Goal: Complete Application Form: Complete application form

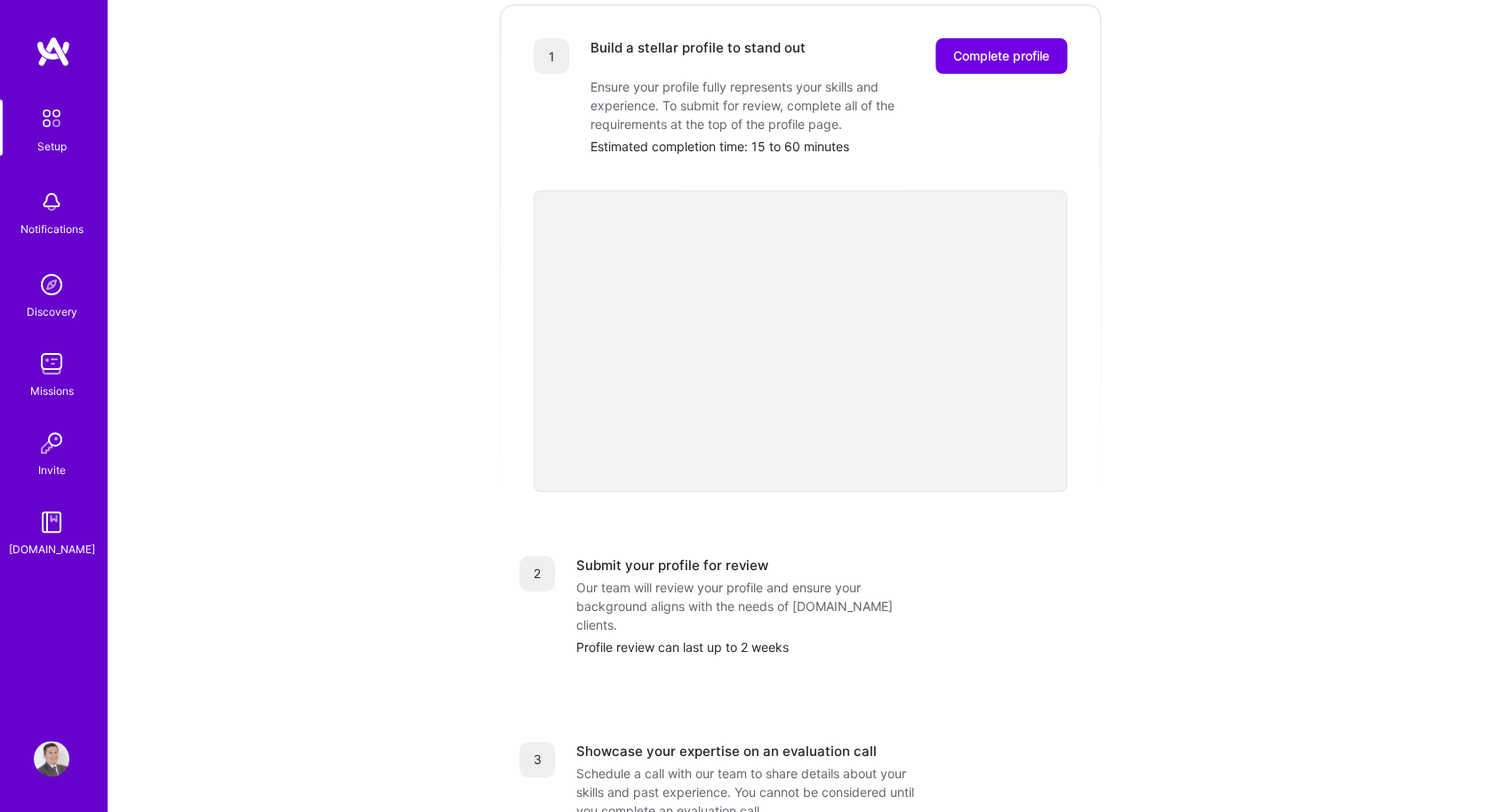
scroll to position [266, 0]
click at [965, 45] on span "Complete profile" at bounding box center [1000, 53] width 96 height 18
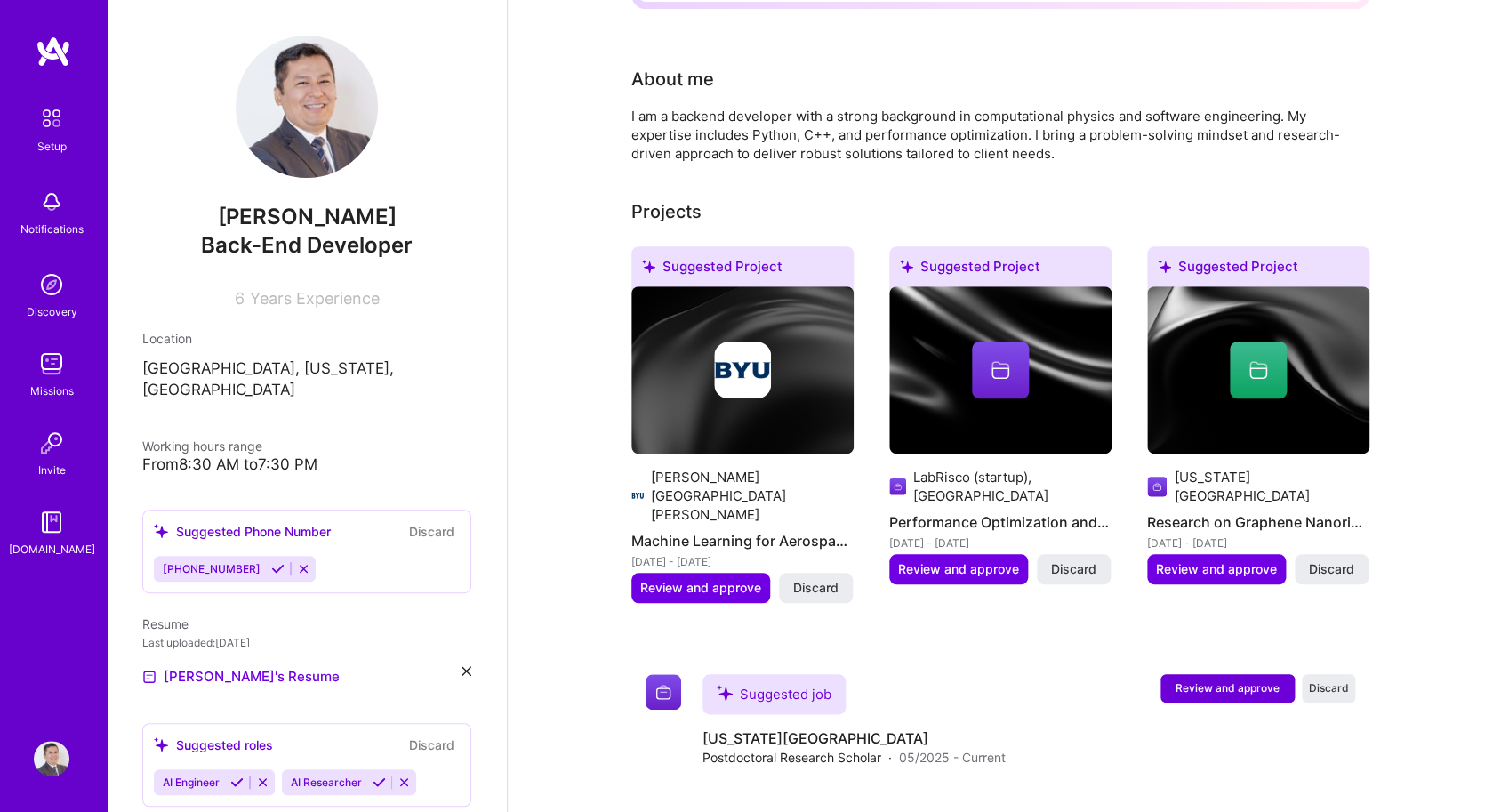
scroll to position [467, 0]
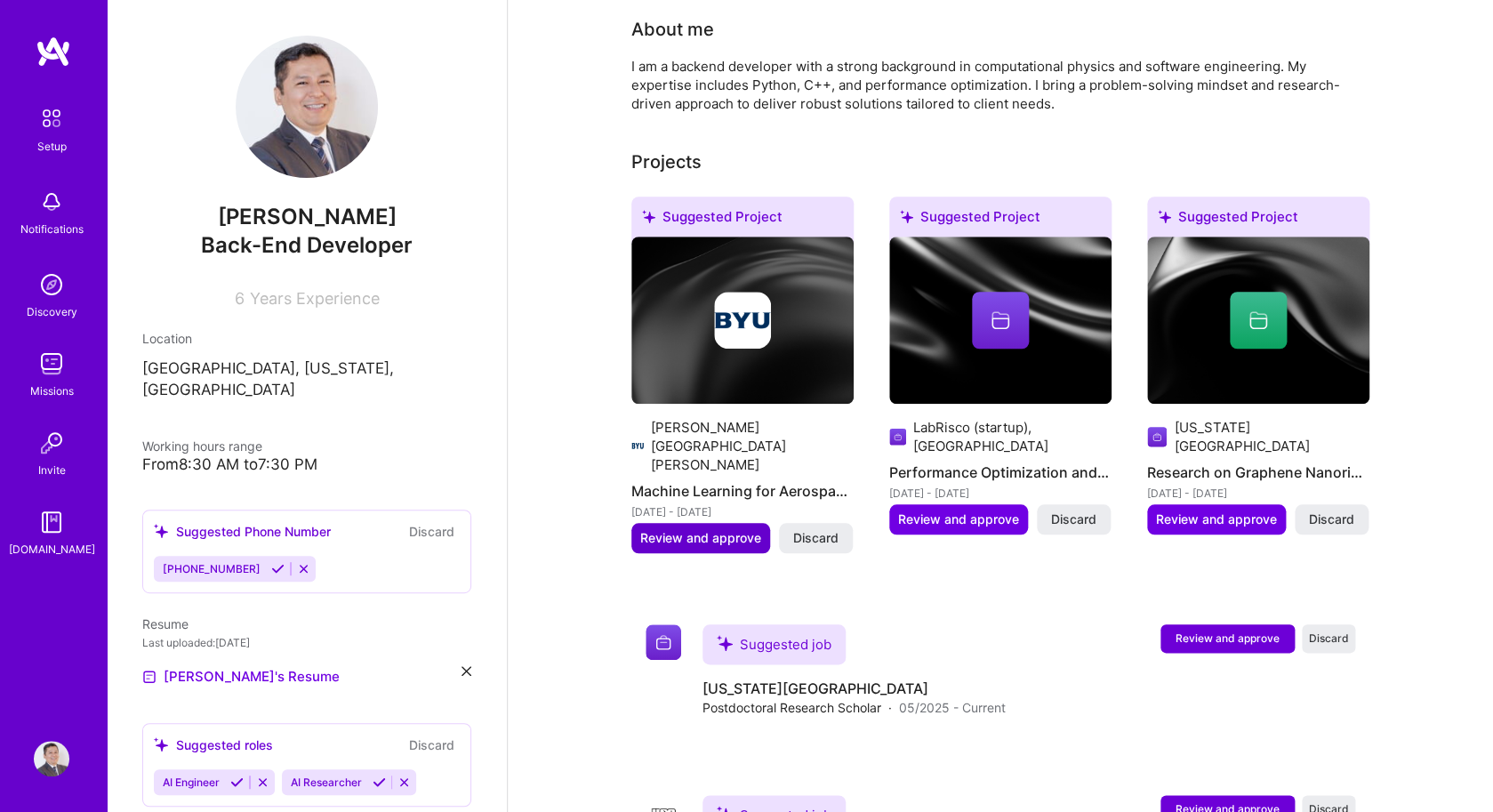
click at [745, 529] on span "Review and approve" at bounding box center [700, 538] width 121 height 18
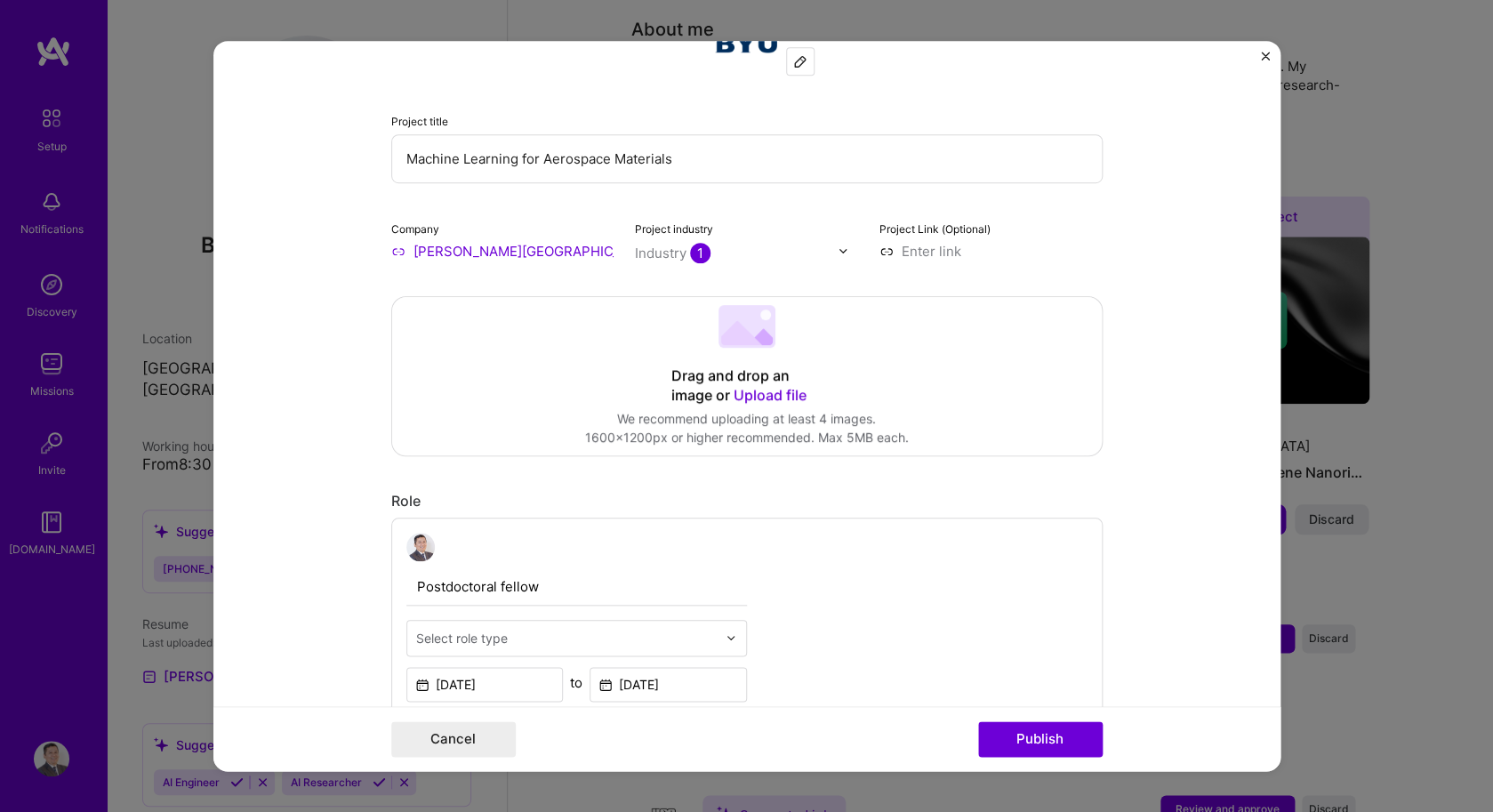
scroll to position [0, 0]
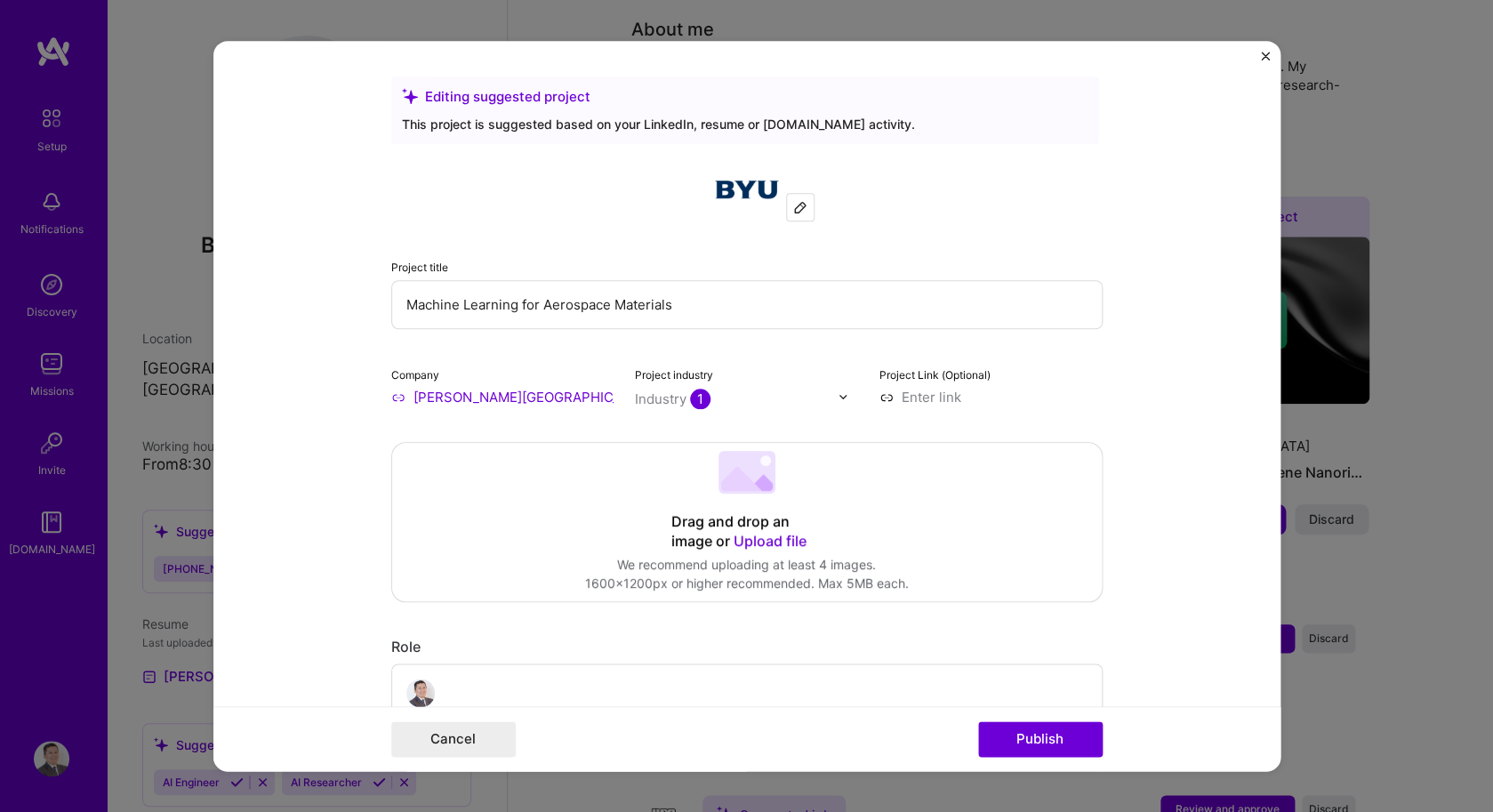
click at [698, 304] on input "Machine Learning for Aerospace Materials" at bounding box center [746, 304] width 712 height 49
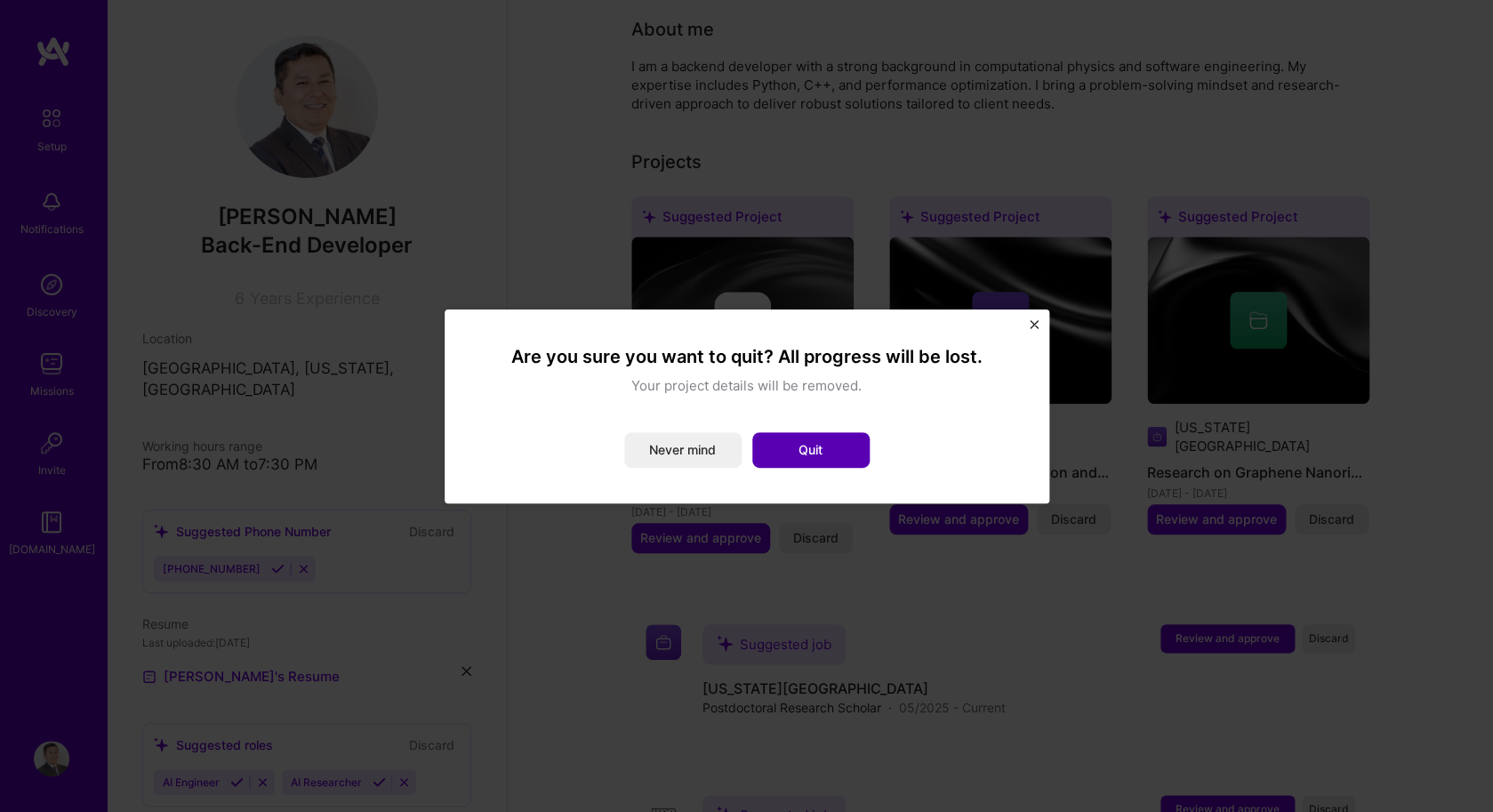
click at [772, 446] on button "Quit" at bounding box center [810, 449] width 117 height 35
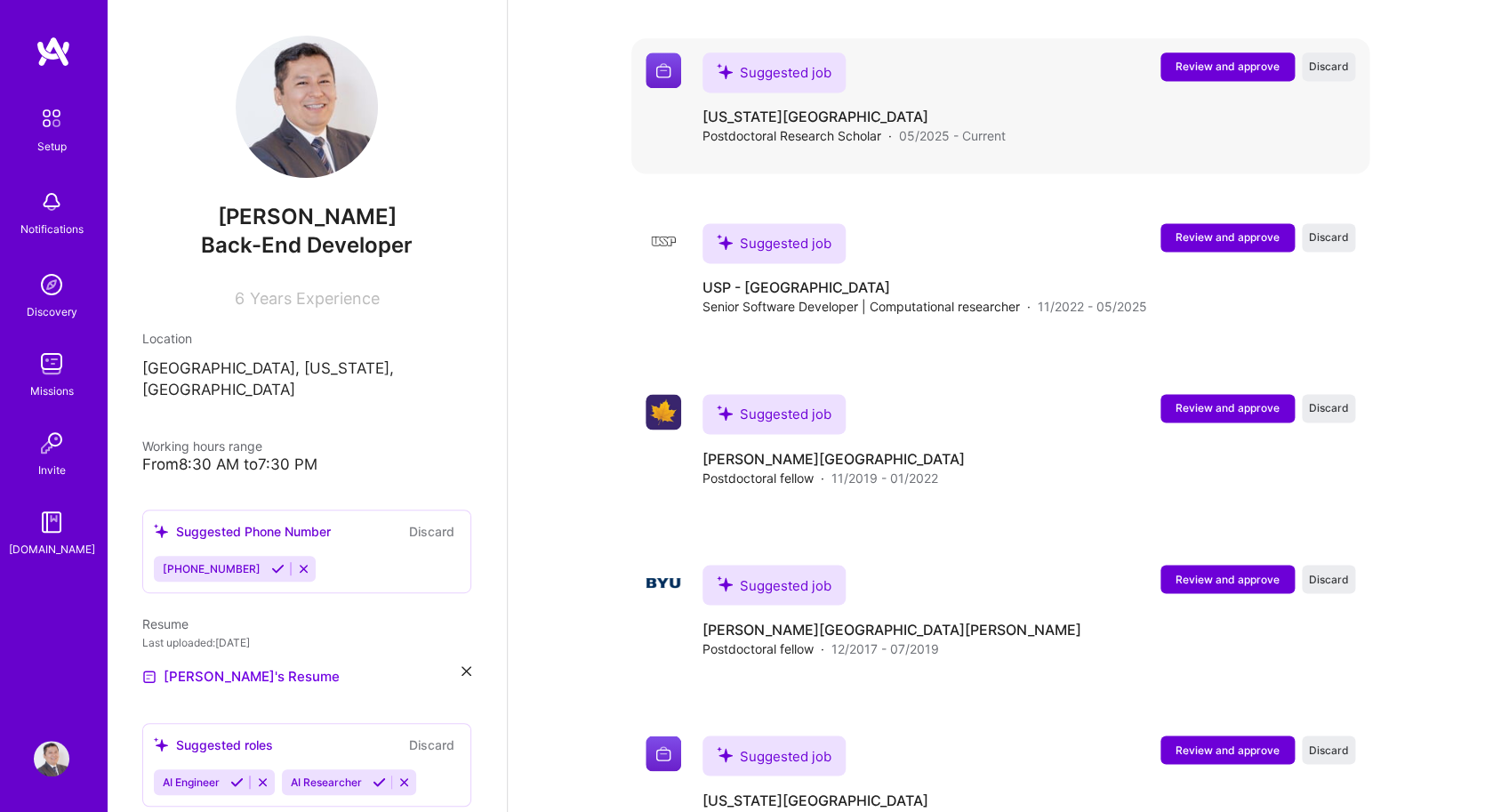
scroll to position [1085, 0]
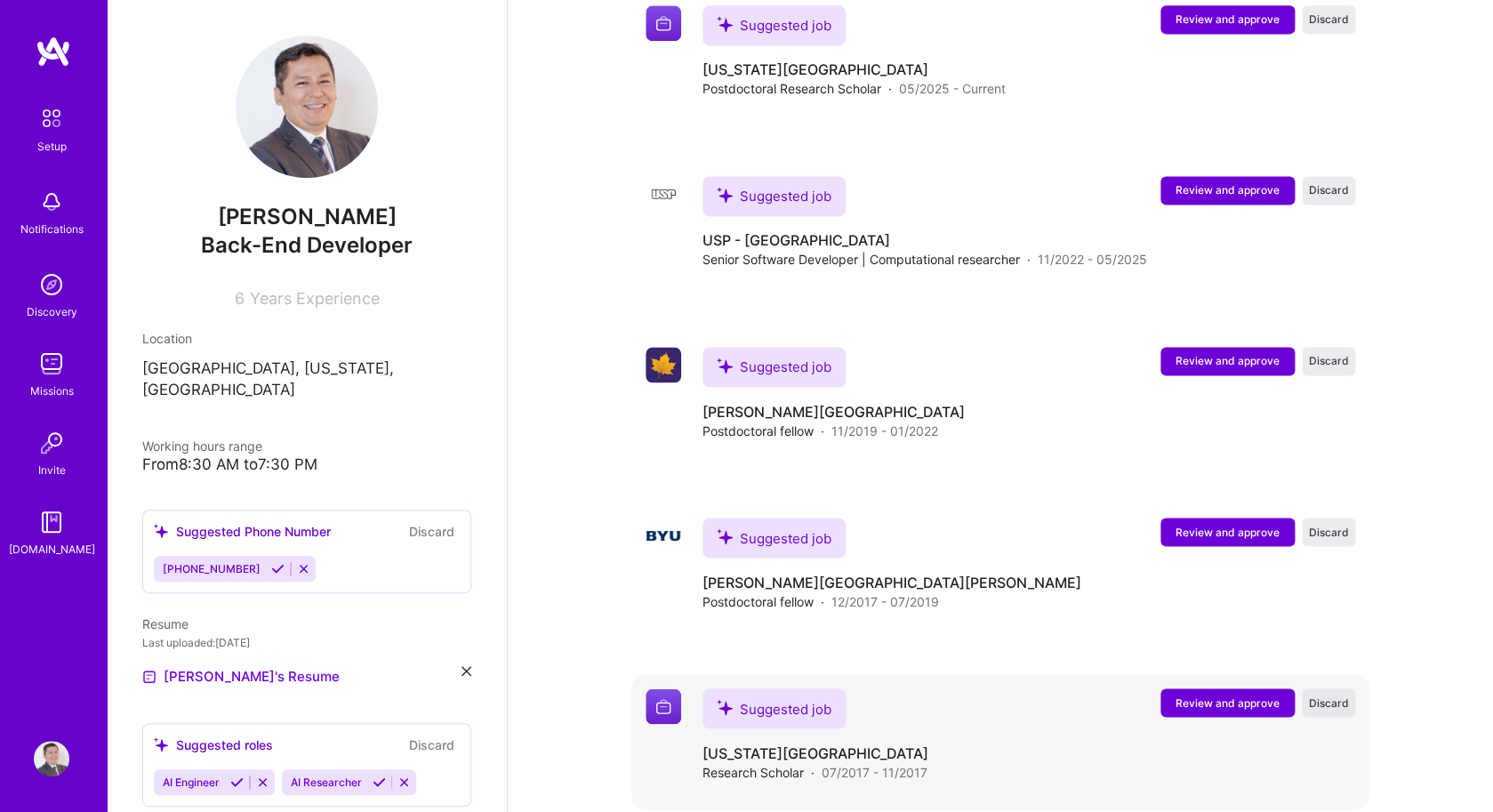
click at [1319, 694] on span "Discard" at bounding box center [1328, 701] width 40 height 15
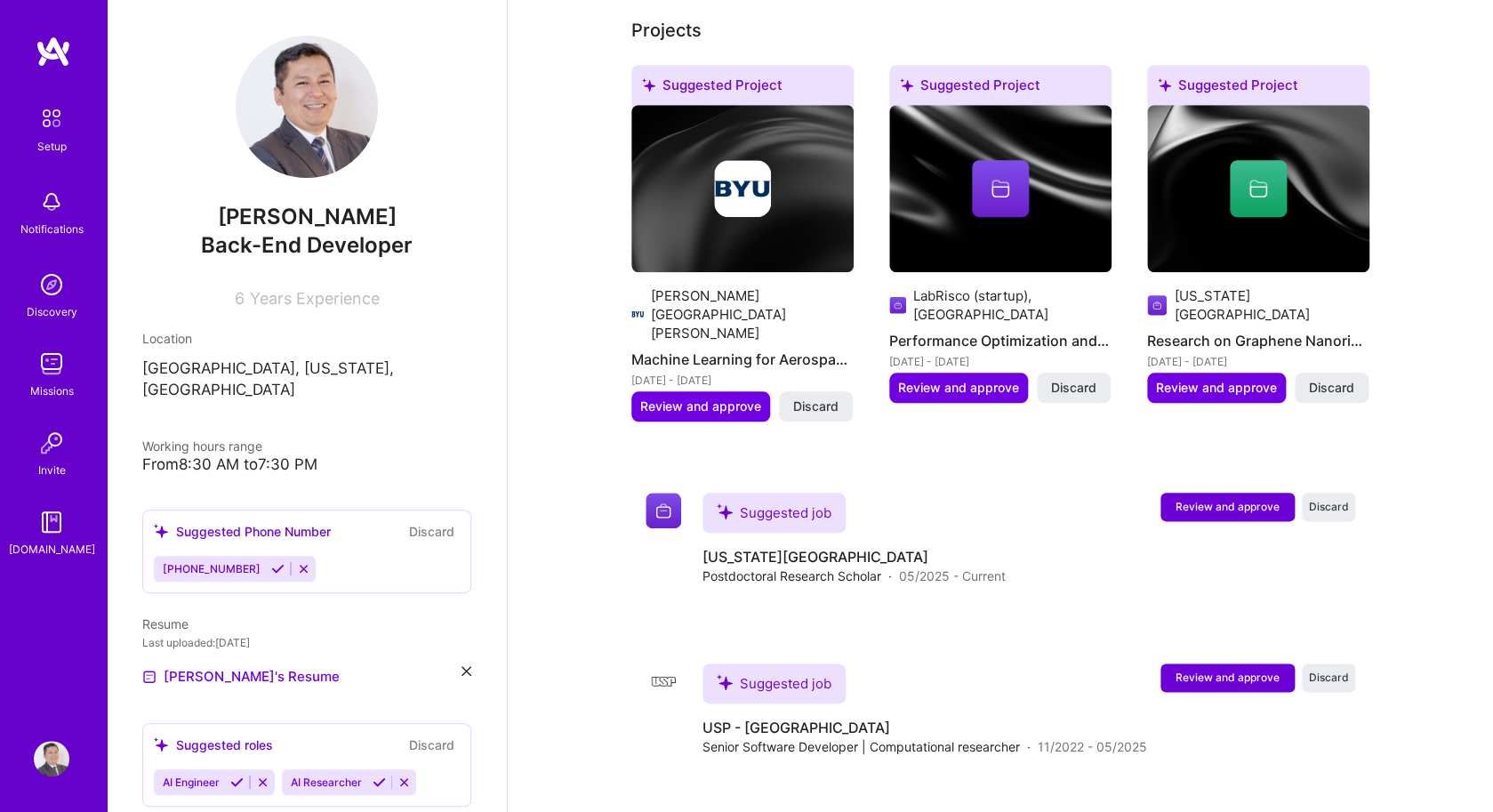
scroll to position [492, 0]
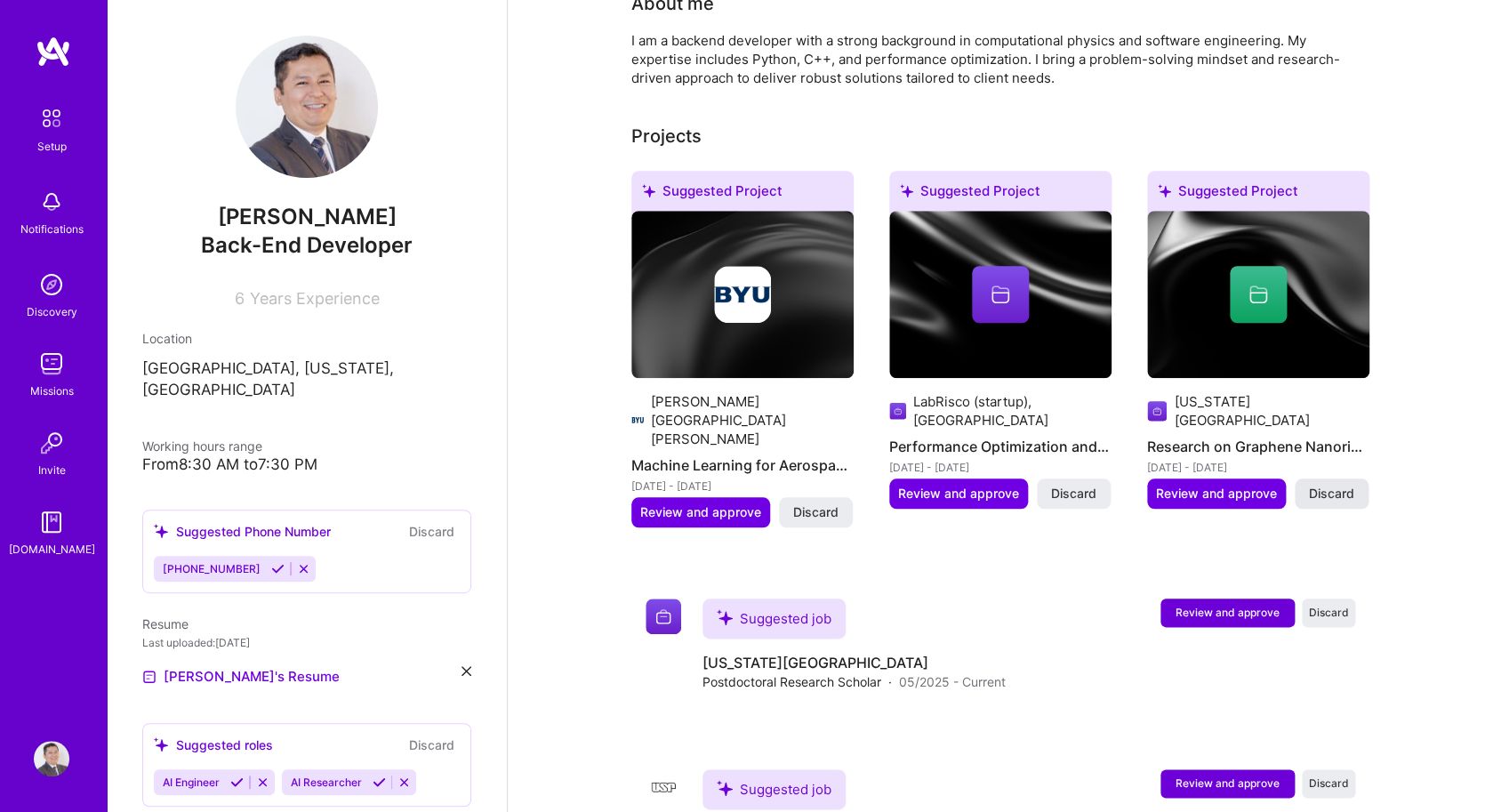
click at [1335, 478] on button "Discard" at bounding box center [1330, 493] width 73 height 30
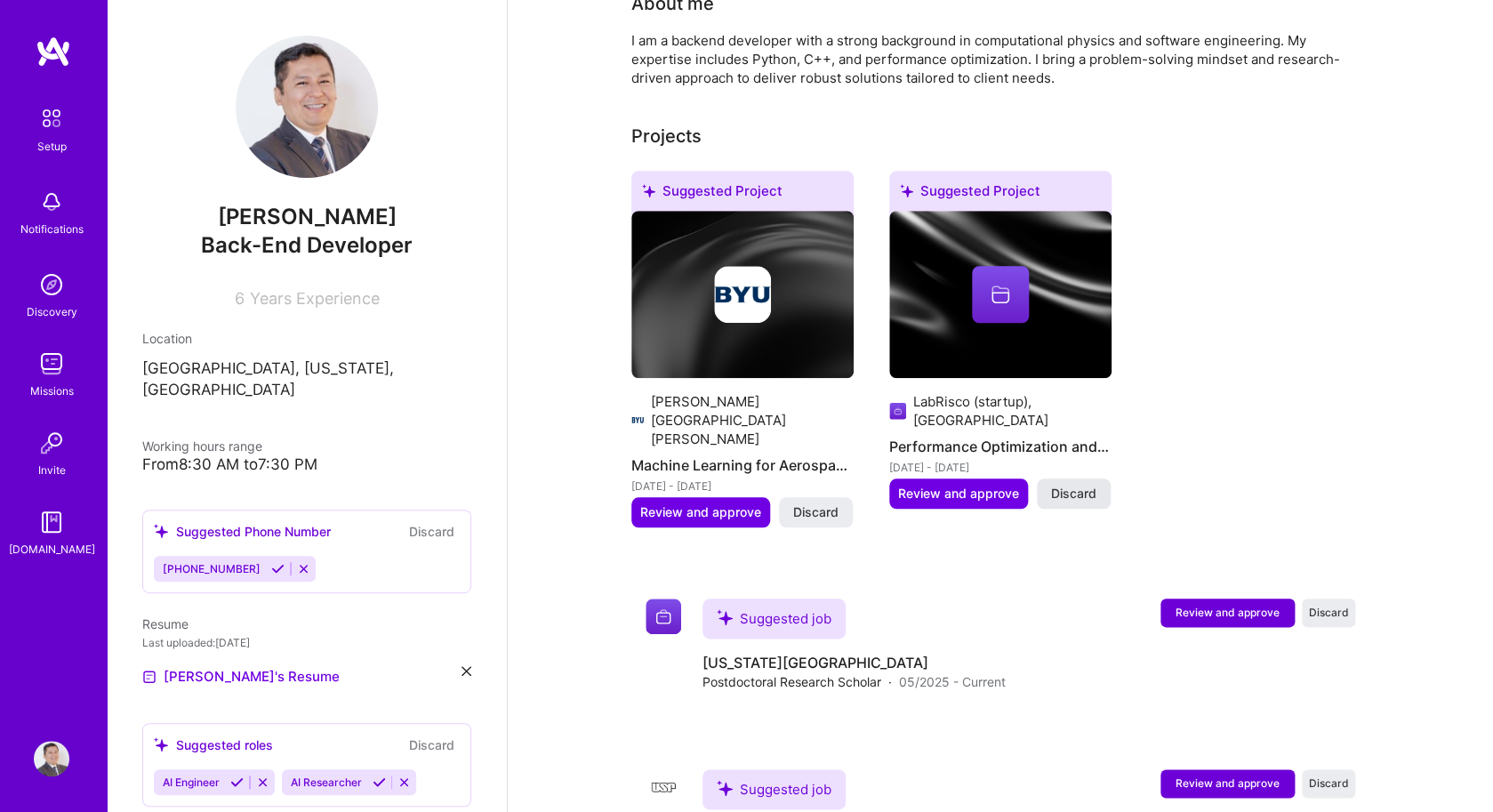
click at [1096, 478] on button "Discard" at bounding box center [1073, 493] width 73 height 30
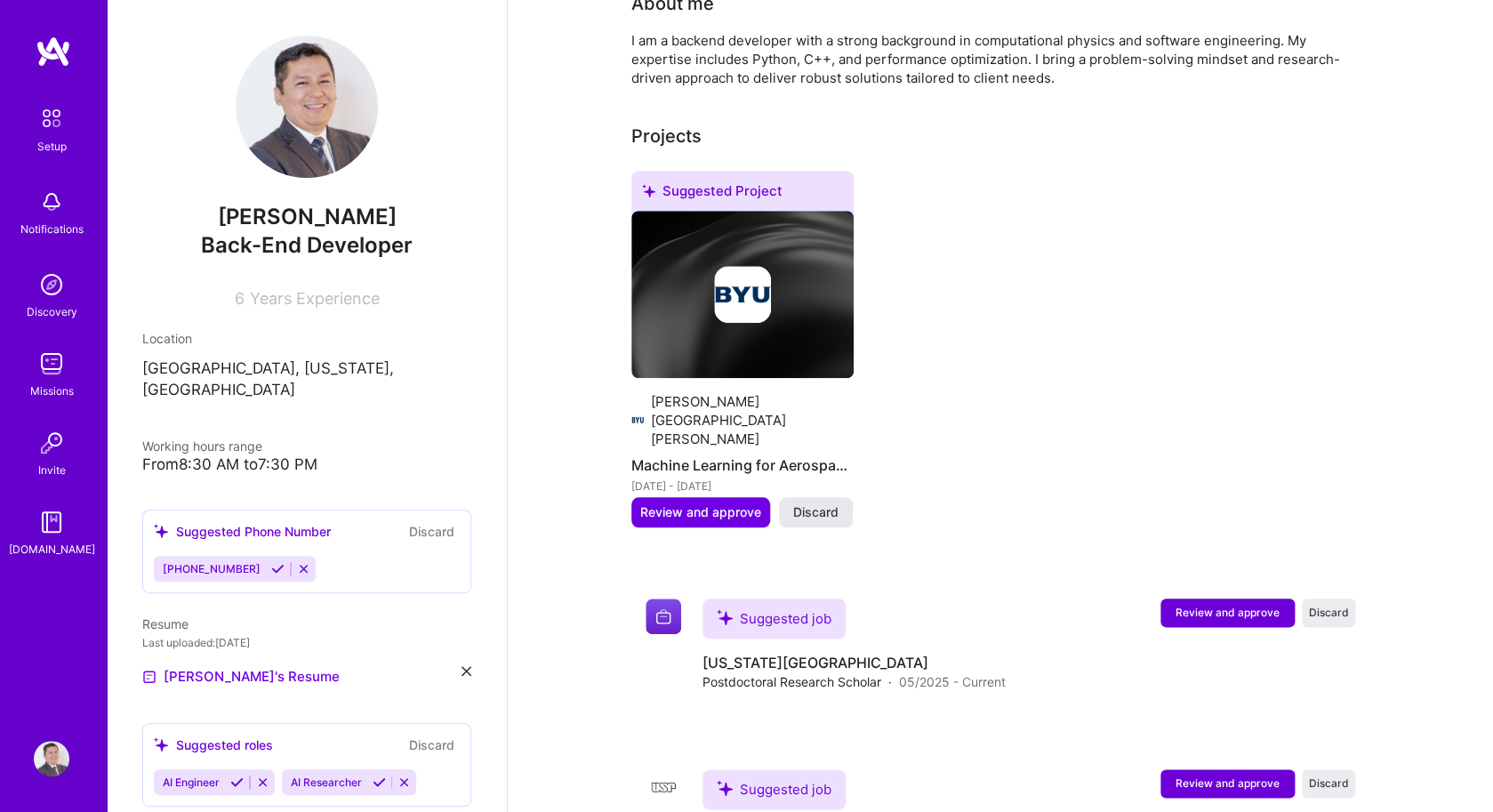
click at [820, 503] on span "Discard" at bounding box center [815, 512] width 46 height 18
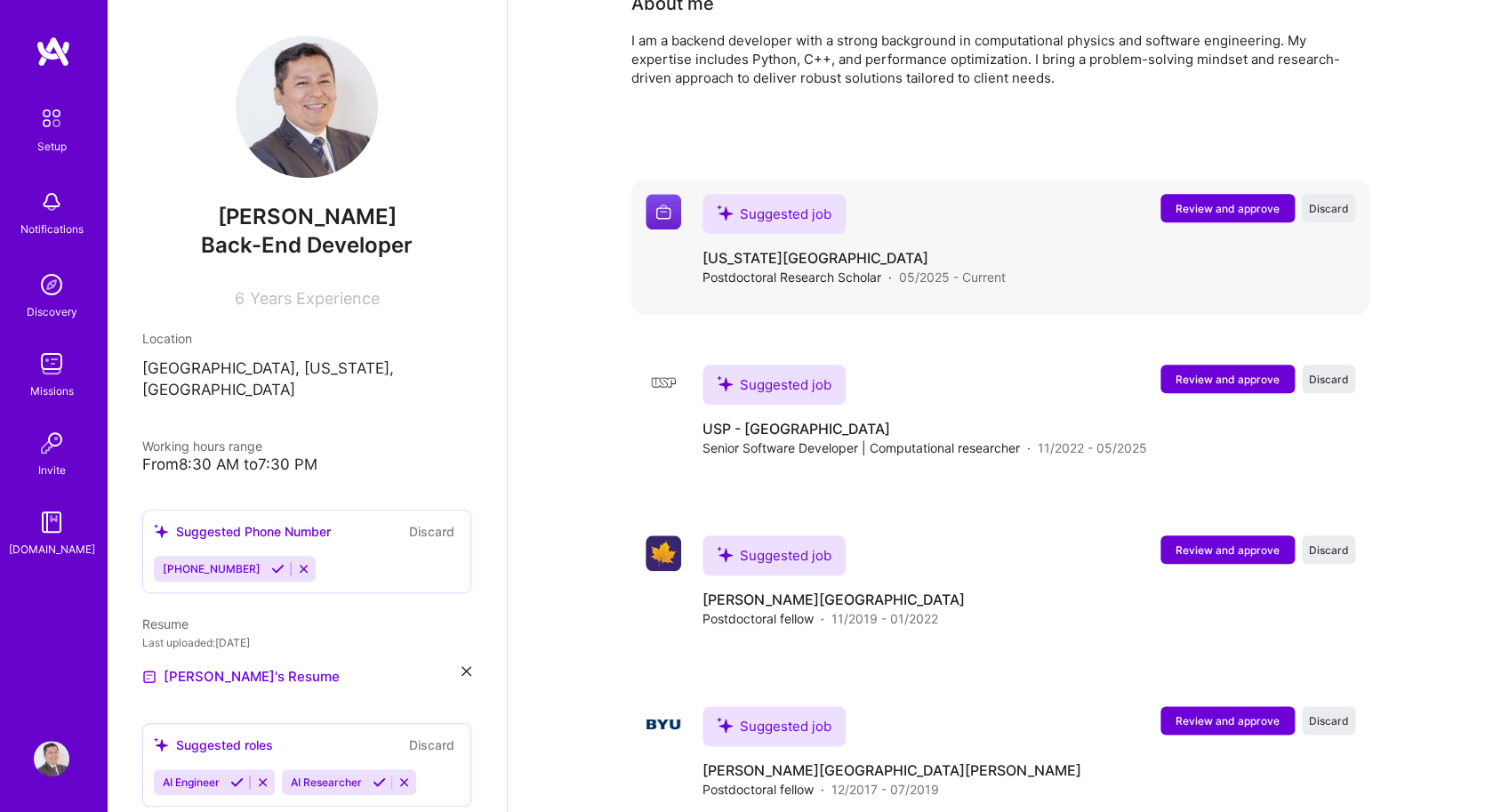
click at [1183, 201] on span "Review and approve" at bounding box center [1227, 208] width 104 height 15
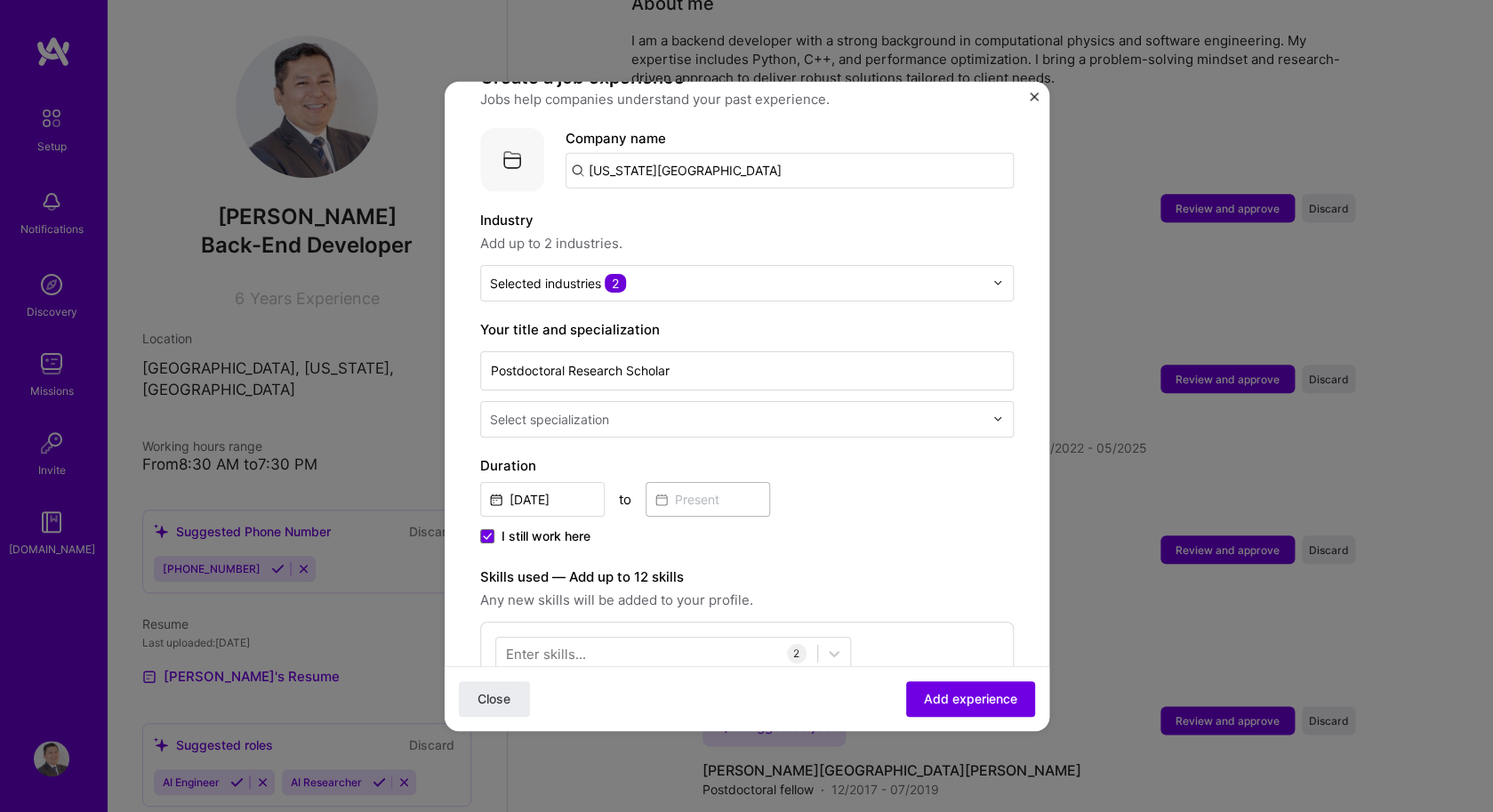
scroll to position [166, 0]
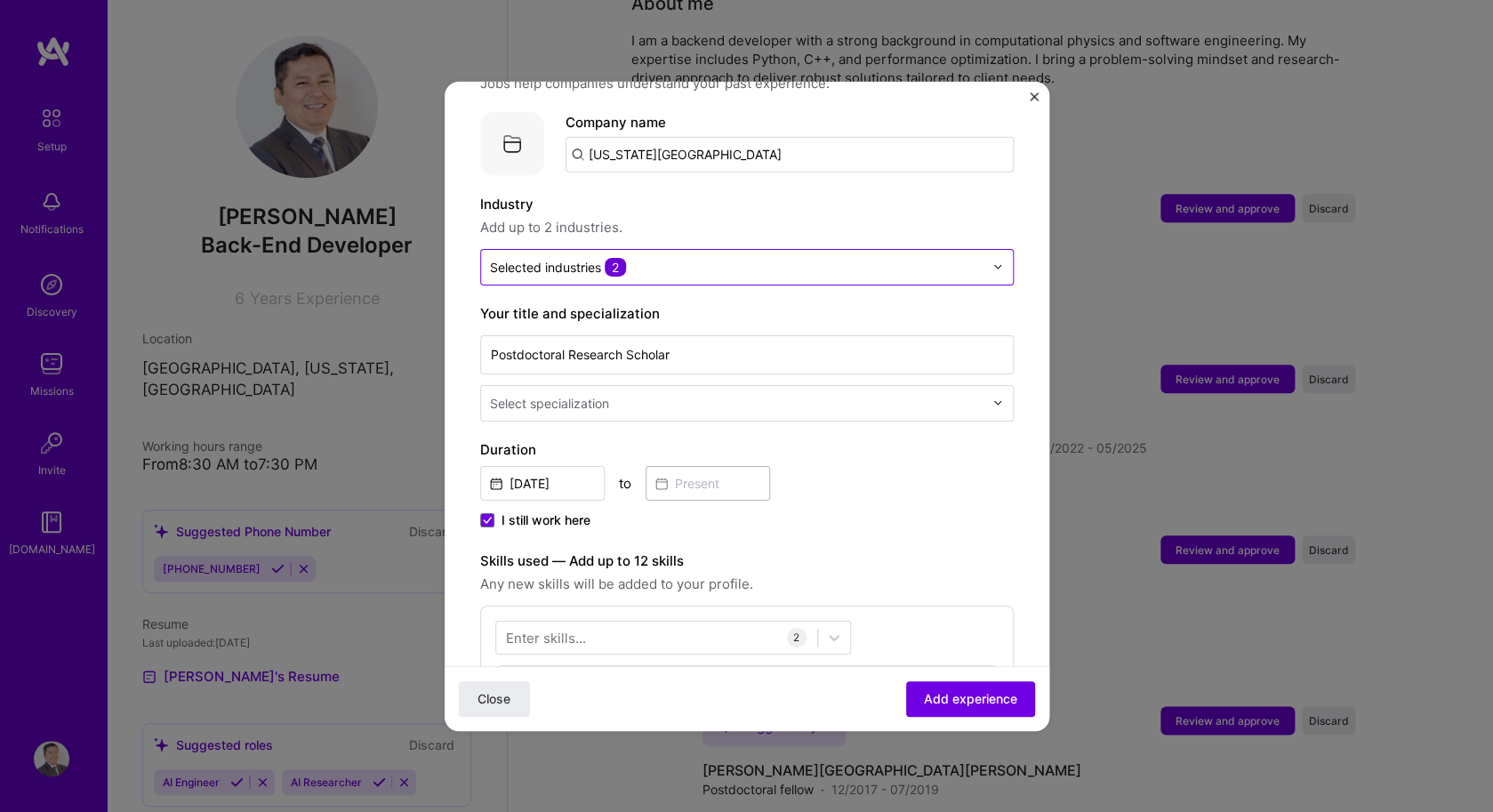
click at [935, 257] on input "text" at bounding box center [737, 266] width 493 height 19
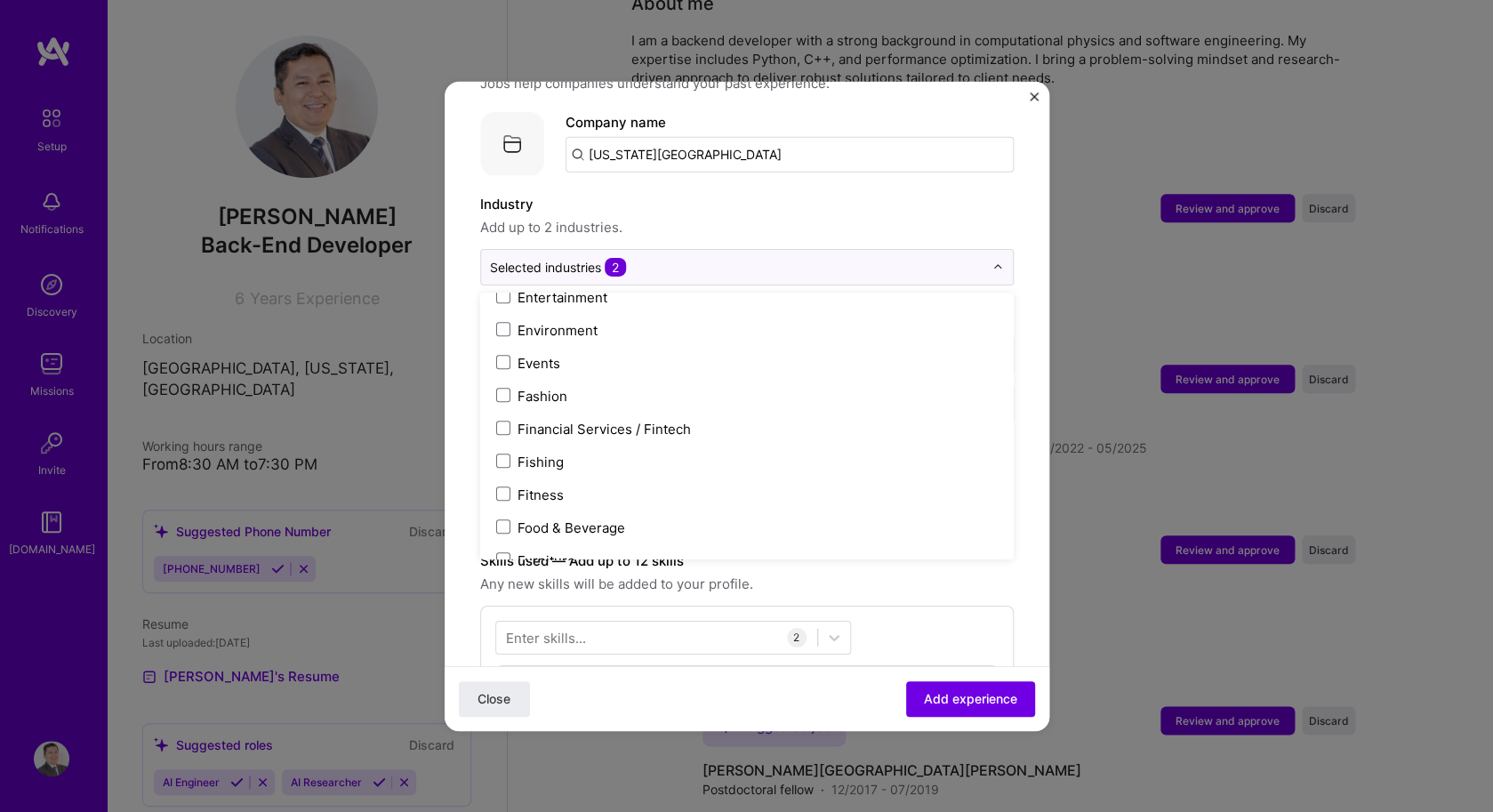
scroll to position [1768, 0]
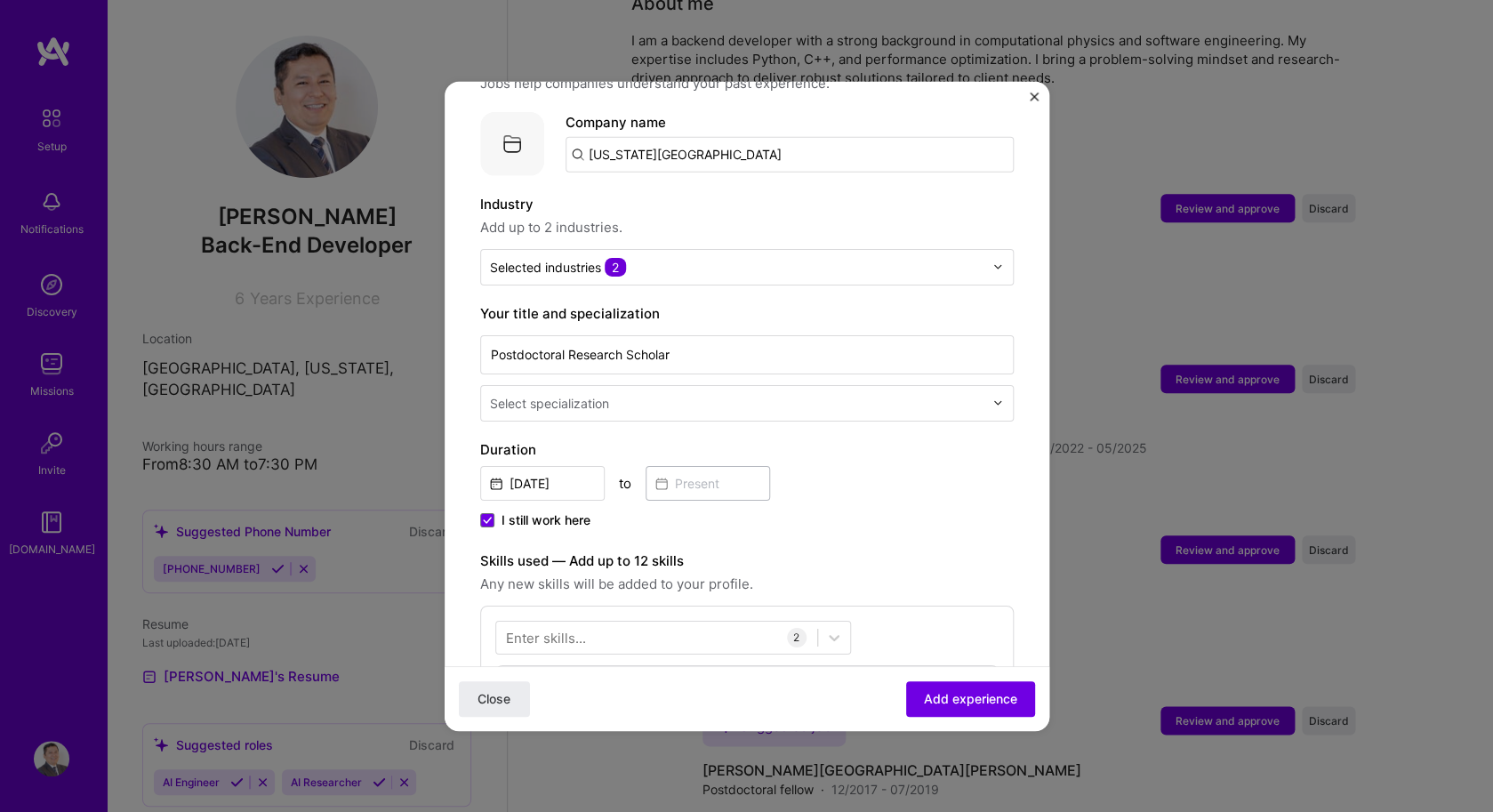
click at [897, 193] on label "Industry" at bounding box center [746, 203] width 533 height 21
click at [855, 339] on input "Postdoctoral Research Scholar" at bounding box center [746, 353] width 533 height 39
drag, startPoint x: 855, startPoint y: 339, endPoint x: 513, endPoint y: 339, distance: 342.0
click at [513, 339] on input "Postdoctoral Research Scholar" at bounding box center [746, 353] width 533 height 39
type input "P"
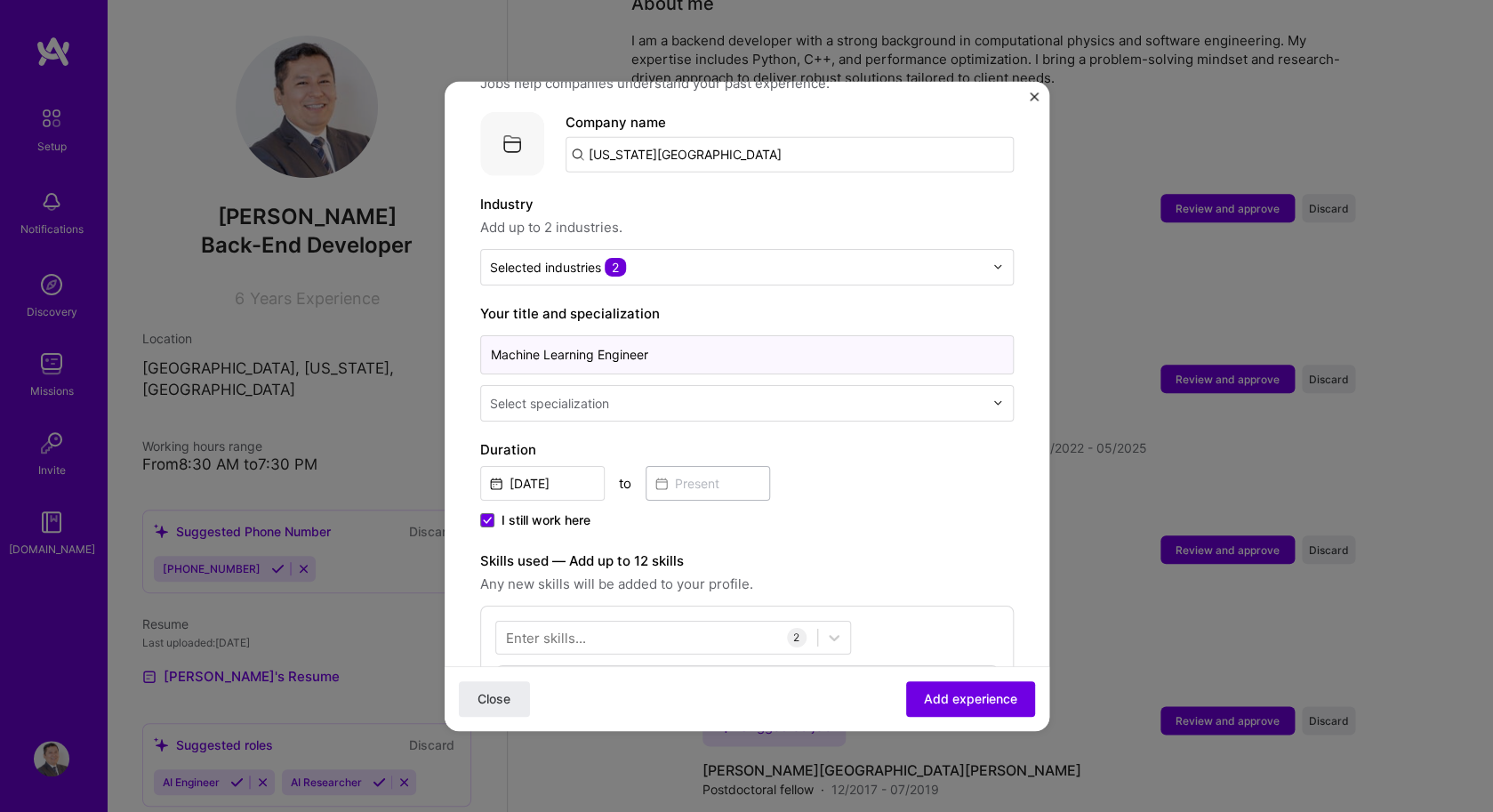
type input "Machine Learning Engineer"
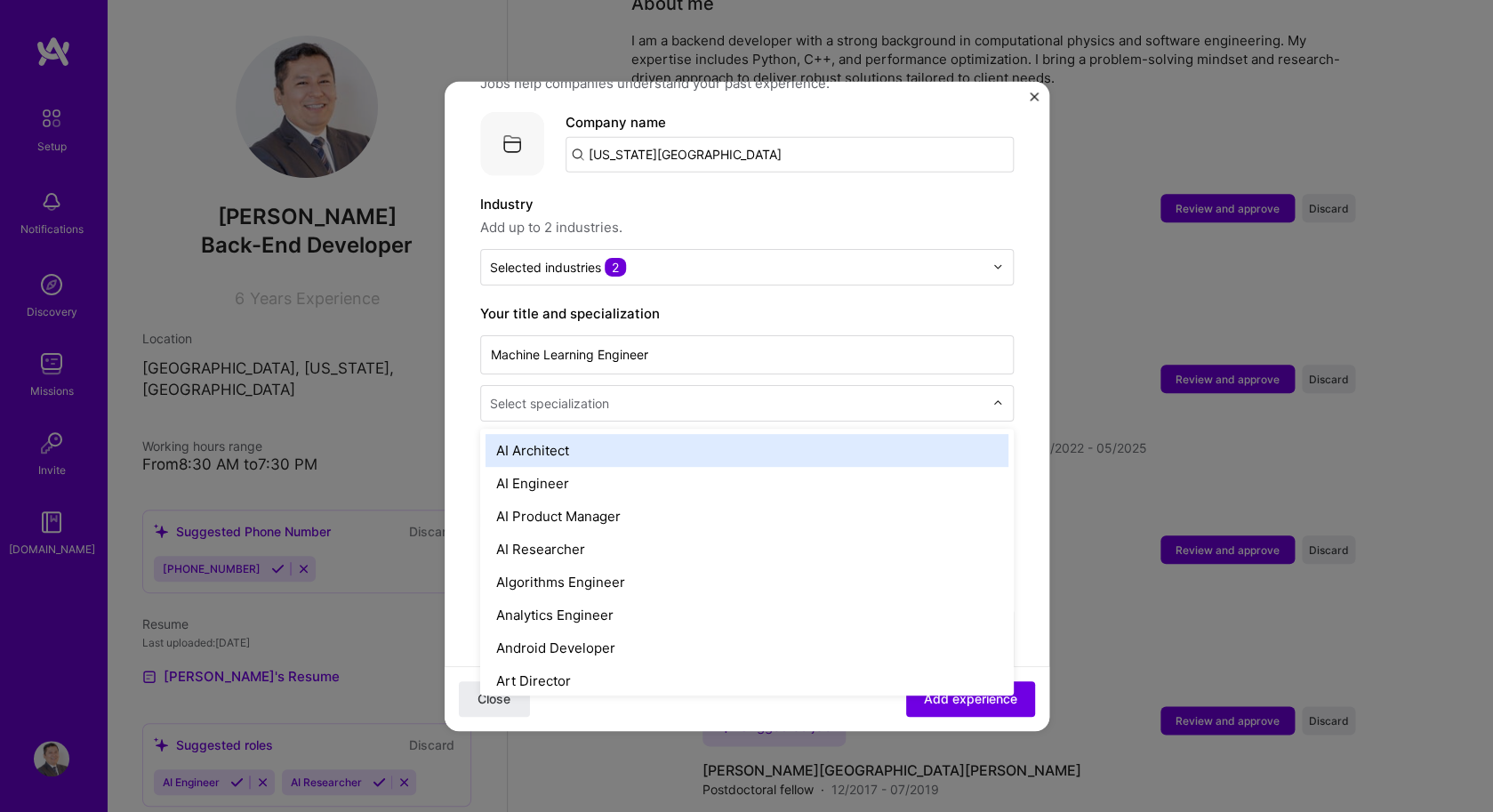
click at [527, 393] on div "Select specialization" at bounding box center [550, 402] width 119 height 19
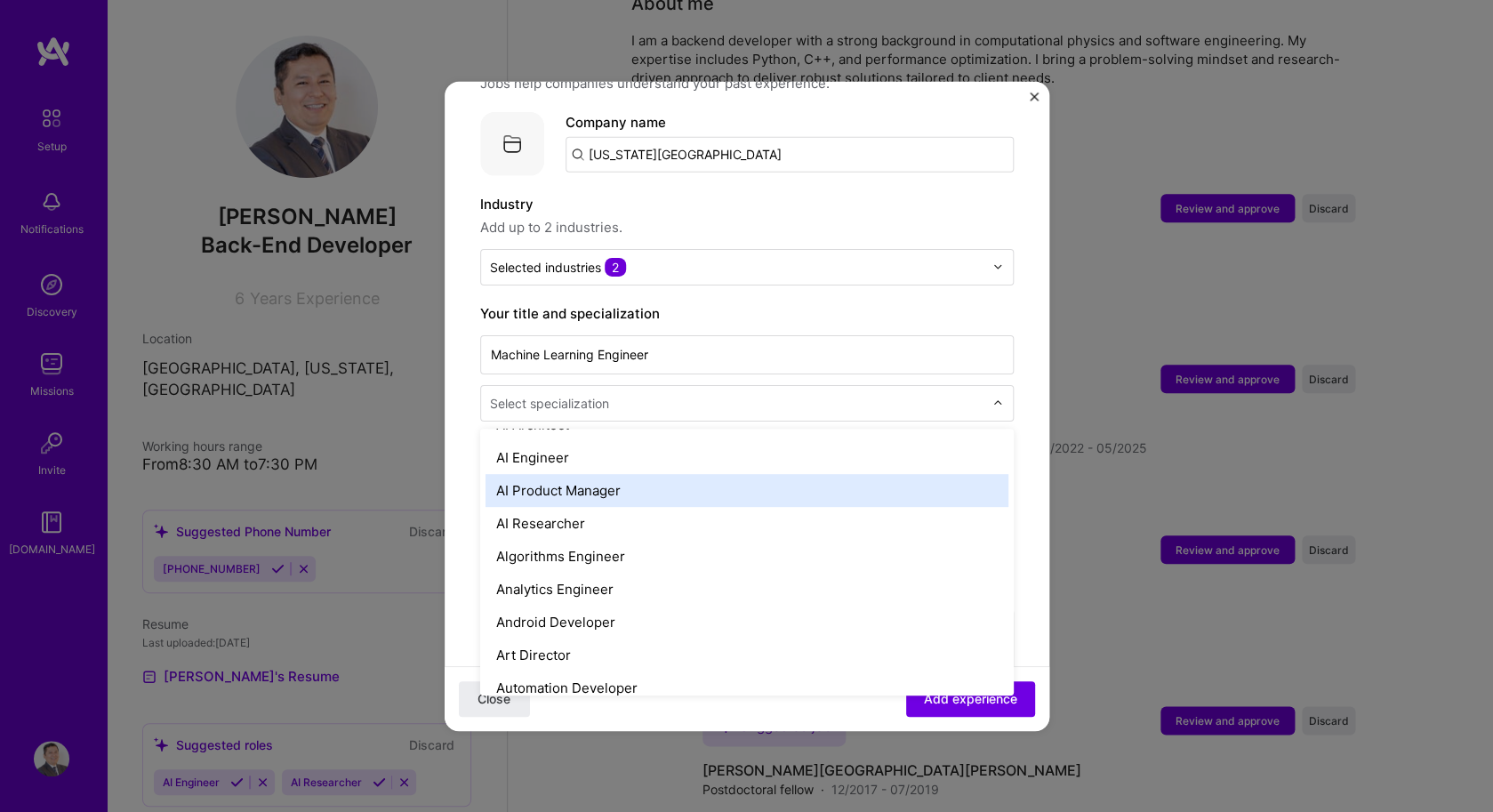
scroll to position [27, 0]
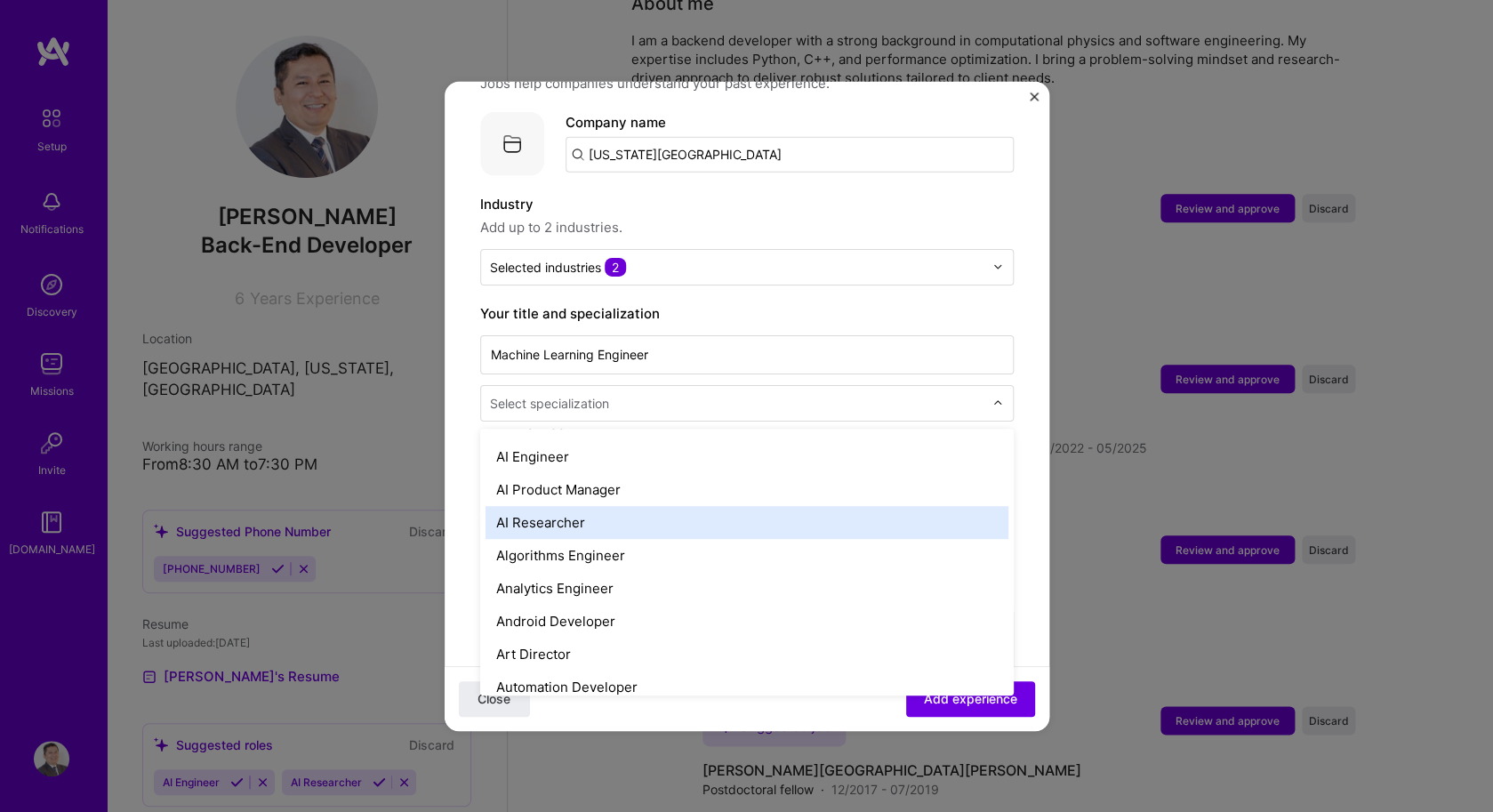
click at [560, 505] on div "AI Researcher" at bounding box center [747, 521] width 523 height 33
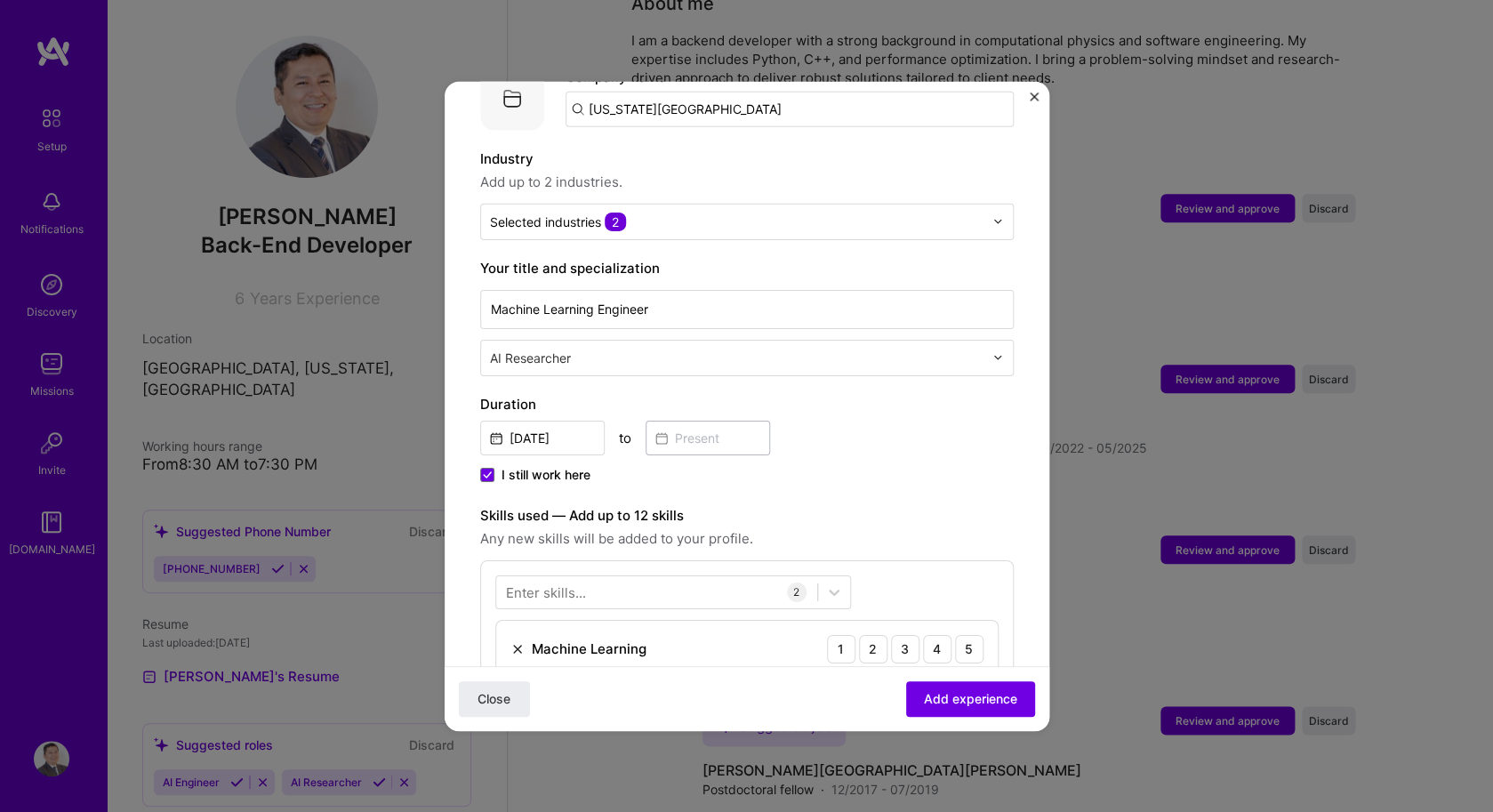
scroll to position [236, 0]
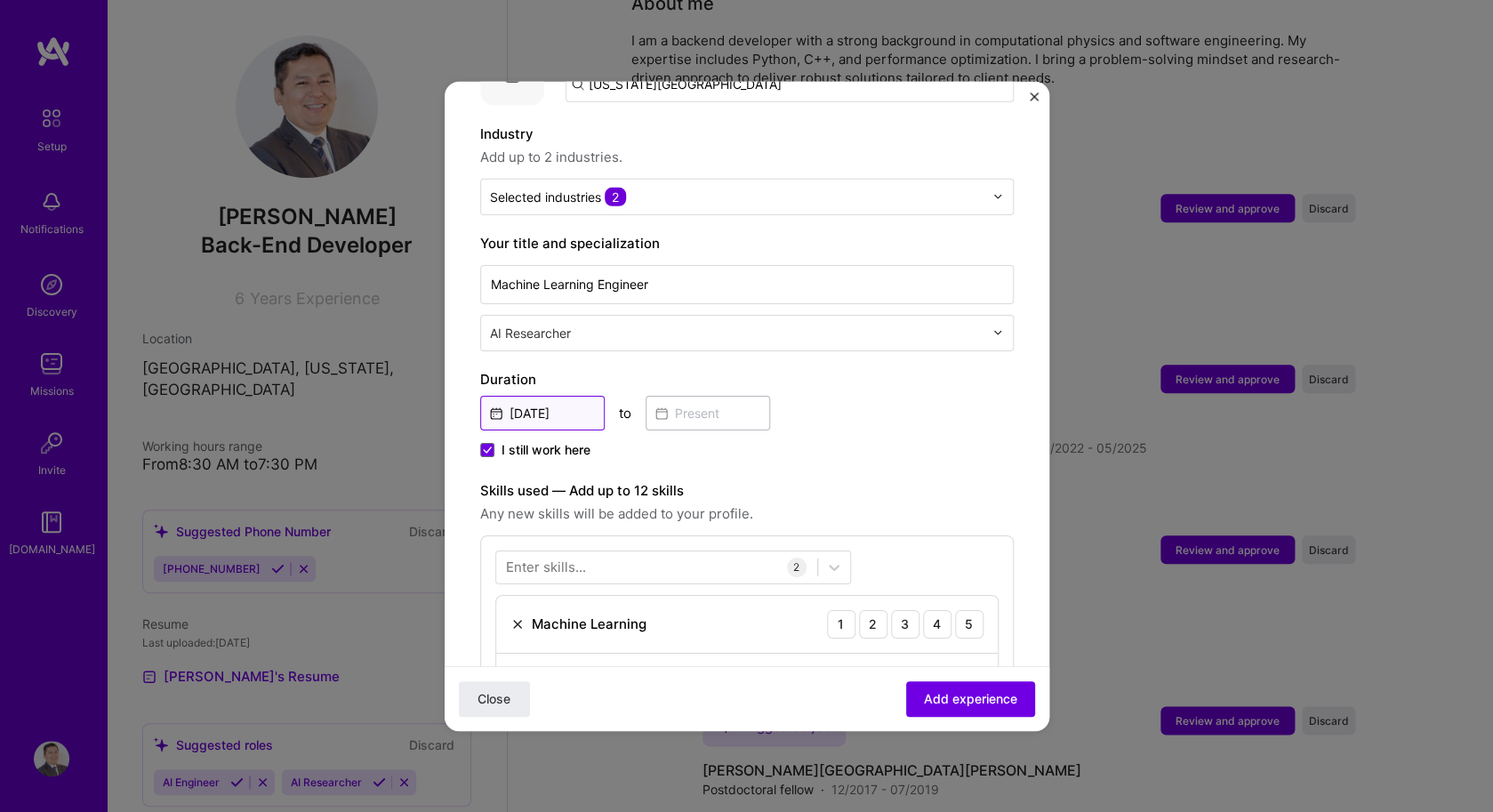
click at [531, 394] on input "[DATE]" at bounding box center [542, 411] width 125 height 34
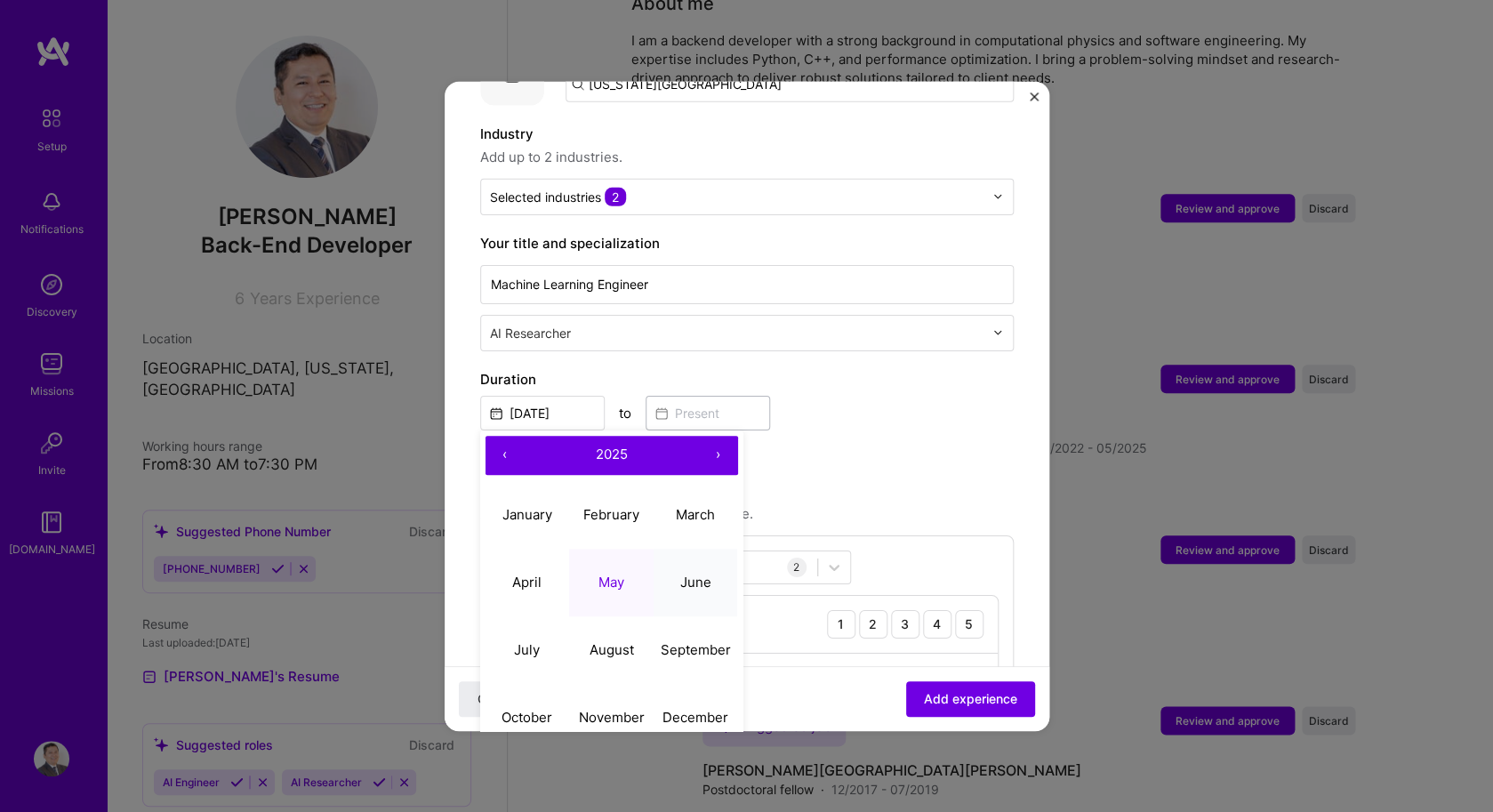
click at [681, 573] on abbr "June" at bounding box center [695, 581] width 31 height 17
type input "[DATE]"
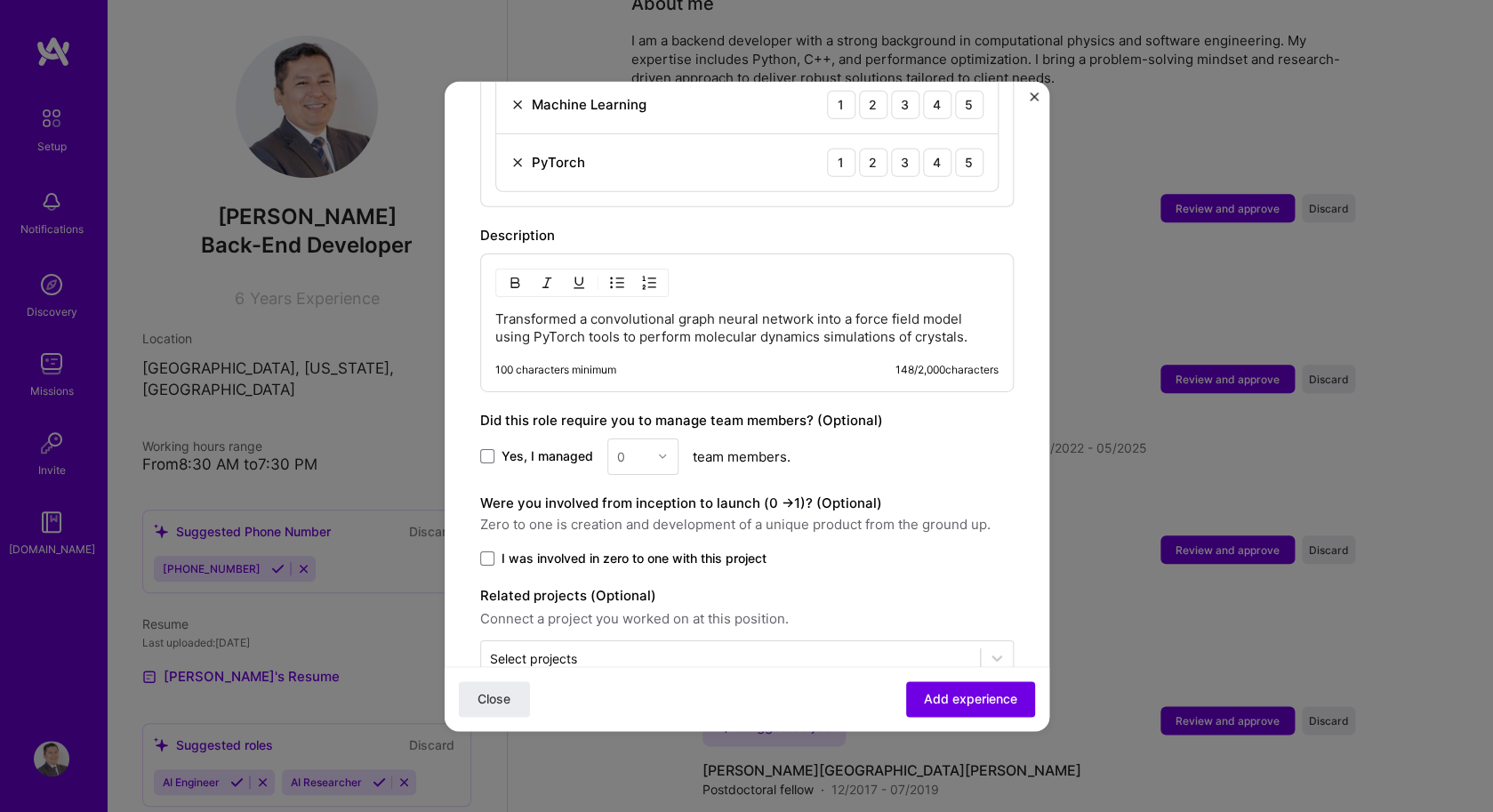
scroll to position [752, 0]
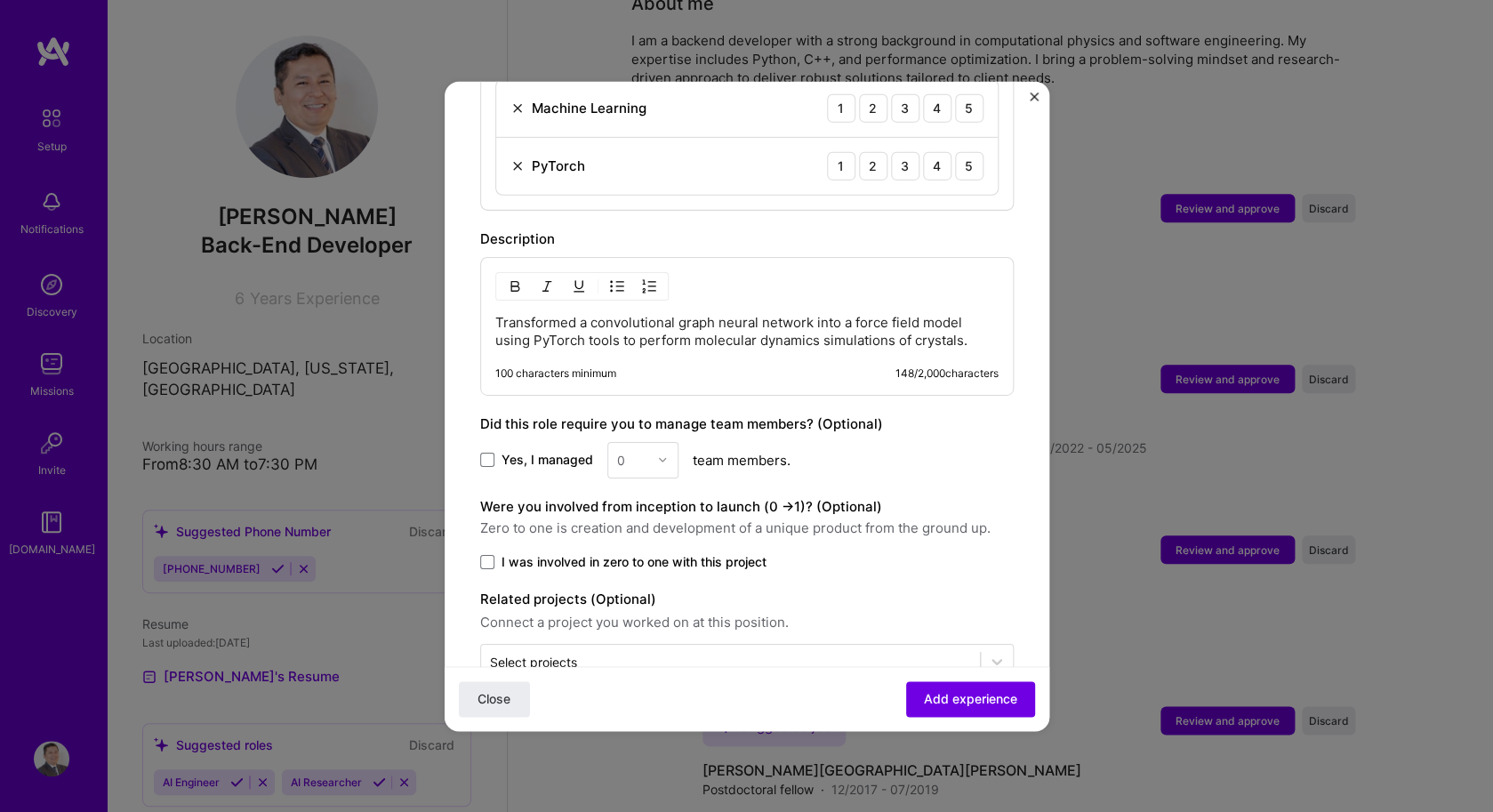
click at [720, 330] on p "Transformed a convolutional graph neural network into a force field model using…" at bounding box center [746, 330] width 503 height 35
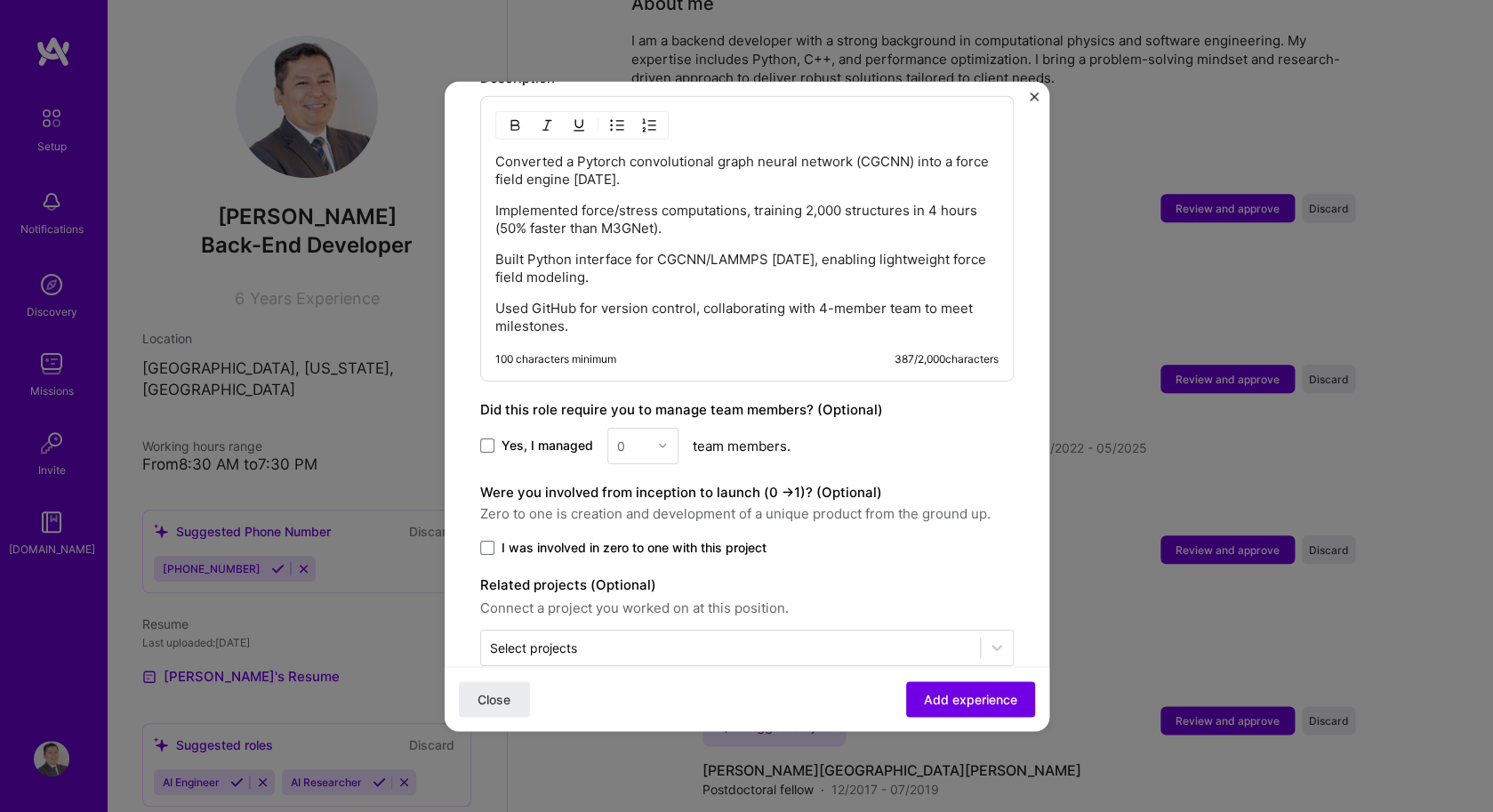
scroll to position [930, 0]
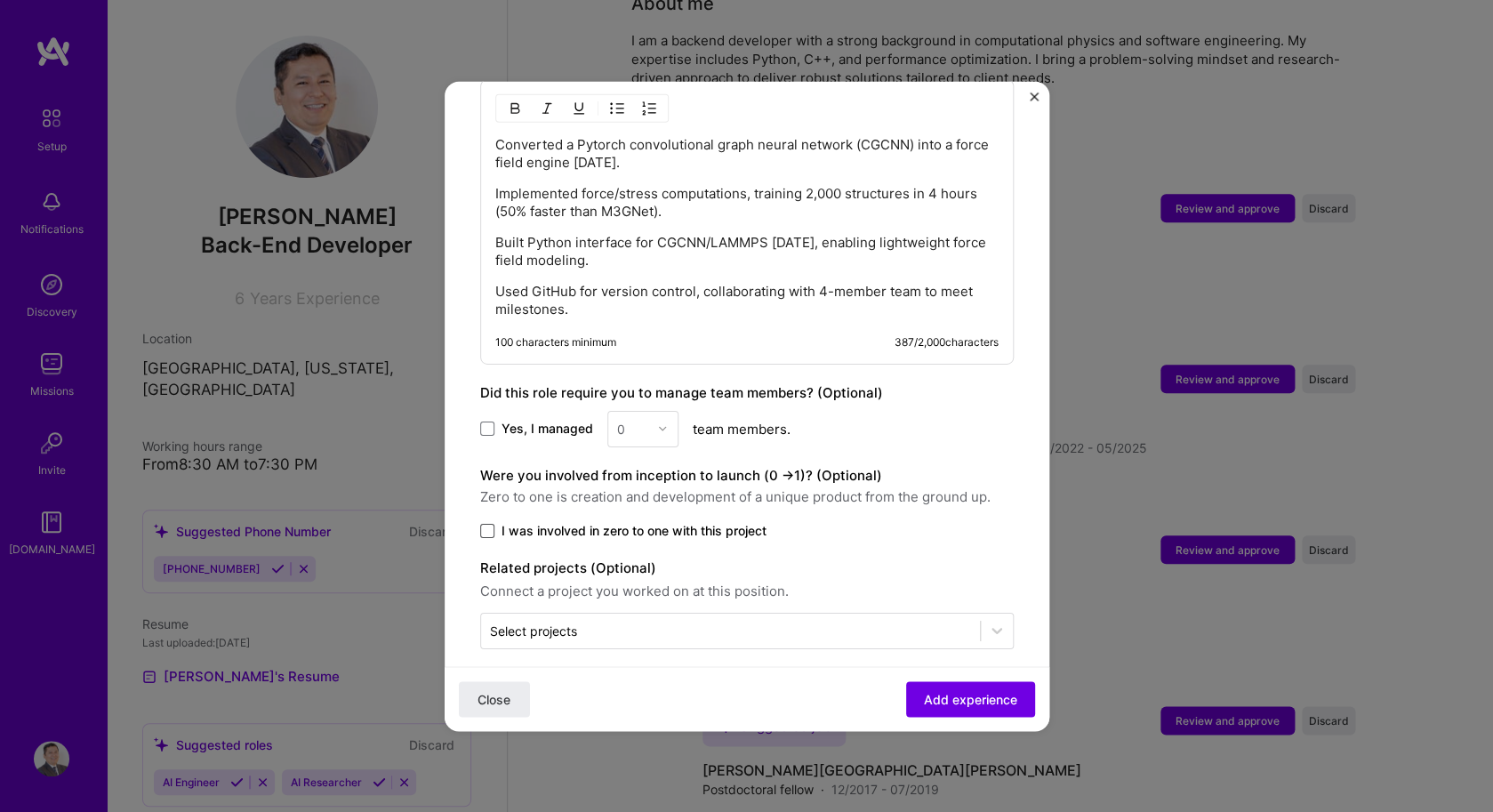
click at [483, 523] on span at bounding box center [487, 529] width 14 height 14
click at [0, 0] on input "I was involved in zero to one with this project" at bounding box center [0, 0] width 0 height 0
click at [483, 526] on icon at bounding box center [487, 530] width 9 height 7
click at [0, 0] on input "I was involved in zero to one with this project" at bounding box center [0, 0] width 0 height 0
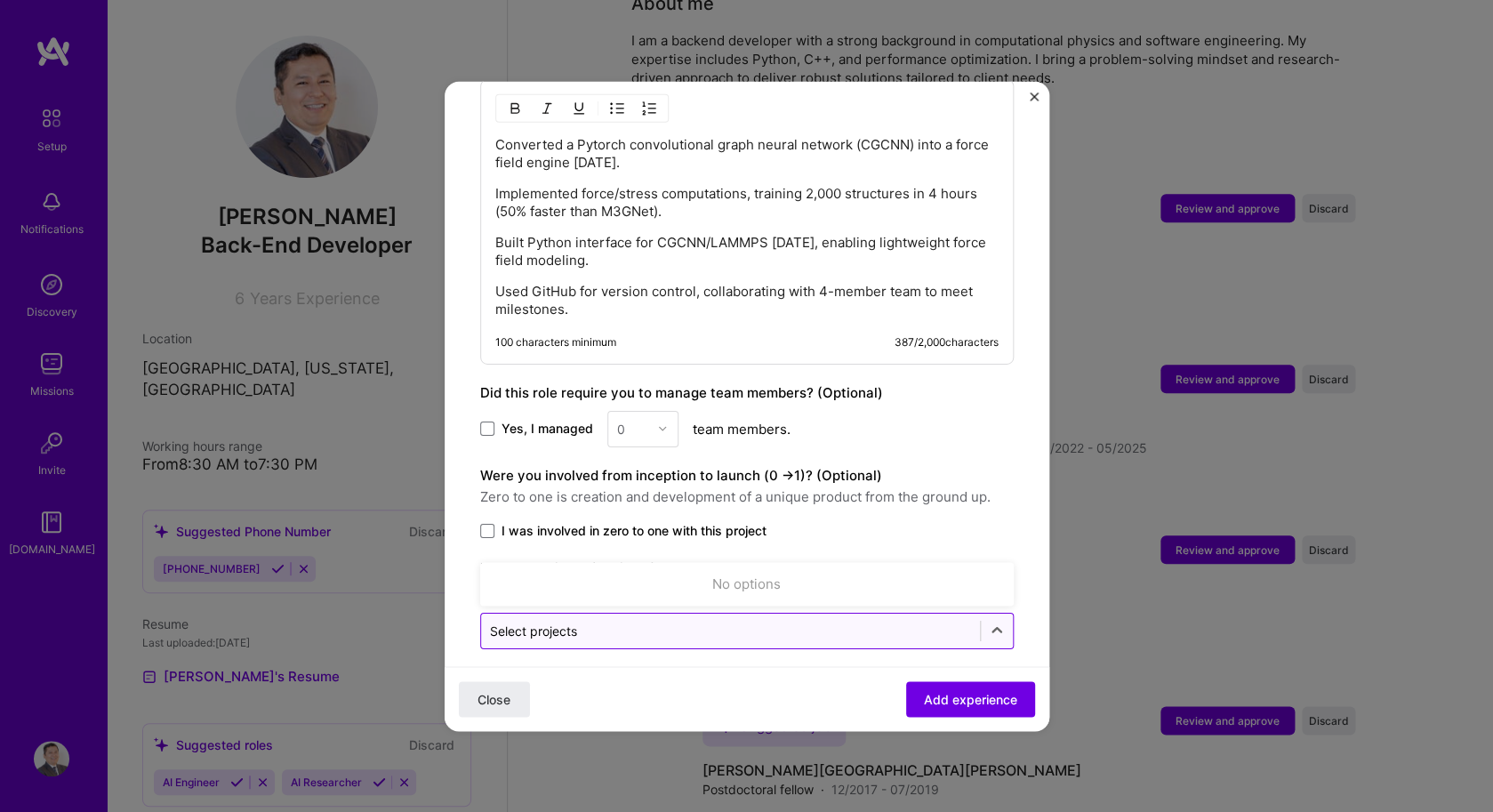
click at [851, 620] on input "text" at bounding box center [730, 630] width 481 height 19
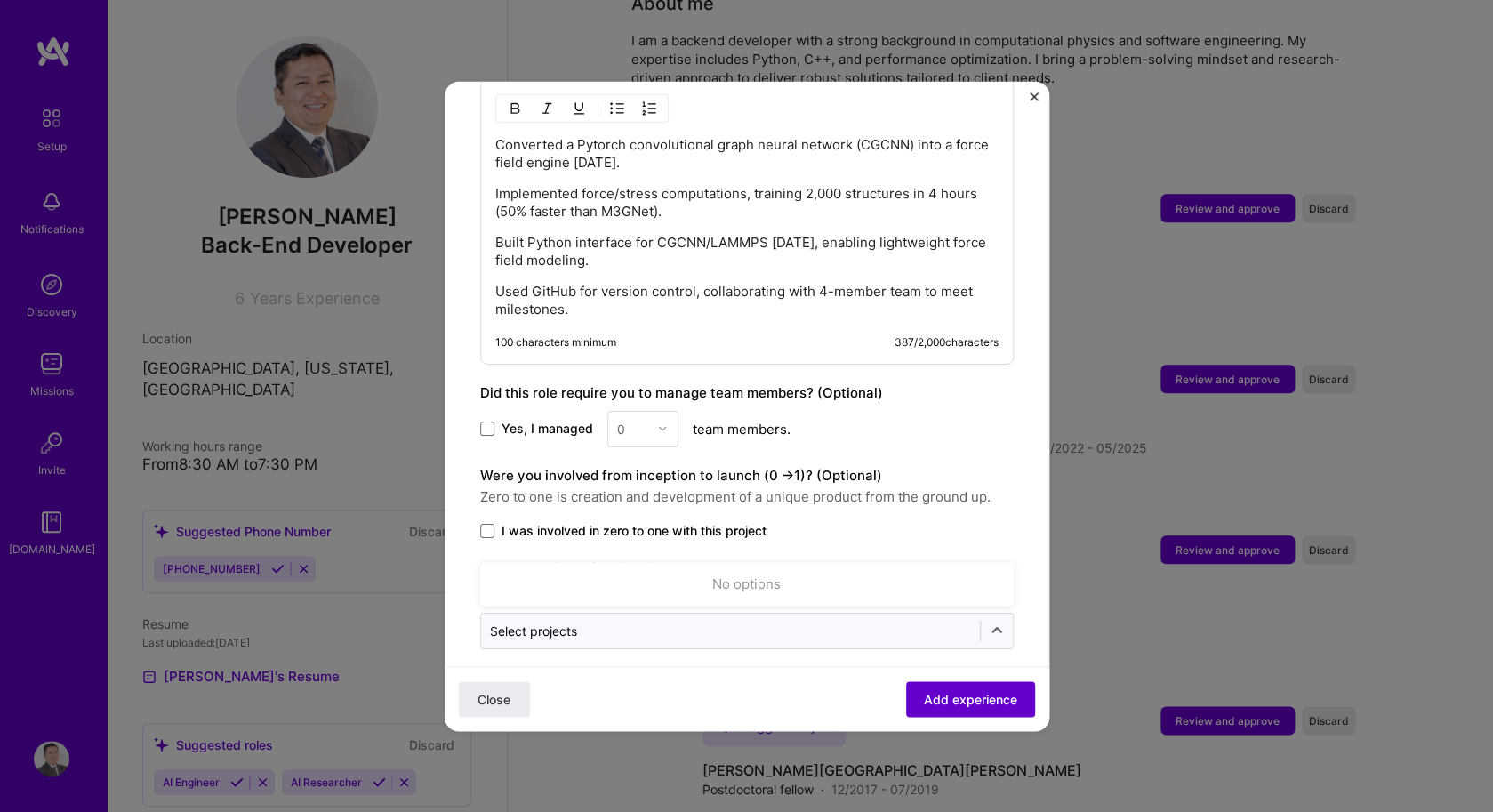
click at [938, 691] on span "Add experience" at bounding box center [970, 699] width 93 height 18
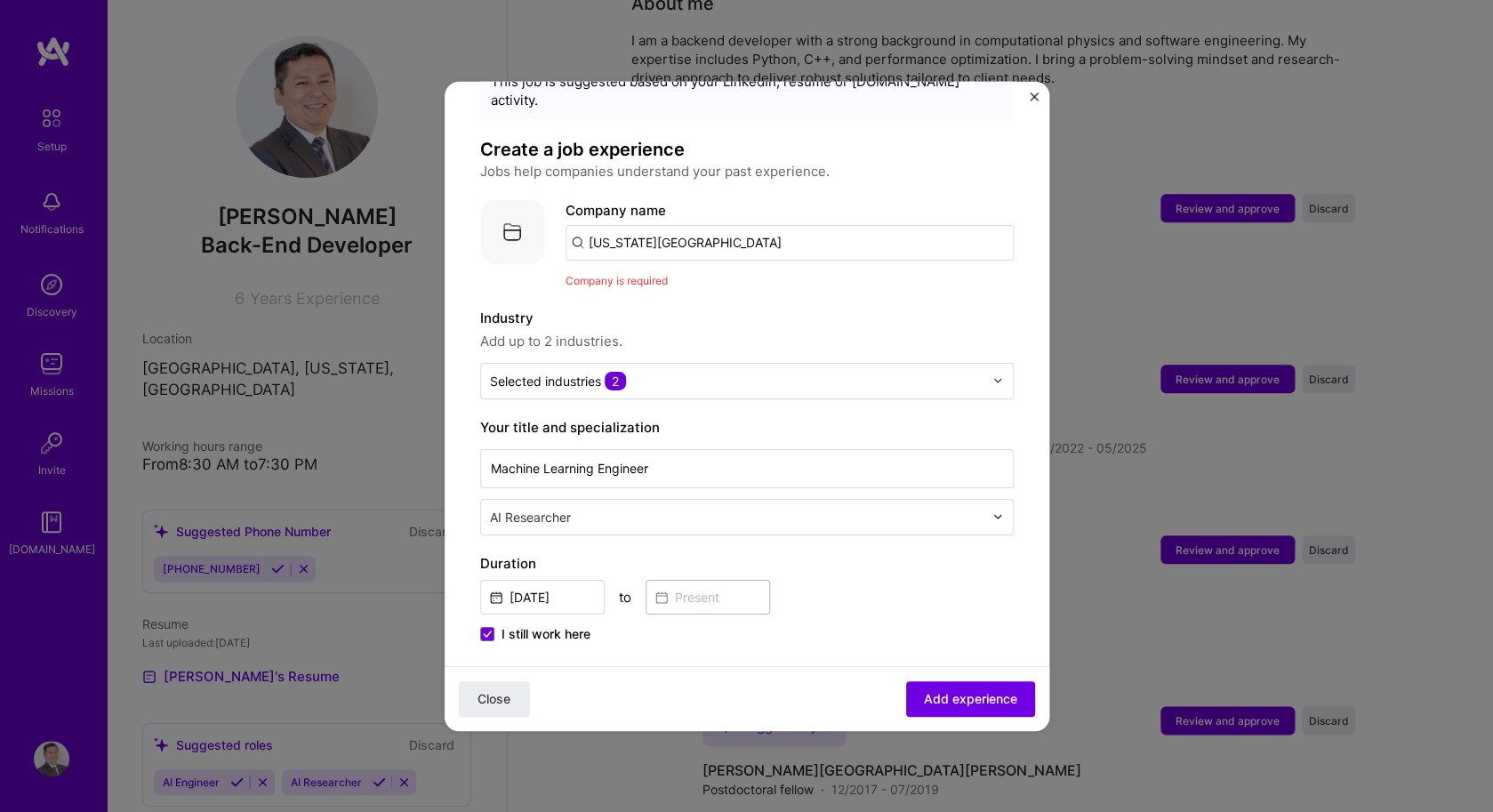
scroll to position [0, 0]
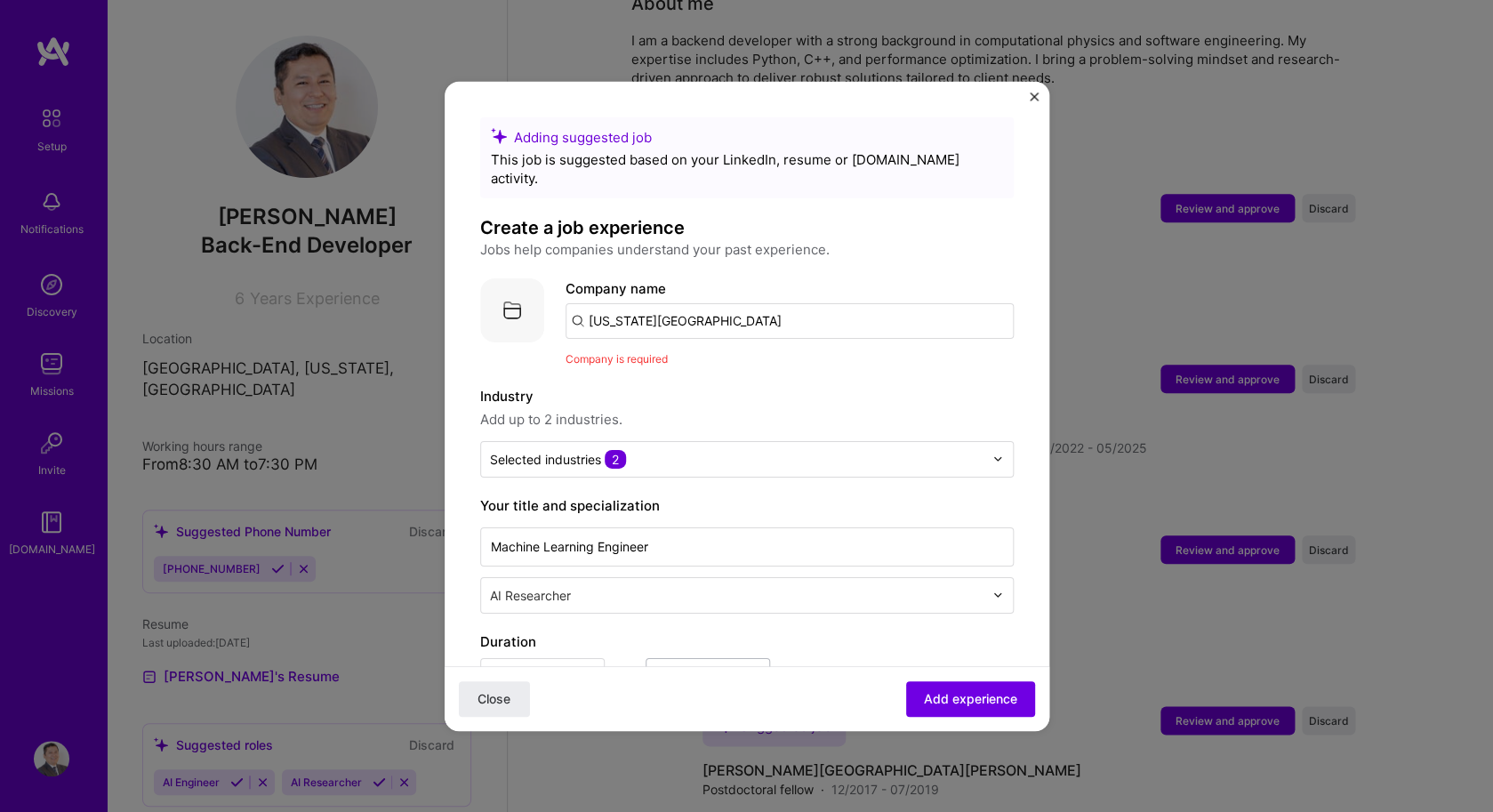
click at [785, 302] on input "[US_STATE][GEOGRAPHIC_DATA]" at bounding box center [790, 320] width 448 height 35
click at [576, 302] on input "[US_STATE][GEOGRAPHIC_DATA]" at bounding box center [790, 320] width 448 height 35
type input "[US_STATE][GEOGRAPHIC_DATA]"
click at [732, 353] on div "[US_STATE][GEOGRAPHIC_DATA]" at bounding box center [780, 368] width 230 height 31
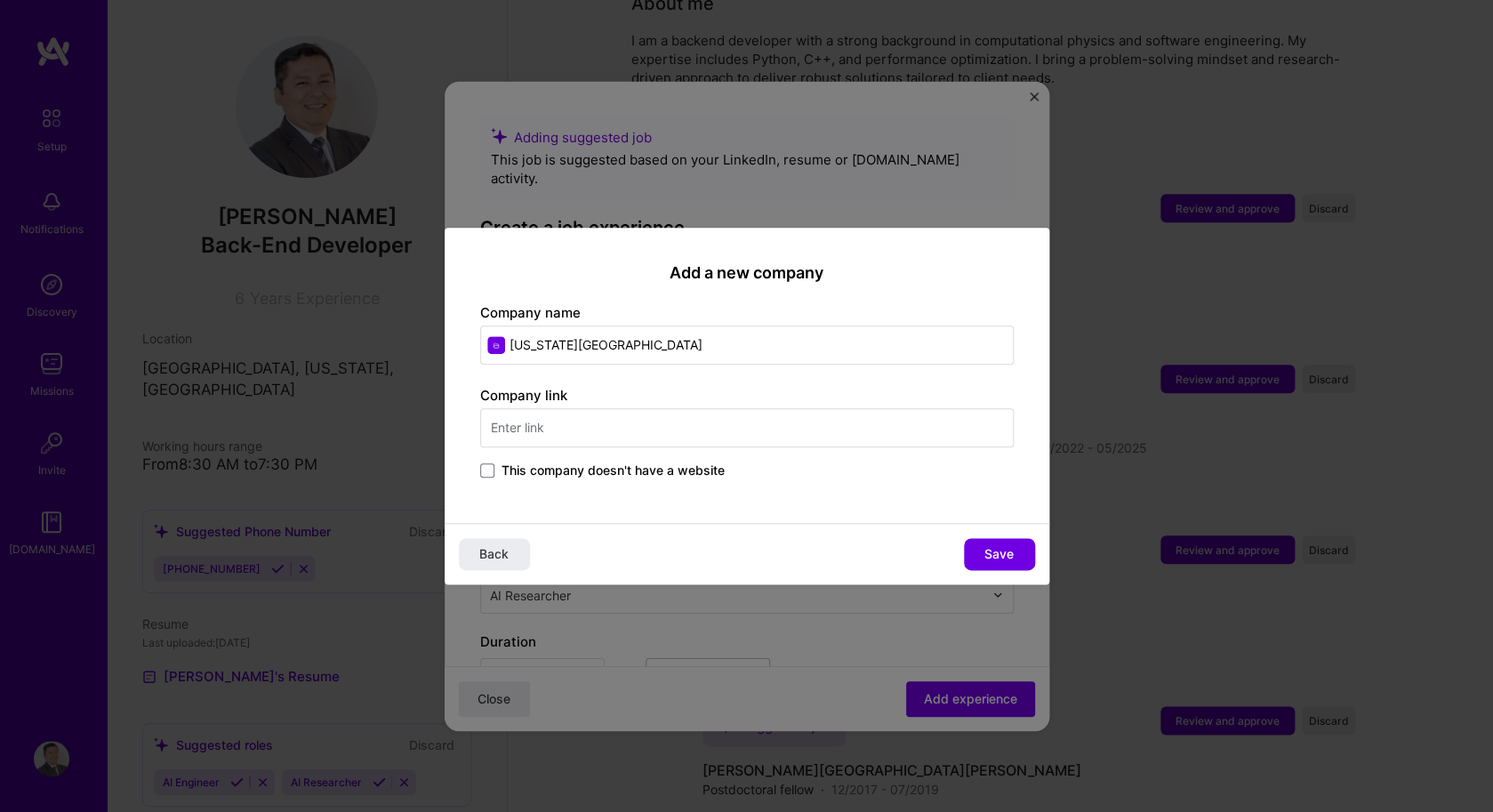
click at [720, 434] on input "text" at bounding box center [746, 428] width 533 height 39
type input "[DOMAIN_NAME]"
click at [997, 541] on button "Save" at bounding box center [999, 553] width 71 height 32
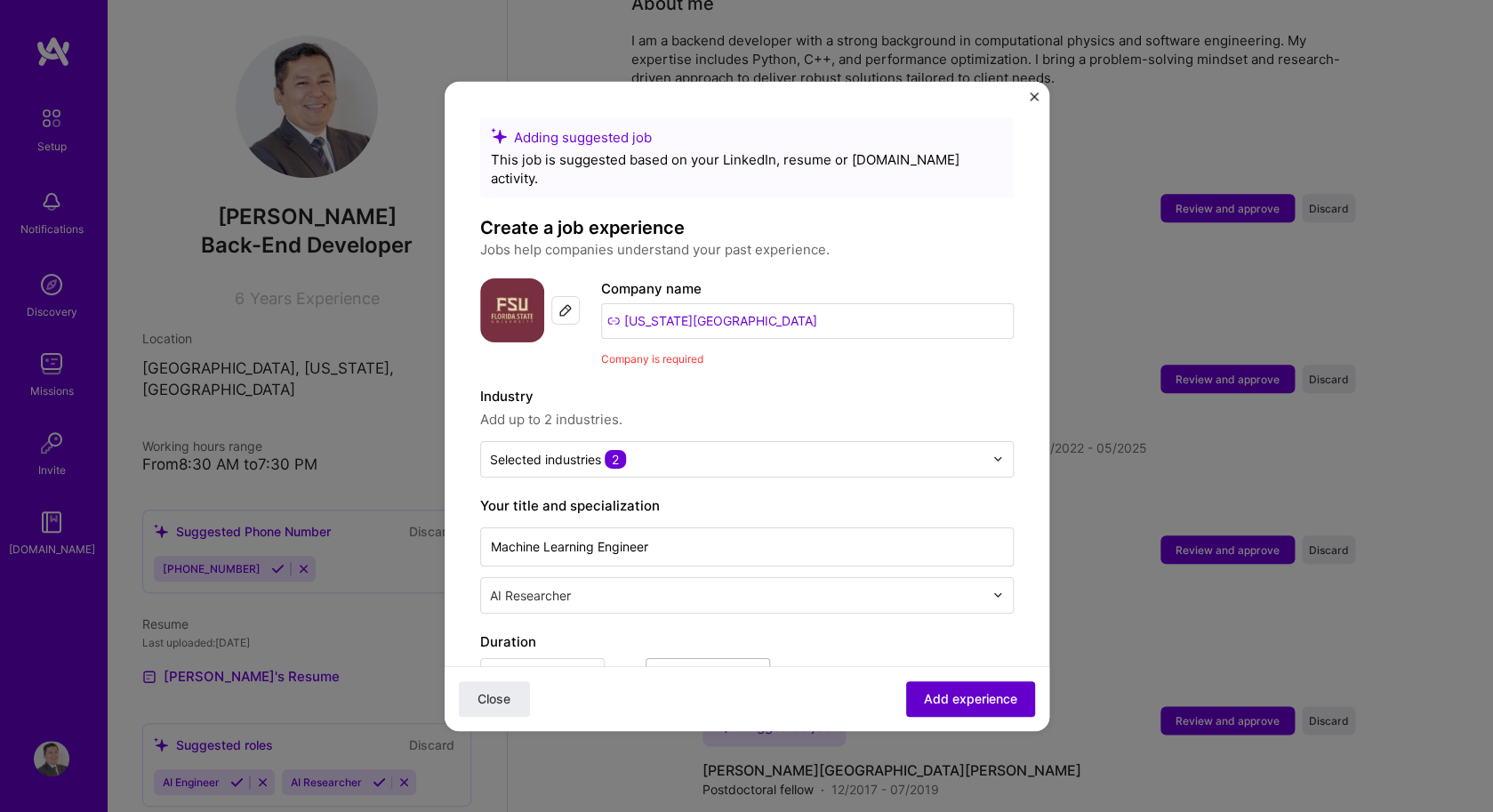
click at [964, 693] on span "Add experience" at bounding box center [970, 699] width 93 height 18
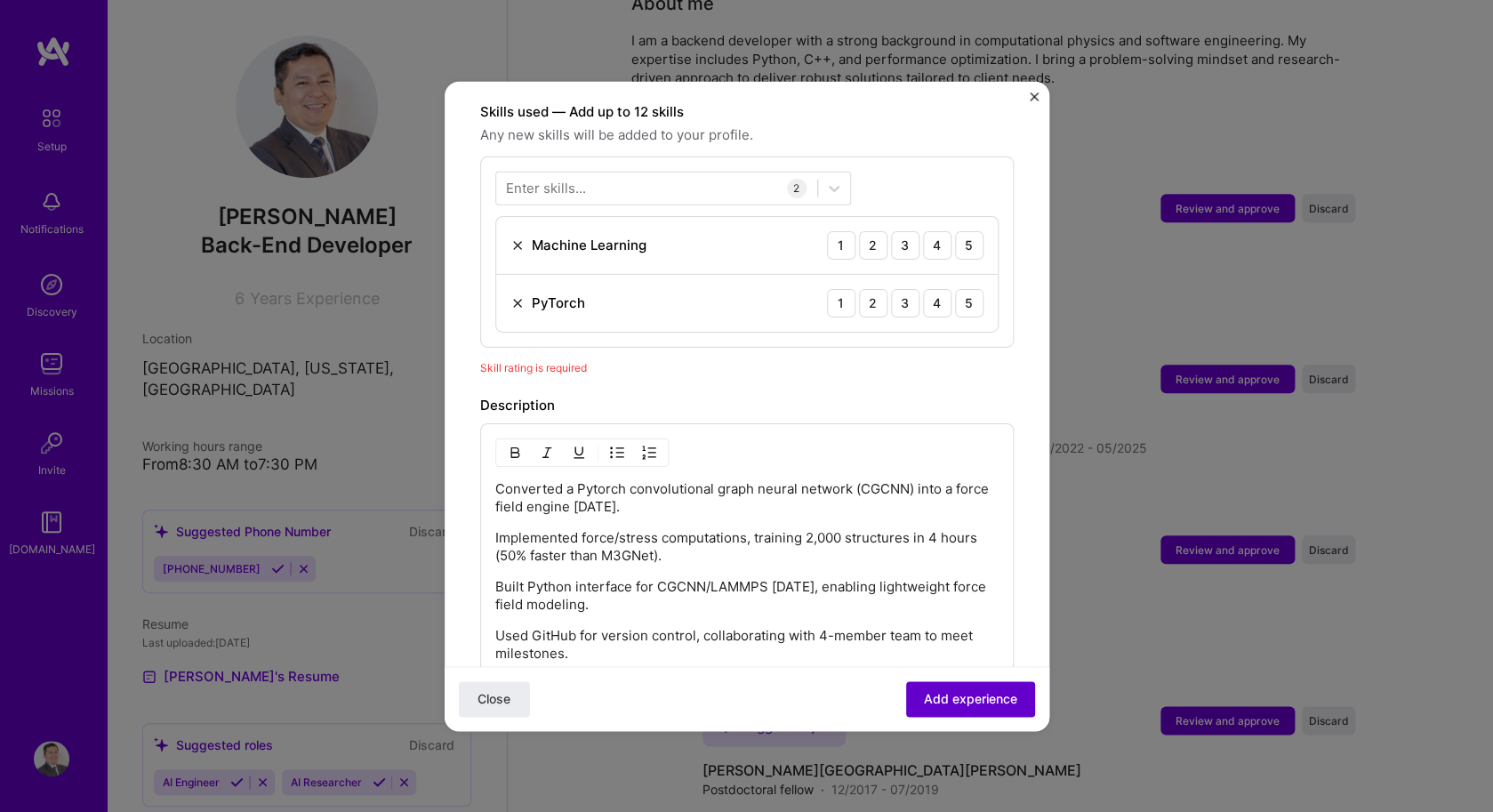
scroll to position [616, 0]
click at [966, 230] on div "5" at bounding box center [968, 244] width 29 height 29
click at [965, 287] on div "5" at bounding box center [968, 301] width 29 height 29
click at [958, 708] on button "Add experience" at bounding box center [970, 699] width 129 height 35
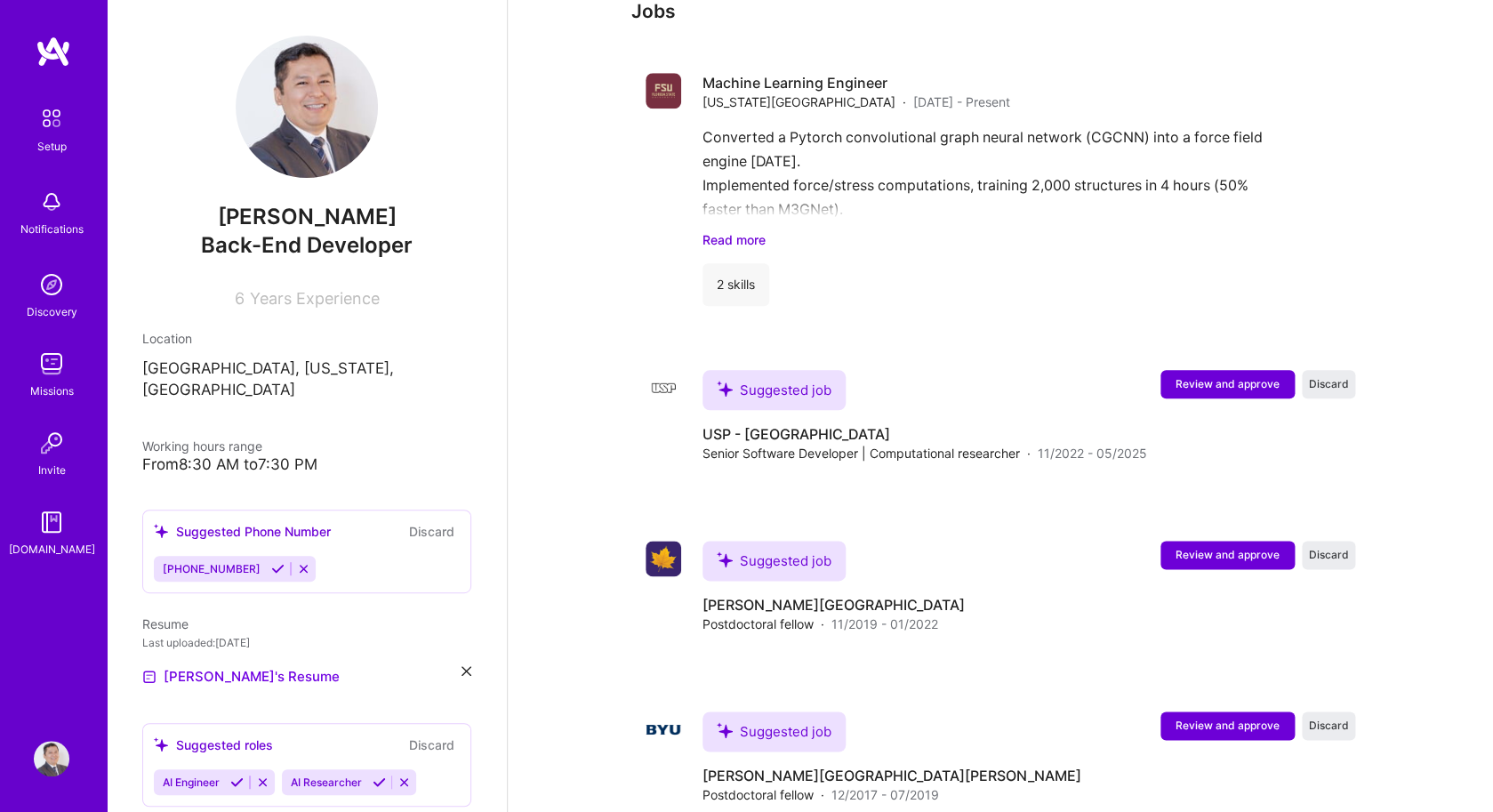
scroll to position [713, 0]
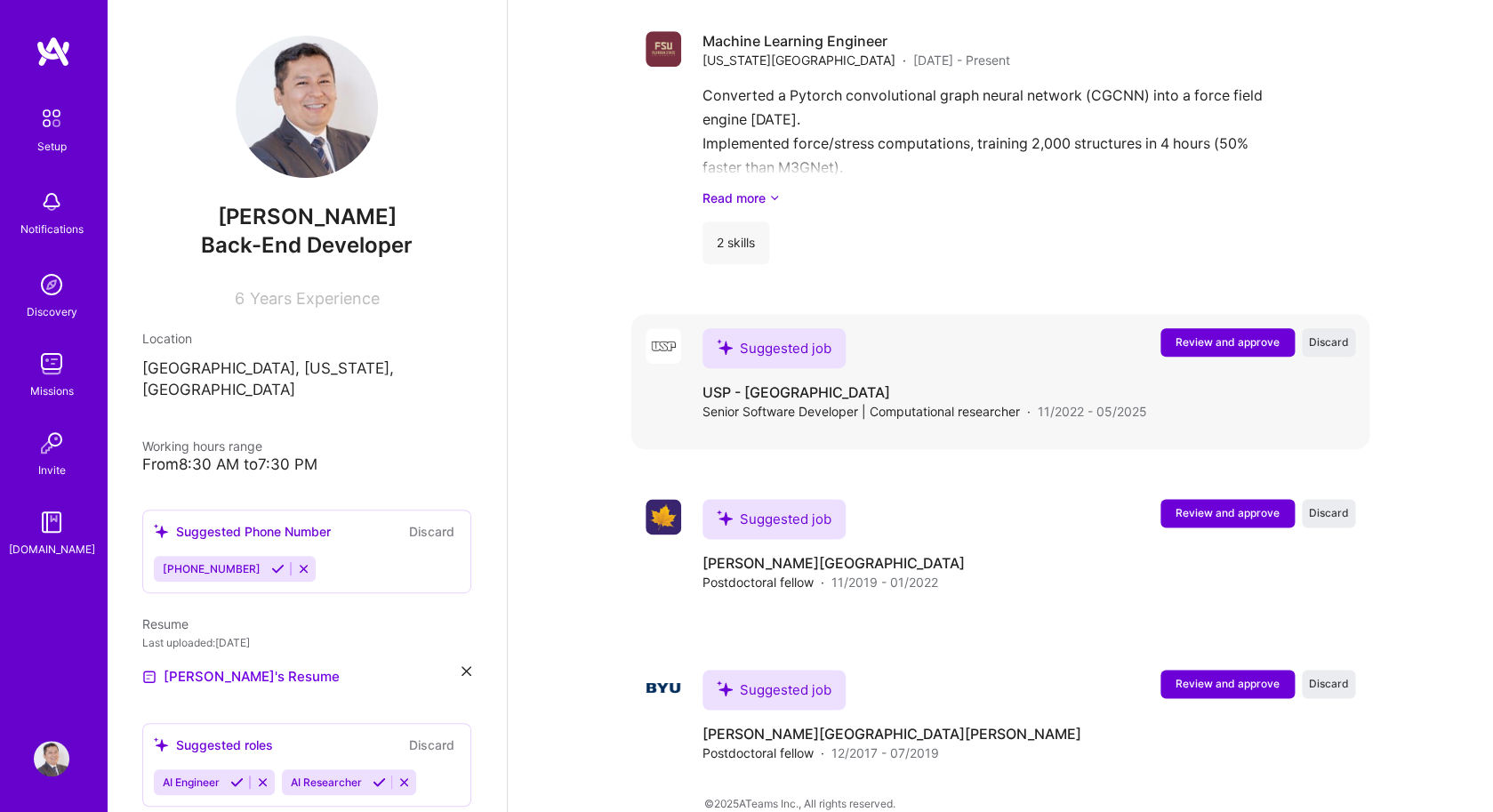
click at [1223, 334] on span "Review and approve" at bounding box center [1227, 341] width 104 height 15
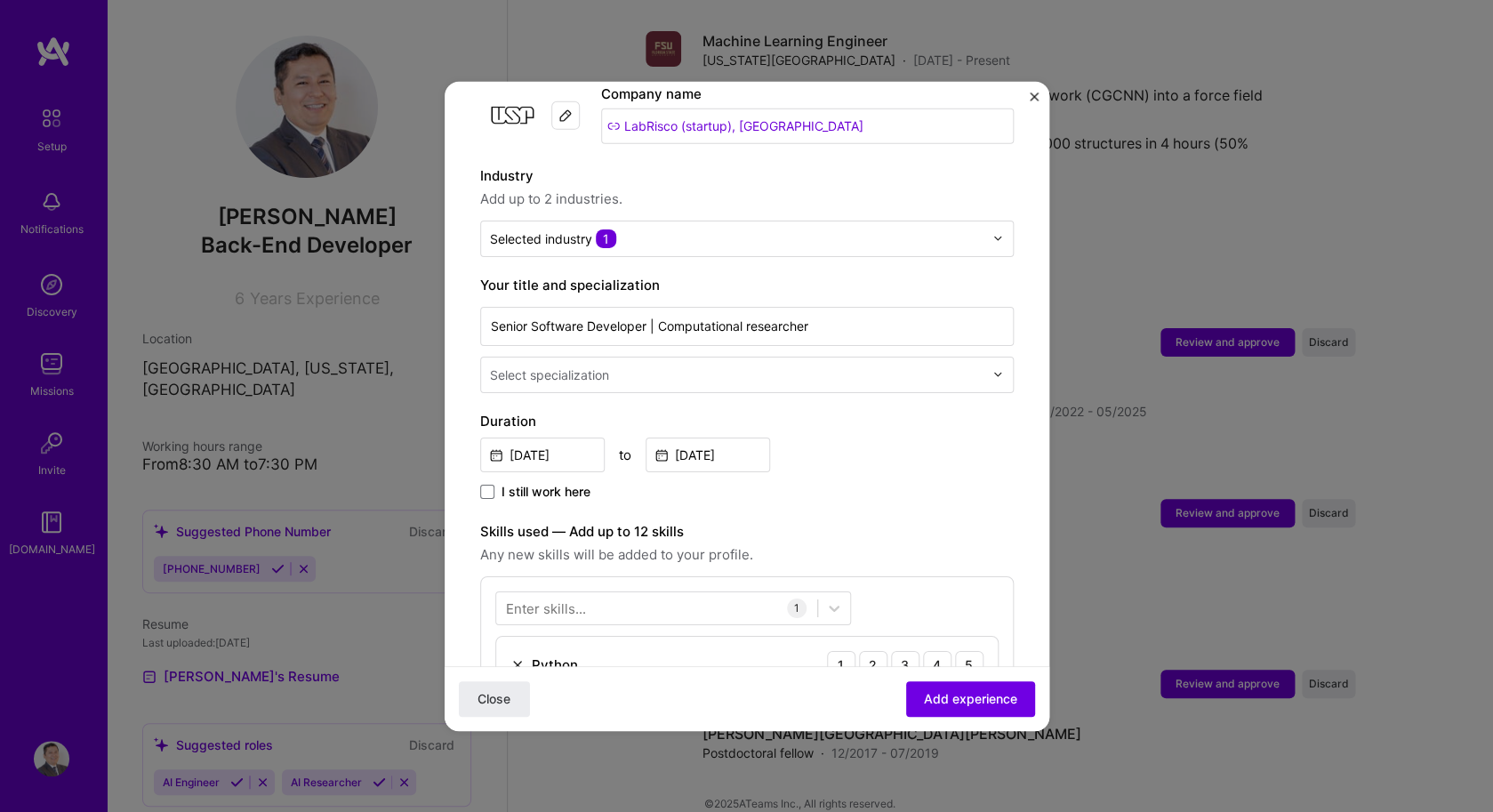
scroll to position [197, 0]
click at [588, 435] on input "[DATE]" at bounding box center [542, 450] width 125 height 34
click at [815, 431] on div "[DATE] to [DATE]" at bounding box center [746, 449] width 533 height 38
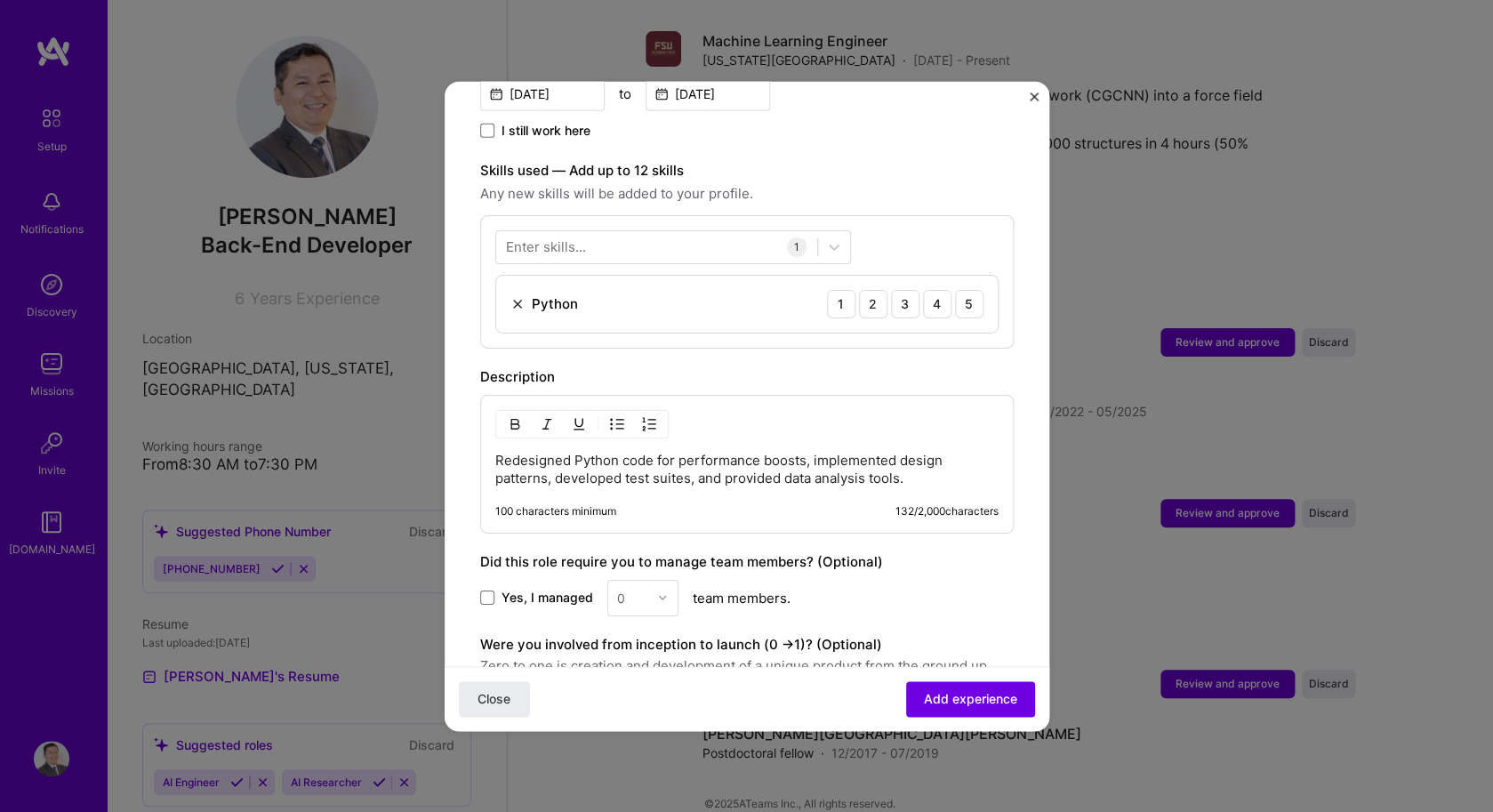
scroll to position [563, 0]
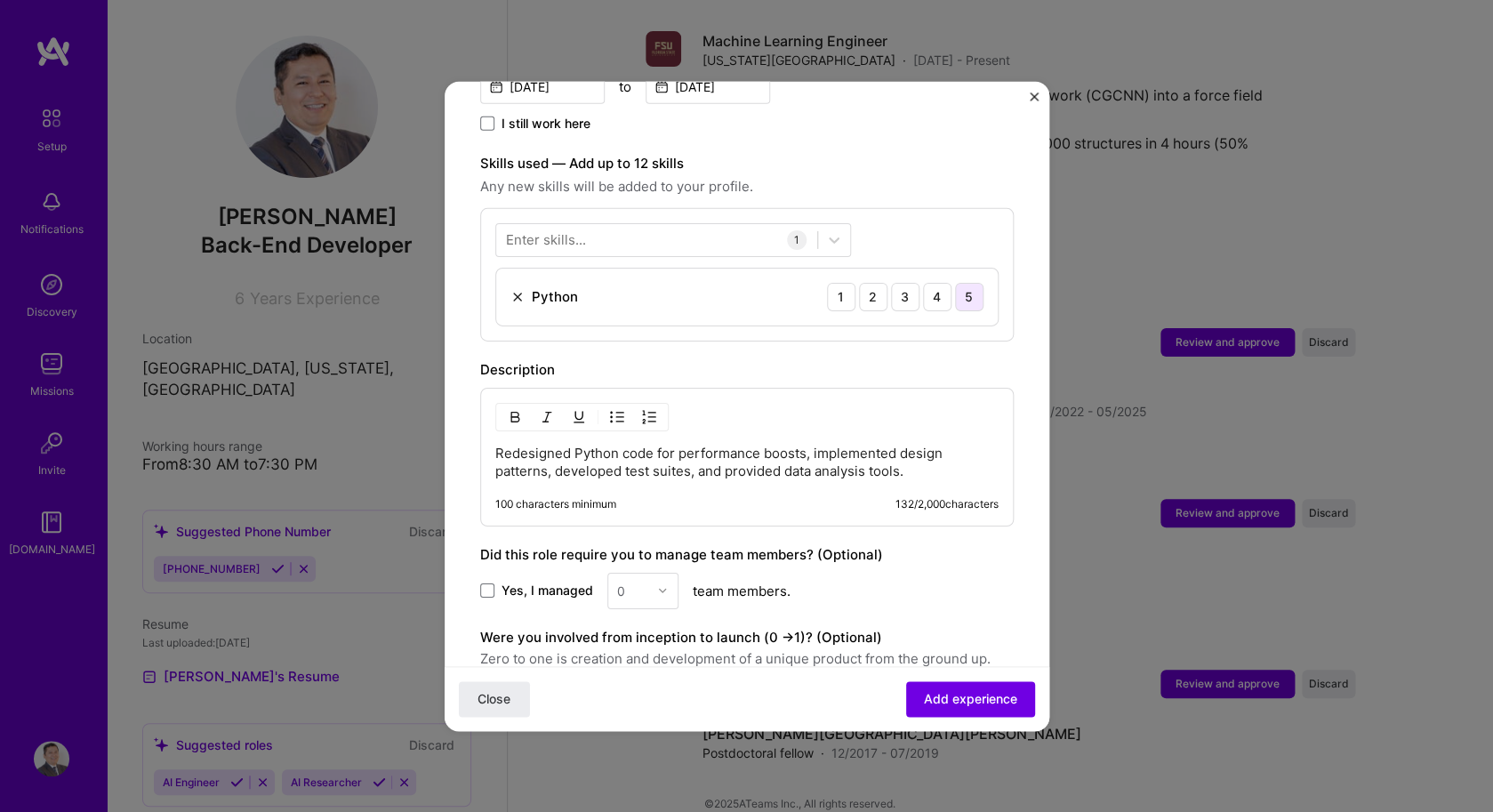
click at [971, 282] on div "5" at bounding box center [968, 296] width 29 height 29
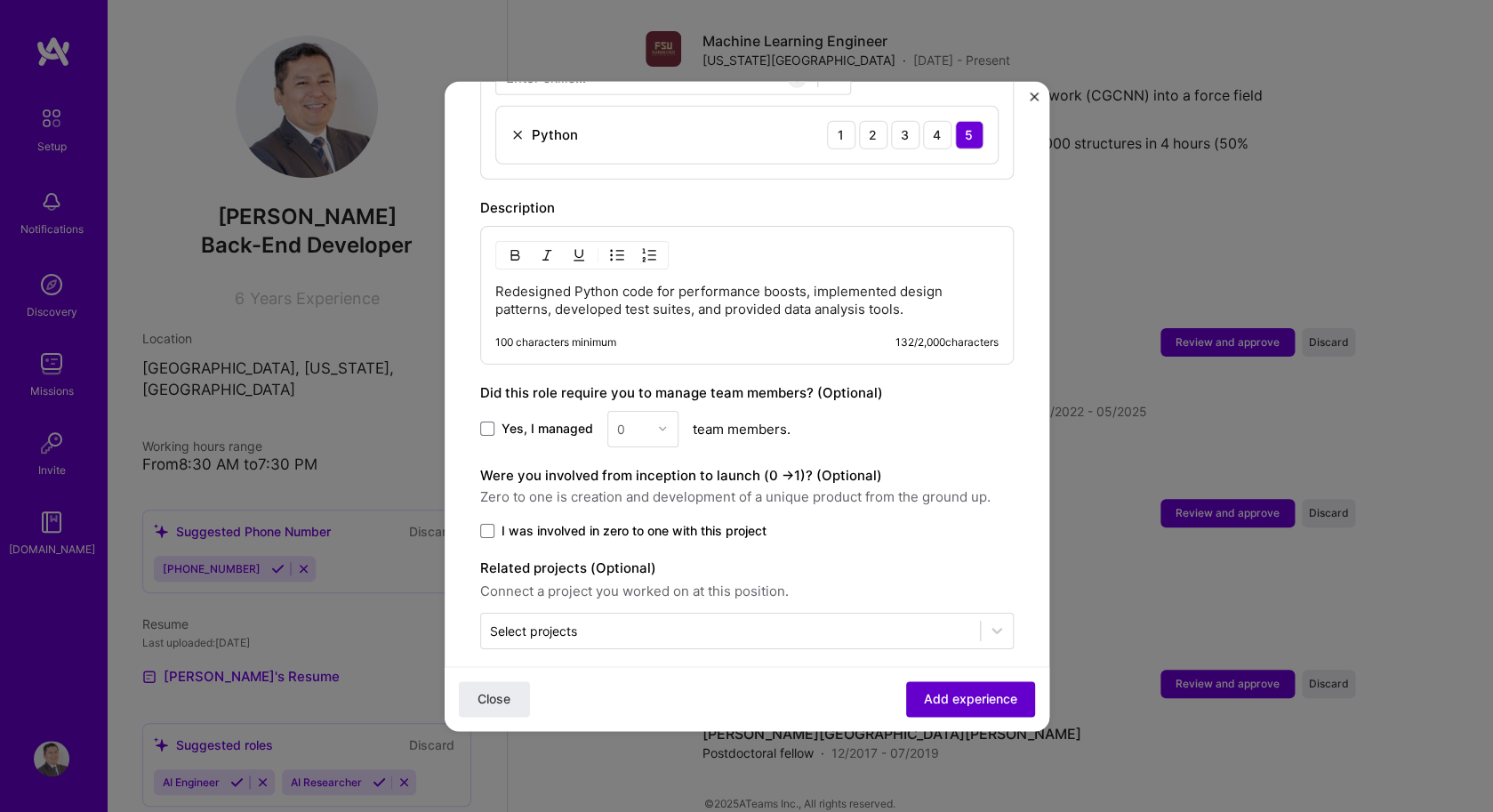
click at [945, 692] on span "Add experience" at bounding box center [970, 699] width 93 height 18
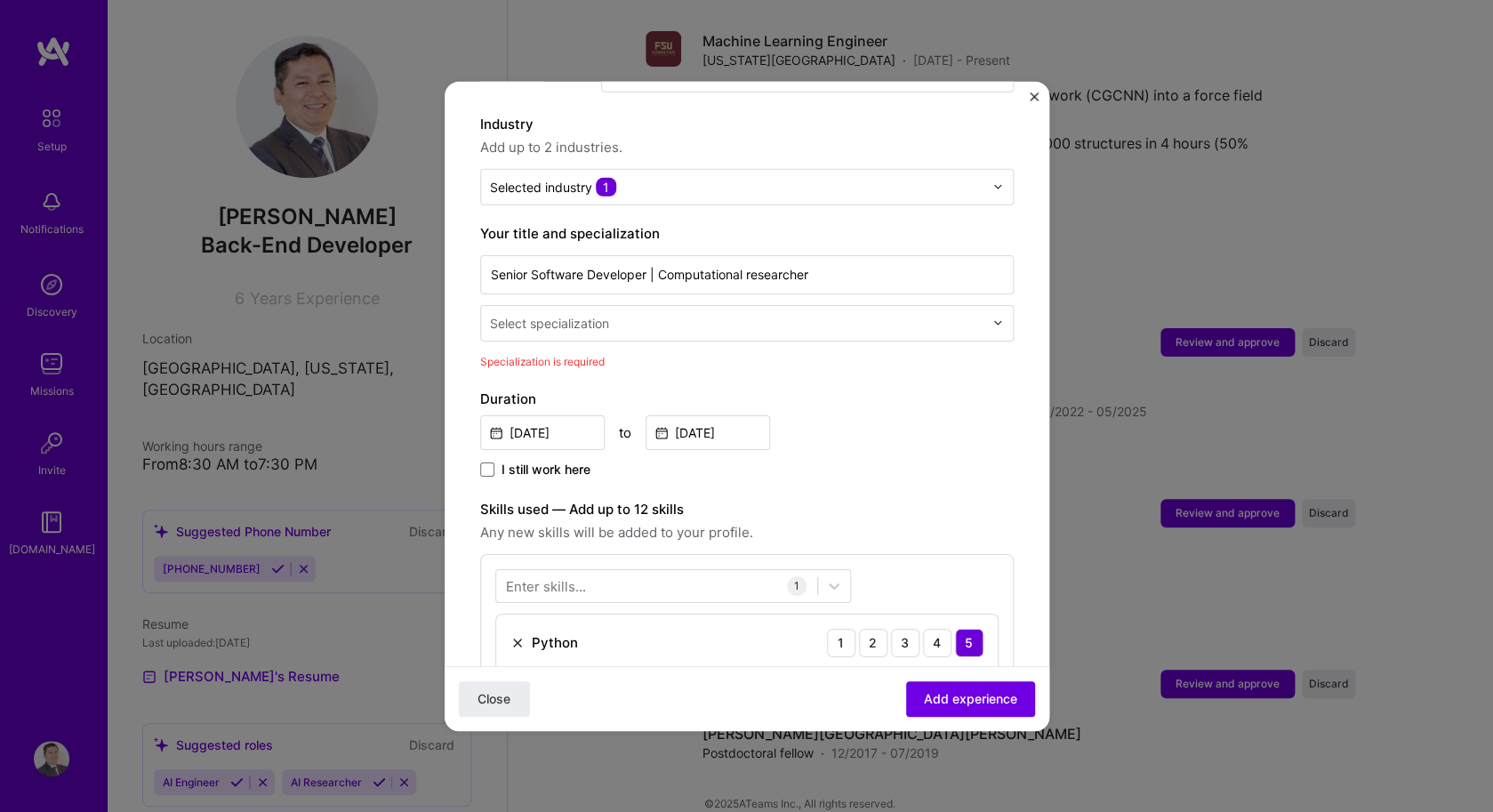
scroll to position [228, 0]
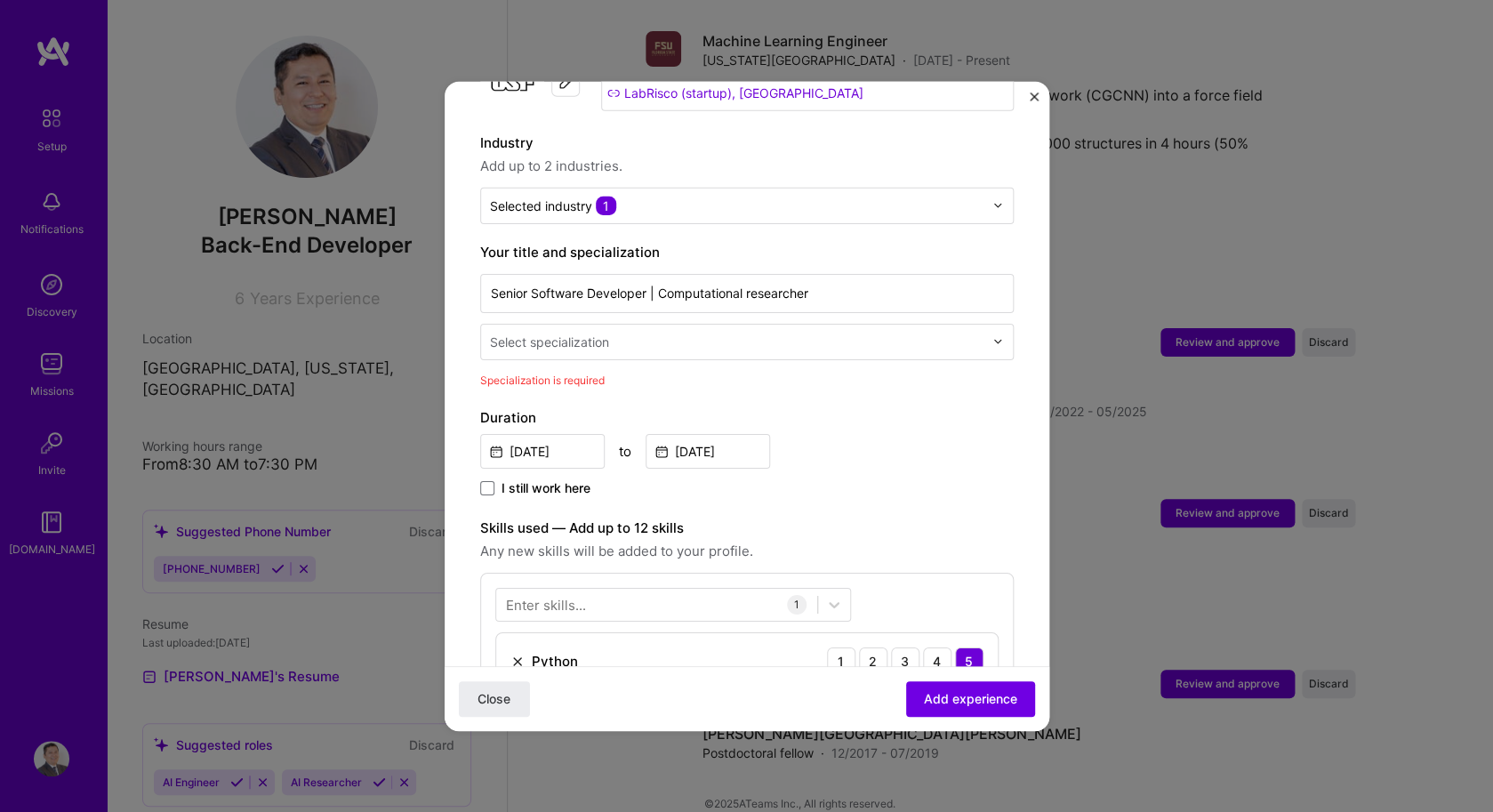
click at [847, 332] on div at bounding box center [739, 341] width 497 height 22
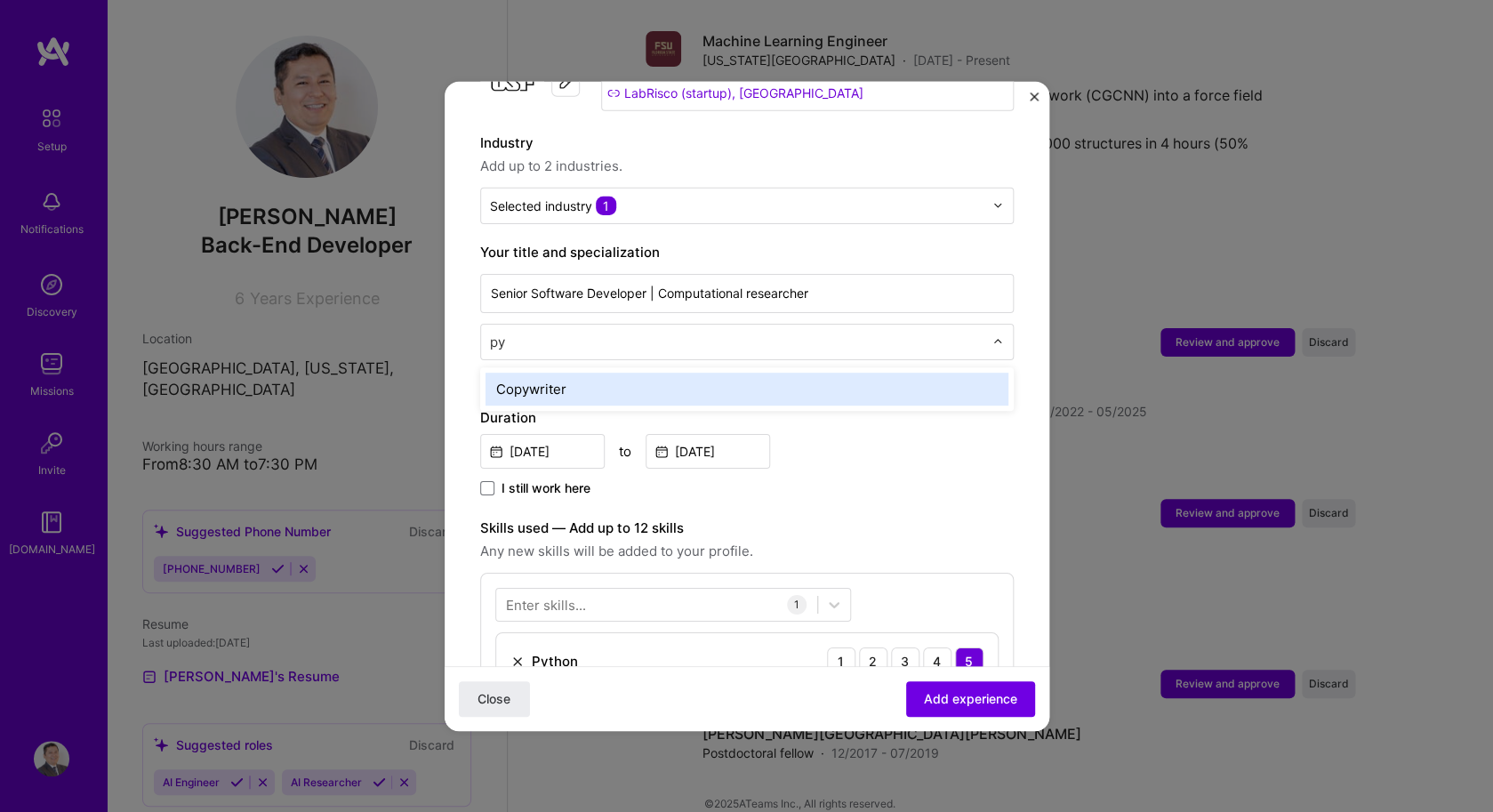
type input "p"
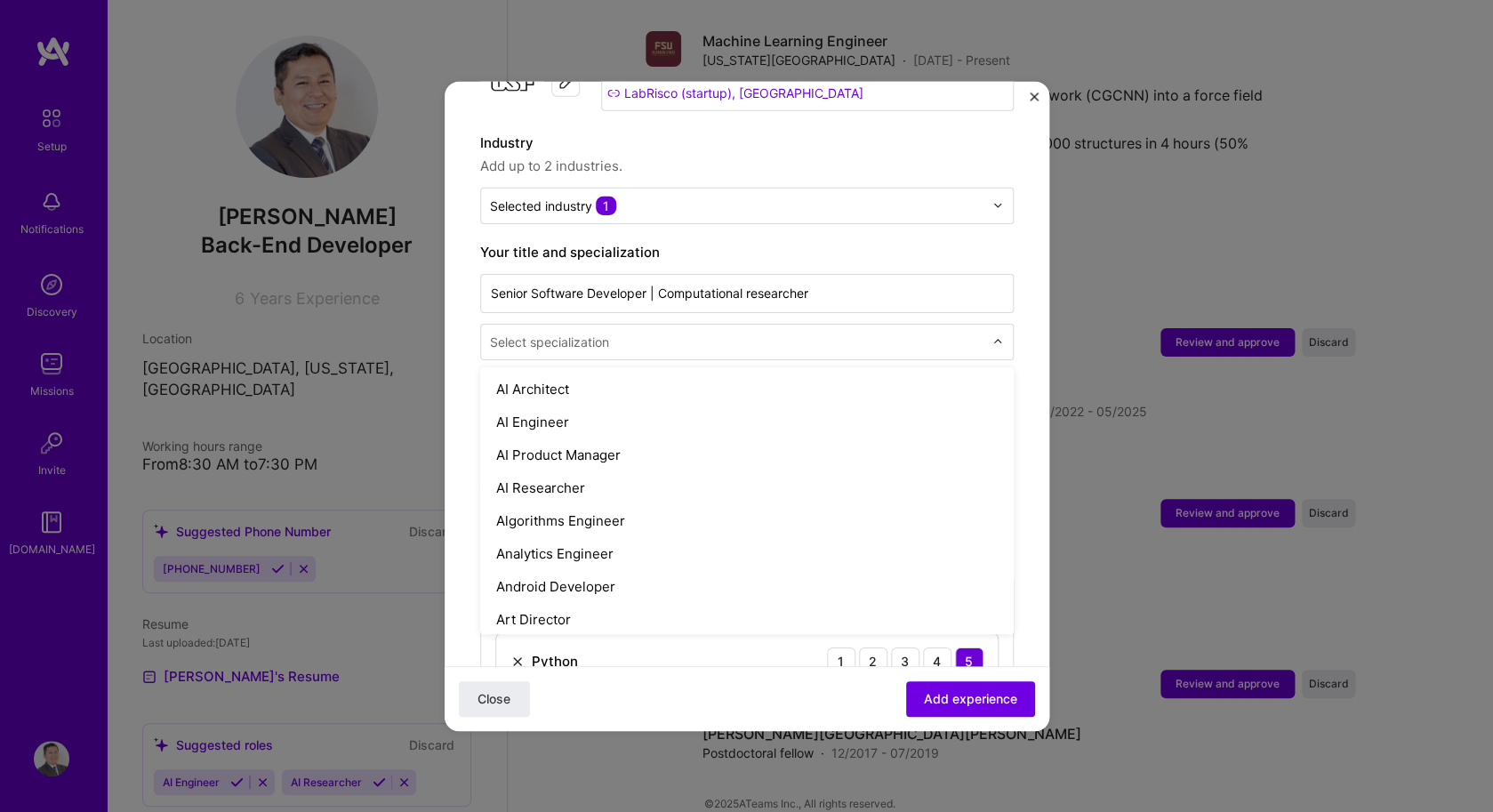
drag, startPoint x: 847, startPoint y: 332, endPoint x: 764, endPoint y: 332, distance: 83.0
click at [845, 332] on div at bounding box center [739, 341] width 497 height 22
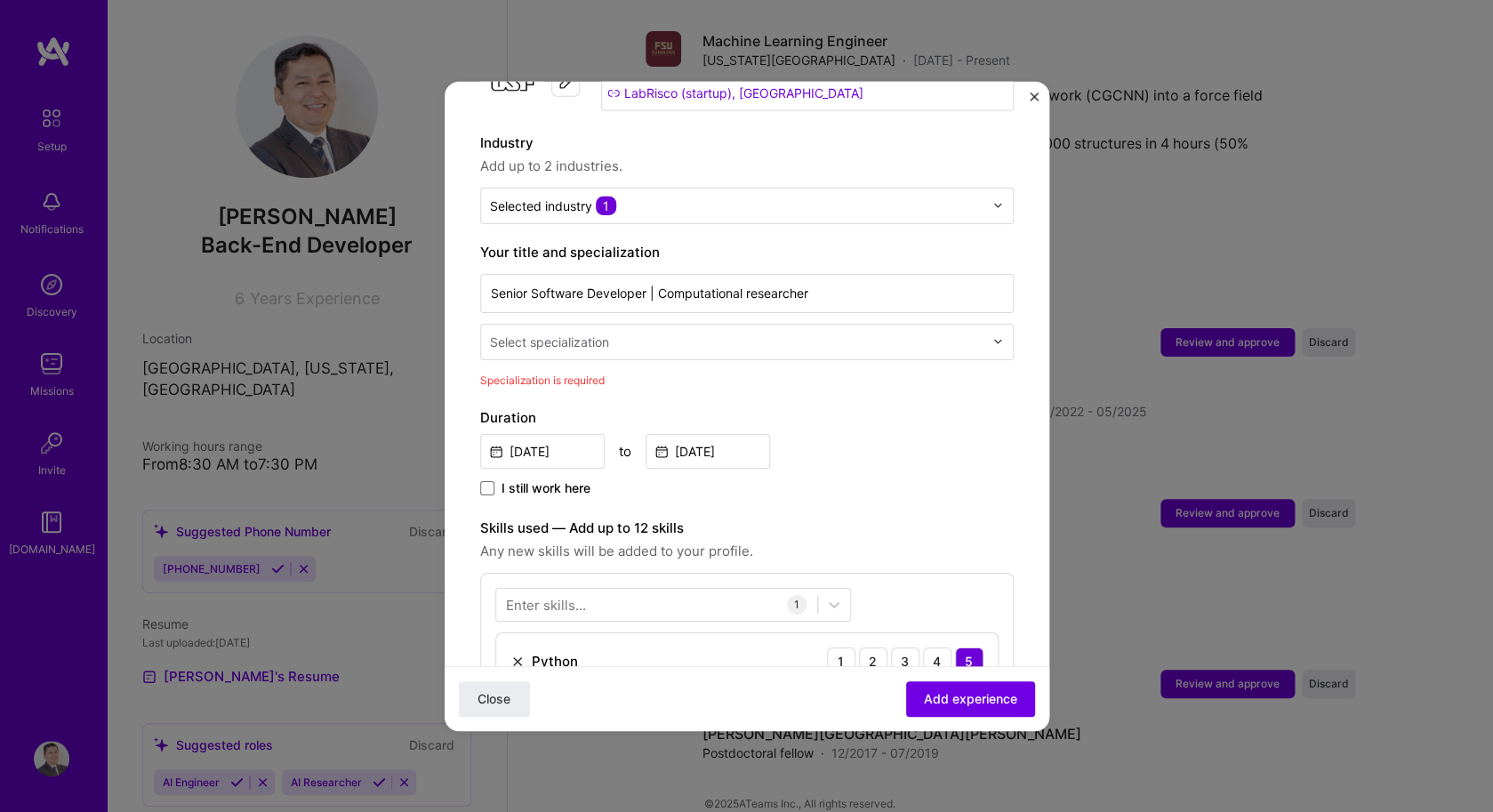
click at [762, 331] on input "text" at bounding box center [739, 340] width 497 height 19
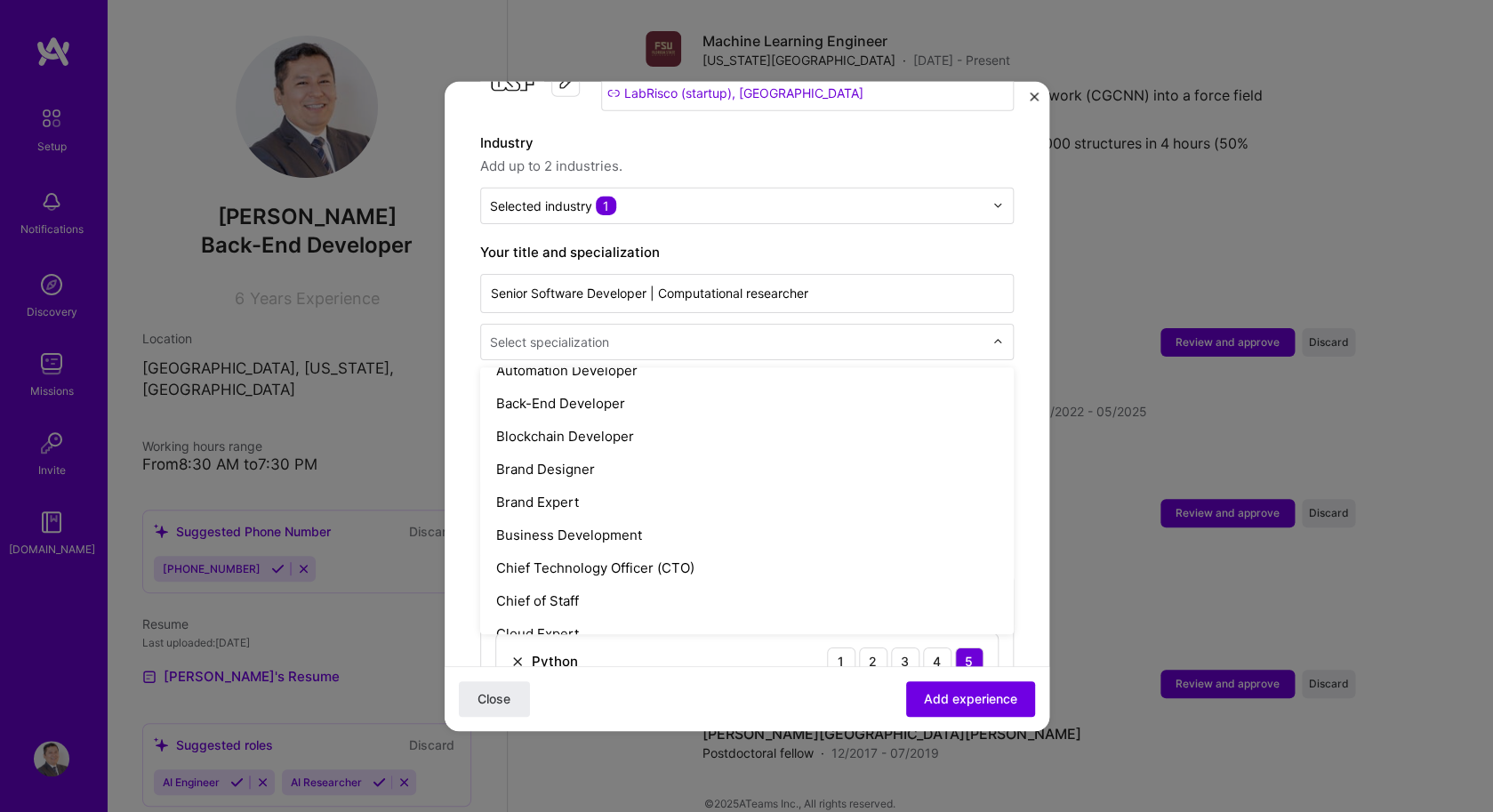
scroll to position [286, 0]
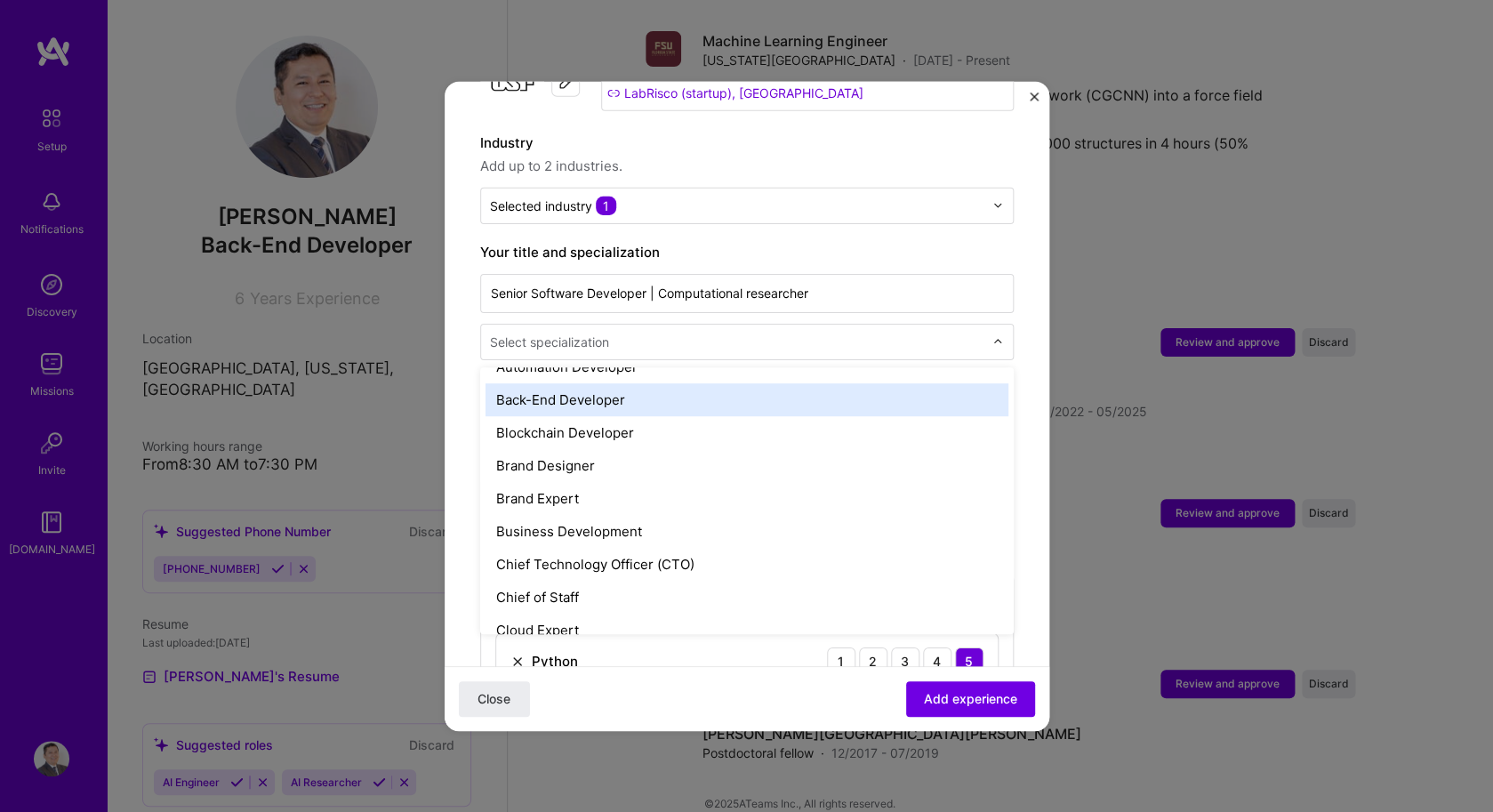
click at [687, 384] on div "Back-End Developer" at bounding box center [747, 398] width 523 height 33
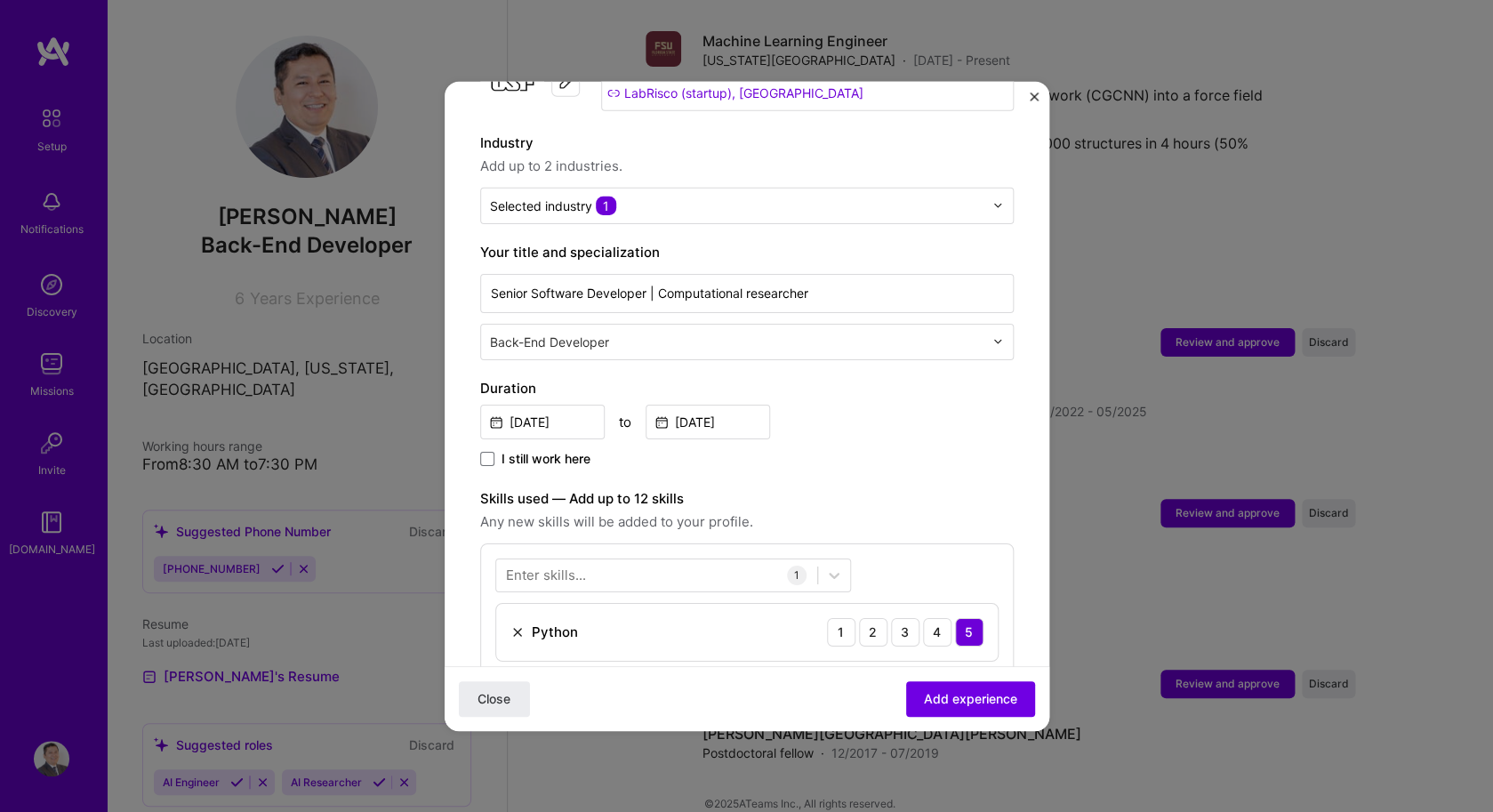
click at [935, 680] on div "Close Add experience" at bounding box center [747, 699] width 605 height 65
click at [937, 695] on span "Add experience" at bounding box center [970, 699] width 93 height 18
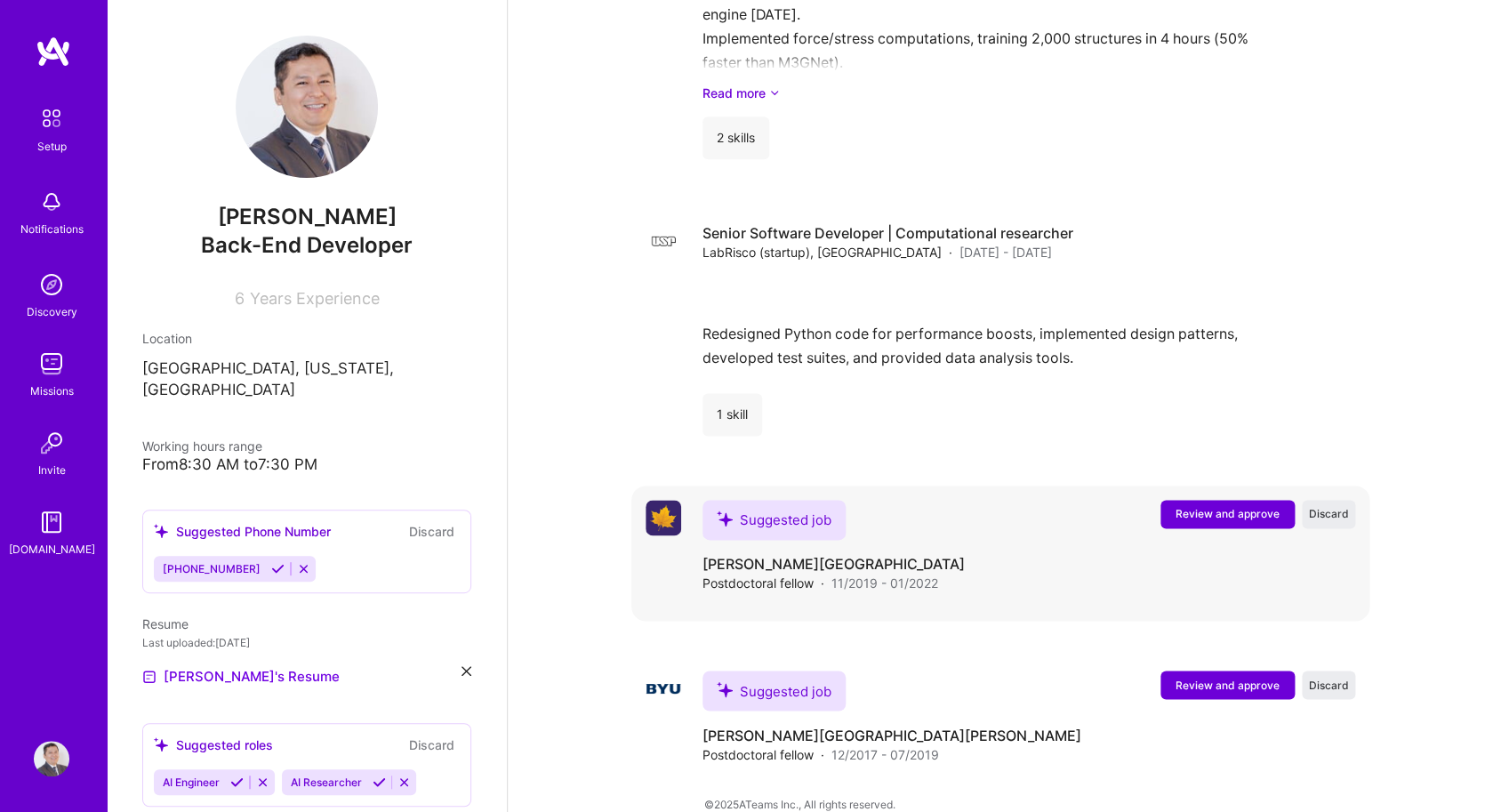
scroll to position [819, 0]
click at [1191, 505] on span "Review and approve" at bounding box center [1227, 512] width 104 height 15
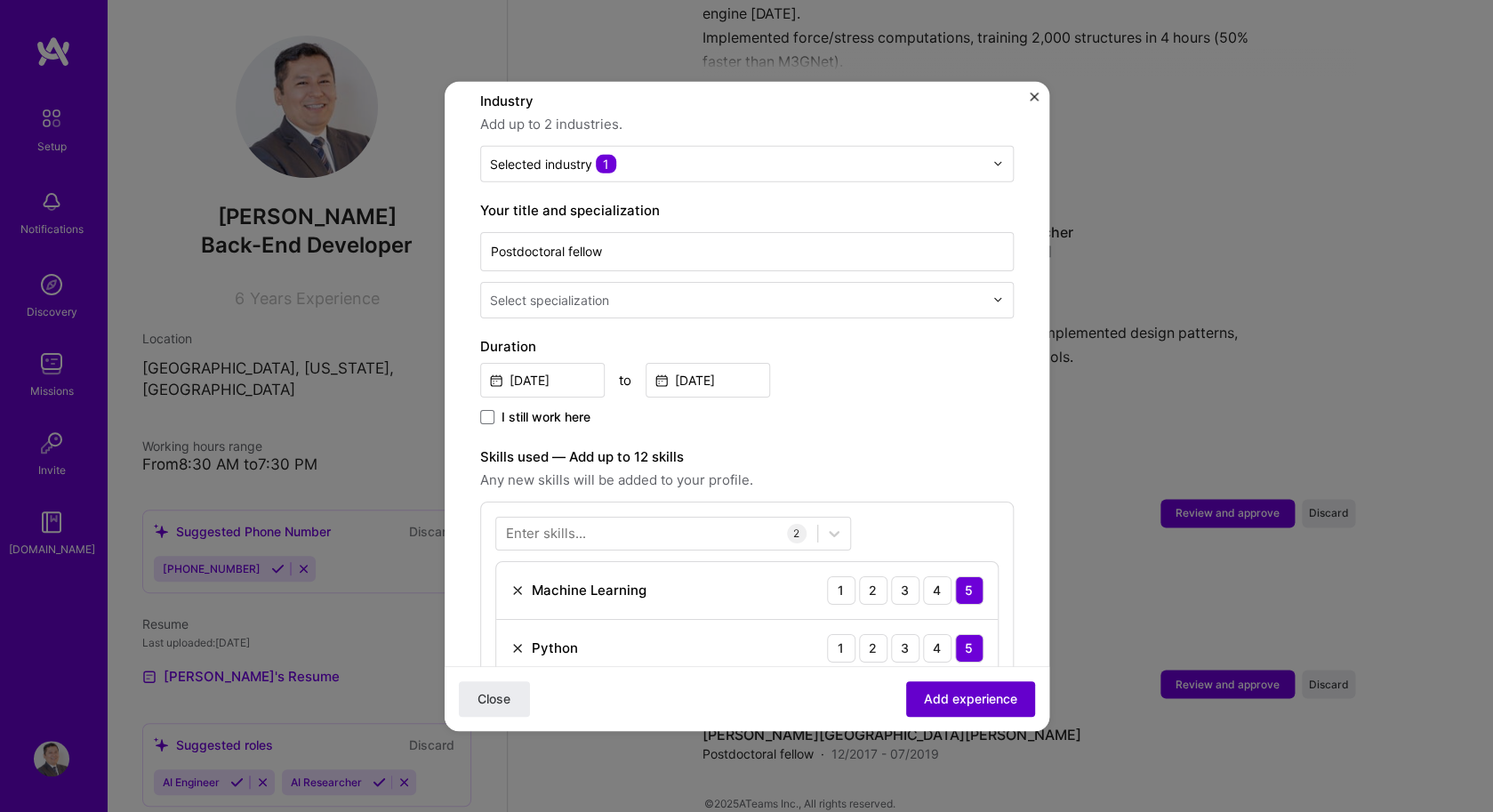
click at [943, 690] on span "Add experience" at bounding box center [970, 699] width 93 height 18
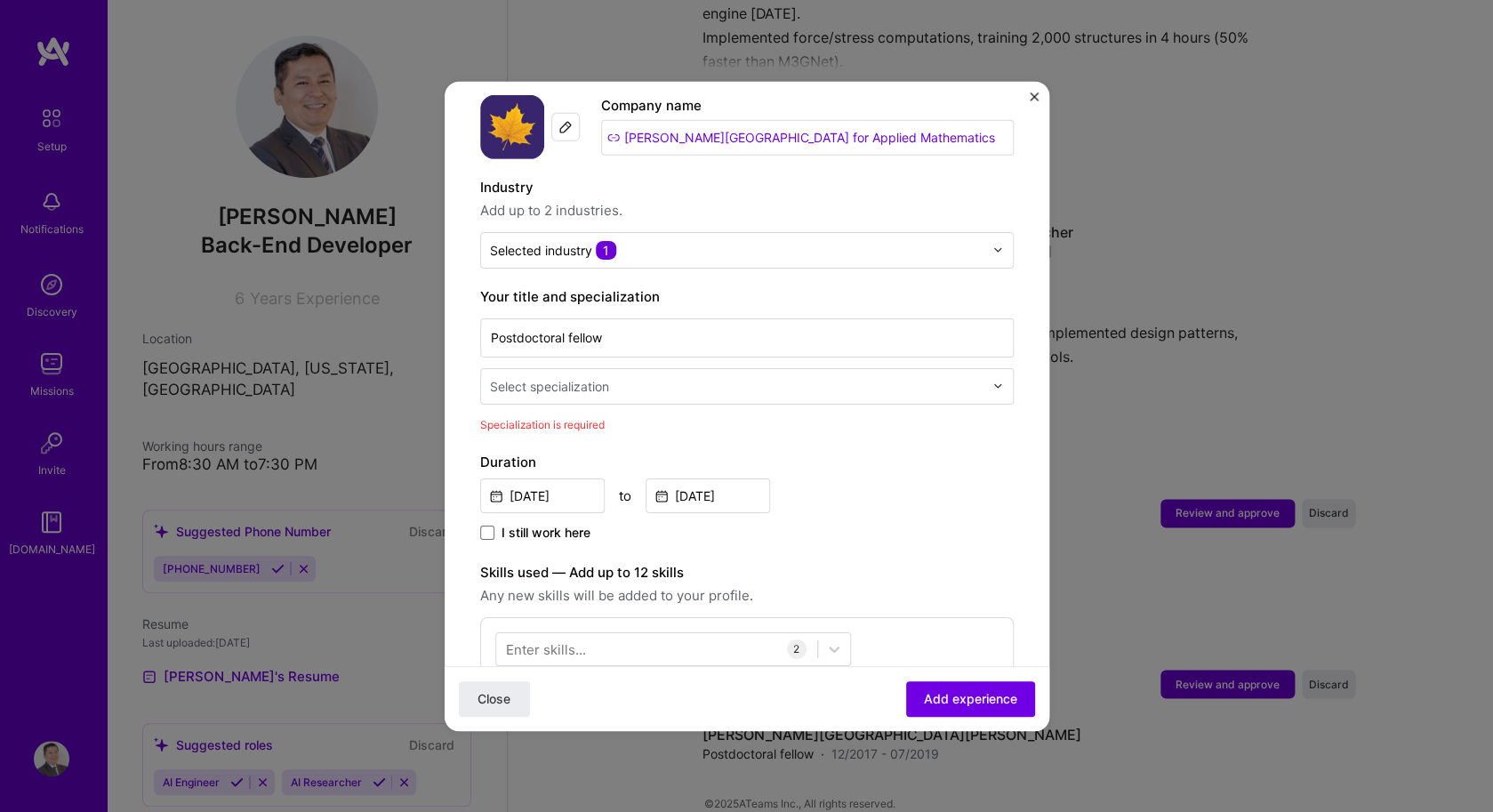
scroll to position [133, 0]
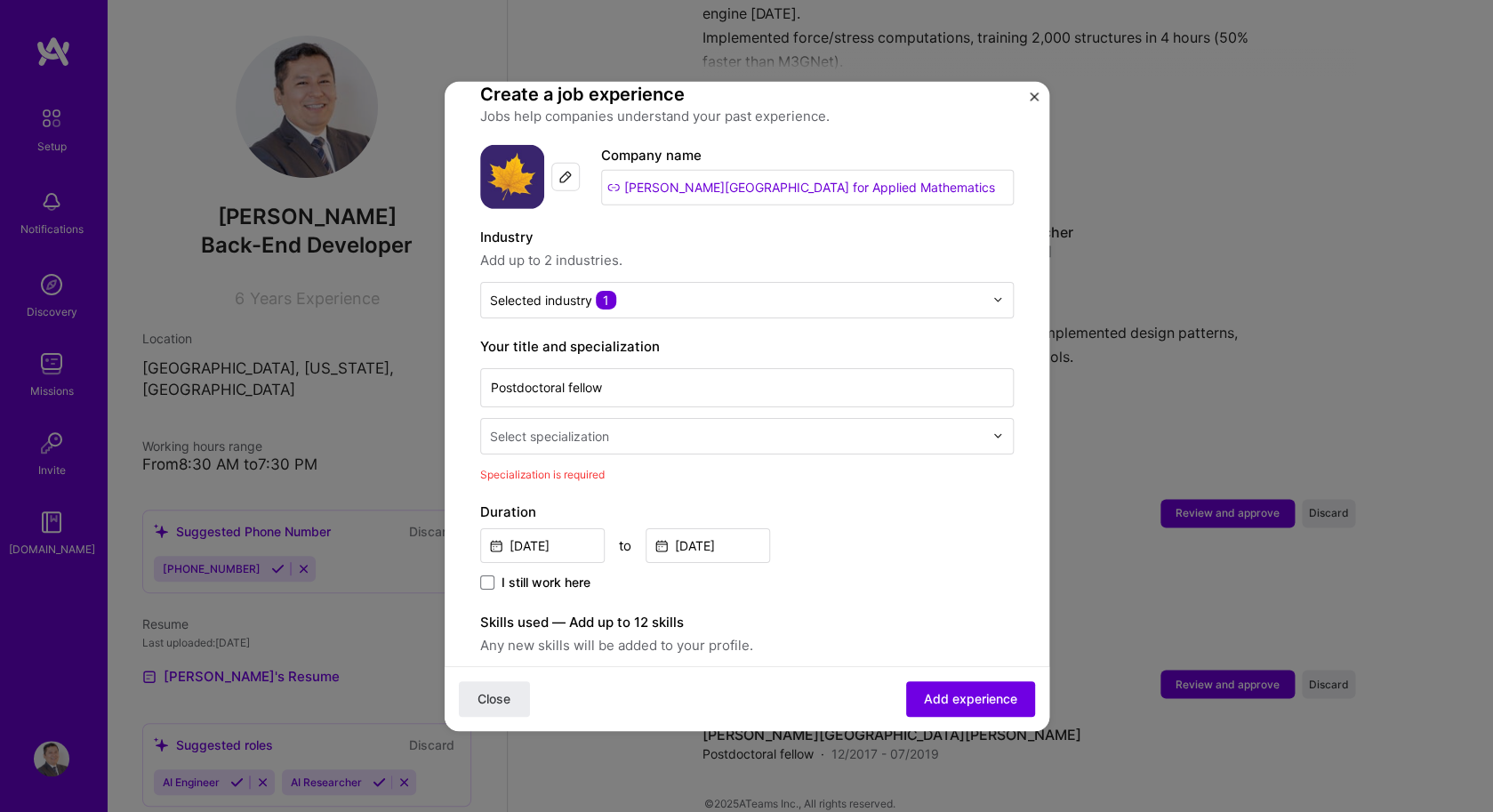
click at [836, 426] on input "text" at bounding box center [739, 435] width 497 height 19
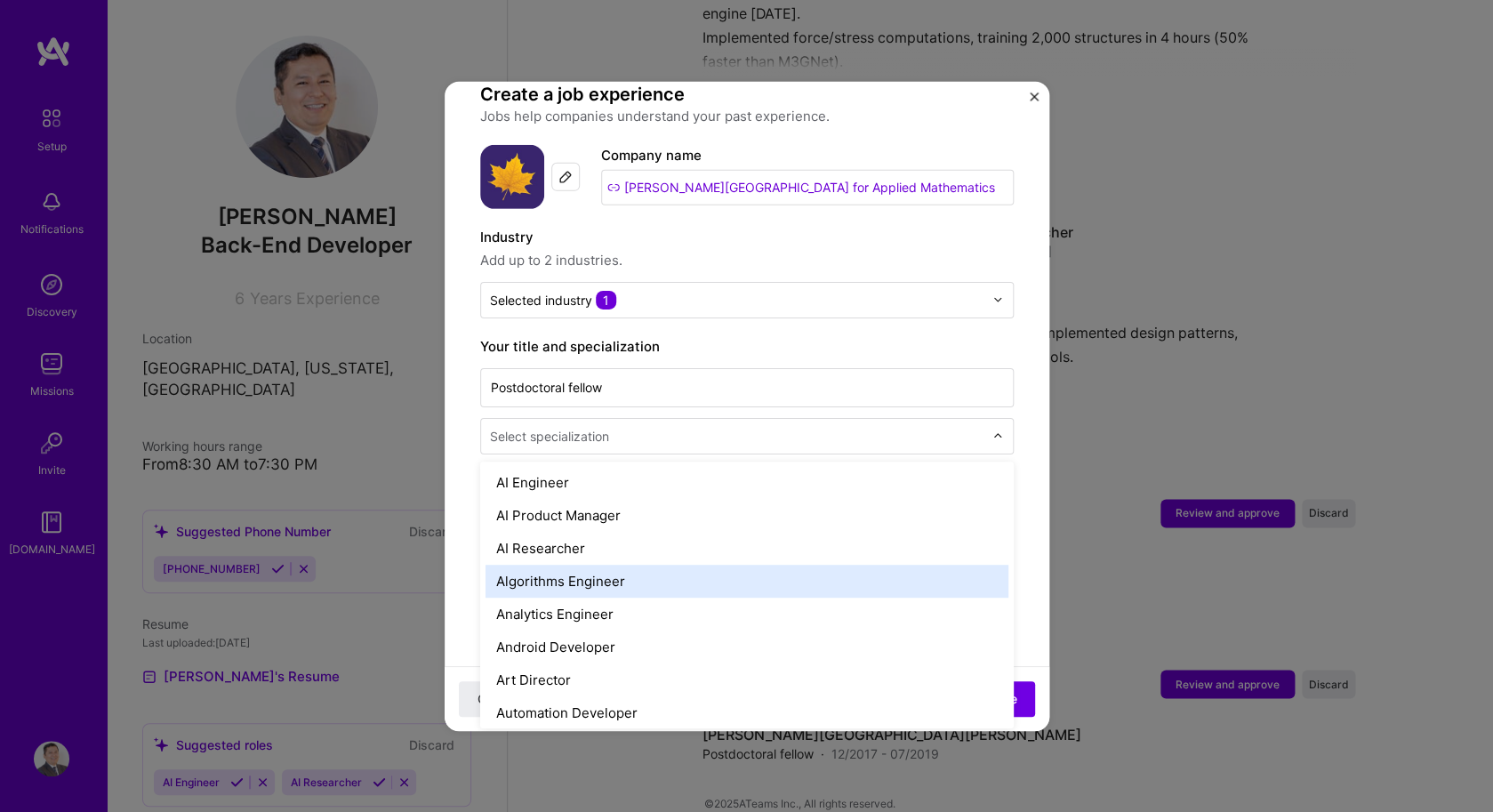
scroll to position [52, 0]
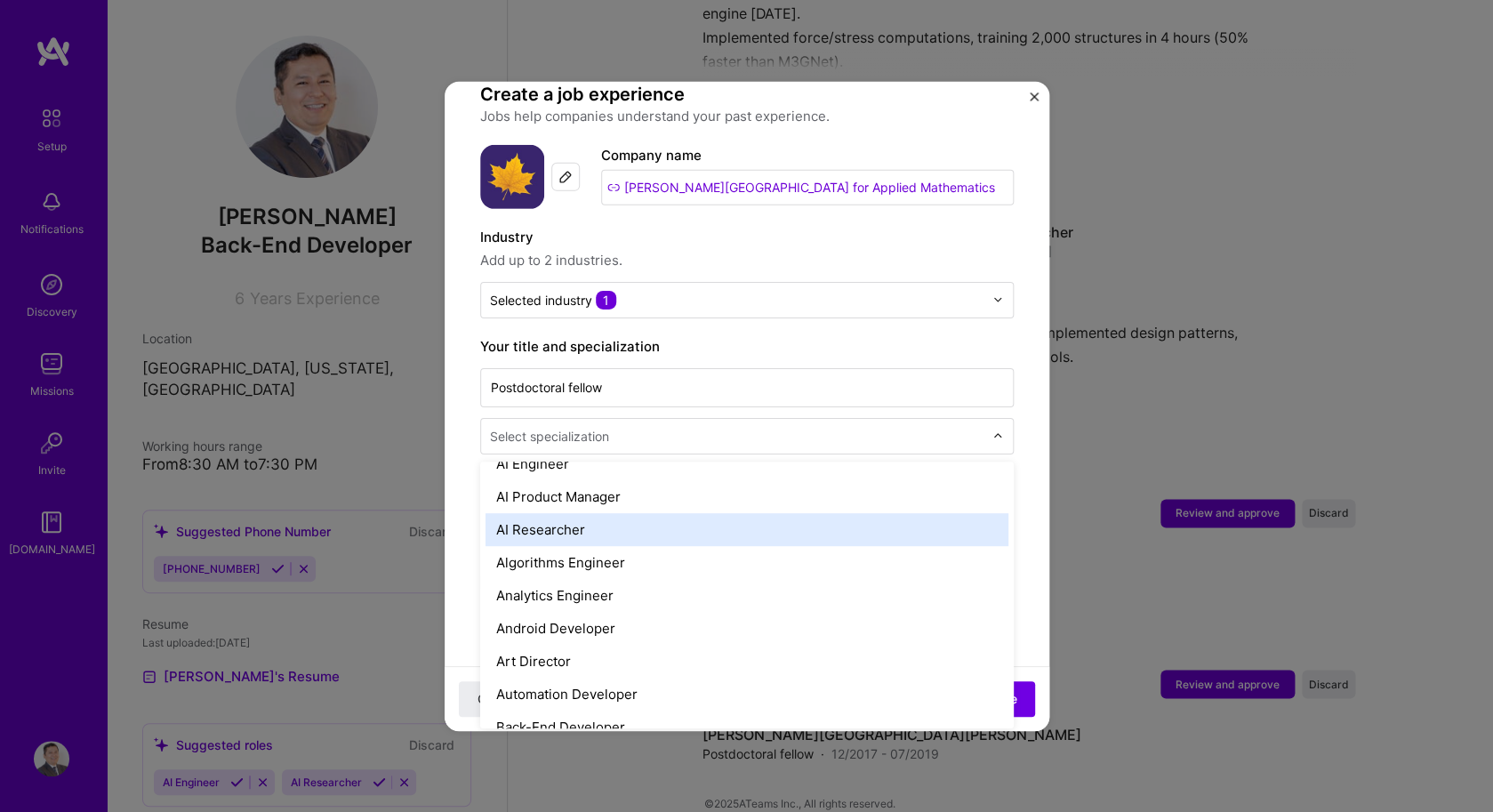
click at [774, 518] on div "AI Researcher" at bounding box center [747, 527] width 523 height 33
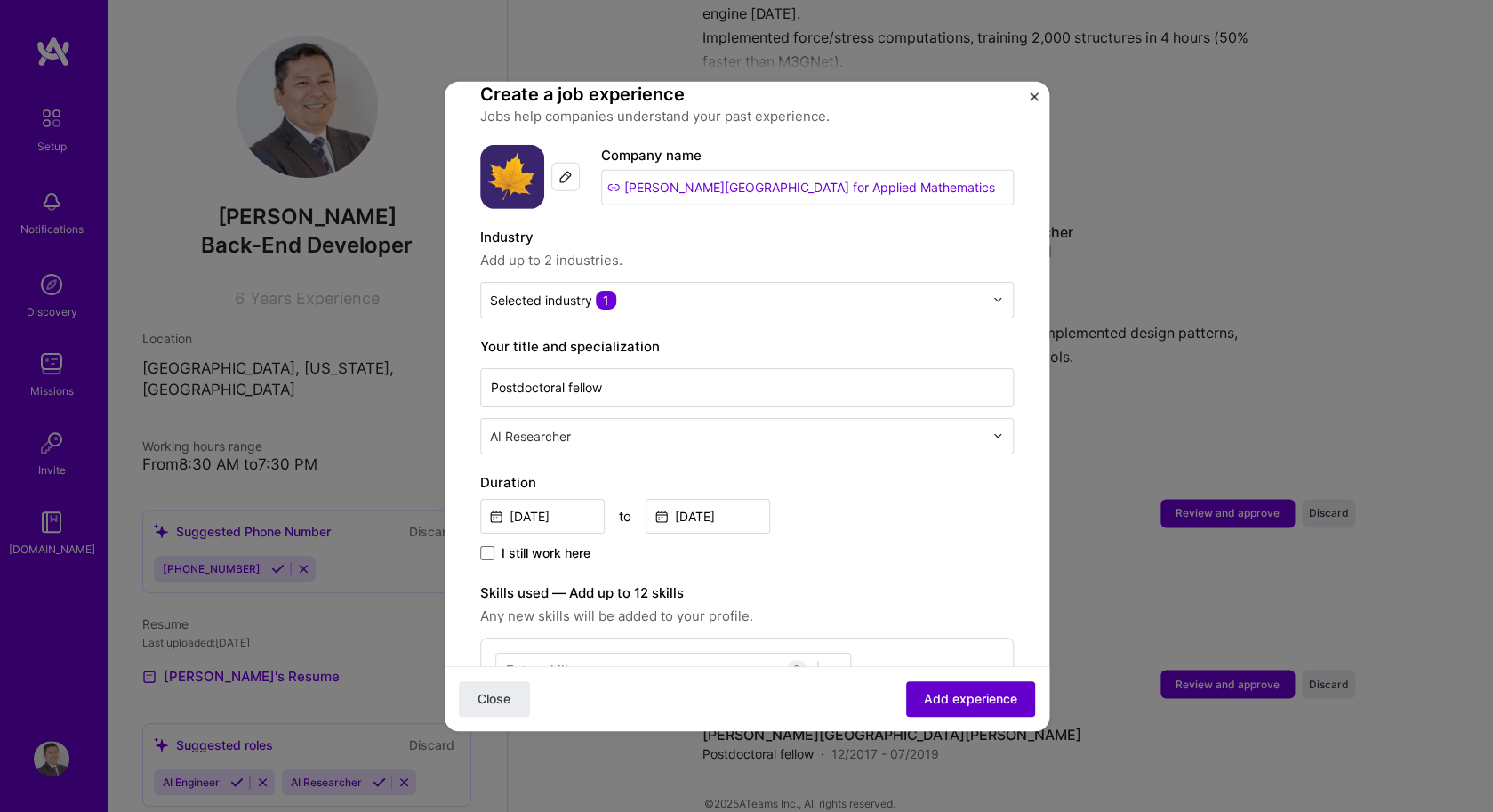
click at [972, 698] on span "Add experience" at bounding box center [970, 699] width 93 height 18
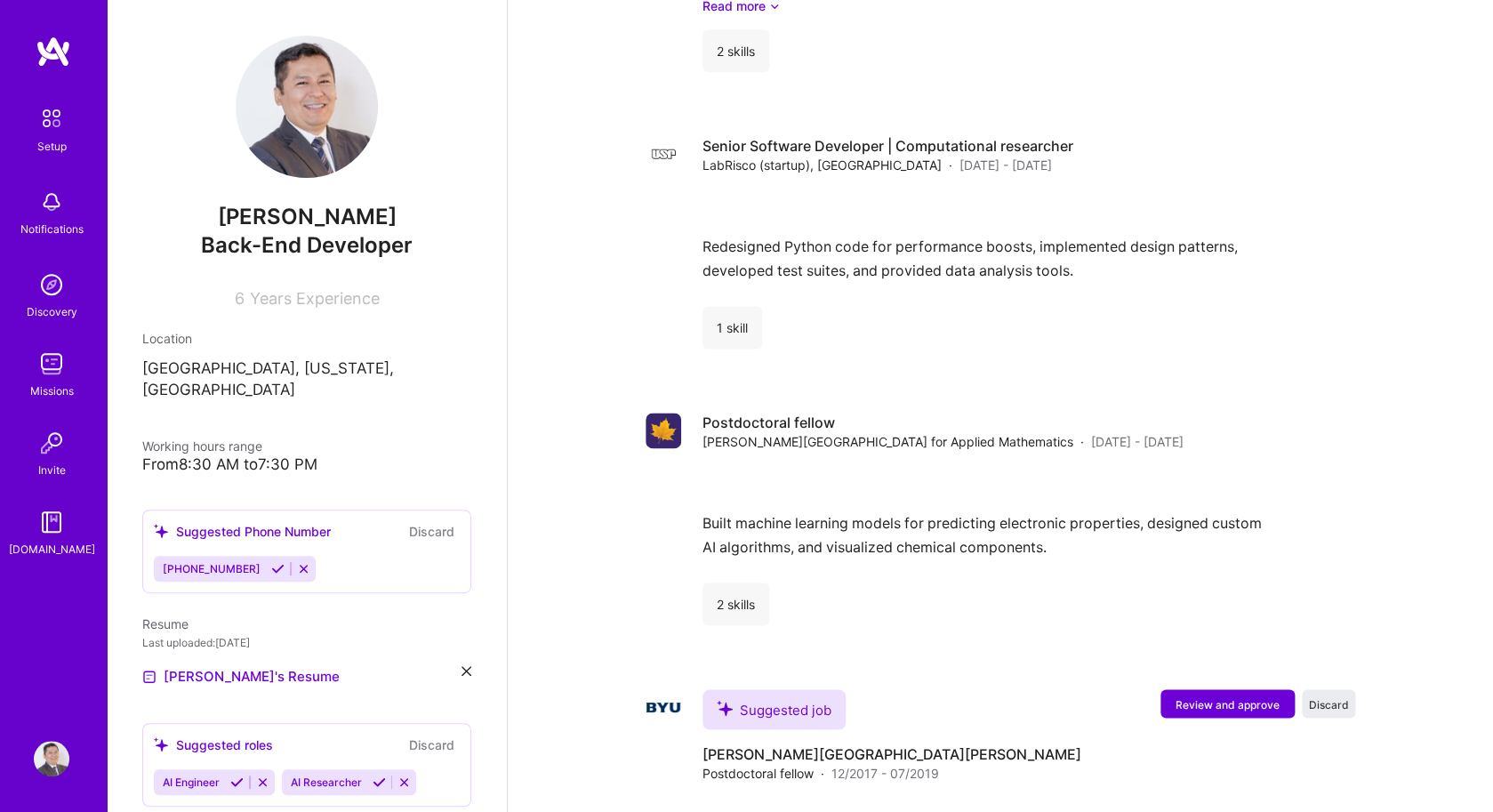
scroll to position [899, 0]
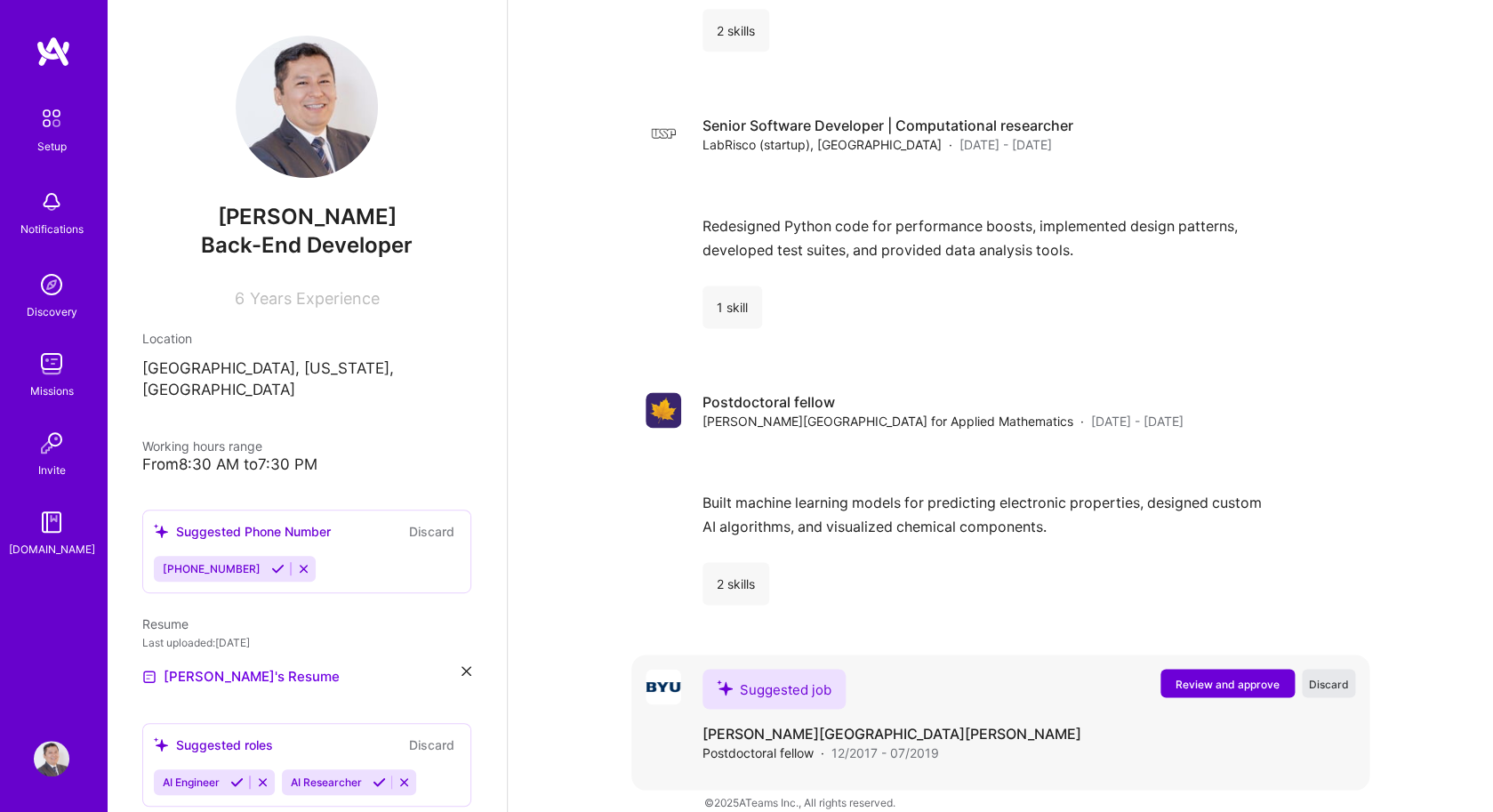
click at [1325, 669] on button "Discard" at bounding box center [1327, 683] width 53 height 29
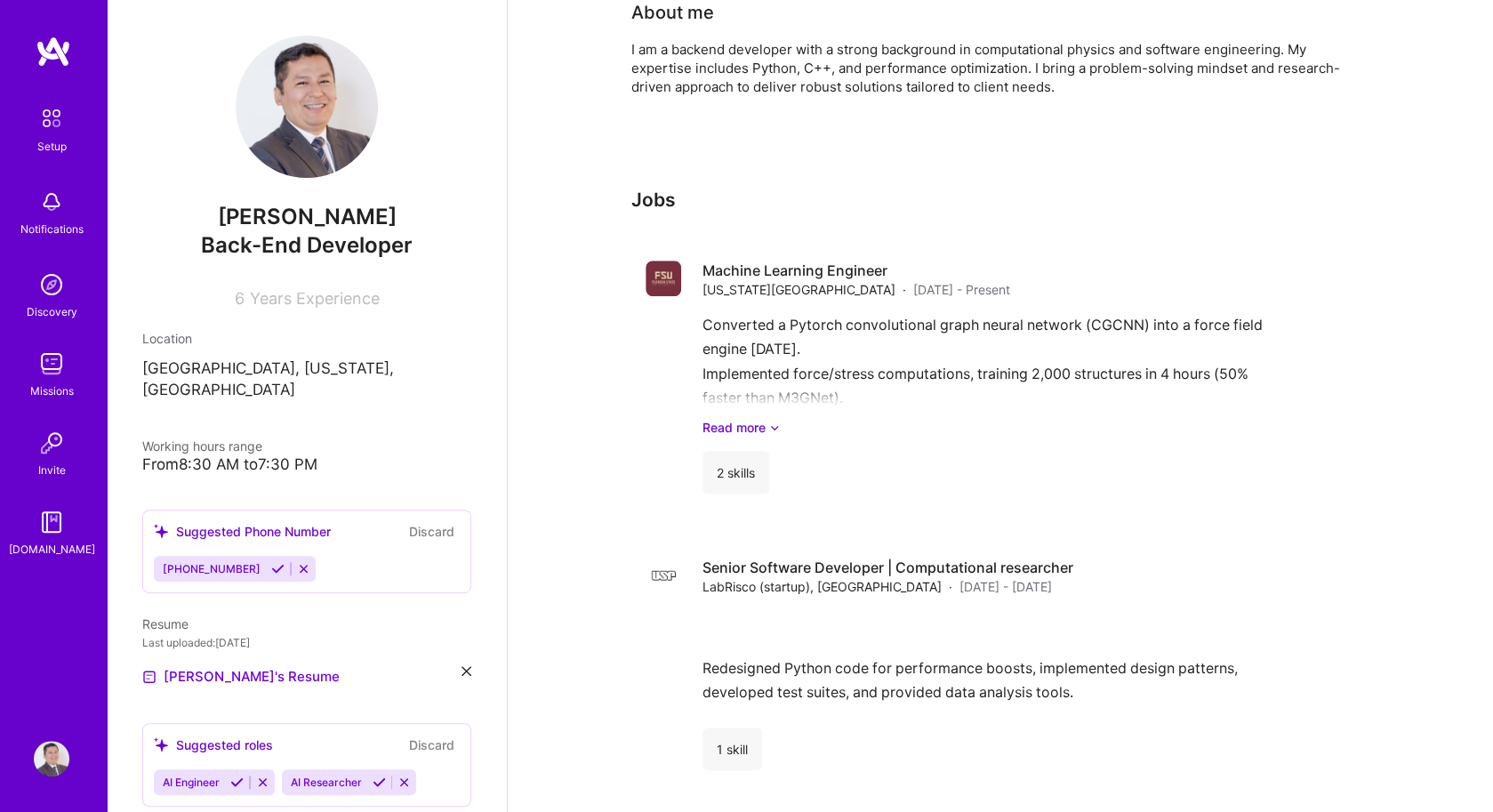
scroll to position [0, 0]
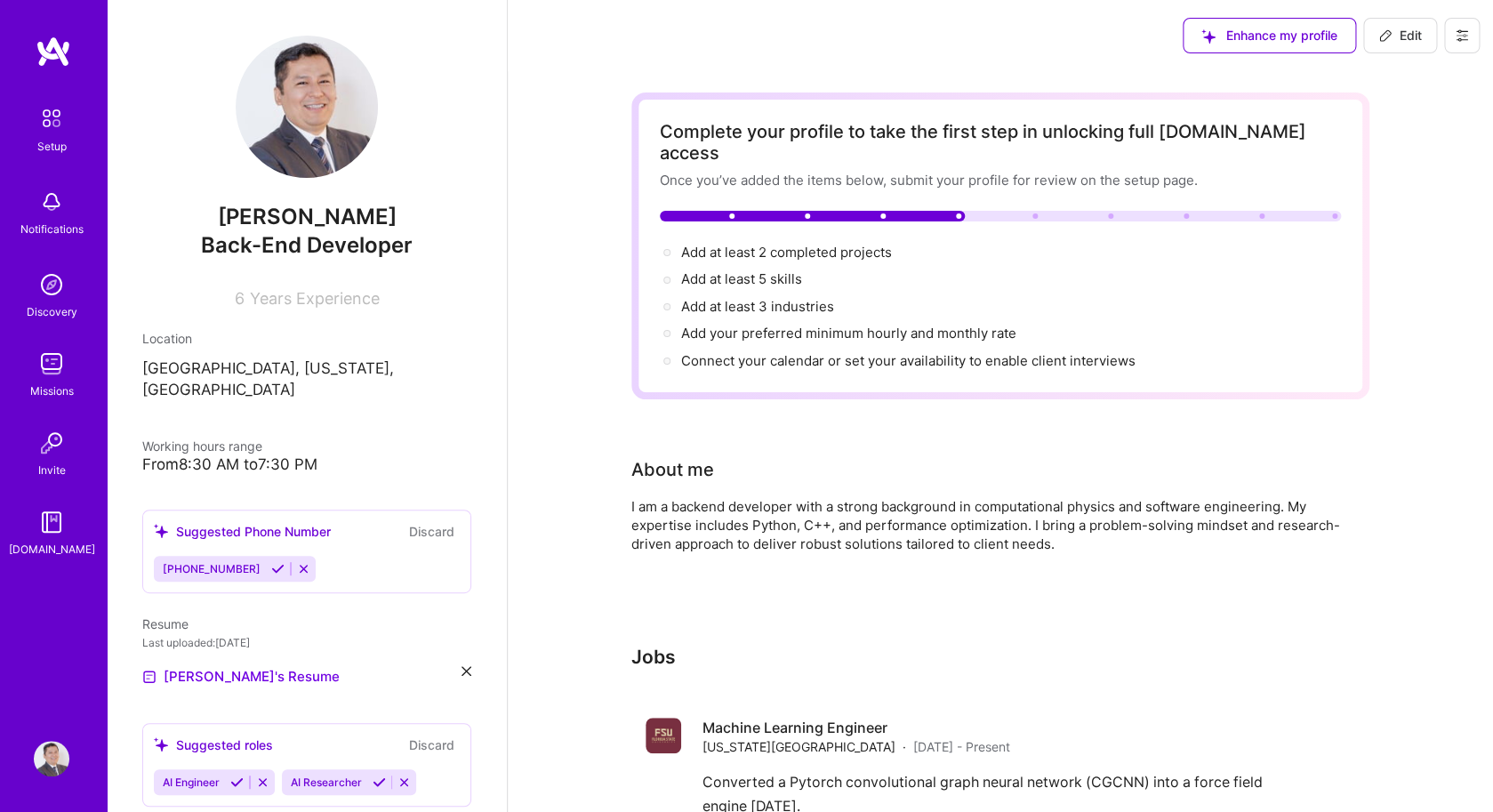
click at [991, 190] on div "Complete your profile to take the first step in unlocking full [DOMAIN_NAME] ac…" at bounding box center [1000, 246] width 681 height 250
click at [806, 244] on span "Add at least 2 completed projects →" at bounding box center [794, 252] width 227 height 17
select select "US"
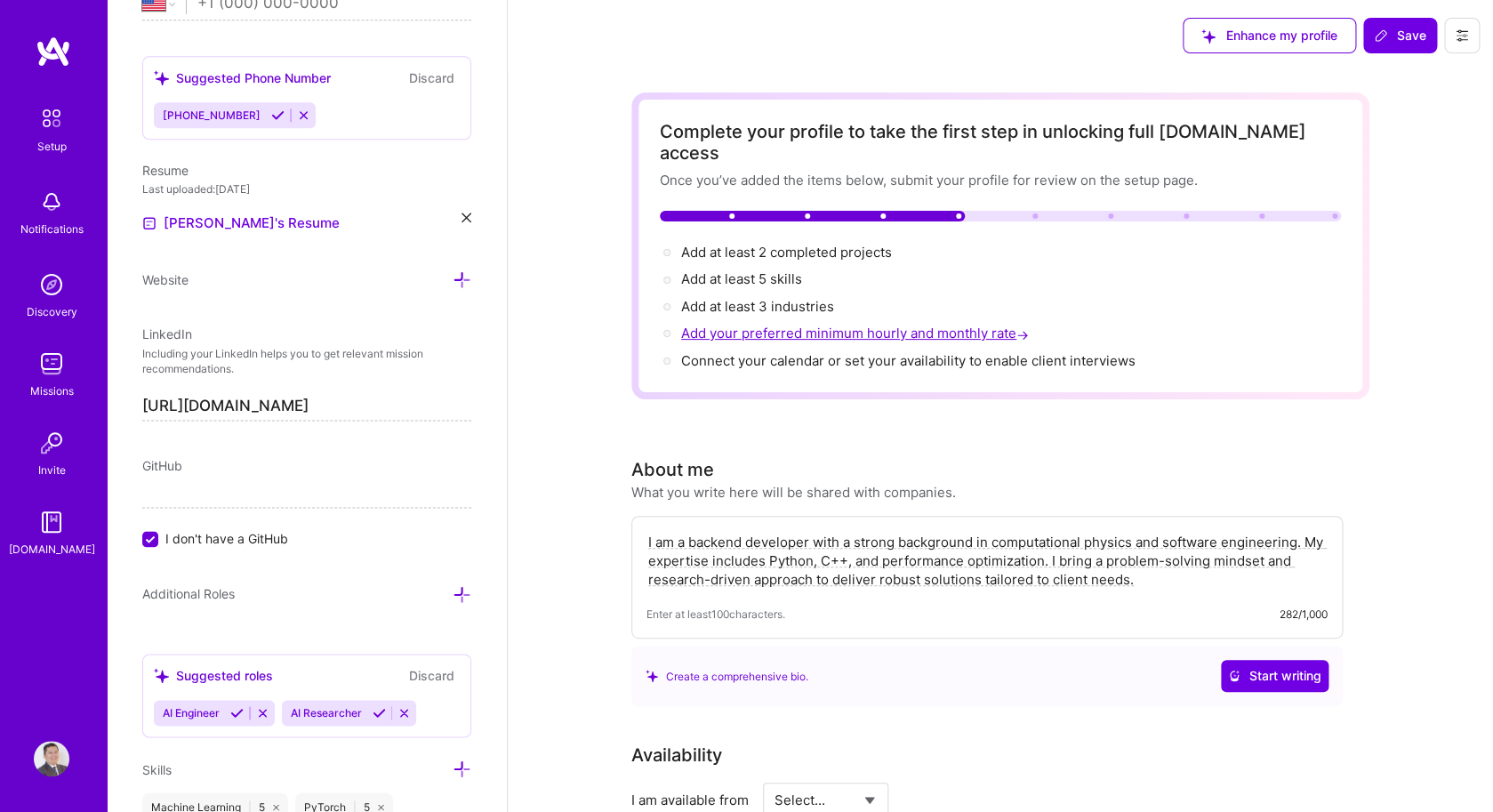
click at [794, 325] on span "Add your preferred minimum hourly and monthly rate →" at bounding box center [856, 333] width 351 height 17
click at [822, 352] on span "Connect your calendar or set your availability to enable client interviews →" at bounding box center [916, 360] width 471 height 17
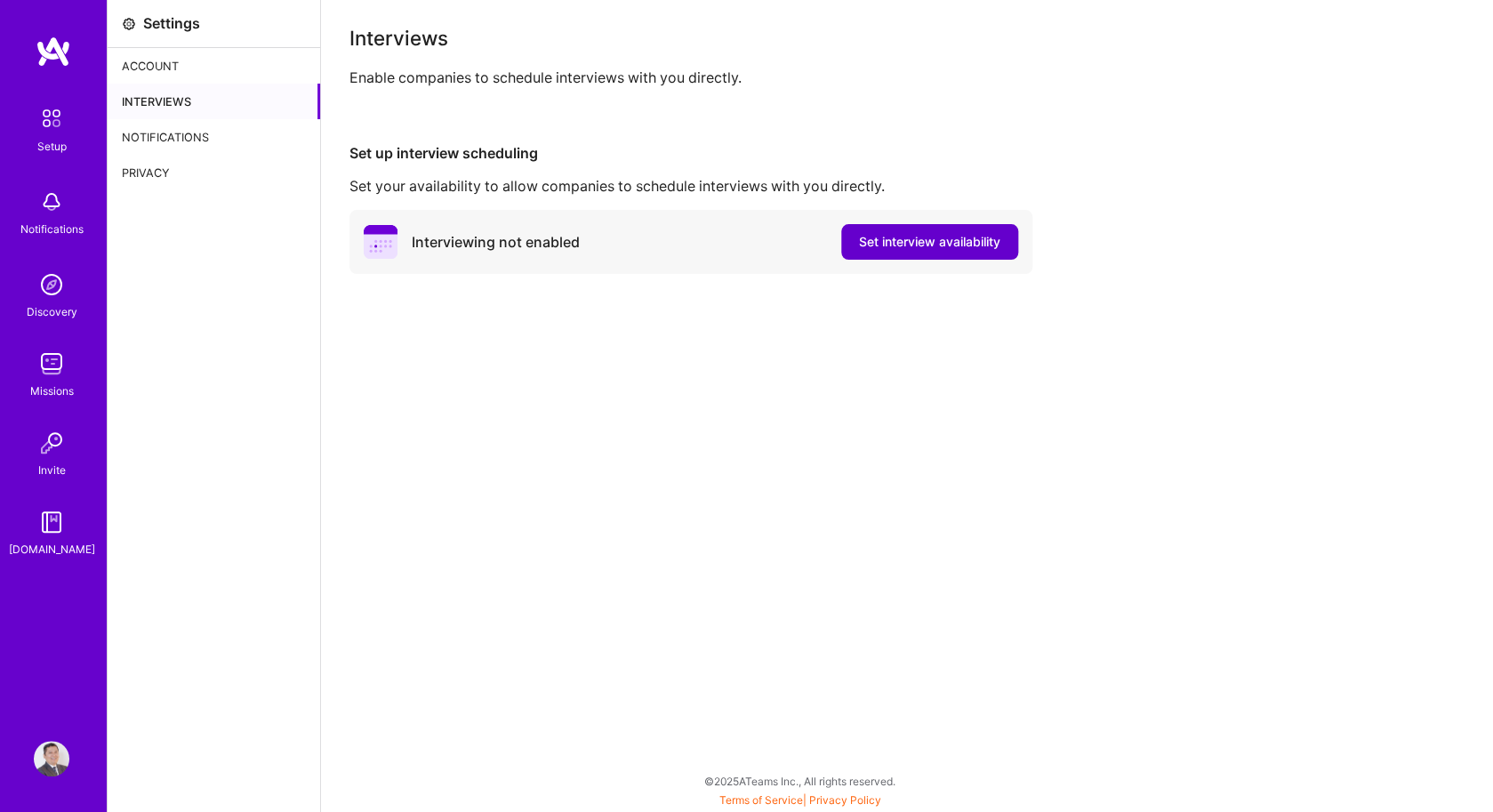
click at [866, 245] on span "Set interview availability" at bounding box center [929, 241] width 141 height 18
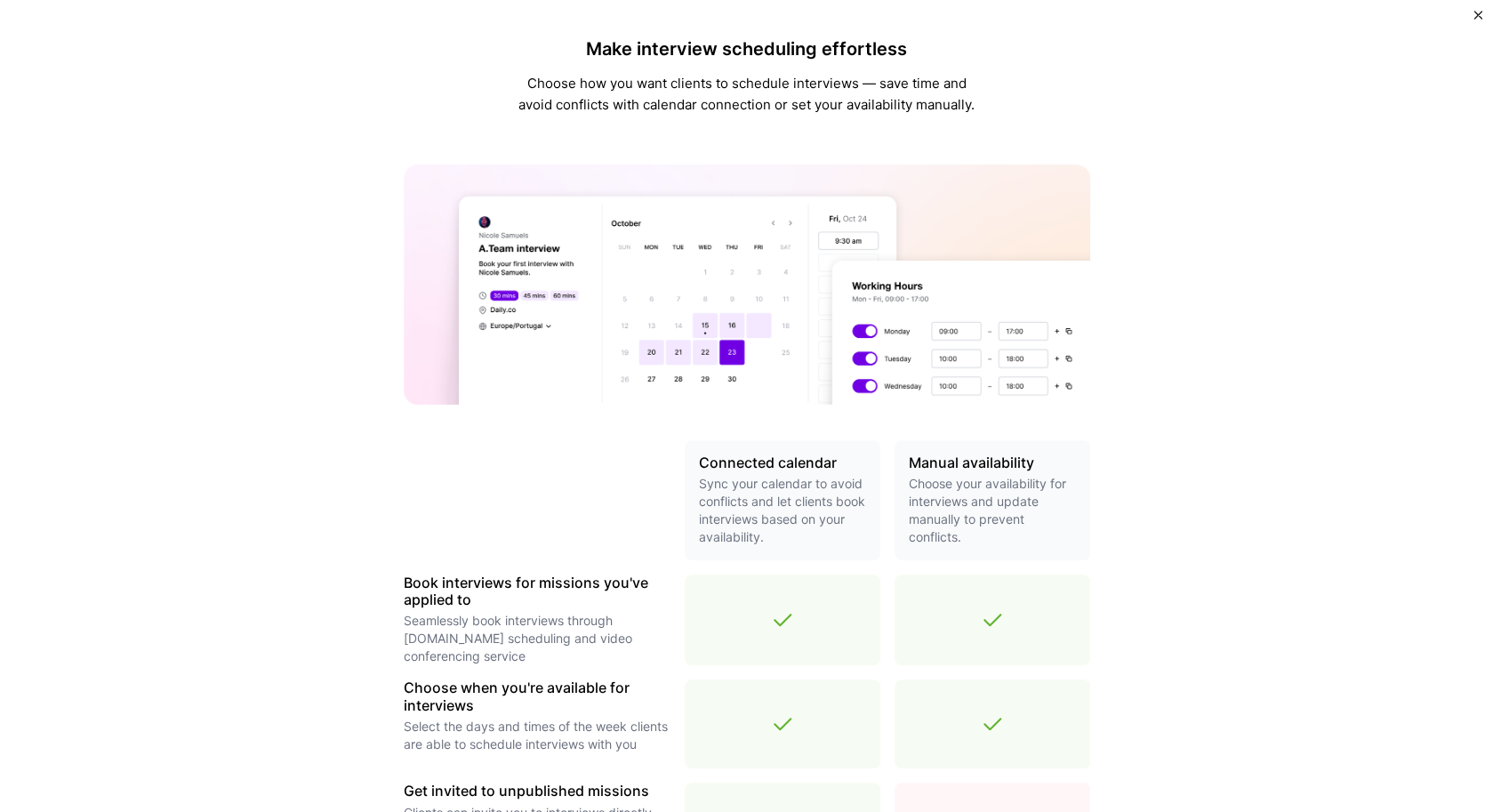
scroll to position [432, 0]
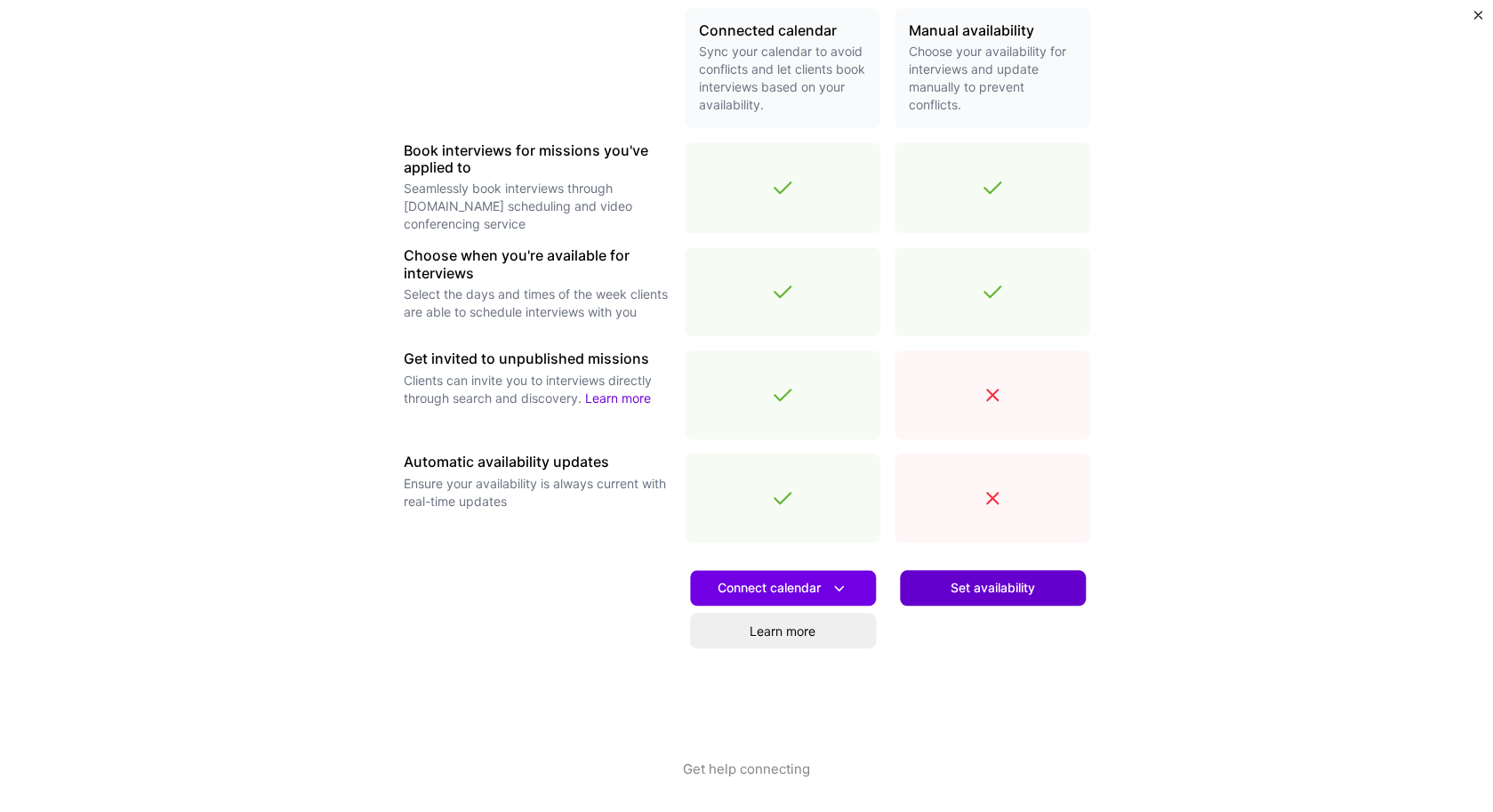
click at [951, 594] on span "Set availability" at bounding box center [993, 587] width 85 height 18
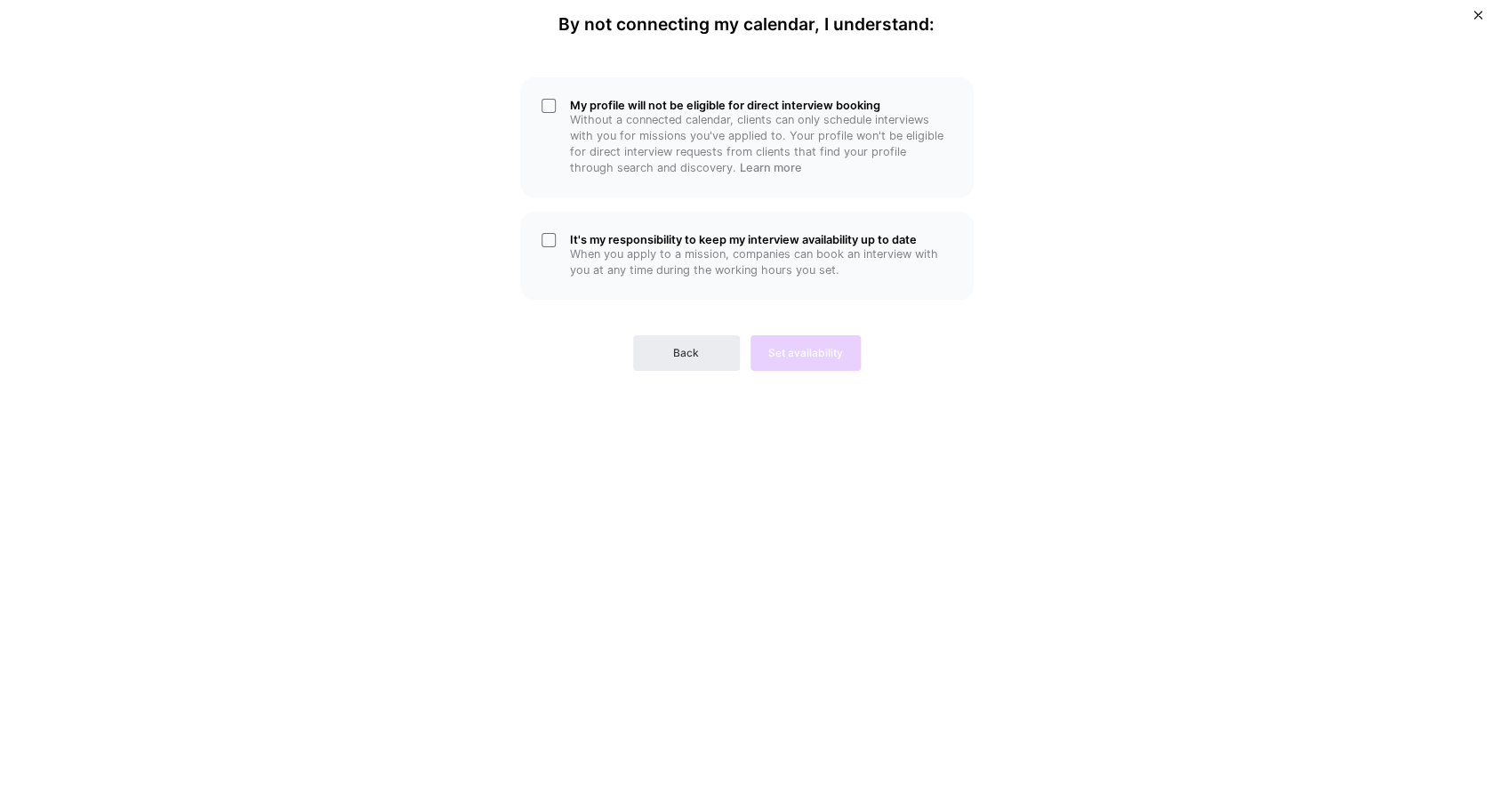
scroll to position [0, 0]
click at [725, 263] on p "When you apply to a mission, companies can book an interview with you at any ti…" at bounding box center [761, 262] width 382 height 32
click at [725, 88] on div "My profile will not be eligible for direct interview booking Without a connecte…" at bounding box center [746, 137] width 453 height 120
click at [815, 352] on span "Set availability" at bounding box center [806, 353] width 74 height 16
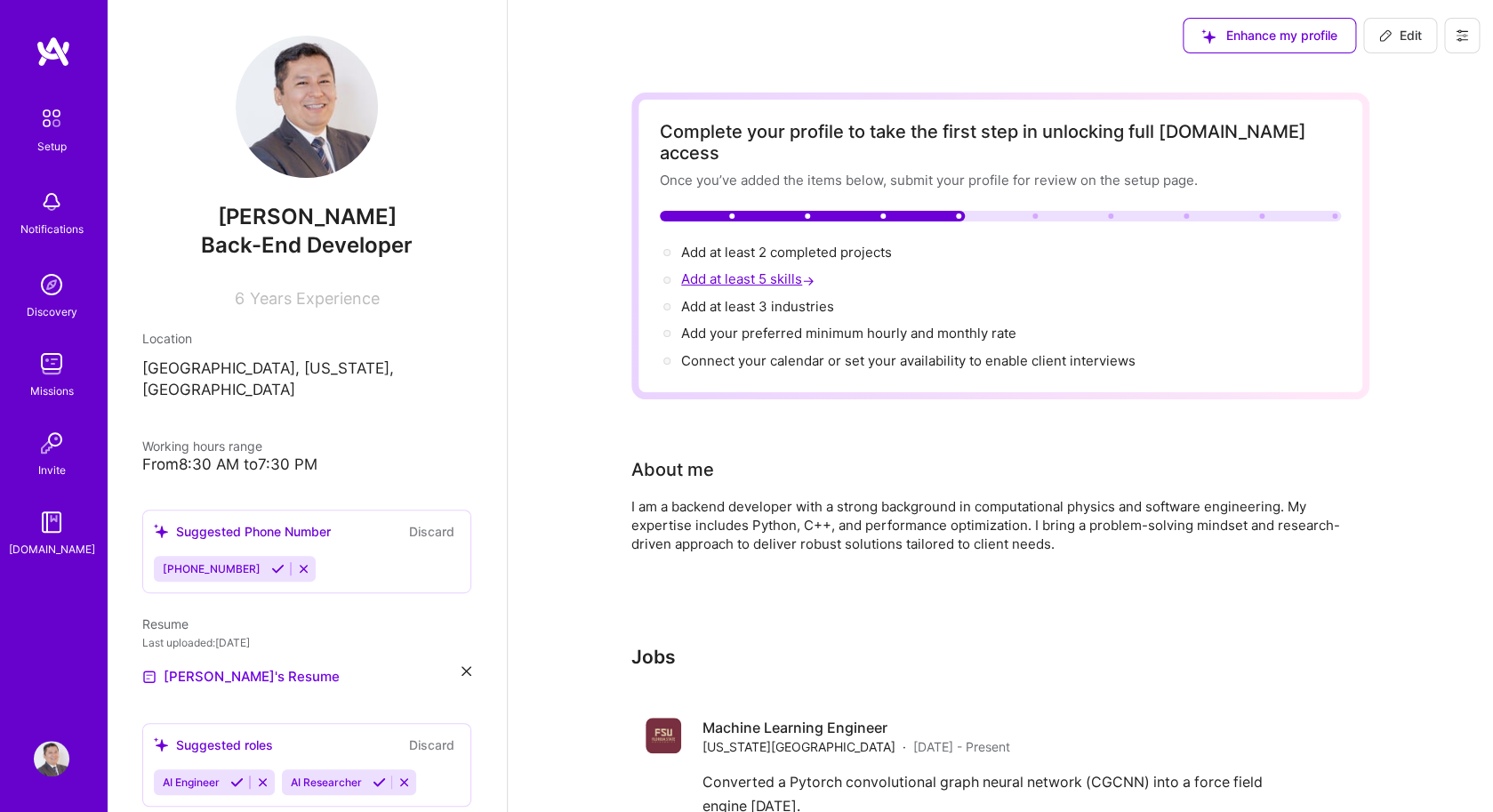
click at [742, 271] on span "Add at least 5 skills →" at bounding box center [749, 279] width 137 height 17
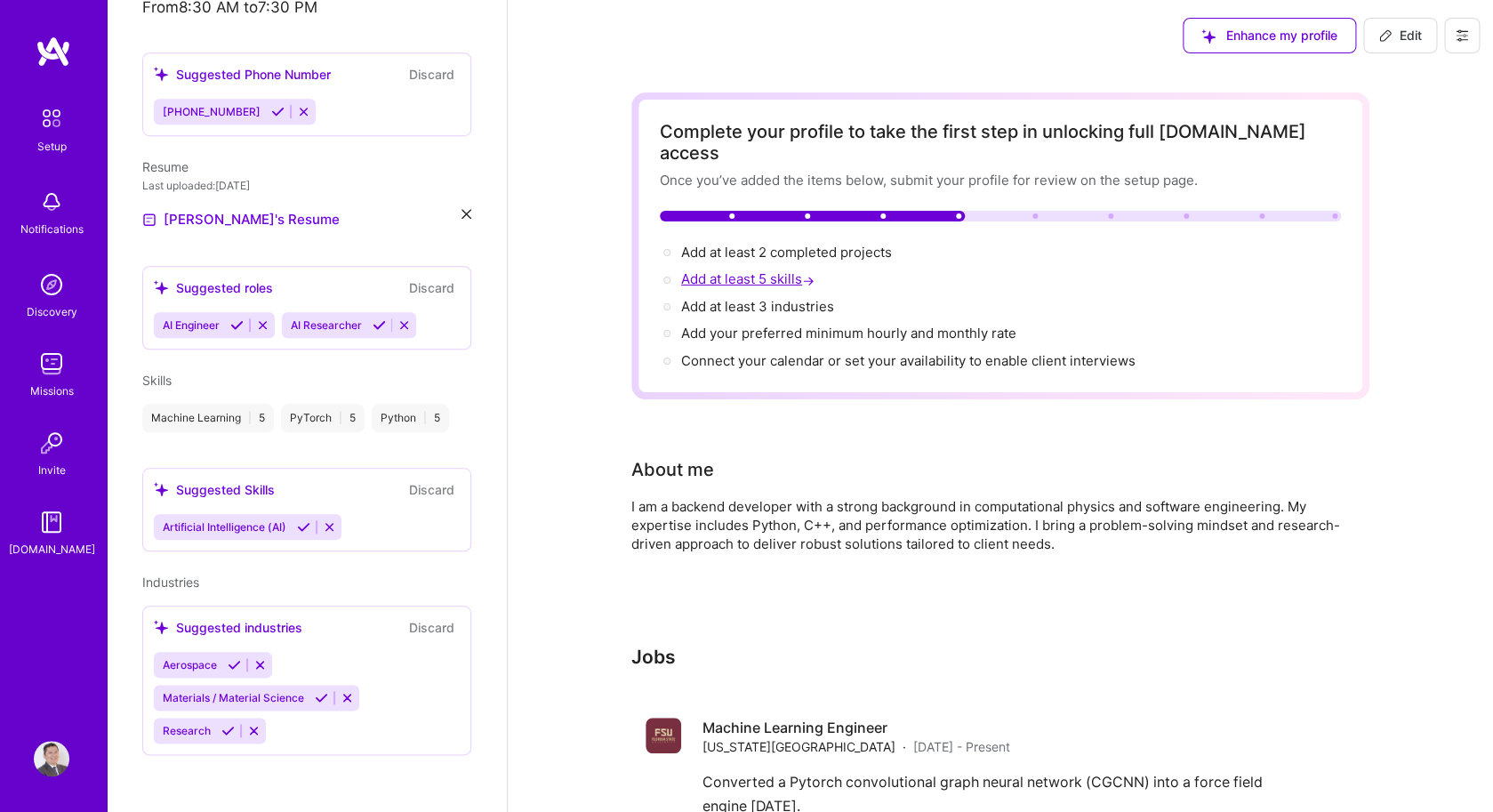
select select "US"
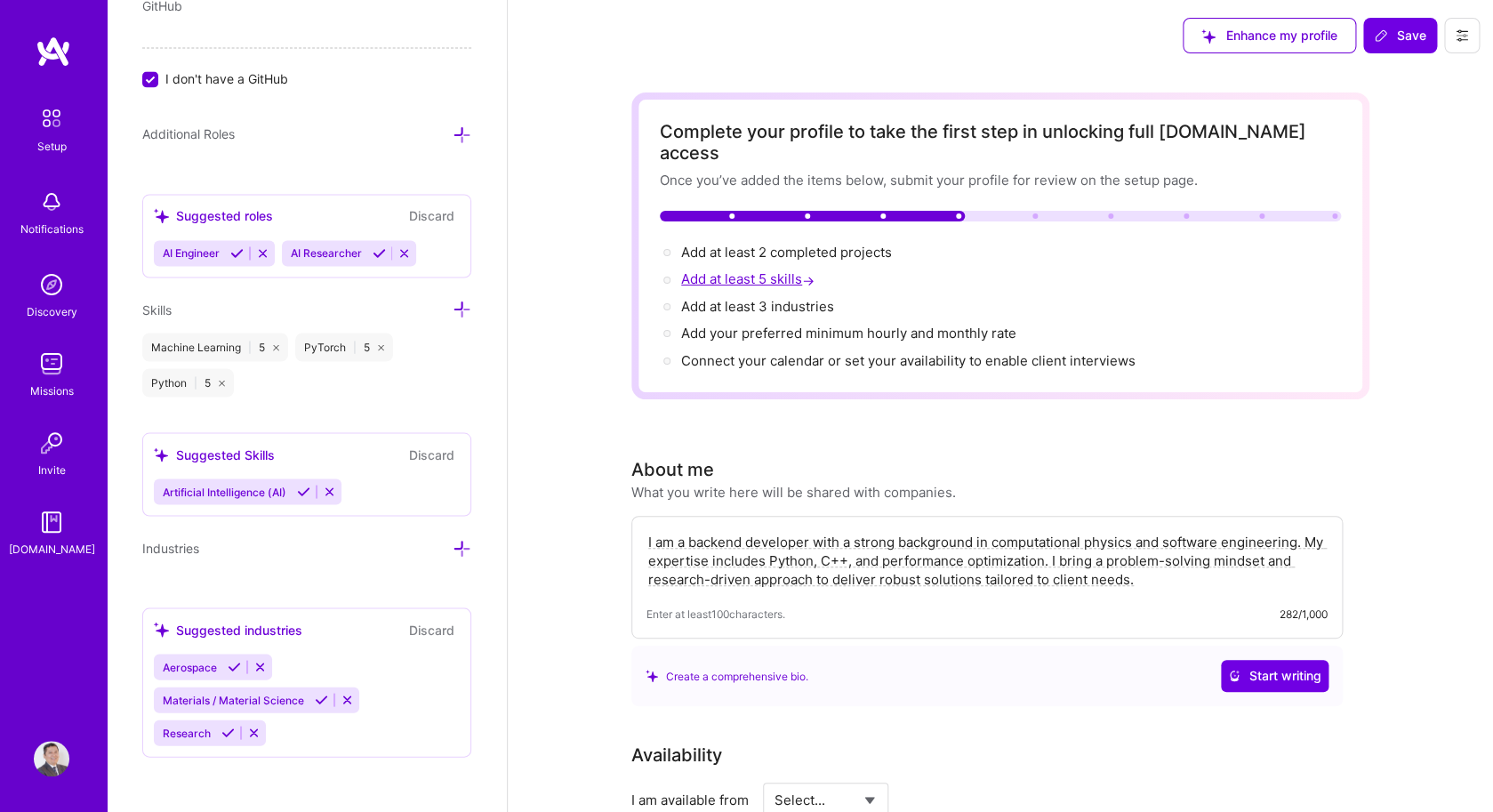
scroll to position [1200, 0]
click at [452, 313] on icon at bounding box center [461, 308] width 19 height 19
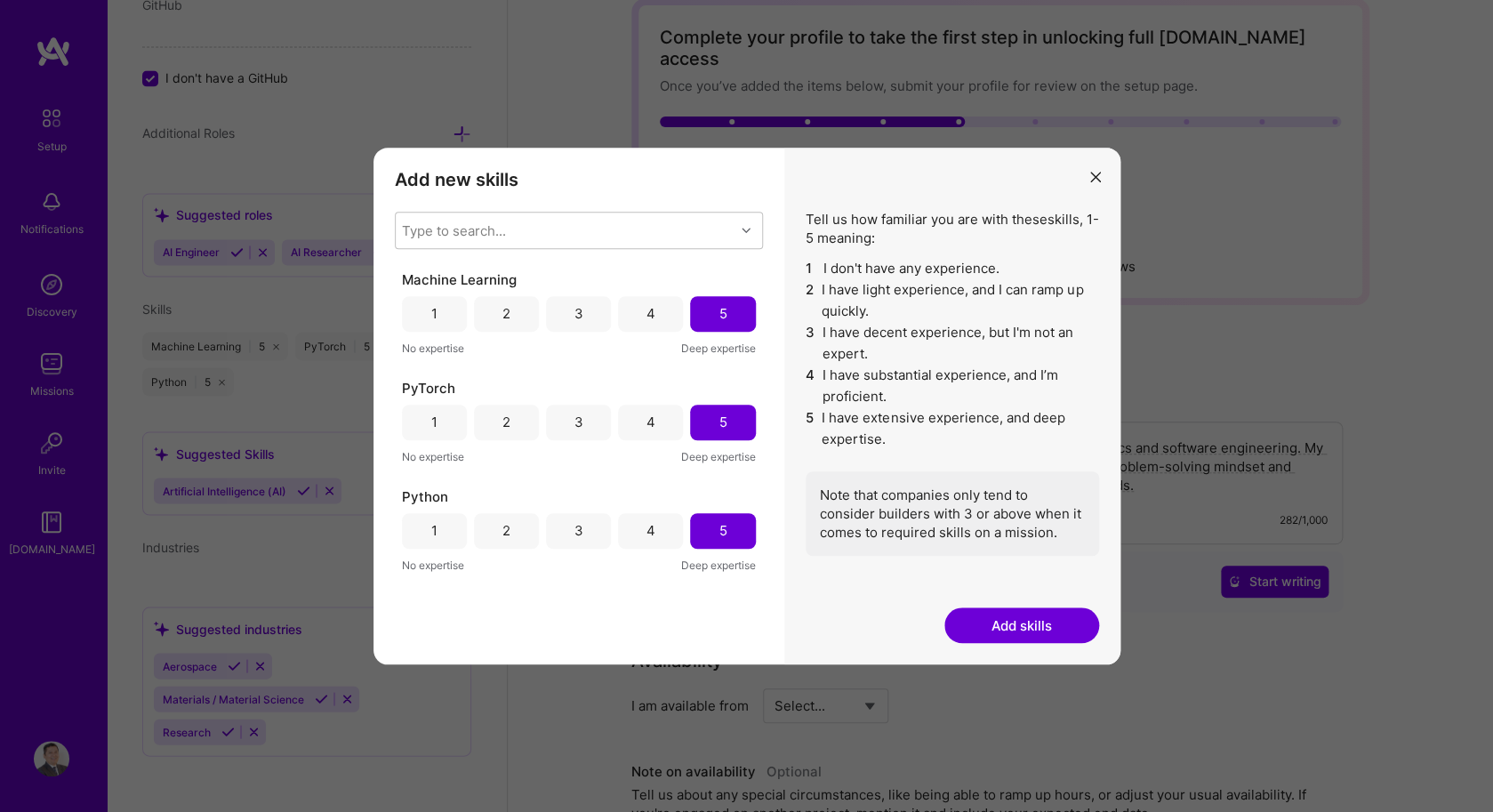
scroll to position [90, 0]
click at [708, 233] on div "Type to search..." at bounding box center [565, 230] width 339 height 35
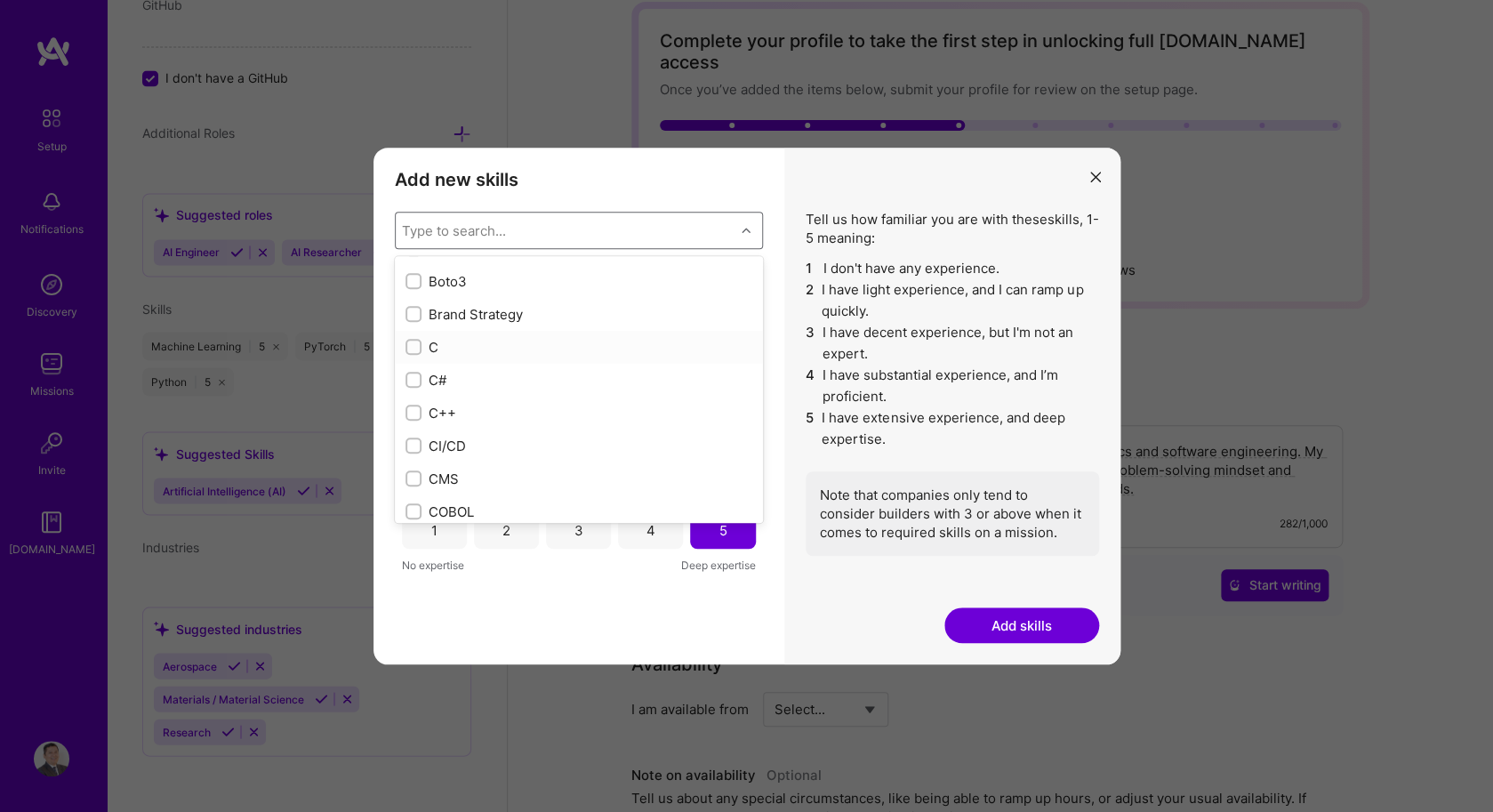
scroll to position [1810, 0]
click at [636, 364] on div "C++" at bounding box center [579, 373] width 368 height 33
checkbox input "true"
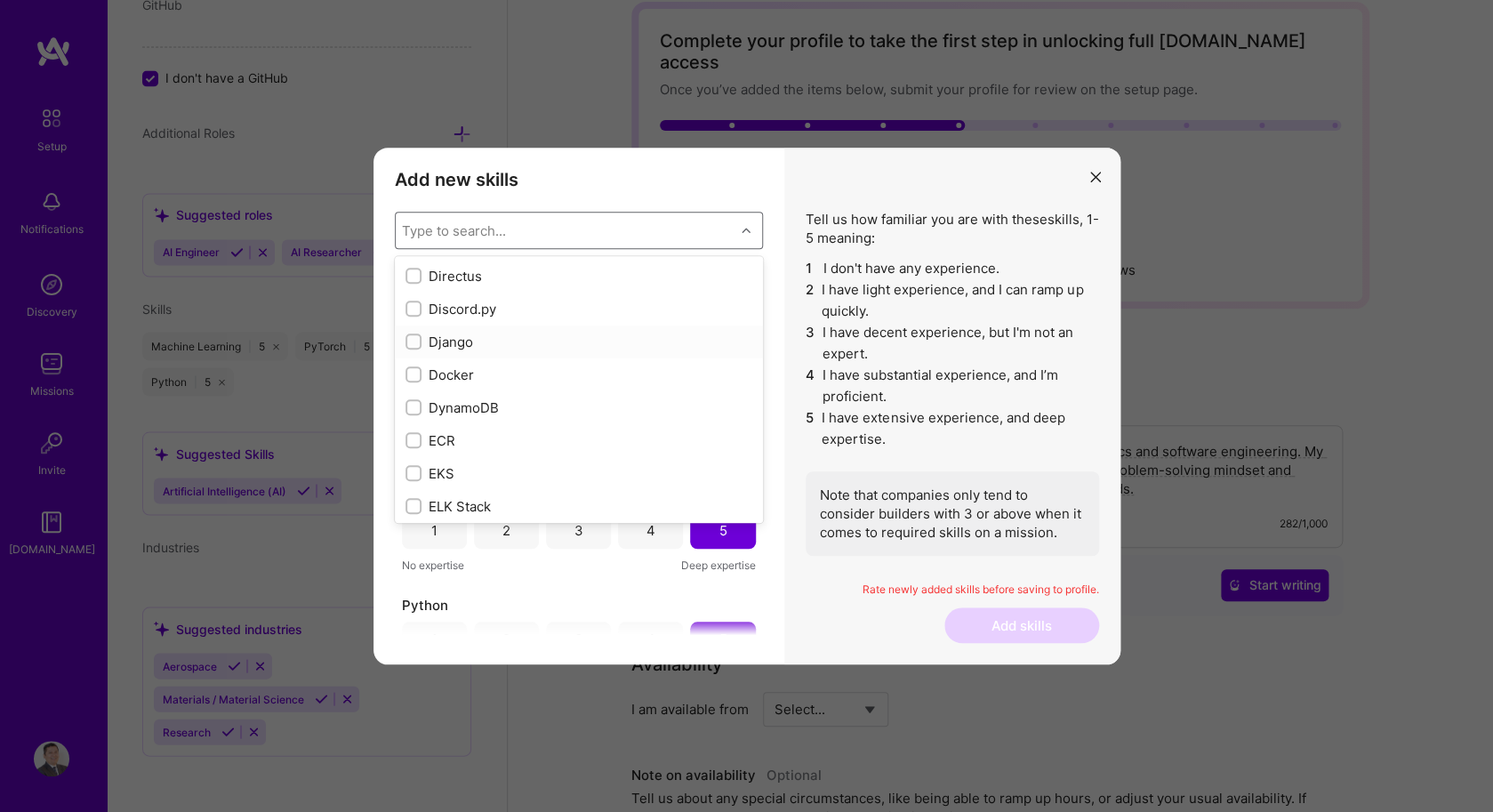
scroll to position [3389, 0]
click at [583, 378] on div "Docker" at bounding box center [579, 373] width 347 height 19
checkbox input "true"
click at [597, 422] on div "GitHub" at bounding box center [579, 420] width 347 height 19
checkbox input "true"
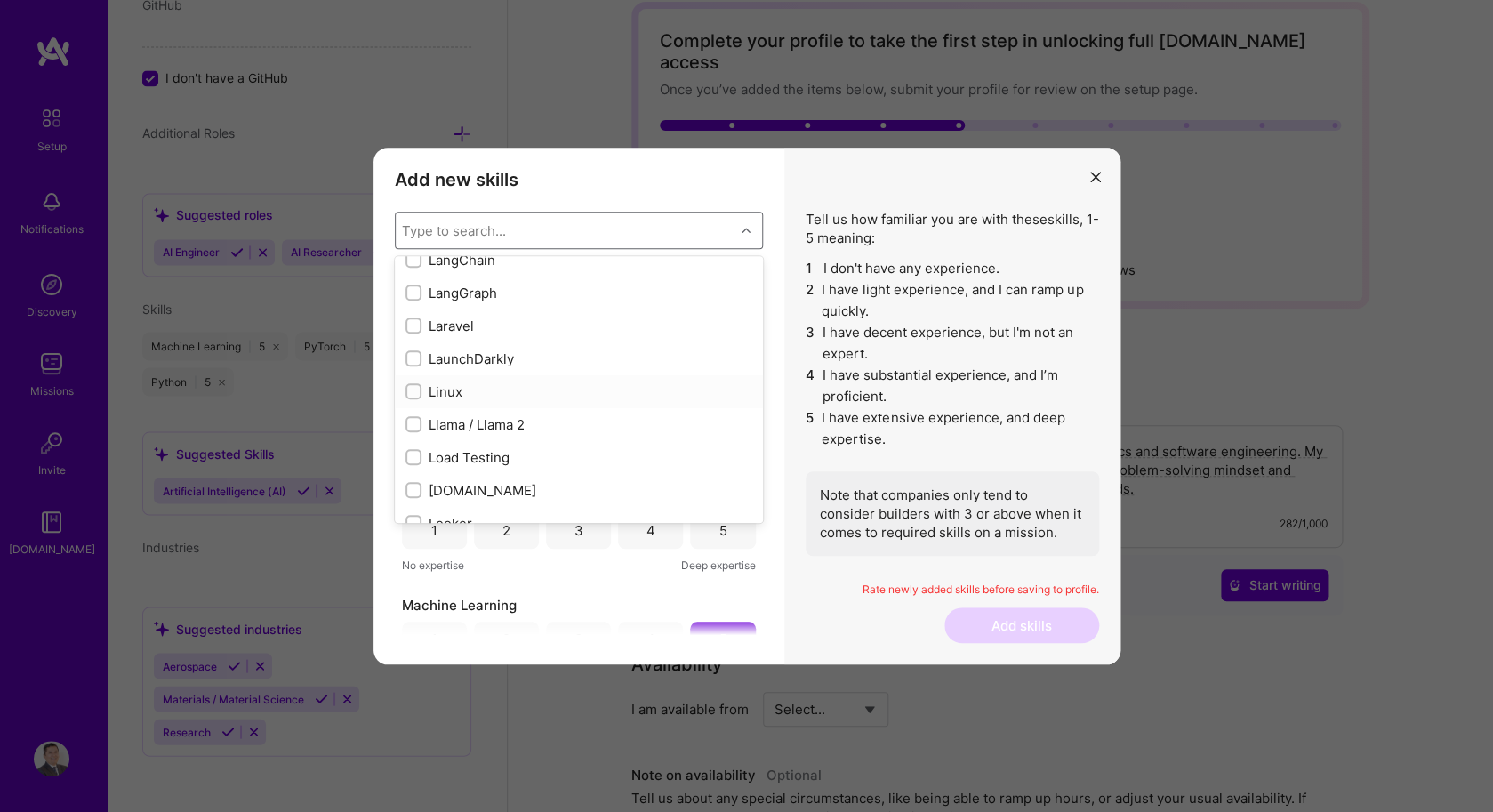
click at [577, 394] on div "Linux" at bounding box center [579, 392] width 347 height 19
checkbox input "true"
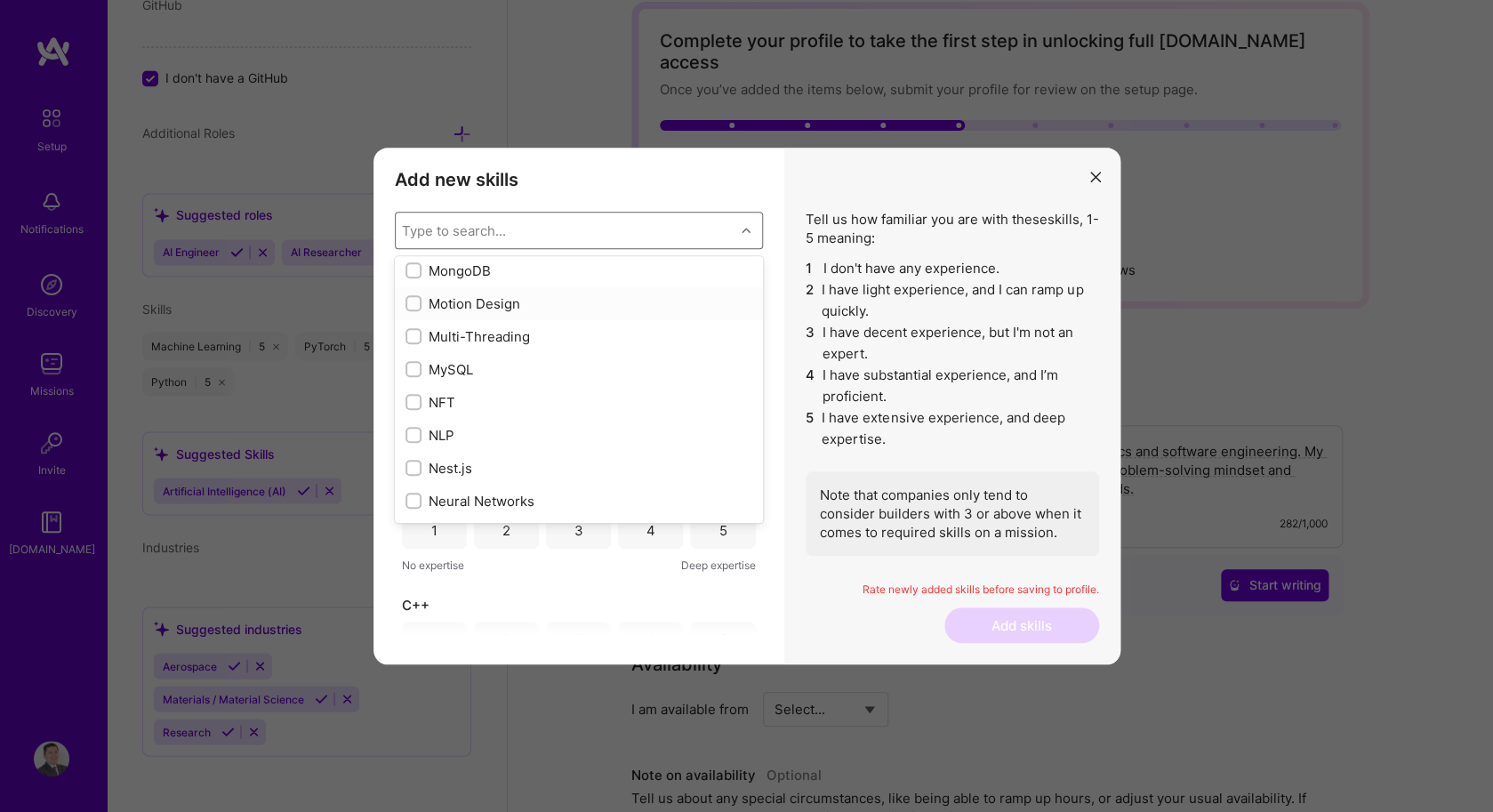
scroll to position [6989, 0]
click at [548, 331] on div "MySQL" at bounding box center [579, 325] width 347 height 19
checkbox input "true"
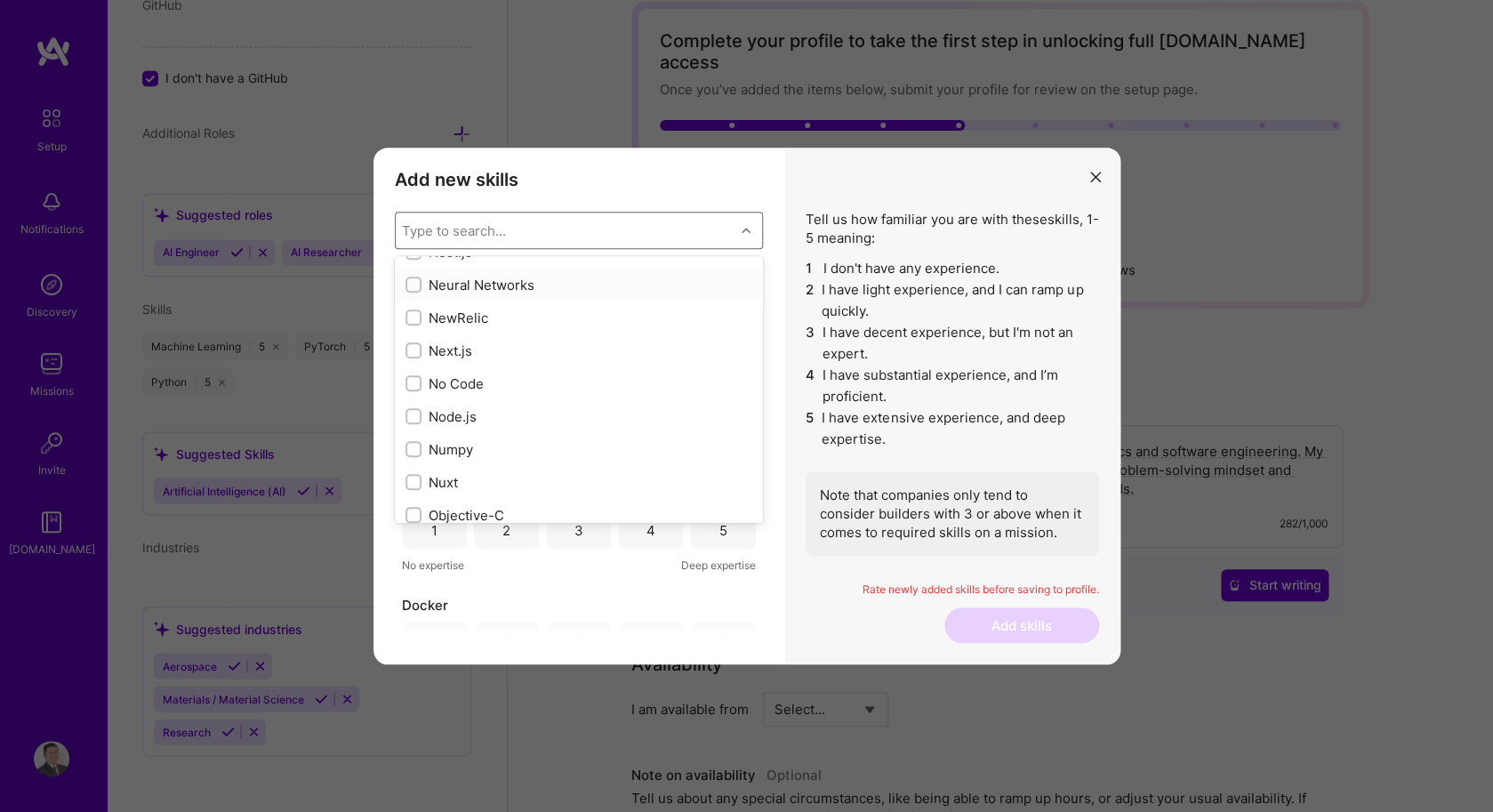
click at [564, 292] on div "Neural Networks" at bounding box center [579, 285] width 347 height 19
checkbox input "true"
click at [579, 374] on div "Numpy" at bounding box center [579, 383] width 347 height 19
checkbox input "true"
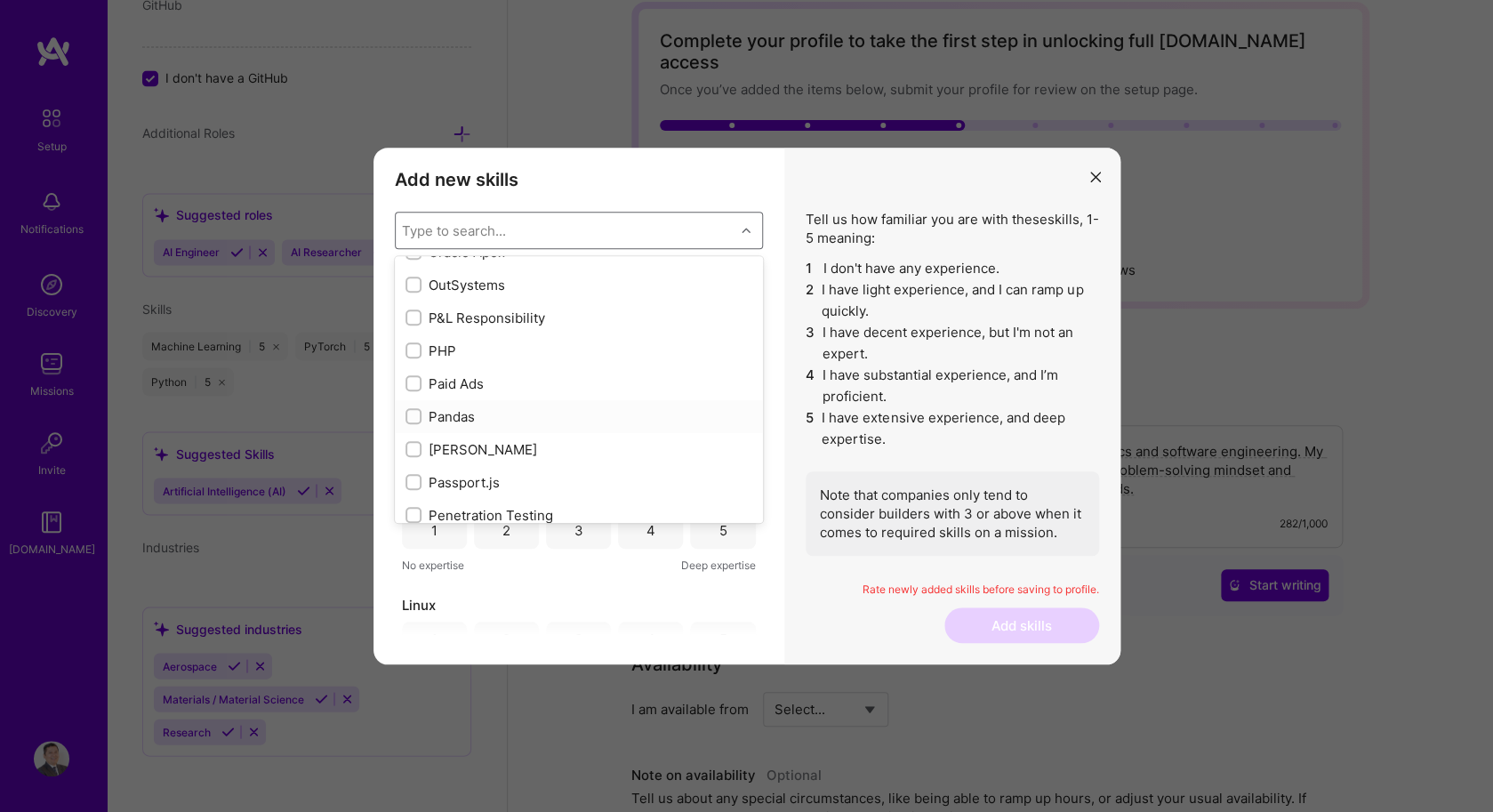
click at [556, 419] on div "Pandas" at bounding box center [579, 417] width 347 height 19
checkbox input "true"
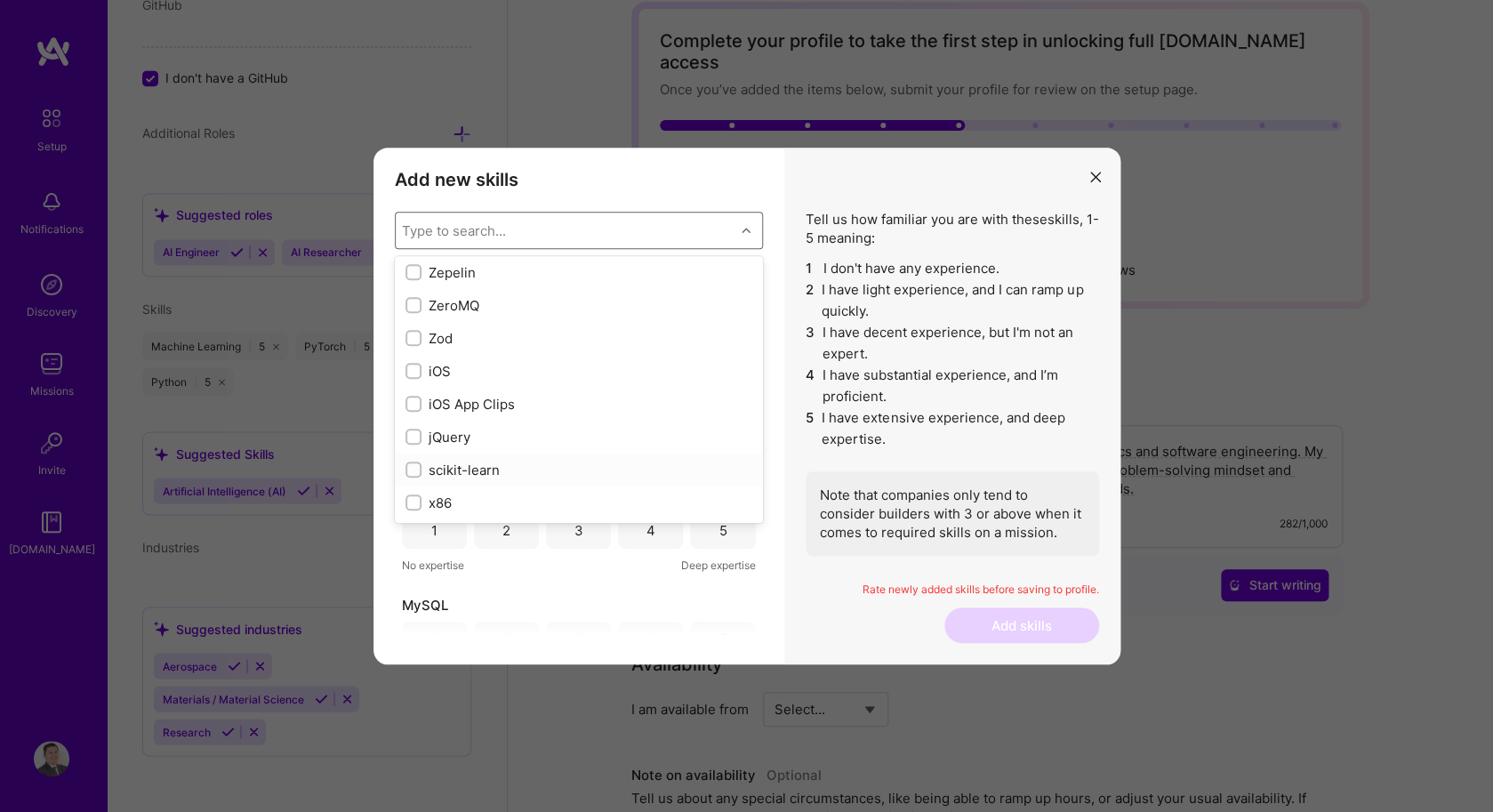
click at [638, 474] on div "scikit-learn" at bounding box center [579, 470] width 347 height 19
checkbox input "true"
click at [772, 609] on div "Add new skills Tell us how familiar you are with given skills, using between 1 …" at bounding box center [579, 406] width 411 height 517
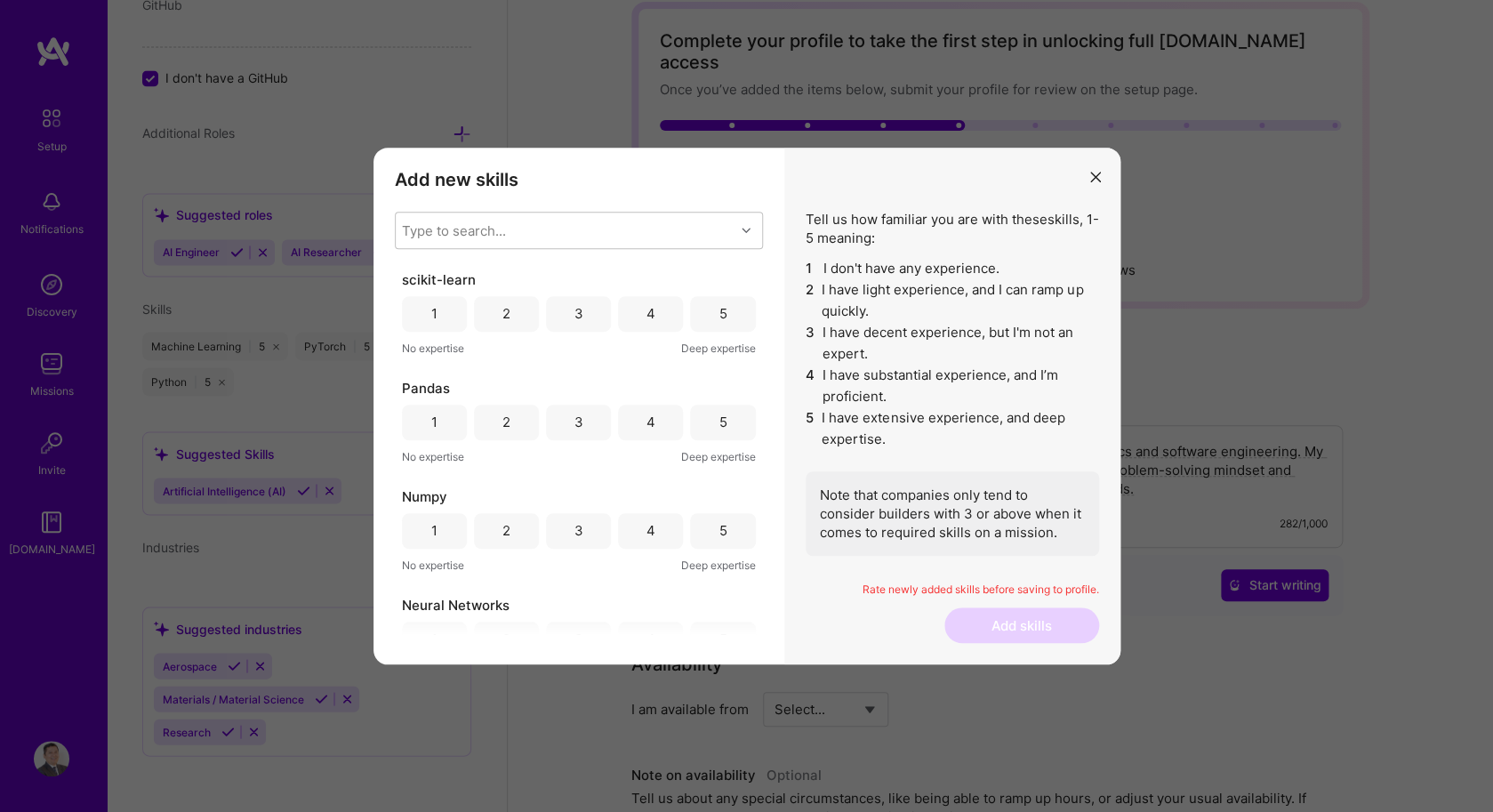
click at [643, 314] on div "4" at bounding box center [650, 313] width 65 height 35
click at [706, 426] on div "5" at bounding box center [723, 422] width 65 height 35
click at [704, 528] on div "5" at bounding box center [723, 530] width 65 height 35
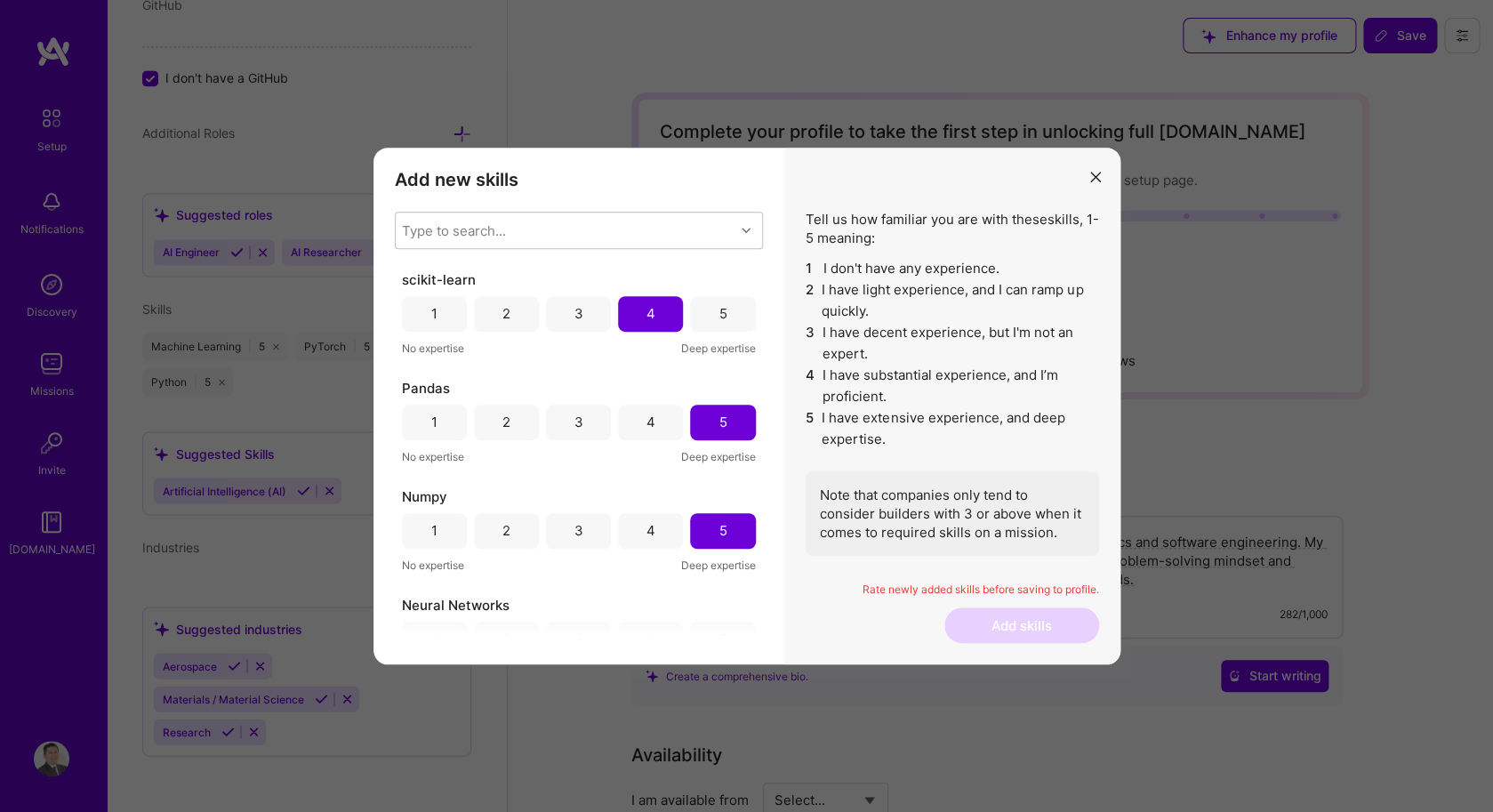
scroll to position [10, 0]
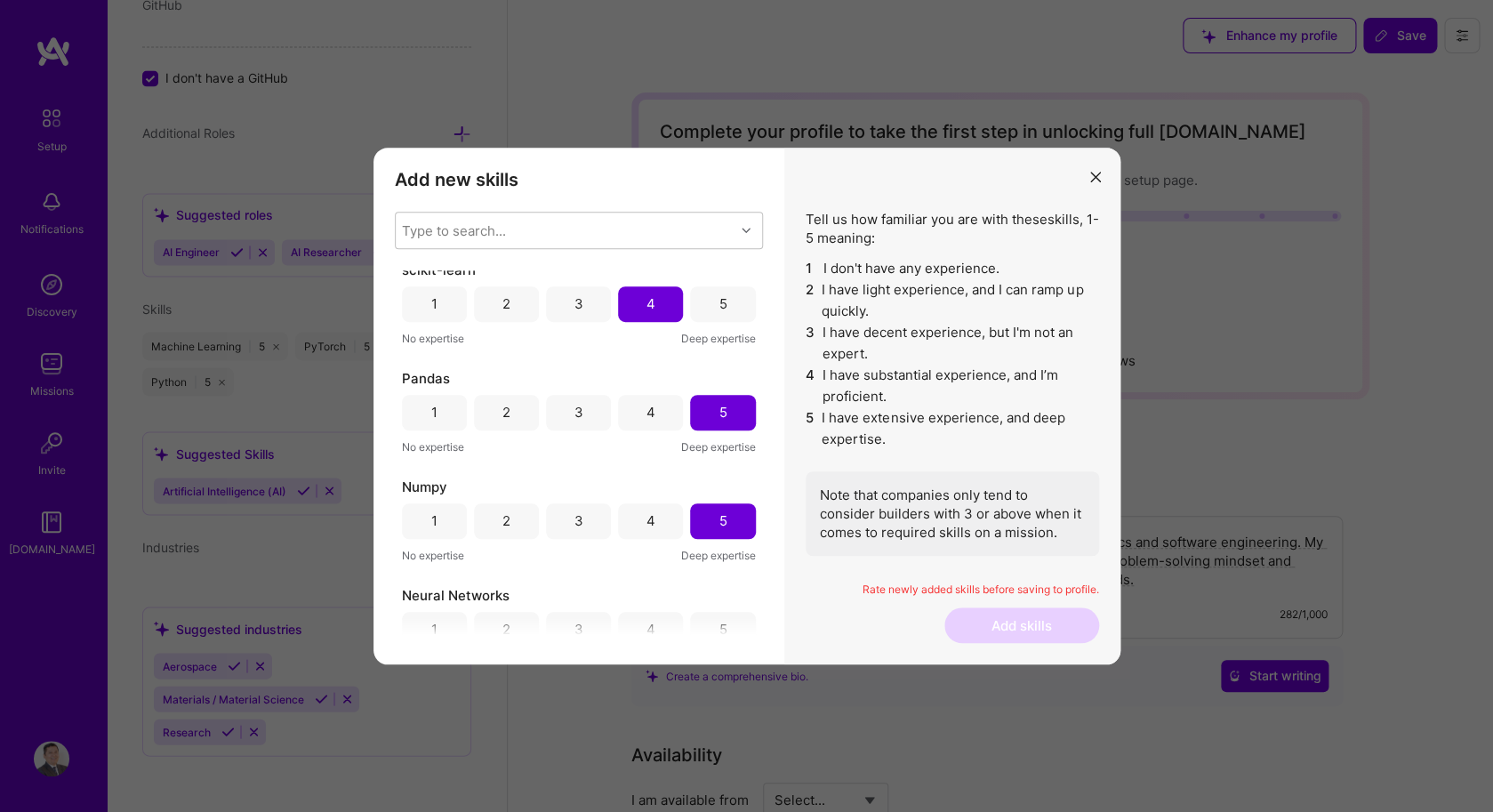
click at [655, 409] on div "4" at bounding box center [650, 412] width 65 height 35
click at [655, 518] on div "4" at bounding box center [650, 521] width 65 height 35
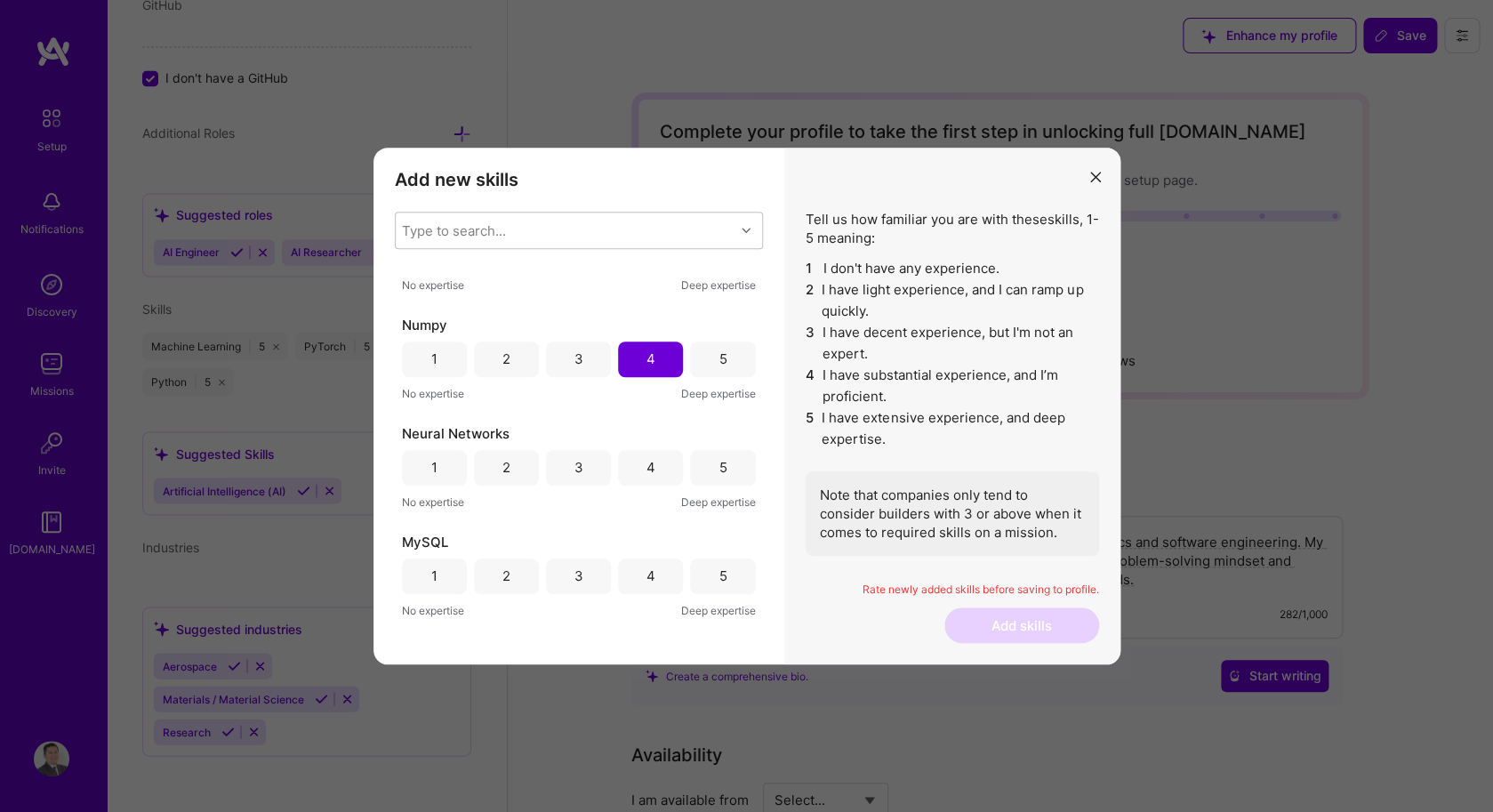
scroll to position [179, 0]
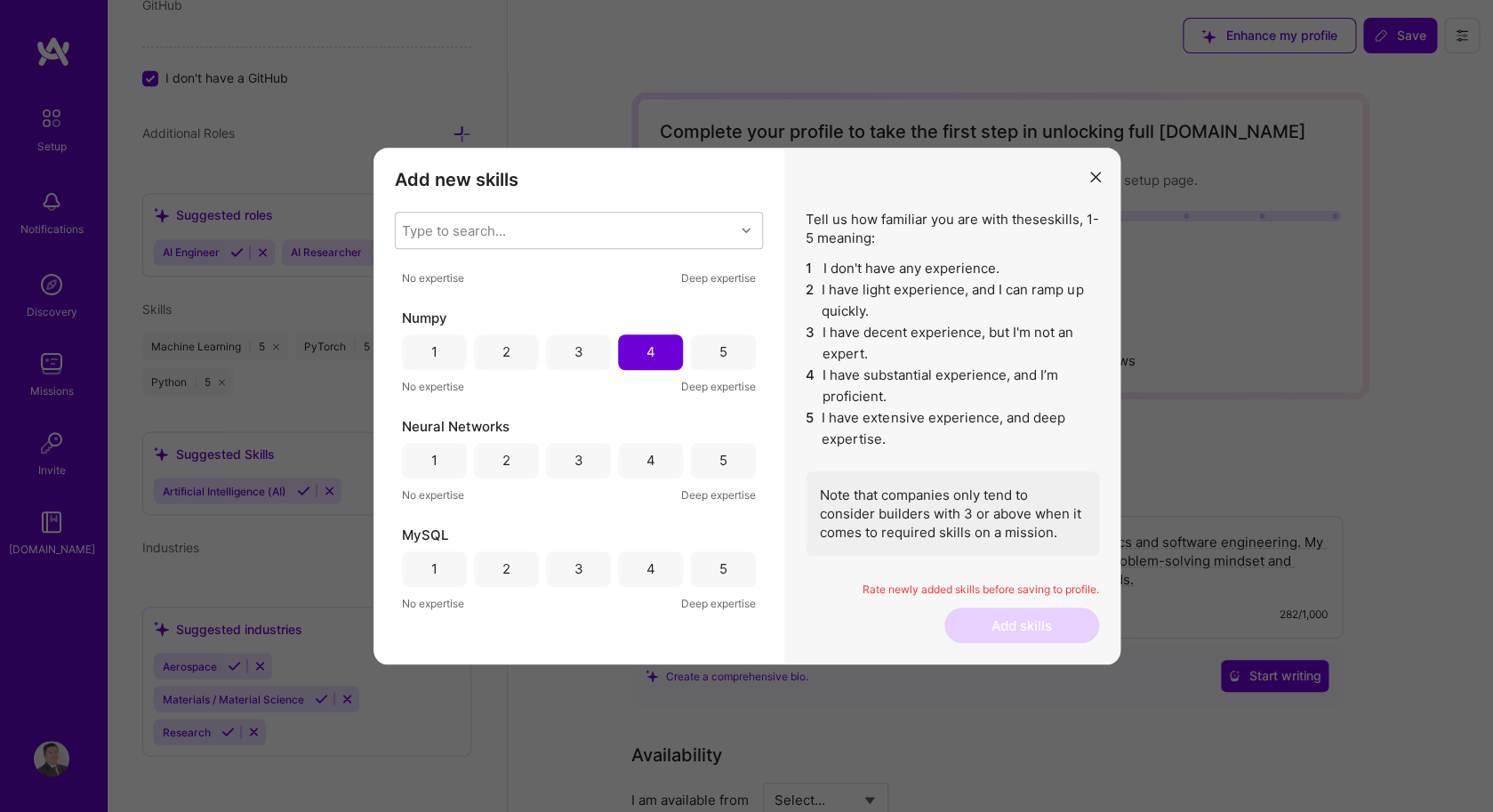
click at [647, 455] on div "4" at bounding box center [651, 460] width 9 height 19
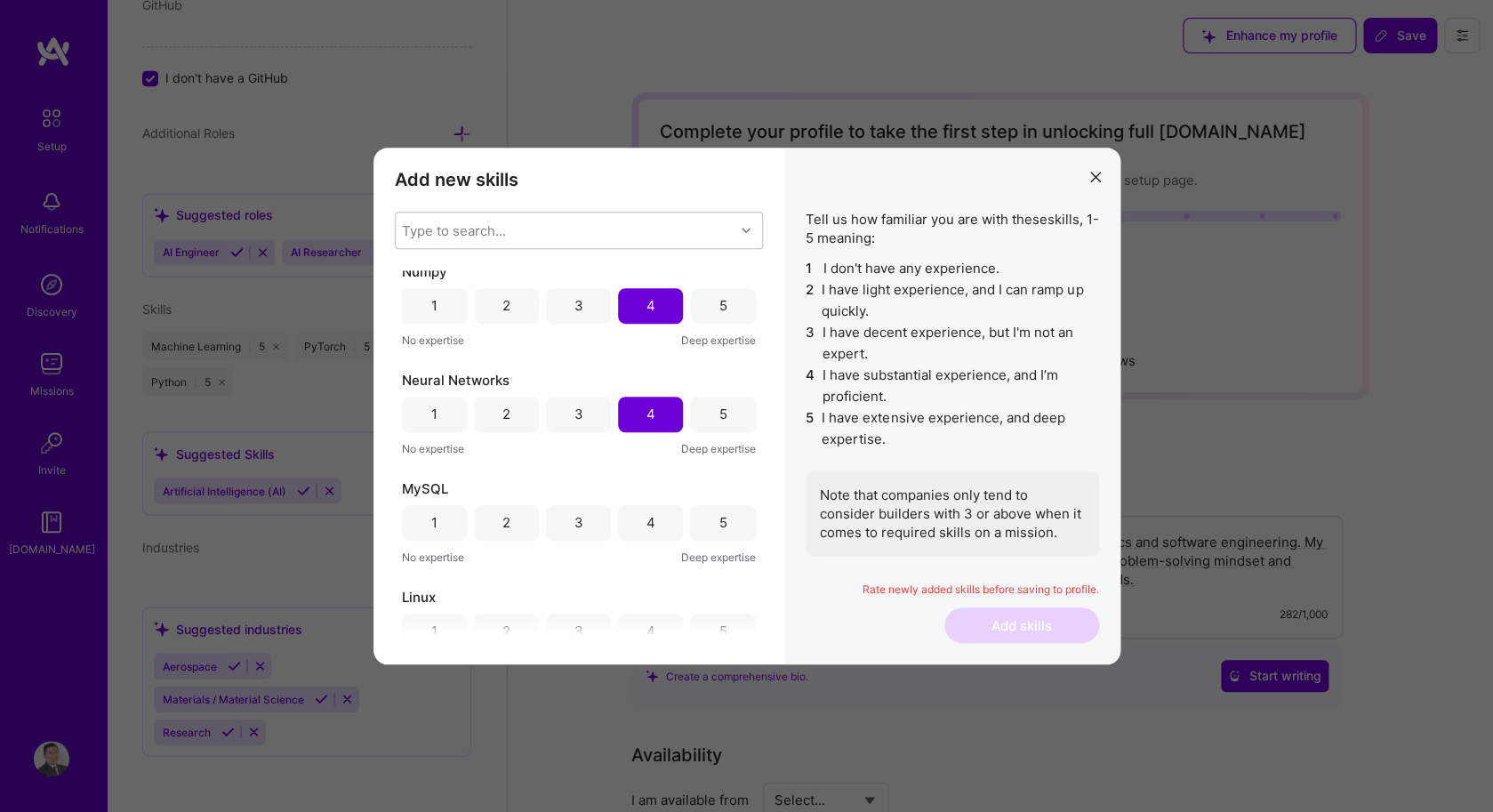
scroll to position [264, 0]
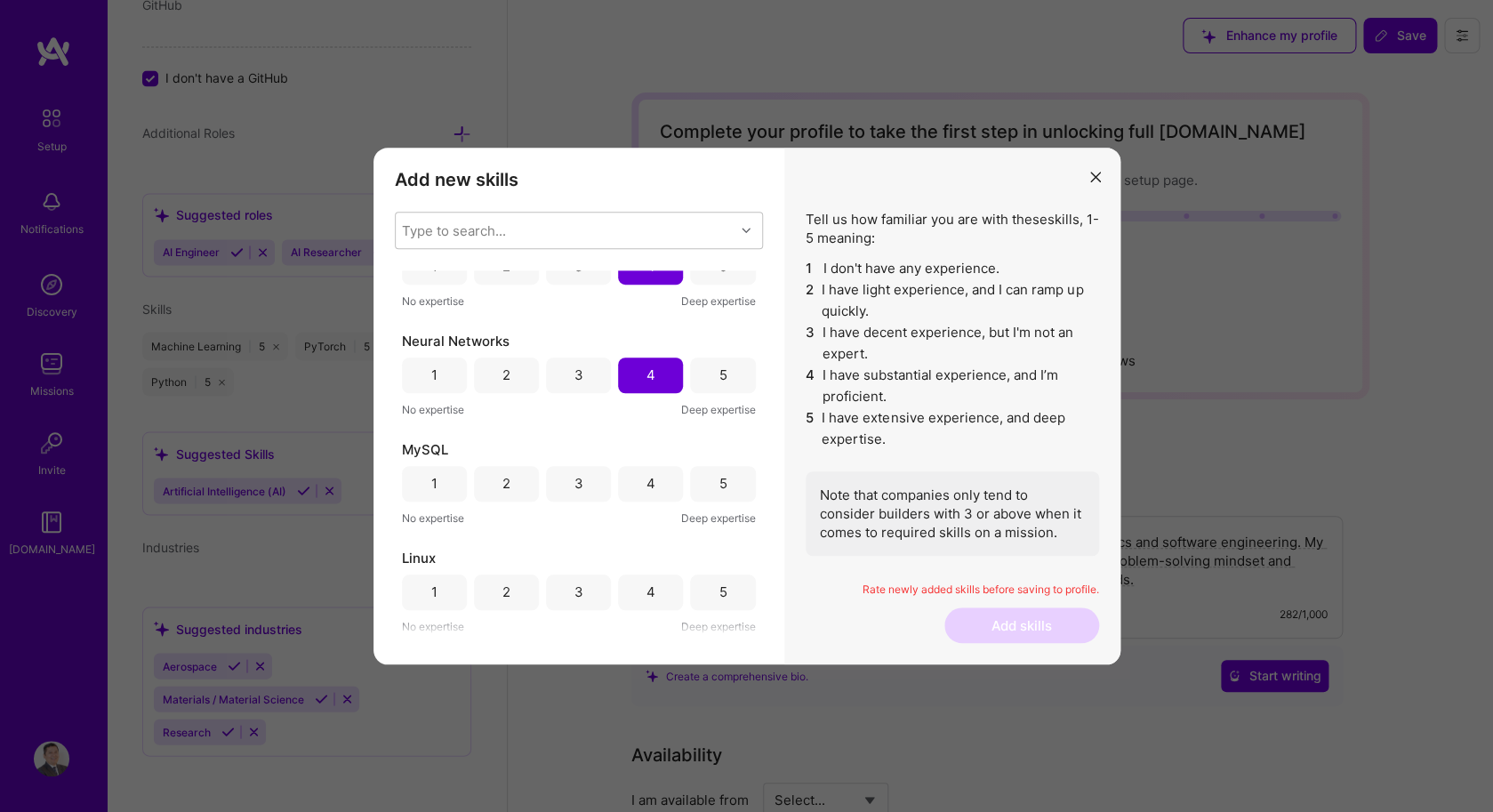
click at [593, 479] on div "3" at bounding box center [579, 484] width 65 height 35
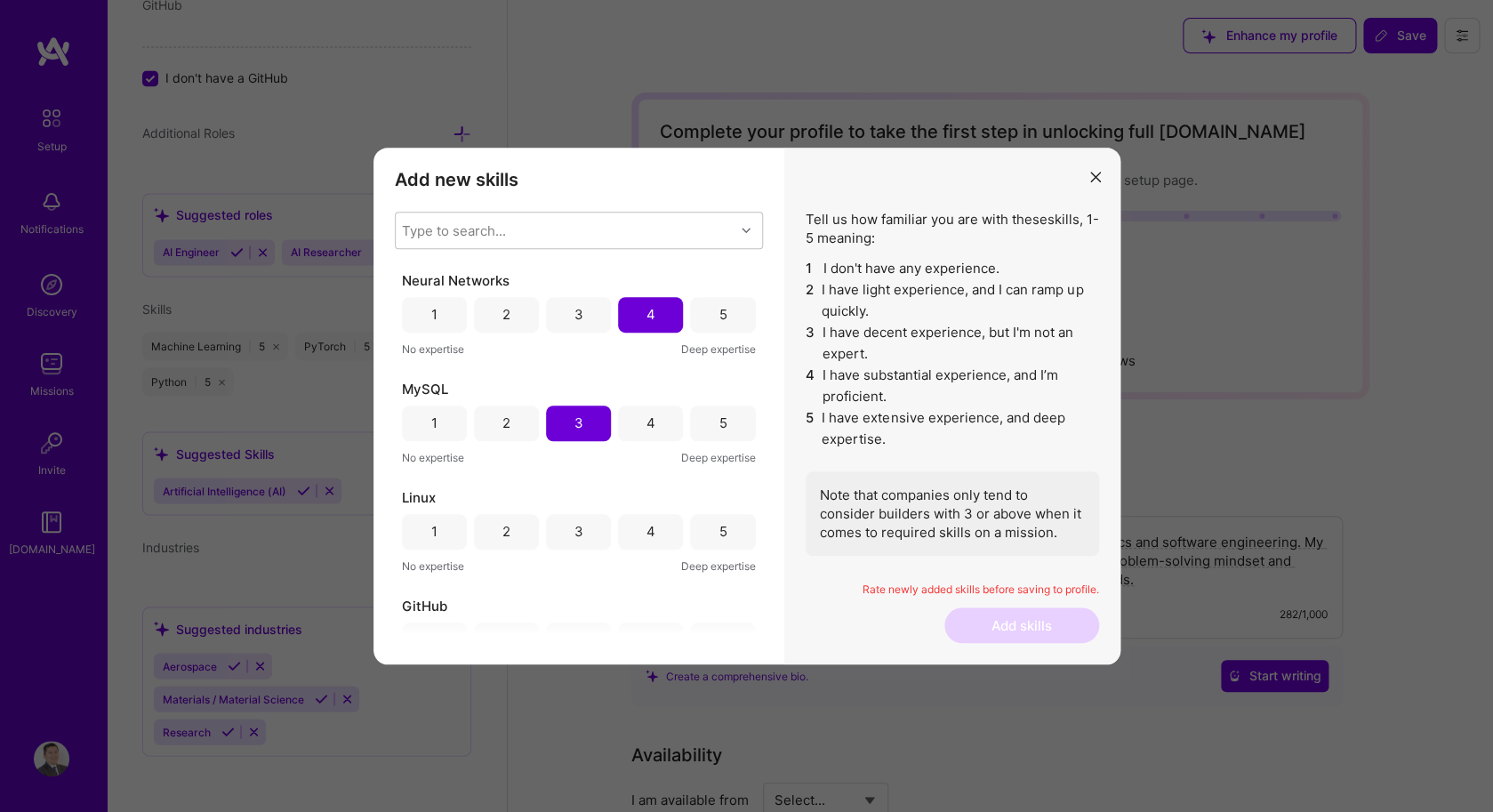
scroll to position [376, 0]
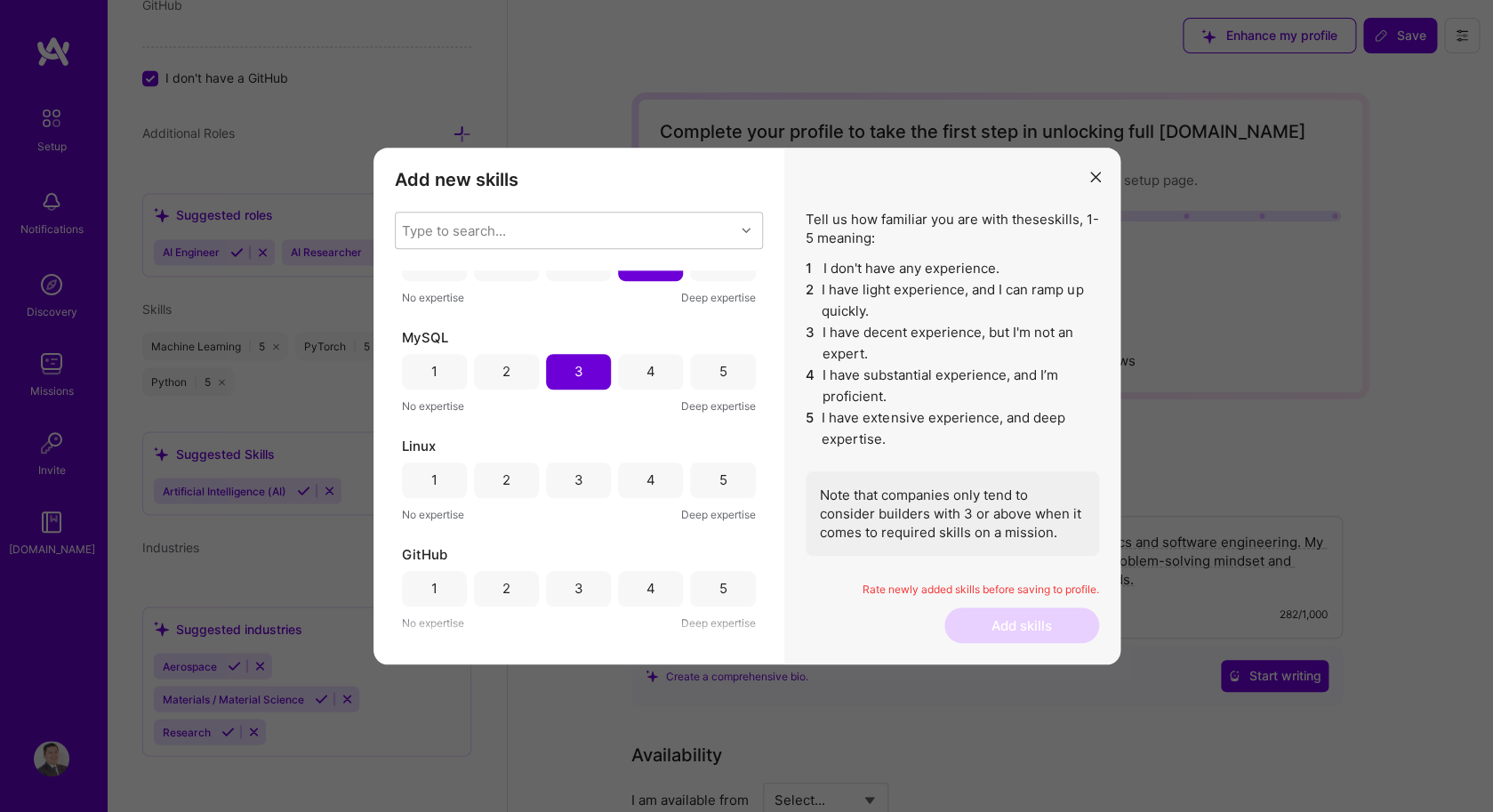
click at [643, 483] on div "4" at bounding box center [650, 480] width 65 height 35
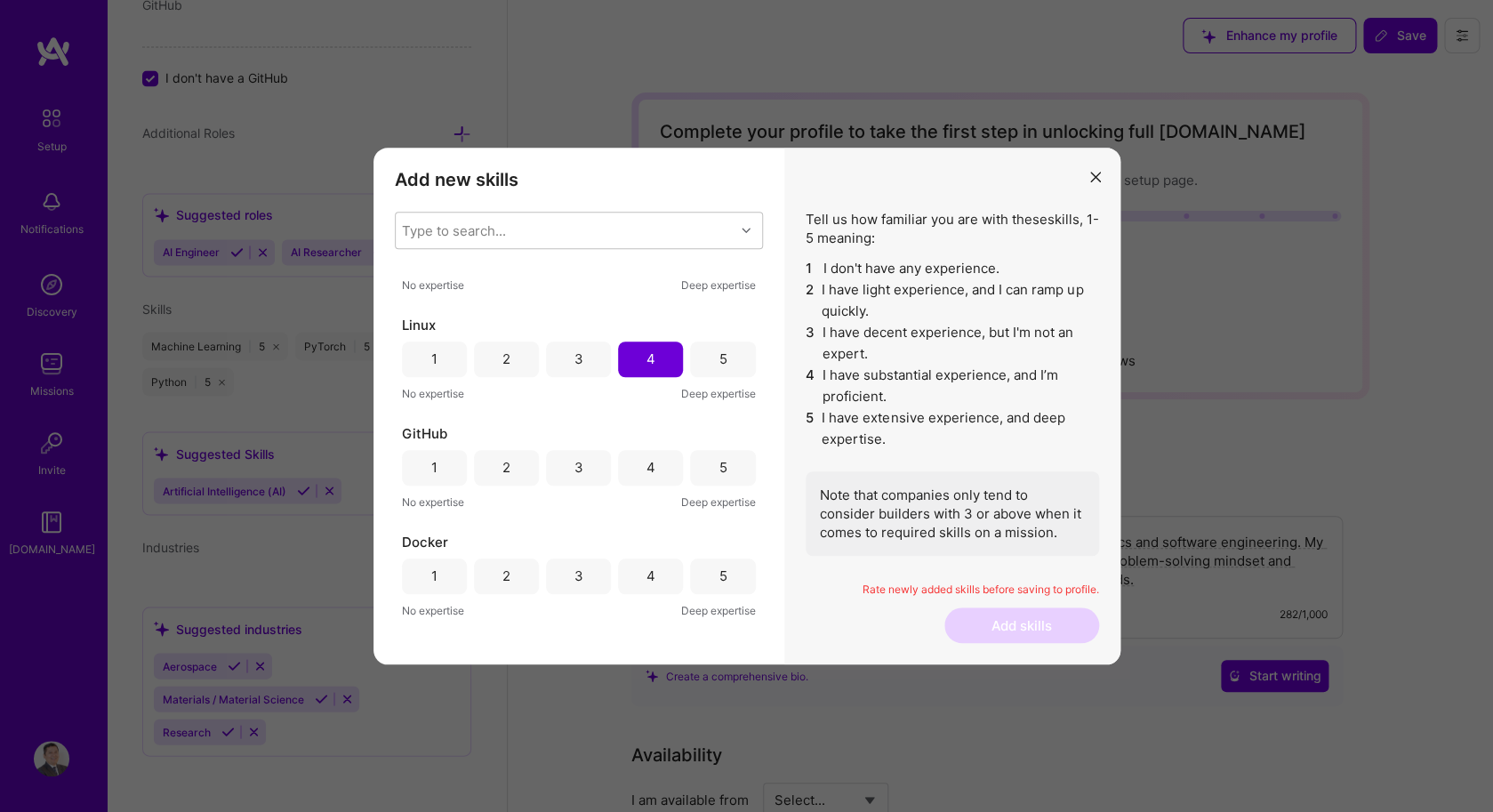
click at [650, 468] on div "4" at bounding box center [651, 467] width 9 height 19
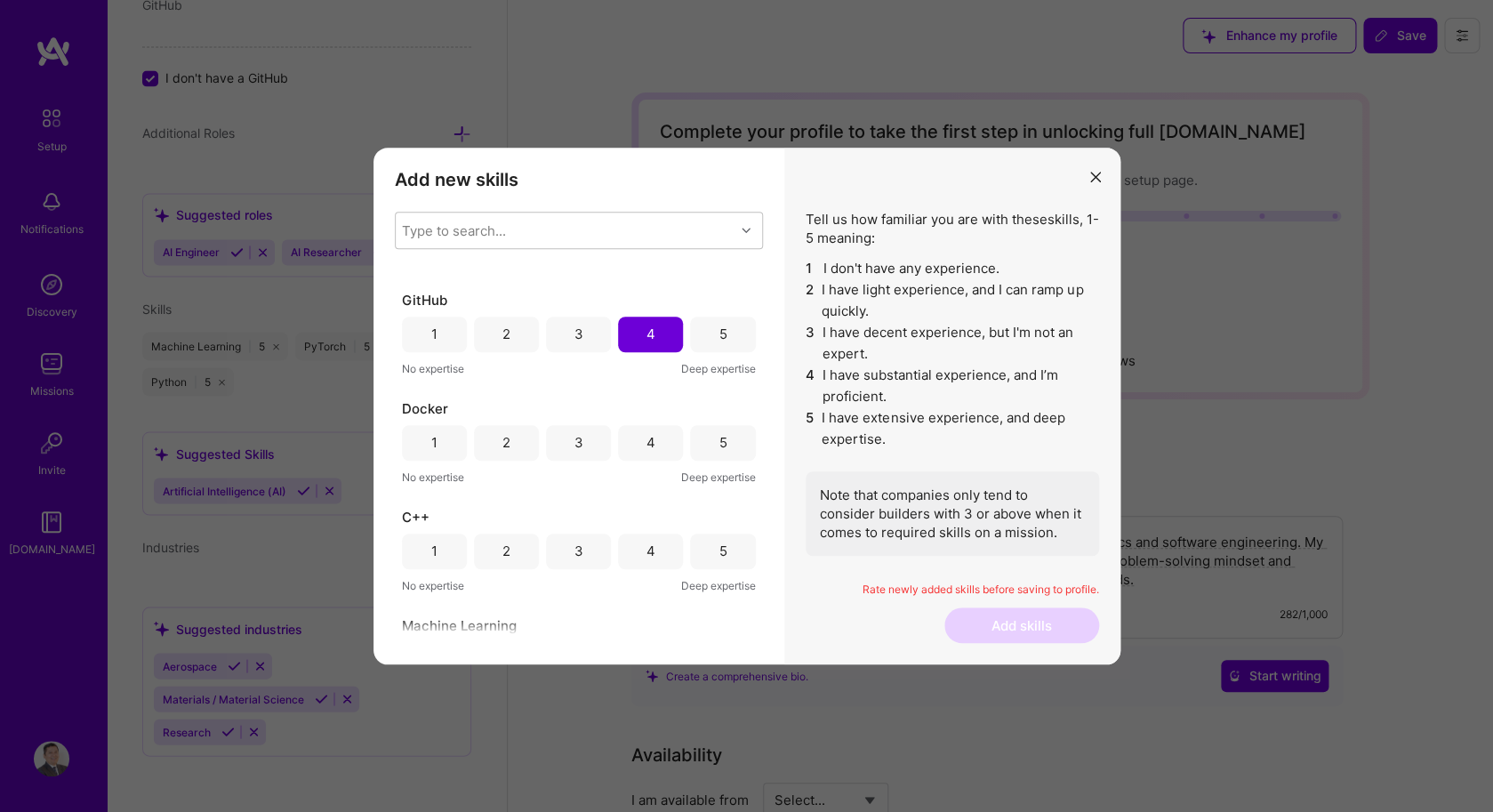
scroll to position [654, 0]
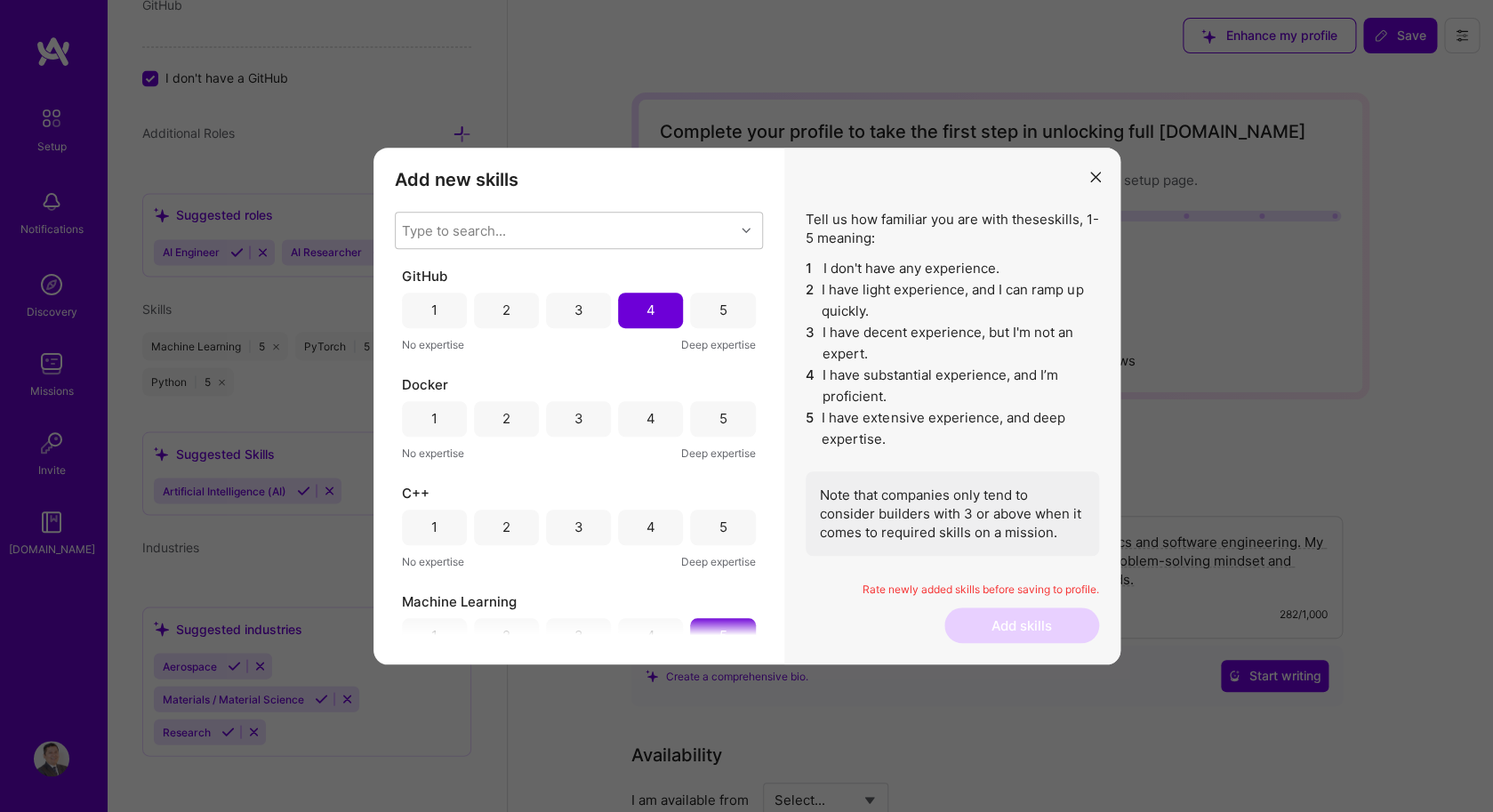
click at [593, 417] on div "3" at bounding box center [579, 419] width 65 height 35
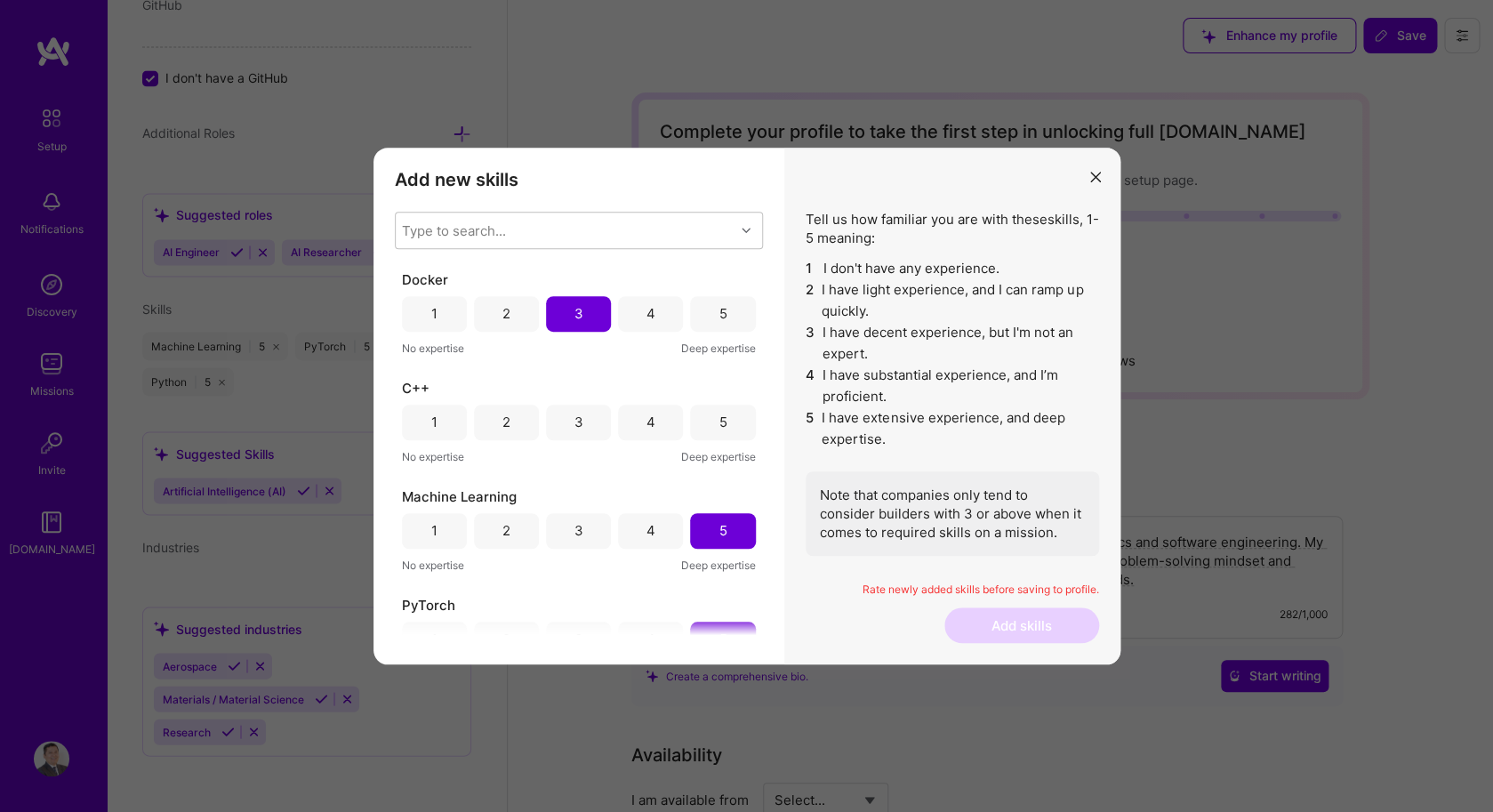
click at [580, 421] on div "3" at bounding box center [579, 421] width 9 height 19
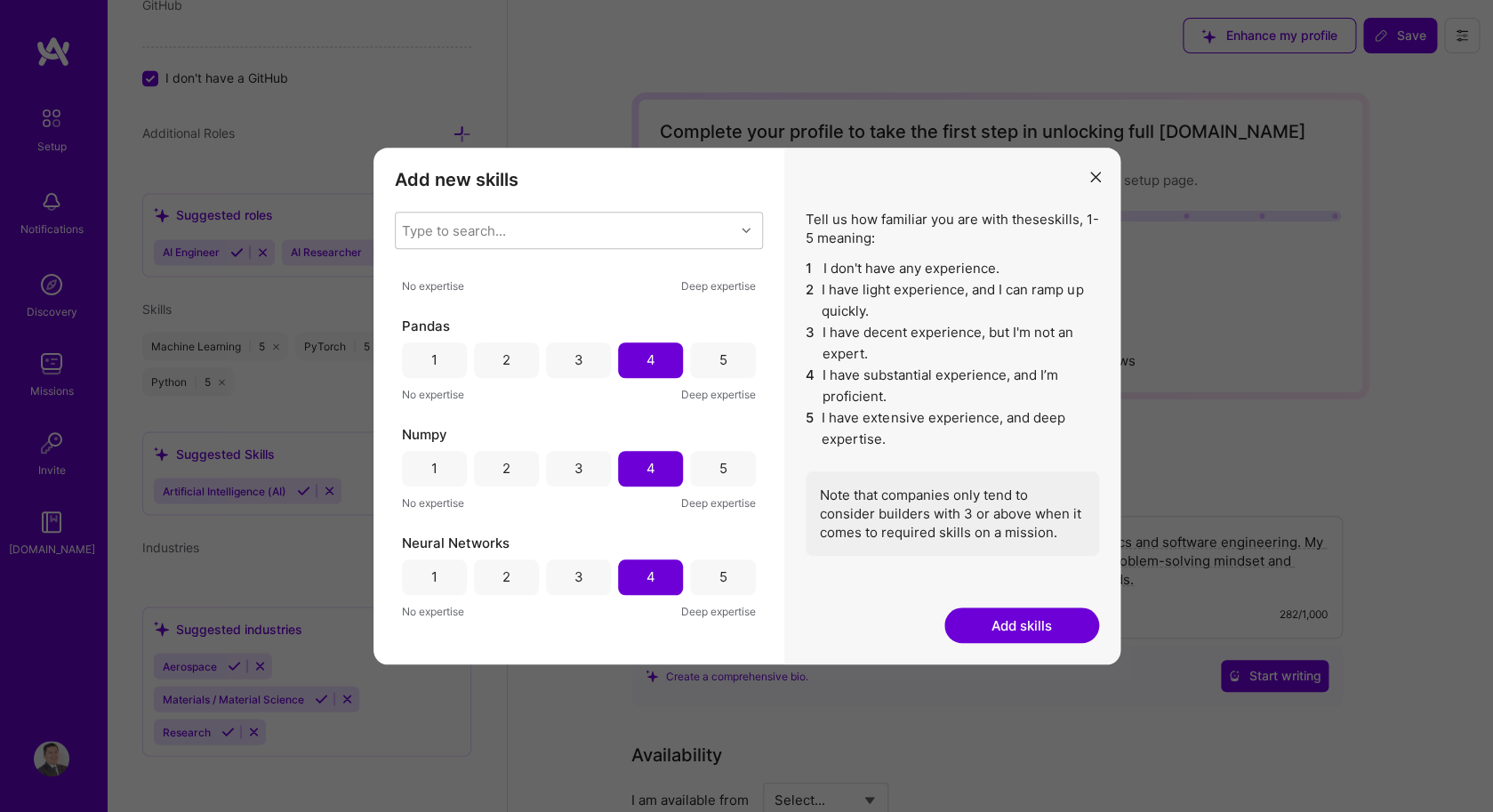
scroll to position [0, 0]
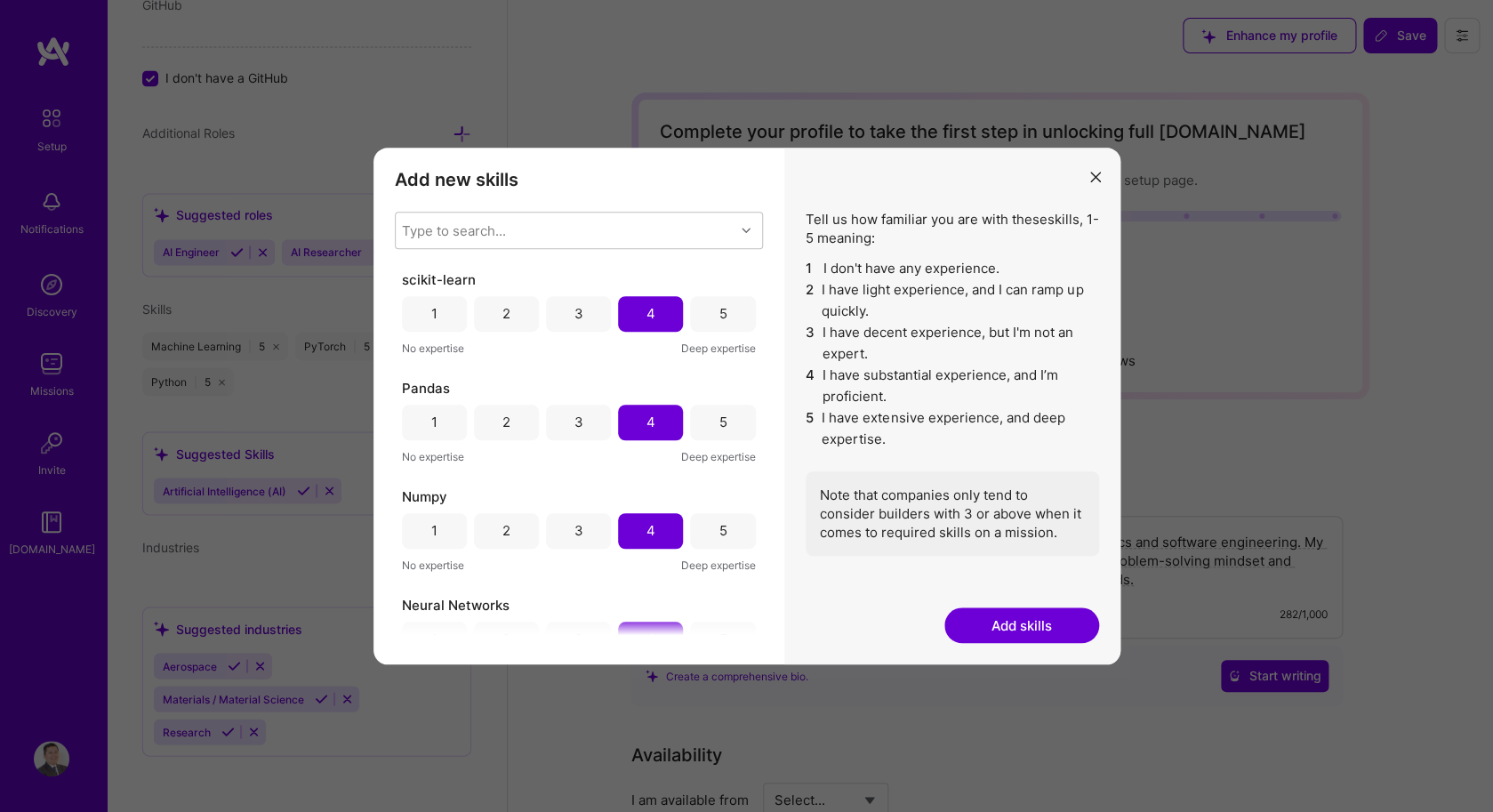
click at [1001, 613] on button "Add skills" at bounding box center [1021, 625] width 154 height 35
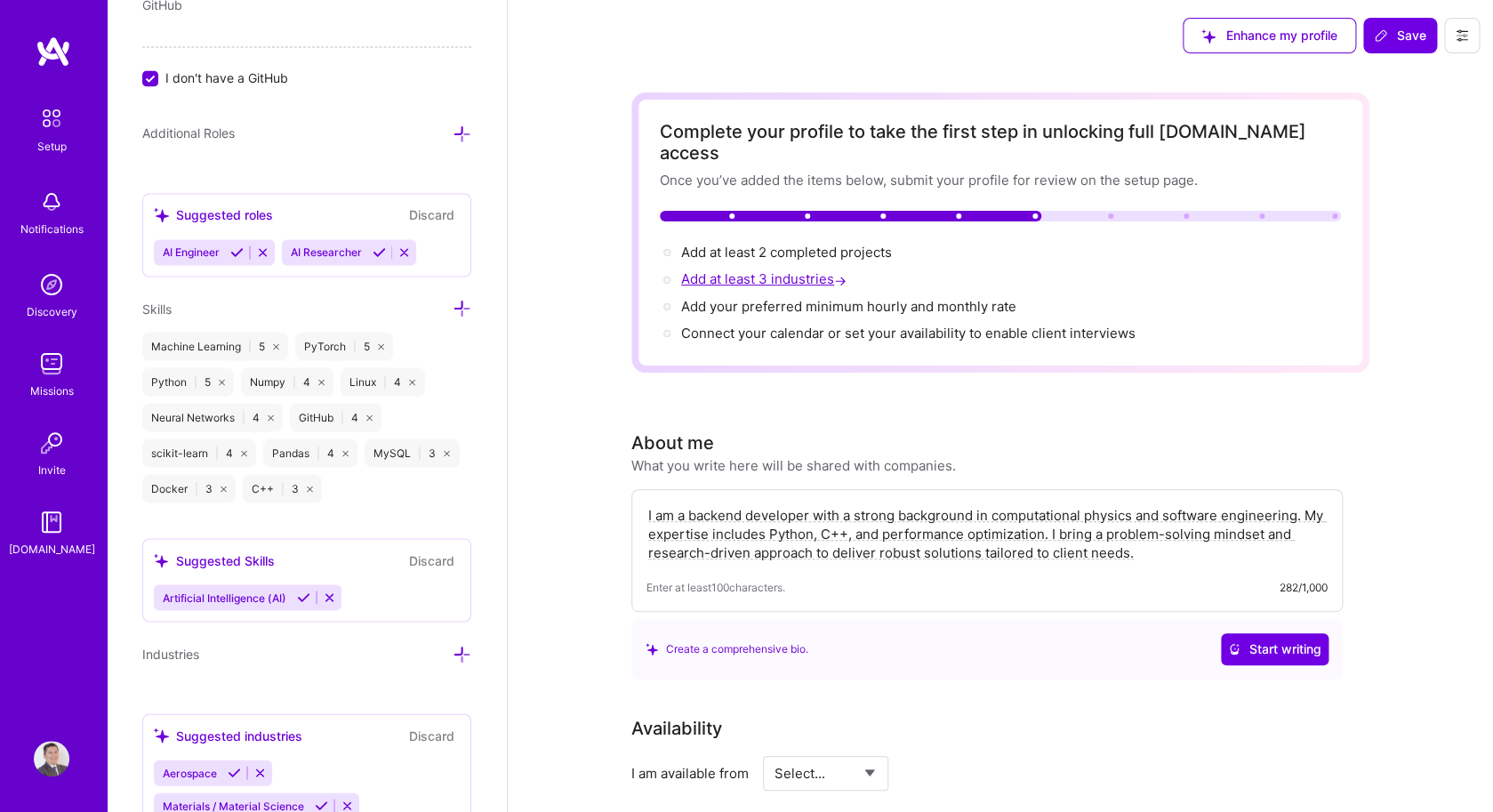
click at [717, 271] on span "Add at least 3 industries →" at bounding box center [766, 279] width 169 height 17
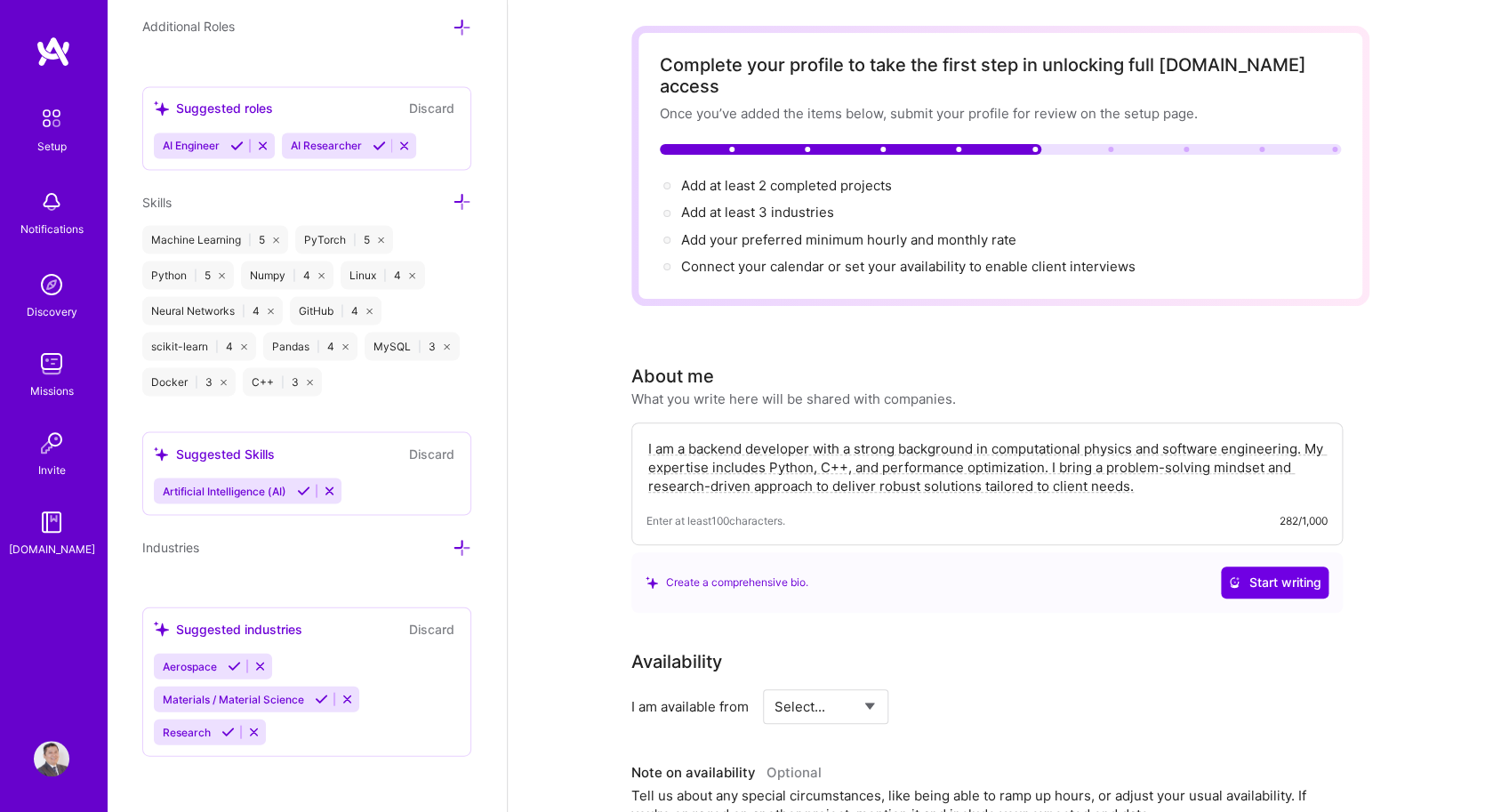
scroll to position [70, 0]
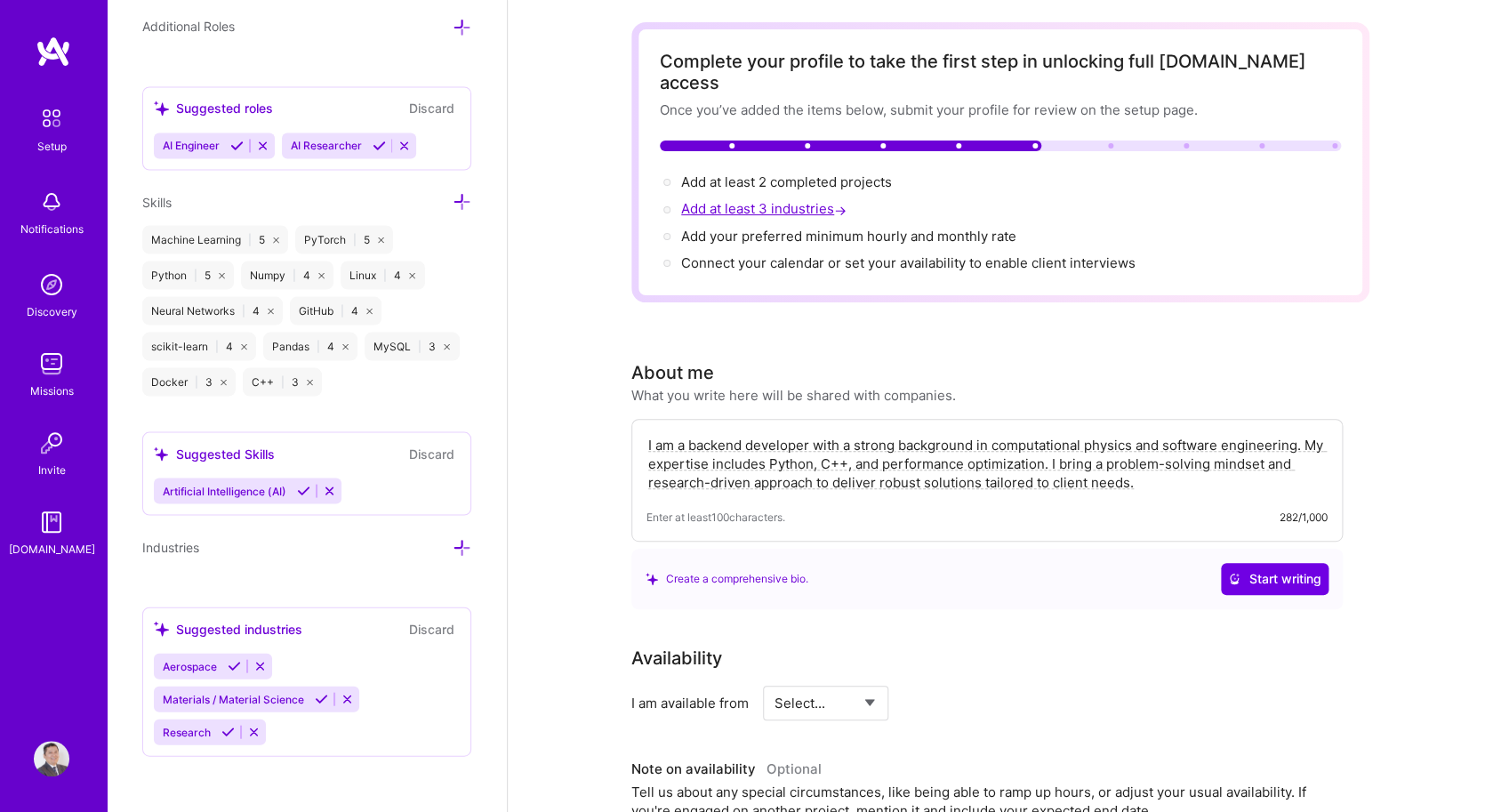
click at [714, 200] on span "Add at least 3 industries →" at bounding box center [766, 208] width 169 height 17
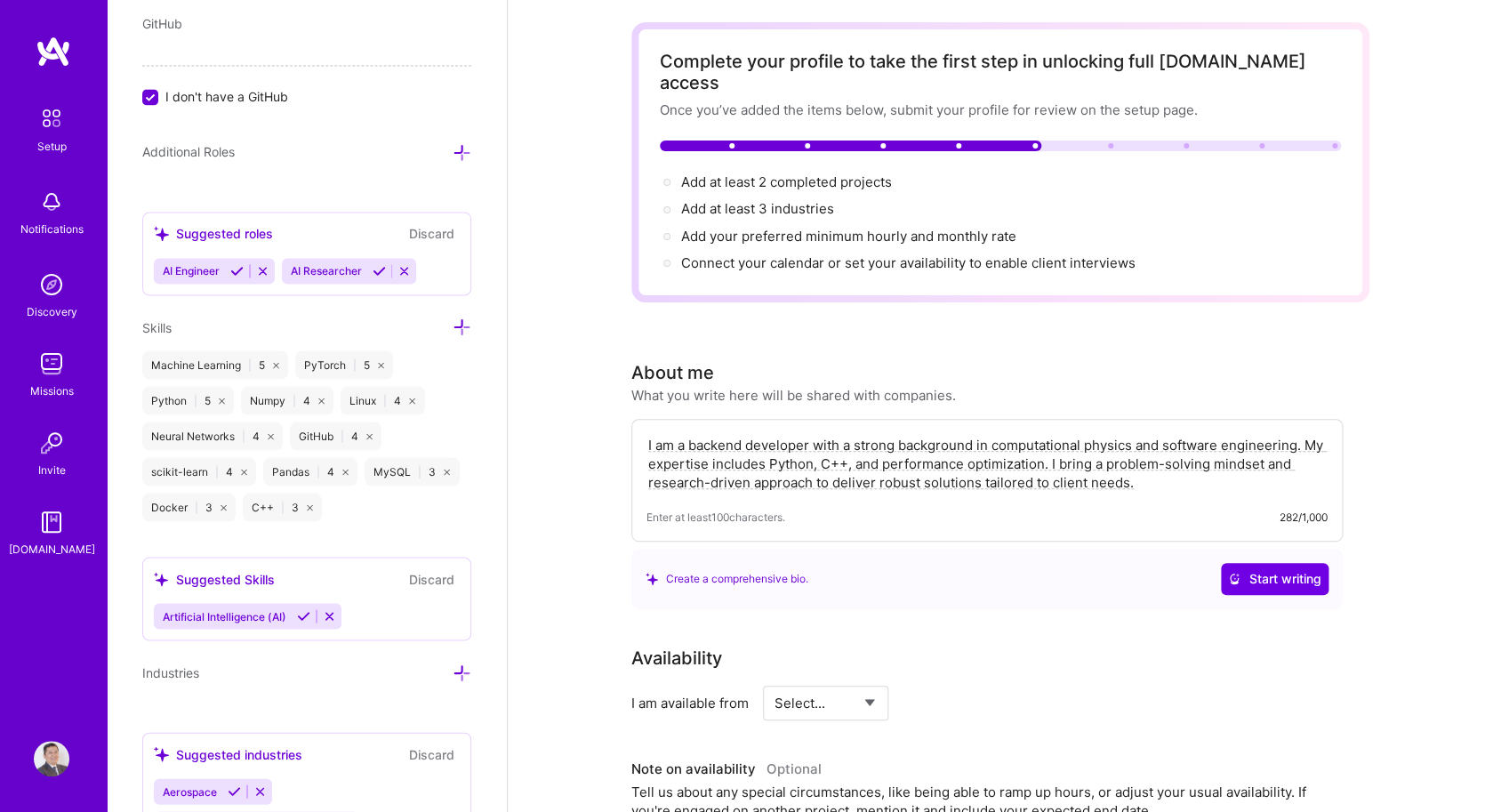
scroll to position [1177, 0]
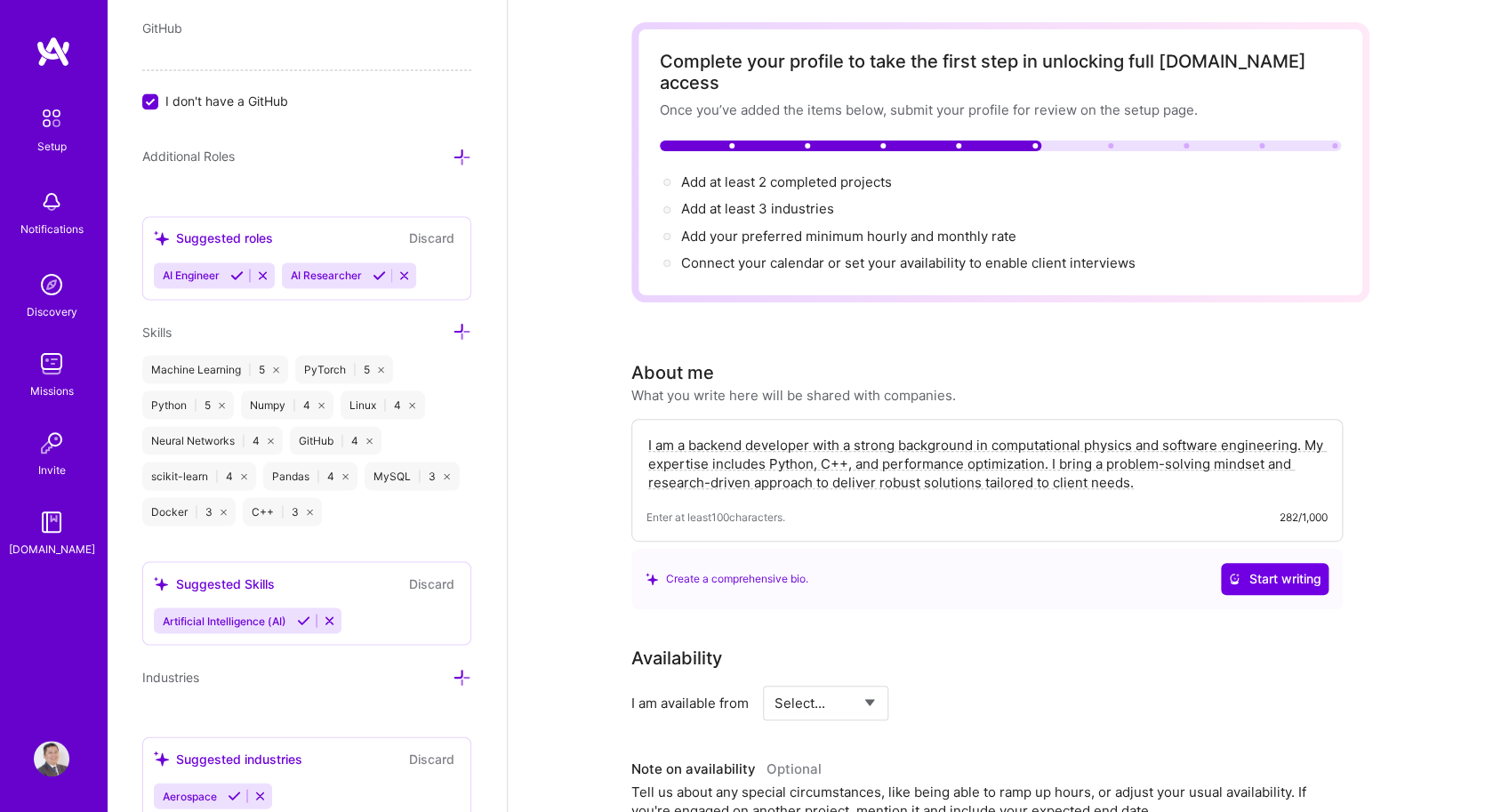
click at [459, 165] on icon at bounding box center [461, 157] width 19 height 19
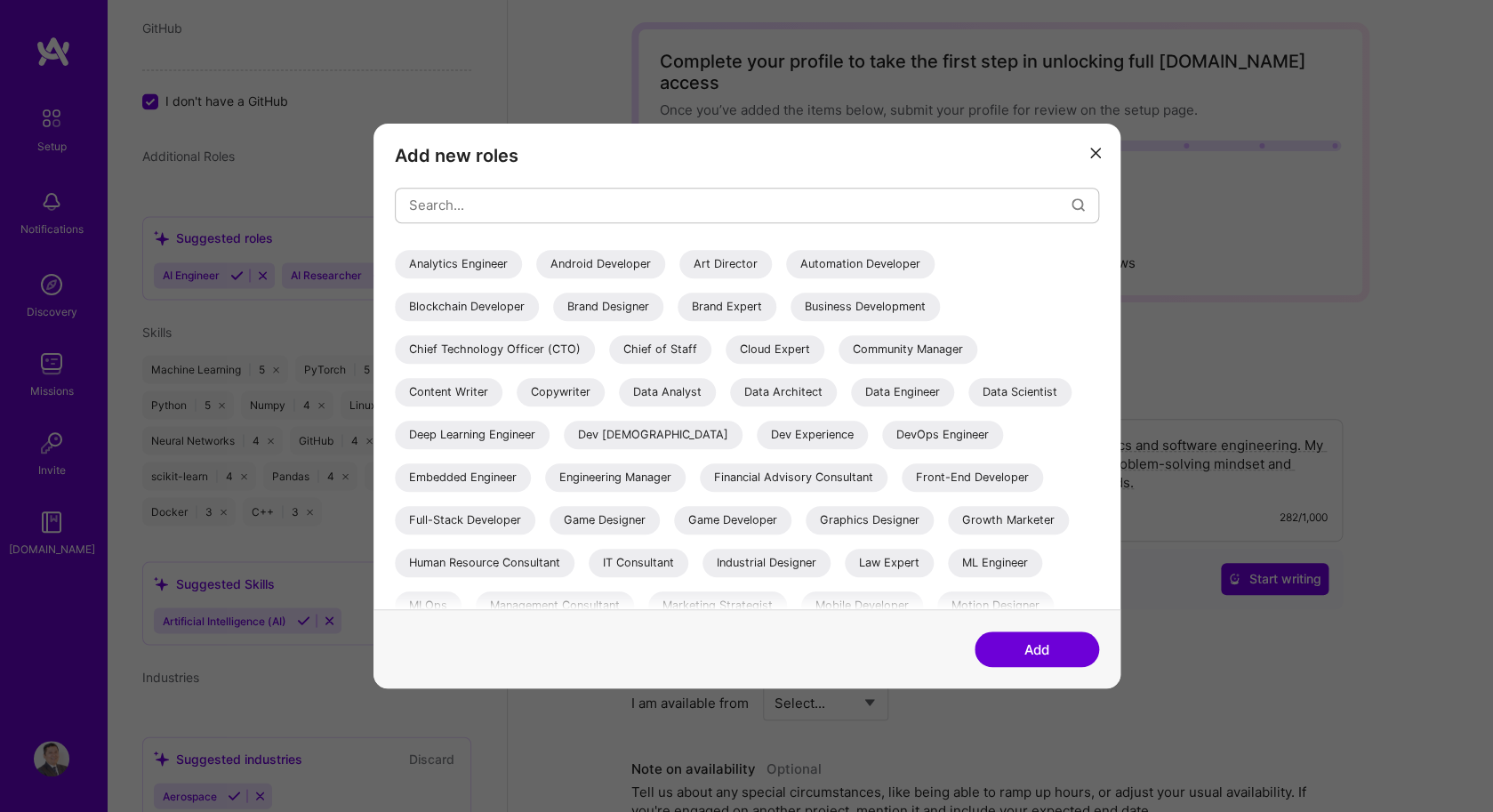
scroll to position [39, 0]
click at [968, 387] on div "Data Scientist" at bounding box center [1020, 390] width 103 height 29
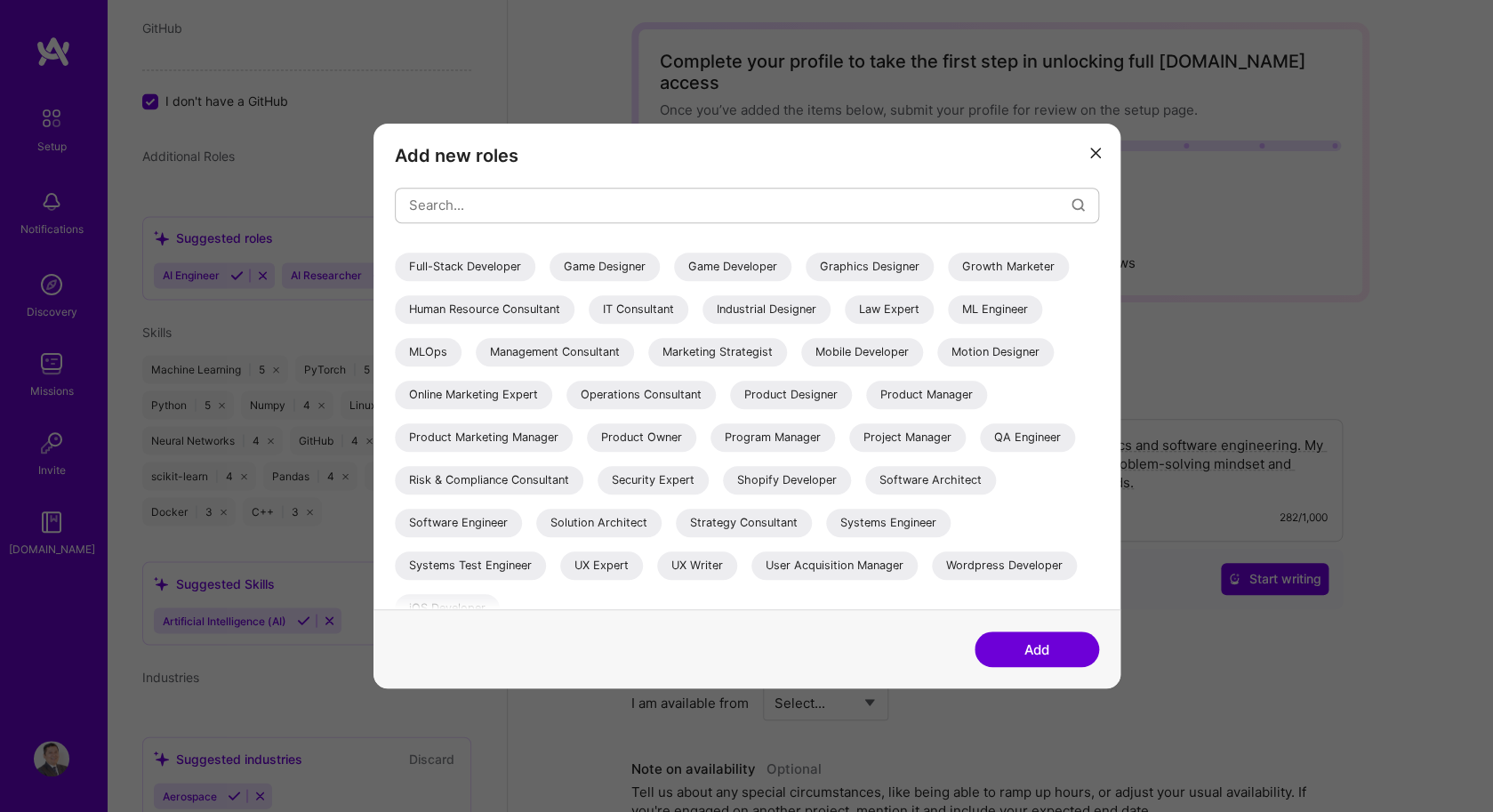
scroll to position [311, 0]
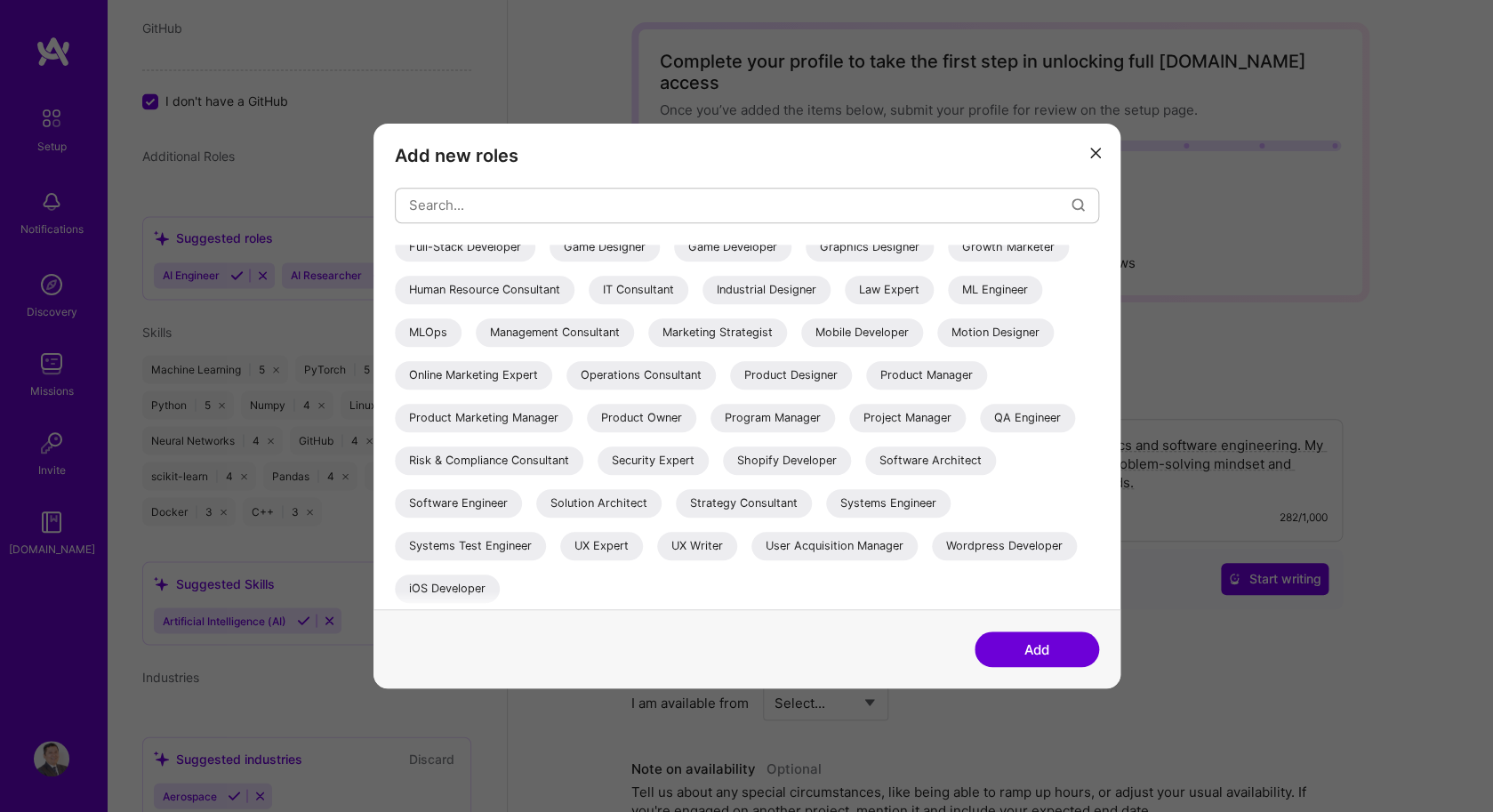
click at [479, 498] on div "Software Engineer" at bounding box center [458, 503] width 127 height 29
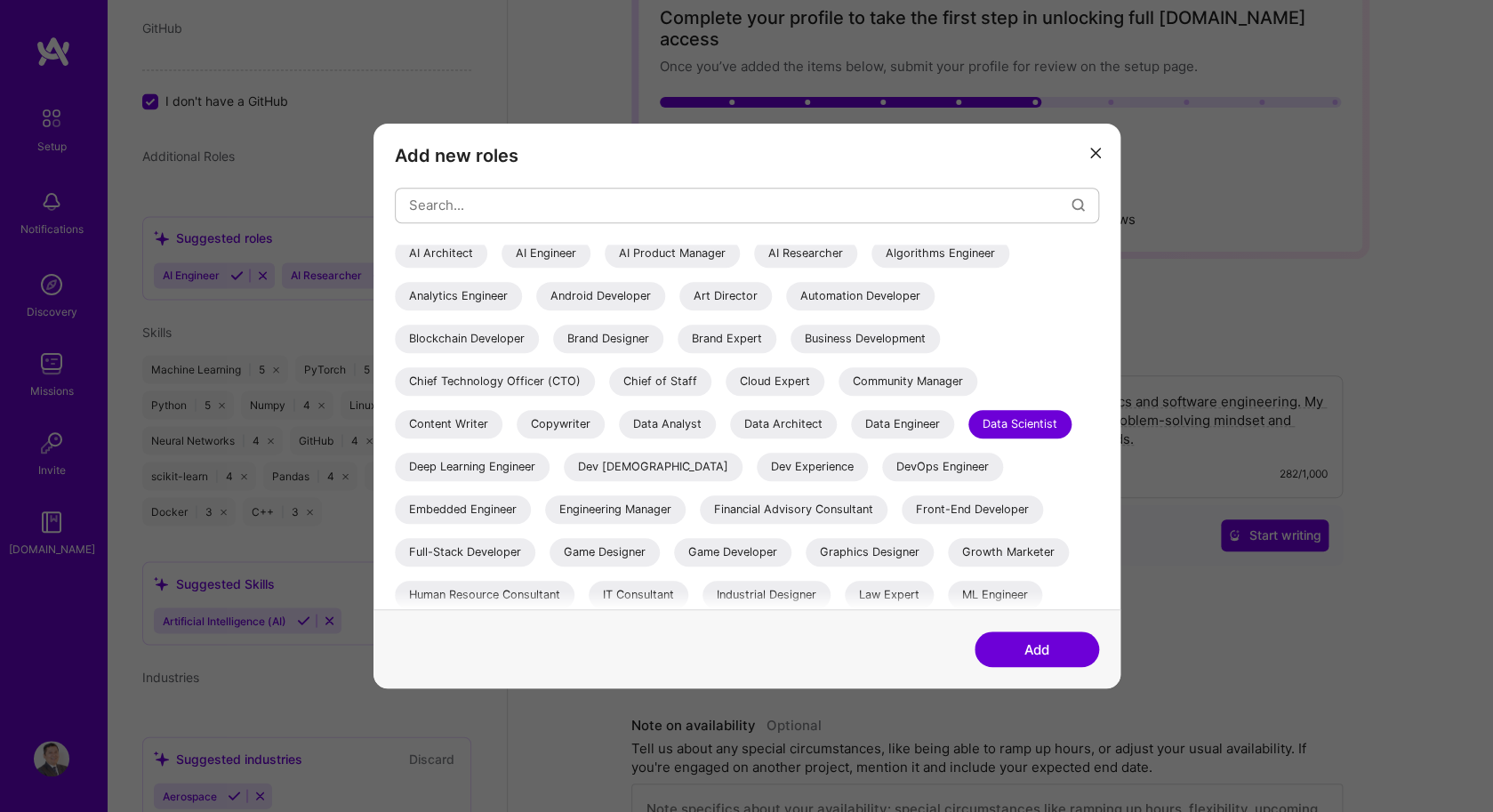
scroll to position [0, 0]
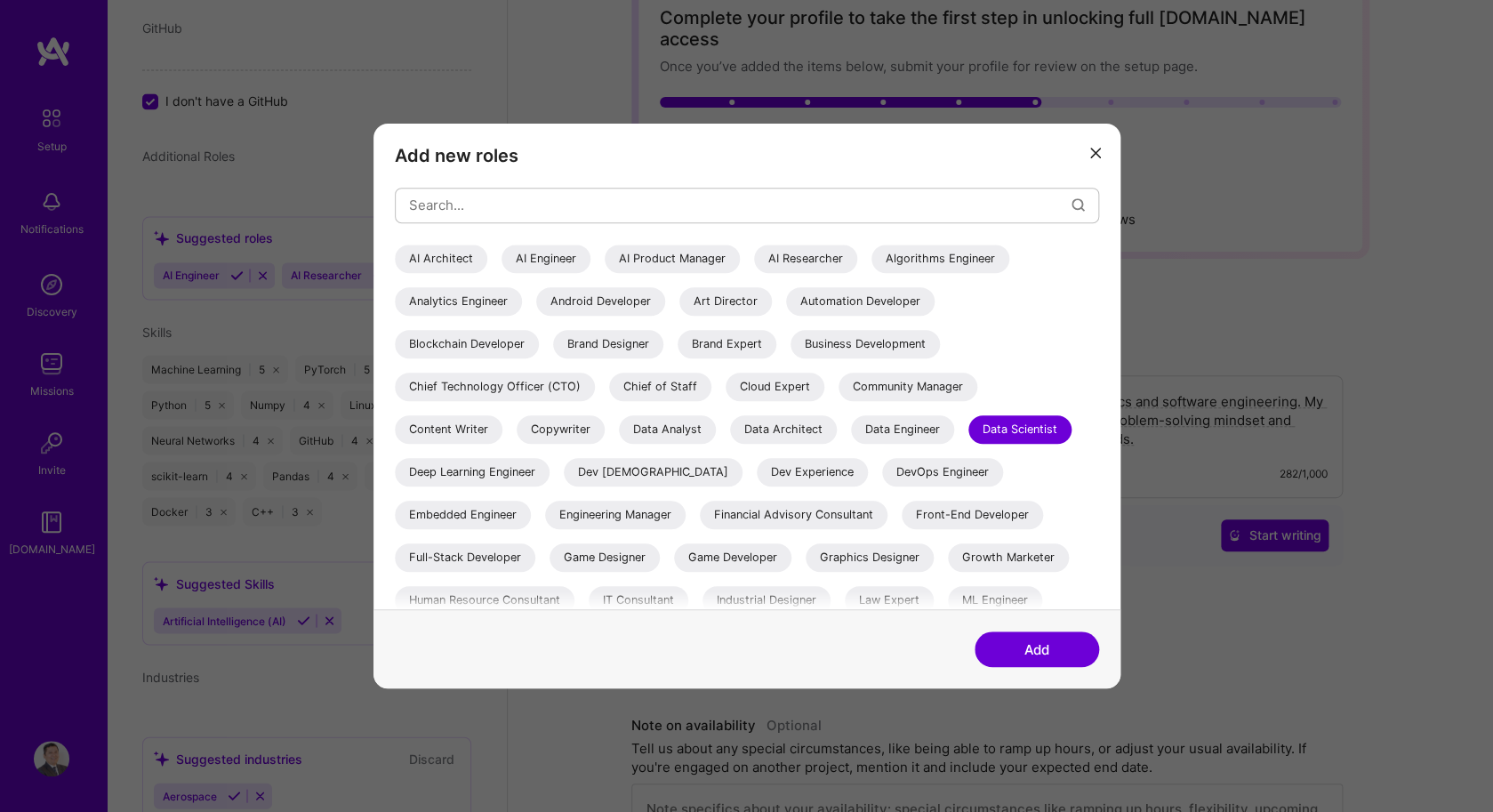
click at [1000, 637] on button "Add" at bounding box center [1036, 649] width 125 height 35
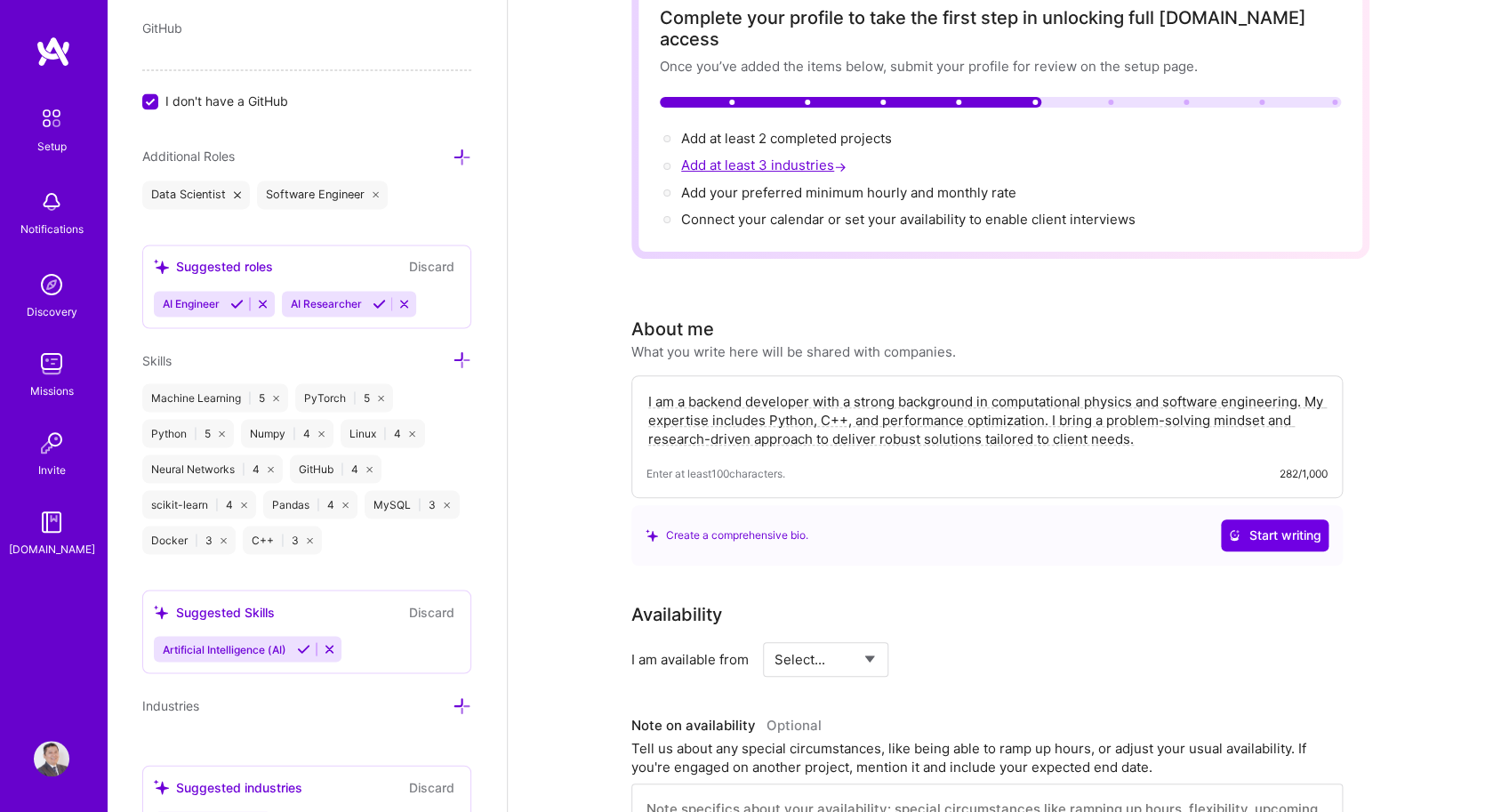
click at [741, 156] on span "Add at least 3 industries →" at bounding box center [766, 165] width 169 height 17
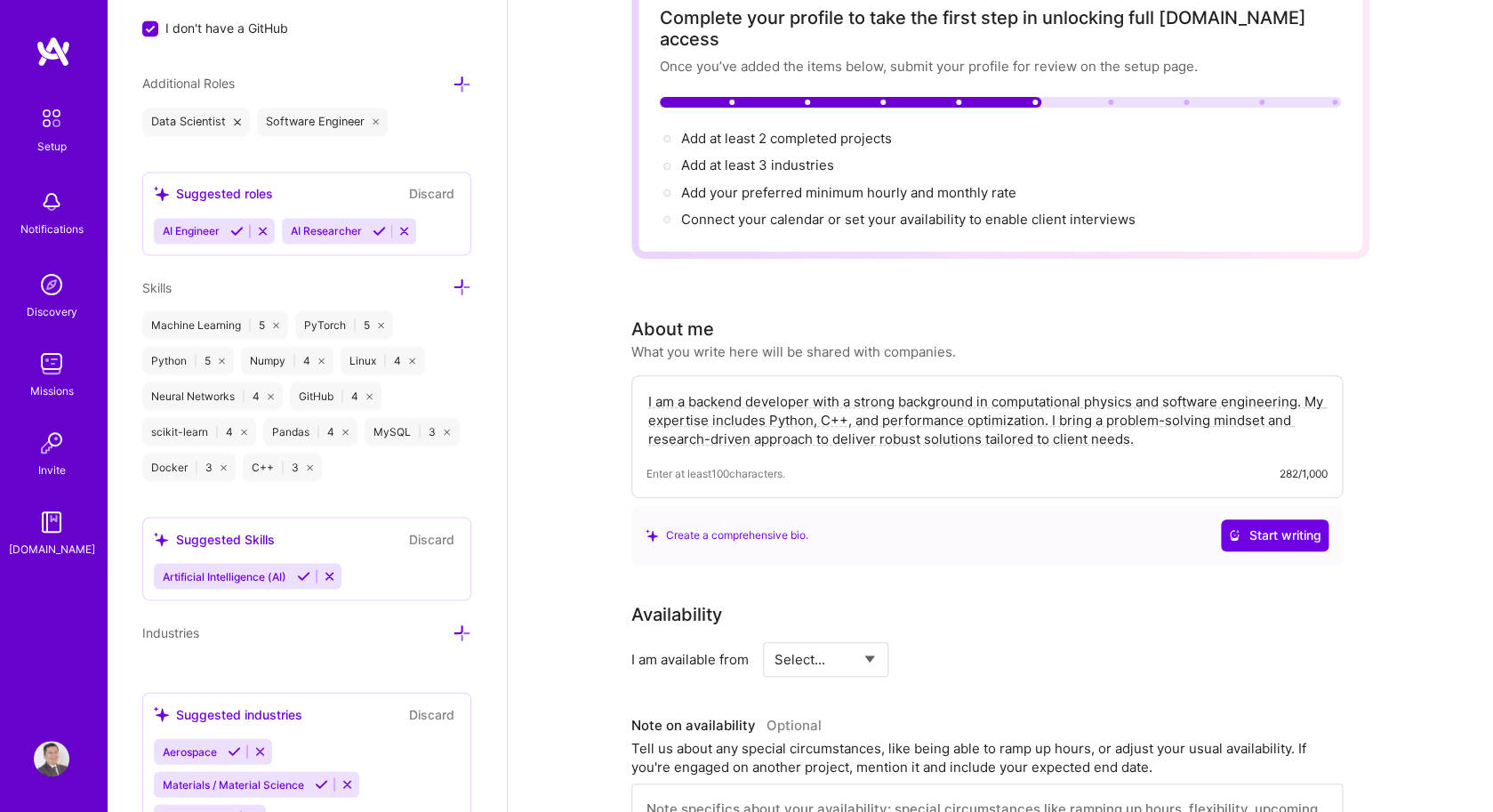
scroll to position [1249, 0]
click at [372, 231] on icon at bounding box center [379, 232] width 13 height 13
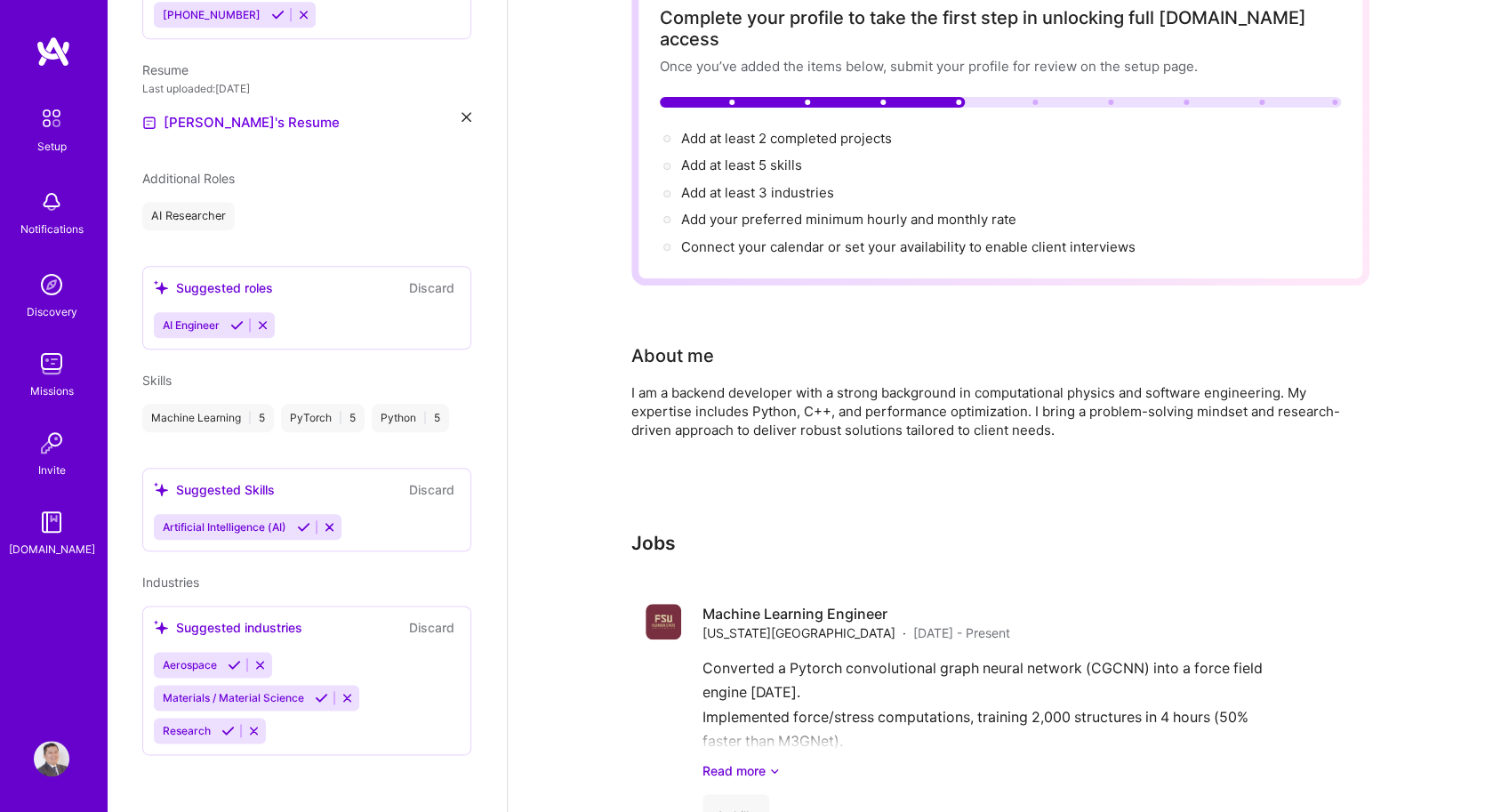
scroll to position [532, 0]
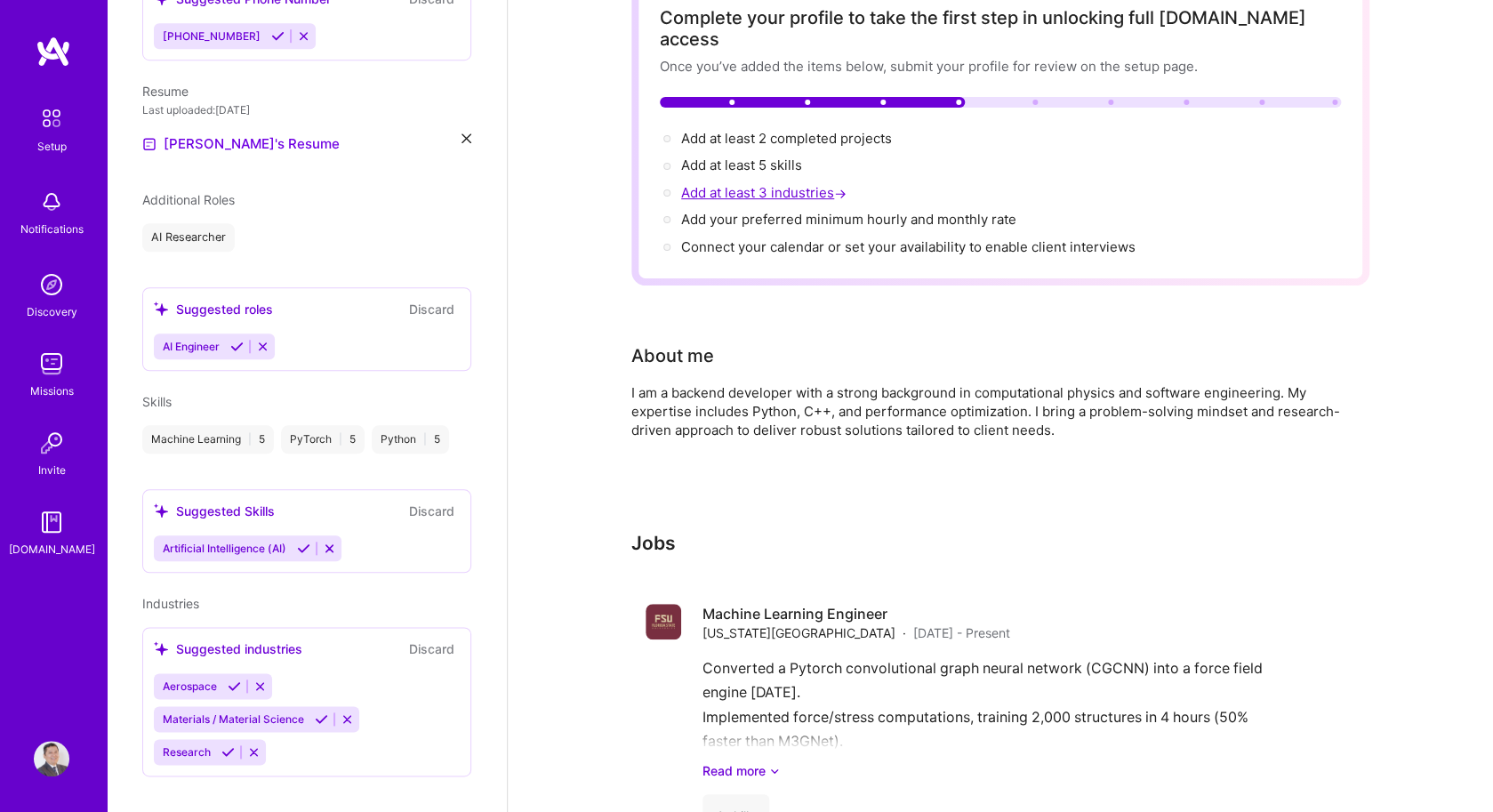
click at [709, 184] on span "Add at least 3 industries →" at bounding box center [766, 193] width 169 height 17
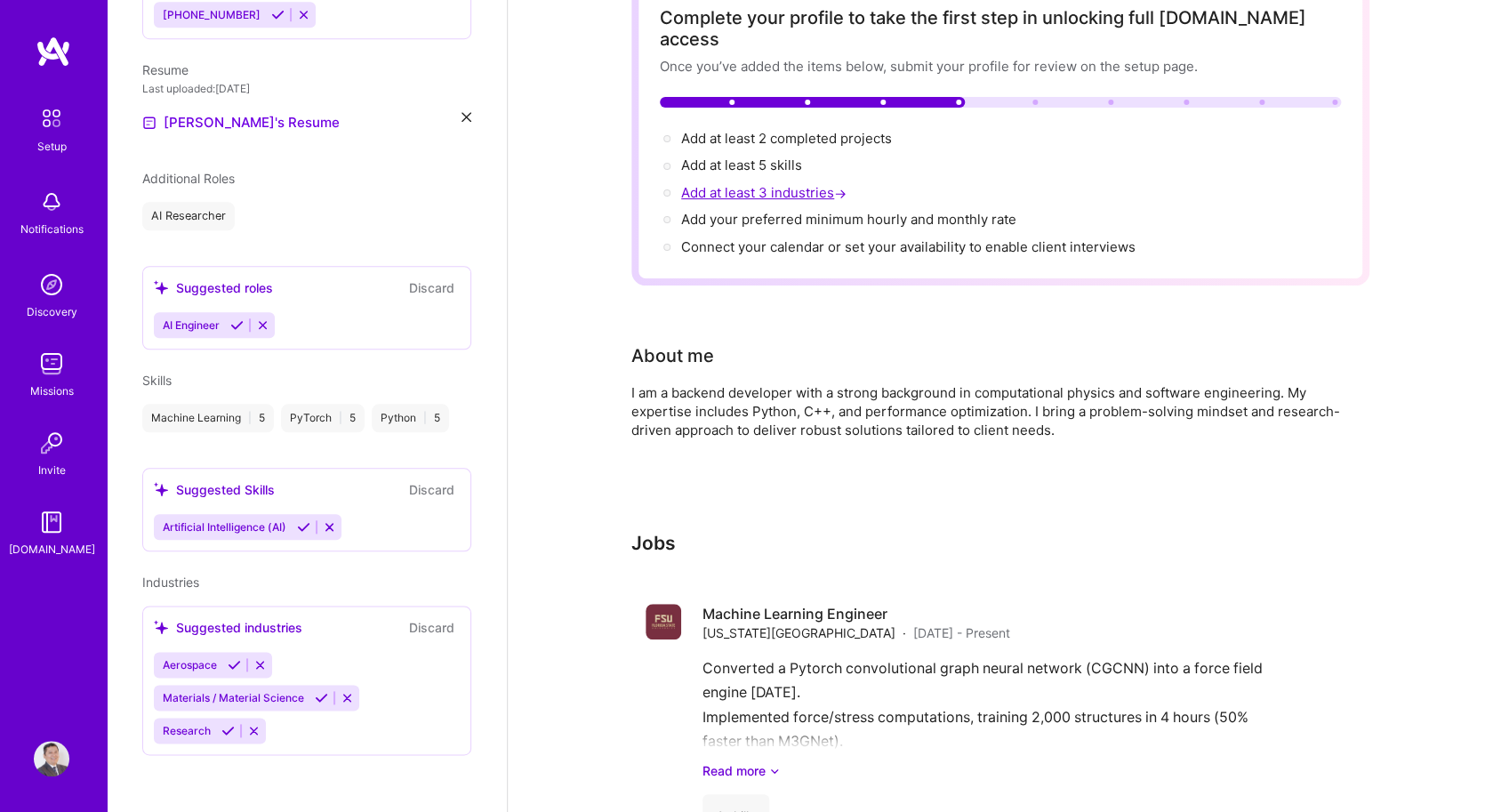
select select "US"
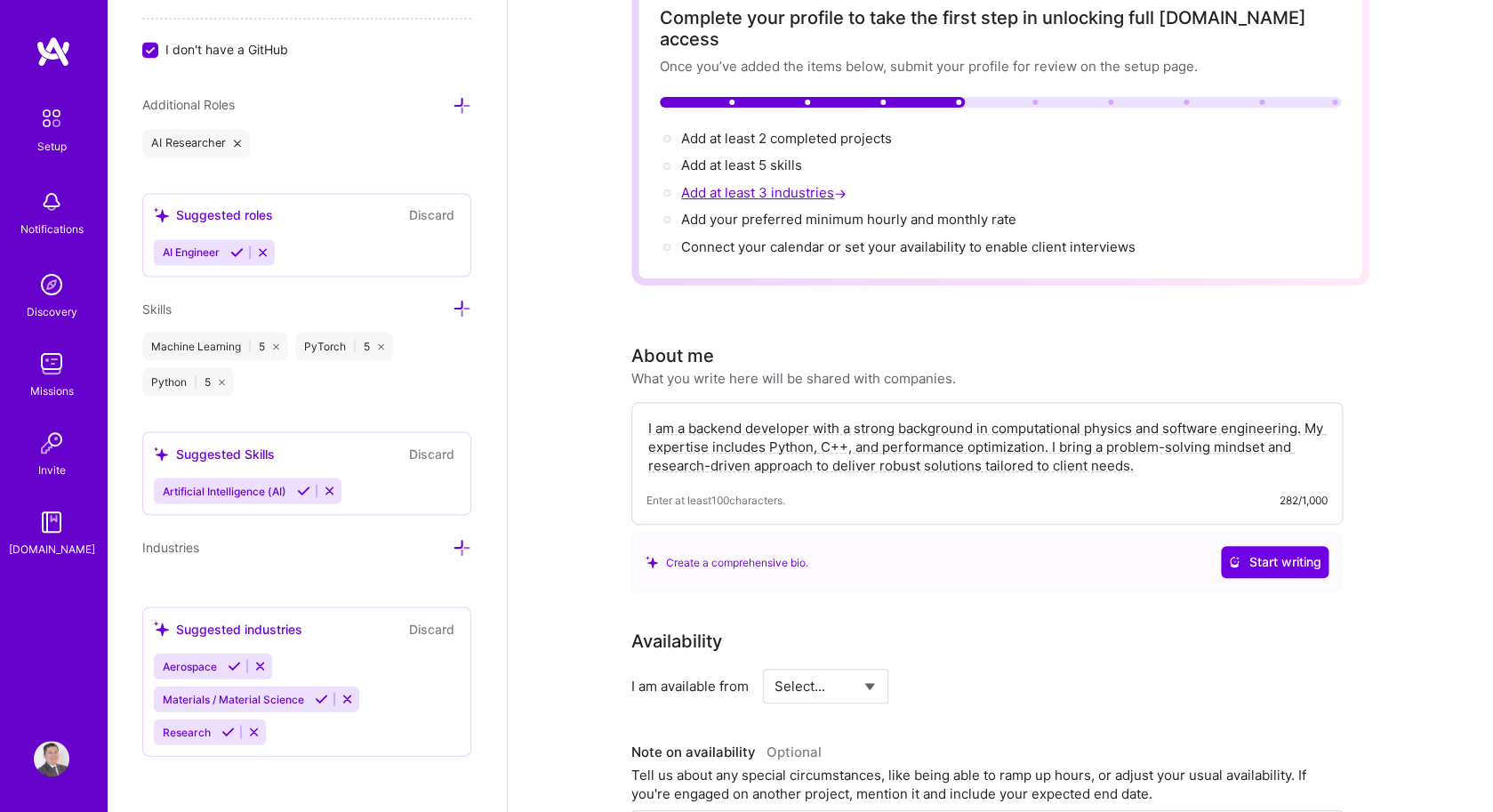
scroll to position [1229, 0]
click at [730, 156] on span "Add at least 5 skills →" at bounding box center [749, 165] width 137 height 17
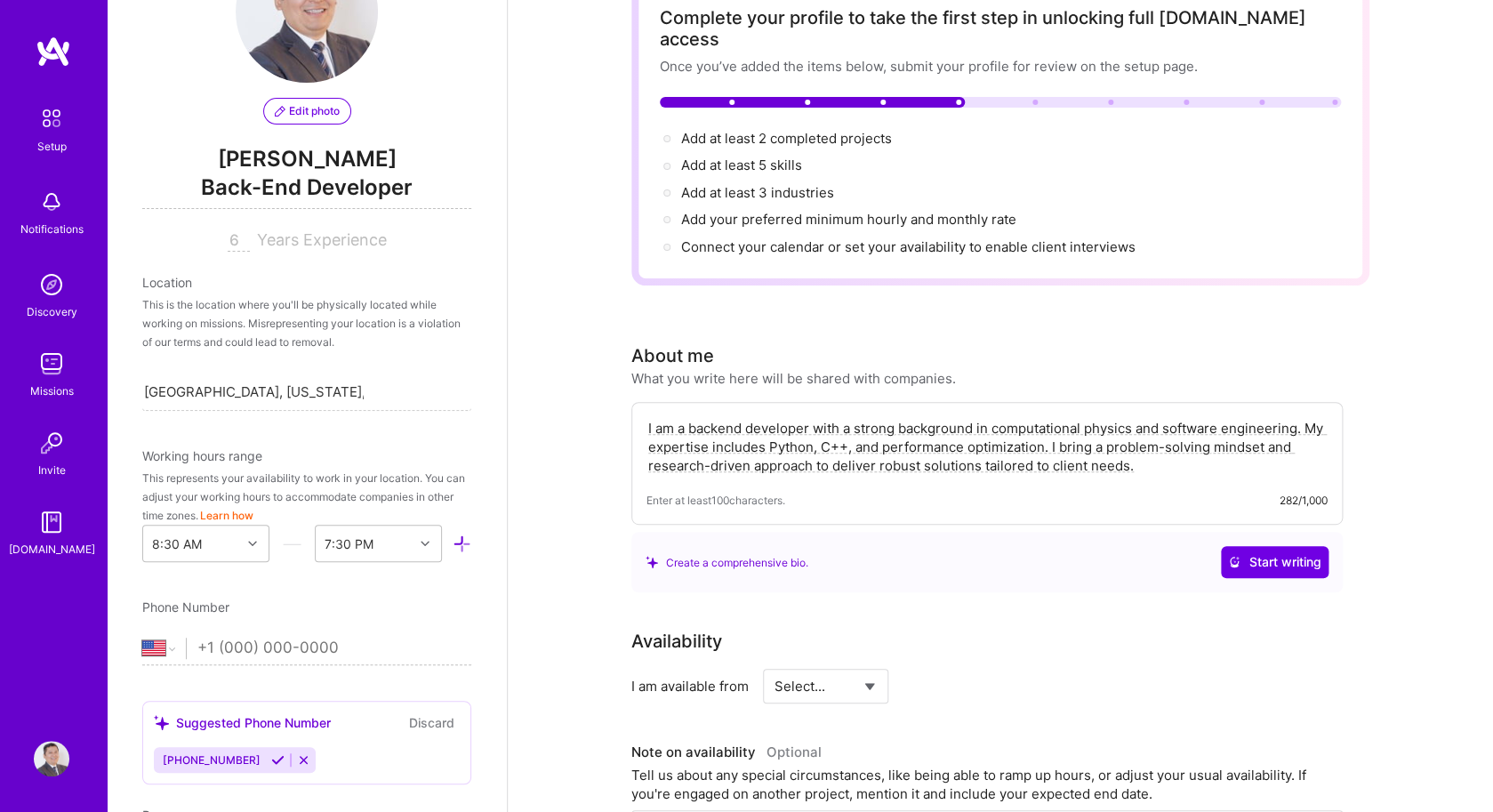
scroll to position [0, 0]
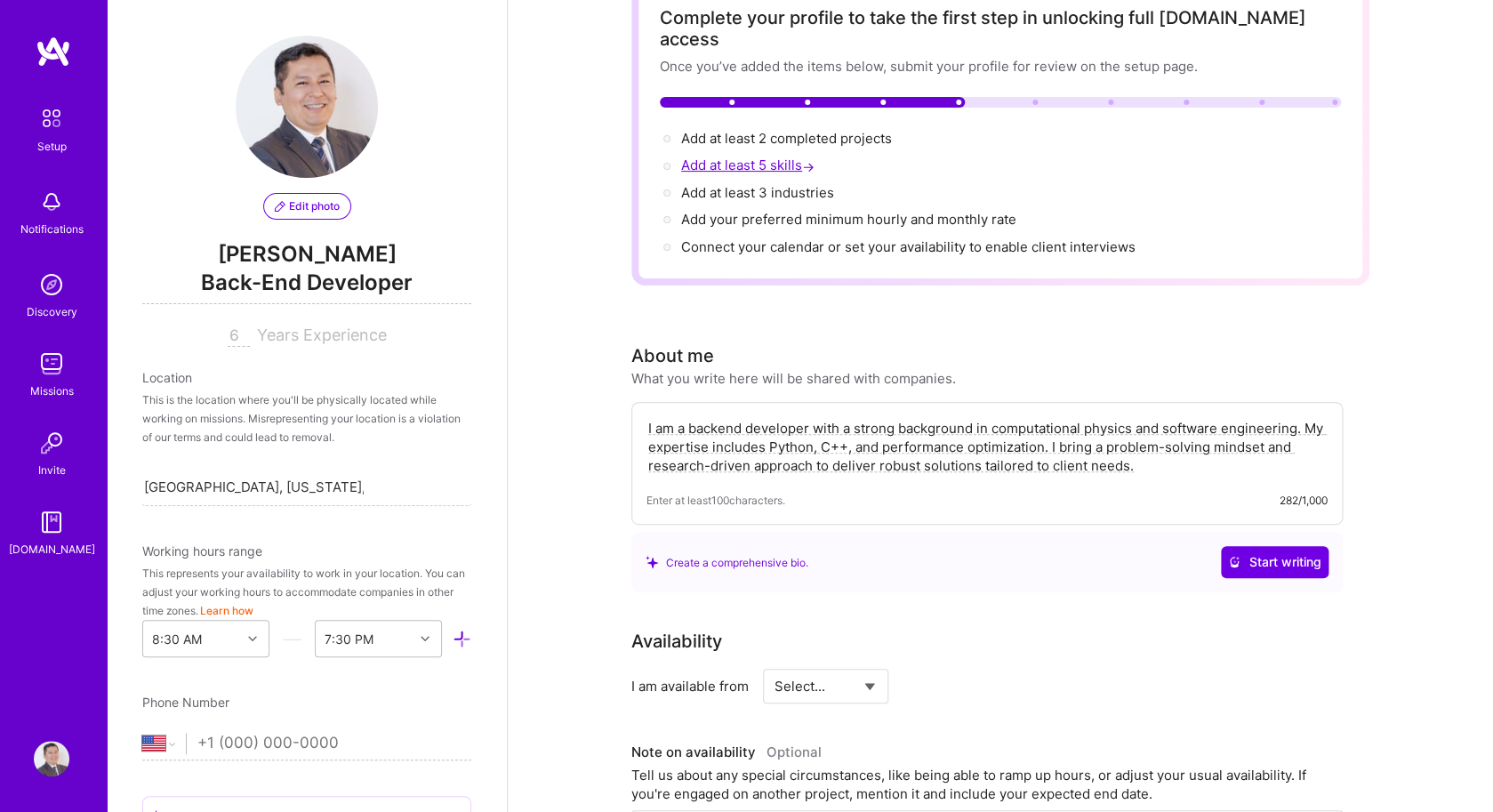
click at [760, 156] on span "Add at least 5 skills →" at bounding box center [749, 165] width 137 height 17
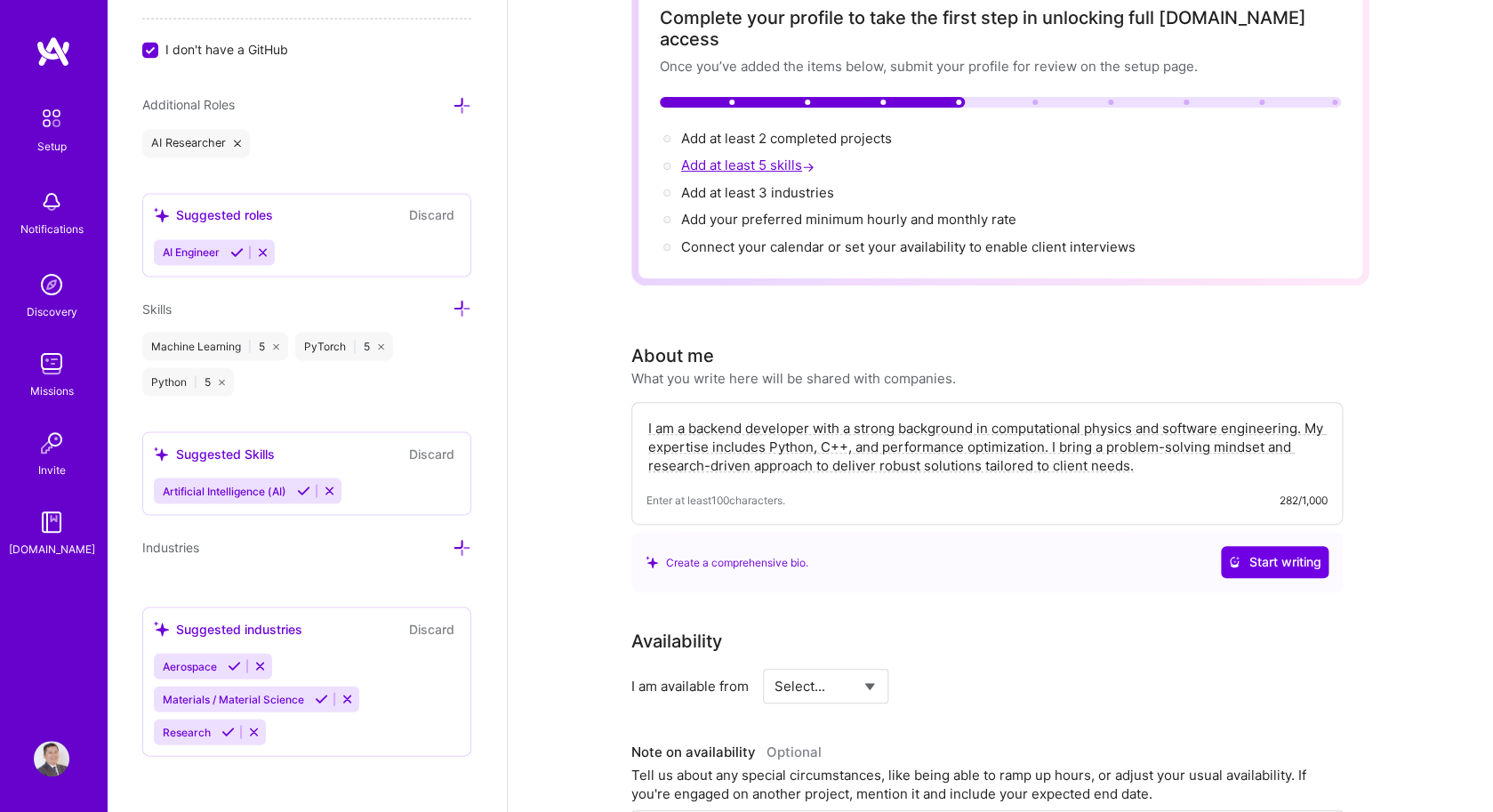
scroll to position [1229, 0]
click at [456, 306] on icon at bounding box center [461, 308] width 19 height 19
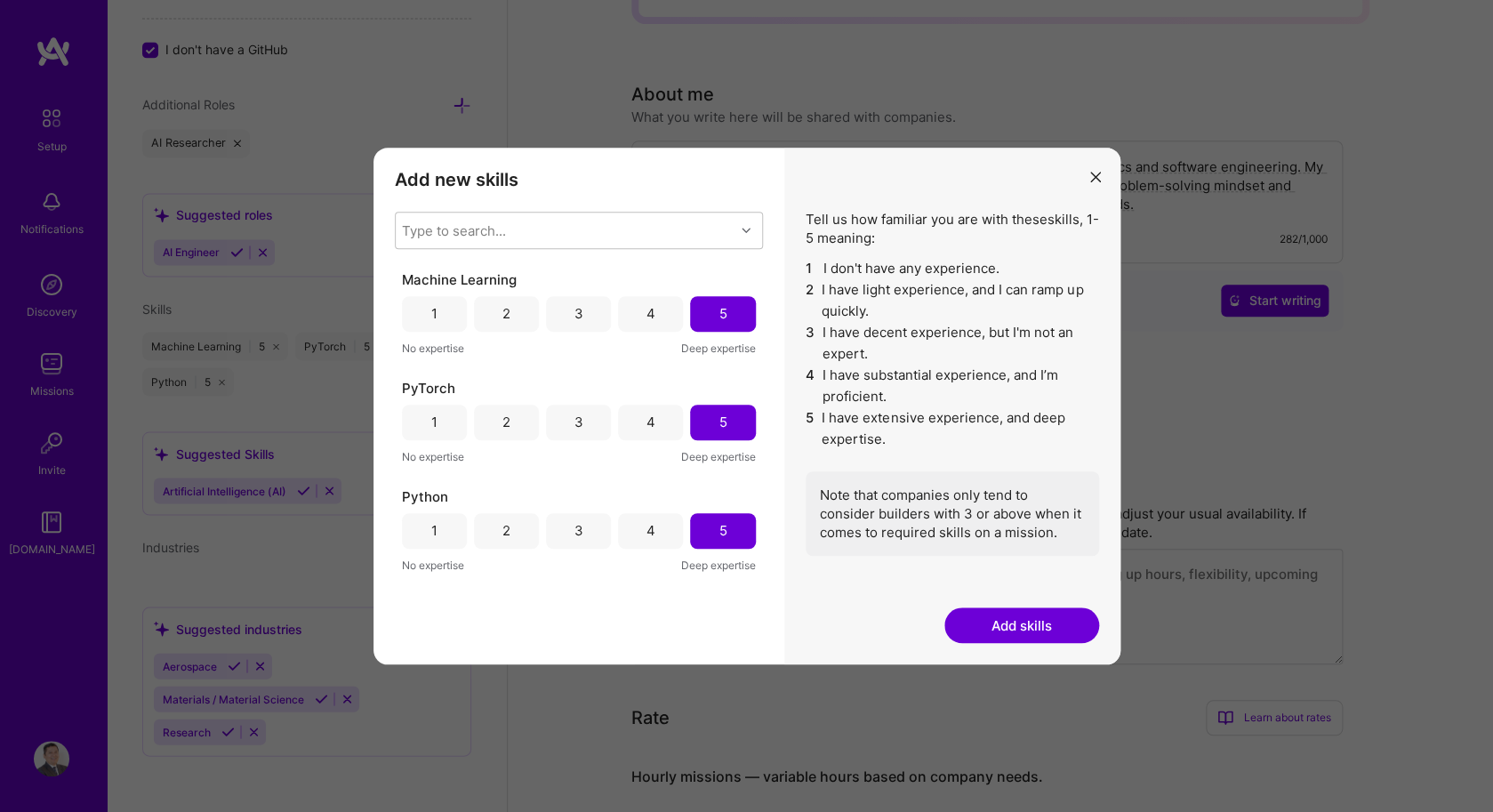
scroll to position [463, 0]
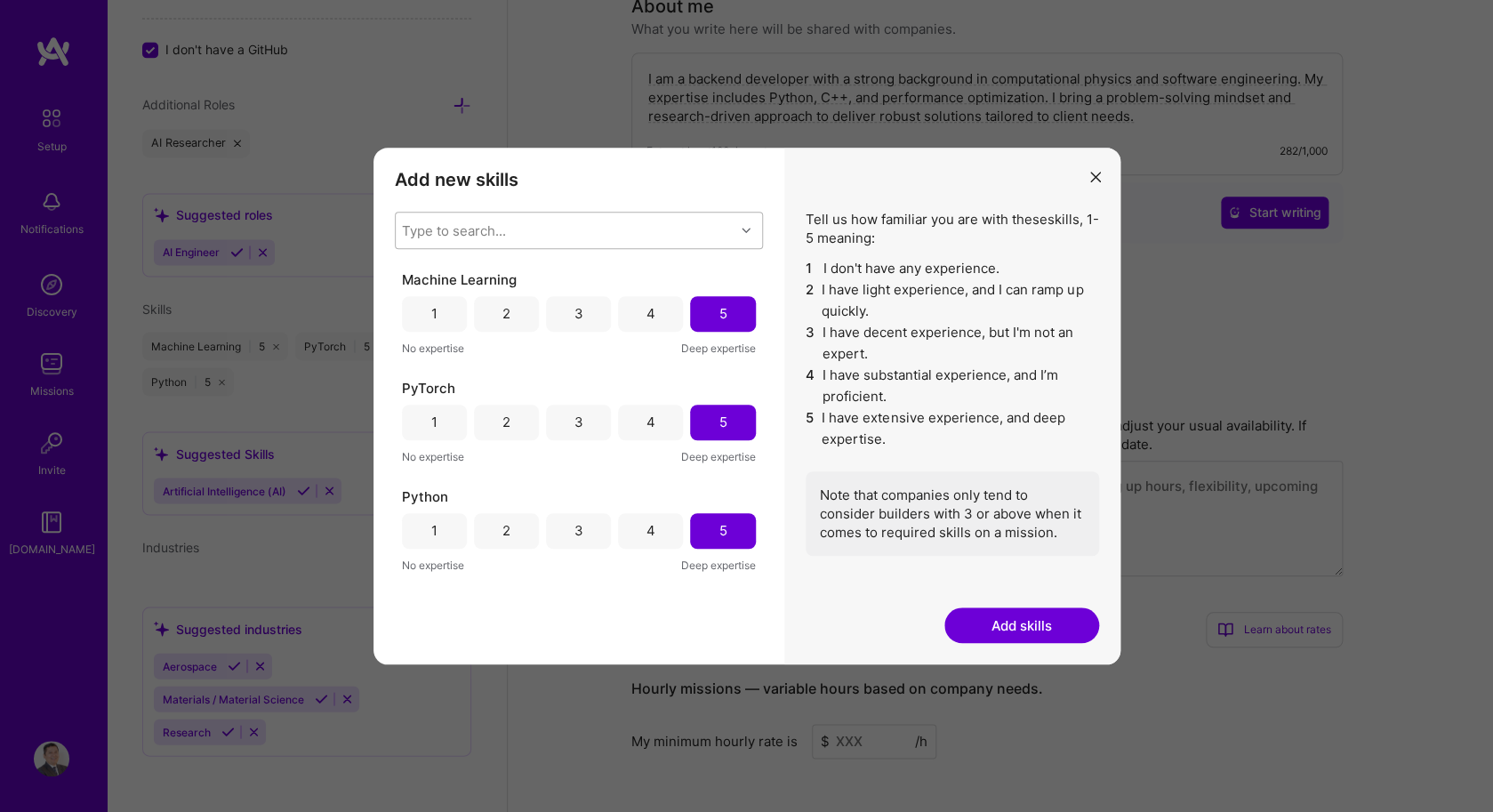
click at [672, 232] on div "Type to search..." at bounding box center [565, 230] width 339 height 35
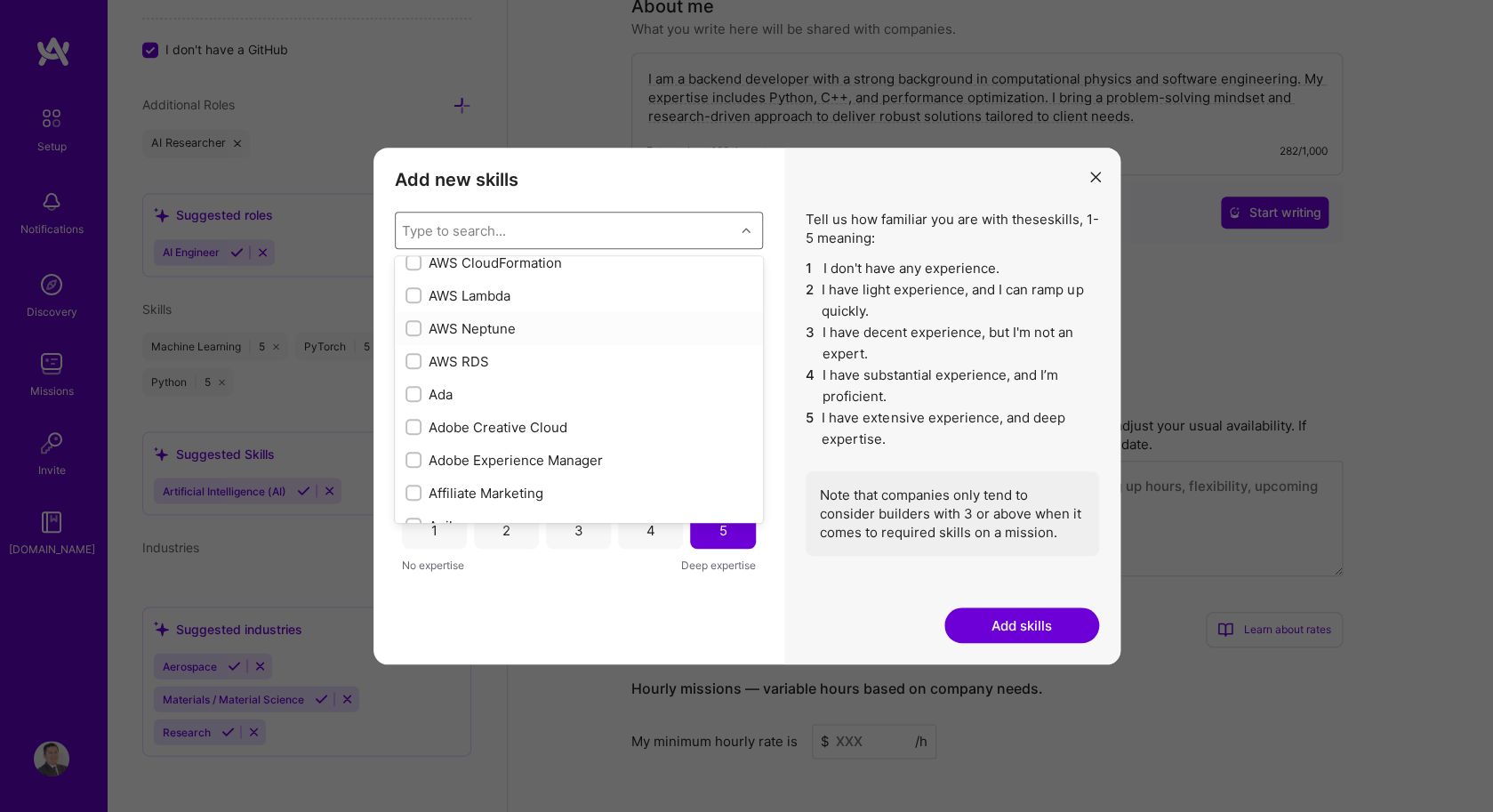
scroll to position [410, 0]
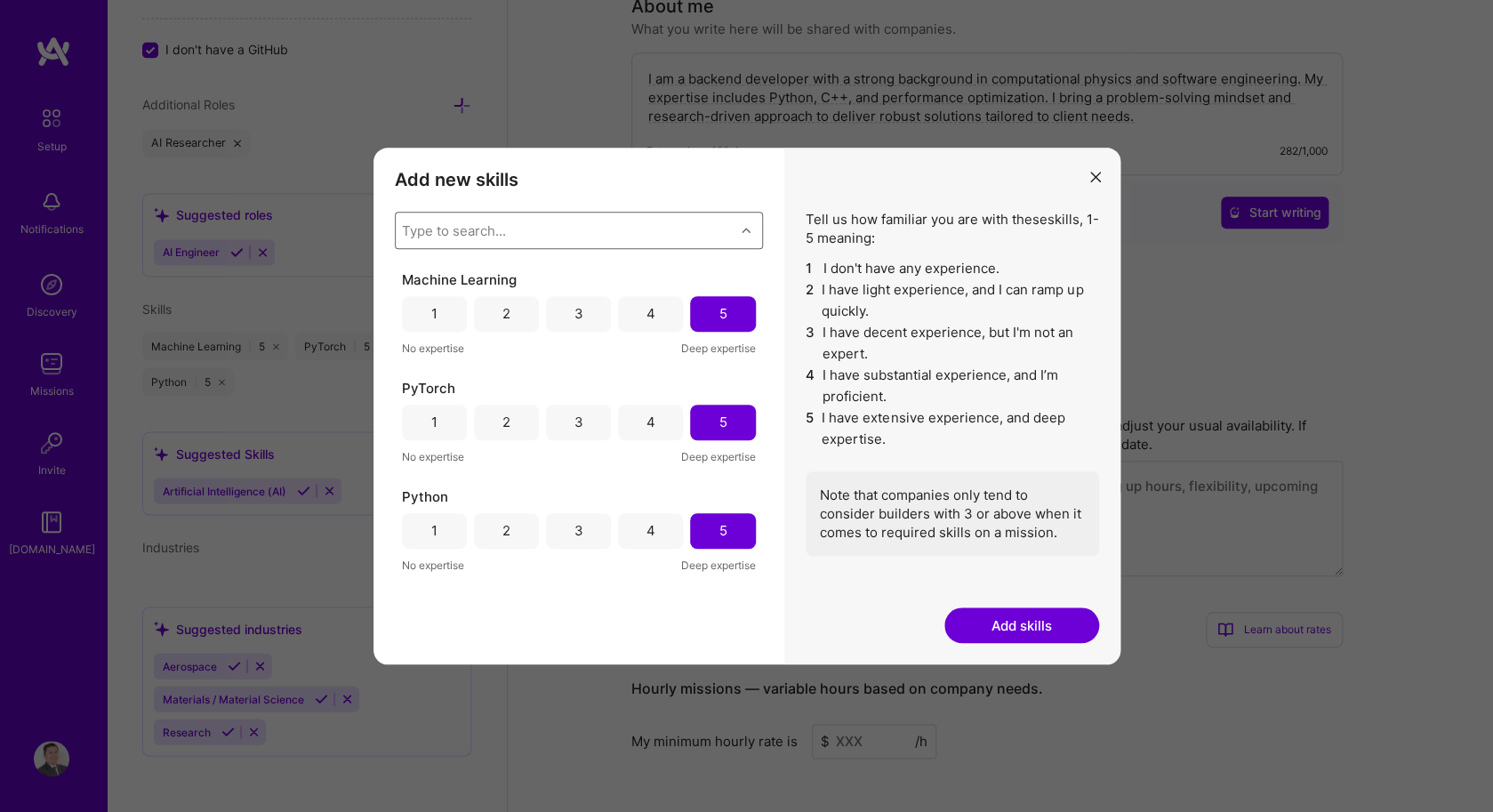
click at [631, 232] on div "Type to search..." at bounding box center [565, 230] width 339 height 35
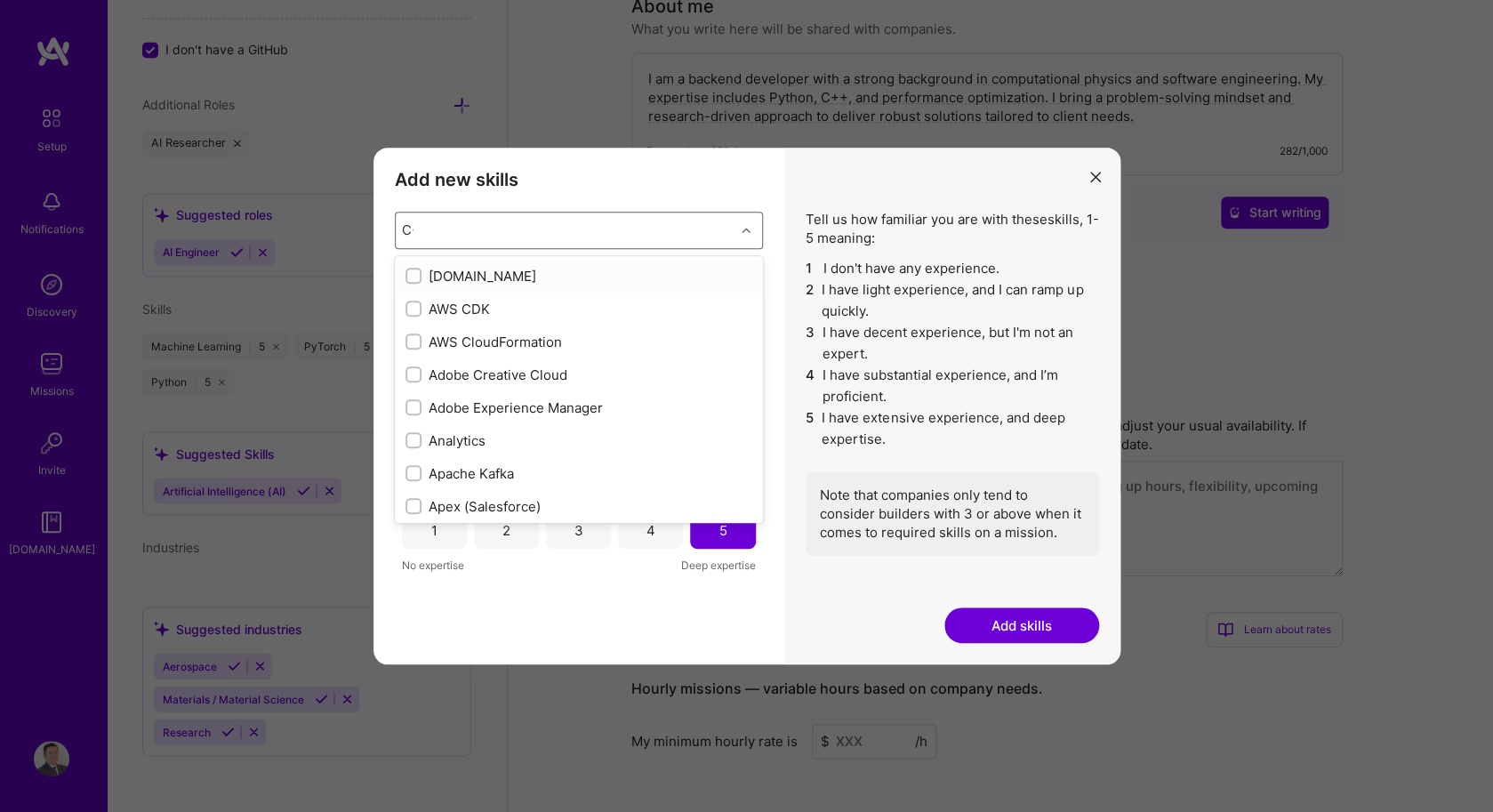
type input "C++"
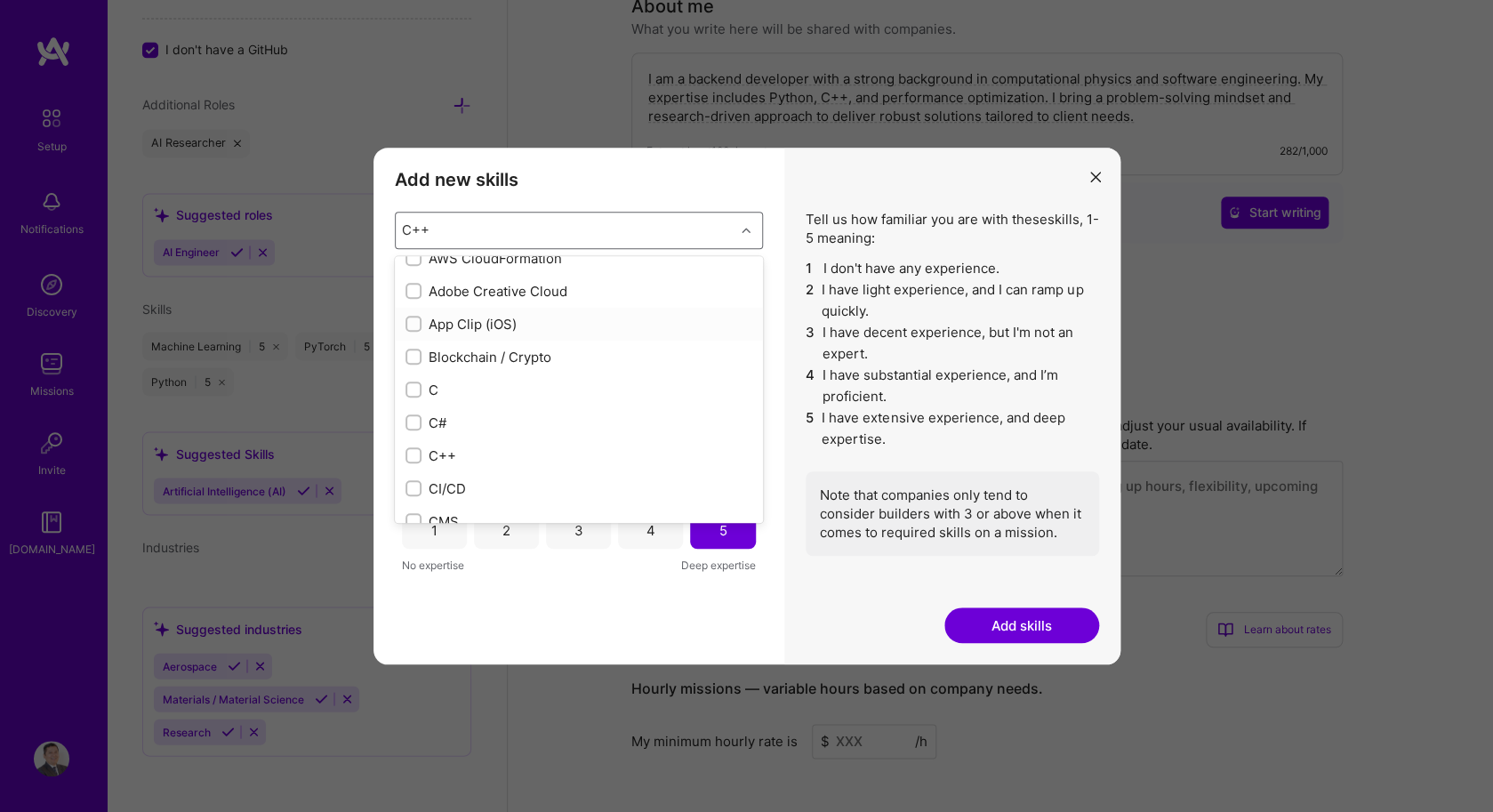
scroll to position [86, 0]
click at [454, 454] on div "C++" at bounding box center [579, 454] width 347 height 19
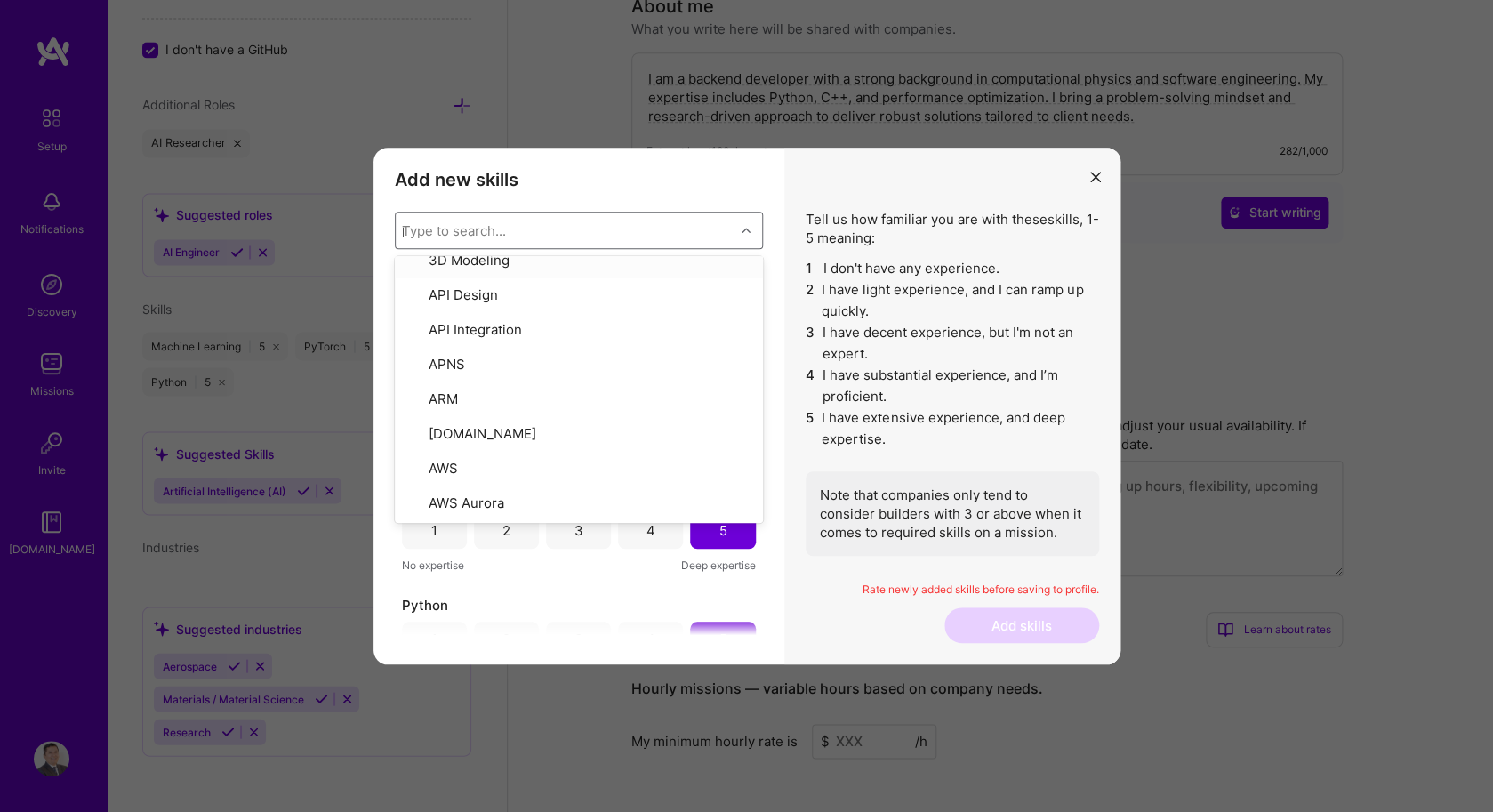
scroll to position [0, 0]
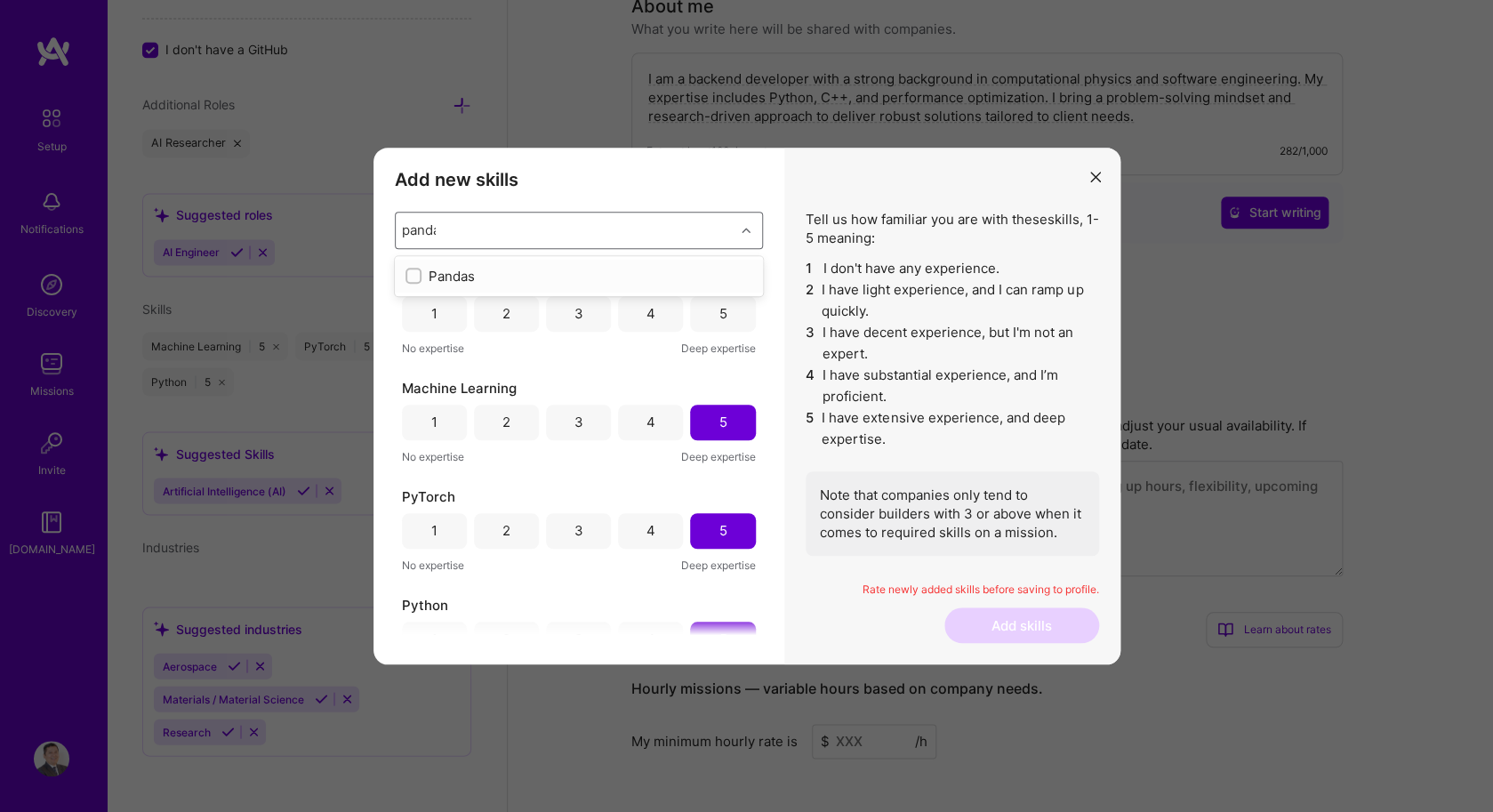
type input "pandas"
click at [413, 271] on input "modal" at bounding box center [415, 276] width 12 height 12
checkbox input "false"
type input "numpy"
click at [415, 275] on input "modal" at bounding box center [415, 276] width 12 height 12
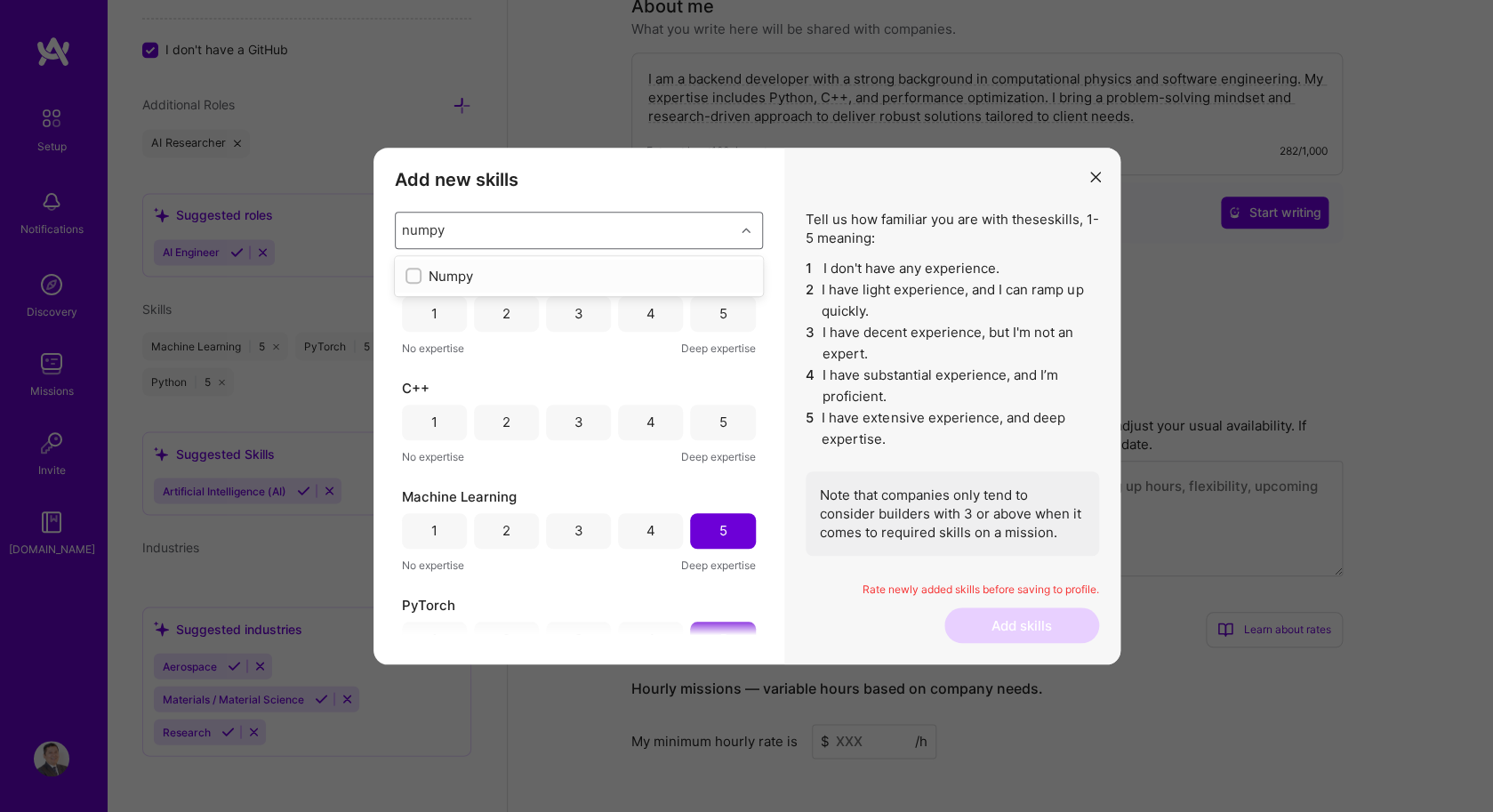
checkbox input "false"
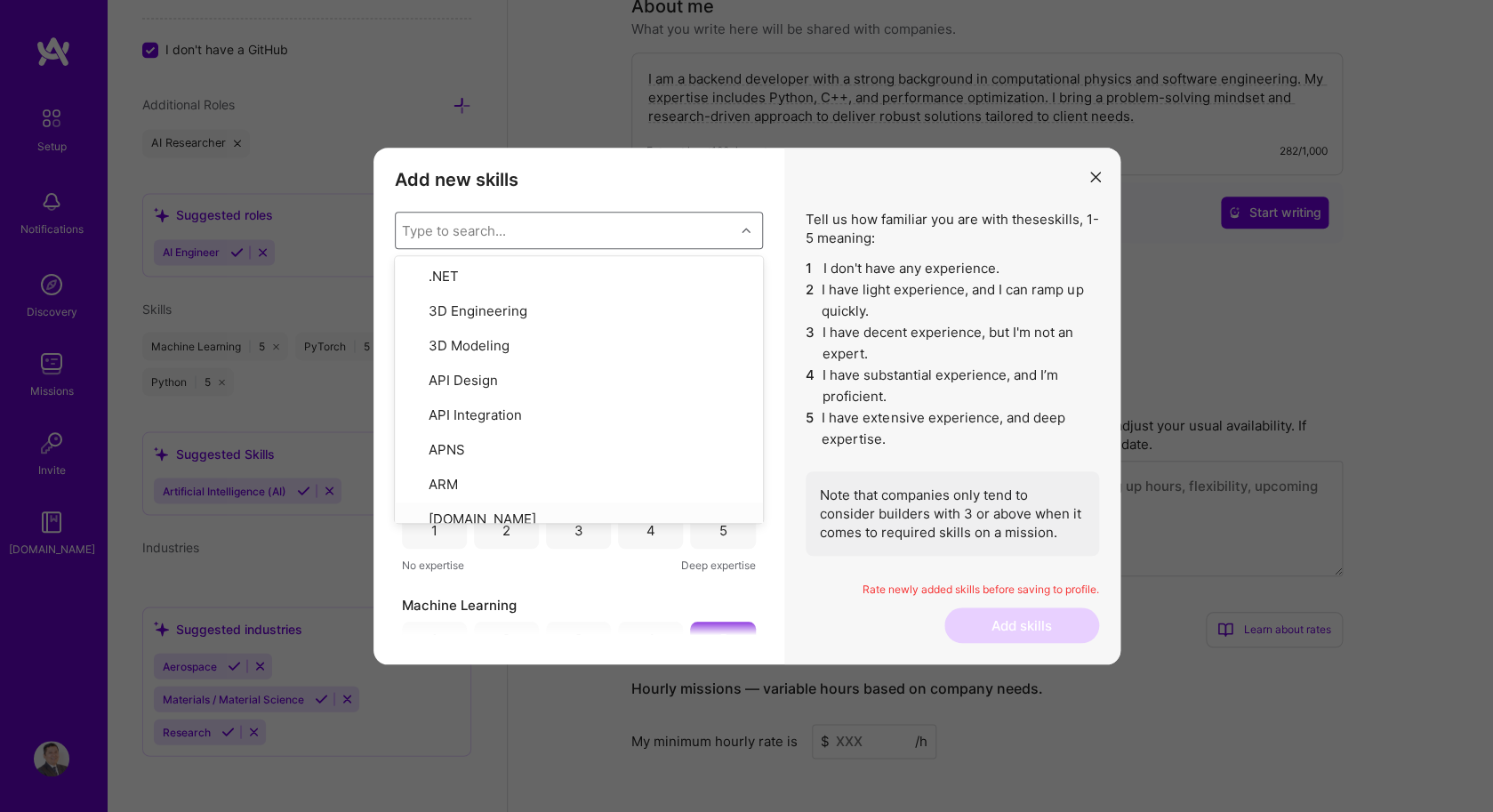
click at [792, 512] on div "Tell us how familiar you are with these skills , 1-5 meaning: 1 I don't have an…" at bounding box center [952, 406] width 336 height 517
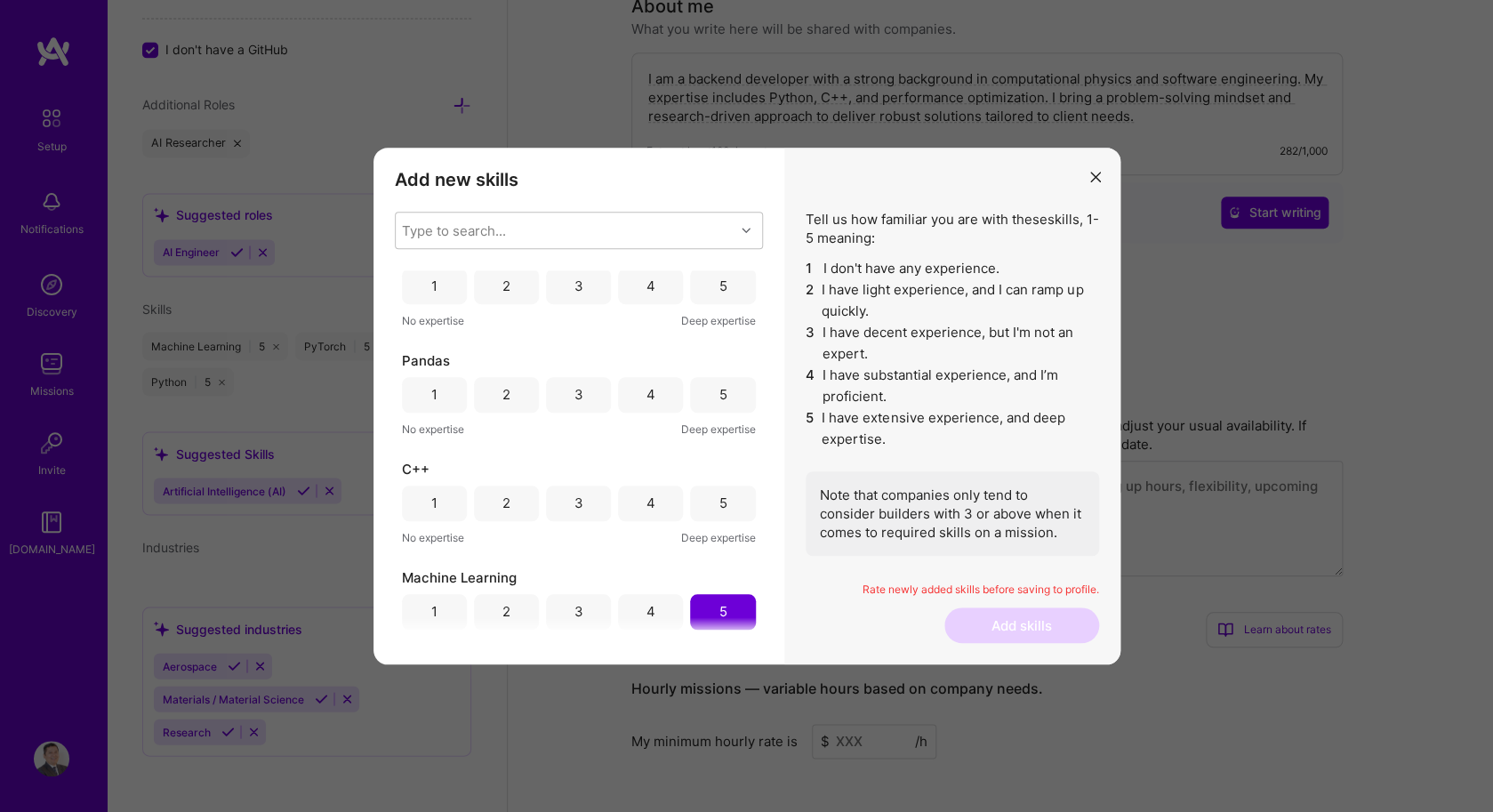
scroll to position [23, 0]
click at [664, 403] on div "4" at bounding box center [650, 399] width 65 height 35
click at [661, 498] on div "4" at bounding box center [650, 508] width 65 height 35
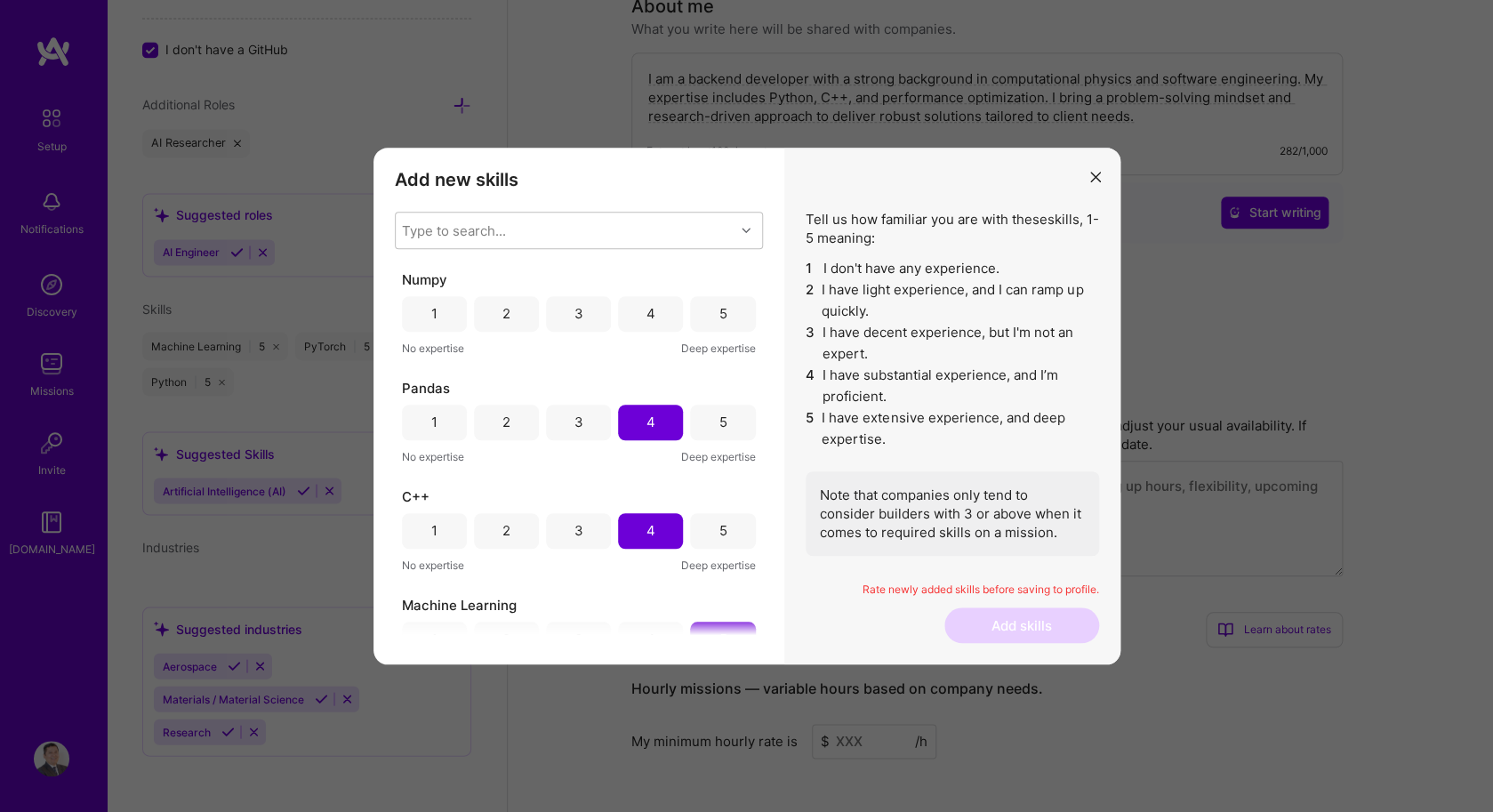
click at [649, 319] on div "4" at bounding box center [651, 313] width 9 height 19
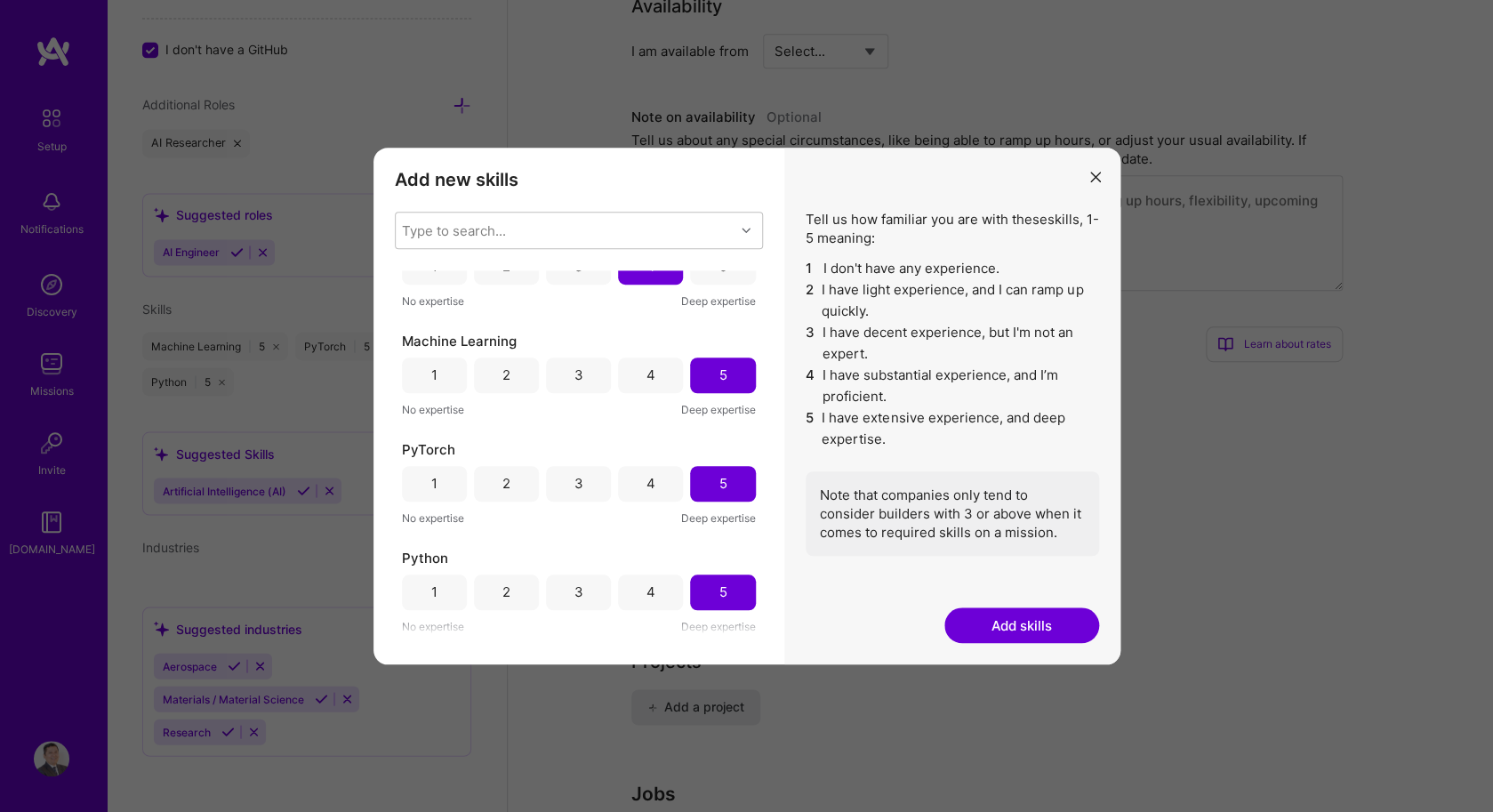
scroll to position [819, 0]
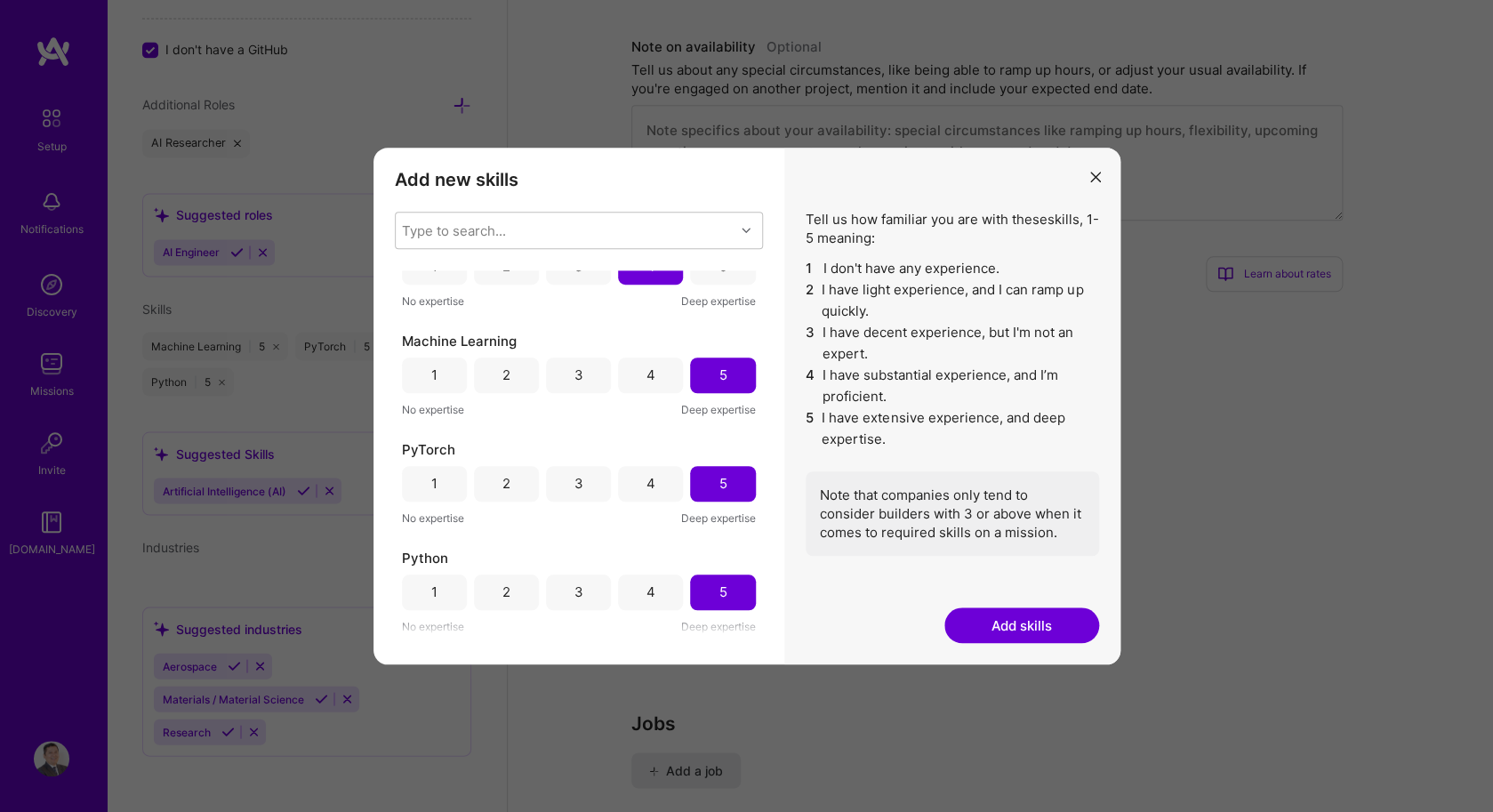
click at [983, 616] on button "Add skills" at bounding box center [1021, 625] width 154 height 35
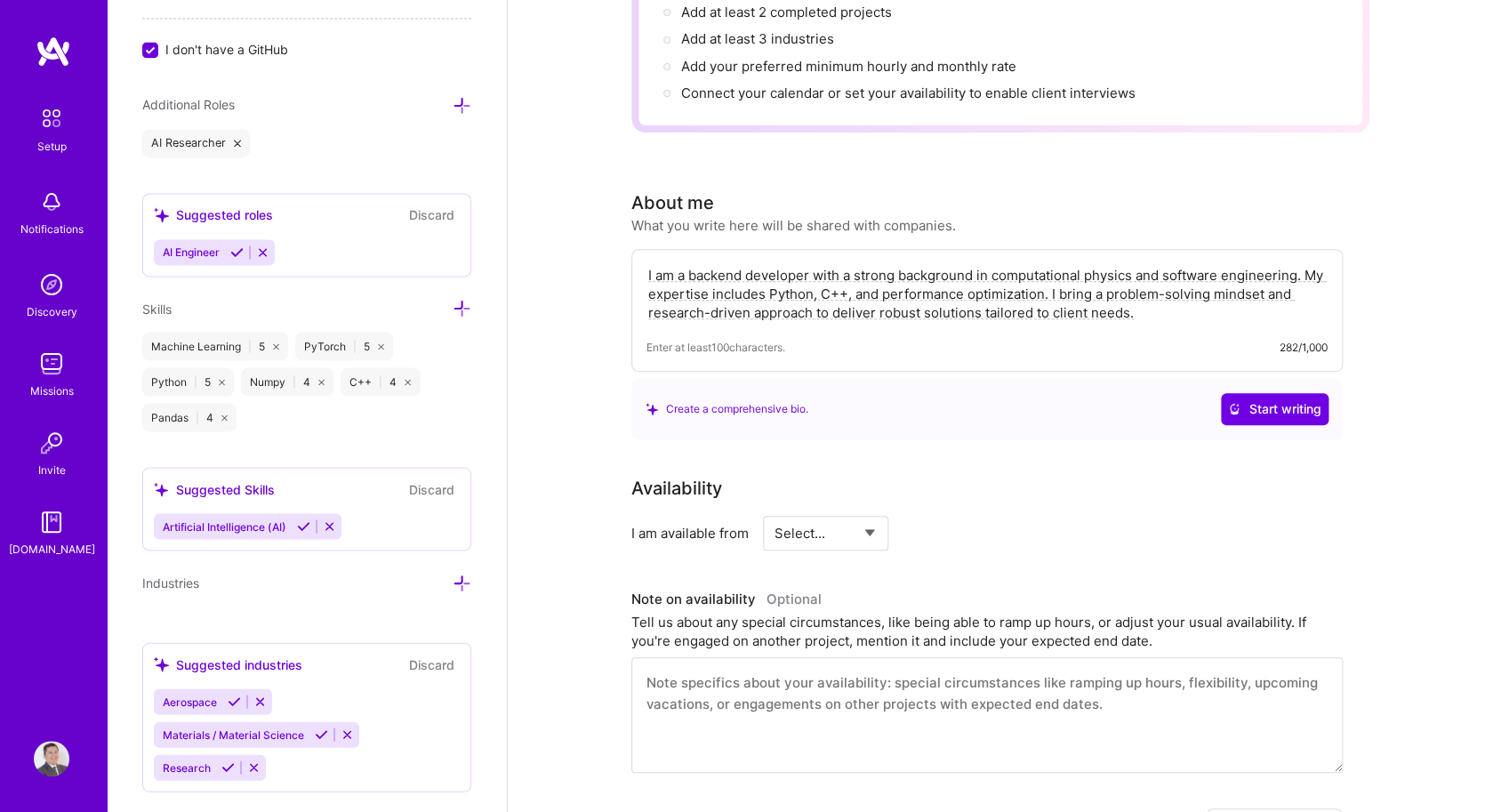
scroll to position [0, 0]
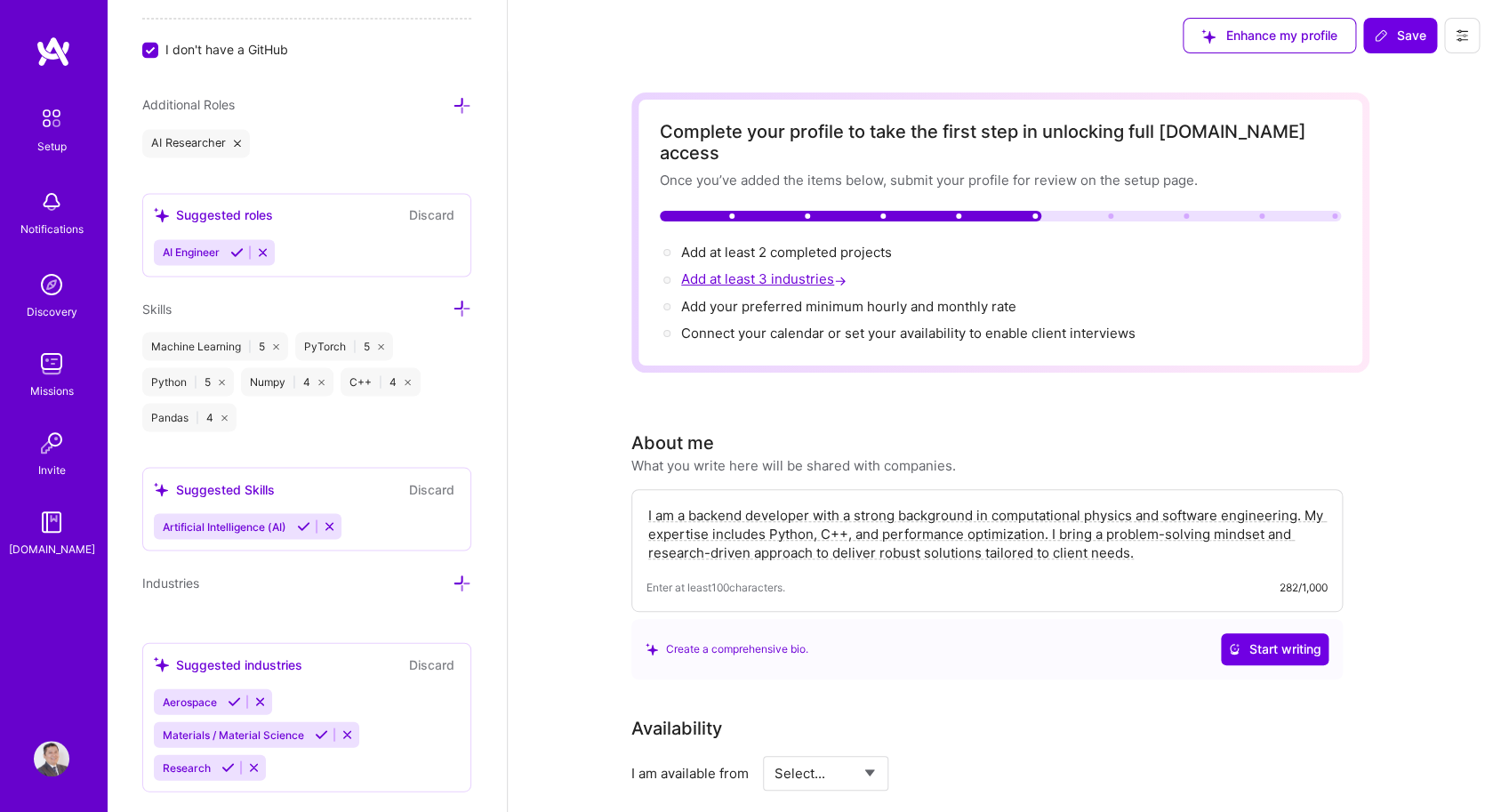
click at [712, 271] on span "Add at least 3 industries →" at bounding box center [766, 279] width 169 height 17
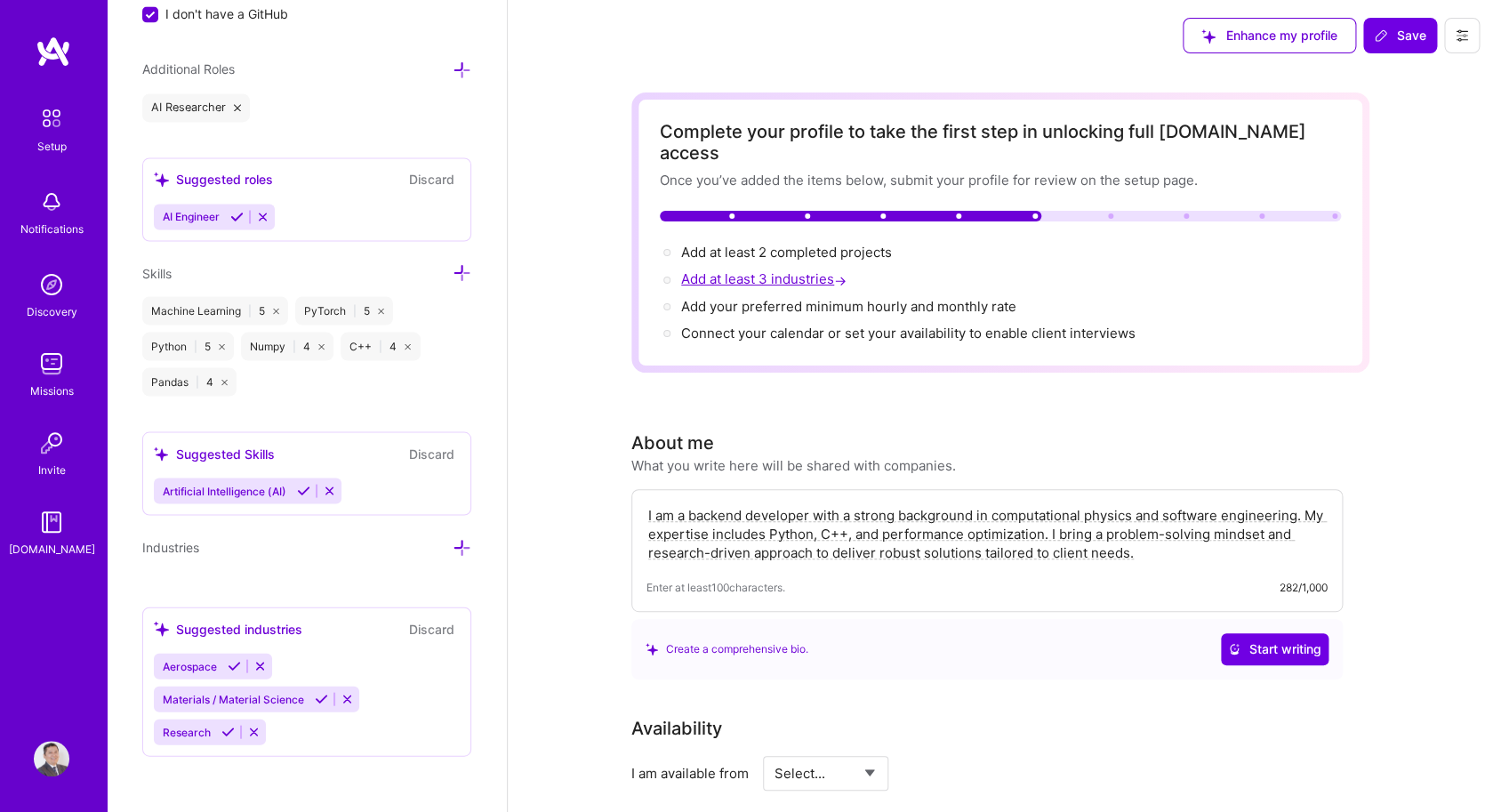
scroll to position [1264, 0]
click at [315, 696] on icon at bounding box center [321, 699] width 13 height 13
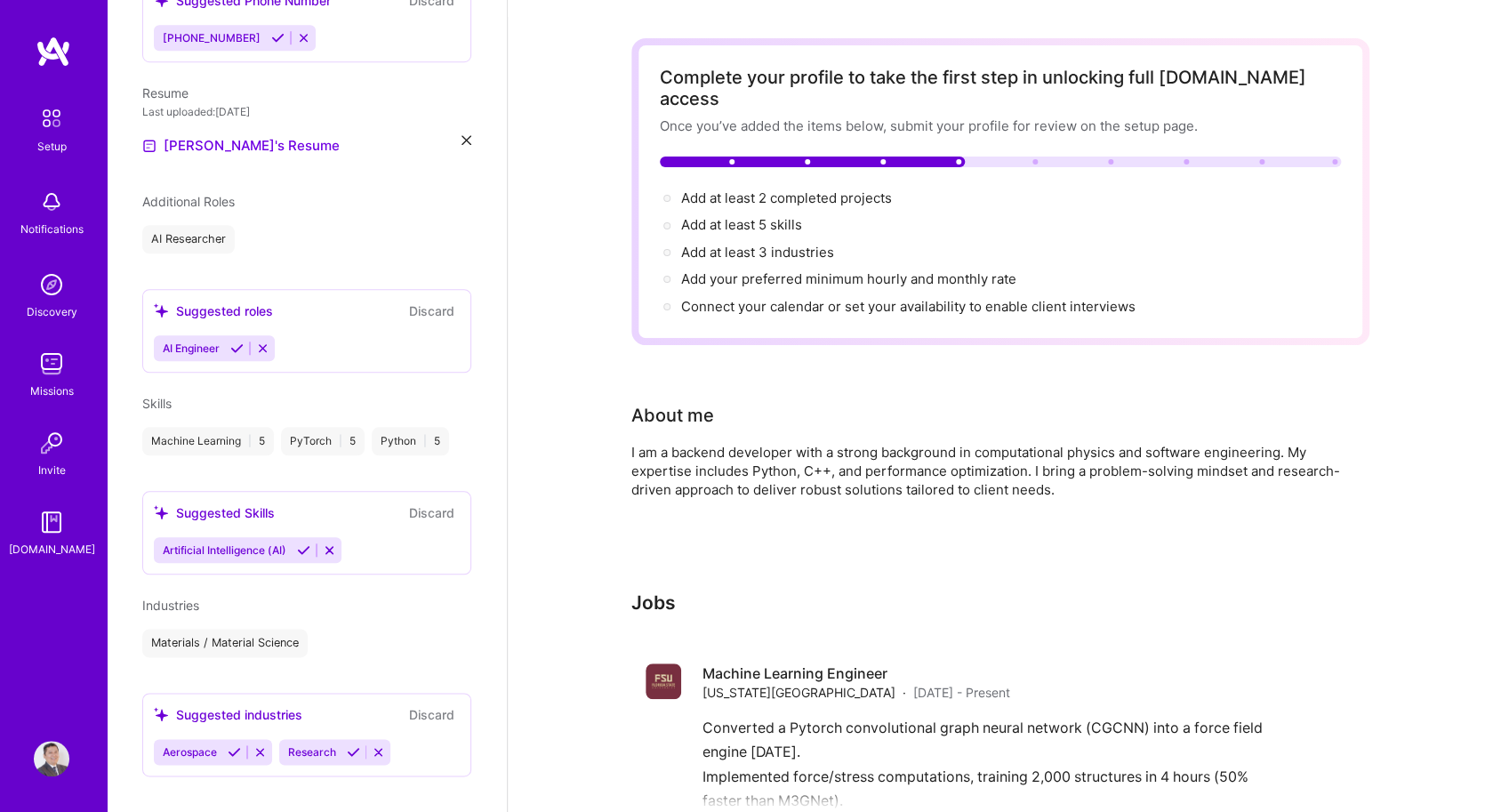
scroll to position [60, 0]
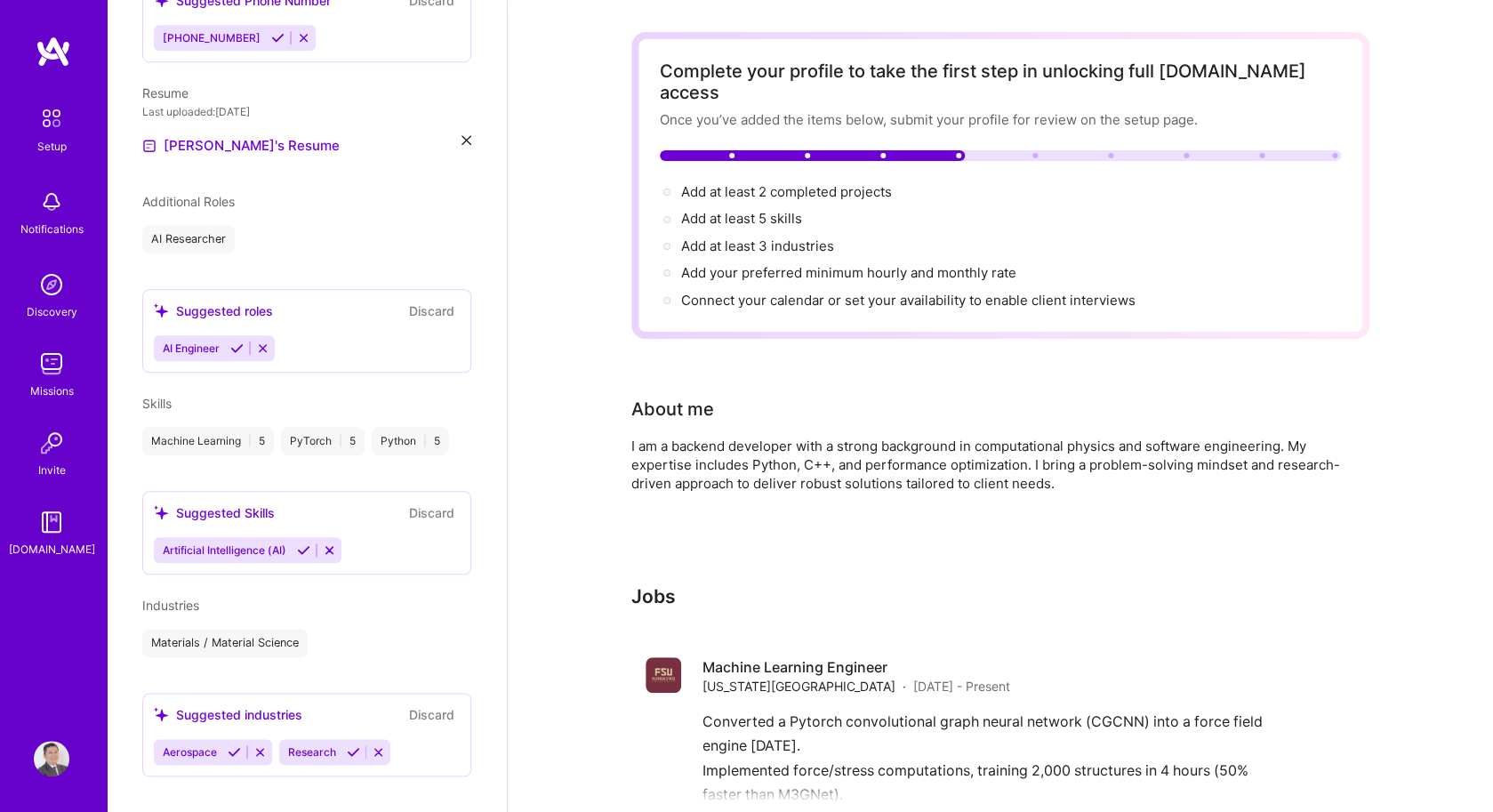
click at [347, 745] on icon at bounding box center [353, 752] width 13 height 13
click at [425, 704] on button "Discard" at bounding box center [432, 714] width 56 height 20
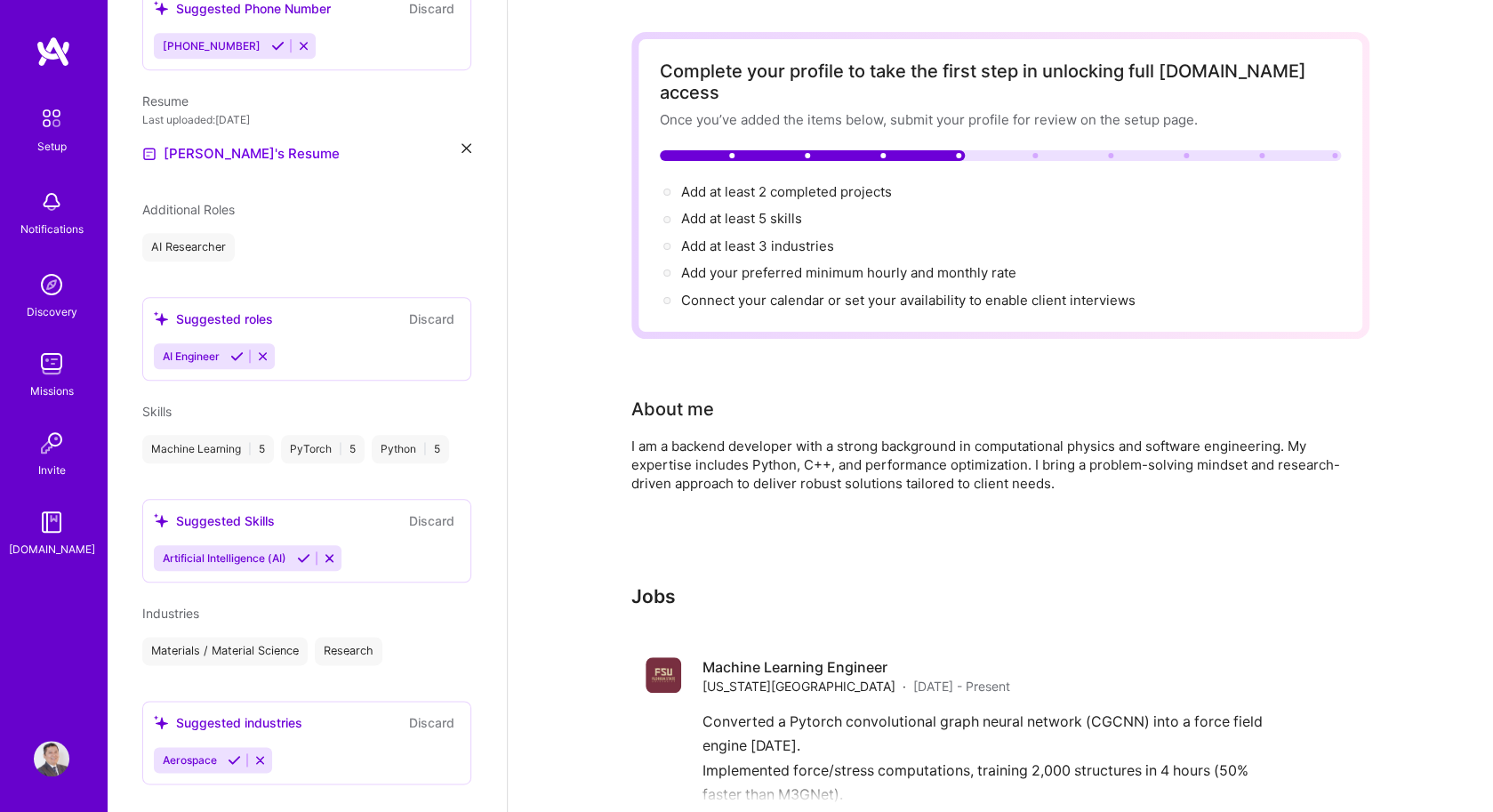
scroll to position [531, 0]
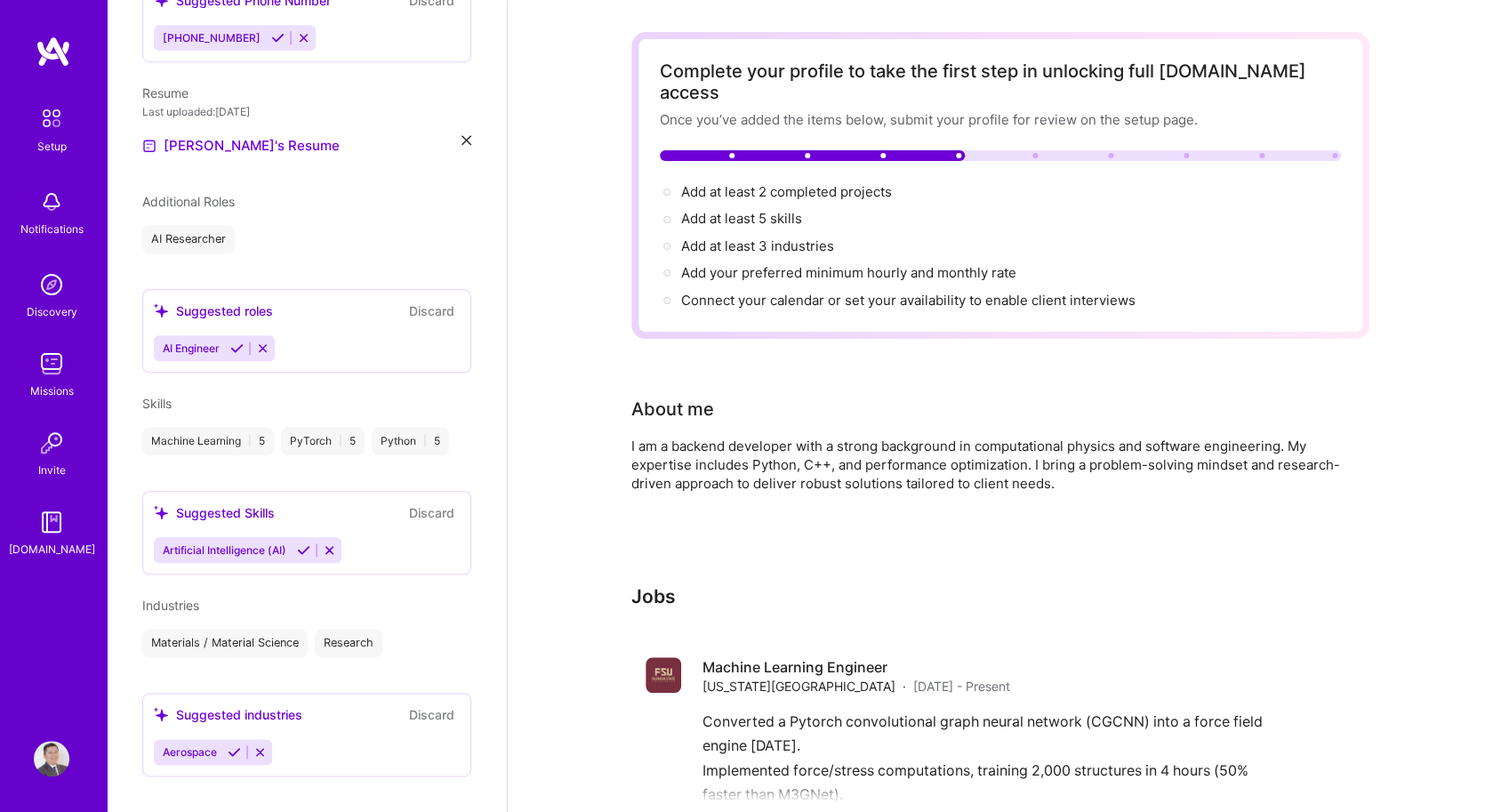
click at [256, 745] on icon at bounding box center [260, 752] width 13 height 13
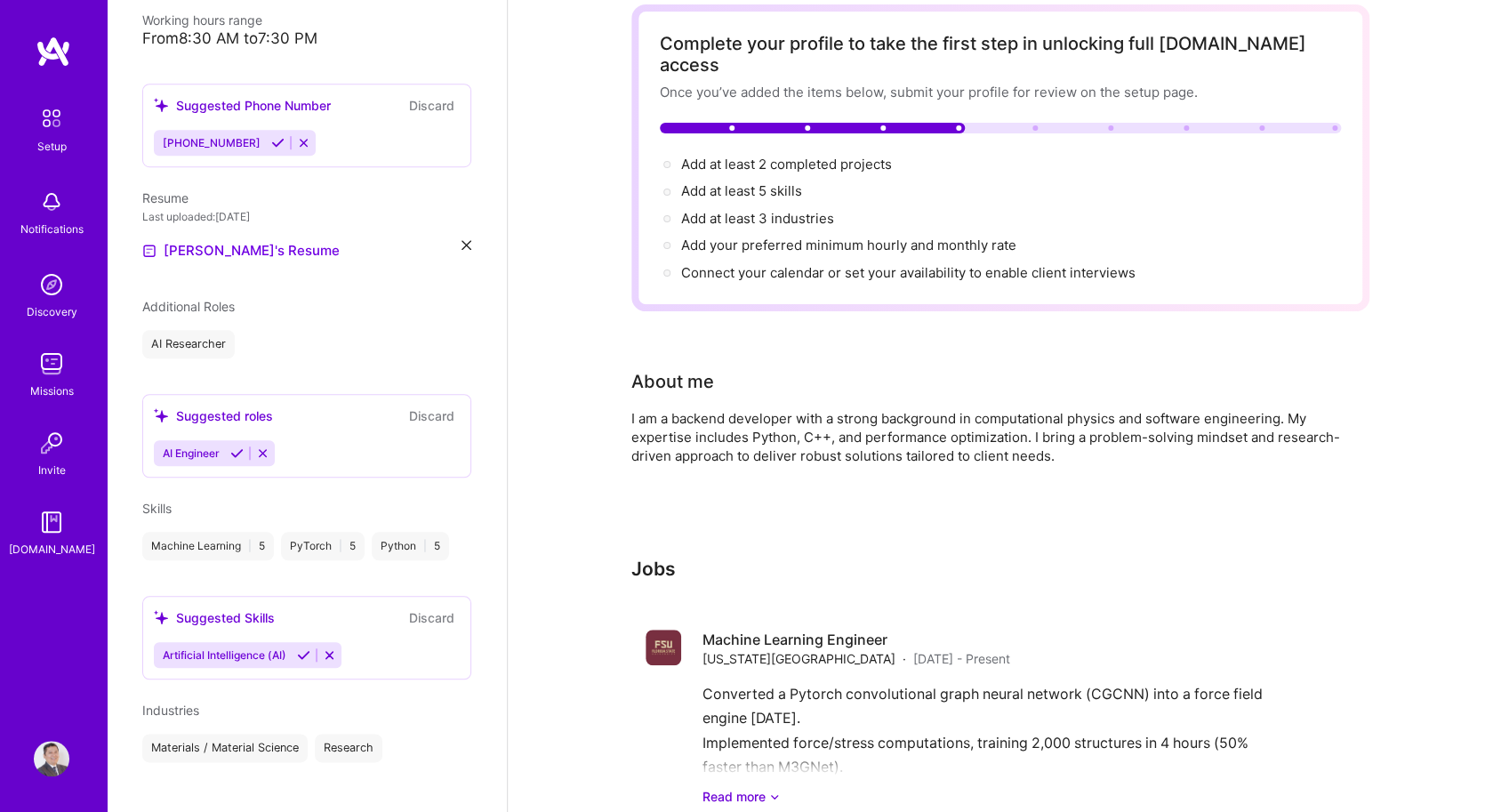
scroll to position [116, 0]
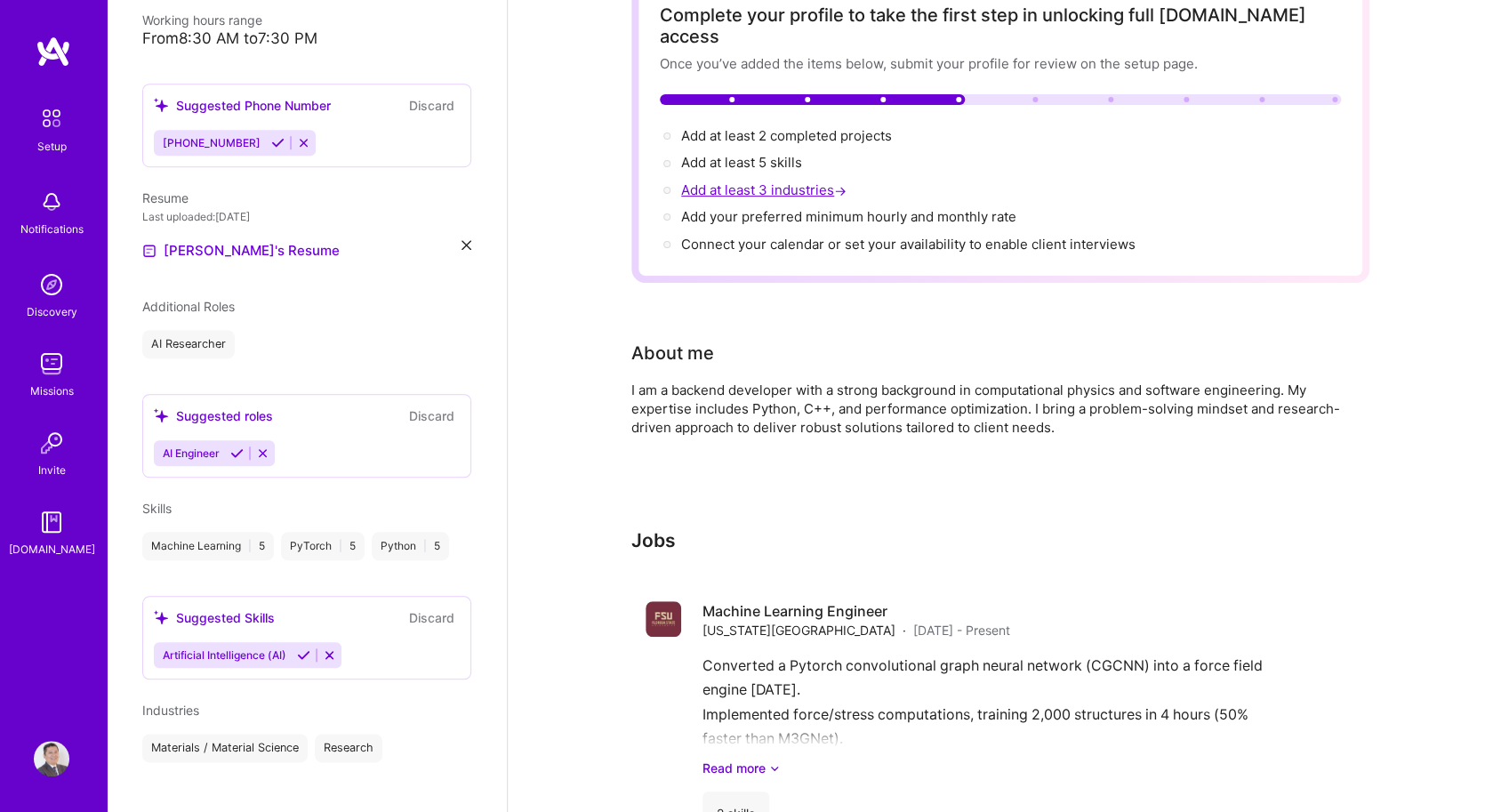
click at [779, 181] on span "Add at least 3 industries →" at bounding box center [766, 190] width 169 height 17
select select "US"
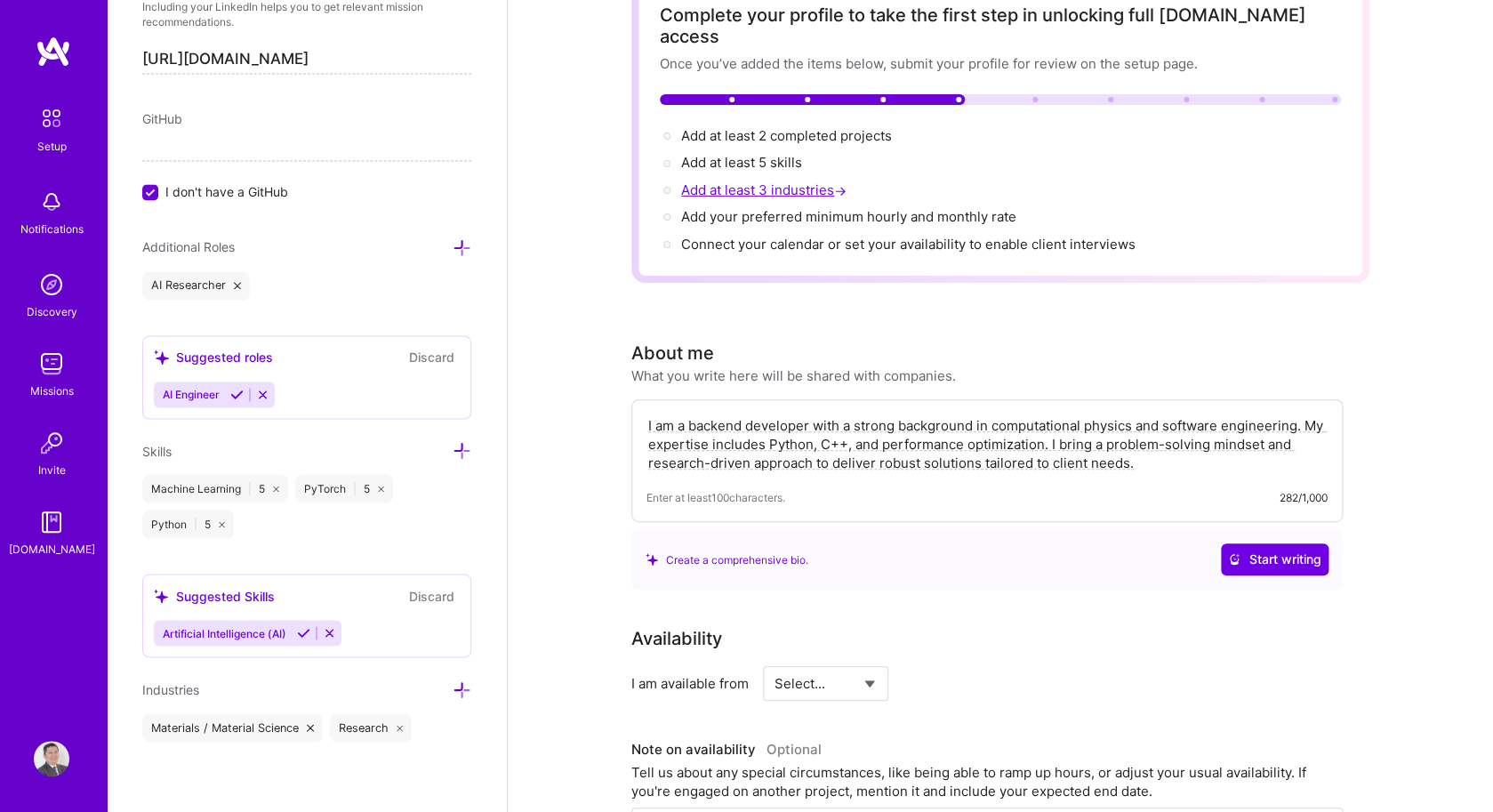
scroll to position [1086, 0]
click at [466, 681] on icon at bounding box center [461, 689] width 19 height 19
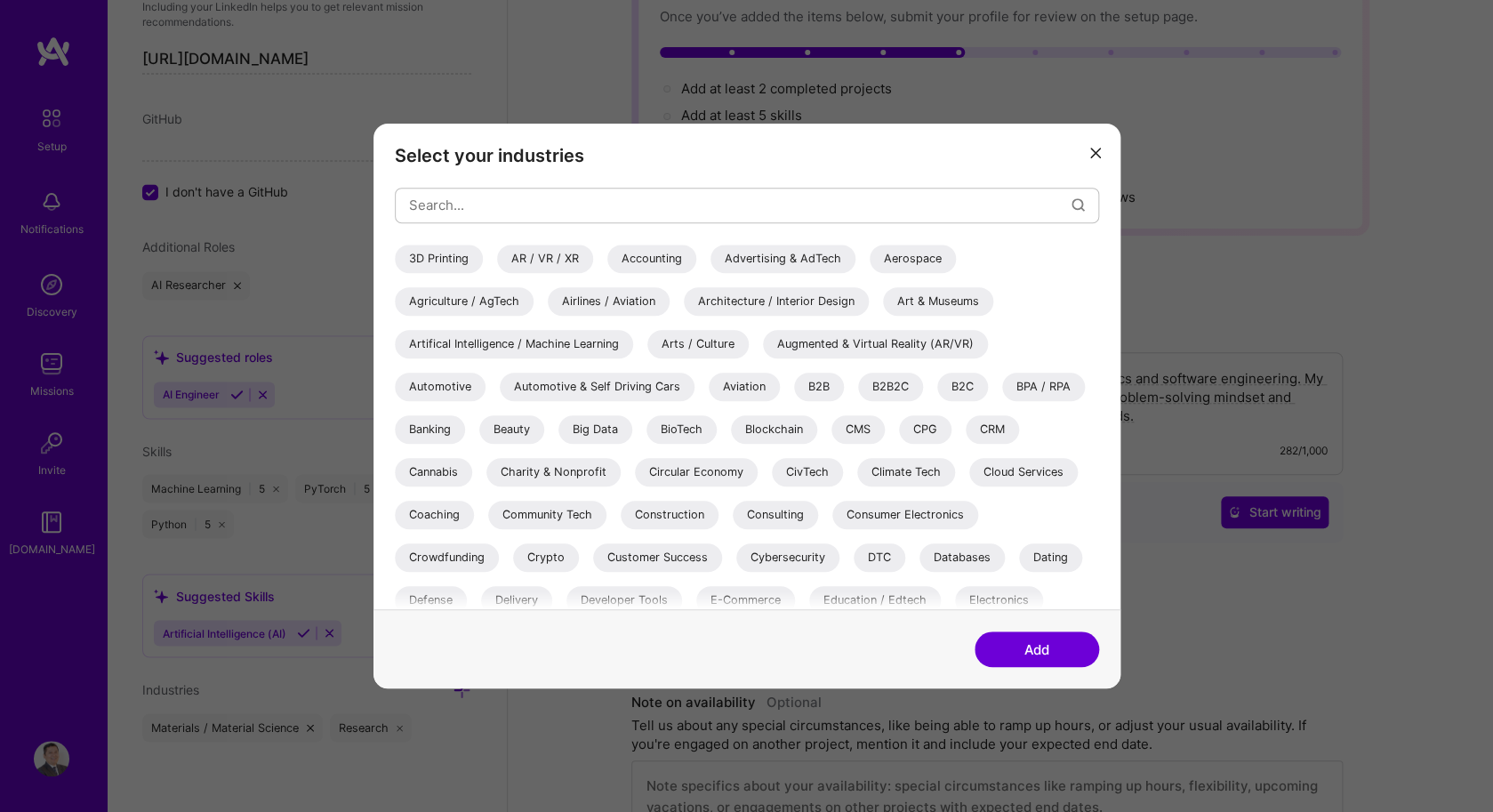
scroll to position [0, 0]
click at [591, 346] on div "Artifical Intelligence / Machine Learning" at bounding box center [513, 344] width 238 height 29
click at [1007, 644] on button "Add" at bounding box center [1036, 649] width 125 height 35
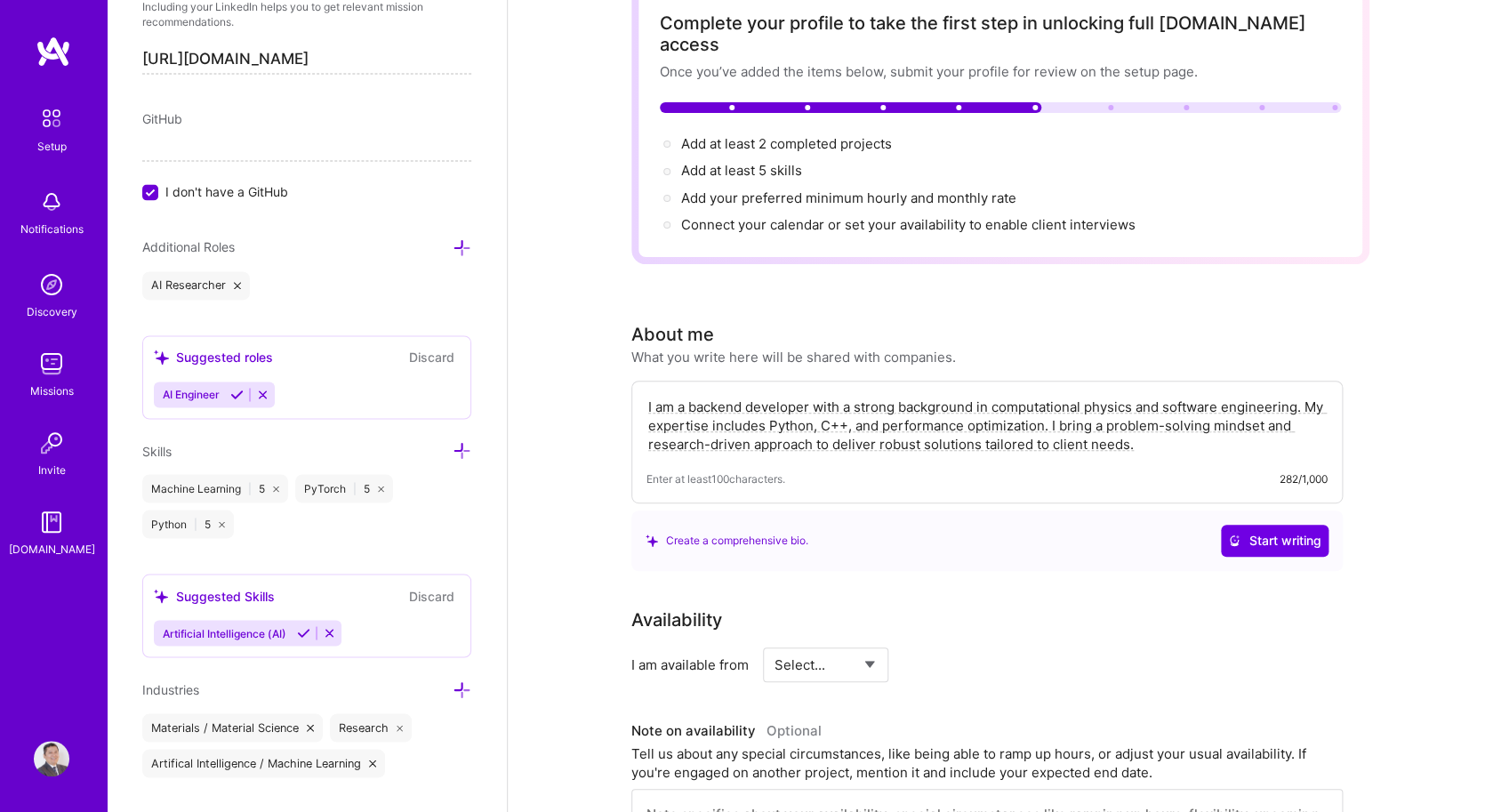
scroll to position [104, 0]
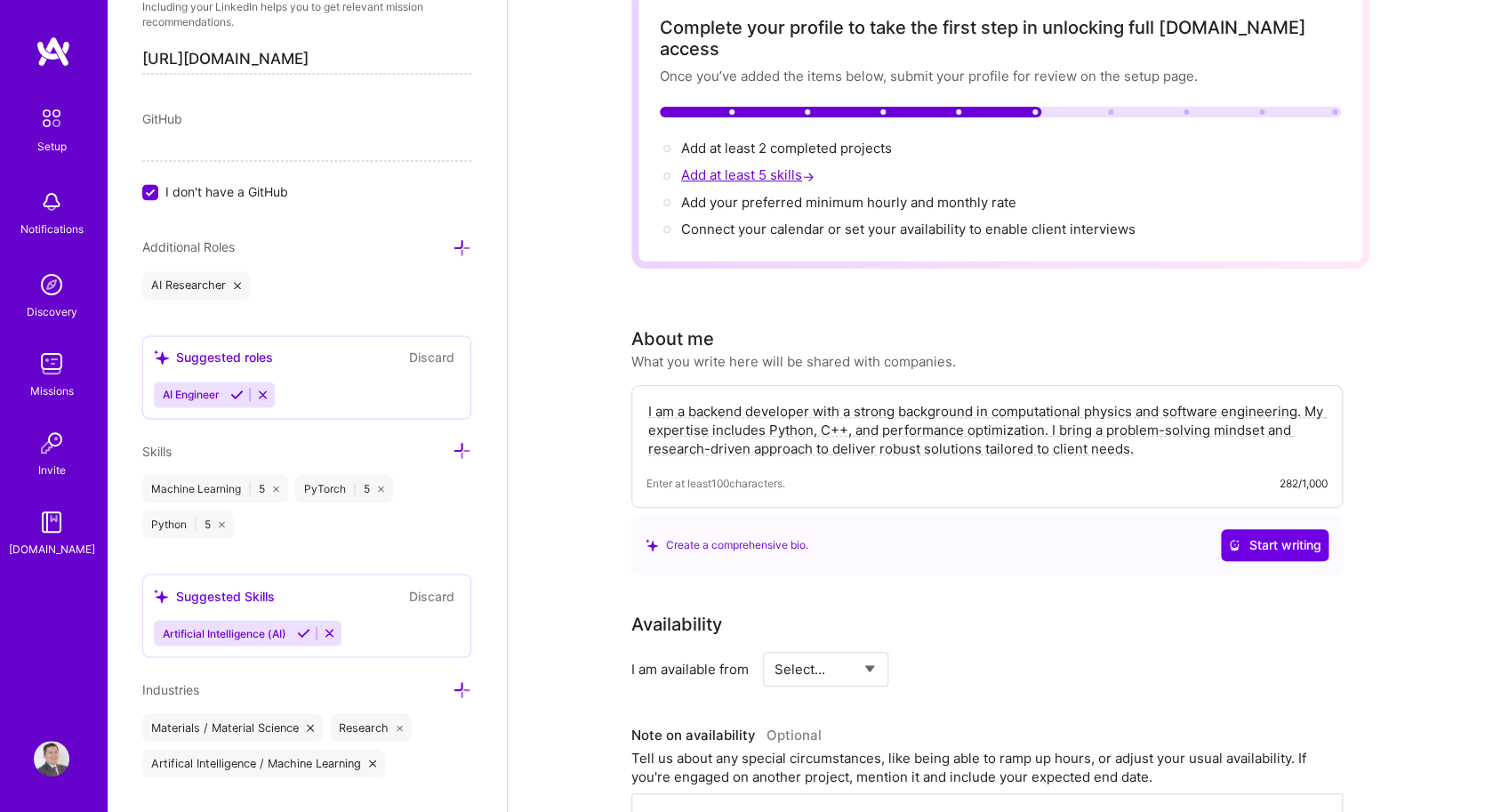
click at [746, 166] on span "Add at least 5 skills →" at bounding box center [749, 175] width 137 height 17
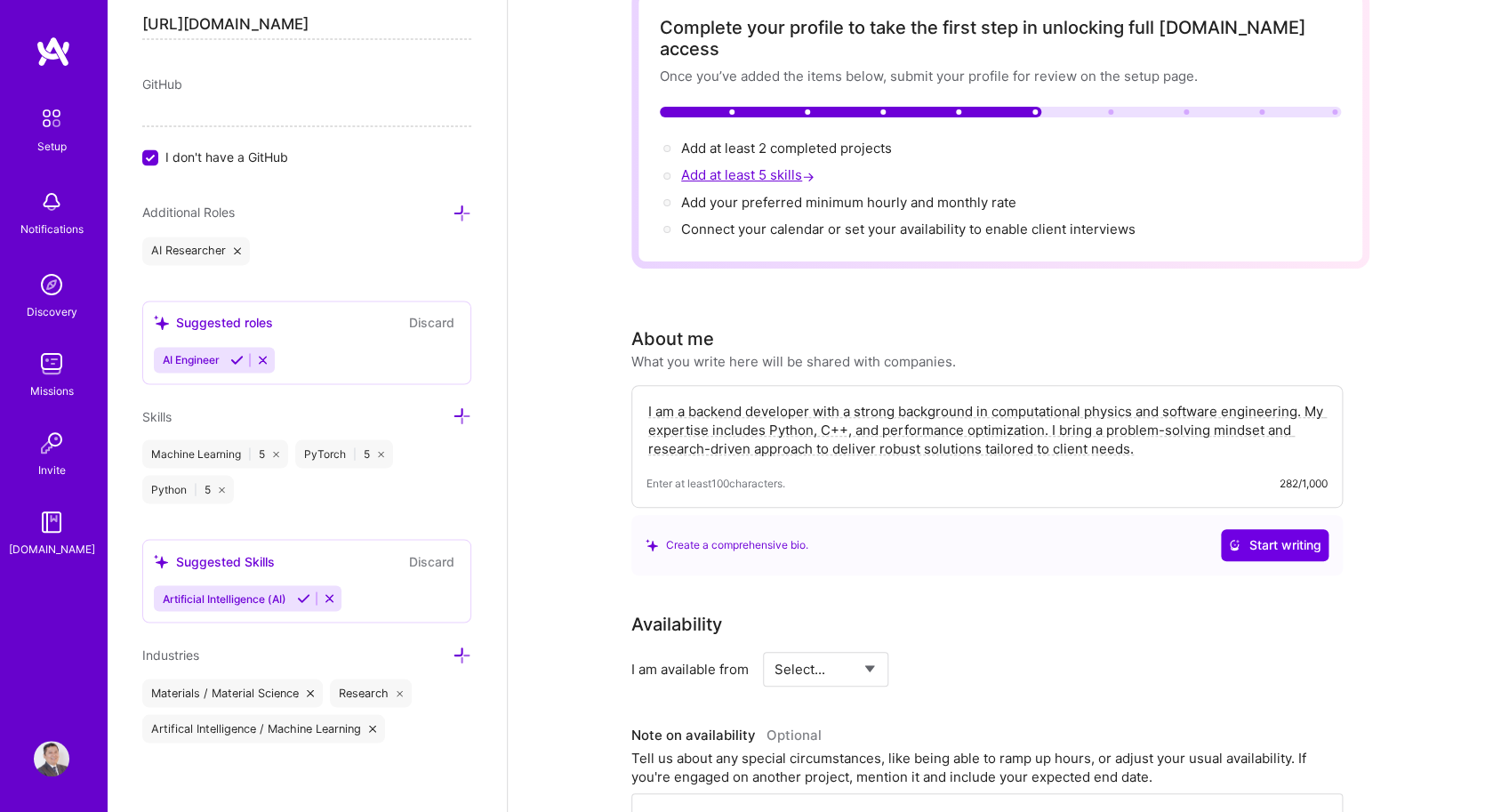
scroll to position [1122, 0]
click at [469, 417] on icon at bounding box center [461, 415] width 19 height 19
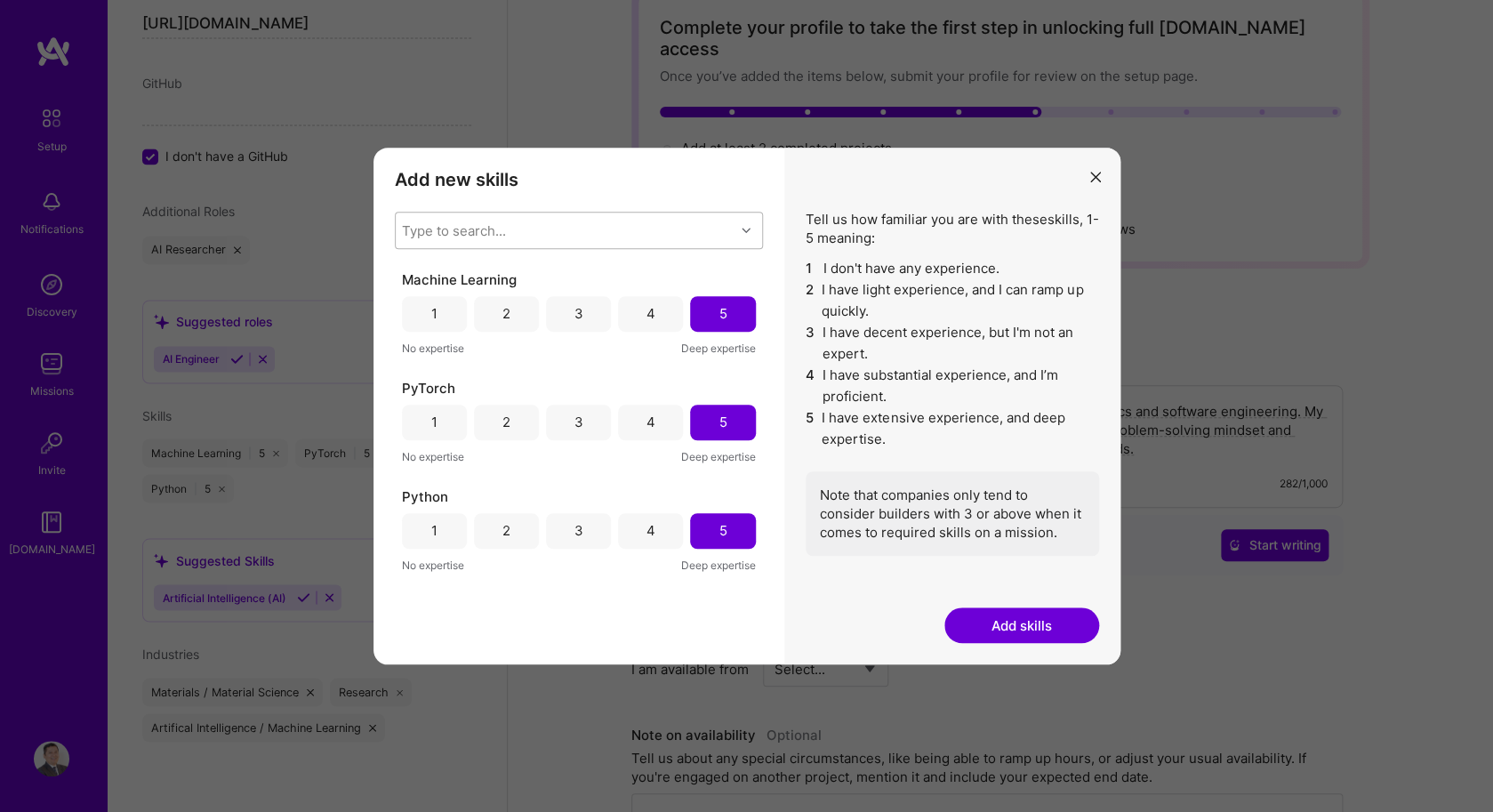
click at [603, 235] on div "Type to search..." at bounding box center [565, 230] width 339 height 35
type input "pan"
click at [448, 272] on div "Pandas" at bounding box center [579, 276] width 347 height 19
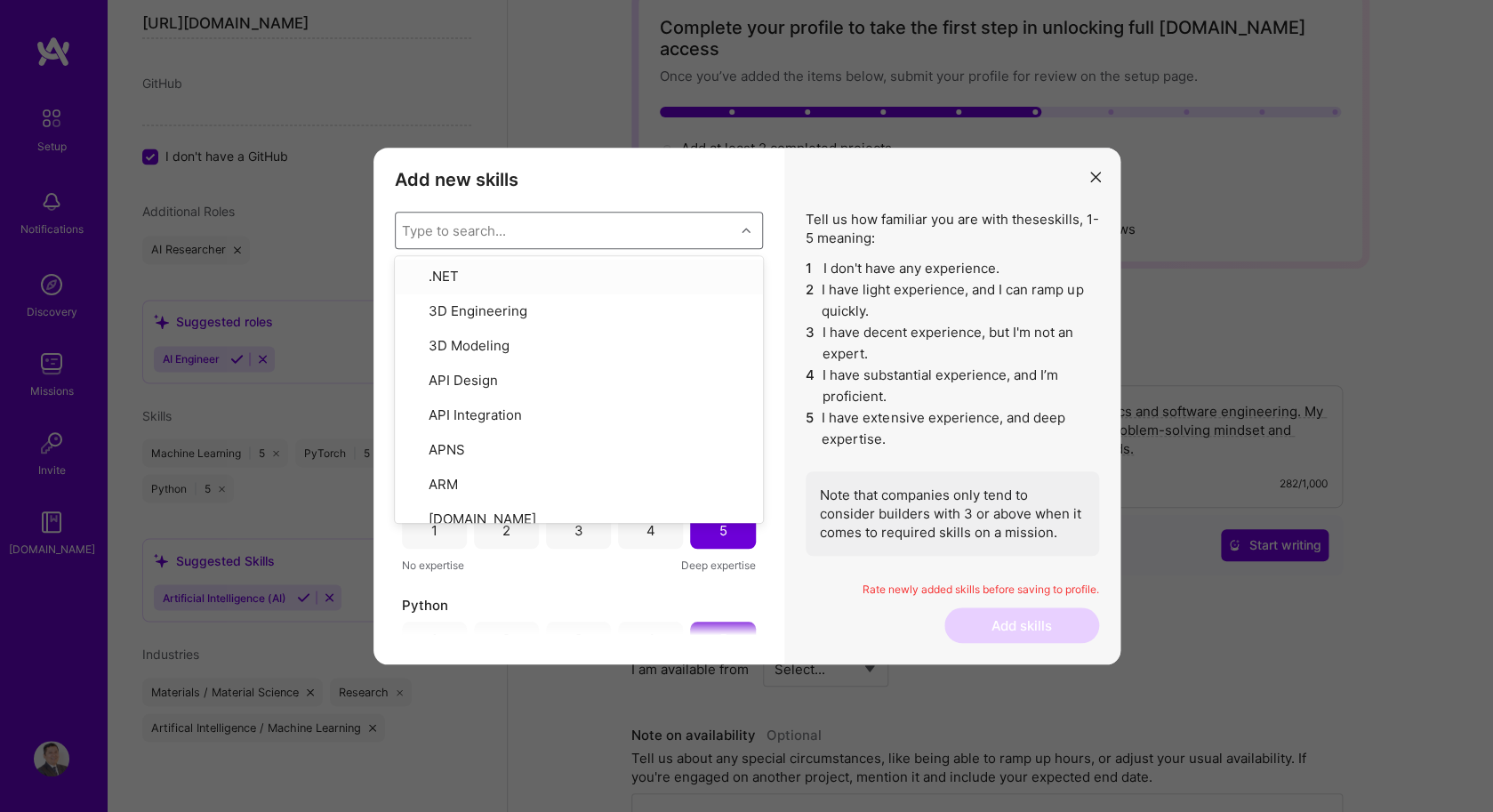
click at [753, 175] on h3 "Add new skills" at bounding box center [579, 180] width 368 height 21
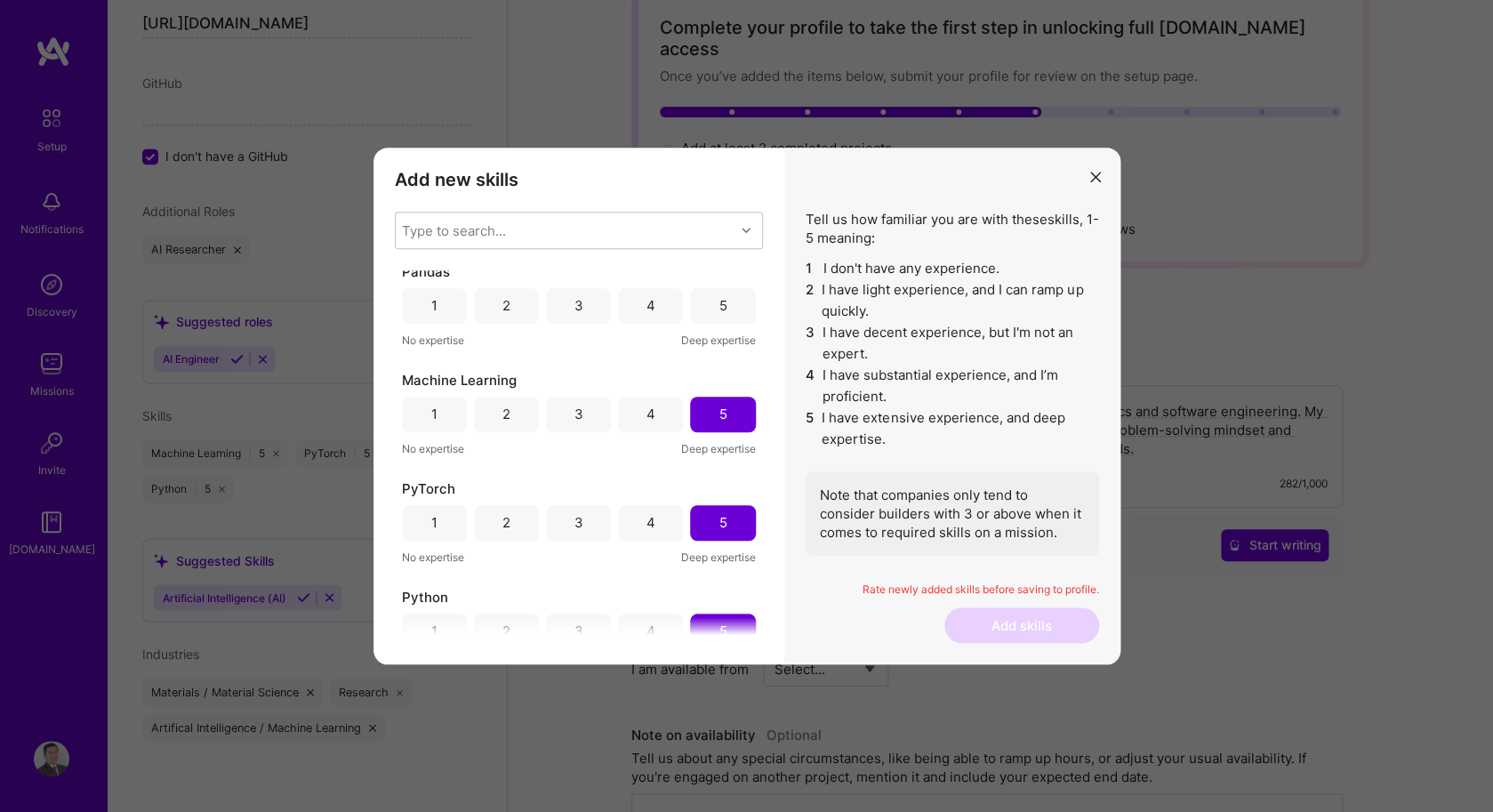
scroll to position [0, 0]
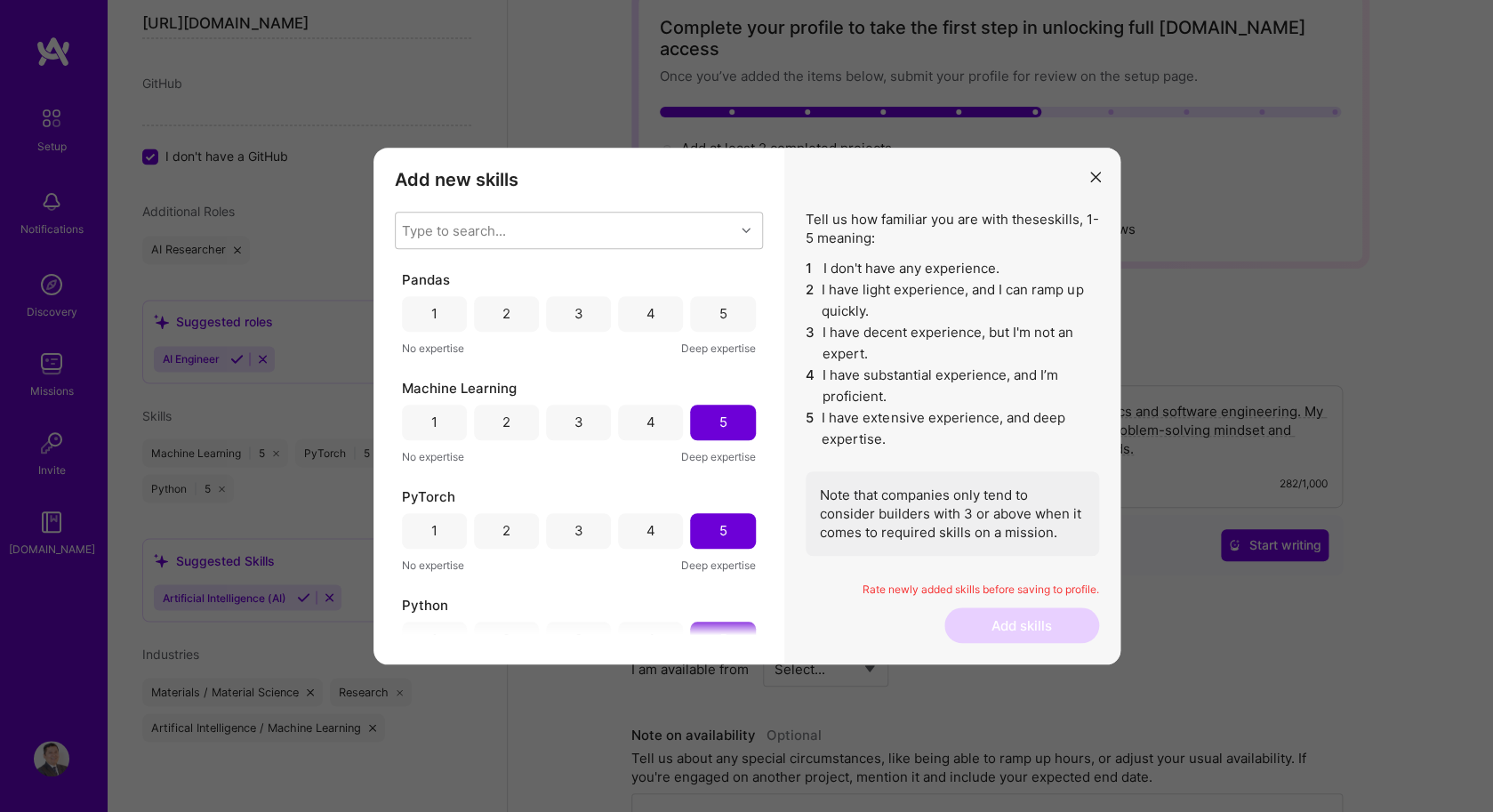
click at [654, 303] on div "4" at bounding box center [650, 313] width 65 height 35
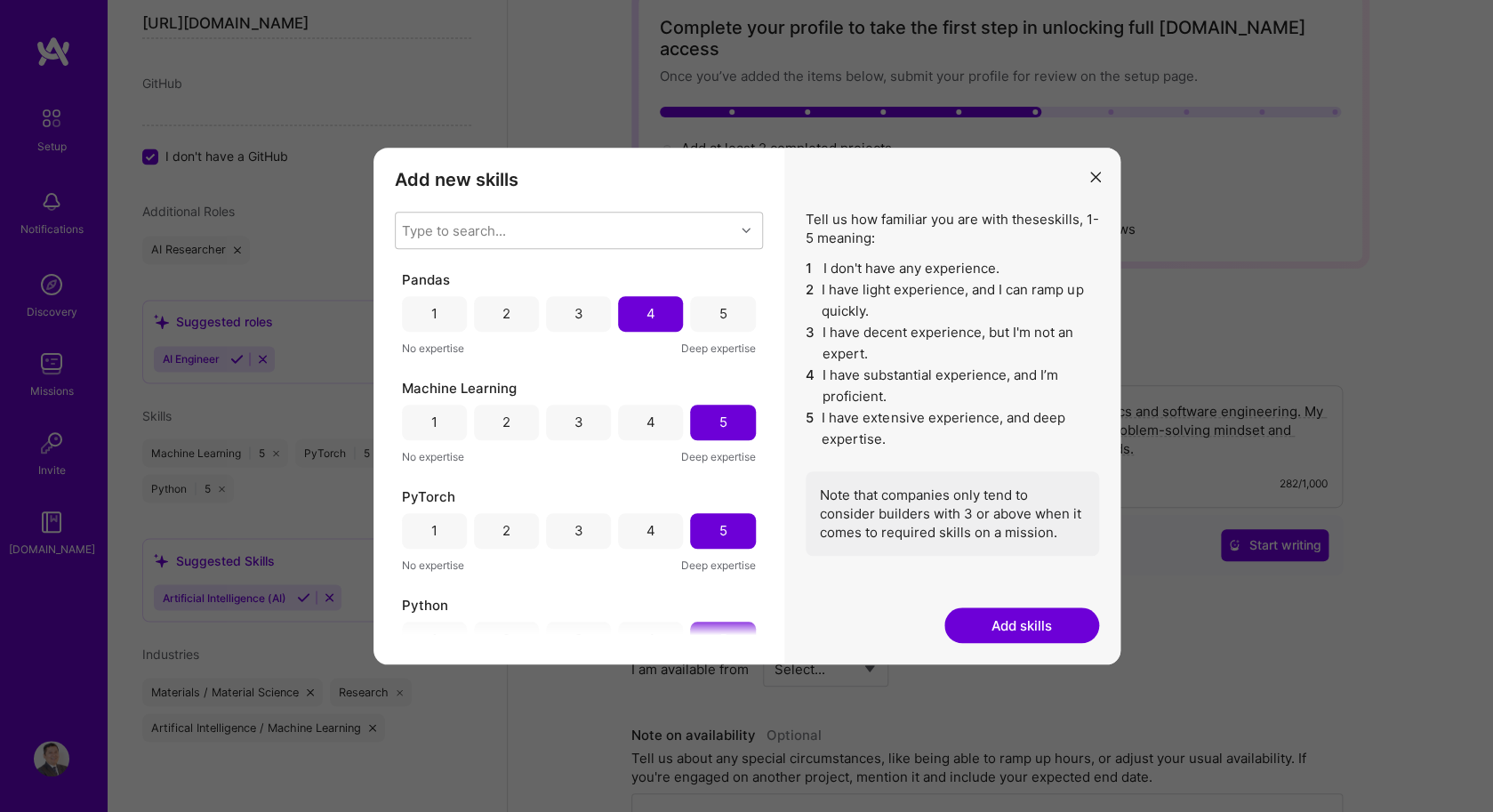
click at [1001, 626] on button "Add skills" at bounding box center [1021, 625] width 154 height 35
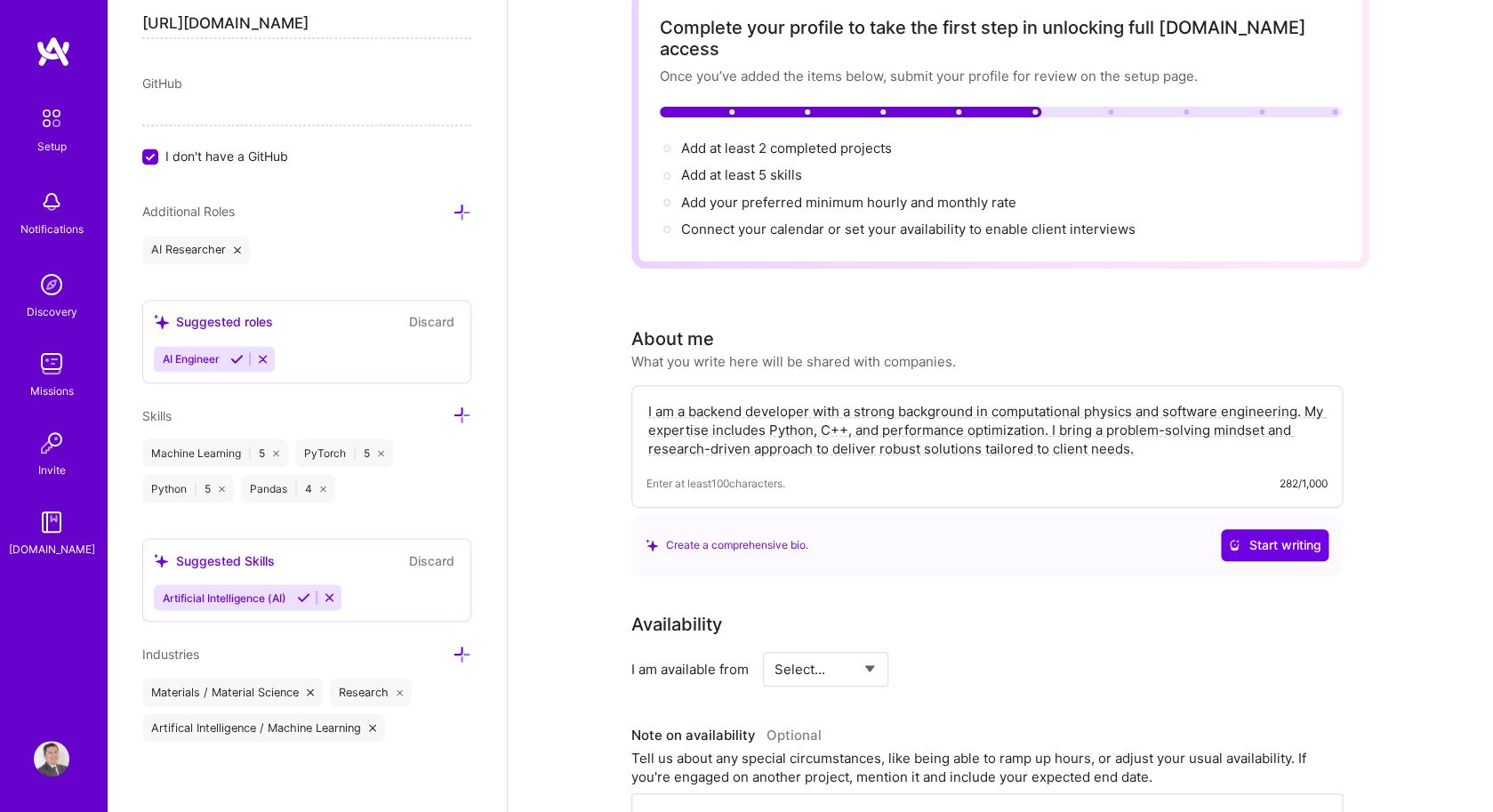
click at [460, 418] on icon at bounding box center [461, 415] width 19 height 19
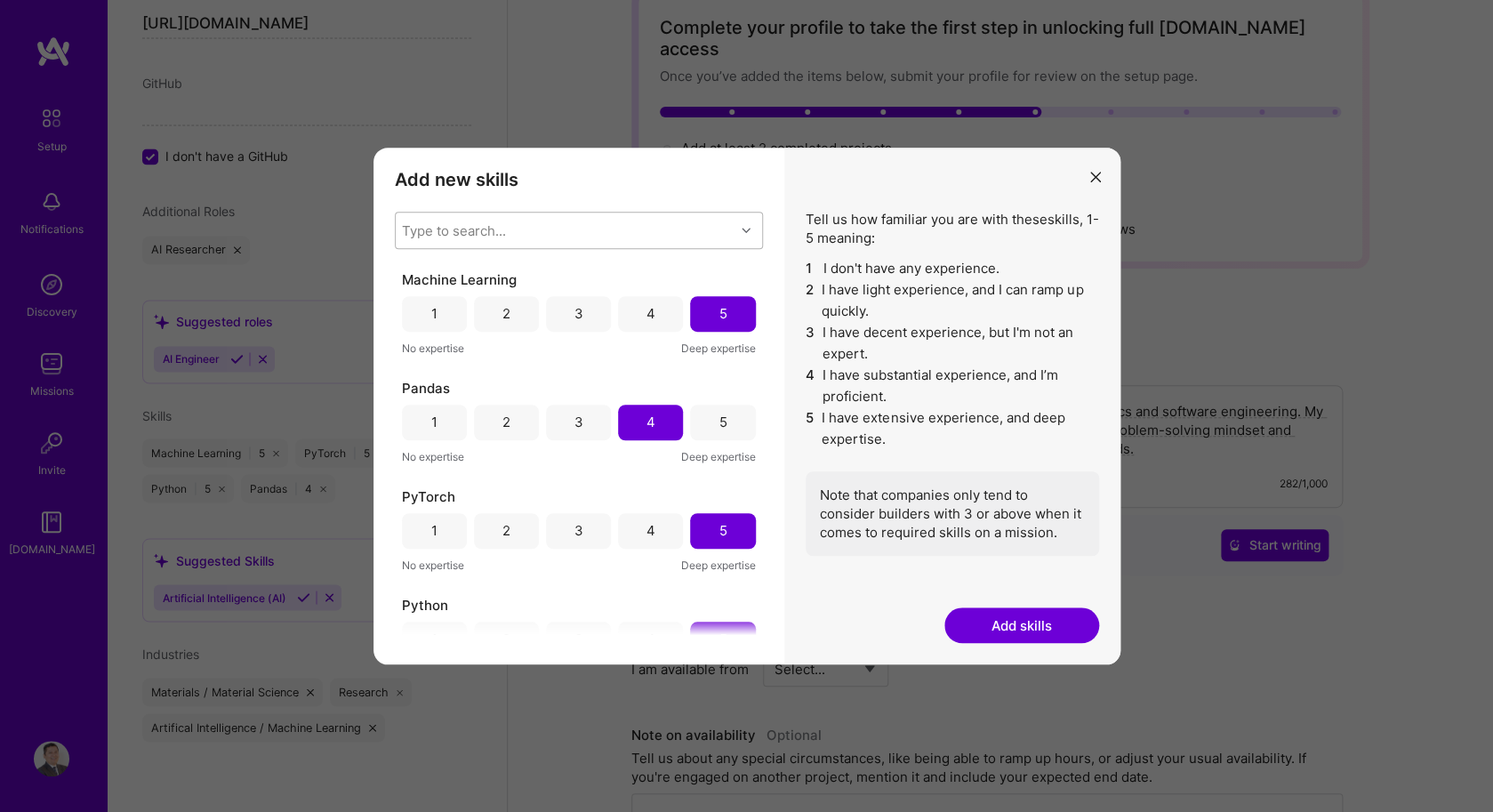
click at [580, 227] on div "Type to search..." at bounding box center [565, 230] width 339 height 35
type input "num"
click at [484, 268] on div "Numpy" at bounding box center [579, 276] width 347 height 19
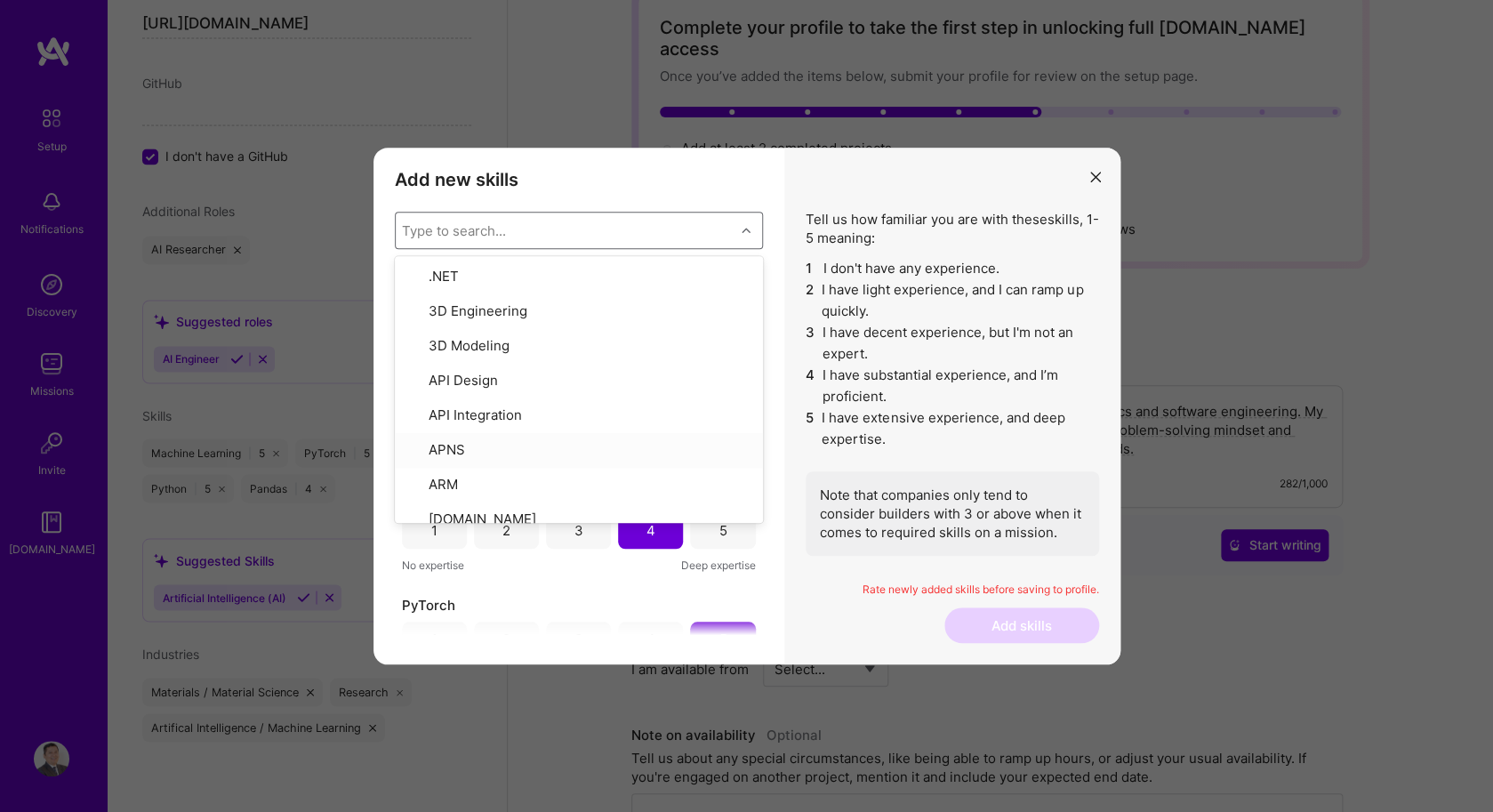
click at [769, 434] on div "Add new skills Tell us how familiar you are with given skills, using between 1 …" at bounding box center [579, 406] width 411 height 517
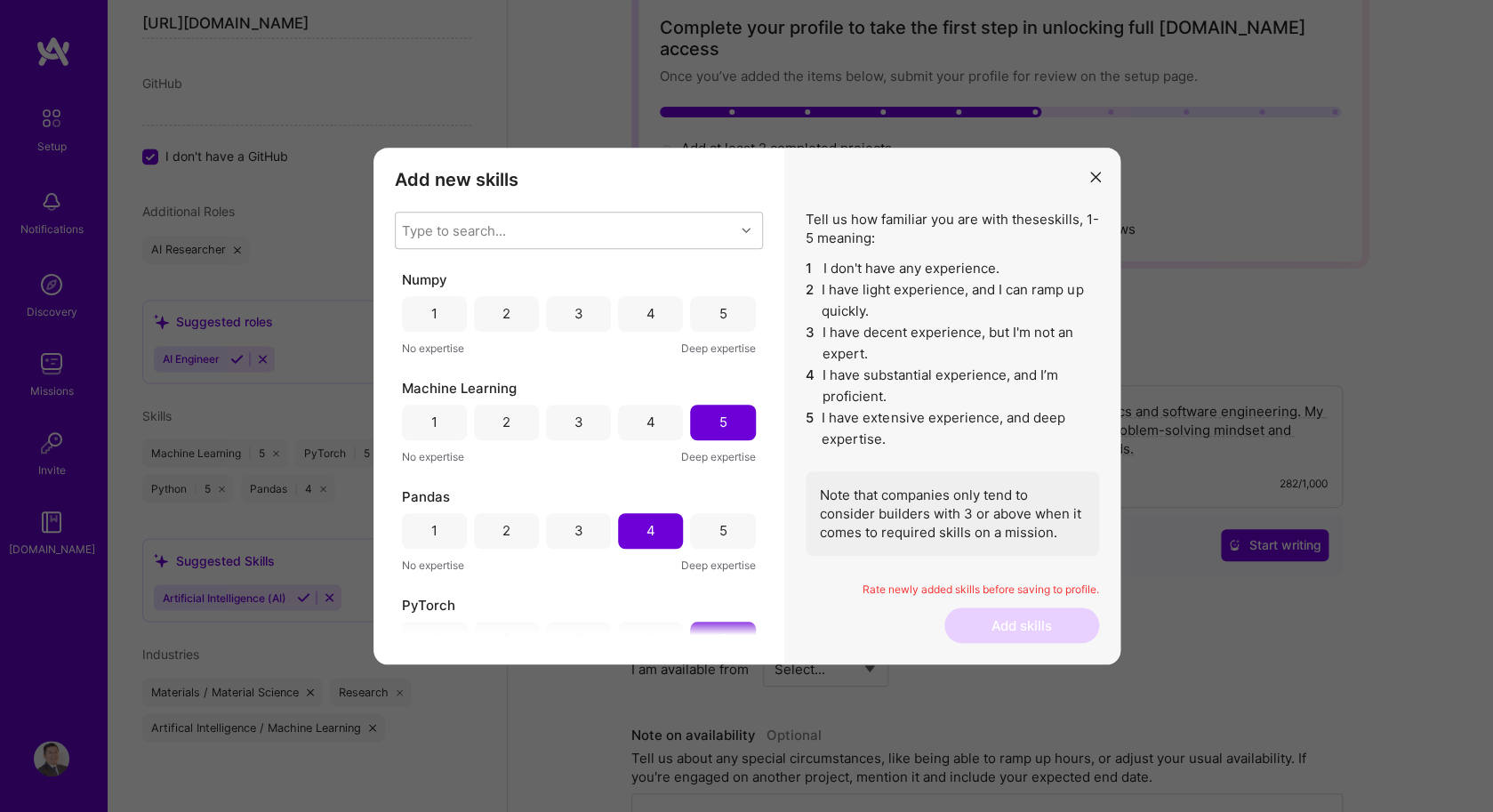
click at [659, 307] on div "4" at bounding box center [650, 313] width 65 height 35
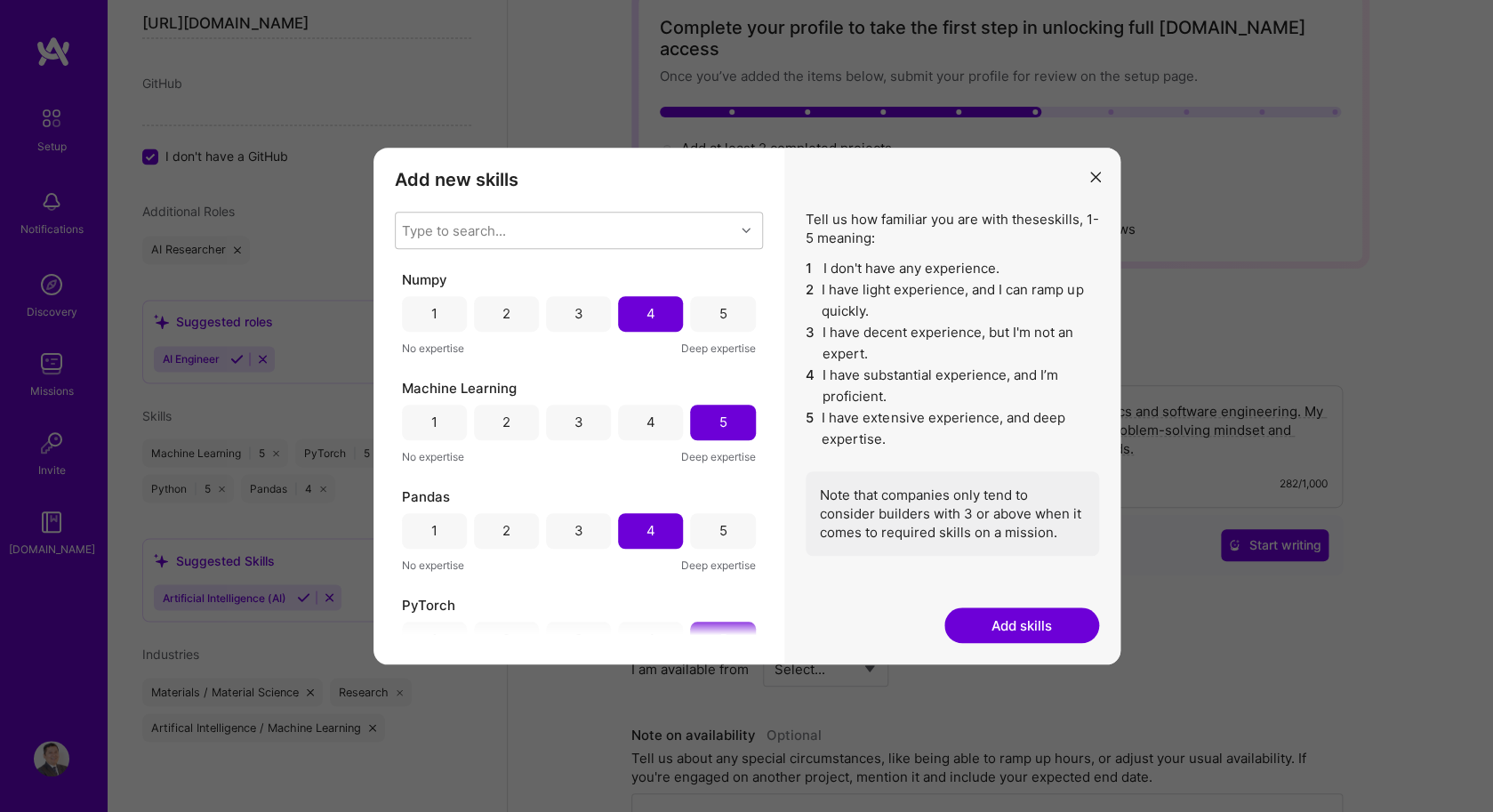
click at [980, 617] on button "Add skills" at bounding box center [1021, 625] width 154 height 35
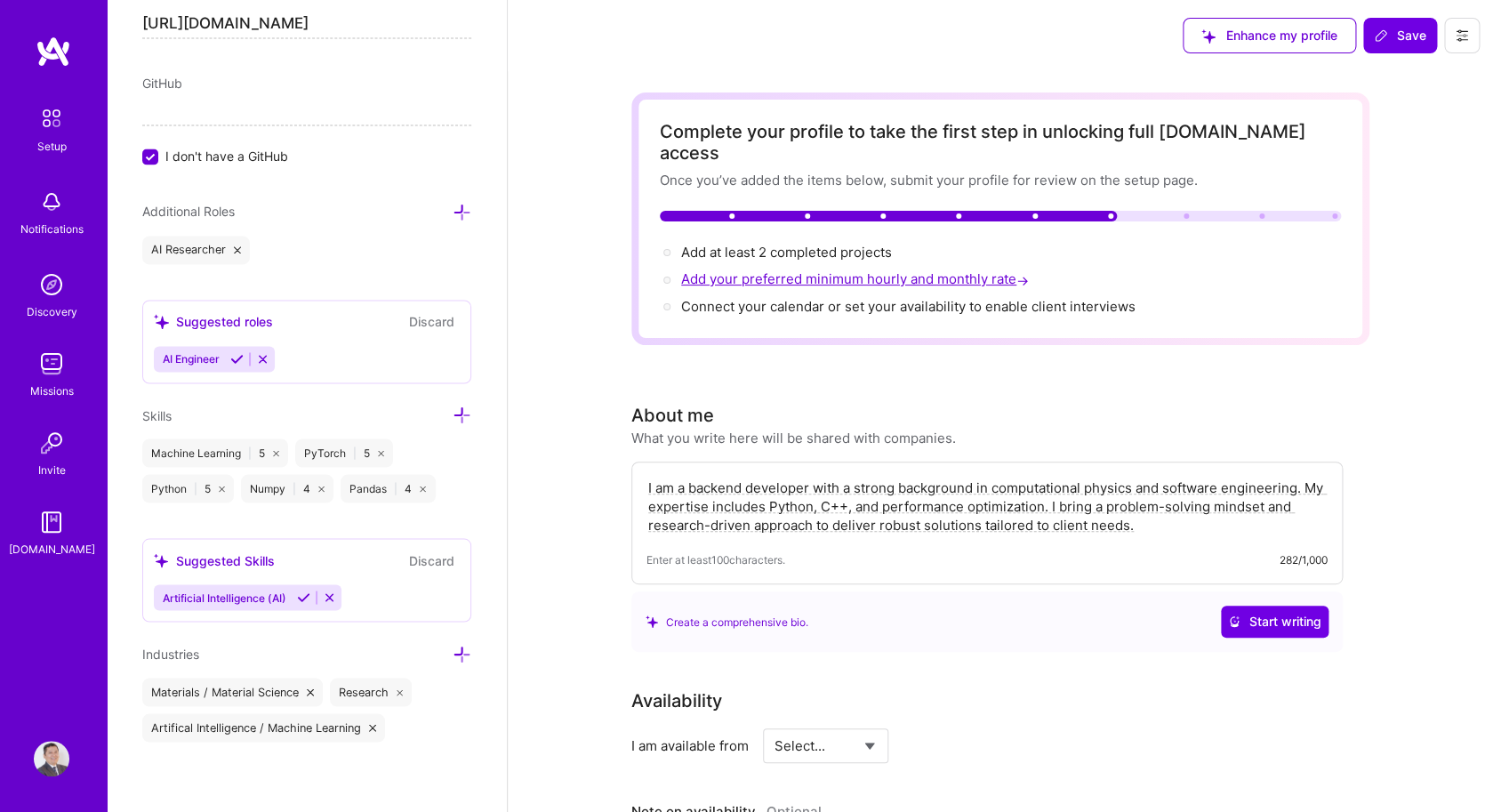
click at [802, 271] on span "Add your preferred minimum hourly and monthly rate →" at bounding box center [856, 279] width 351 height 17
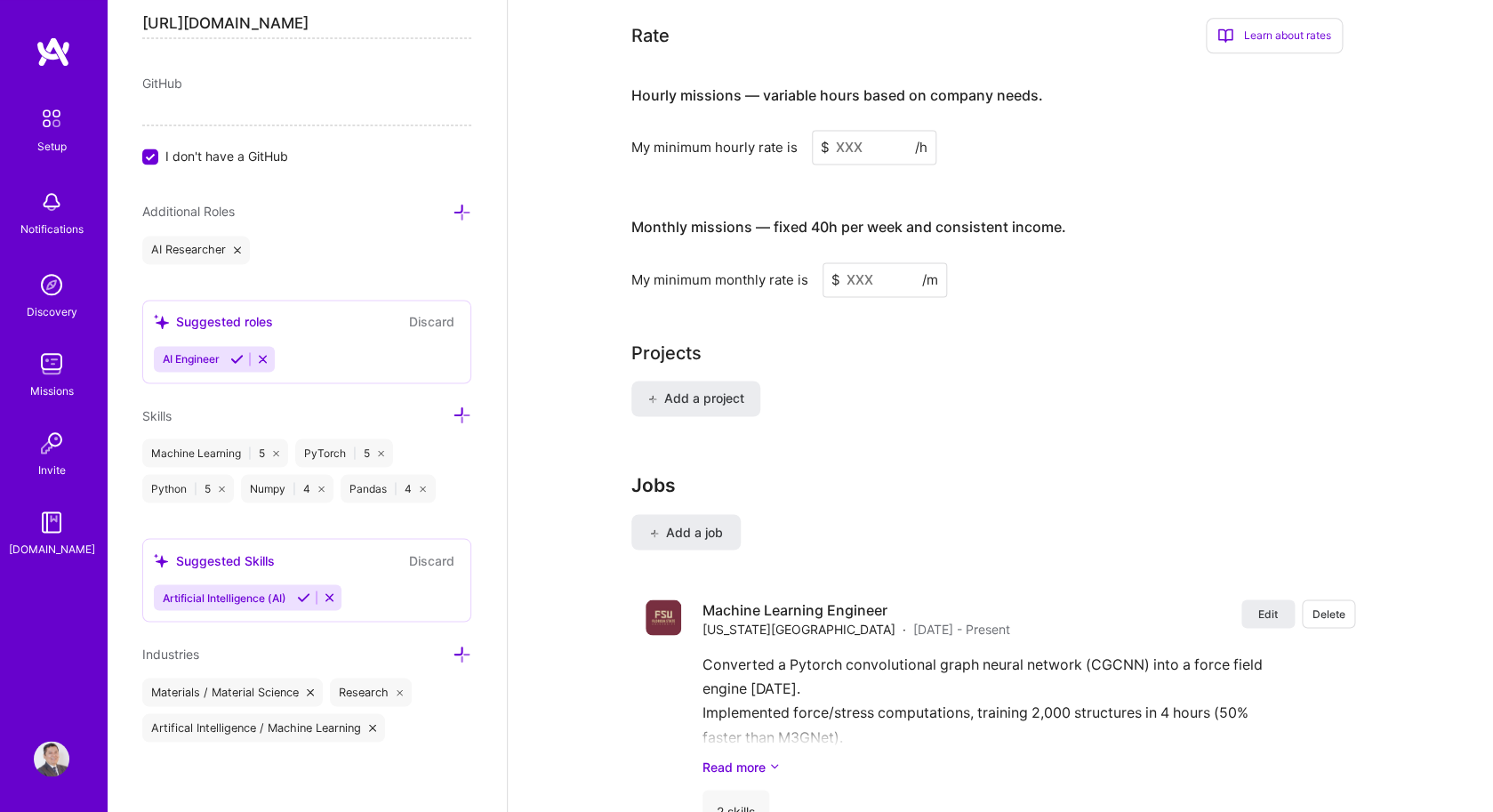
scroll to position [1003, 0]
click at [870, 130] on input at bounding box center [874, 147] width 125 height 34
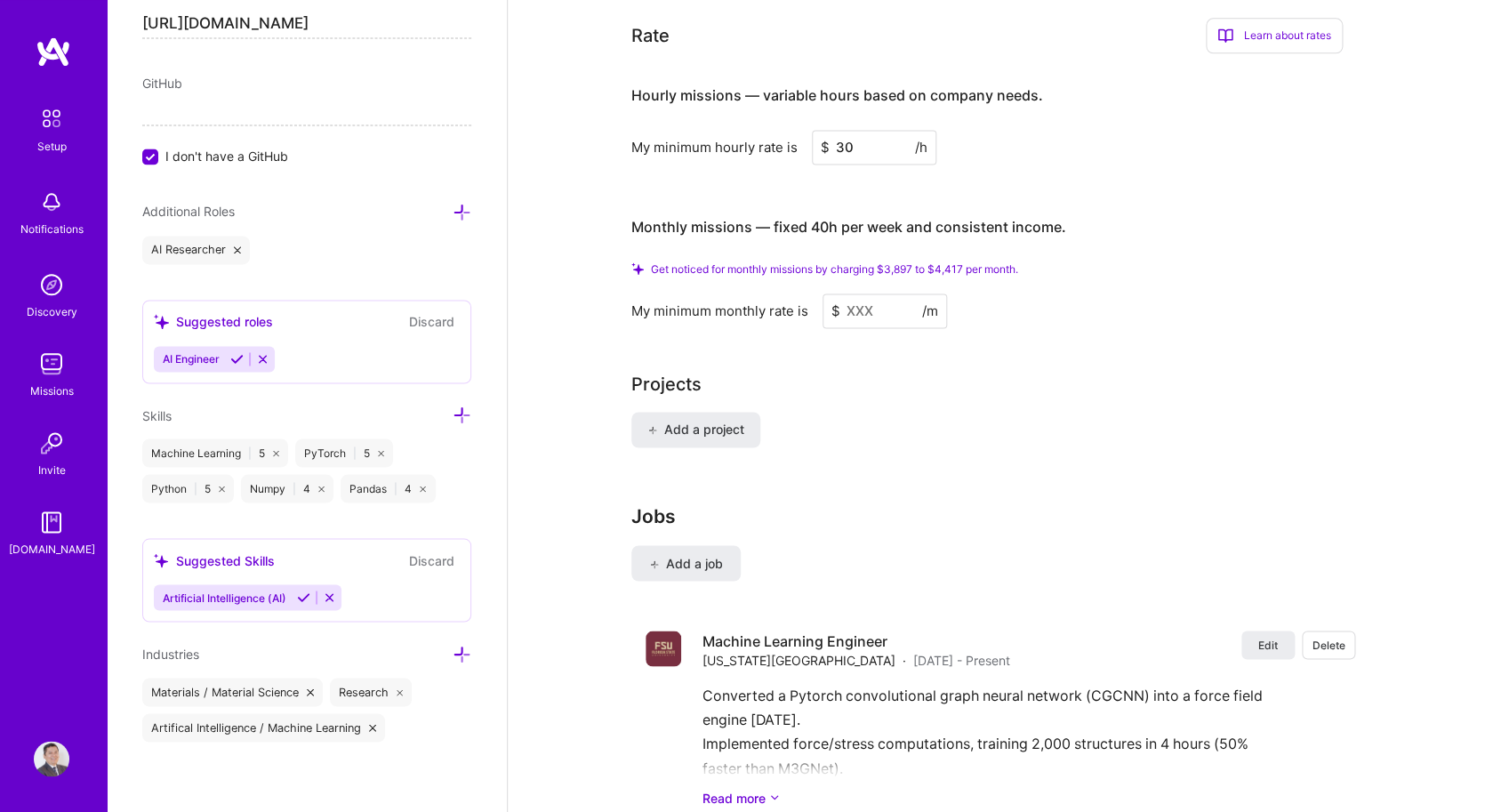
type input "30"
click at [873, 293] on input at bounding box center [885, 310] width 125 height 34
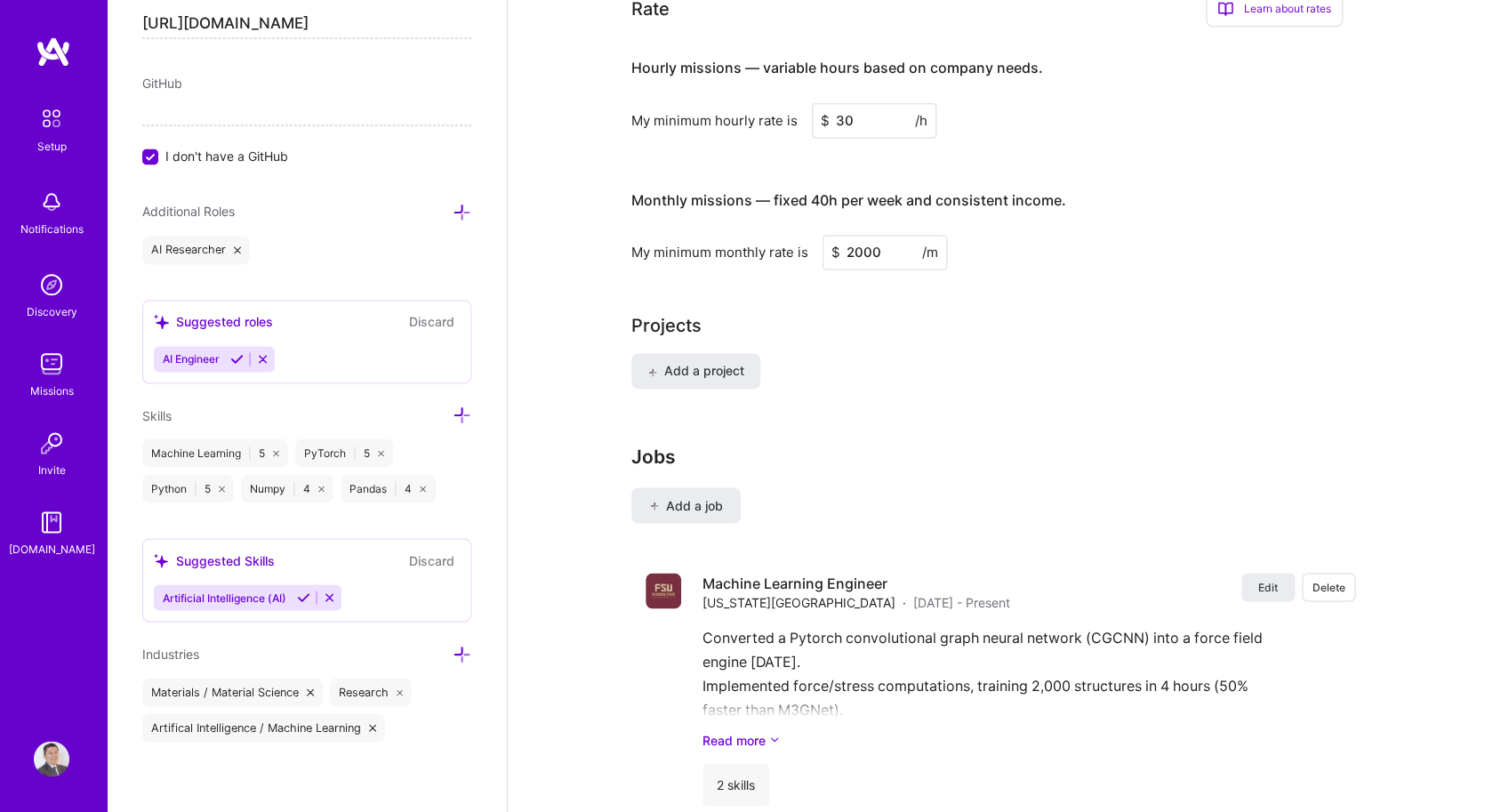
drag, startPoint x: 892, startPoint y: 233, endPoint x: 817, endPoint y: 233, distance: 75.0
click at [822, 234] on input "2000" at bounding box center [885, 251] width 125 height 34
click at [877, 312] on div "Projects" at bounding box center [1000, 325] width 738 height 27
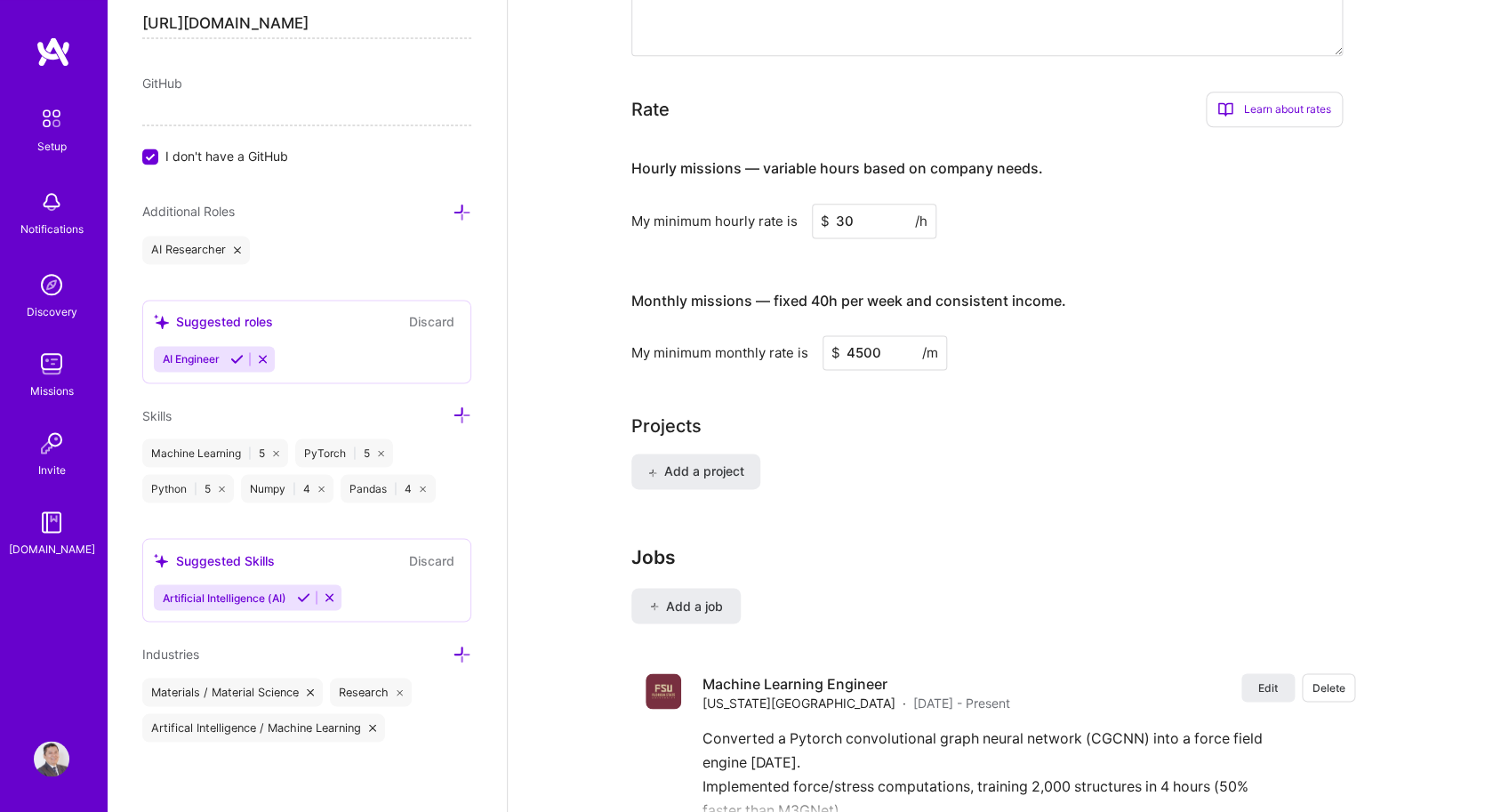
scroll to position [794, 0]
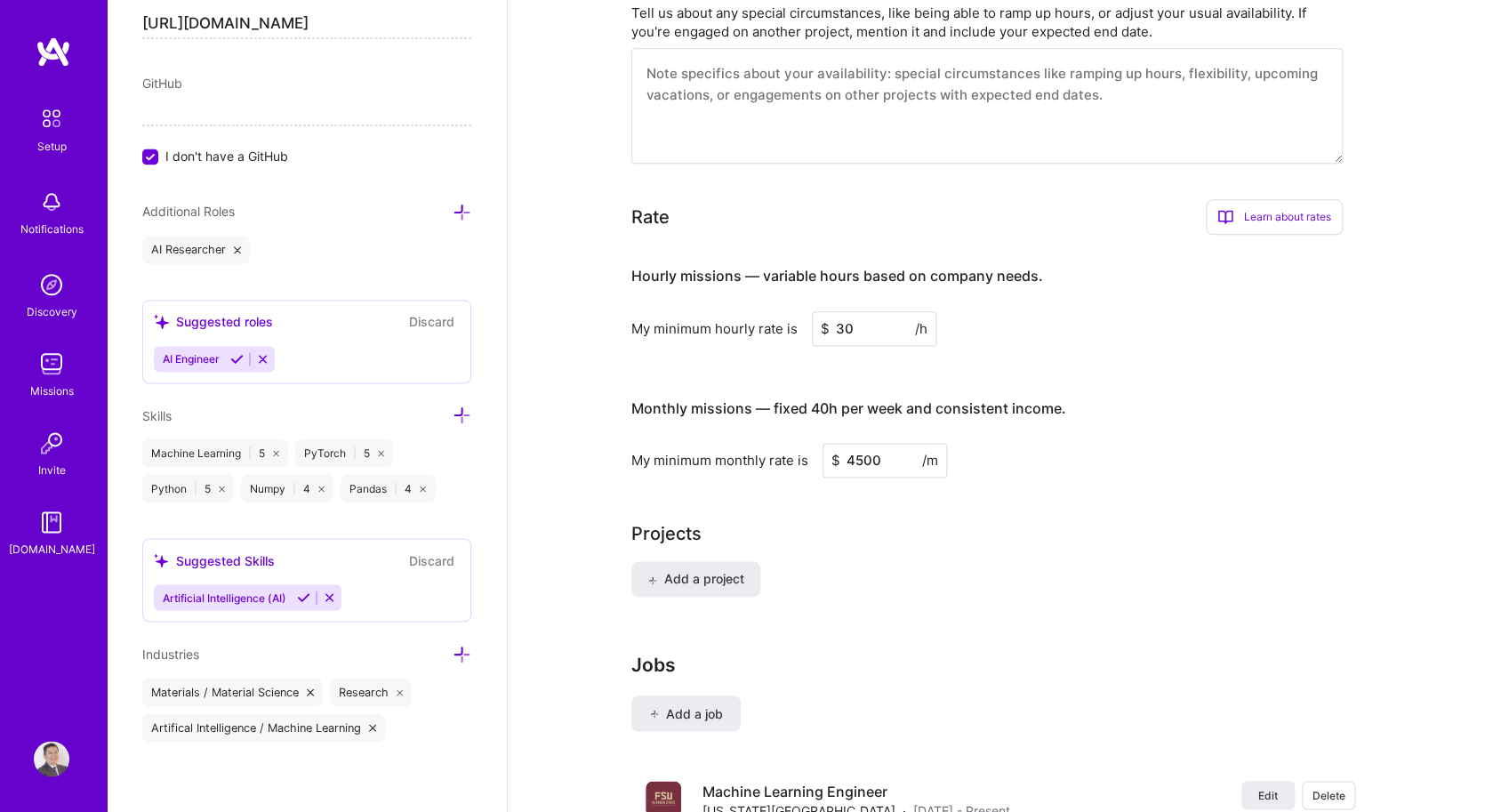
drag, startPoint x: 887, startPoint y: 441, endPoint x: 856, endPoint y: 441, distance: 31.0
click at [856, 443] on input "4500" at bounding box center [885, 459] width 125 height 34
type input "4000"
click at [868, 520] on div "Projects" at bounding box center [1000, 533] width 738 height 27
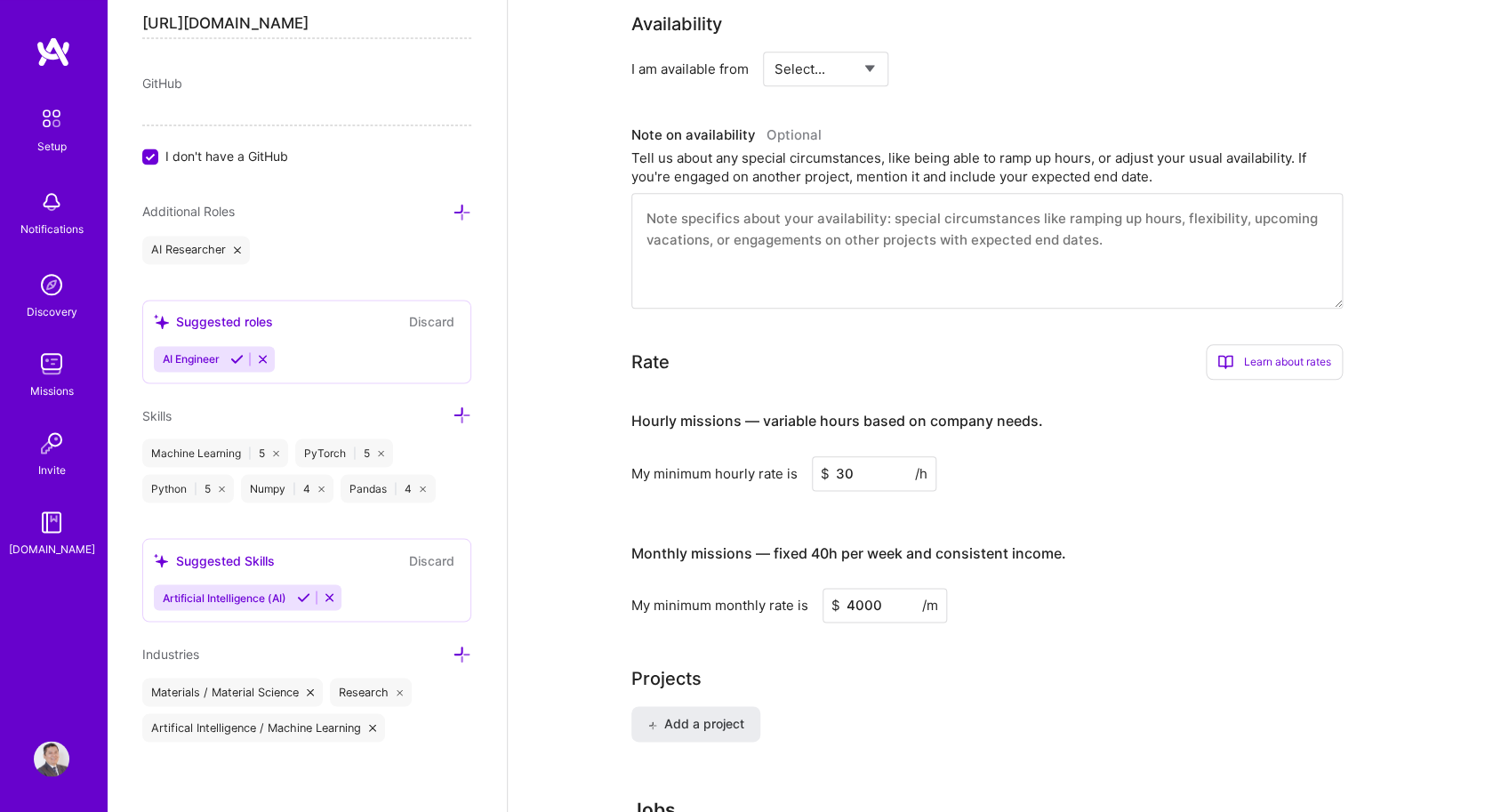
scroll to position [929, 0]
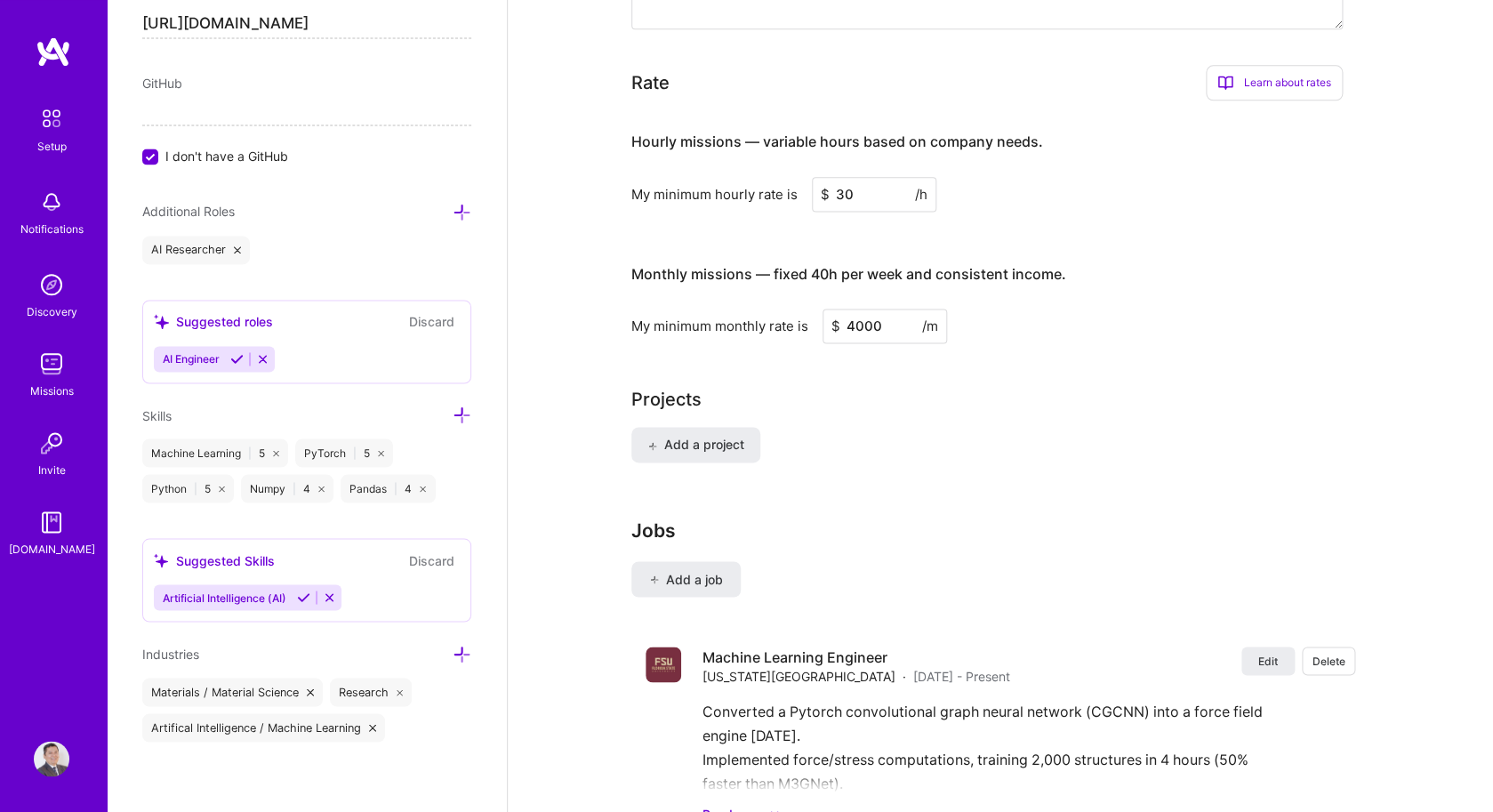
click at [888, 309] on input "4000" at bounding box center [885, 326] width 125 height 34
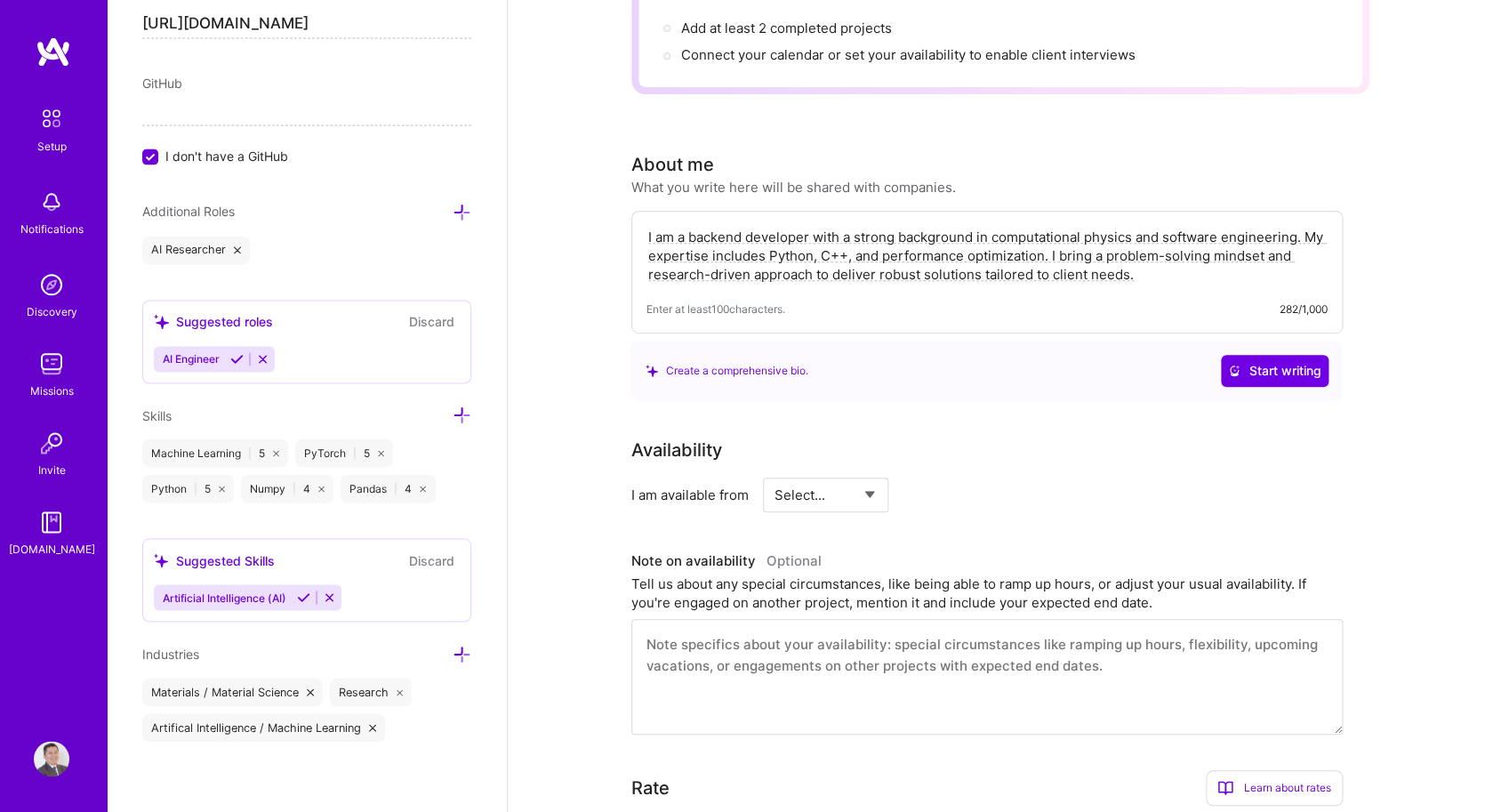
scroll to position [0, 0]
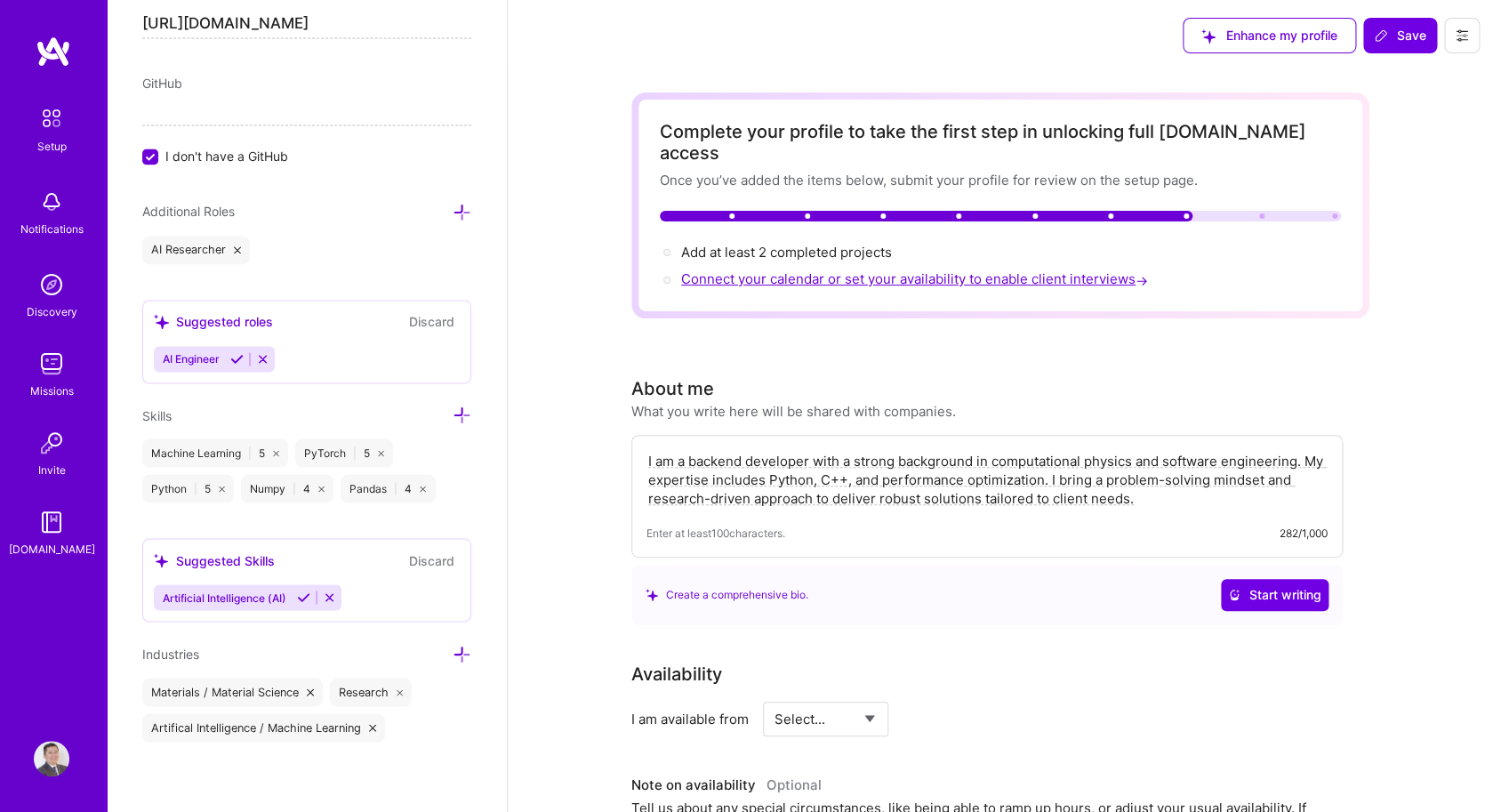
click at [932, 271] on span "Connect your calendar or set your availability to enable client interviews →" at bounding box center [916, 279] width 471 height 17
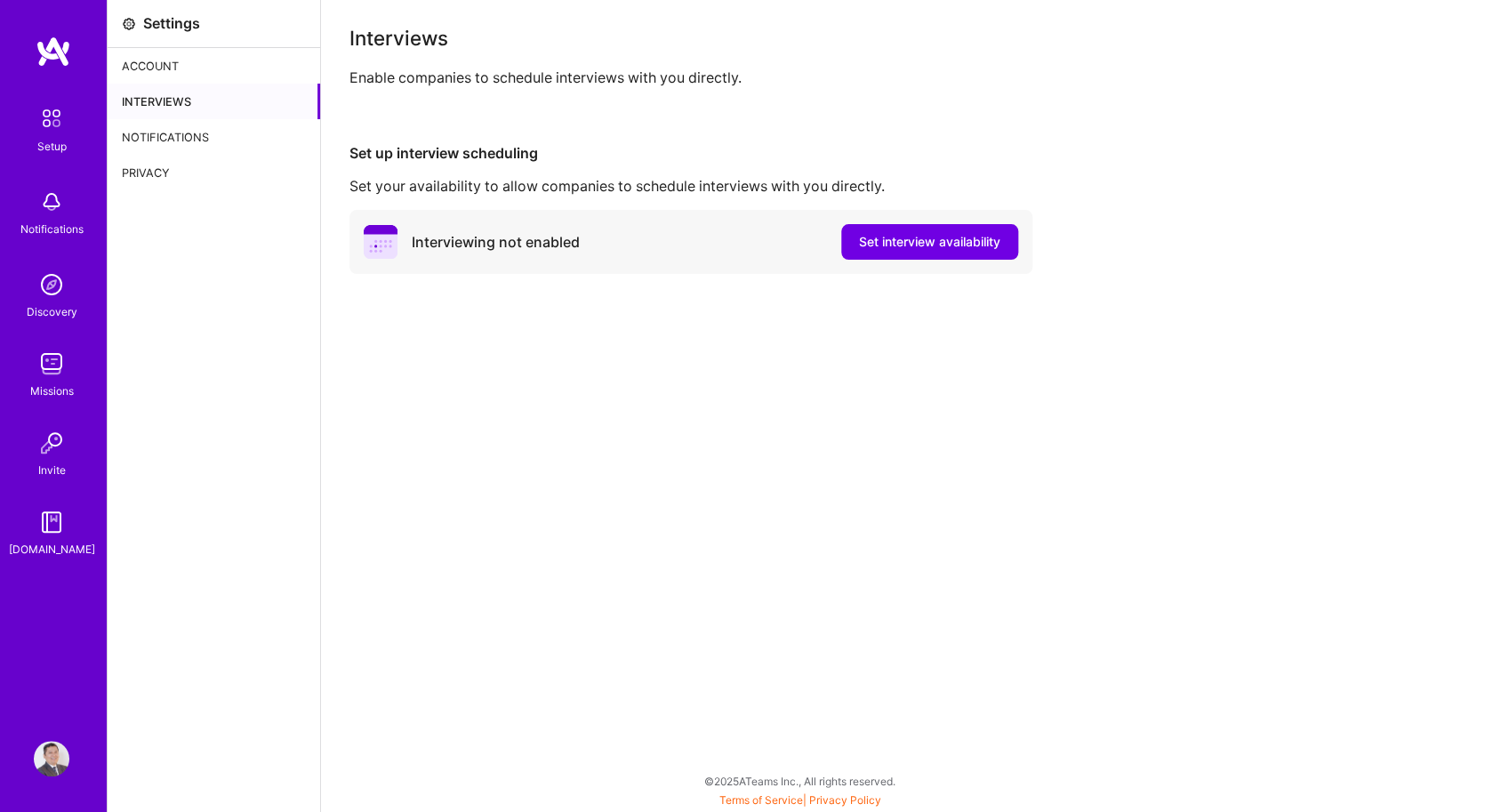
click at [481, 243] on div "Interviewing not enabled" at bounding box center [495, 242] width 168 height 19
click at [370, 244] on icon at bounding box center [380, 242] width 33 height 33
click at [936, 242] on span "Set interview availability" at bounding box center [929, 241] width 141 height 18
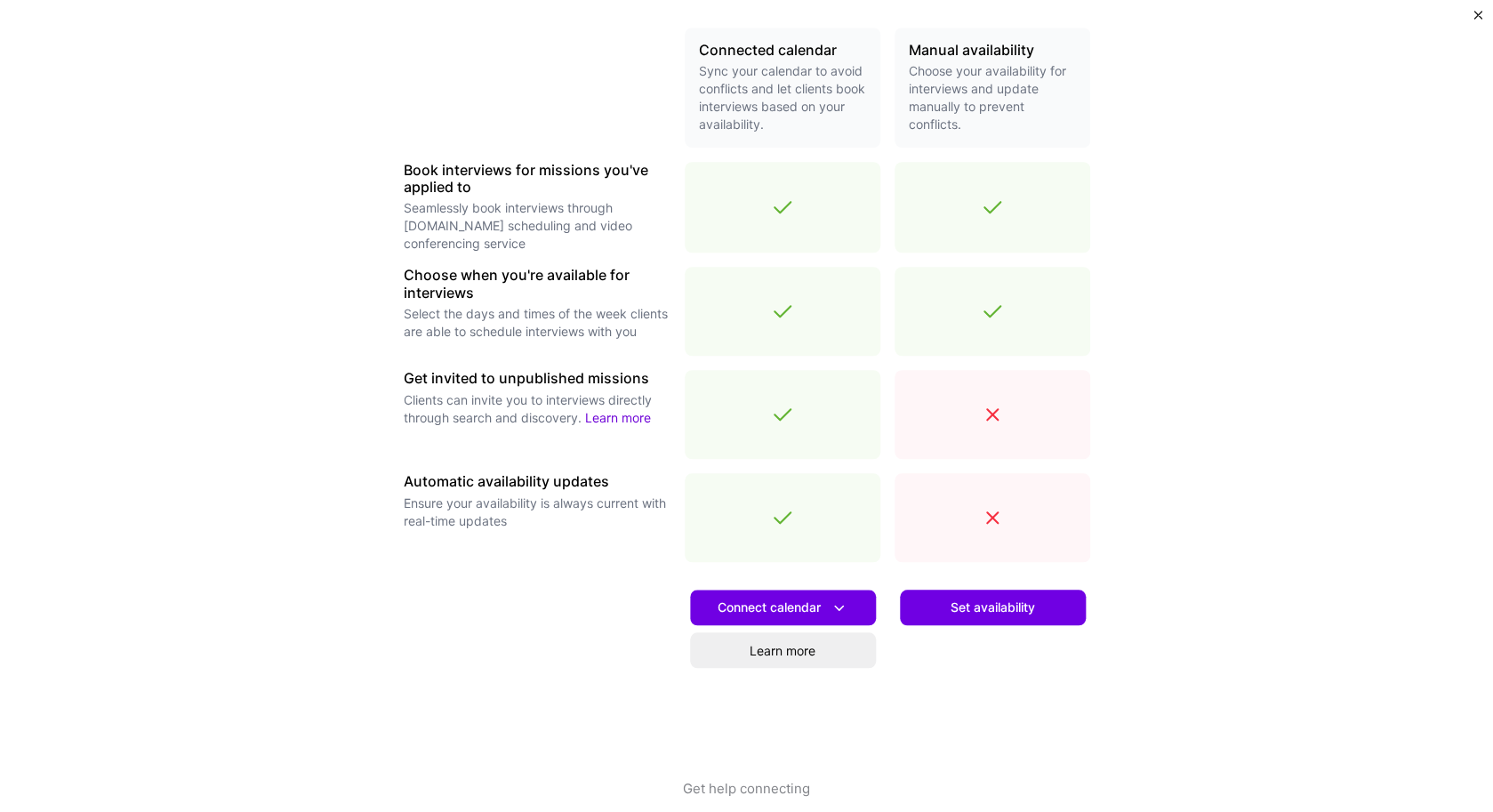
scroll to position [432, 0]
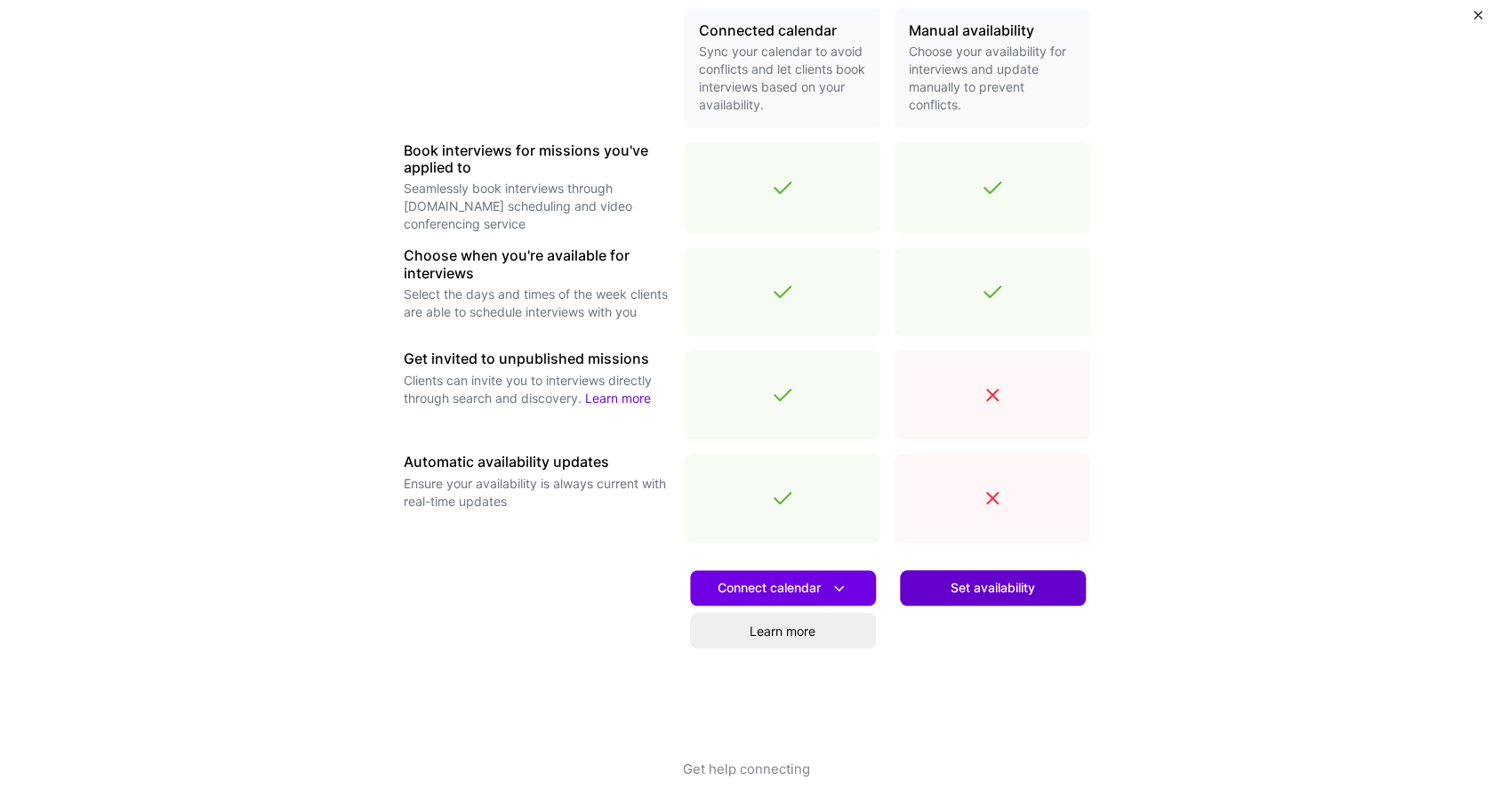
click at [972, 570] on button "Set availability" at bounding box center [993, 588] width 186 height 35
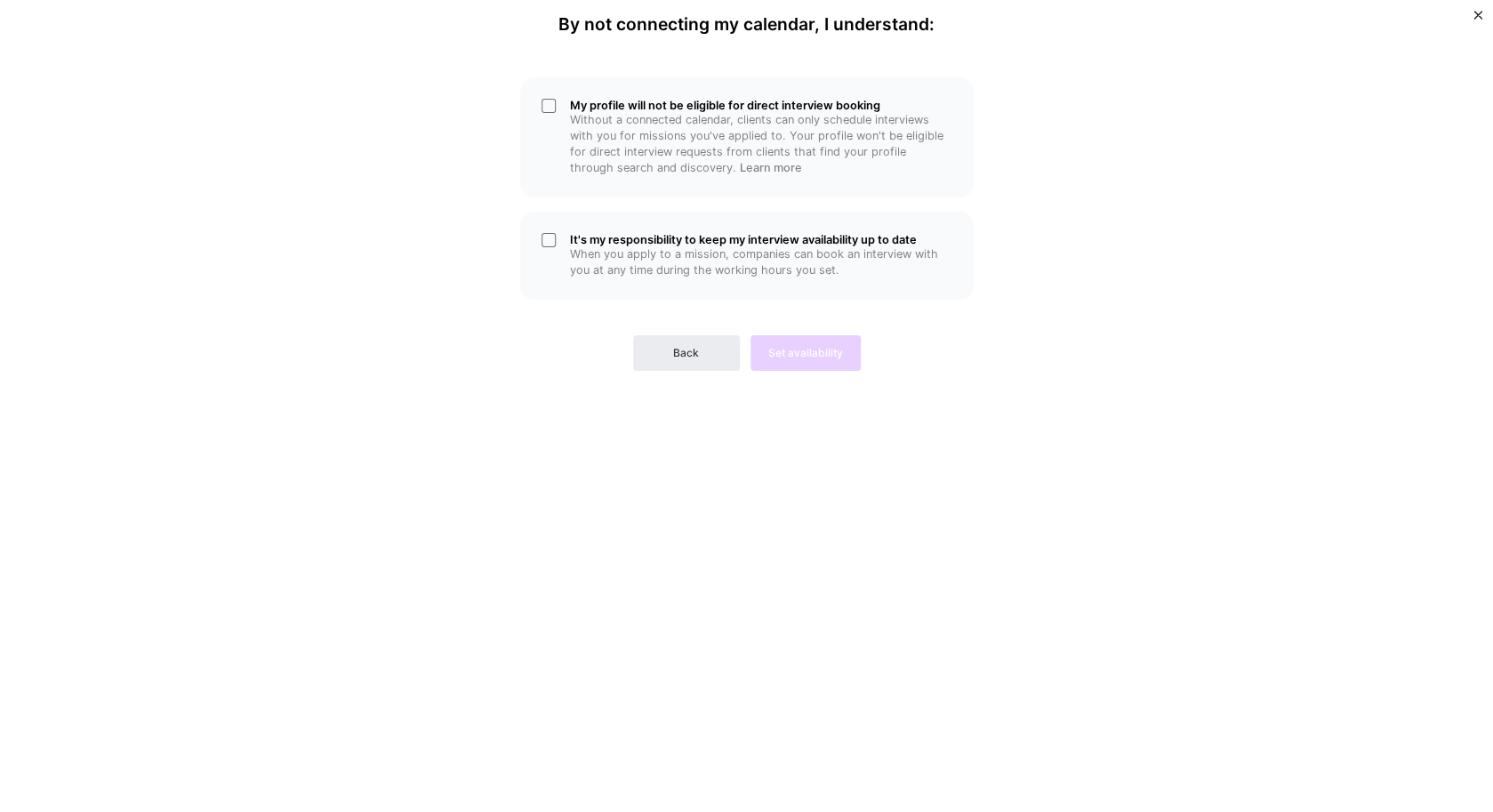
scroll to position [0, 0]
click at [770, 261] on p "When you apply to a mission, companies can book an interview with you at any ti…" at bounding box center [761, 262] width 382 height 32
click at [700, 113] on p "Without a connected calendar, clients can only schedule interviews with you for…" at bounding box center [761, 143] width 382 height 64
click at [775, 351] on span "Set availability" at bounding box center [806, 353] width 74 height 16
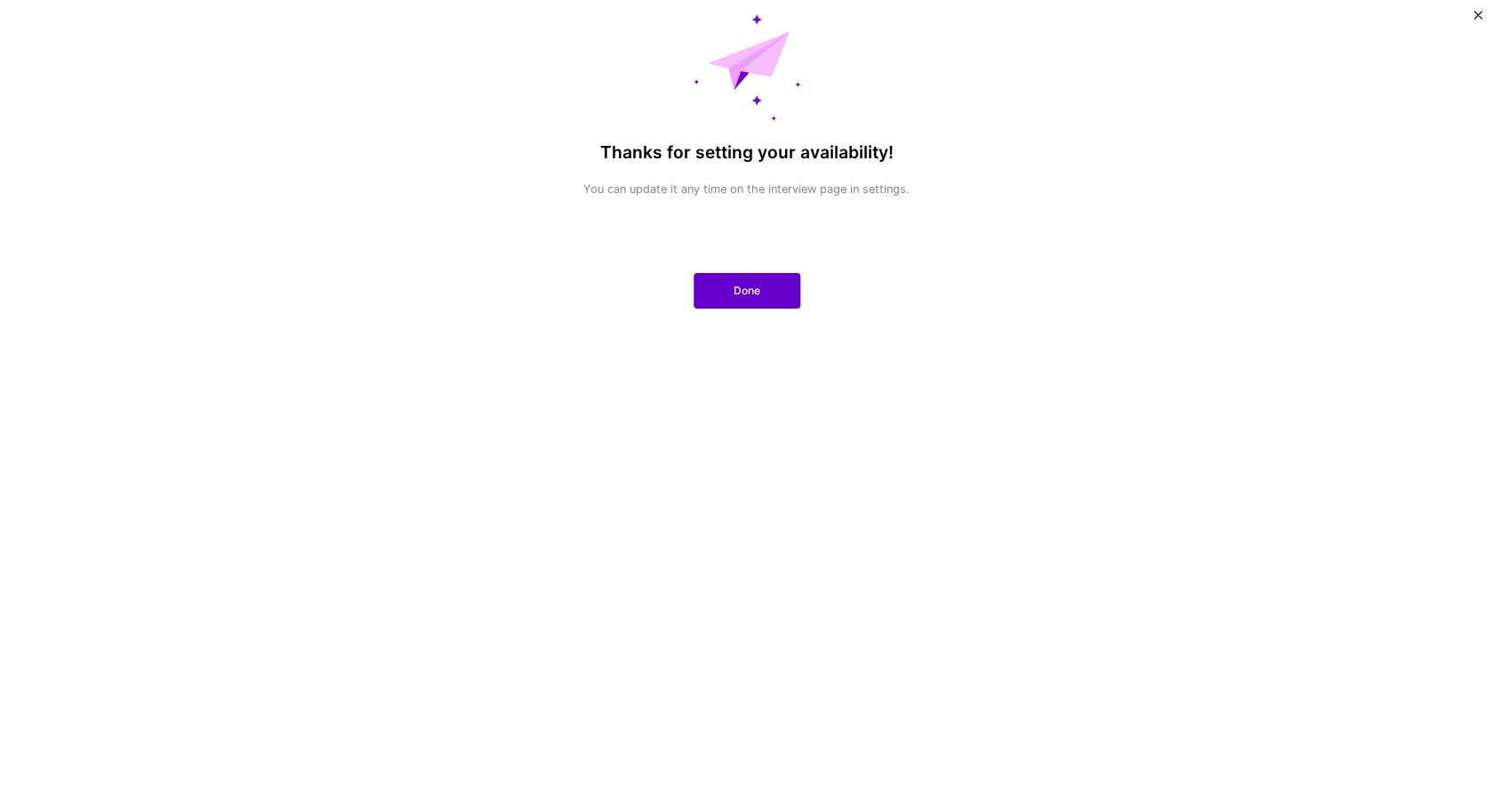
click at [718, 300] on button "Done" at bounding box center [746, 290] width 107 height 35
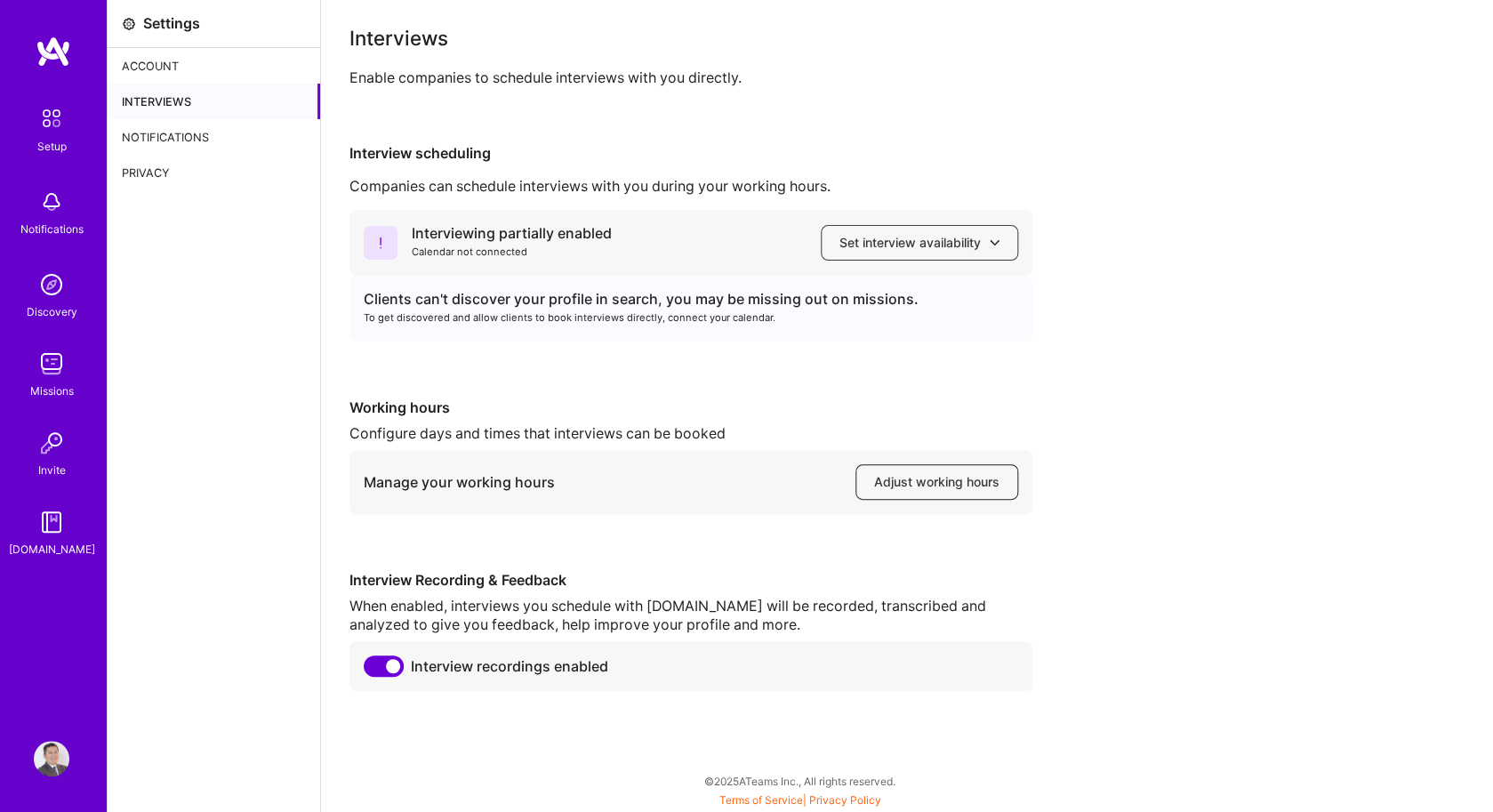
click at [966, 489] on span "Adjust working hours" at bounding box center [936, 481] width 126 height 18
click at [993, 247] on icon at bounding box center [994, 242] width 10 height 10
click at [1100, 196] on div "Interview scheduling Companies can schedule interviews with you during your wor…" at bounding box center [907, 418] width 1114 height 547
click at [371, 676] on label at bounding box center [383, 665] width 40 height 21
click at [367, 670] on input "checkbox" at bounding box center [367, 670] width 0 height 0
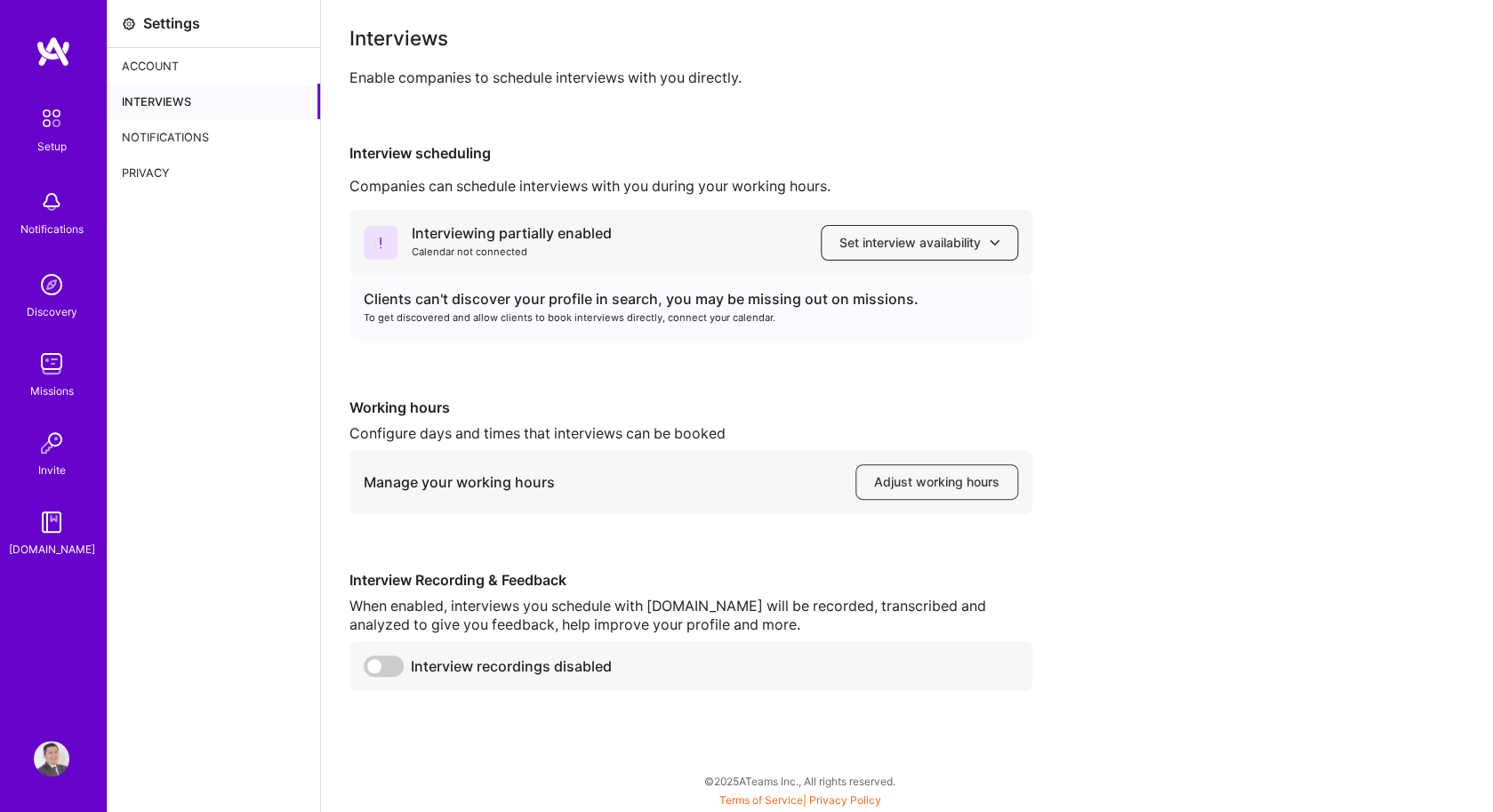
click at [884, 252] on button "Set interview availability" at bounding box center [919, 243] width 197 height 35
click at [55, 123] on img at bounding box center [51, 118] width 37 height 37
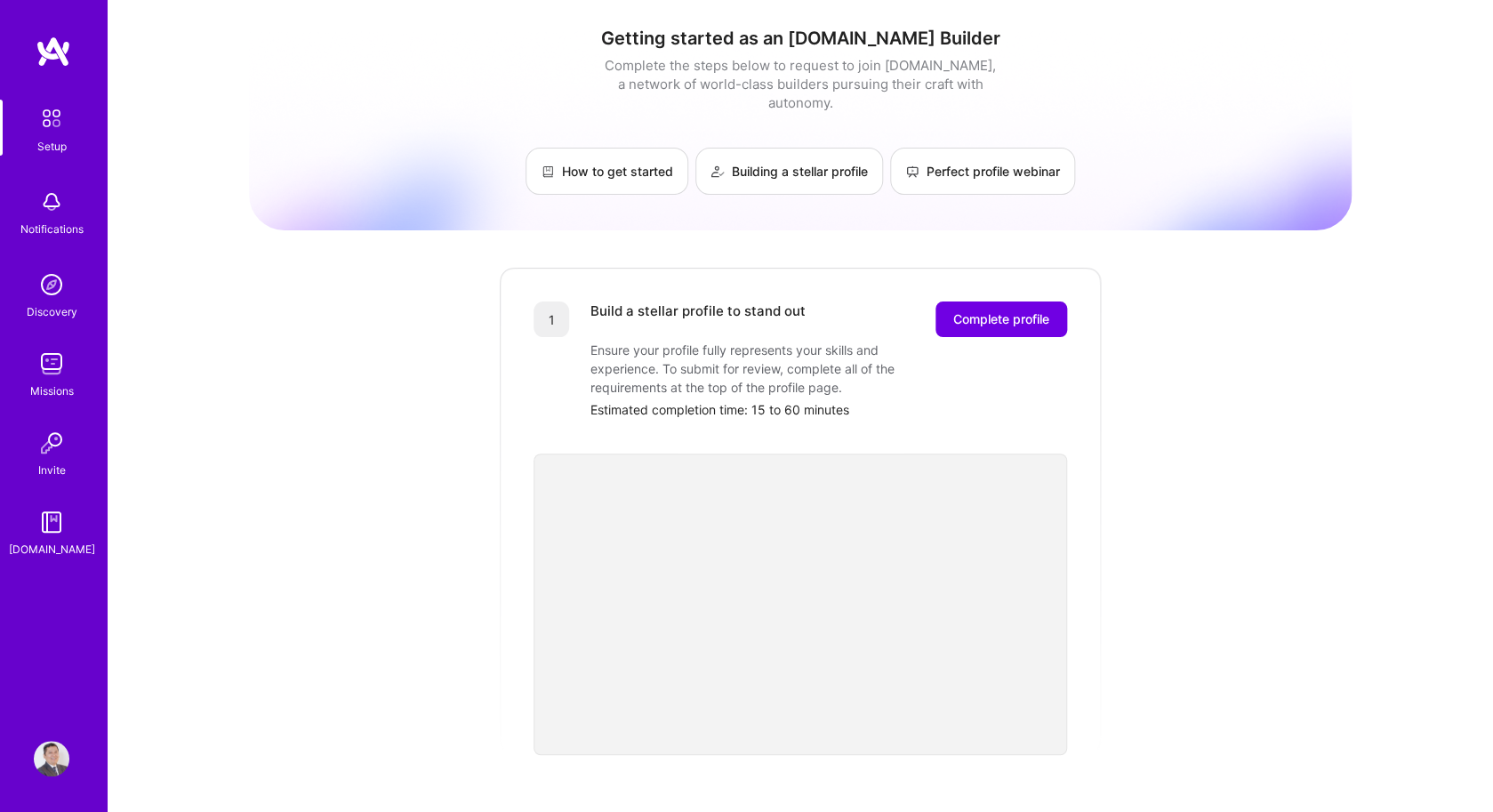
click at [972, 334] on div "Build a stellar profile to stand out Complete profile Ensure your profile fully…" at bounding box center [829, 360] width 476 height 117
click at [992, 311] on span "Complete profile" at bounding box center [1000, 319] width 96 height 18
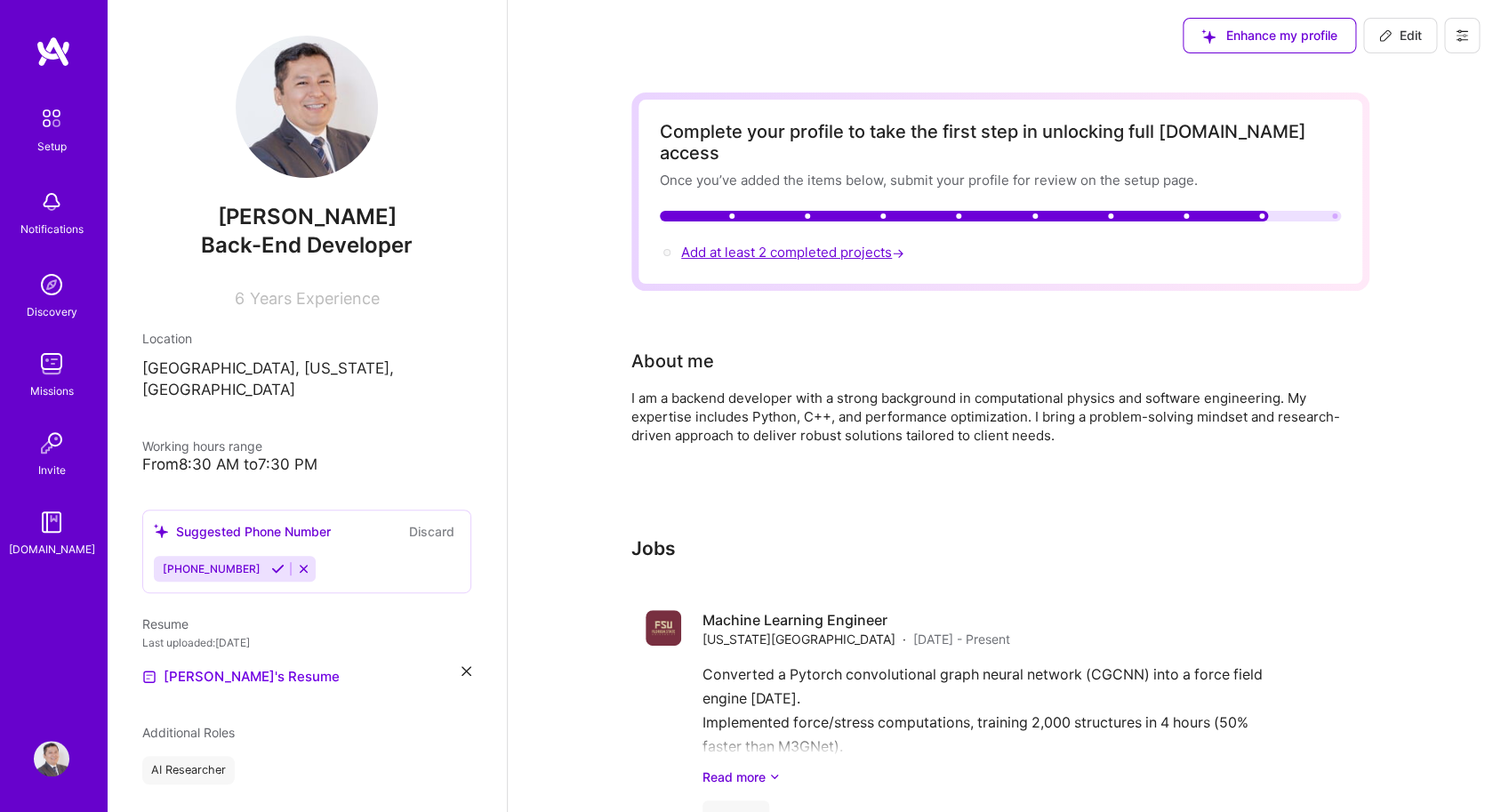
click at [824, 244] on span "Add at least 2 completed projects →" at bounding box center [794, 252] width 227 height 17
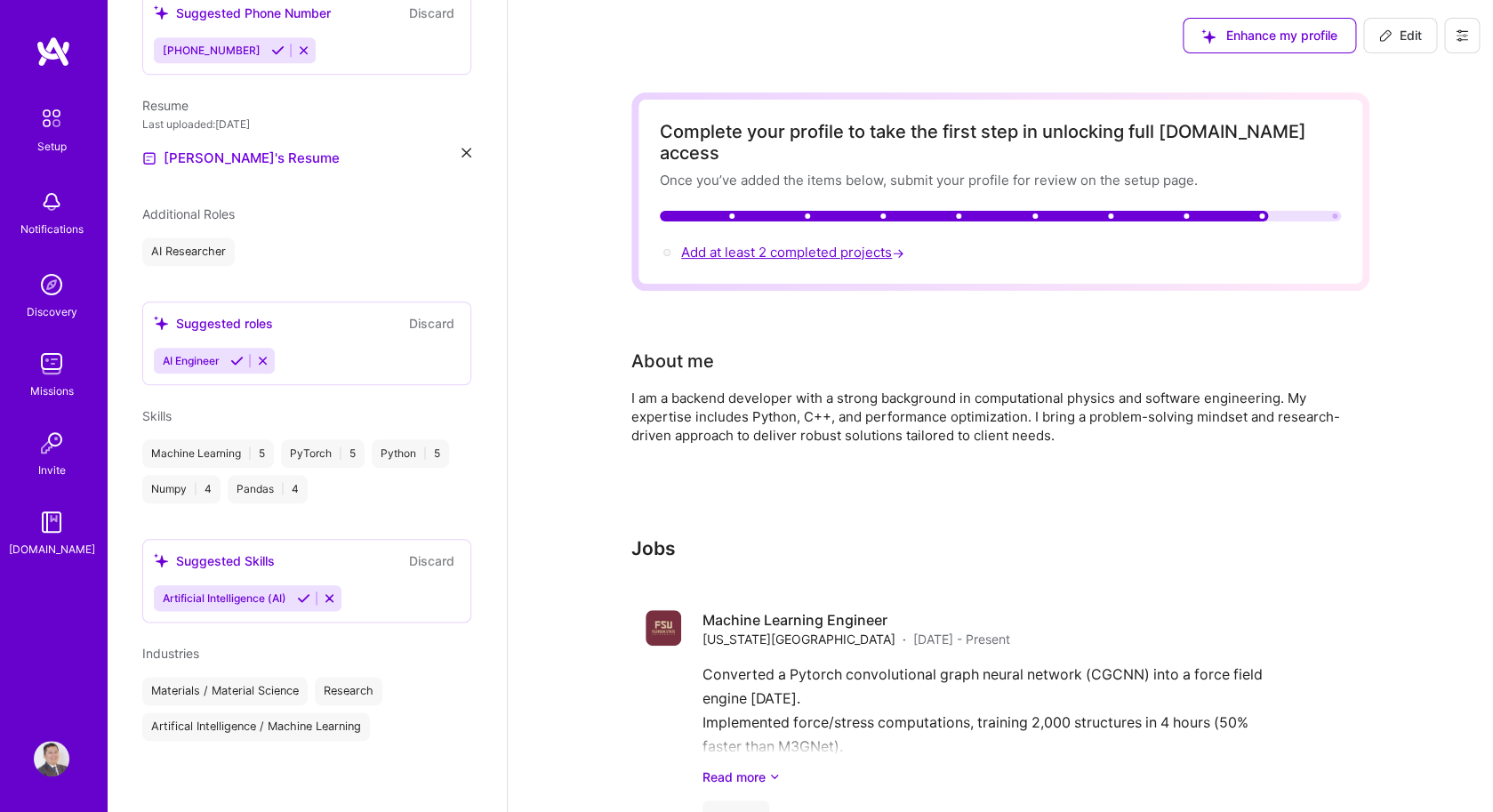
select select "US"
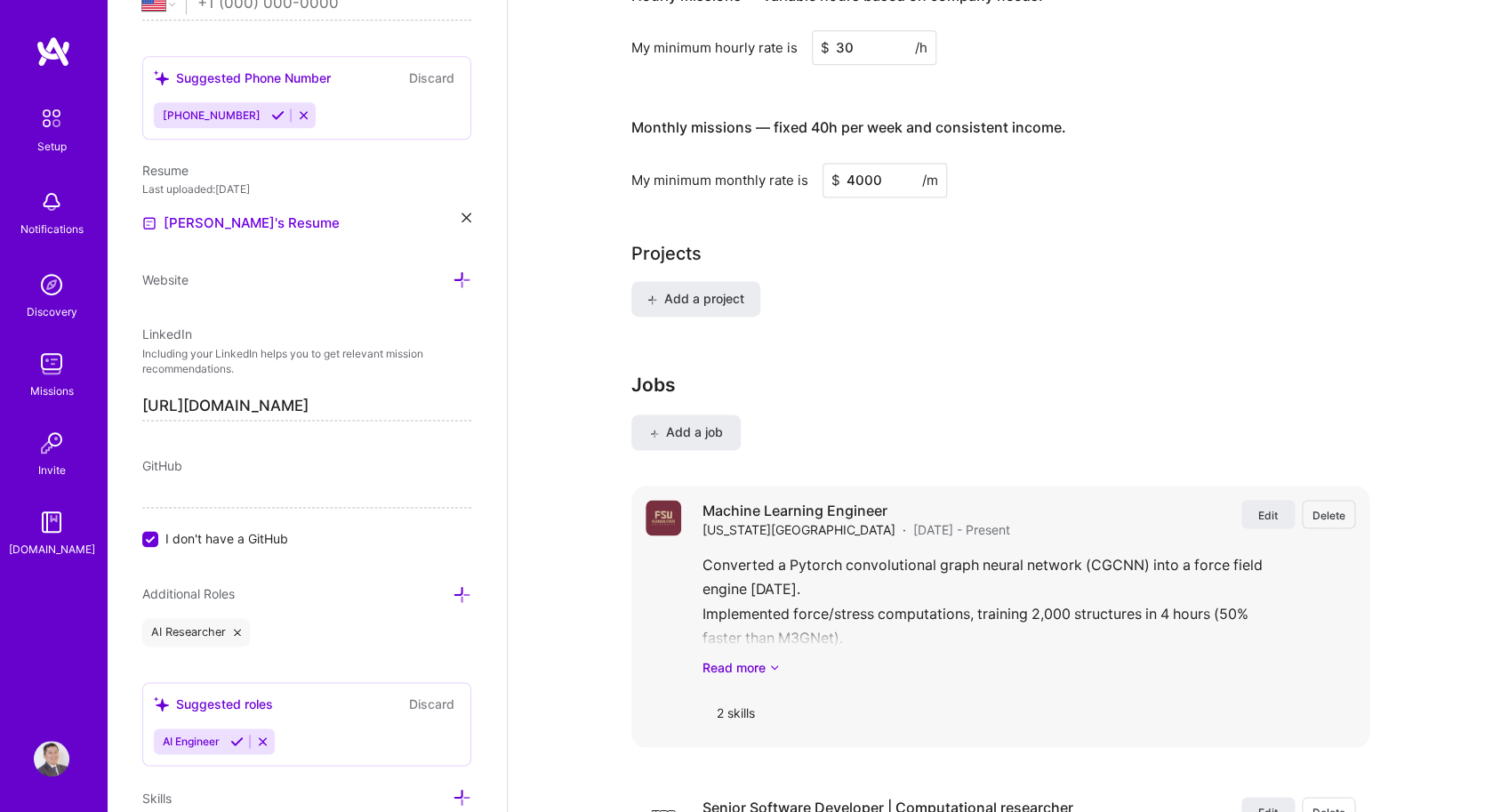
scroll to position [1024, 0]
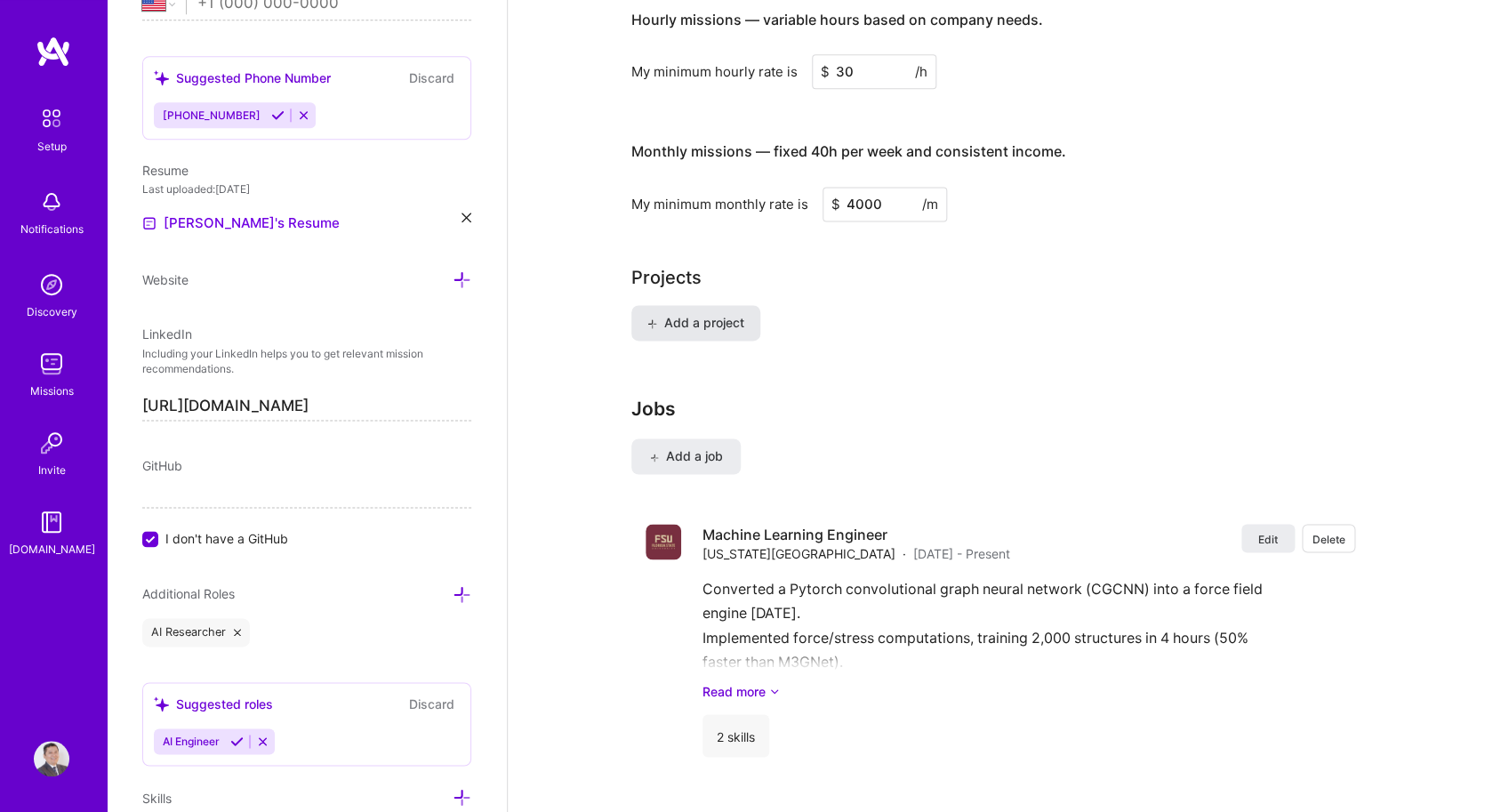
click at [706, 313] on span "Add a project" at bounding box center [696, 322] width 97 height 18
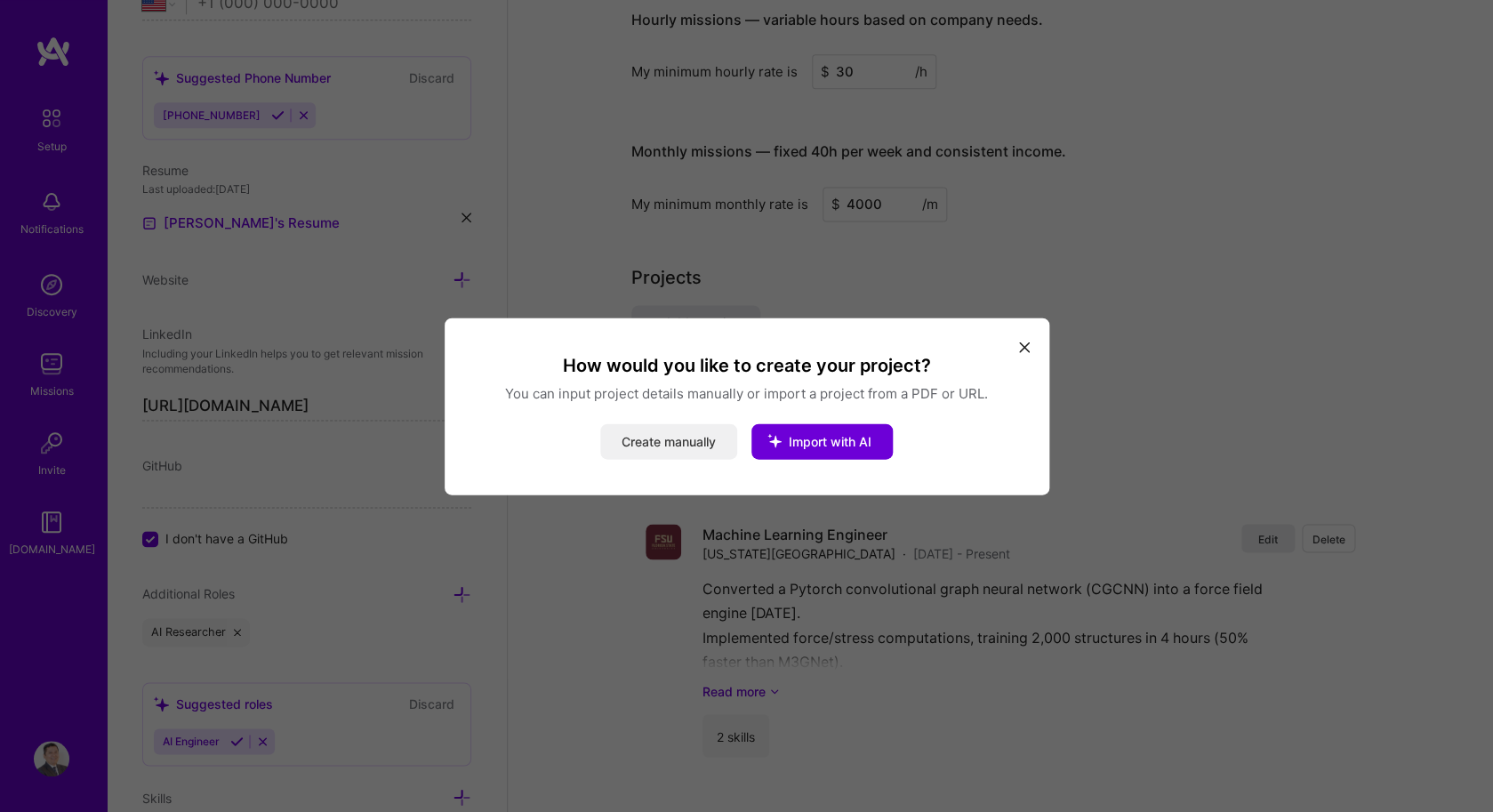
click at [695, 444] on button "Create manually" at bounding box center [668, 441] width 137 height 35
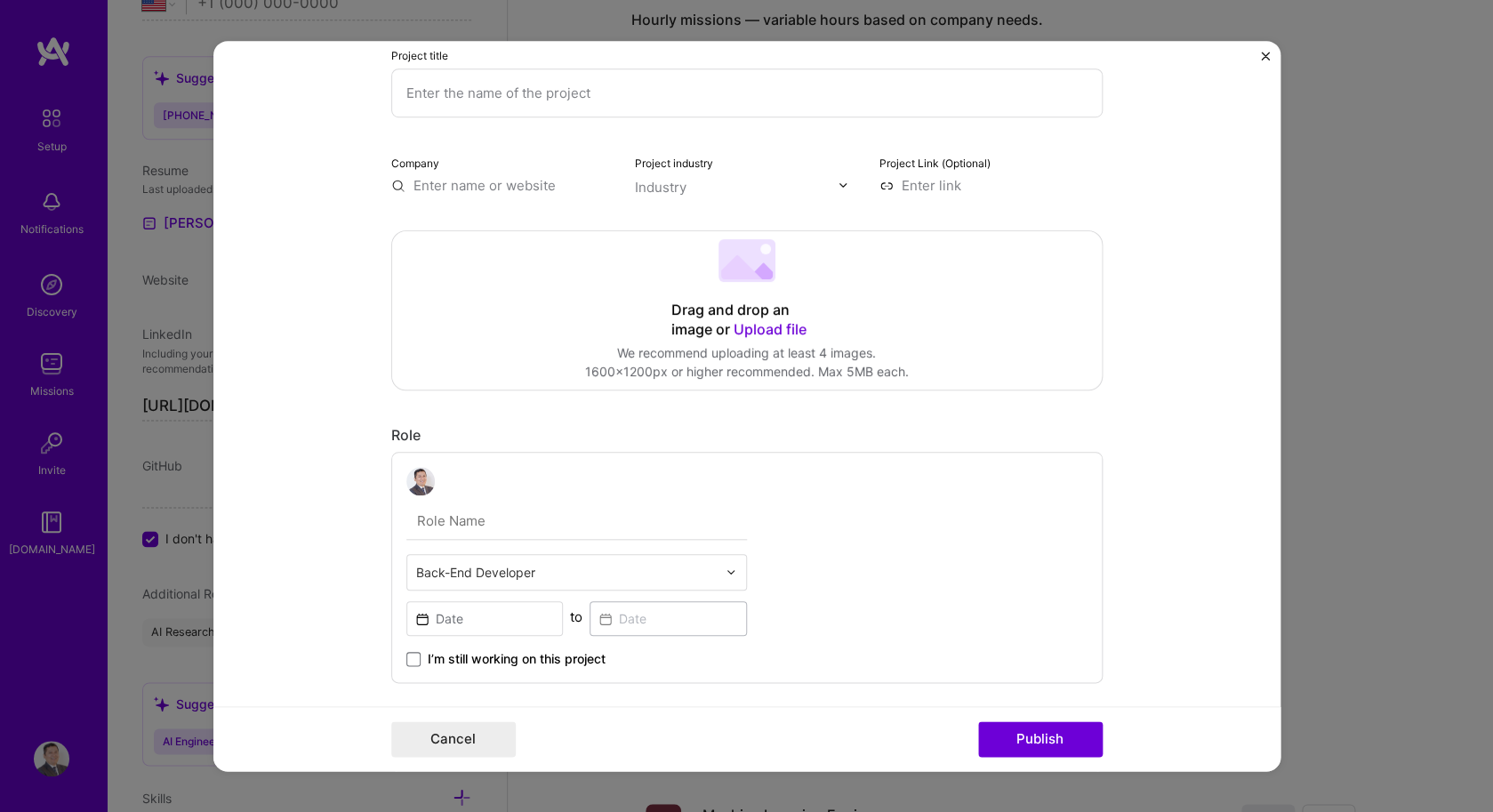
scroll to position [0, 0]
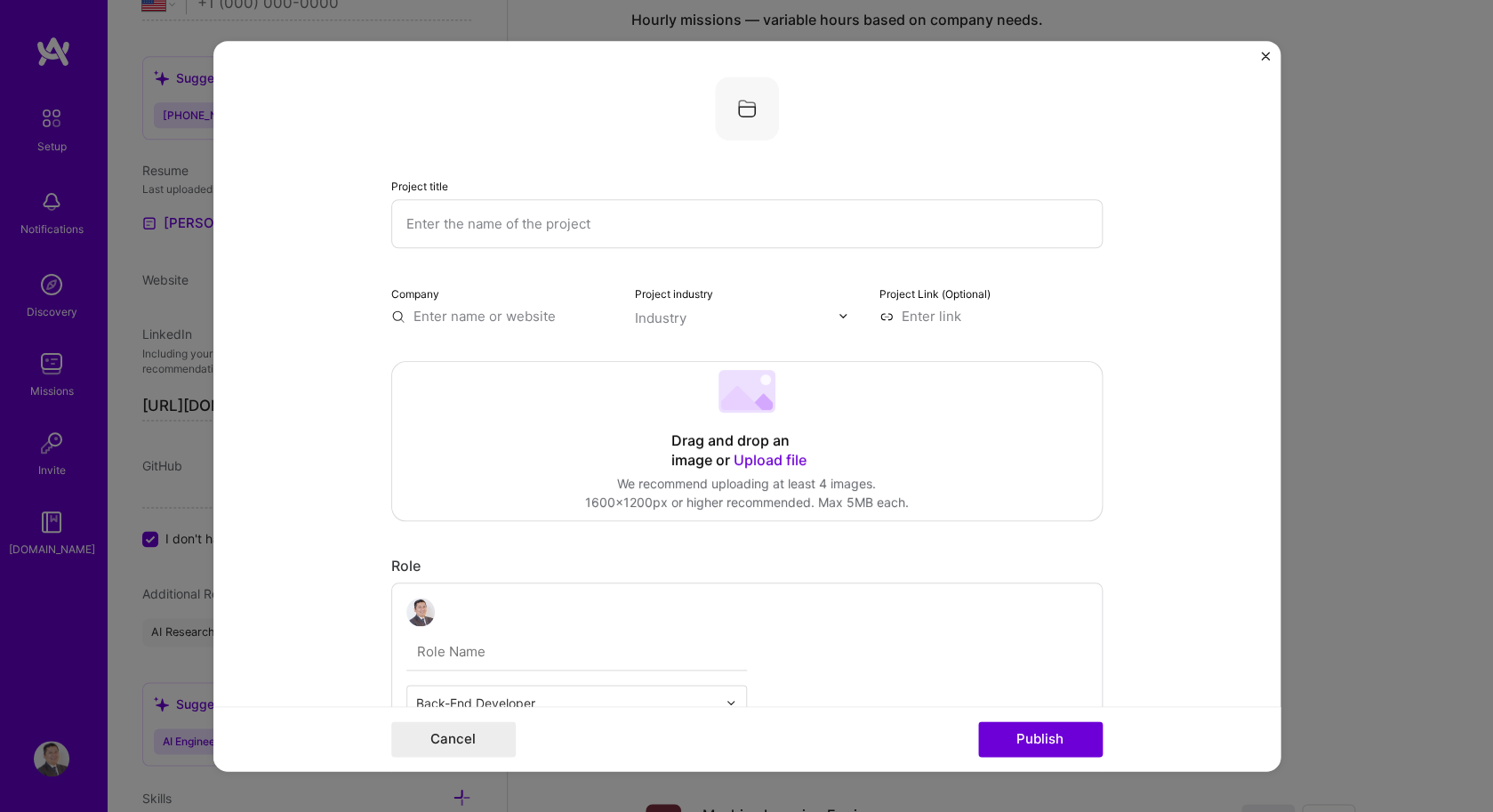
click at [685, 226] on input "text" at bounding box center [746, 223] width 712 height 49
click at [753, 452] on span "Upload file" at bounding box center [769, 459] width 73 height 18
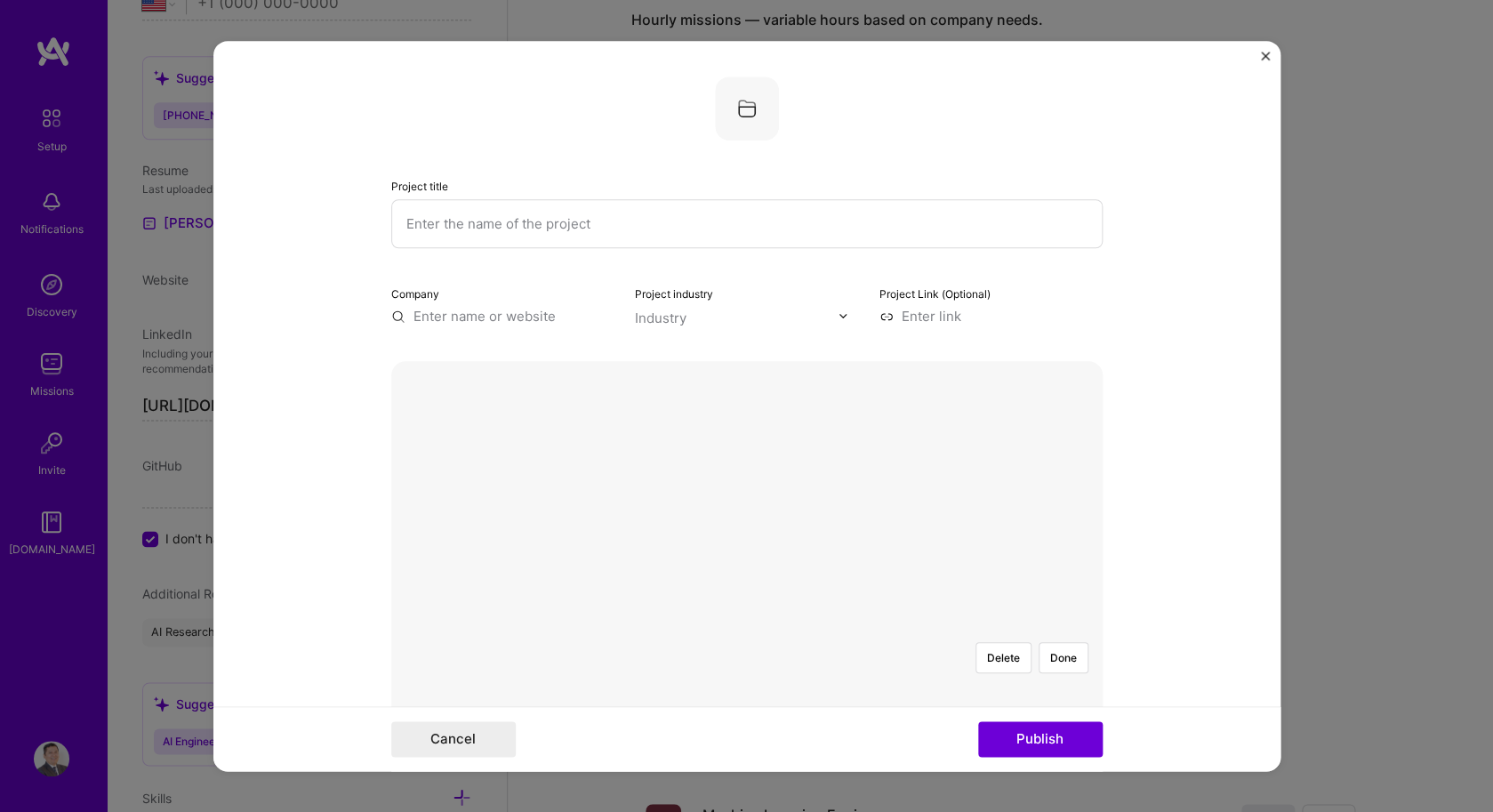
click at [560, 229] on input "text" at bounding box center [746, 223] width 712 height 49
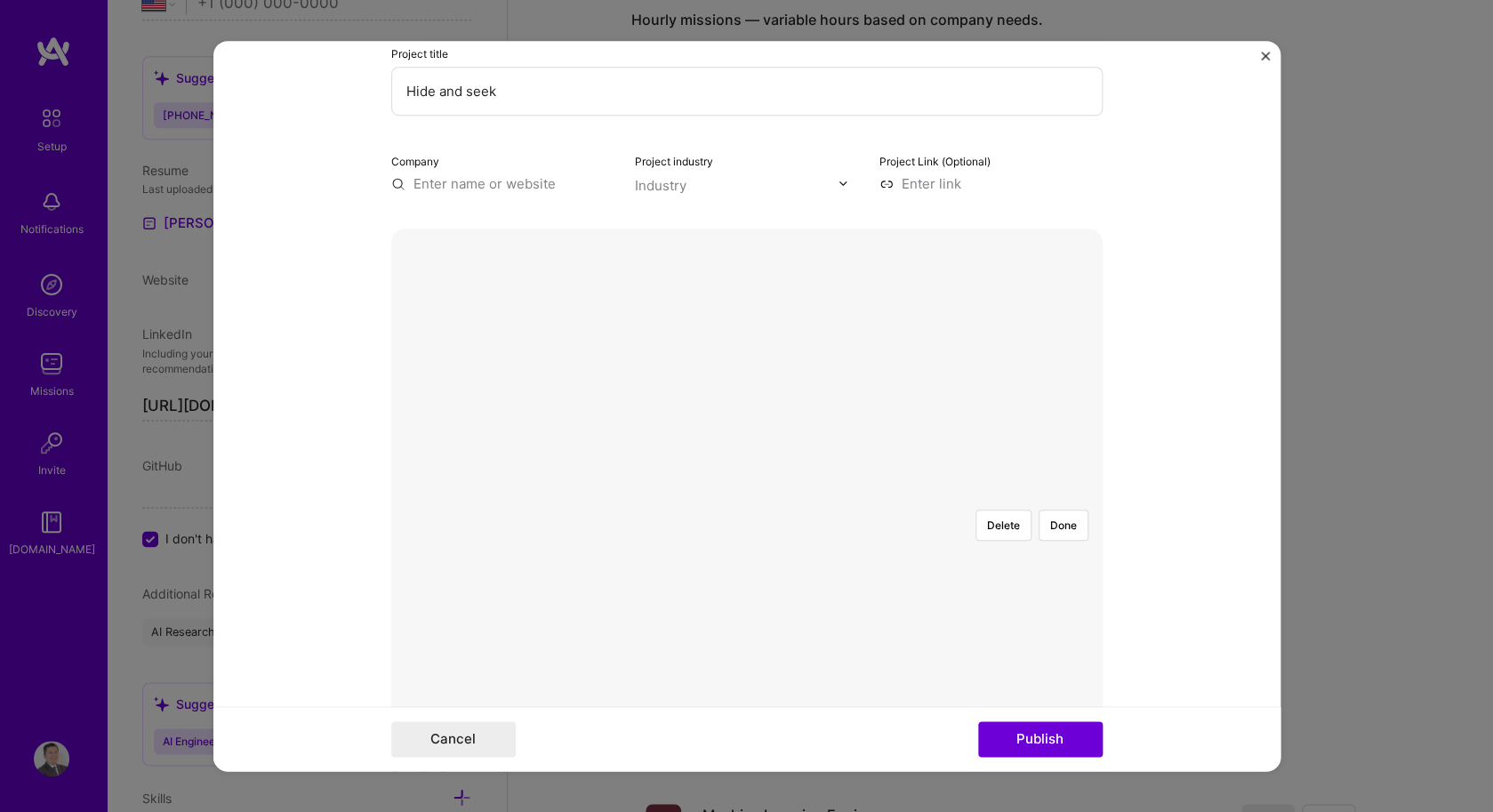
scroll to position [133, 0]
type input "Hide and seek"
click at [548, 179] on input "text" at bounding box center [502, 182] width 223 height 19
click at [841, 175] on div at bounding box center [847, 182] width 20 height 19
click at [1102, 152] on form "Project title Hide and seek Company Project industry Industry Project Link (Opt…" at bounding box center [746, 406] width 1067 height 731
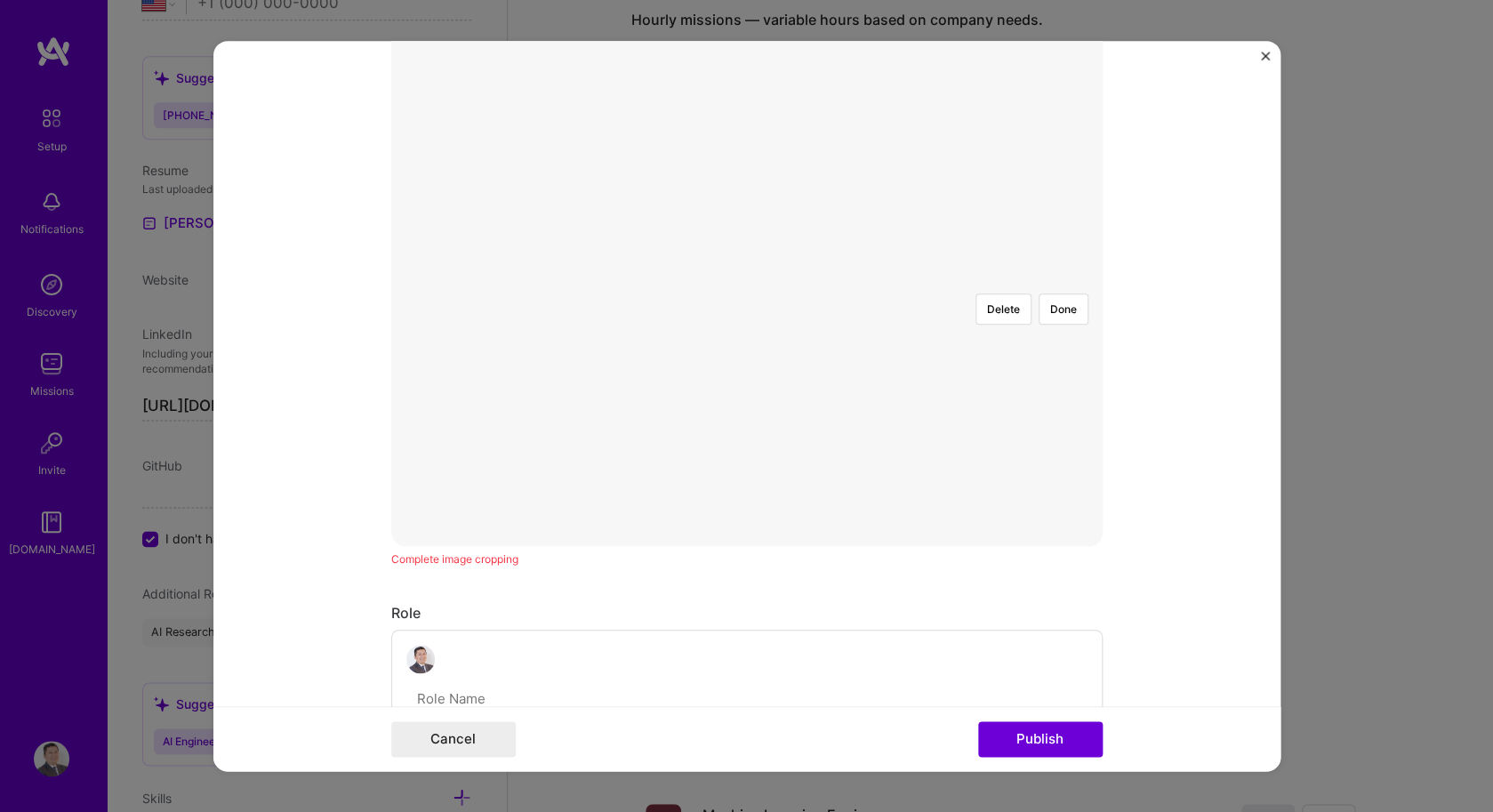
scroll to position [327, 0]
click at [871, 300] on div at bounding box center [1071, 495] width 518 height 390
click at [747, 300] on img at bounding box center [747, 300] width 0 height 0
click at [1062, 314] on button "Done" at bounding box center [1063, 329] width 50 height 31
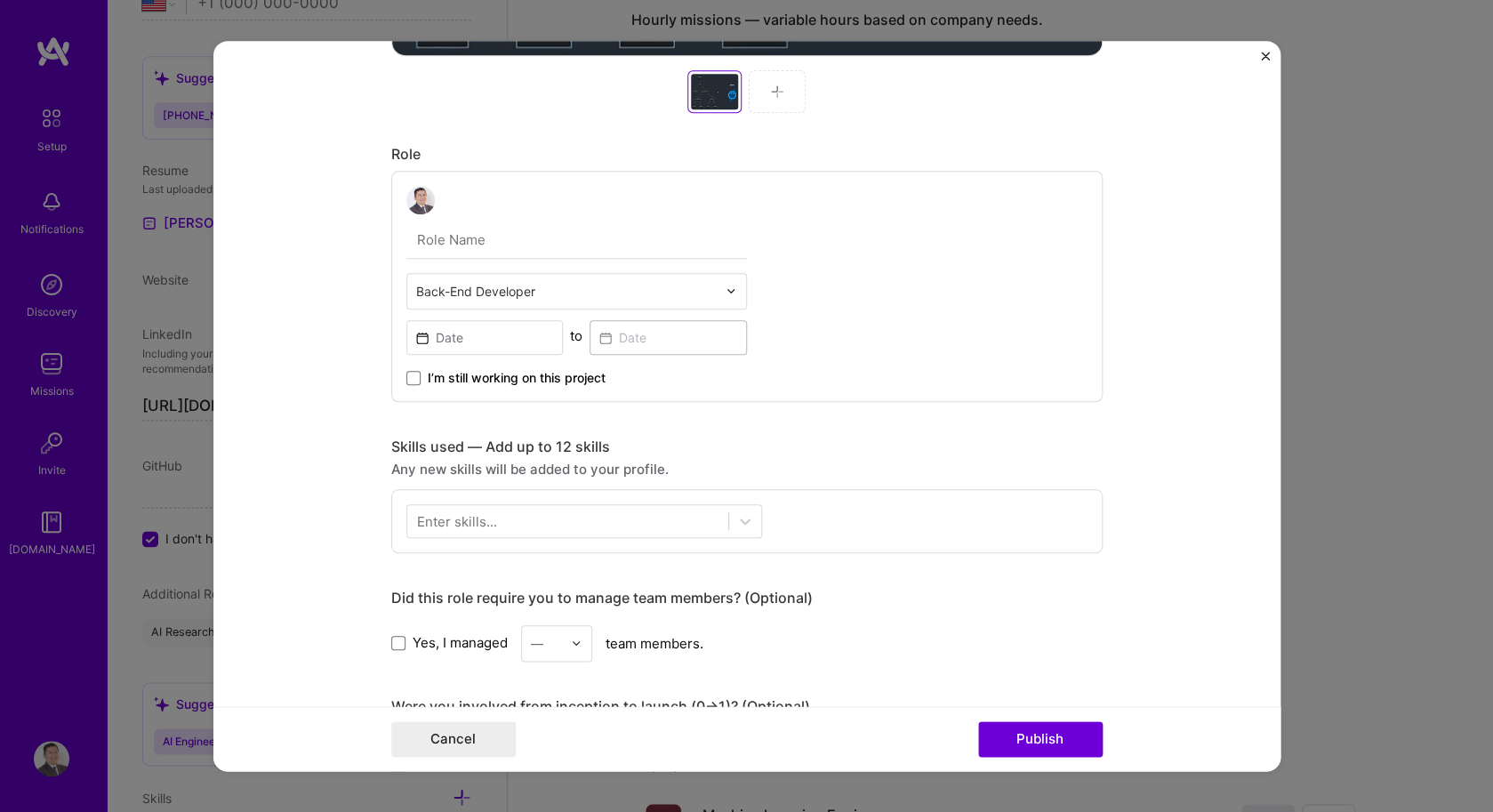
scroll to position [840, 0]
click at [567, 372] on span "I’m still working on this project" at bounding box center [516, 376] width 178 height 18
click at [0, 0] on input "I’m still working on this project" at bounding box center [0, 0] width 0 height 0
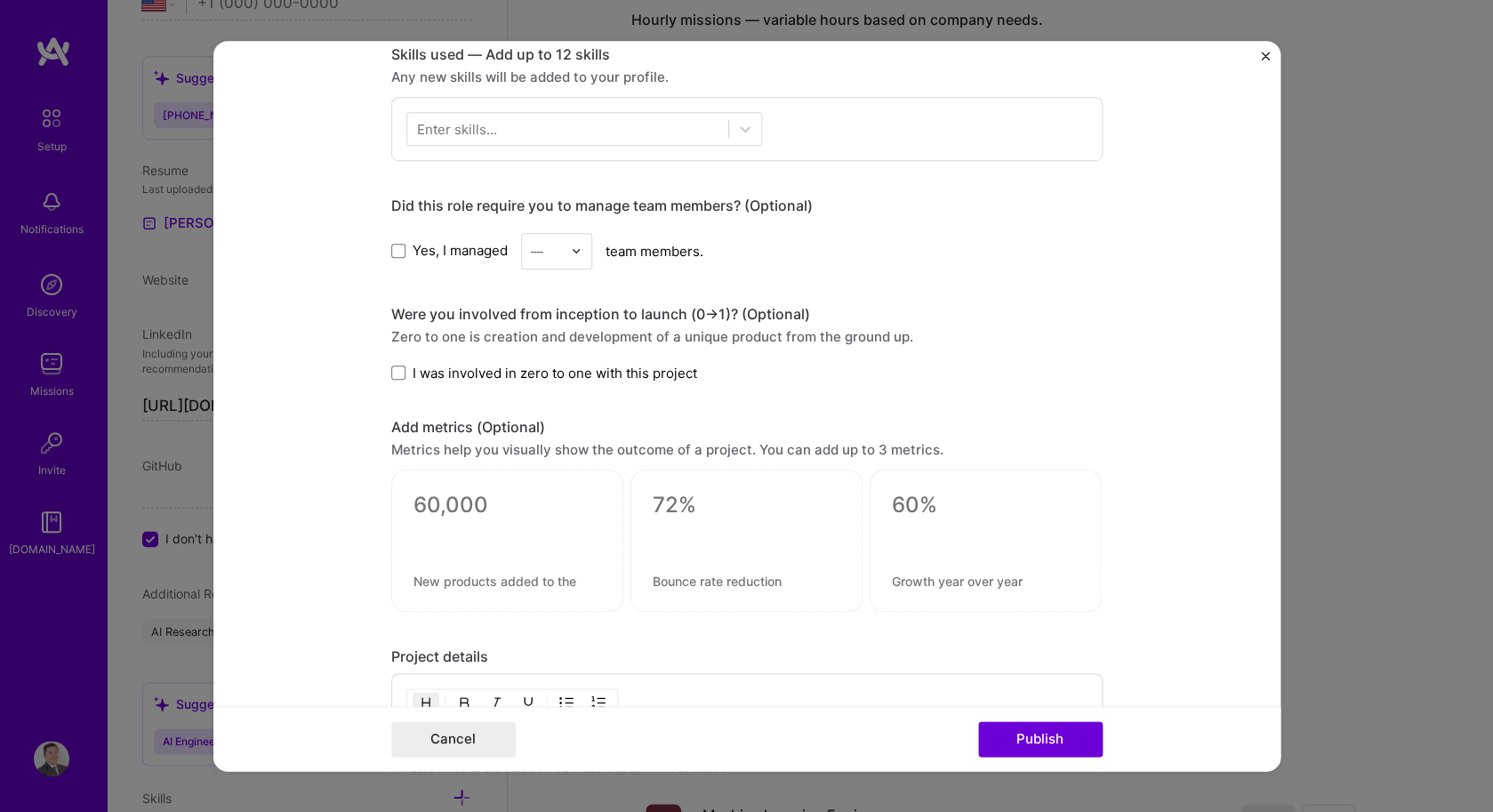
scroll to position [1263, 0]
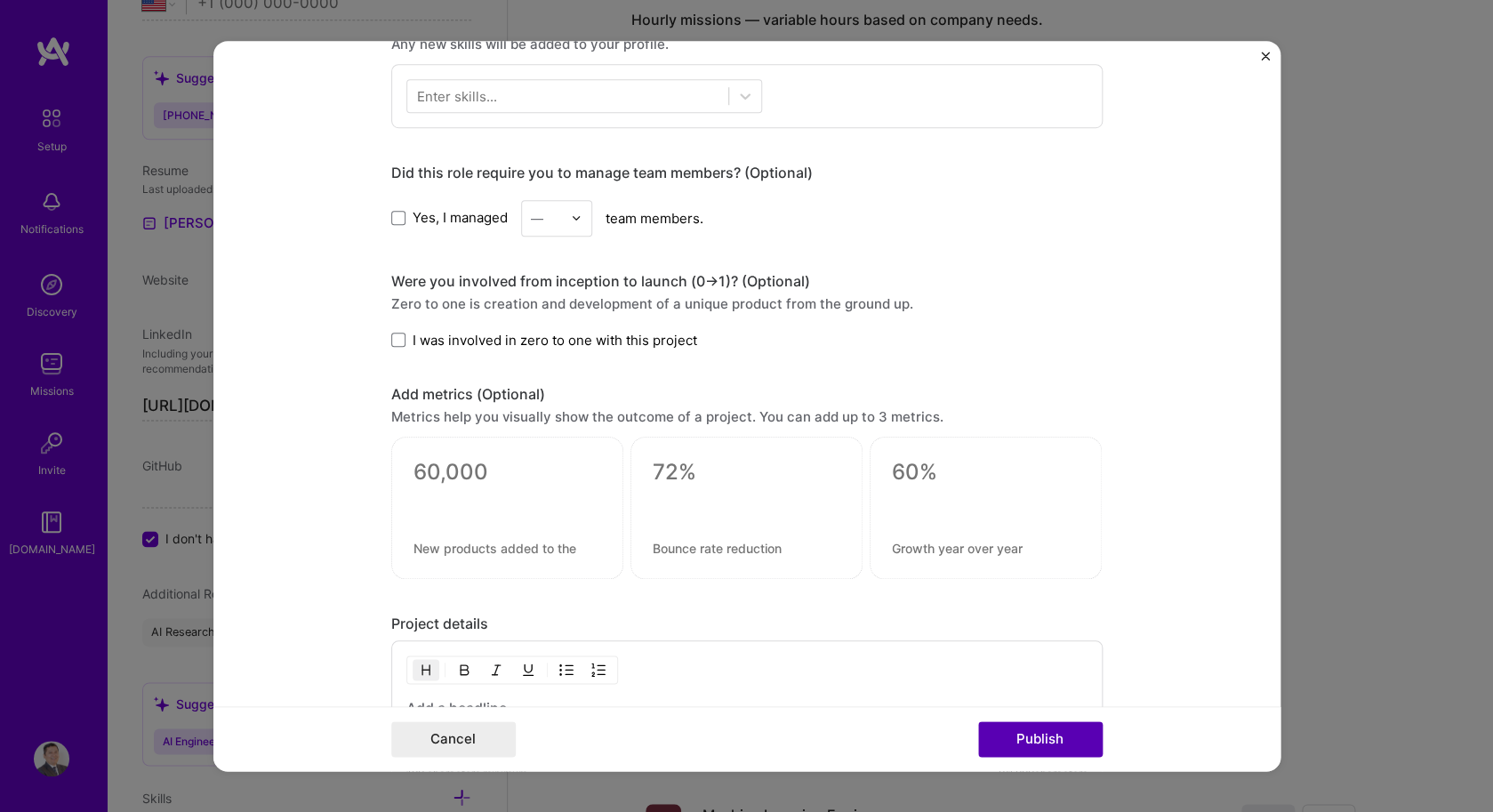
click at [1033, 733] on button "Publish" at bounding box center [1040, 739] width 125 height 35
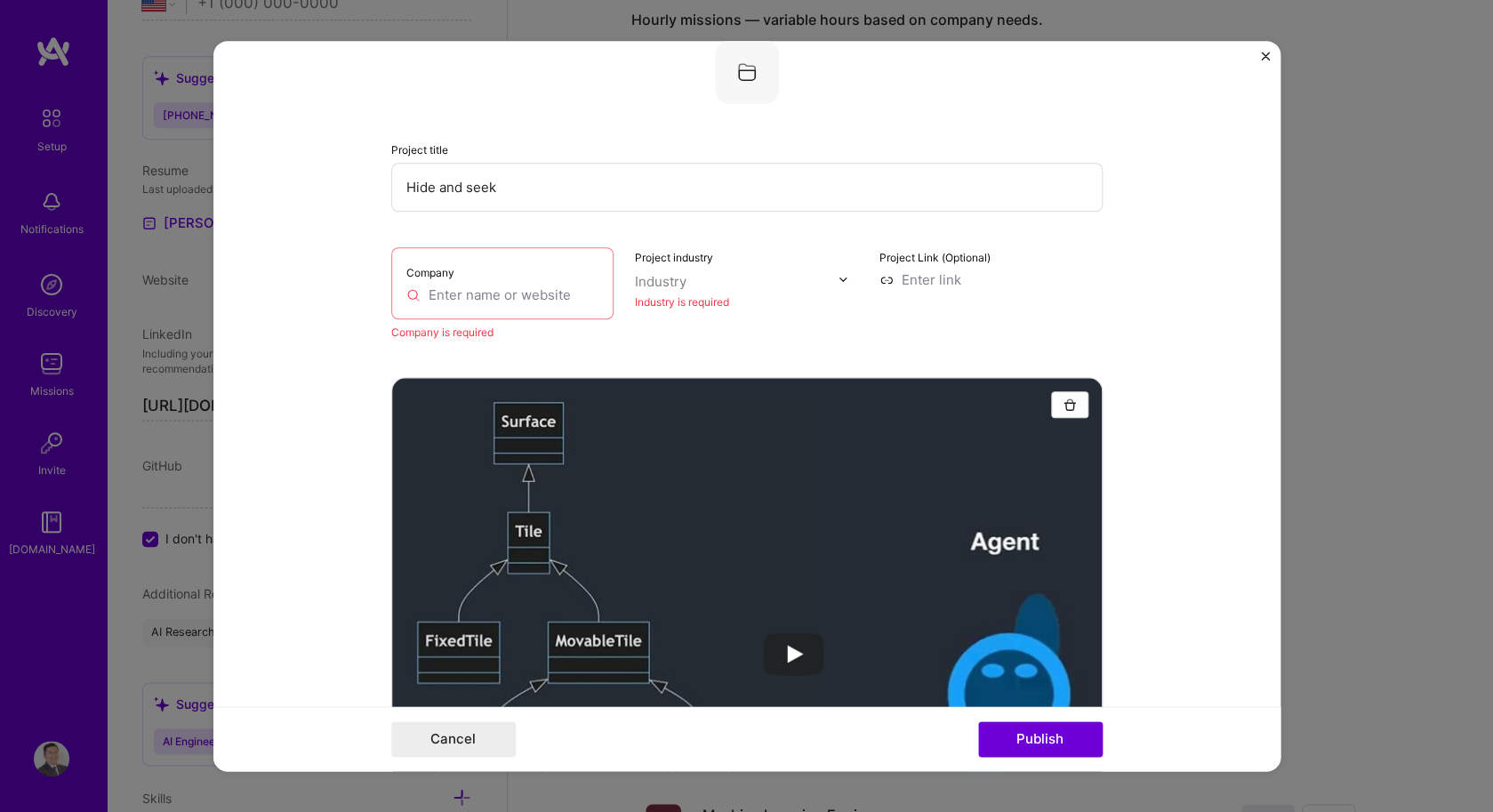
scroll to position [35, 0]
click at [587, 302] on input "text" at bounding box center [502, 296] width 193 height 19
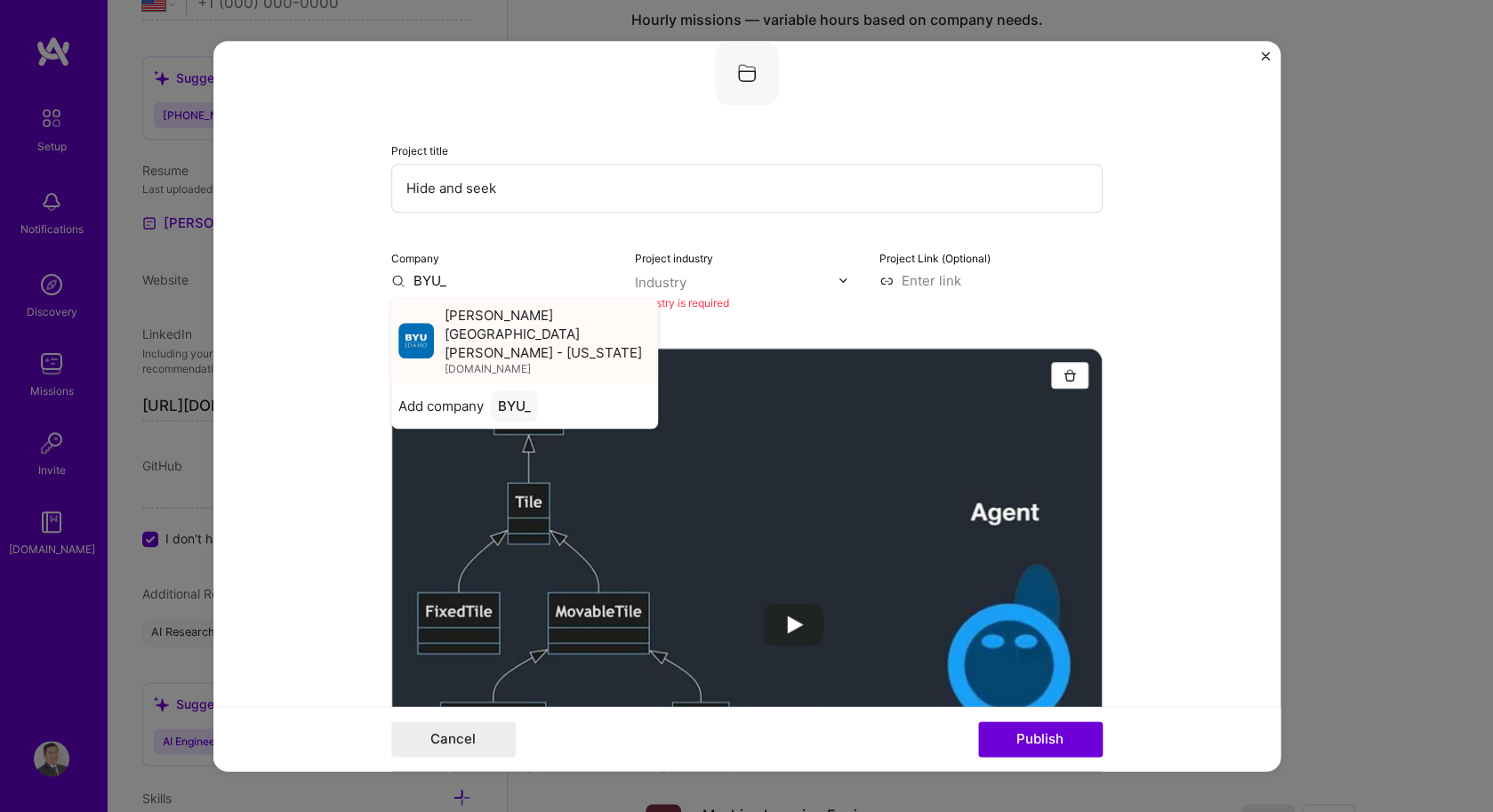
click at [554, 322] on span "[PERSON_NAME][GEOGRAPHIC_DATA][PERSON_NAME] - [US_STATE]" at bounding box center [548, 334] width 207 height 56
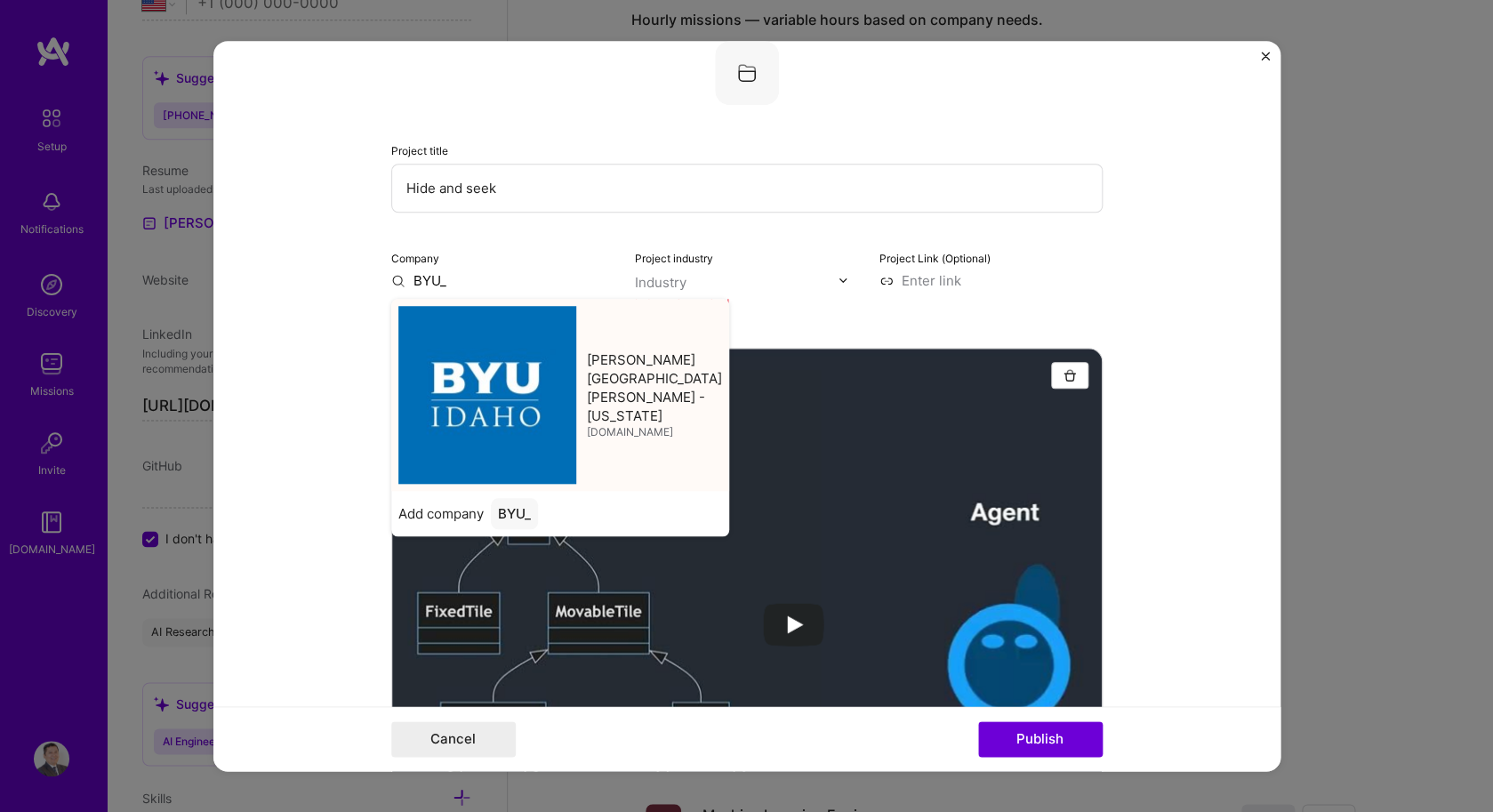
type input "[PERSON_NAME][GEOGRAPHIC_DATA][PERSON_NAME] - [US_STATE]"
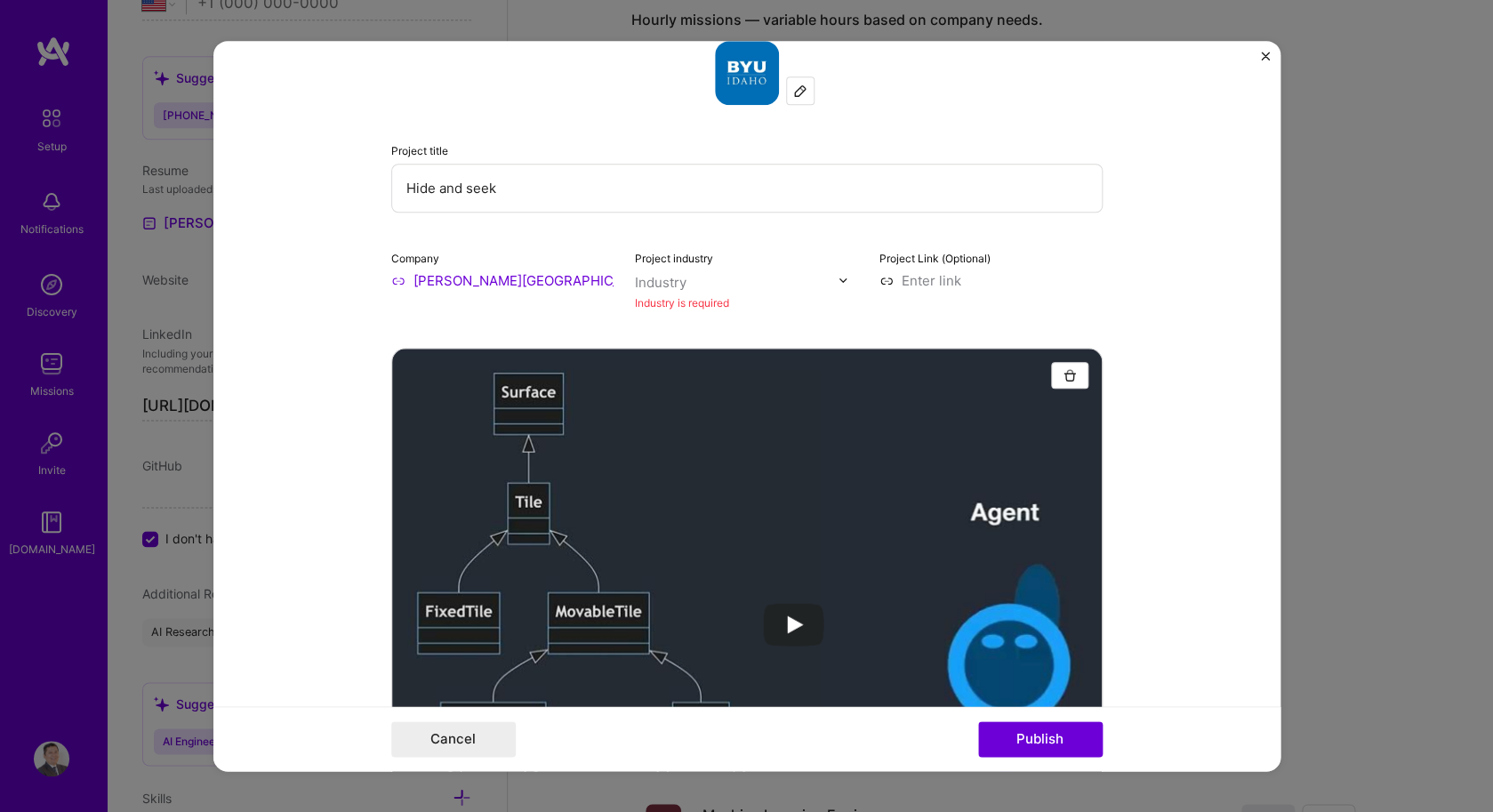
click at [775, 279] on input "text" at bounding box center [736, 282] width 203 height 19
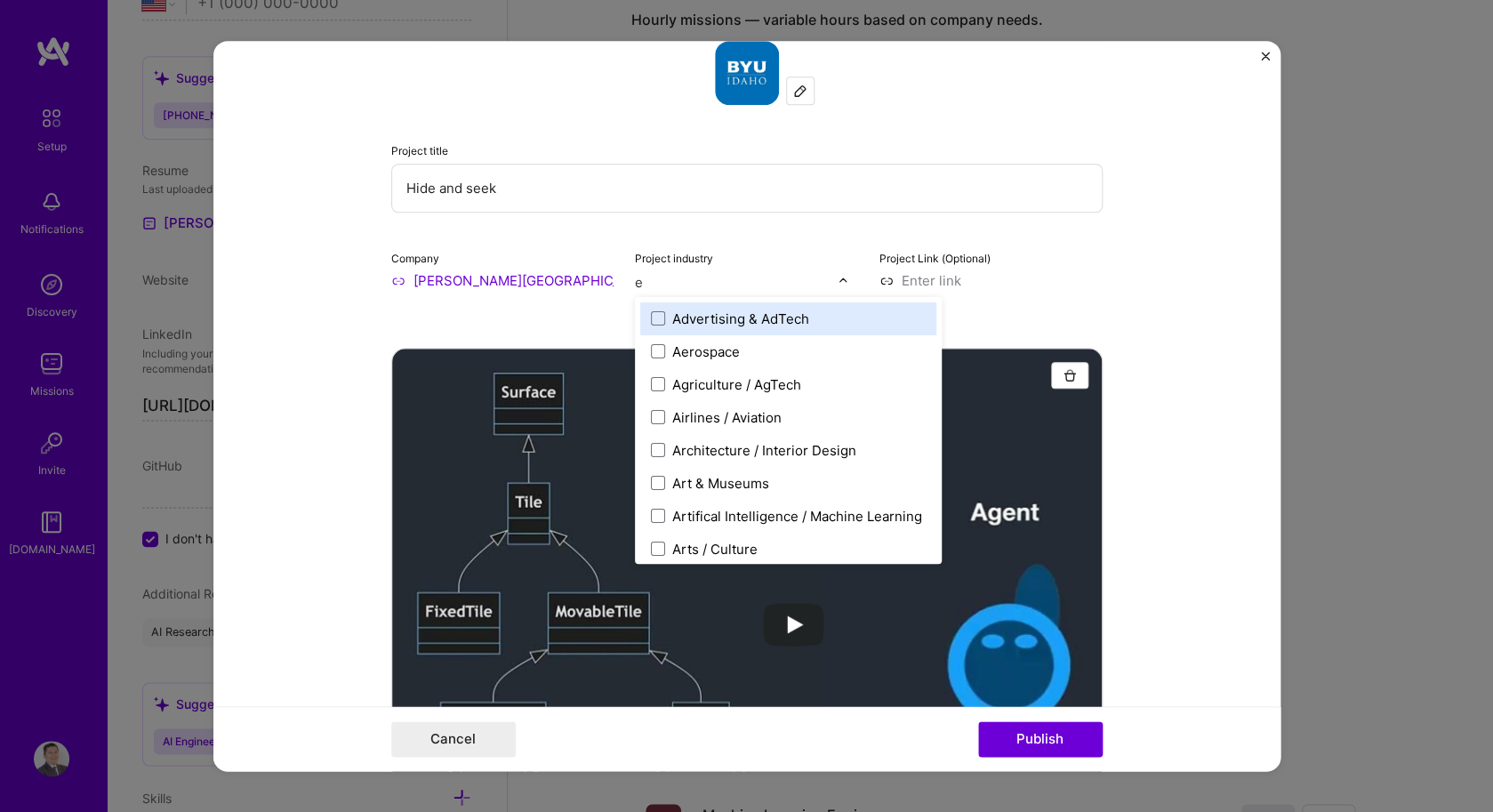
type input "ed"
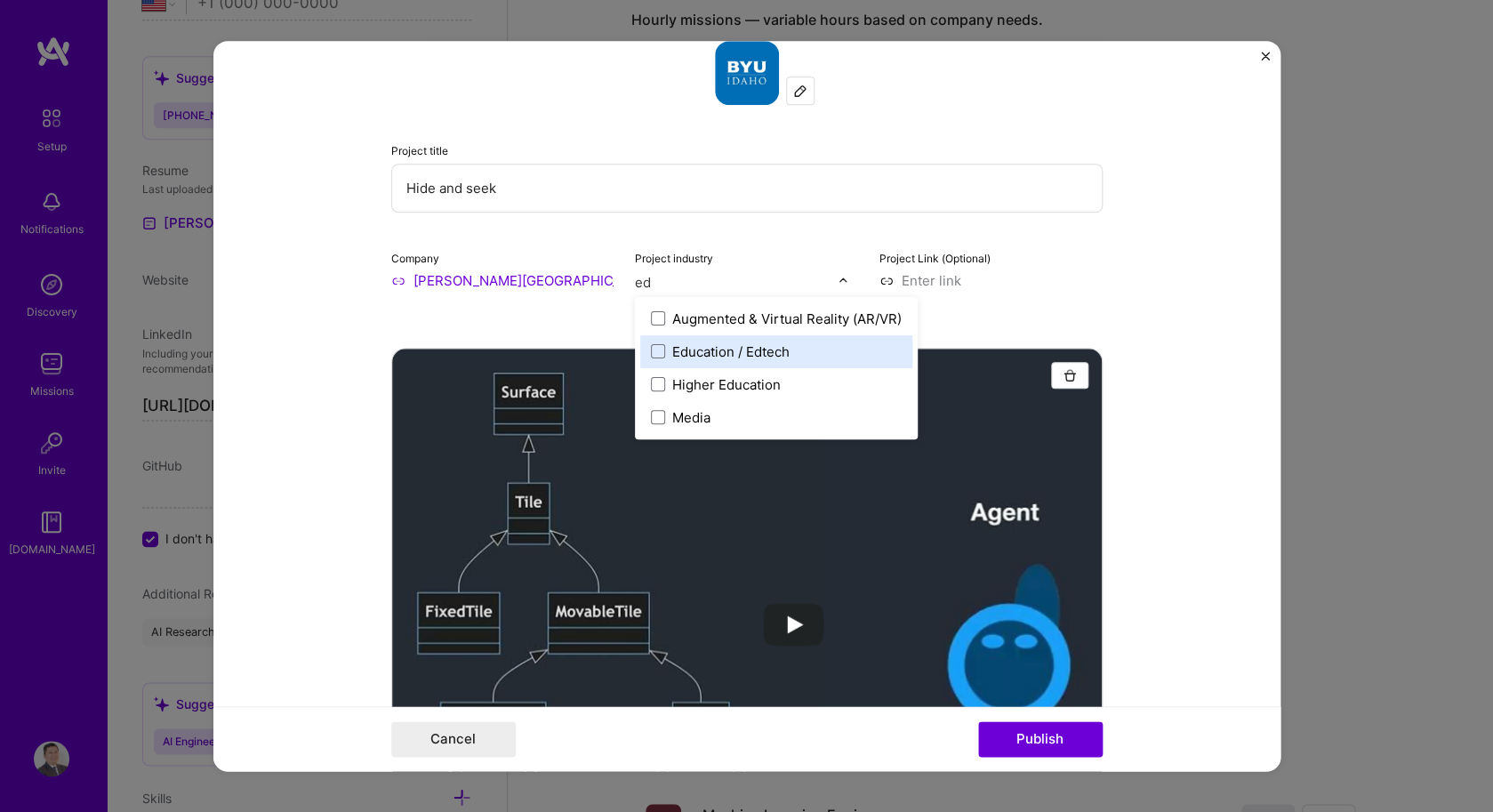
click at [760, 349] on div "Education / Edtech" at bounding box center [730, 352] width 117 height 19
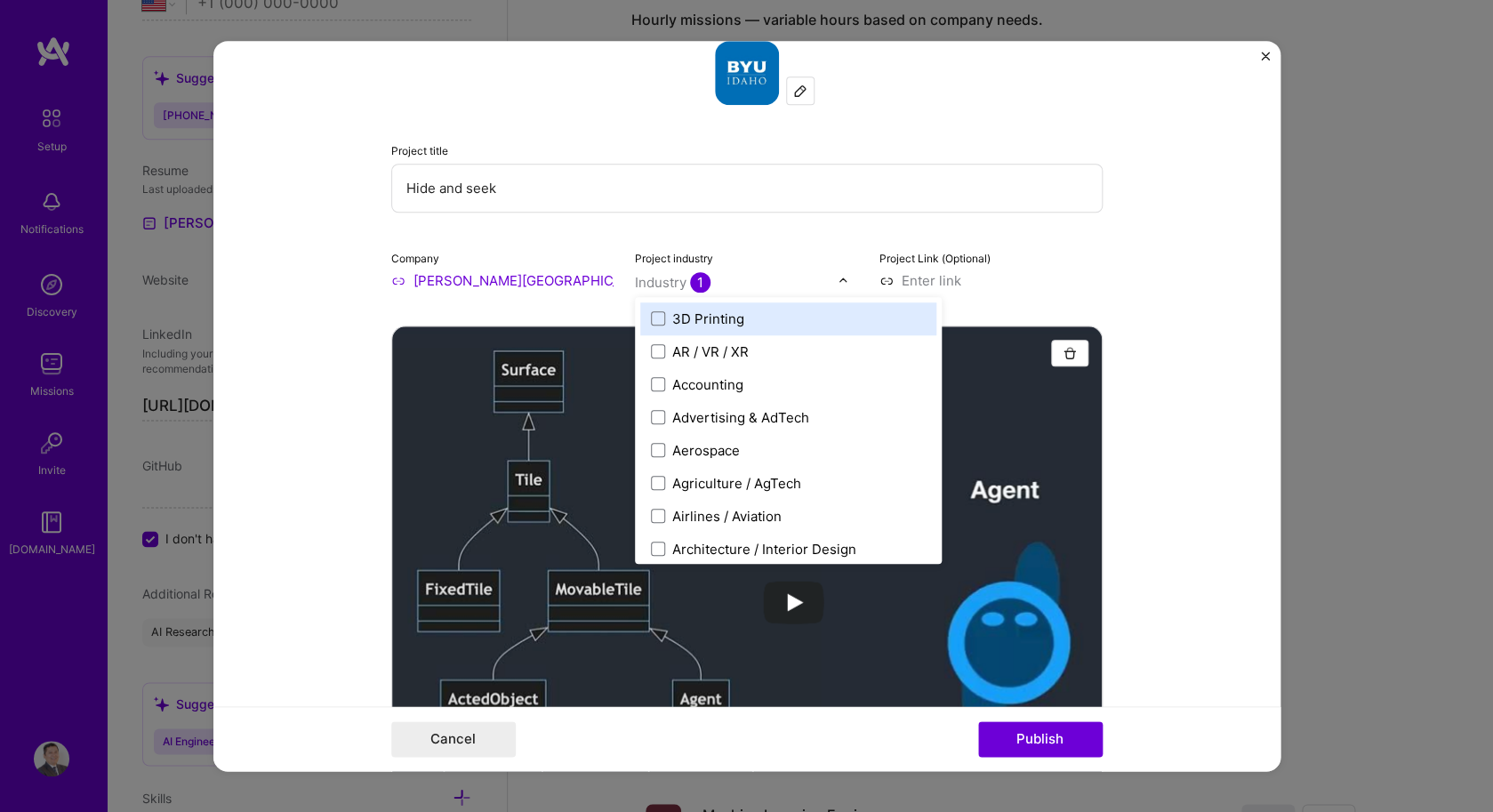
click at [1028, 234] on div "Project title Hide and seek Company [PERSON_NAME][GEOGRAPHIC_DATA][PERSON_NAME]…" at bounding box center [746, 166] width 712 height 249
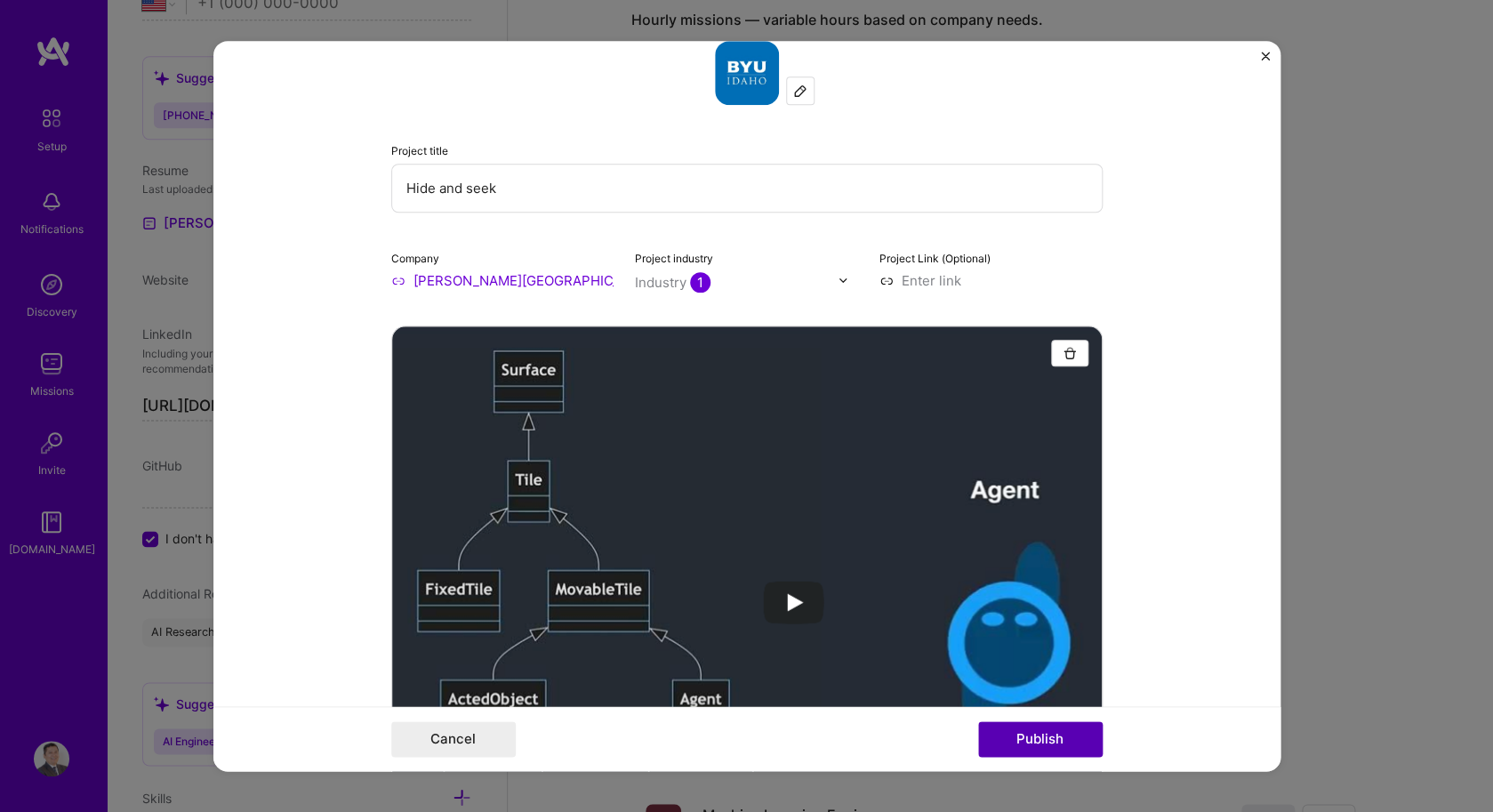
click at [1067, 736] on button "Publish" at bounding box center [1040, 739] width 125 height 35
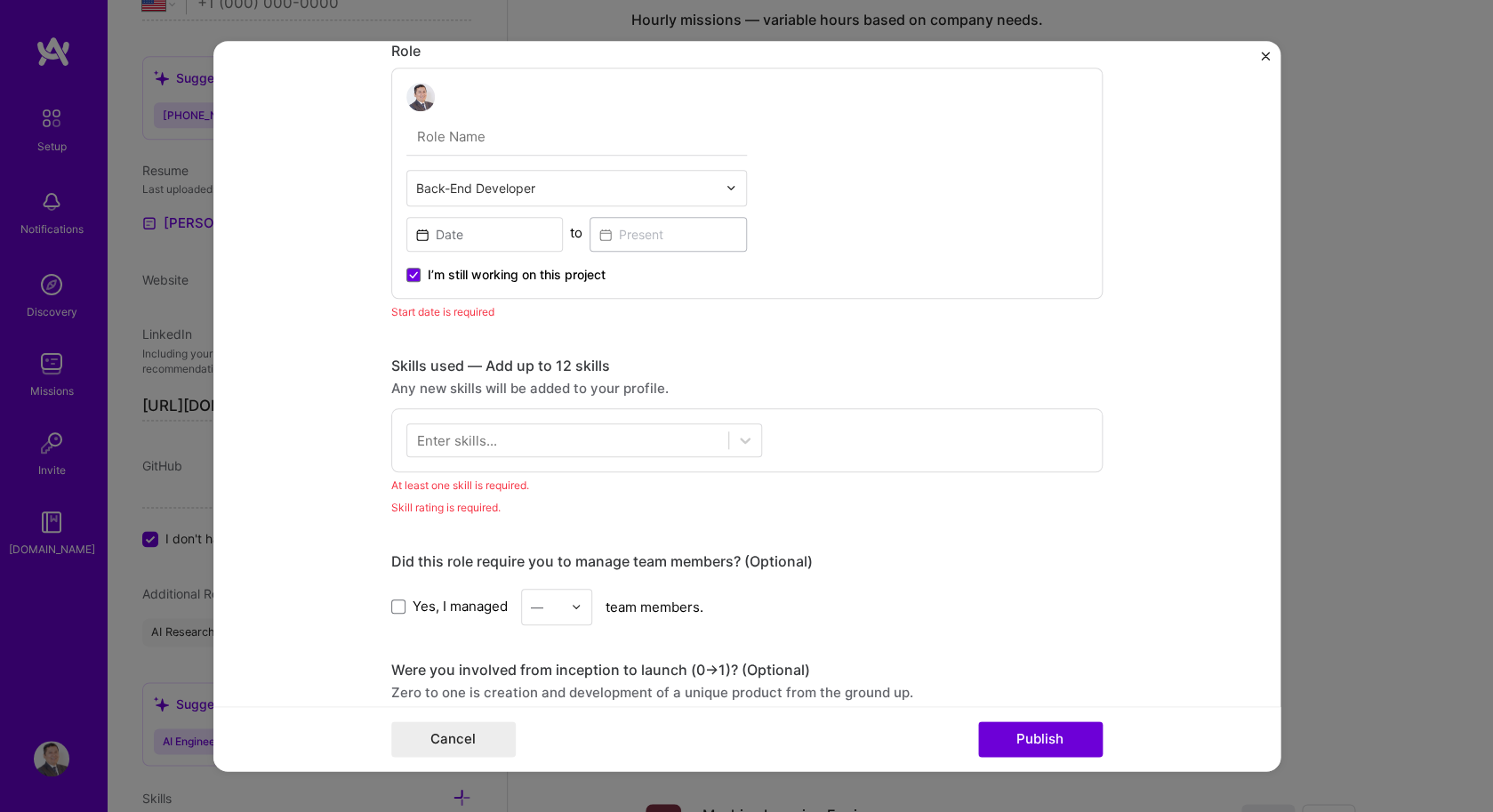
scroll to position [942, 0]
click at [488, 231] on input at bounding box center [485, 233] width 157 height 34
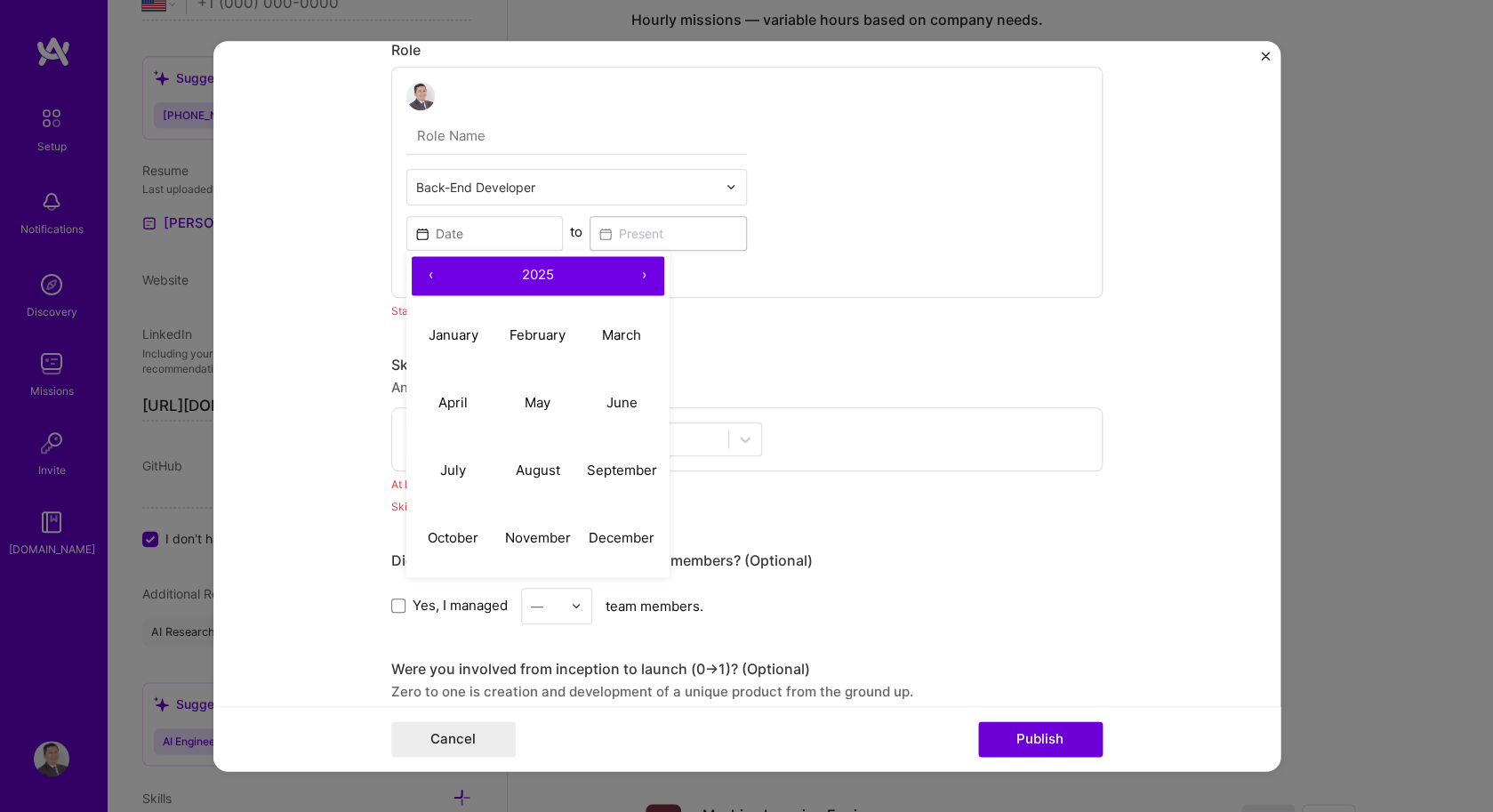
click at [433, 276] on button "‹" at bounding box center [431, 275] width 39 height 39
click at [468, 331] on abbr "January" at bounding box center [454, 335] width 50 height 17
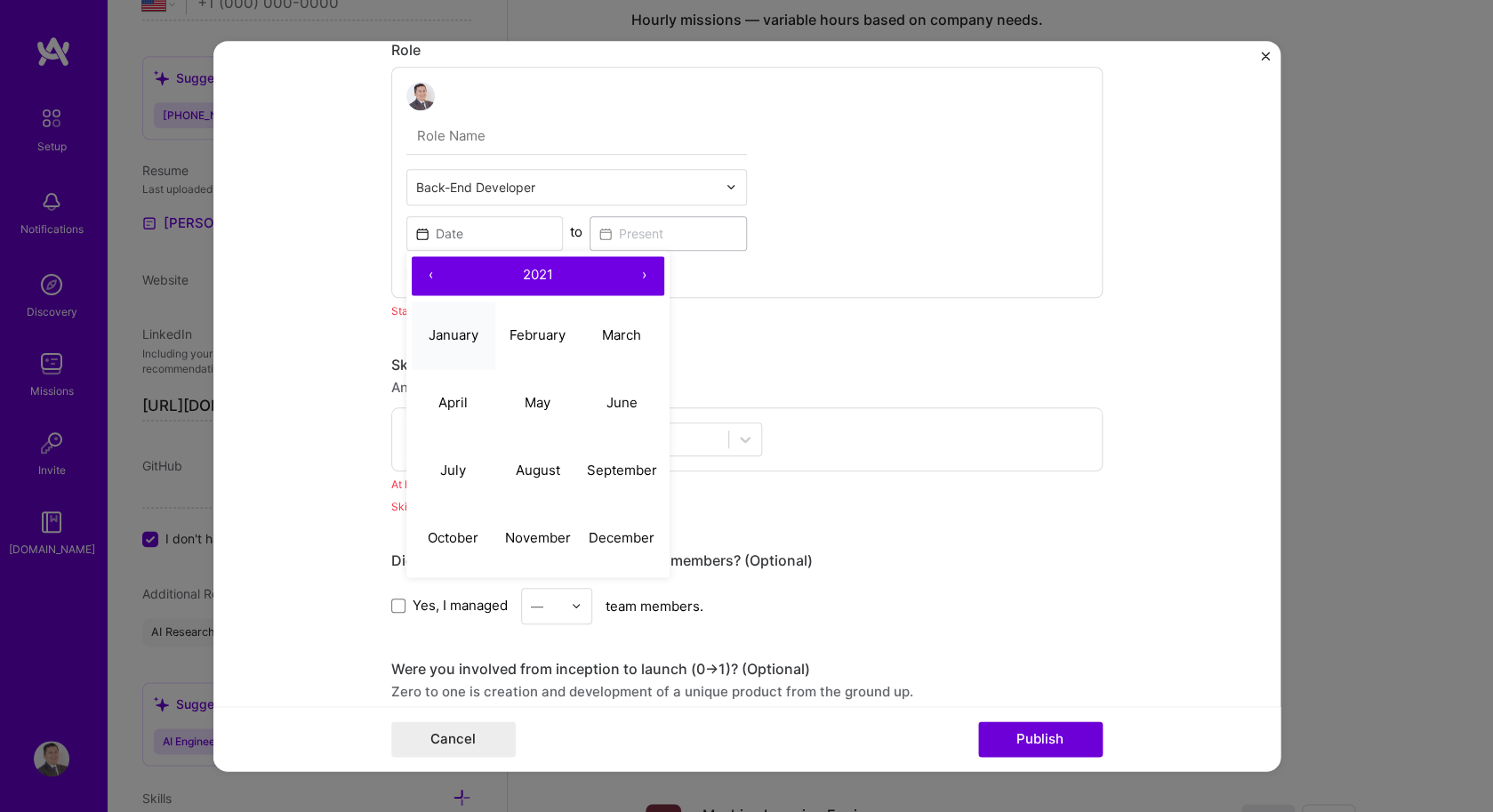
type input "[DATE]"
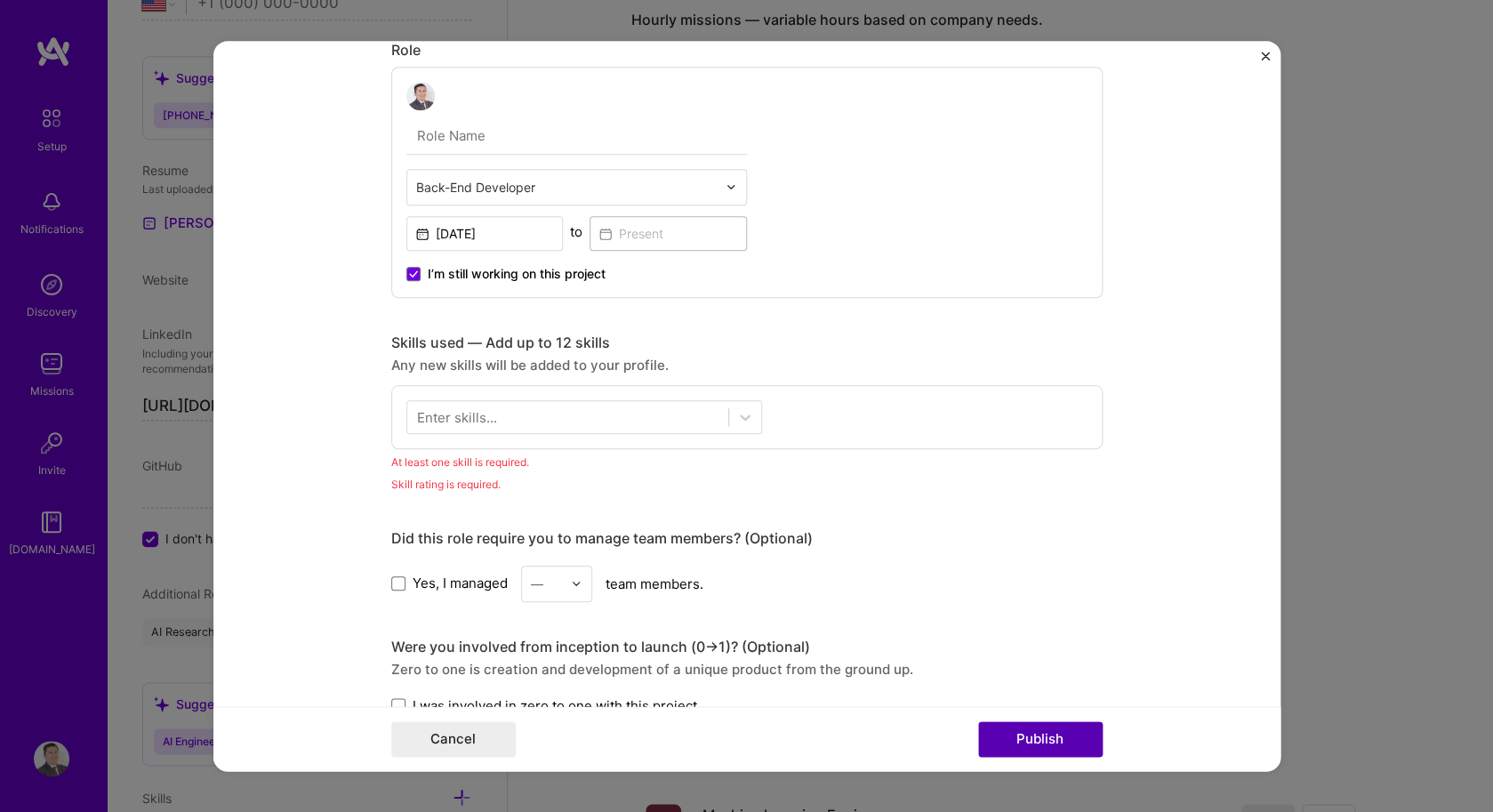
click at [1020, 741] on button "Publish" at bounding box center [1040, 739] width 125 height 35
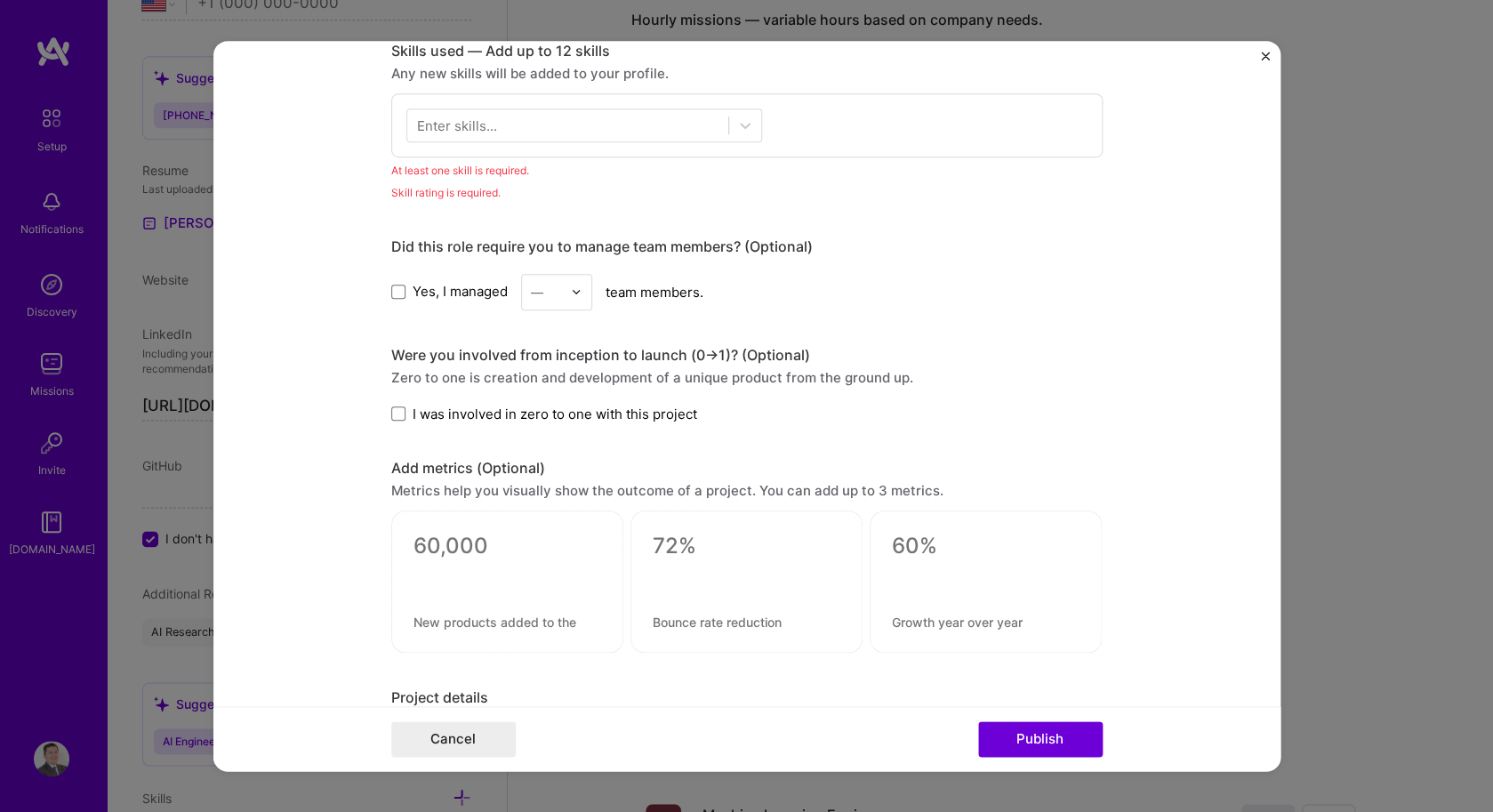
scroll to position [1234, 0]
click at [672, 122] on div at bounding box center [567, 125] width 321 height 30
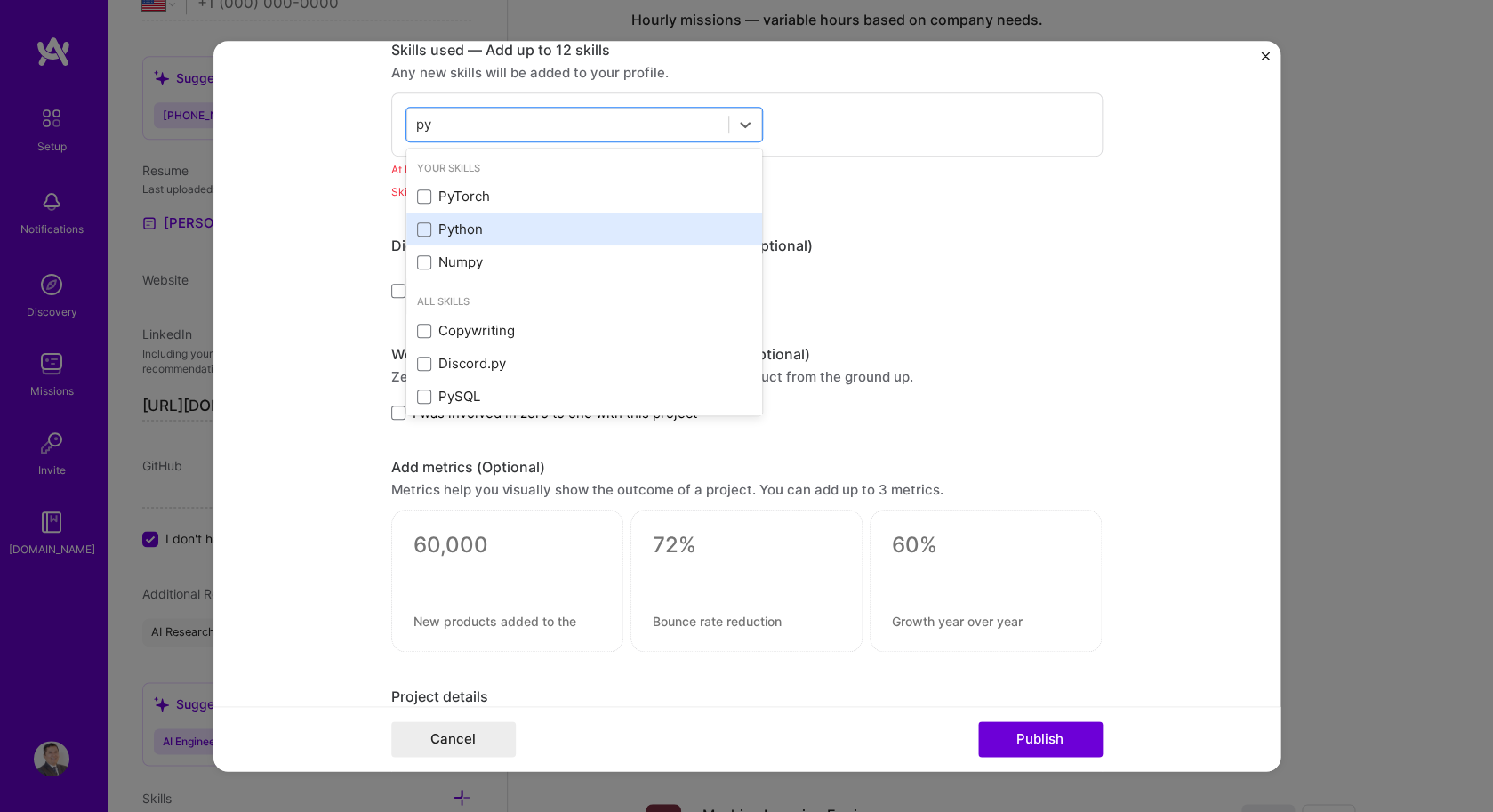
click at [599, 226] on div "Python" at bounding box center [583, 229] width 334 height 19
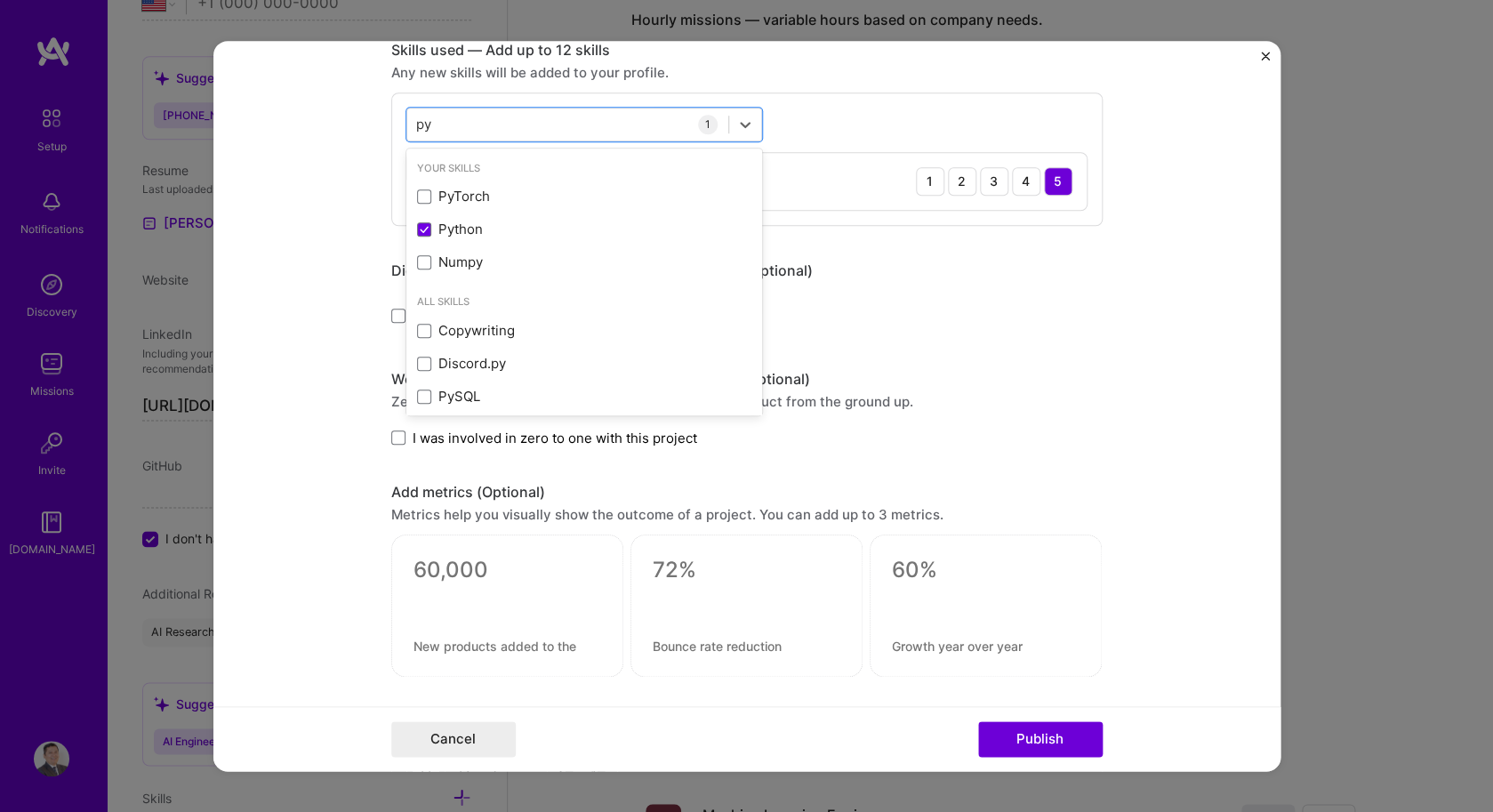
type input "py"
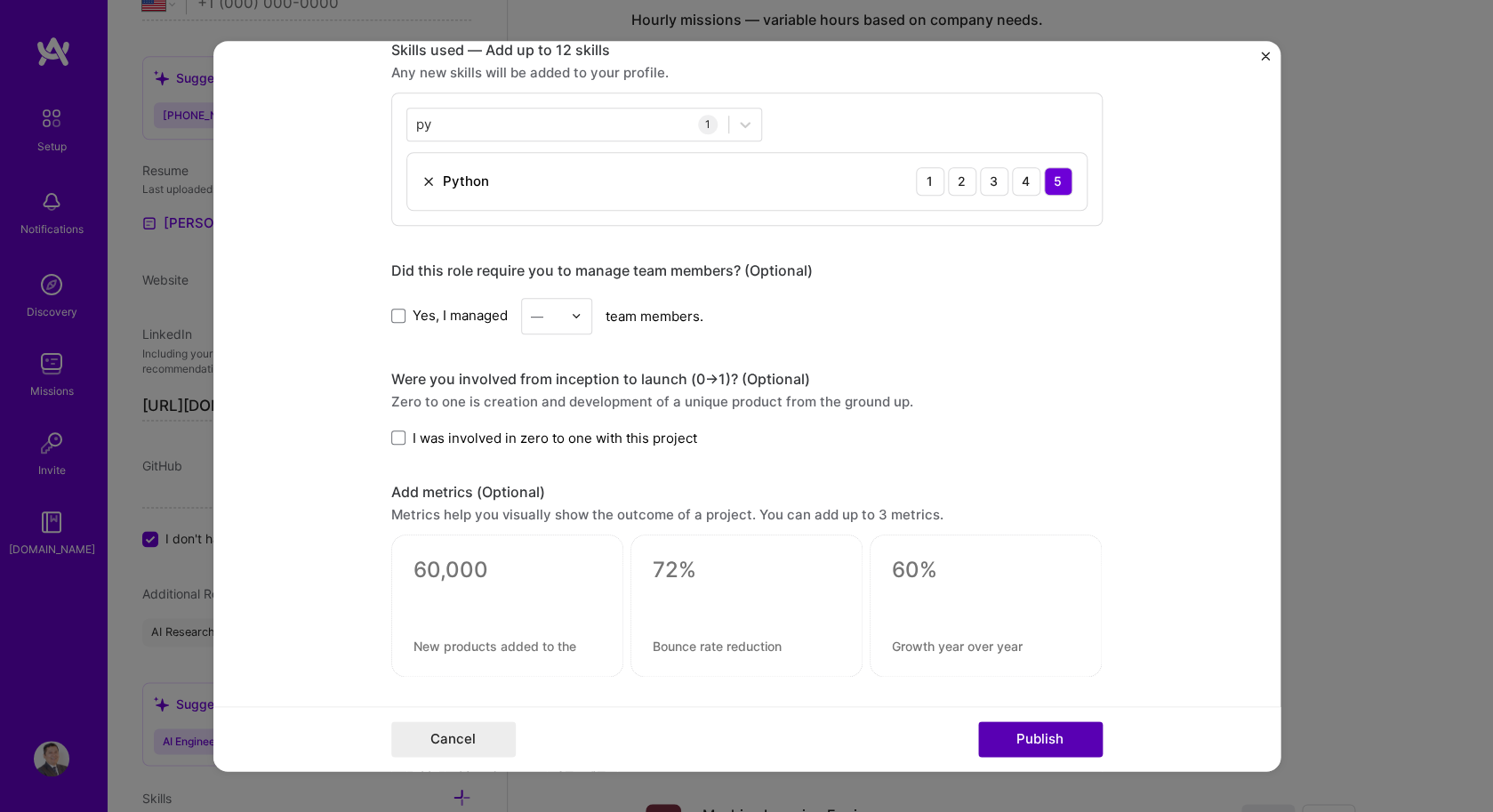
click at [1067, 748] on button "Publish" at bounding box center [1040, 739] width 125 height 35
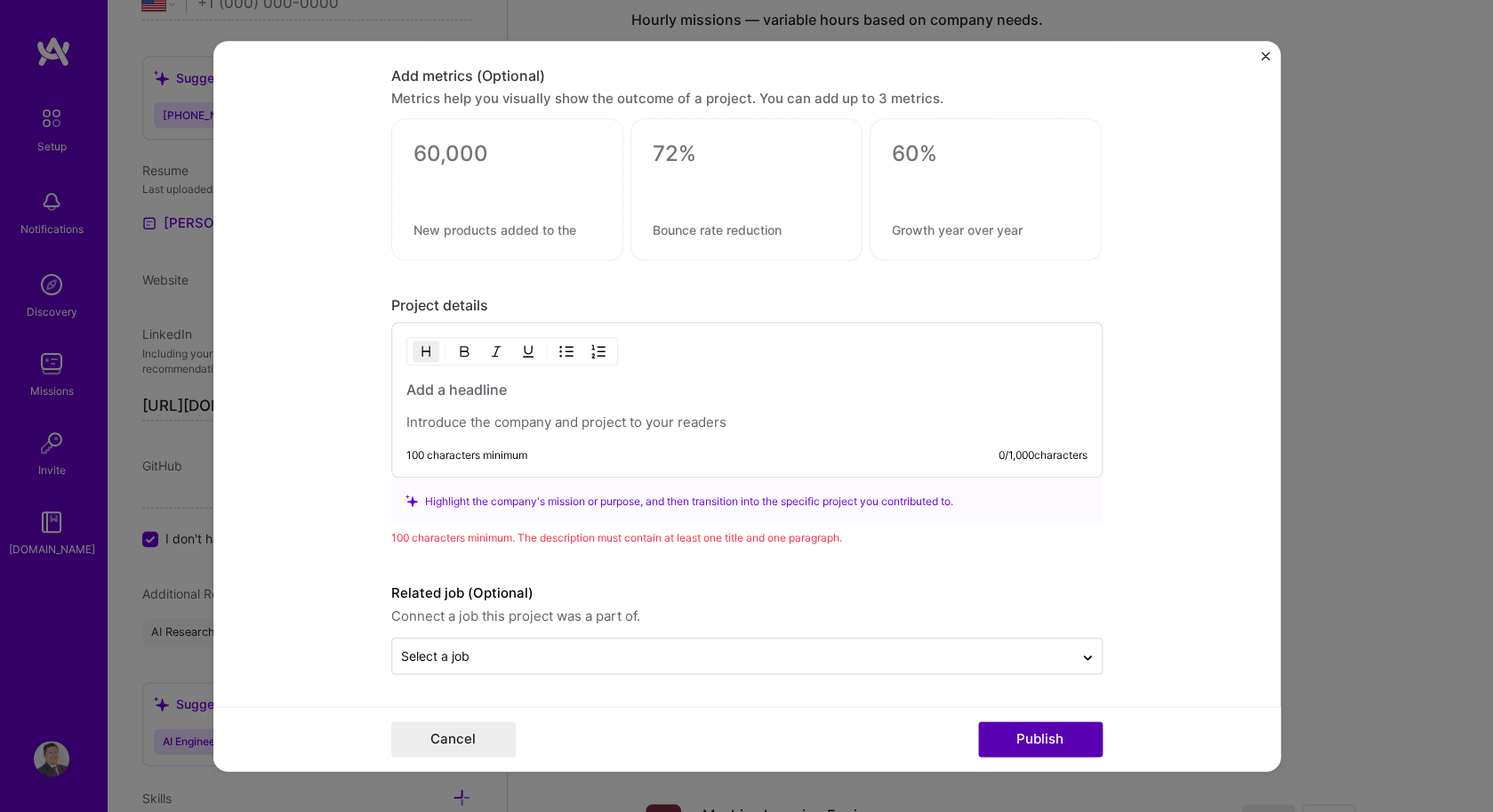
scroll to position [1652, 0]
click at [554, 391] on h3 at bounding box center [747, 389] width 681 height 20
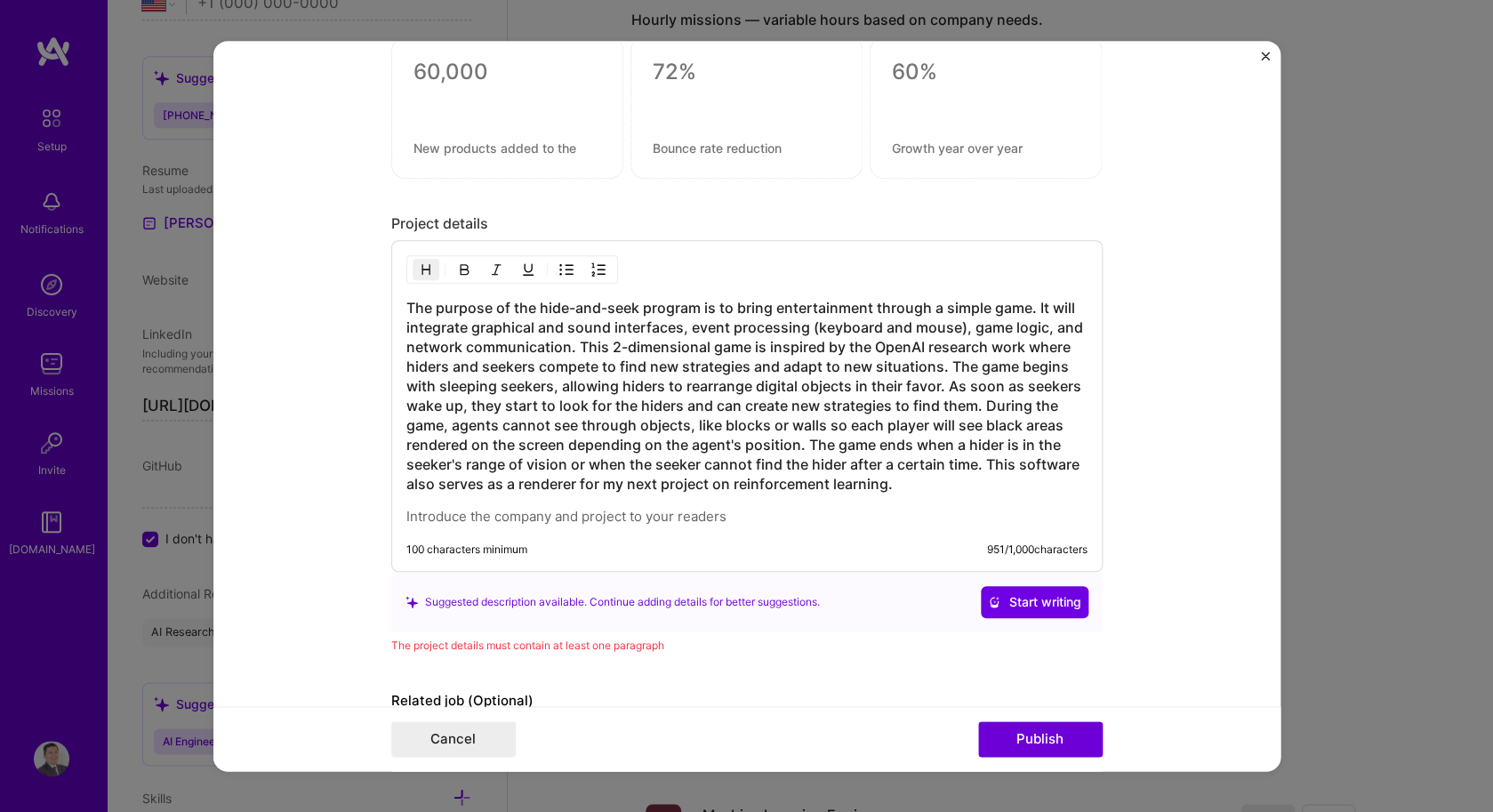
scroll to position [1841, 0]
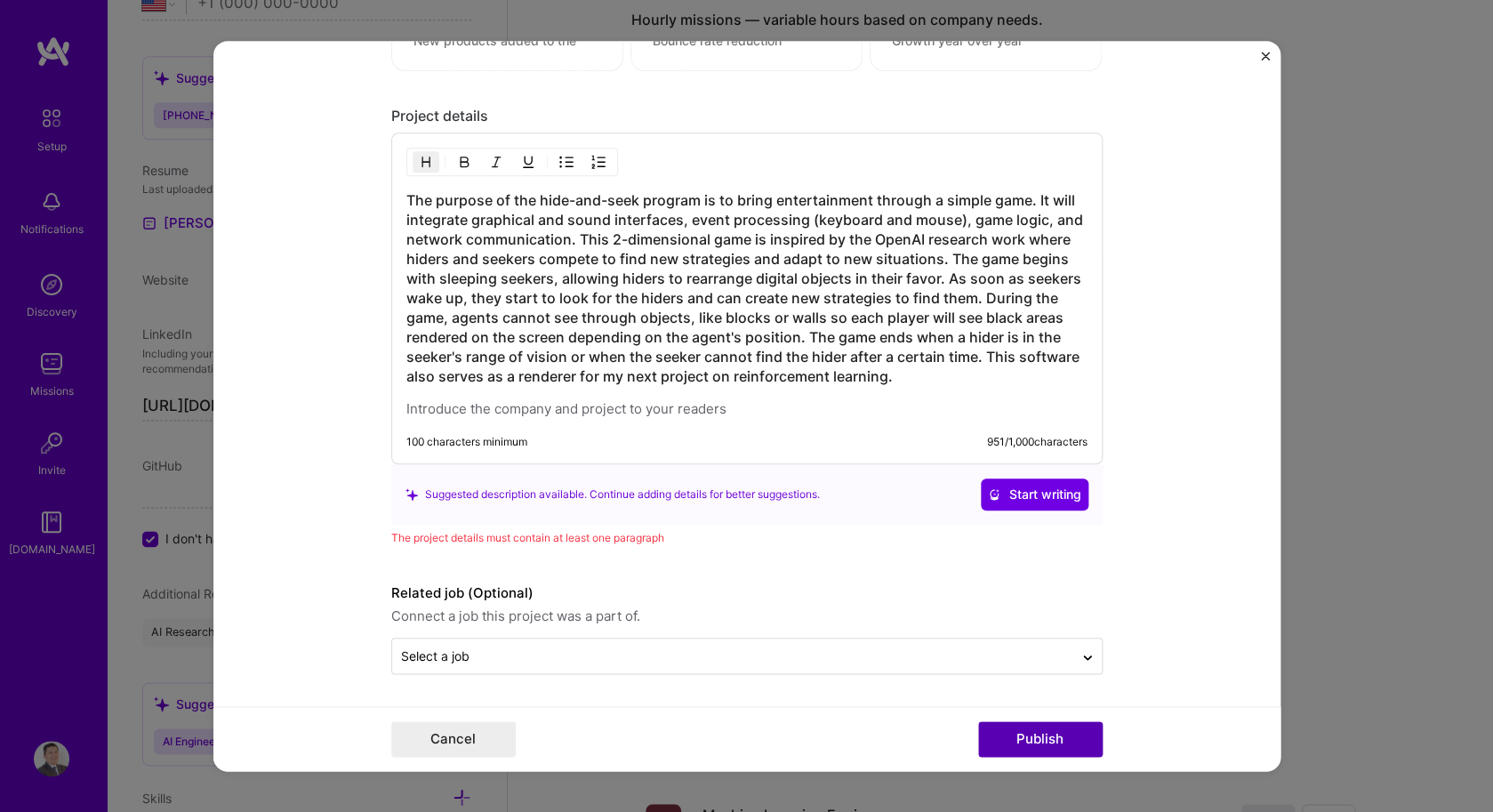
click at [1030, 727] on button "Publish" at bounding box center [1040, 739] width 125 height 35
click at [1030, 749] on button "Publish" at bounding box center [1040, 739] width 125 height 35
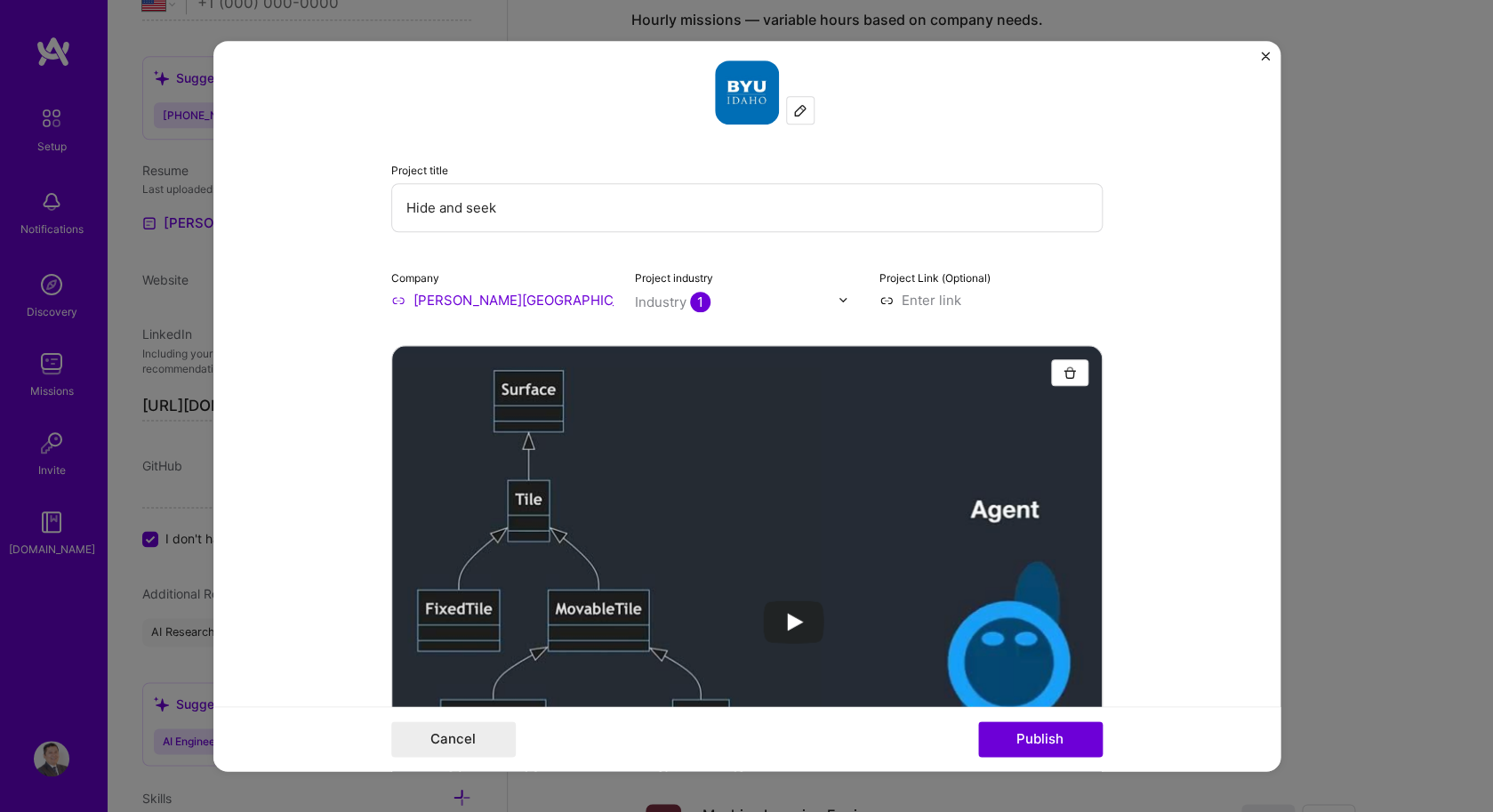
scroll to position [0, 0]
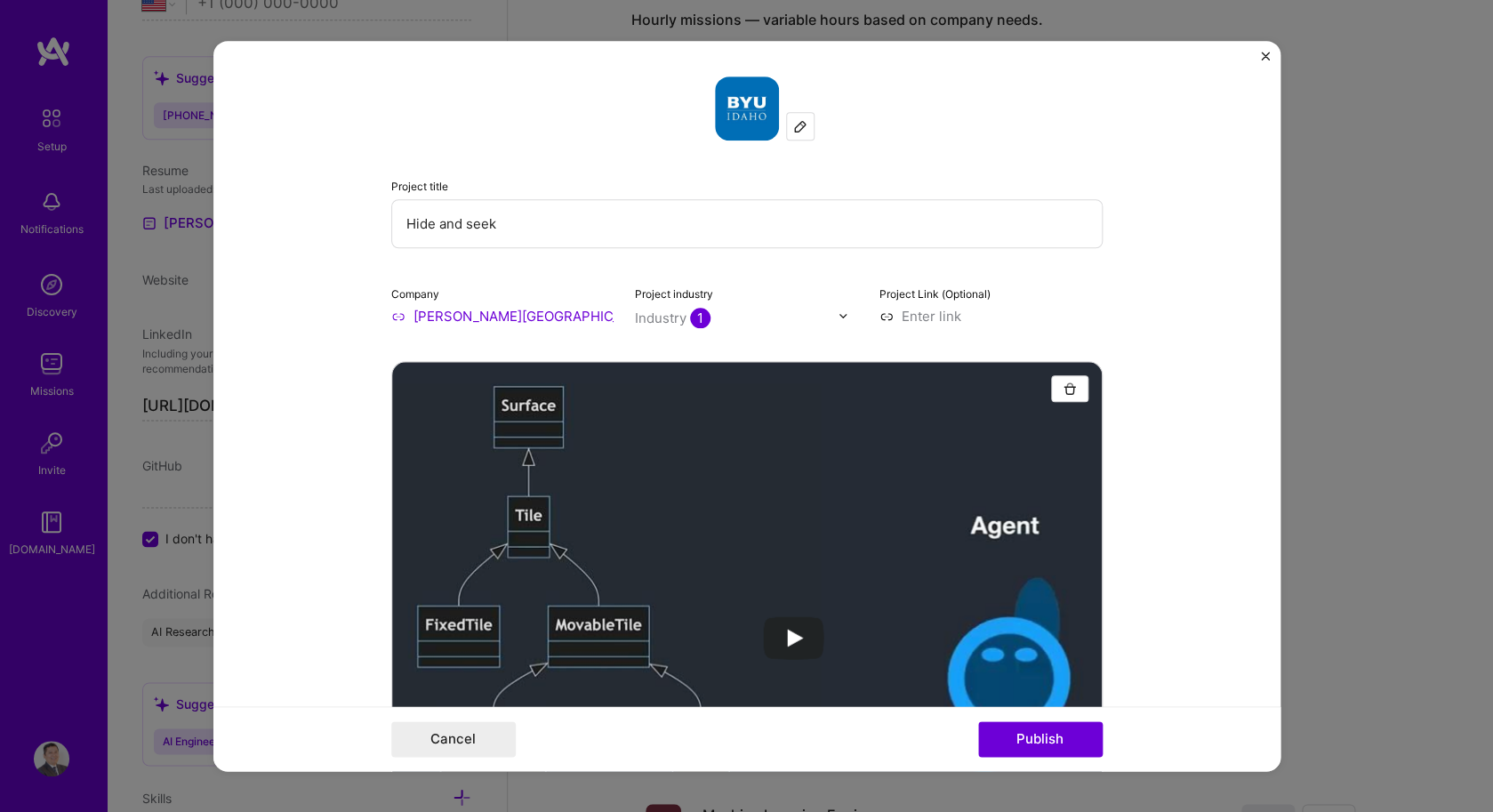
click at [822, 317] on input "text" at bounding box center [736, 318] width 203 height 19
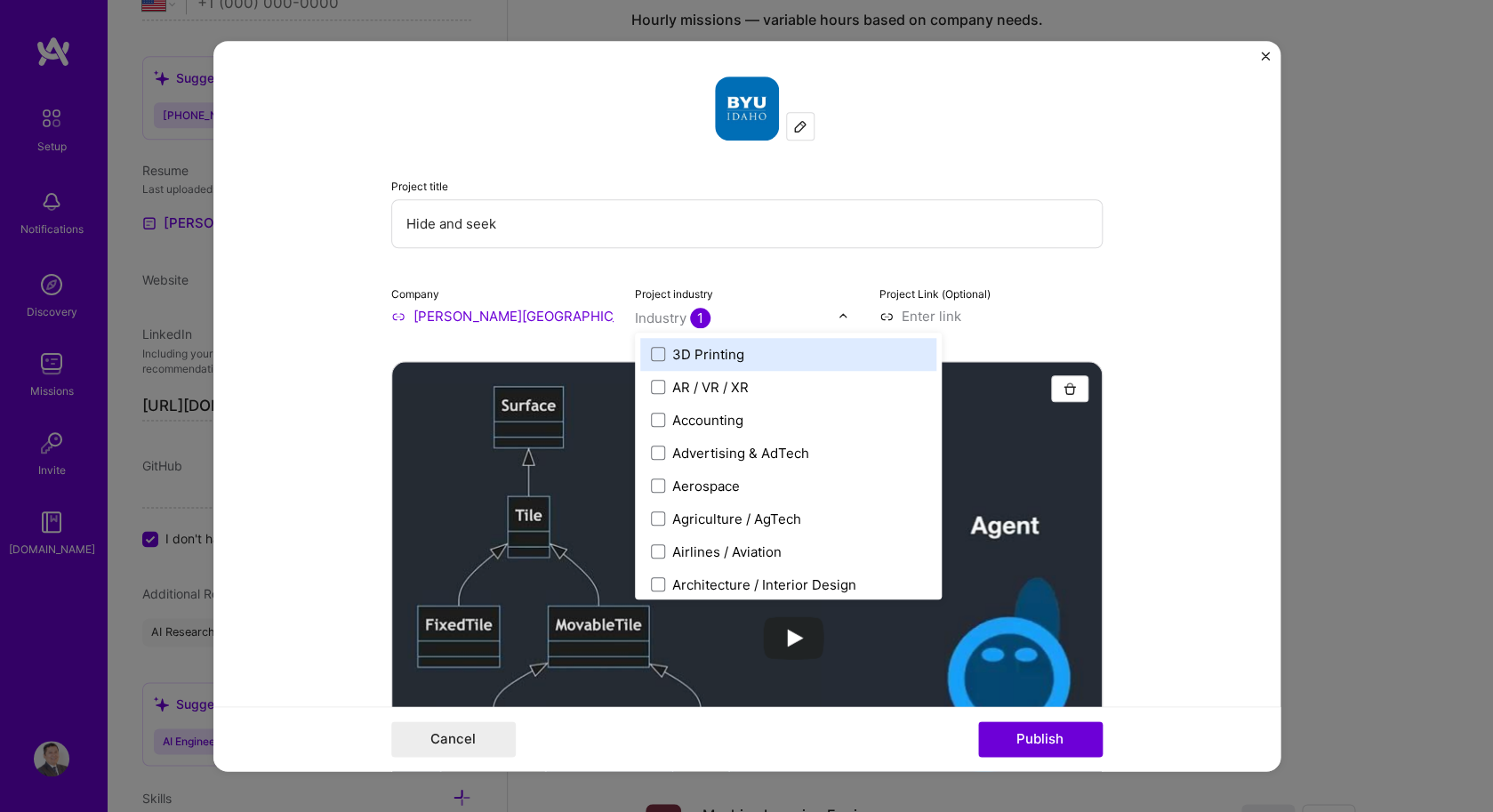
click at [1169, 309] on form "Project title Hide and seek Company [PERSON_NAME][GEOGRAPHIC_DATA][PERSON_NAME]…" at bounding box center [746, 406] width 1067 height 731
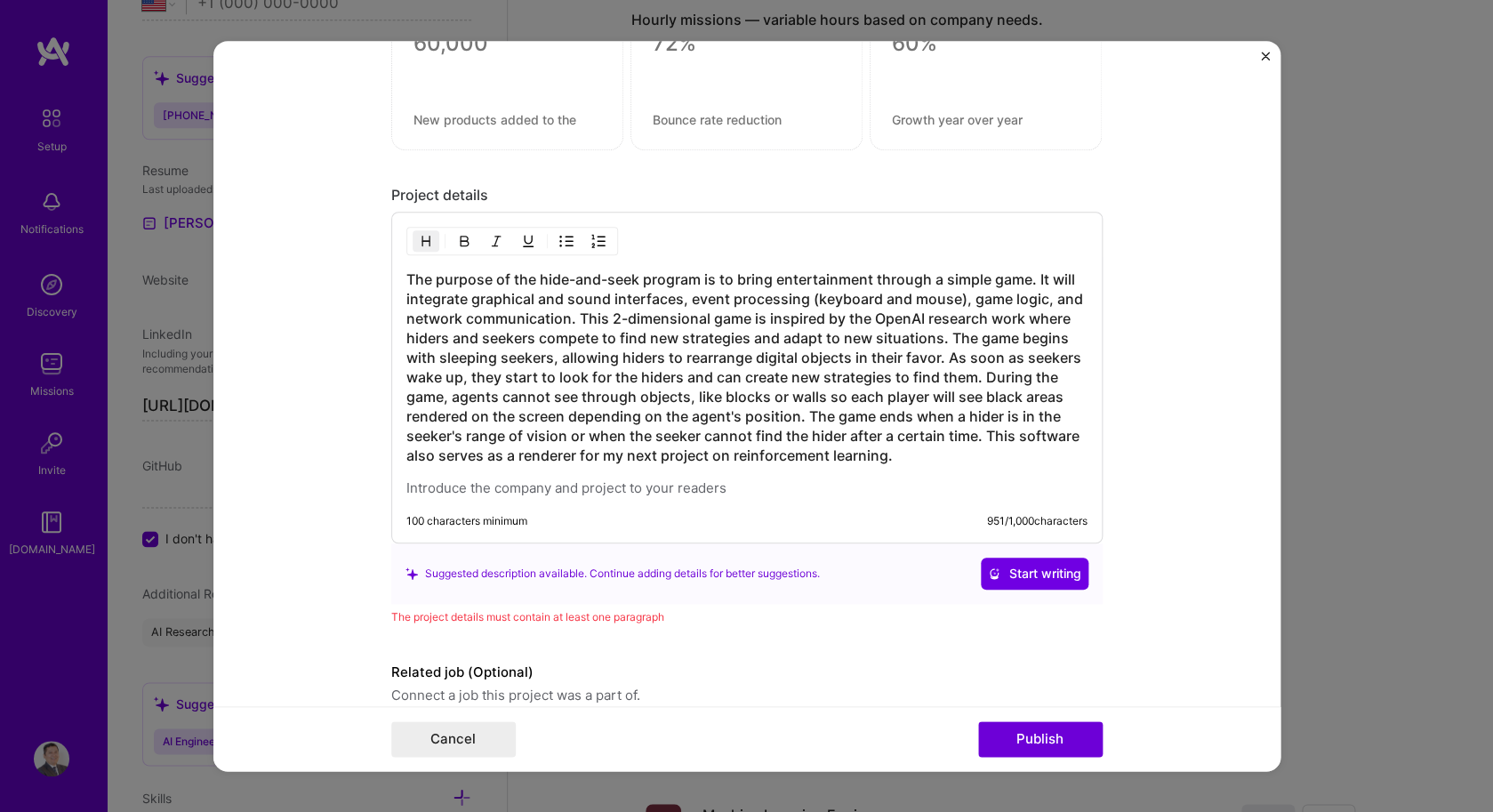
scroll to position [1762, 0]
click at [1031, 576] on span "Start writing" at bounding box center [1034, 572] width 93 height 18
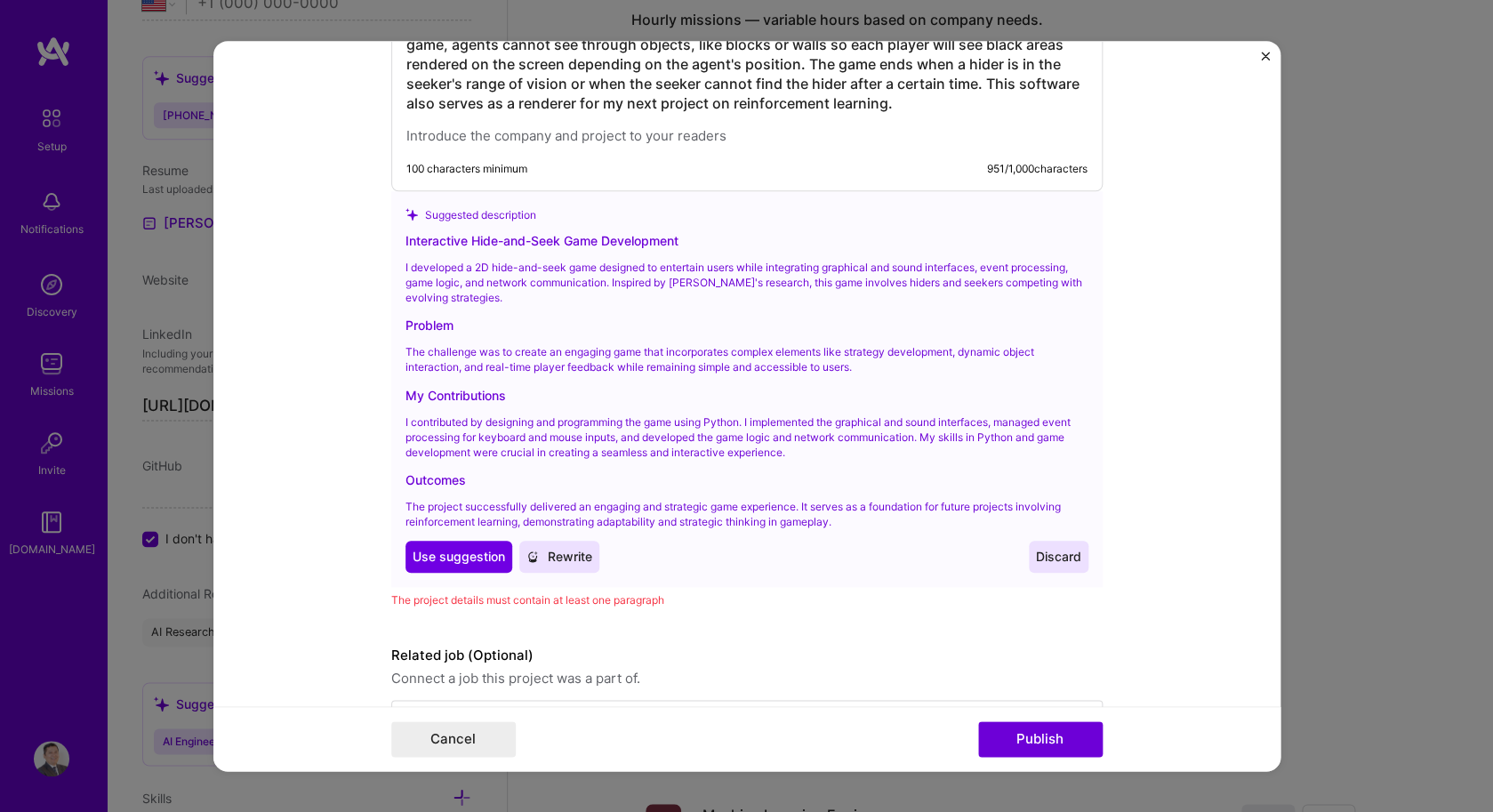
scroll to position [2115, 0]
click at [456, 564] on span "Use suggestion" at bounding box center [458, 554] width 92 height 18
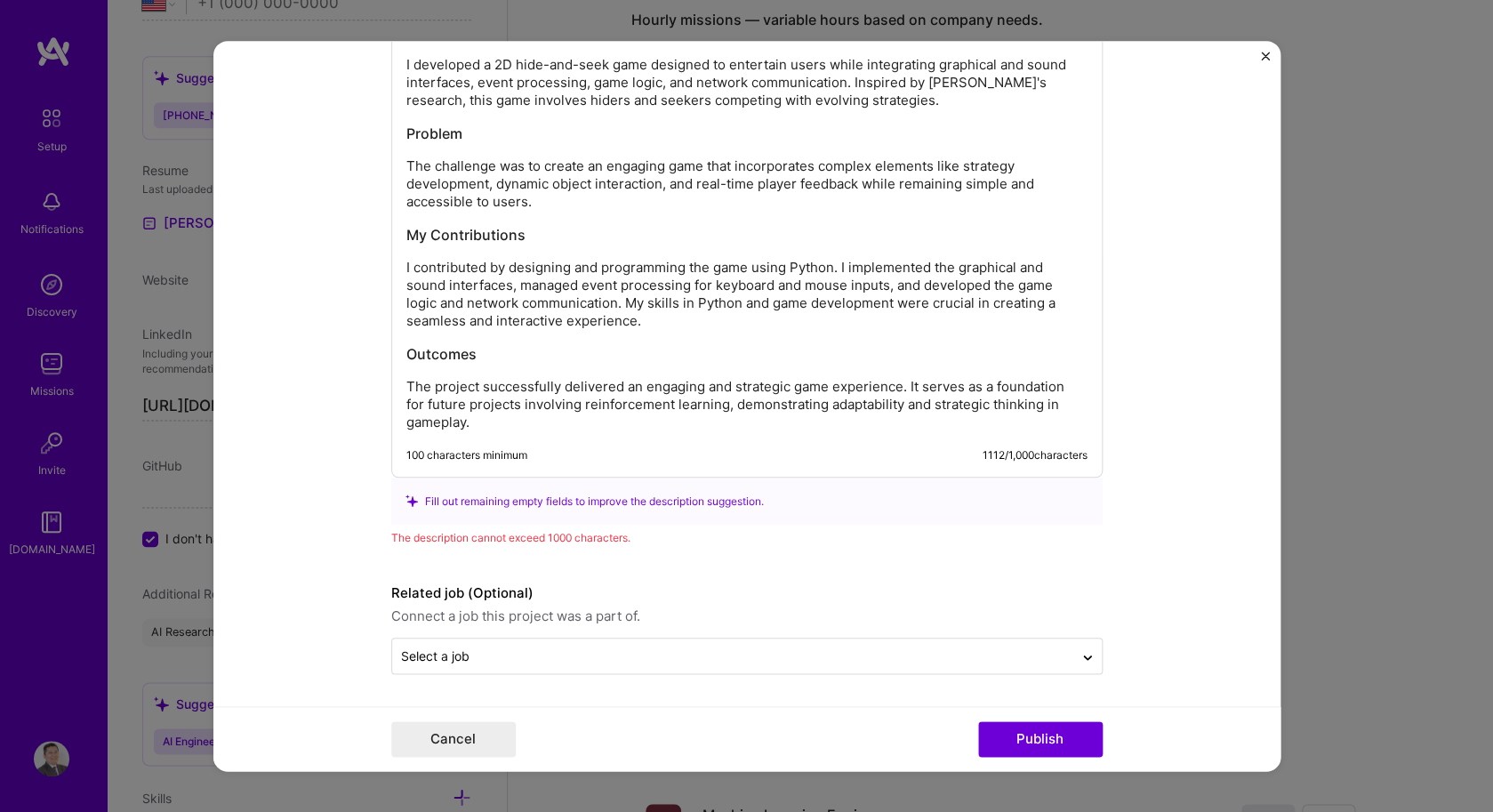
scroll to position [2009, 0]
click at [1022, 729] on button "Publish" at bounding box center [1040, 739] width 125 height 35
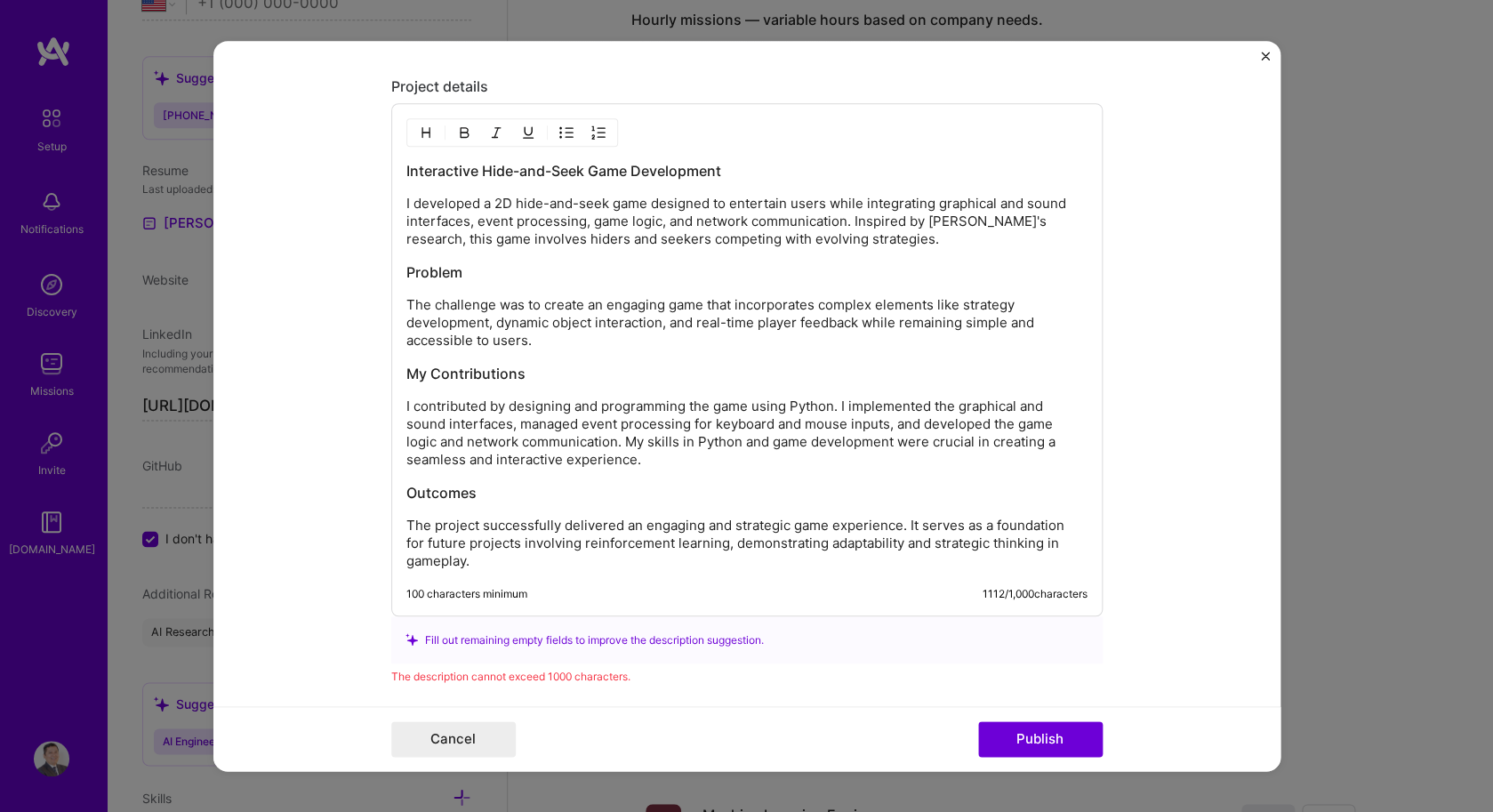
scroll to position [1802, 0]
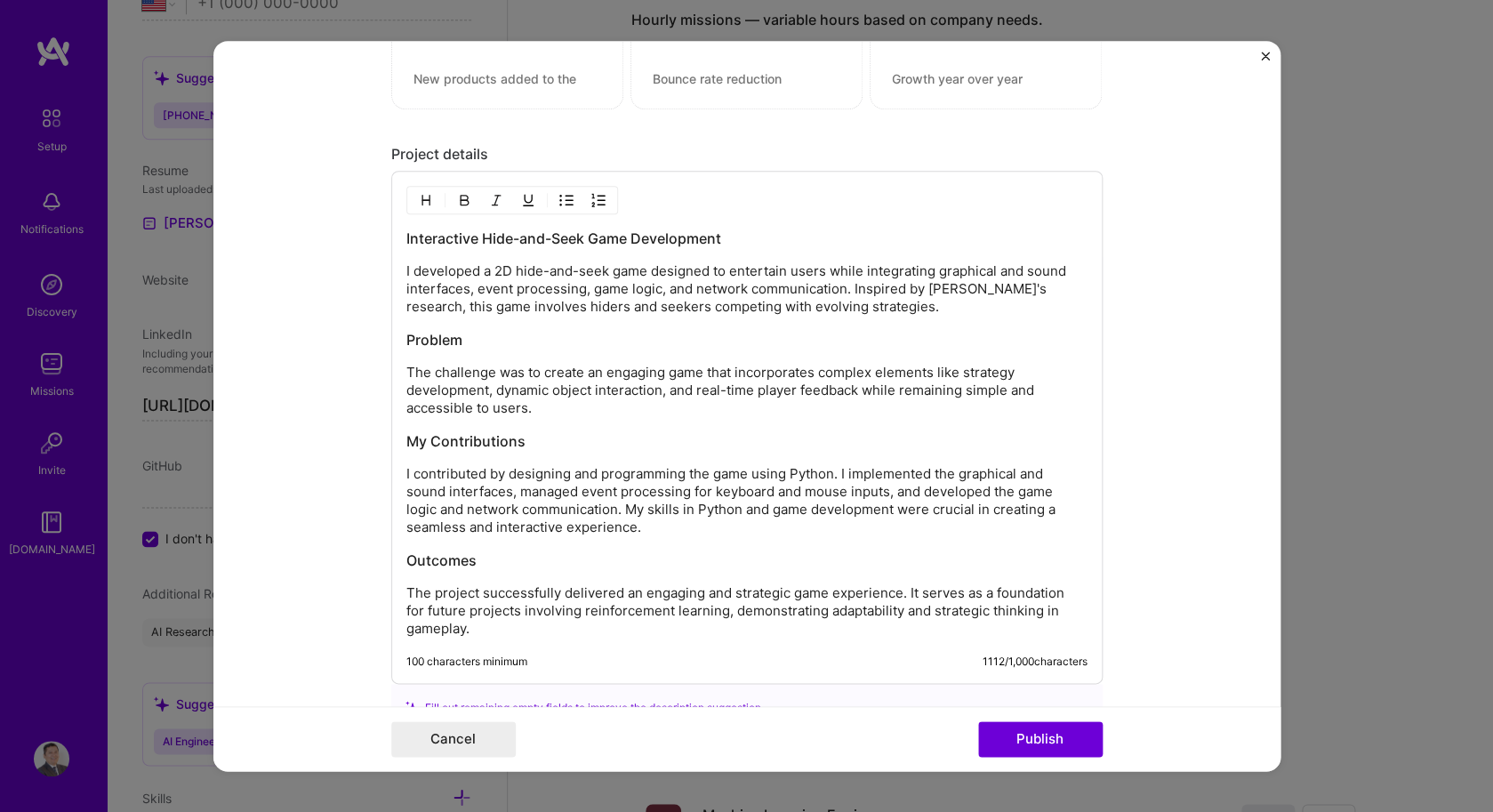
click at [630, 491] on p "I contributed by designing and programming the game using Python. I implemented…" at bounding box center [747, 500] width 681 height 71
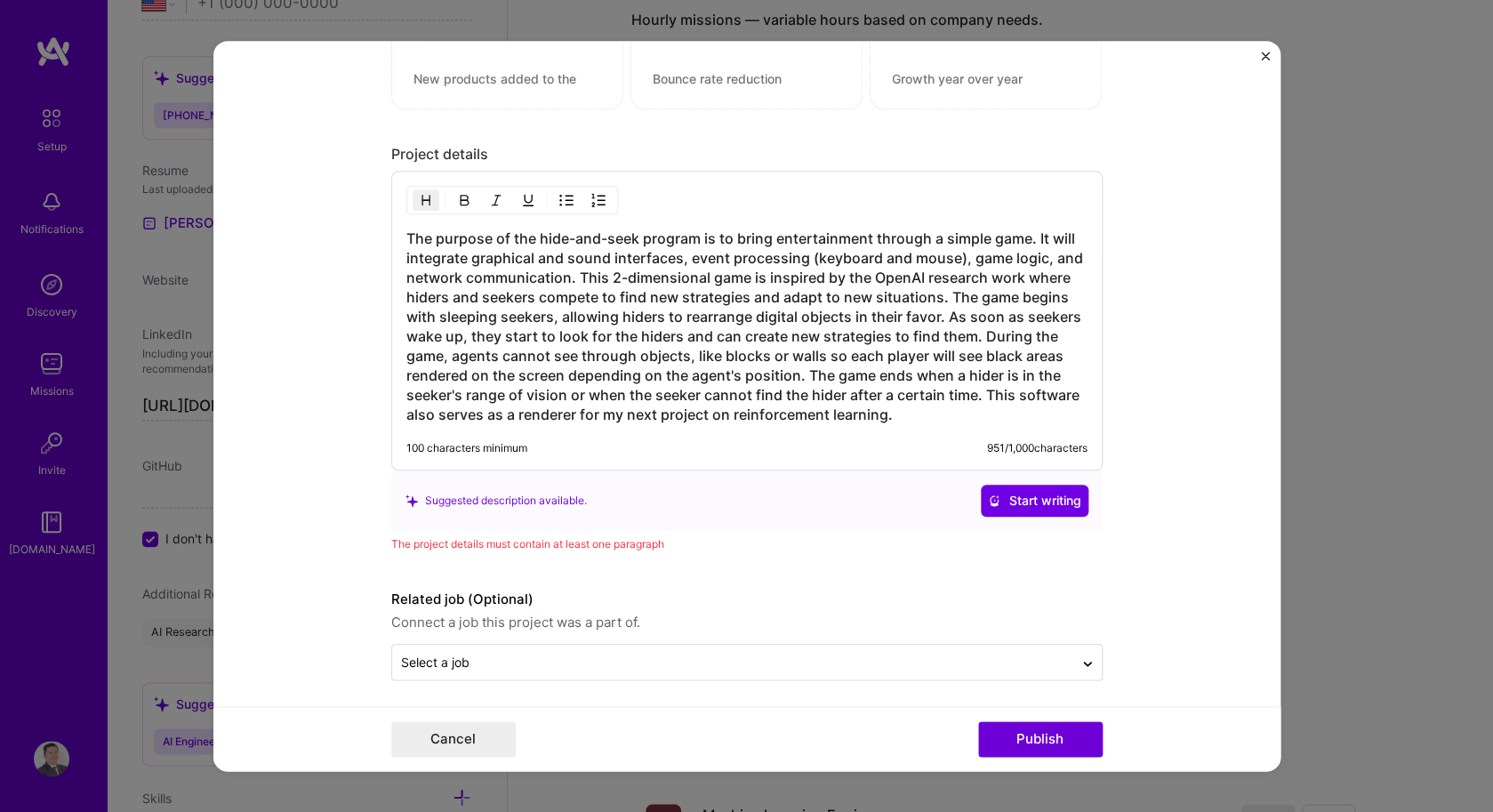
scroll to position [1795, 0]
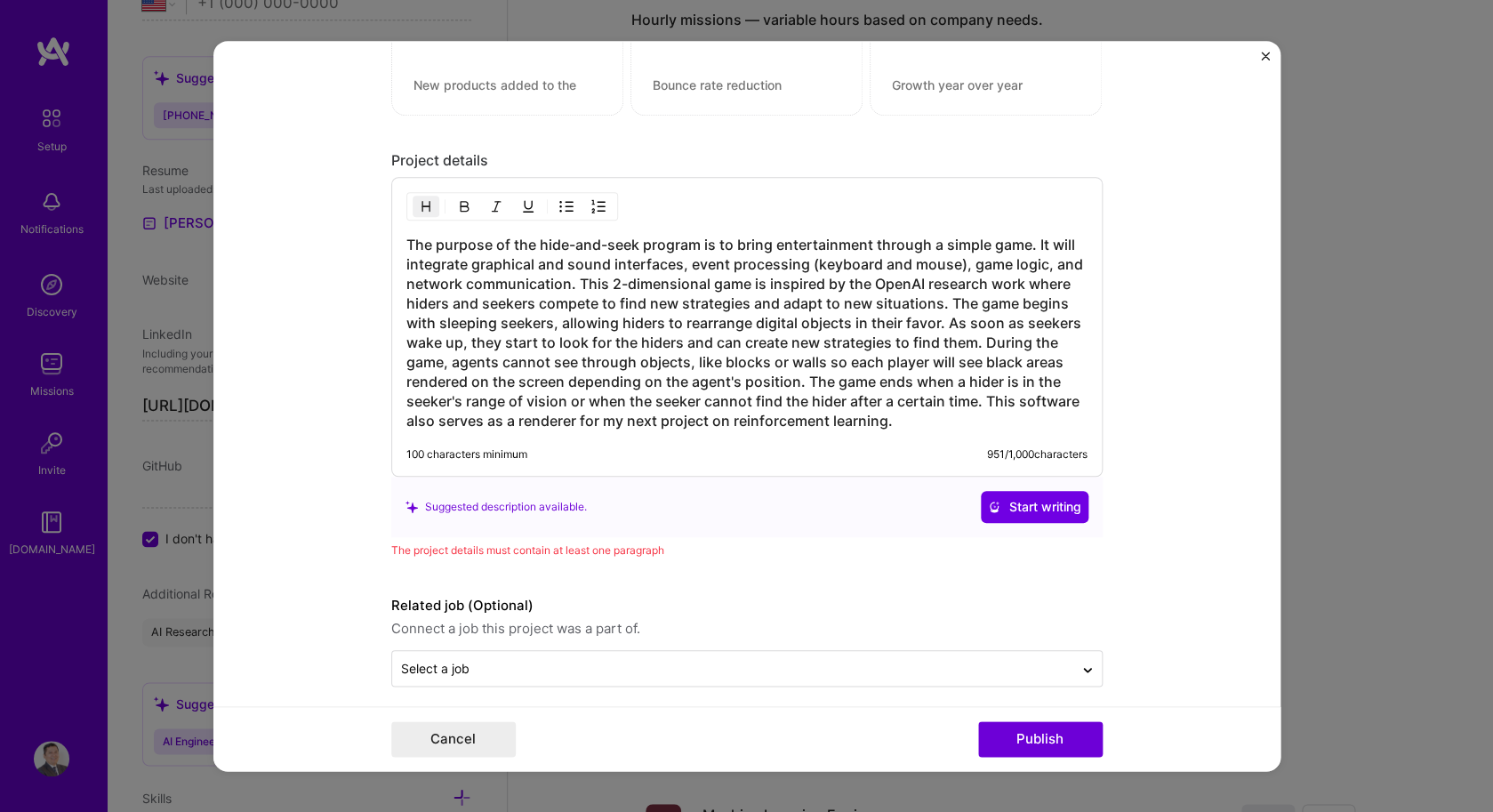
click at [852, 387] on h3 "The purpose of the hide-and-seek program is to bring entertainment through a si…" at bounding box center [747, 332] width 681 height 195
click at [907, 410] on h3 "The purpose of the hide-and-seek program is to bring entertainment through a si…" at bounding box center [747, 332] width 681 height 195
click at [922, 430] on h3 "The purpose of the hide-and-seek program is to bring entertainment through a si…" at bounding box center [747, 332] width 681 height 195
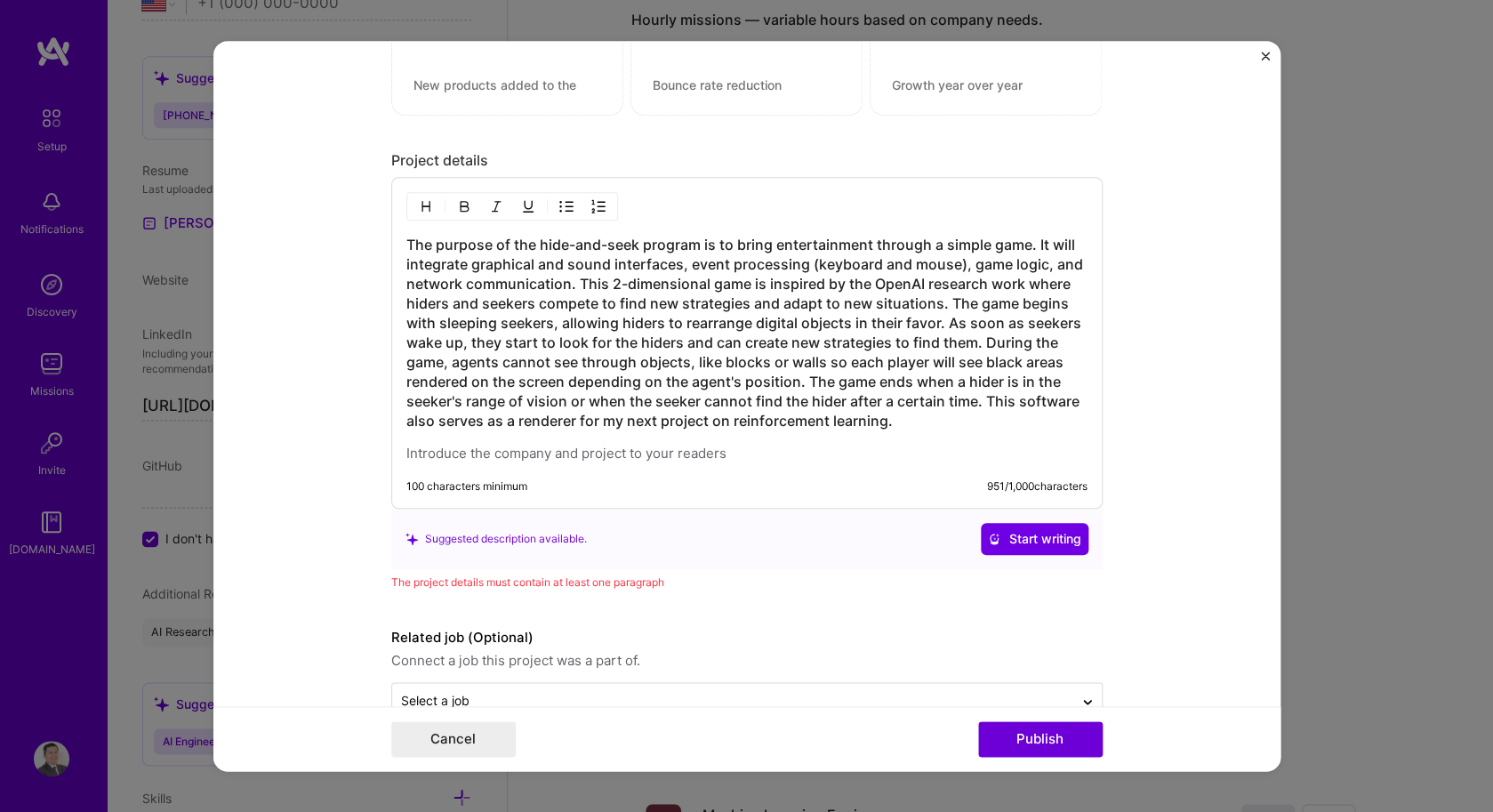
click at [1028, 514] on div "Suggested description available. Start writing" at bounding box center [746, 539] width 712 height 60
click at [1033, 542] on span "Start writing" at bounding box center [1034, 539] width 93 height 18
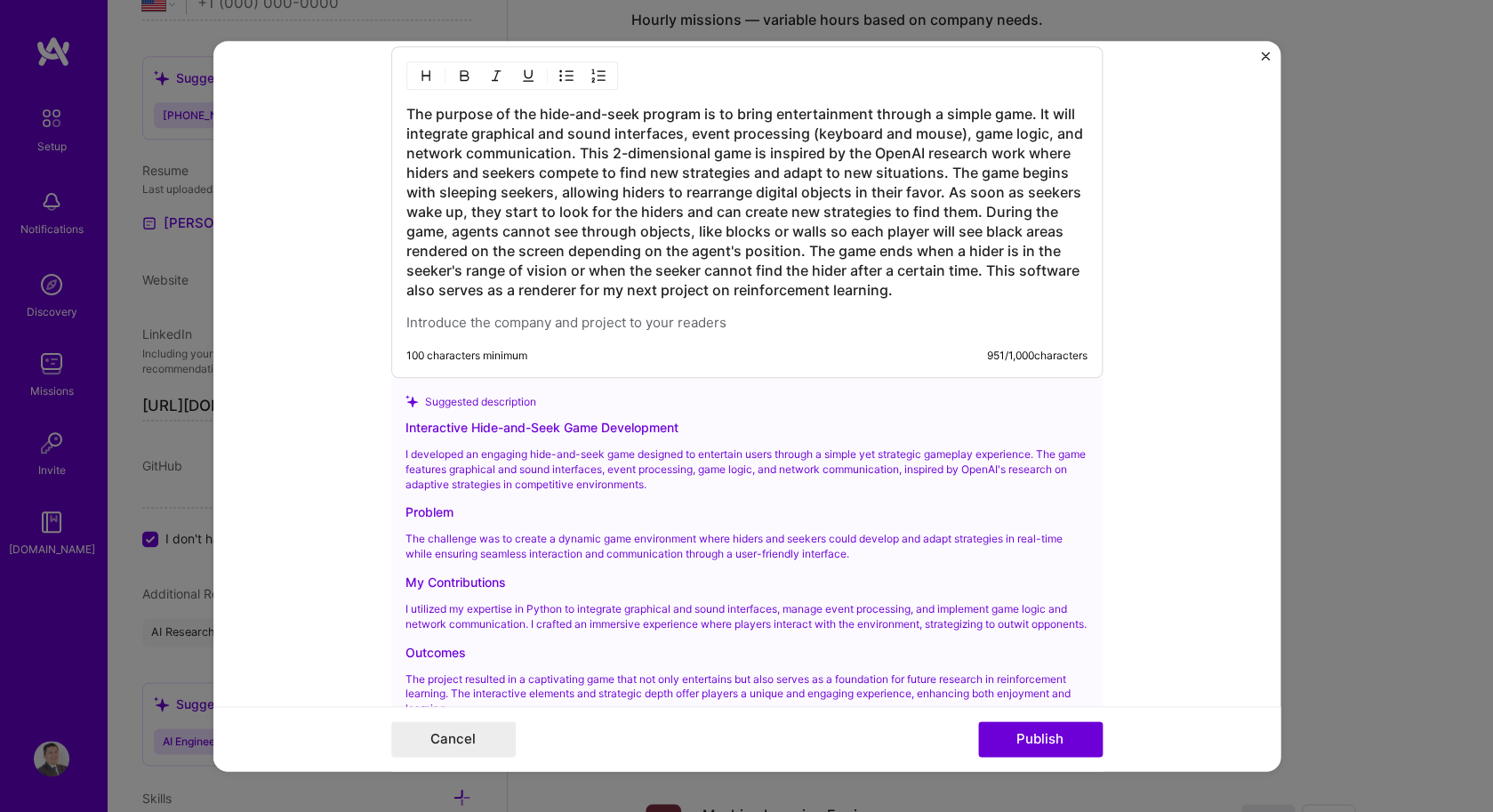
scroll to position [2070, 0]
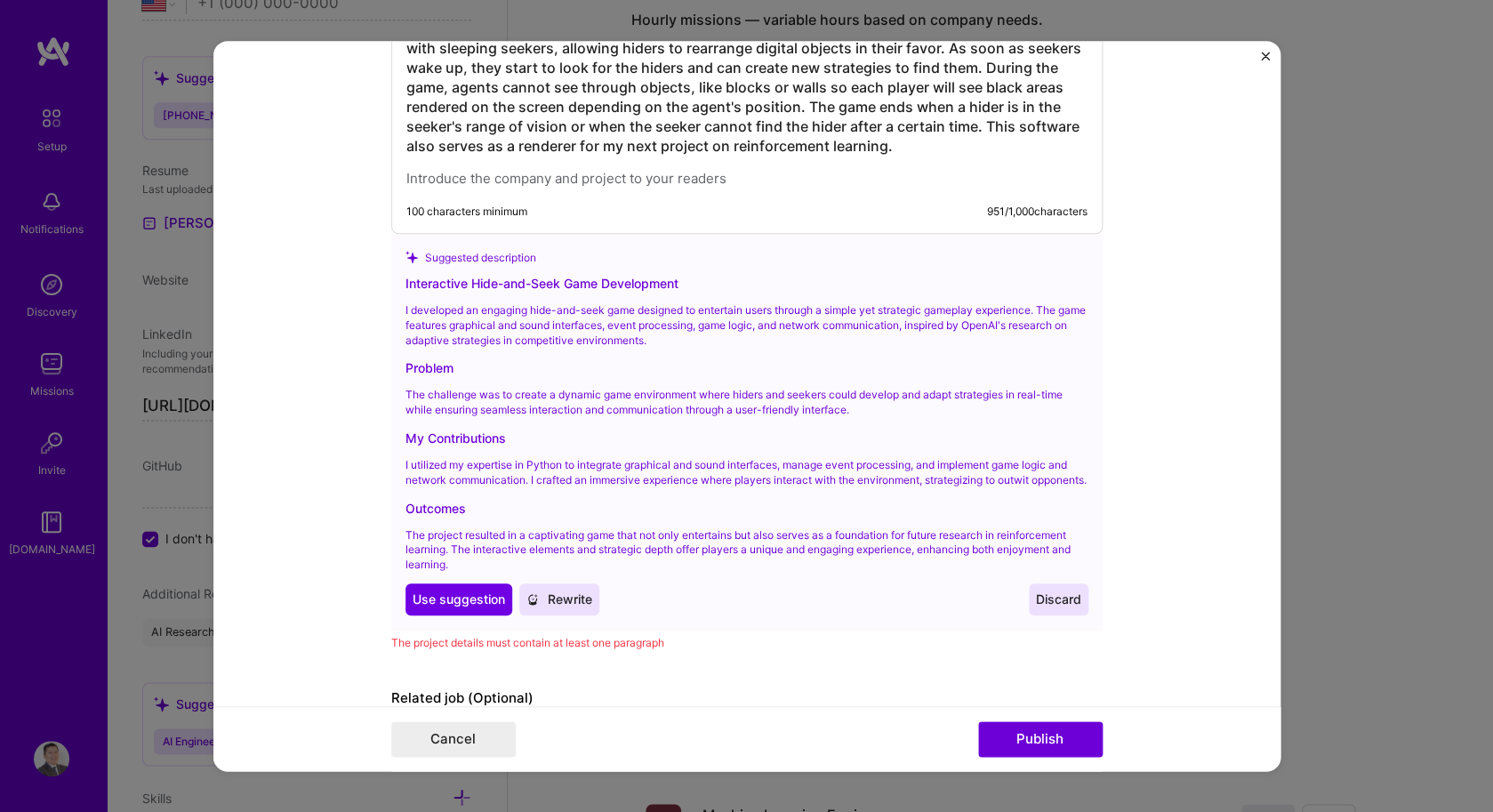
click at [580, 608] on span "Rewrite" at bounding box center [559, 599] width 66 height 18
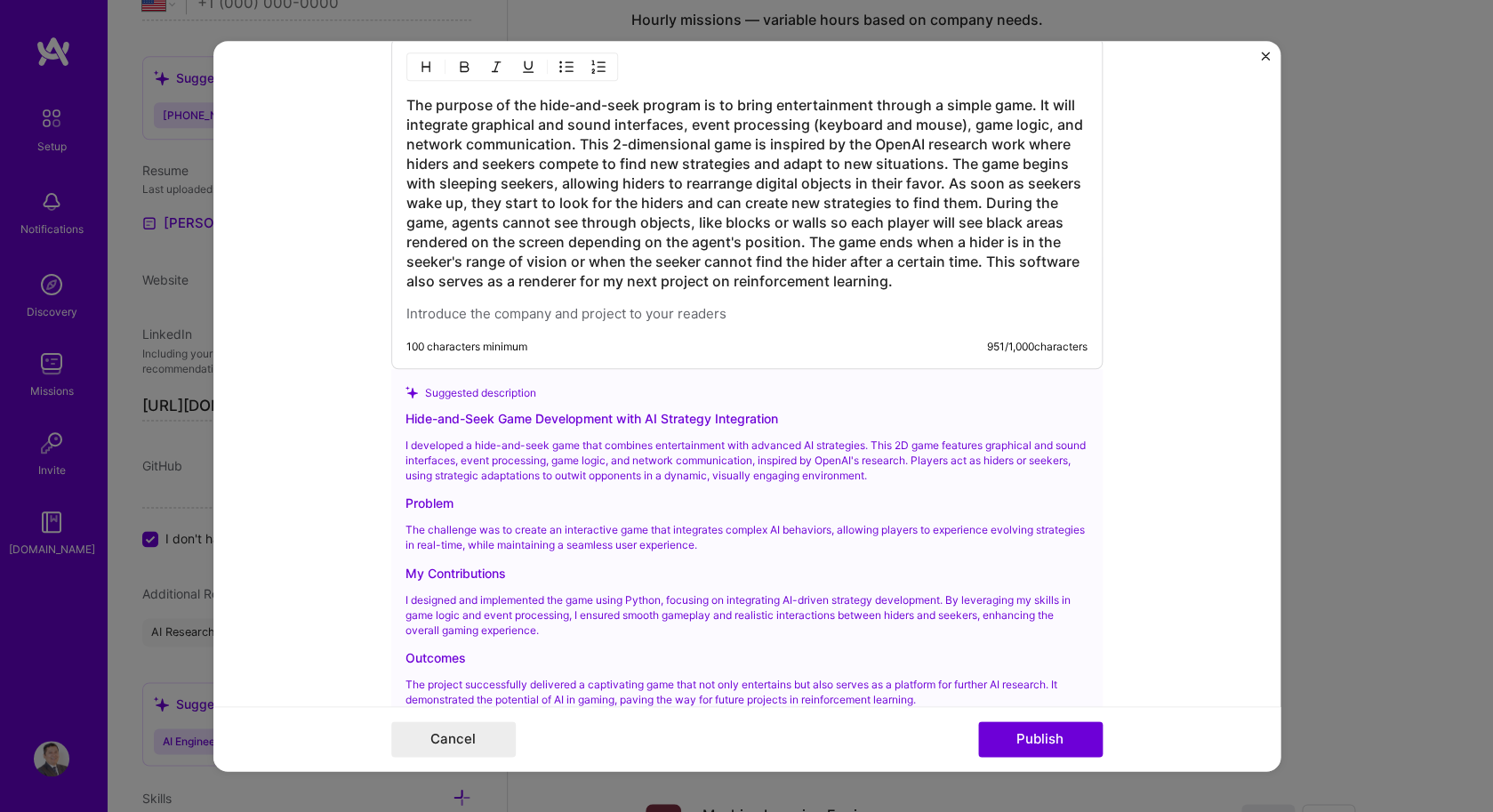
scroll to position [2046, 0]
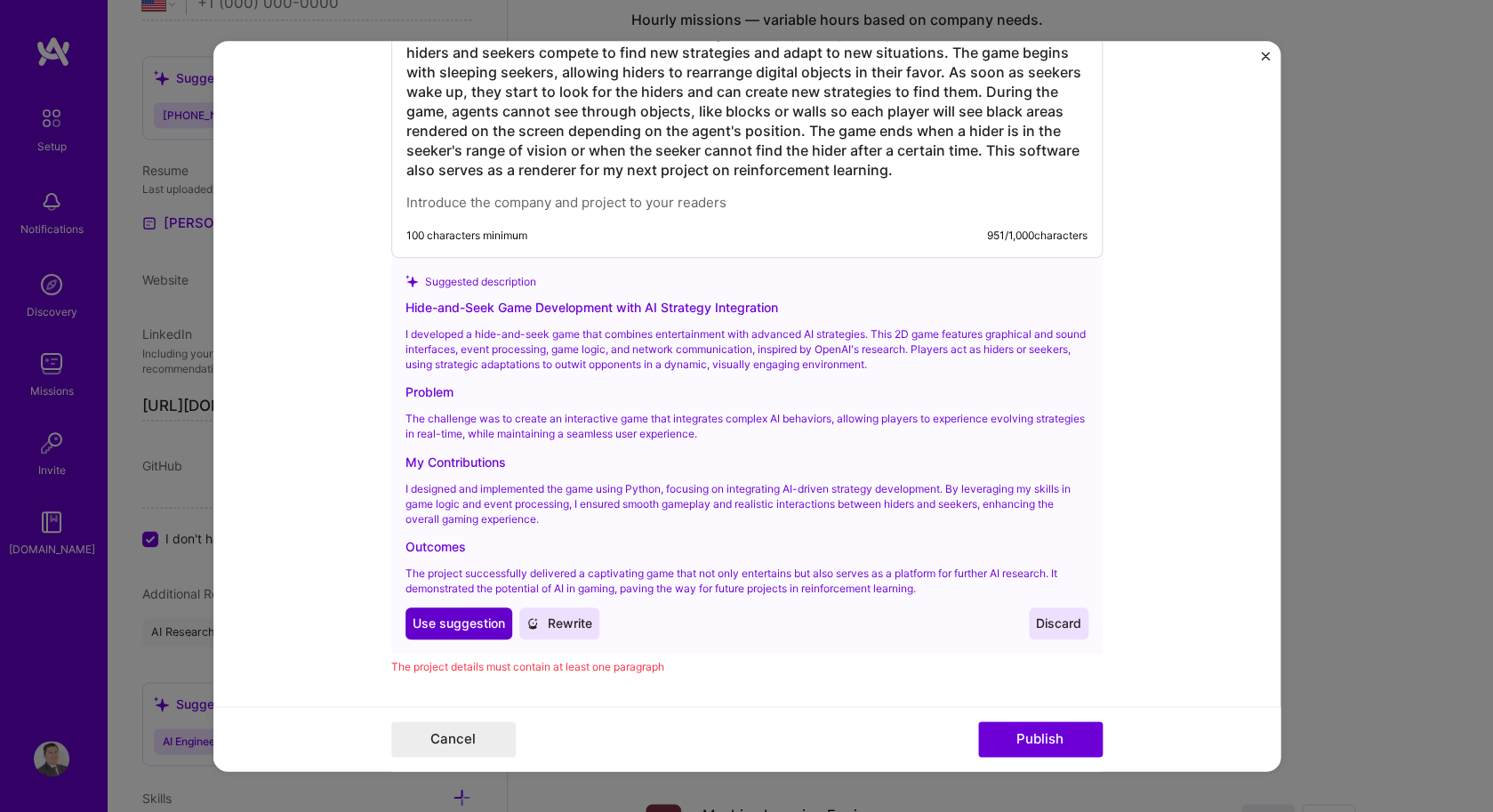
click at [490, 618] on span "Use suggestion" at bounding box center [458, 622] width 92 height 18
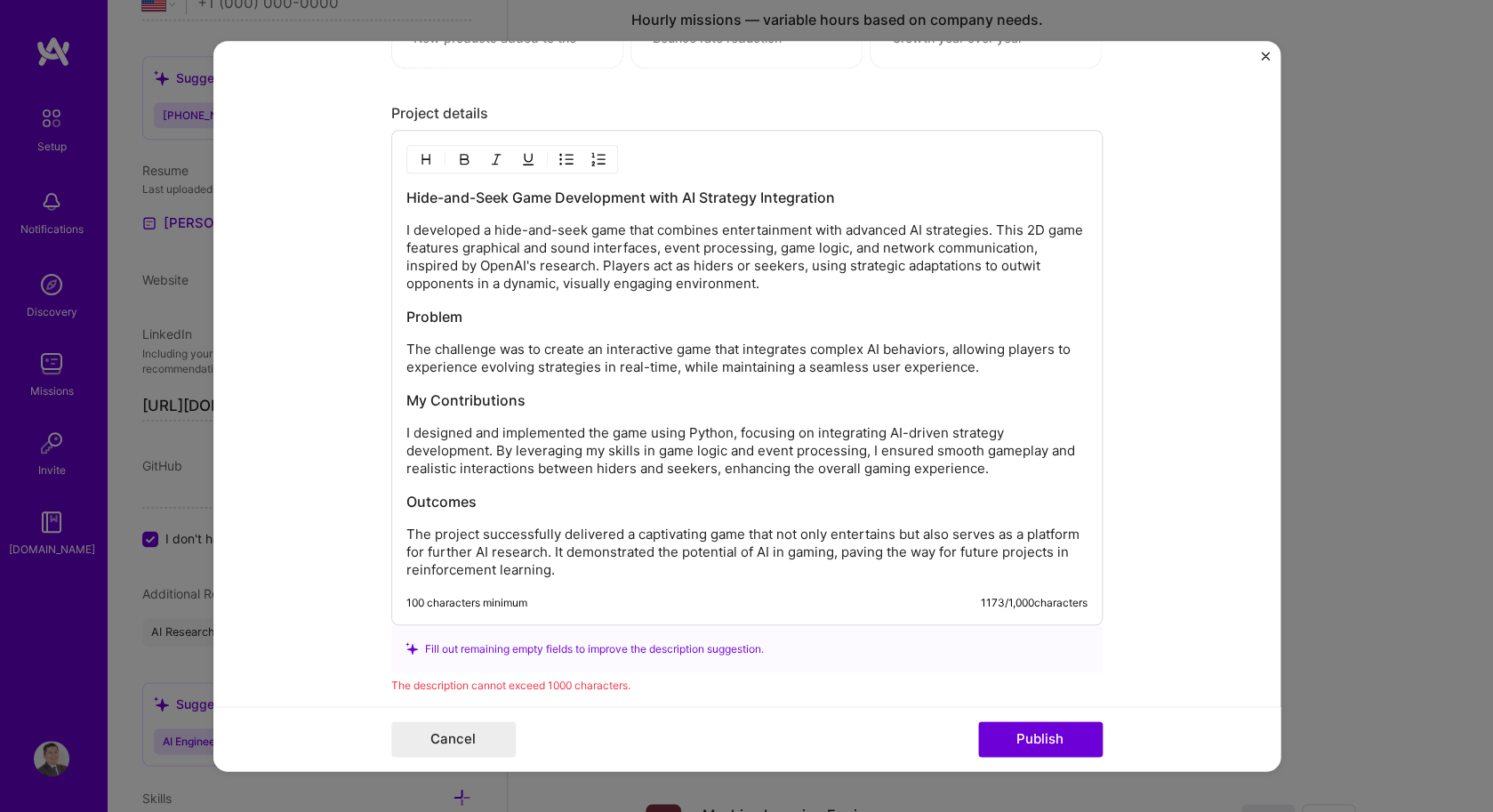
scroll to position [1837, 0]
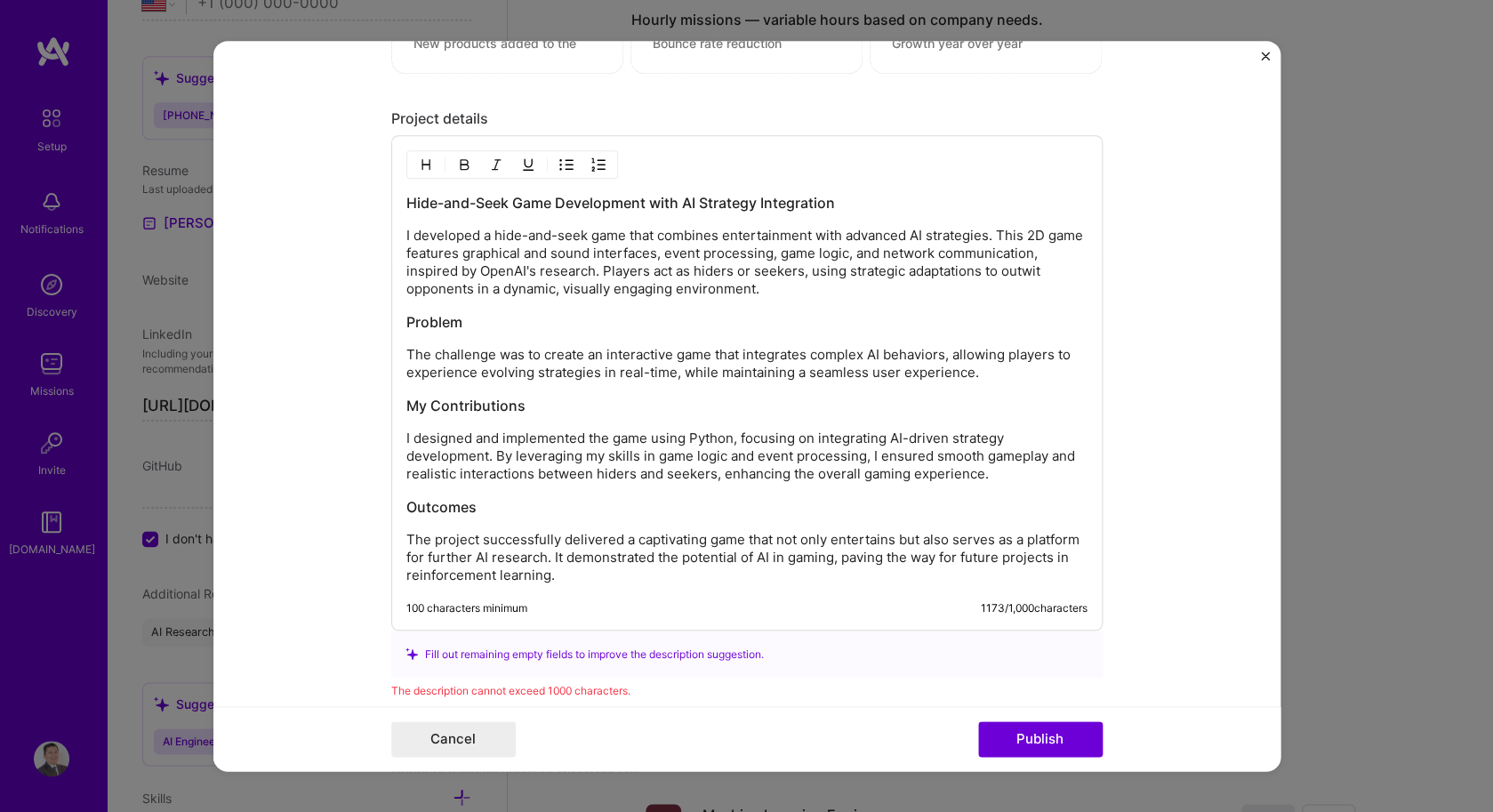
click at [652, 353] on p "The challenge was to create an interactive game that integrates complex AI beha…" at bounding box center [747, 364] width 681 height 35
drag, startPoint x: 711, startPoint y: 477, endPoint x: 1004, endPoint y: 473, distance: 293.0
click at [1004, 473] on p "I designed and implemented the game using Python, focusing on integrating AI-dr…" at bounding box center [747, 456] width 681 height 53
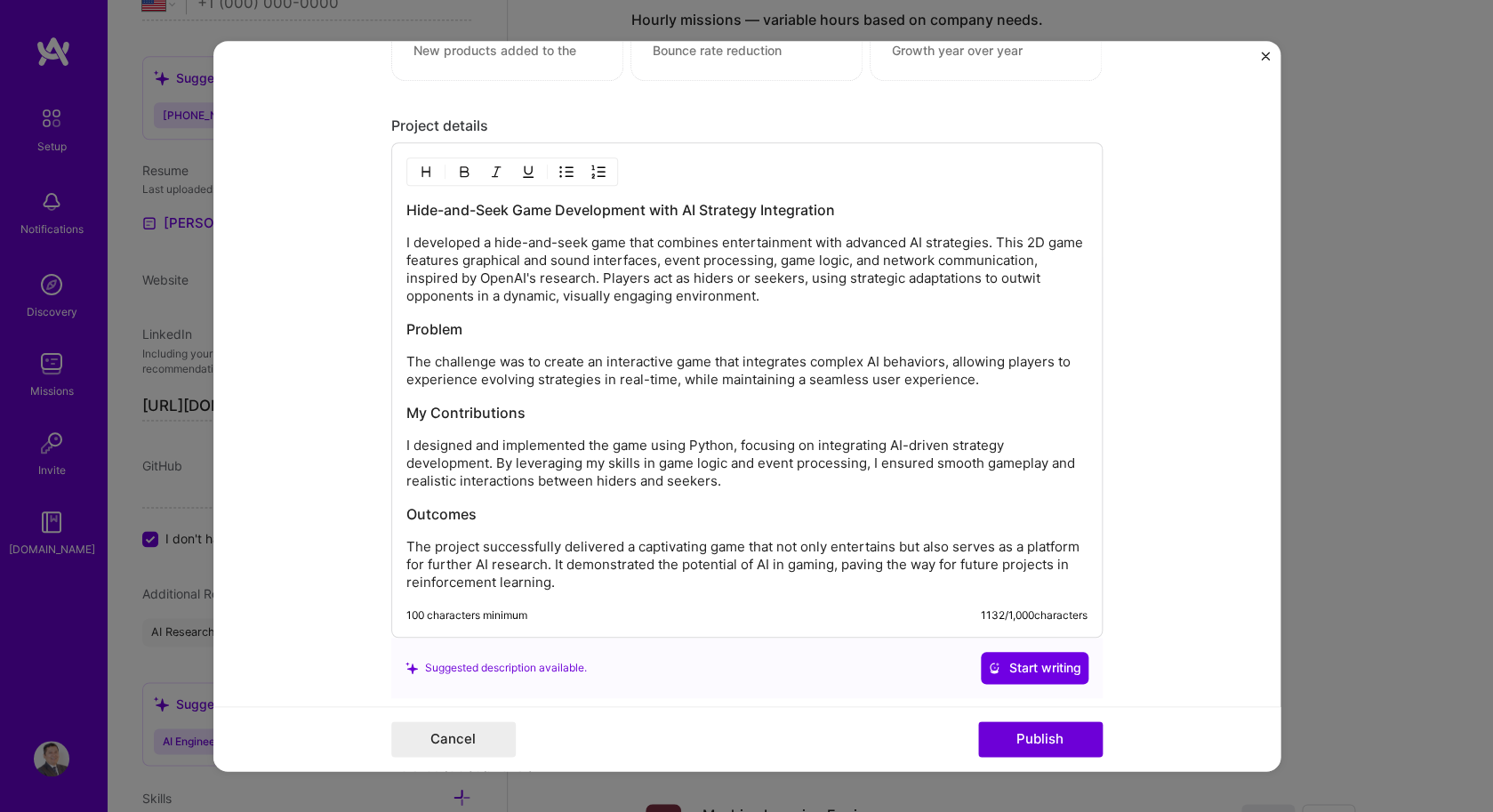
scroll to position [1826, 0]
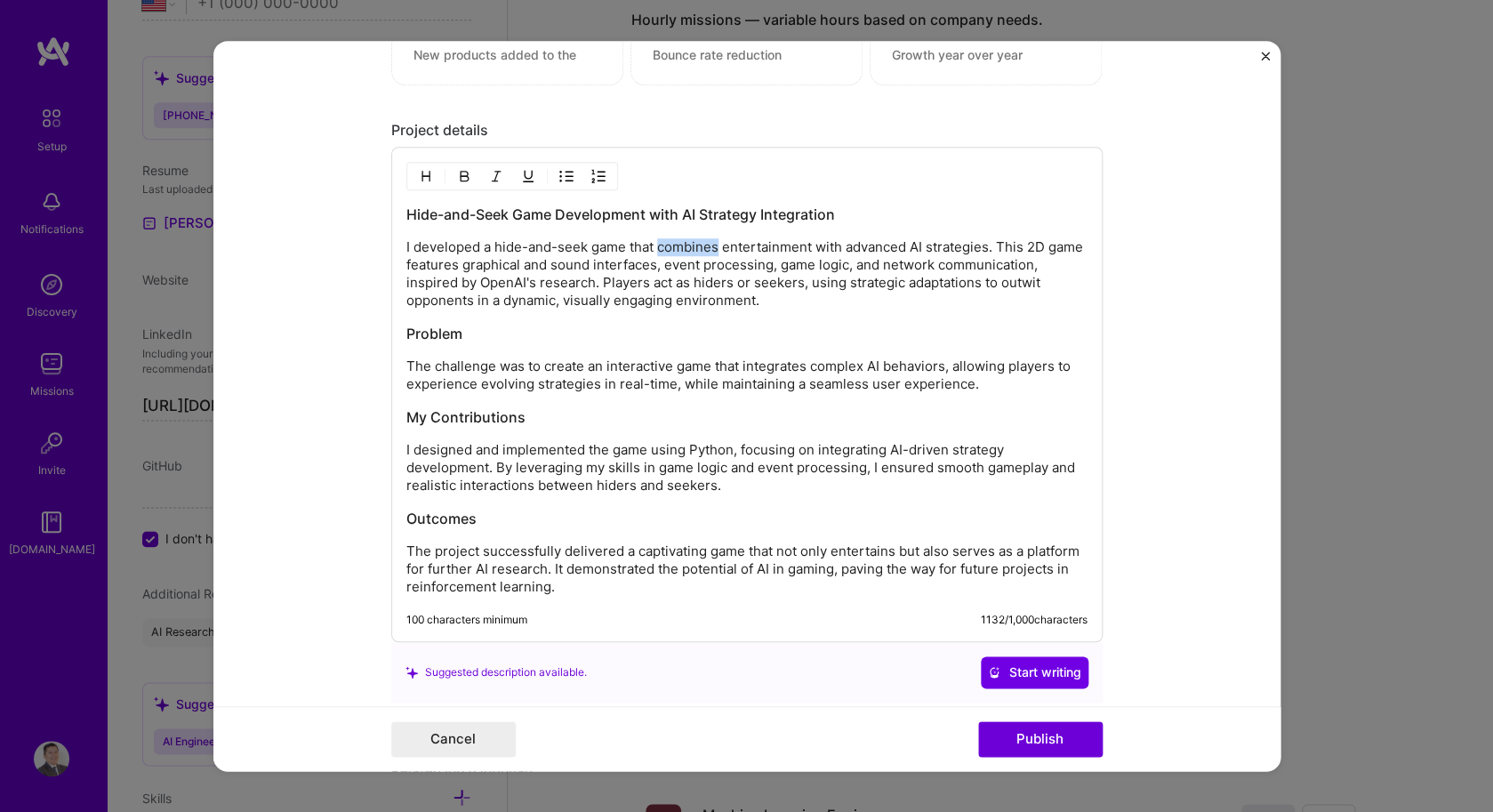
drag, startPoint x: 718, startPoint y: 249, endPoint x: 660, endPoint y: 250, distance: 58.0
click at [660, 250] on p "I developed a hide-and-seek game that combines entertainment with advanced AI s…" at bounding box center [747, 273] width 681 height 71
drag, startPoint x: 472, startPoint y: 245, endPoint x: 420, endPoint y: 246, distance: 52.0
click at [420, 246] on p "I developed a hide-and-seek game that will combine entertainment with advanced …" at bounding box center [747, 273] width 681 height 71
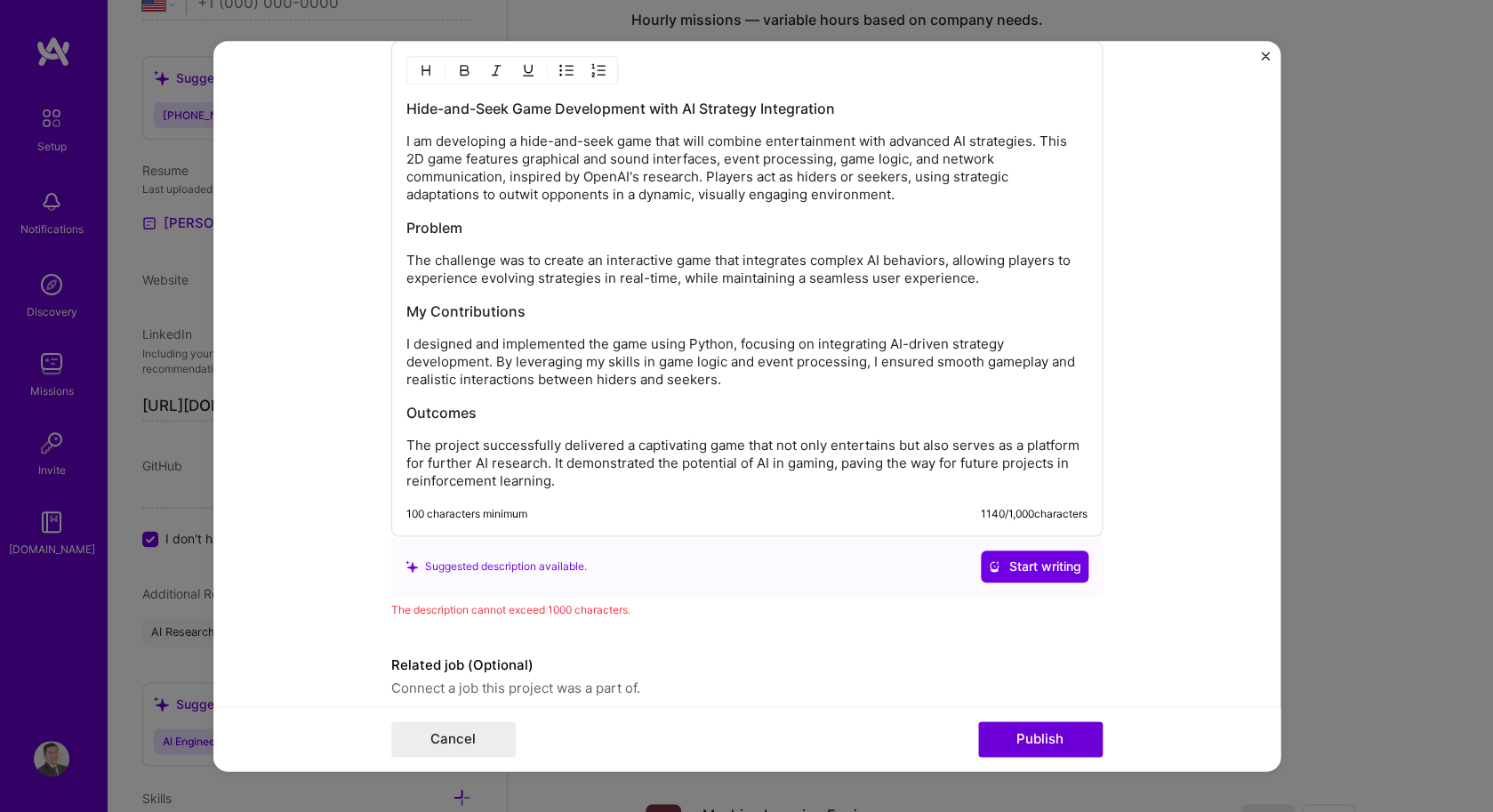
scroll to position [1934, 0]
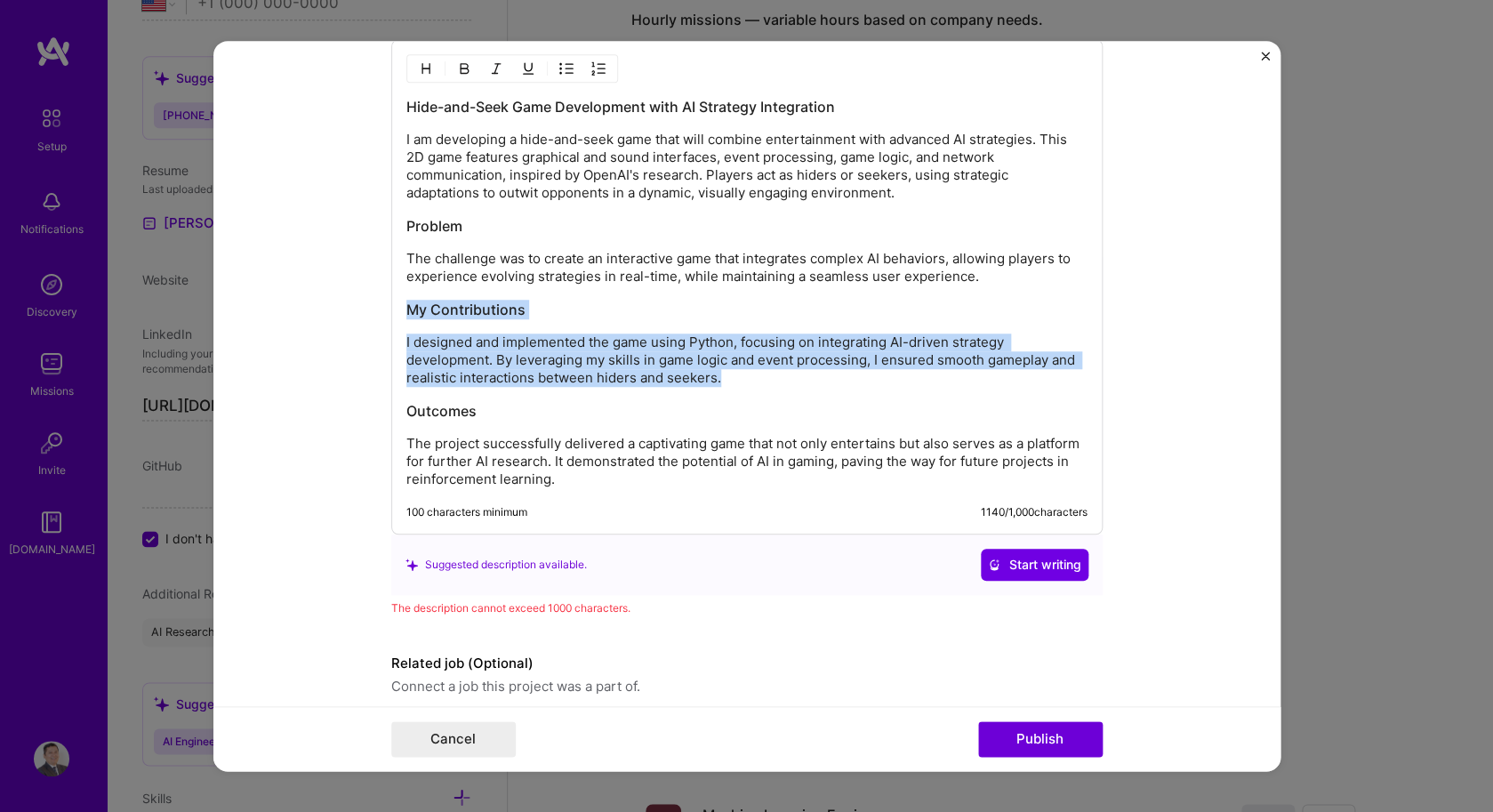
drag, startPoint x: 734, startPoint y: 379, endPoint x: 391, endPoint y: 311, distance: 349.7
click at [391, 311] on form "Project title Hide and seek Company [PERSON_NAME][GEOGRAPHIC_DATA][PERSON_NAME]…" at bounding box center [746, 406] width 1067 height 731
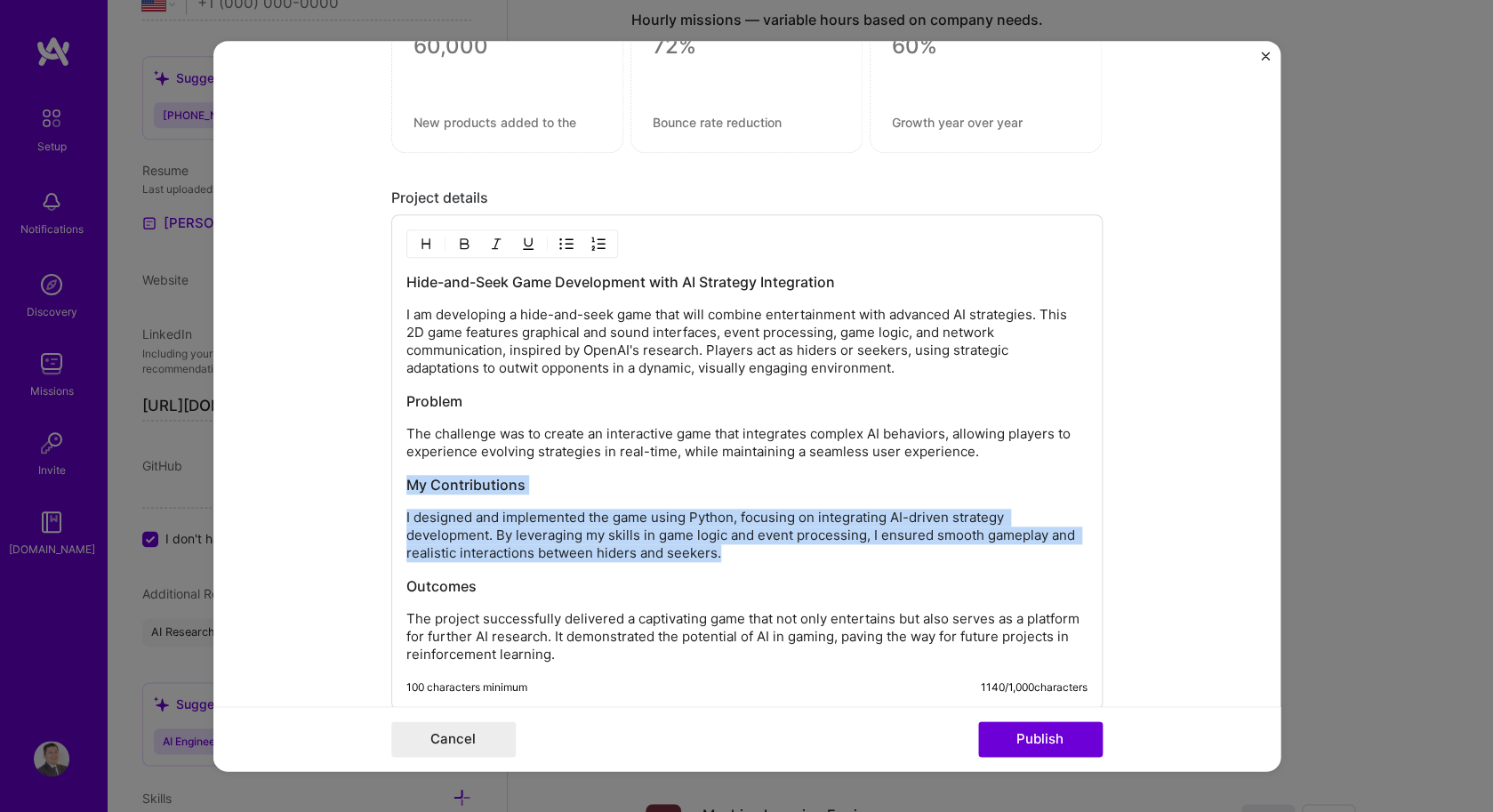
scroll to position [1765, 0]
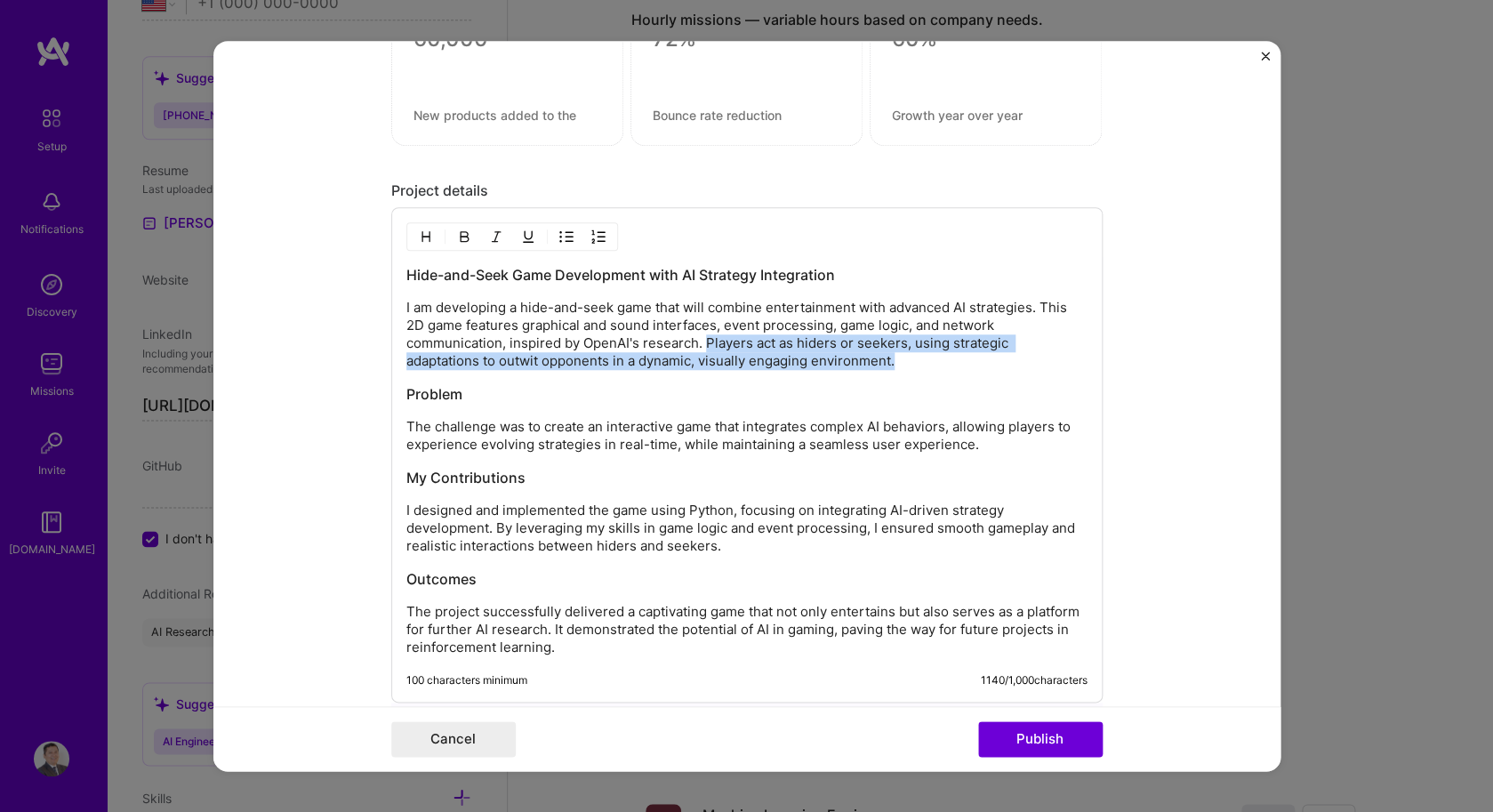
drag, startPoint x: 706, startPoint y: 344, endPoint x: 942, endPoint y: 356, distance: 236.3
click at [942, 358] on p "I am developing a hide-and-seek game that will combine entertainment with advan…" at bounding box center [747, 334] width 681 height 71
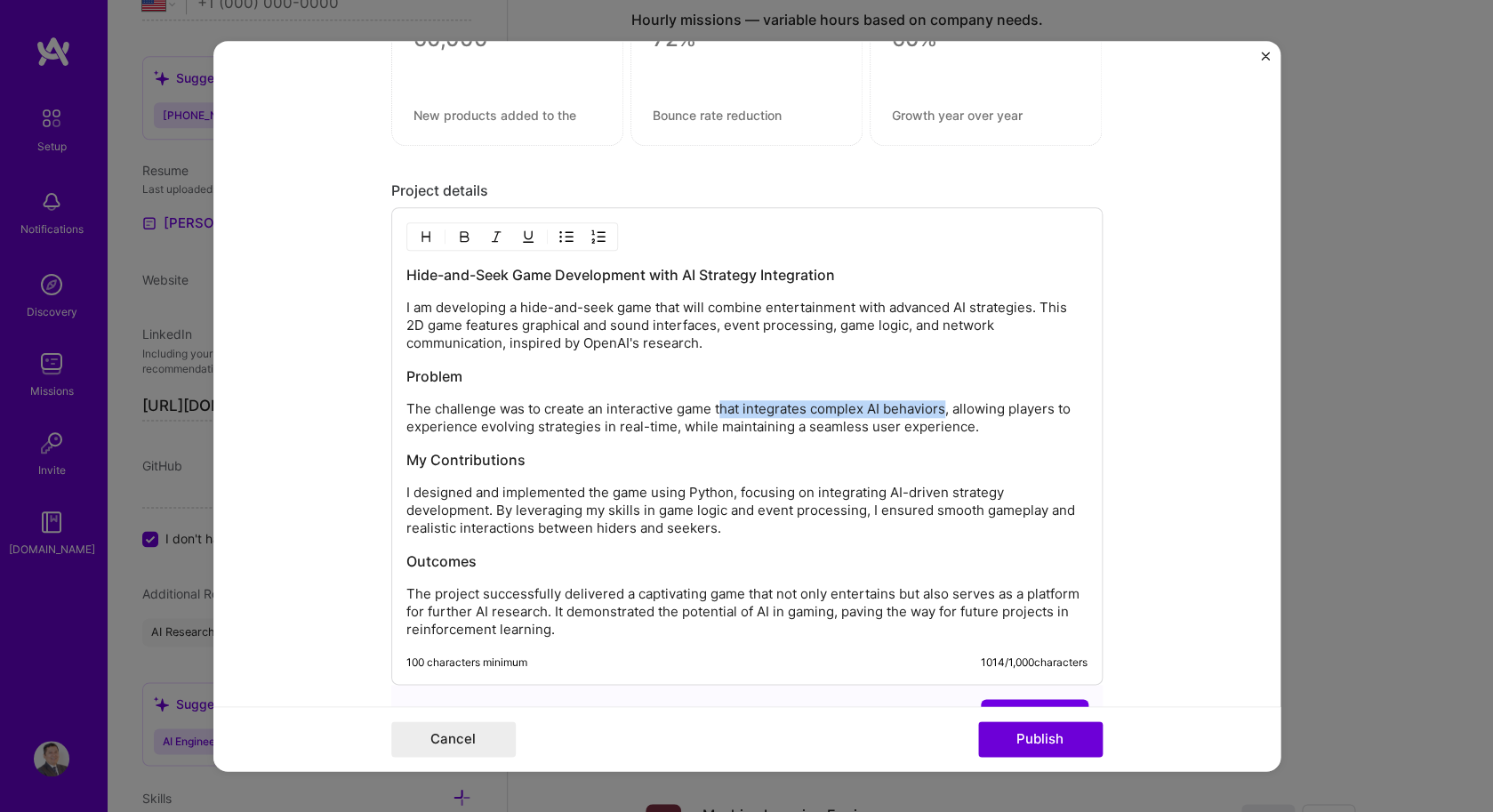
drag, startPoint x: 948, startPoint y: 411, endPoint x: 719, endPoint y: 413, distance: 229.0
click at [719, 413] on p "The challenge was to create an interactive game that integrates complex AI beha…" at bounding box center [747, 418] width 681 height 35
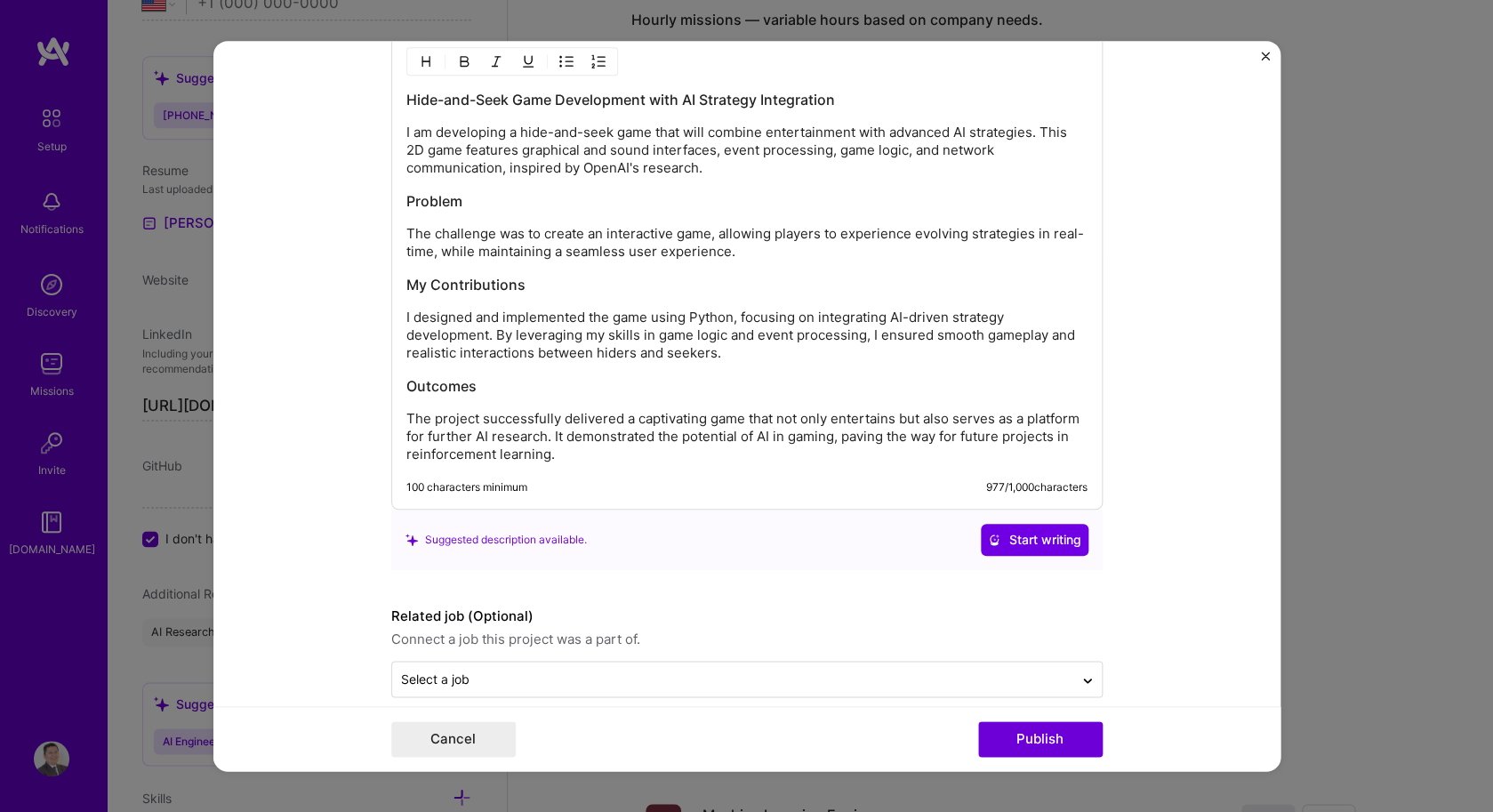
scroll to position [1964, 0]
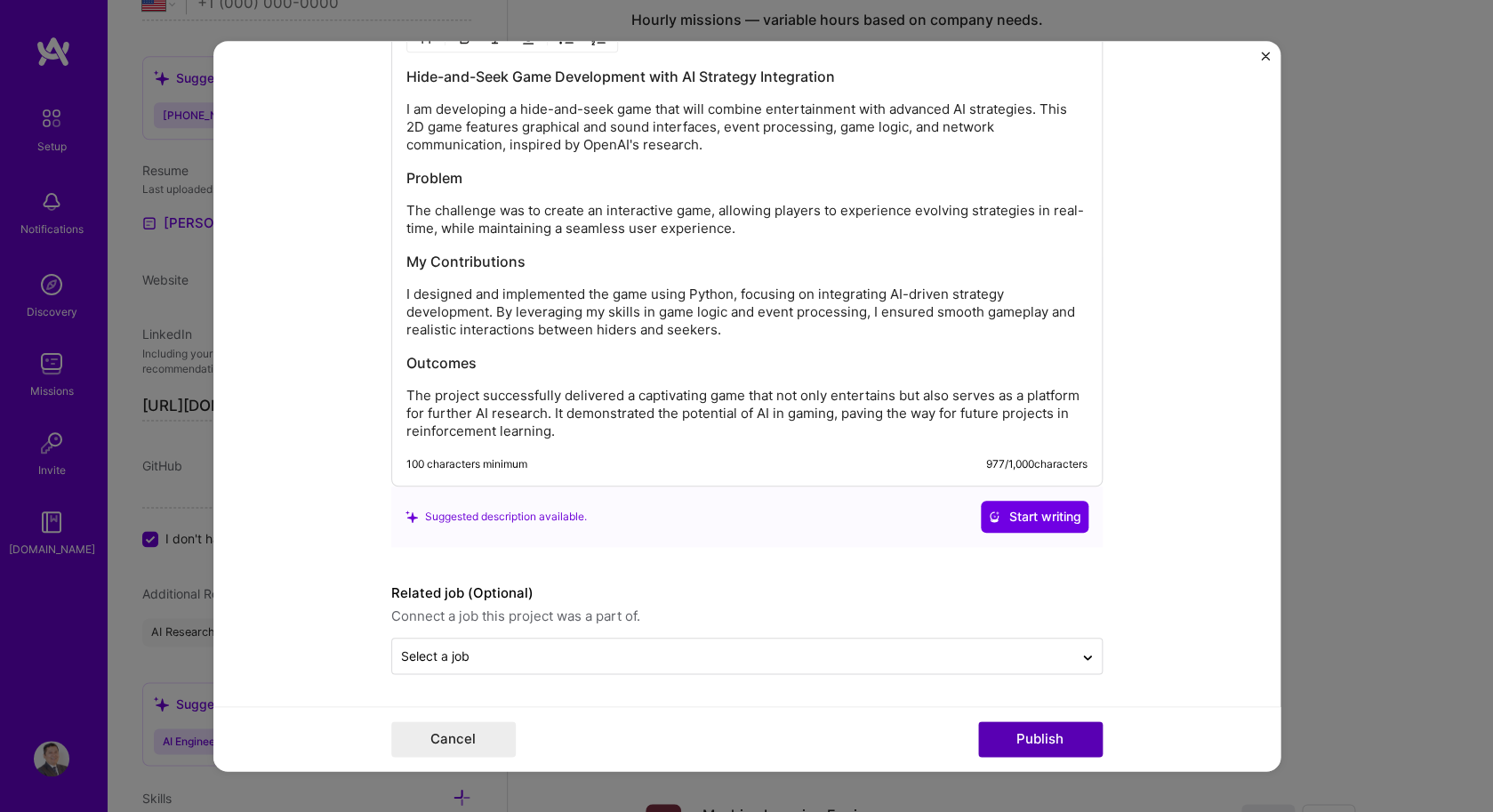
click at [1006, 732] on button "Publish" at bounding box center [1040, 739] width 125 height 35
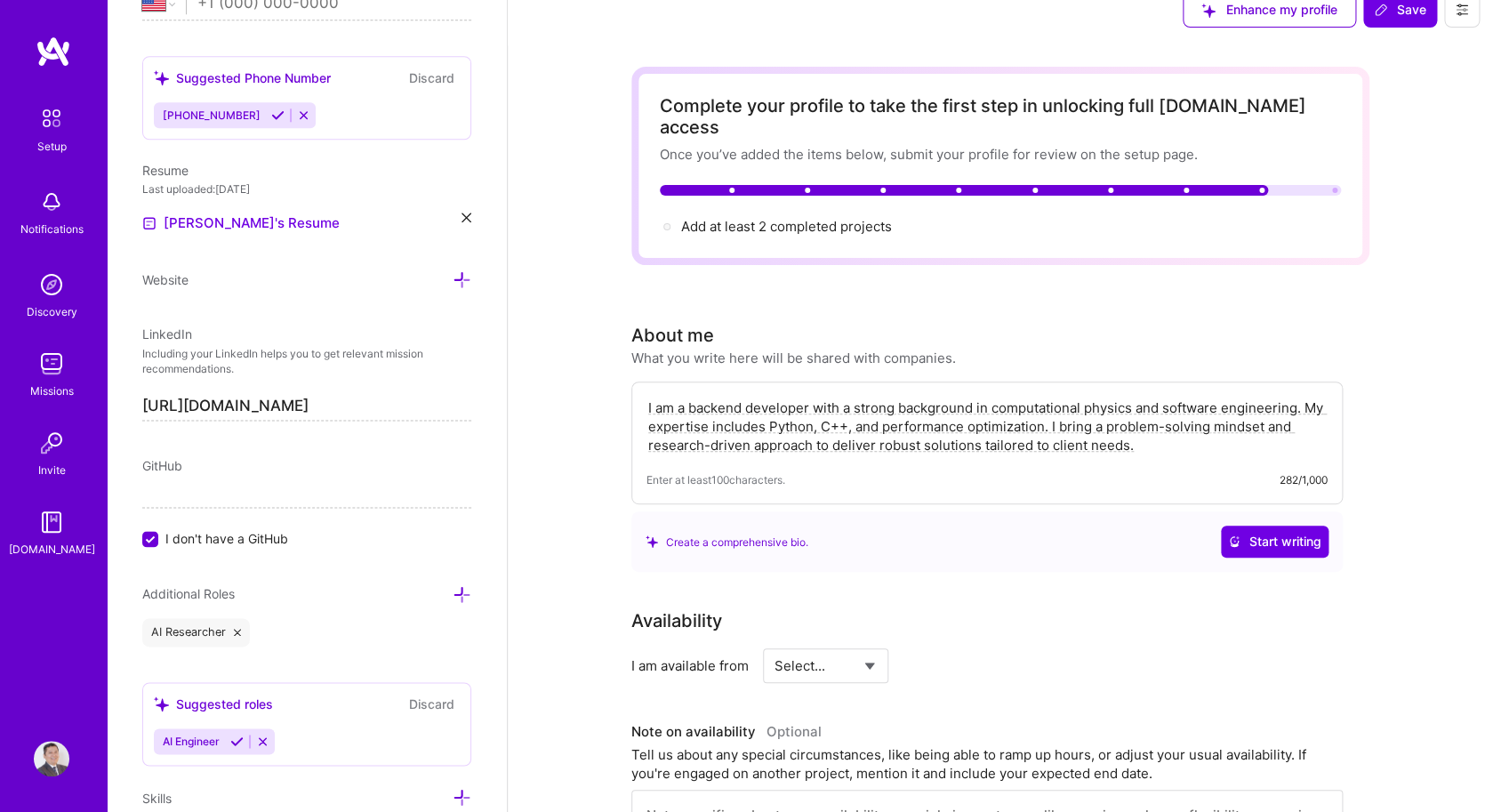
scroll to position [0, 0]
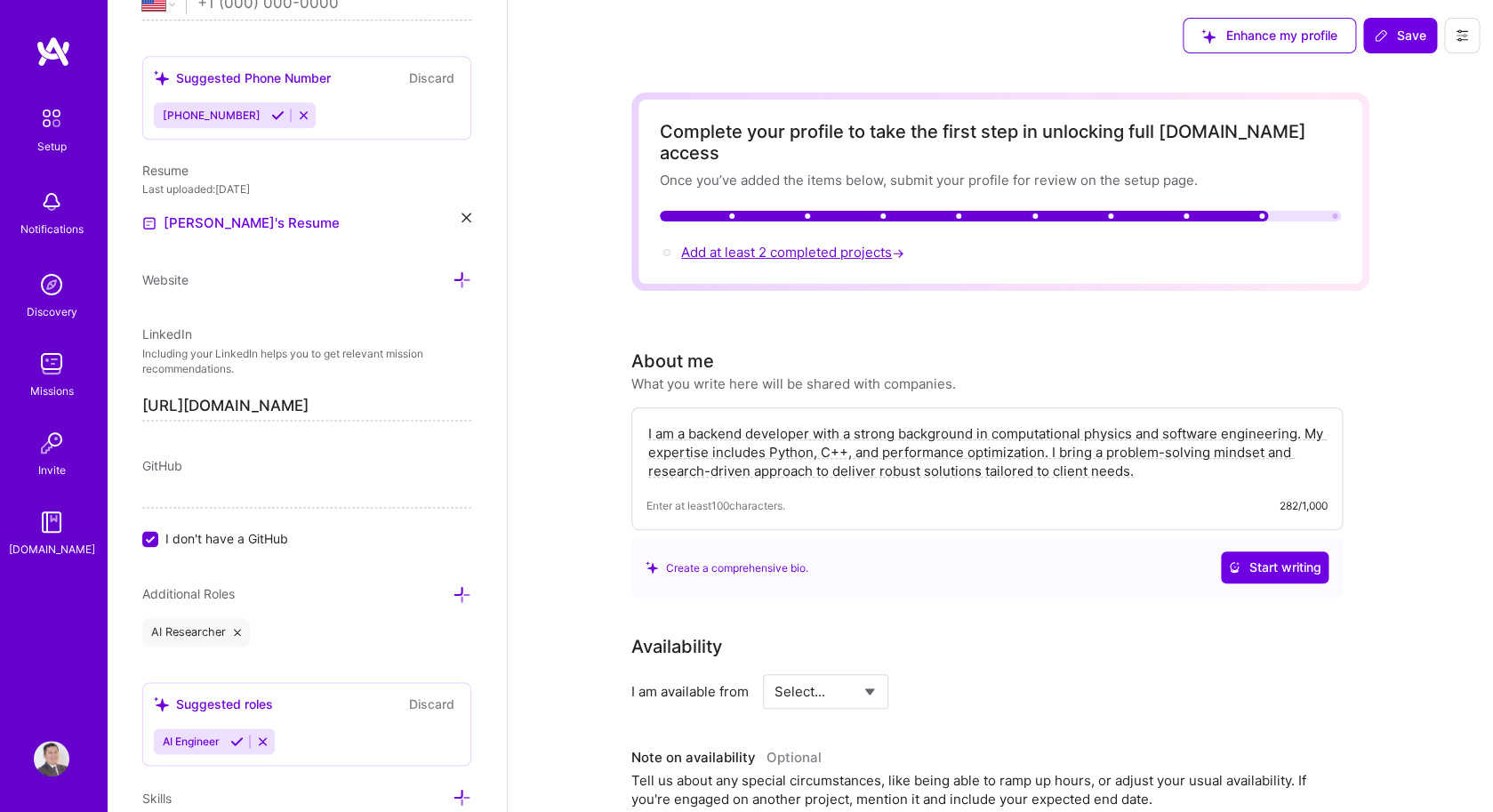
click at [860, 244] on span "Add at least 2 completed projects →" at bounding box center [794, 252] width 227 height 17
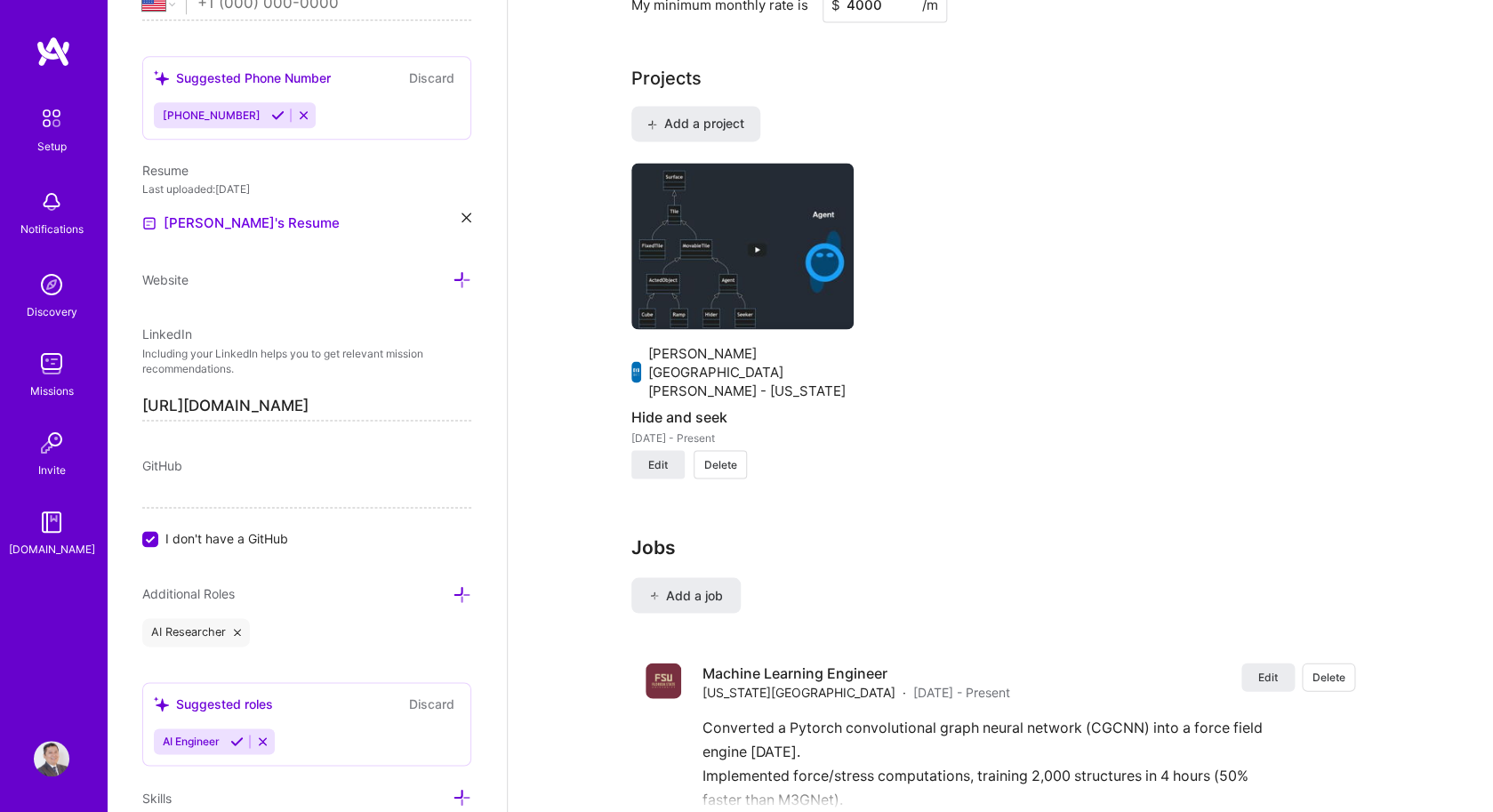
scroll to position [1221, 0]
click at [719, 116] on span "Add a project" at bounding box center [696, 125] width 97 height 18
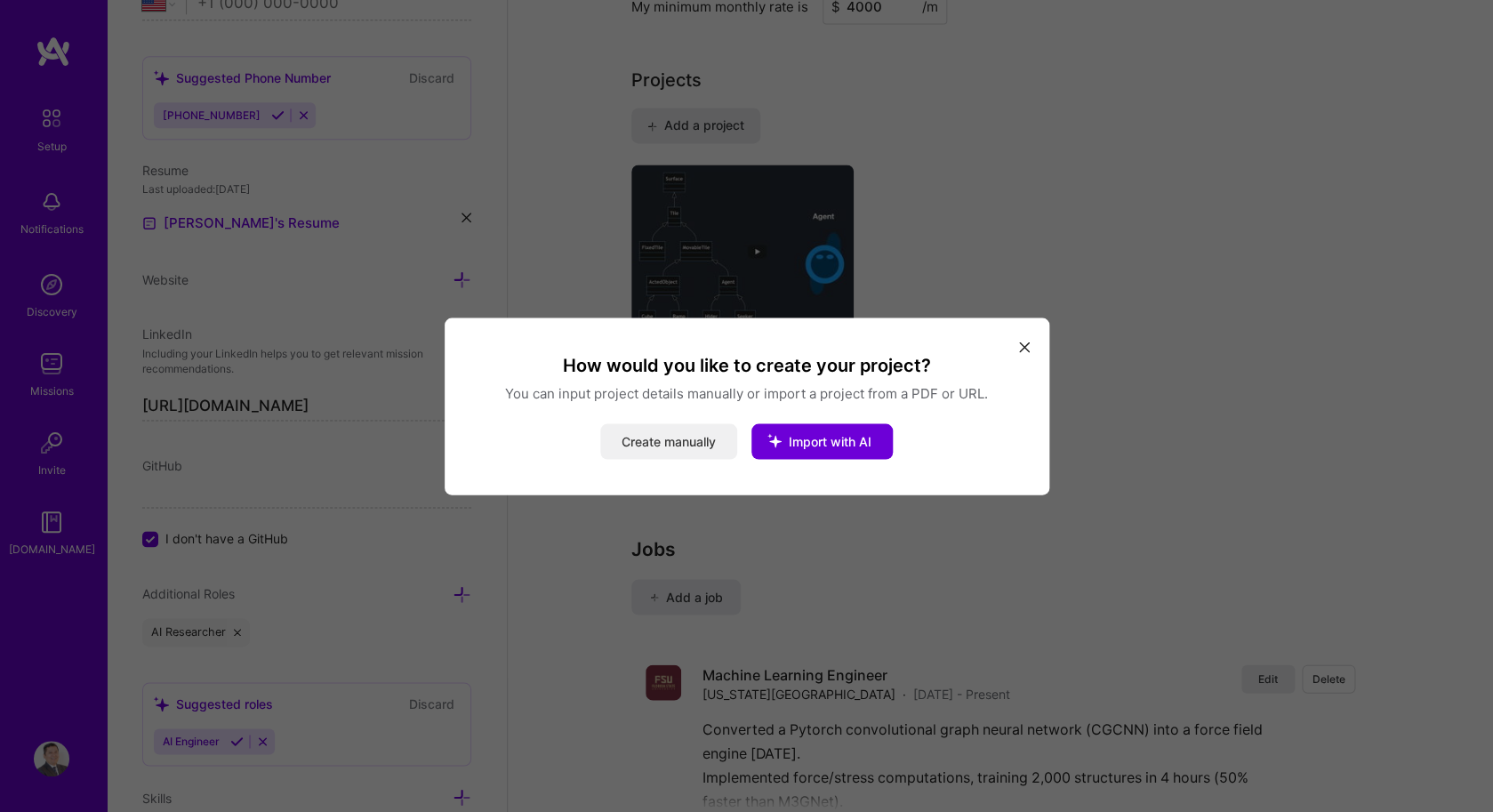
click at [694, 437] on button "Create manually" at bounding box center [668, 441] width 137 height 35
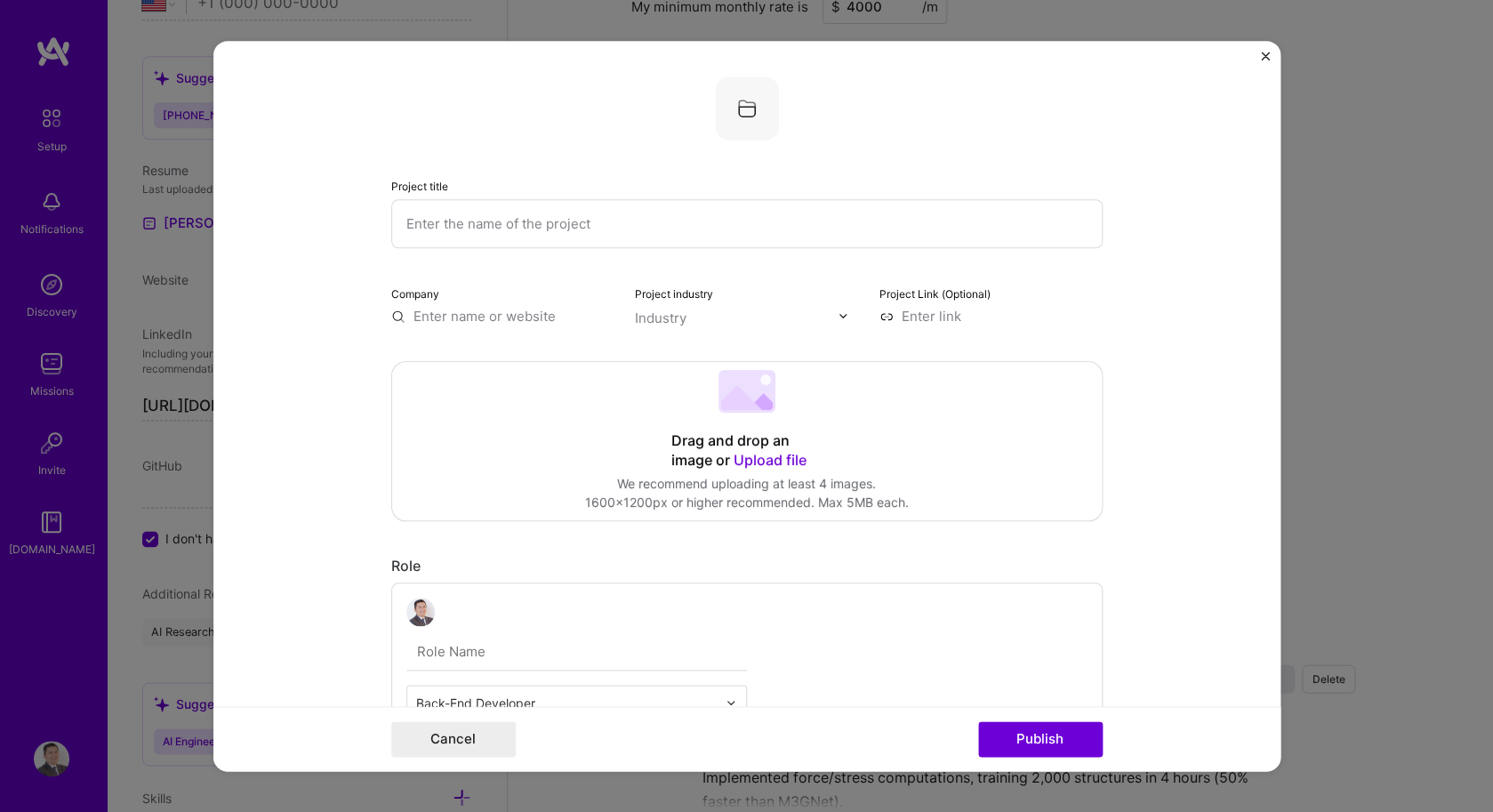
click at [749, 458] on span "Upload file" at bounding box center [769, 459] width 73 height 18
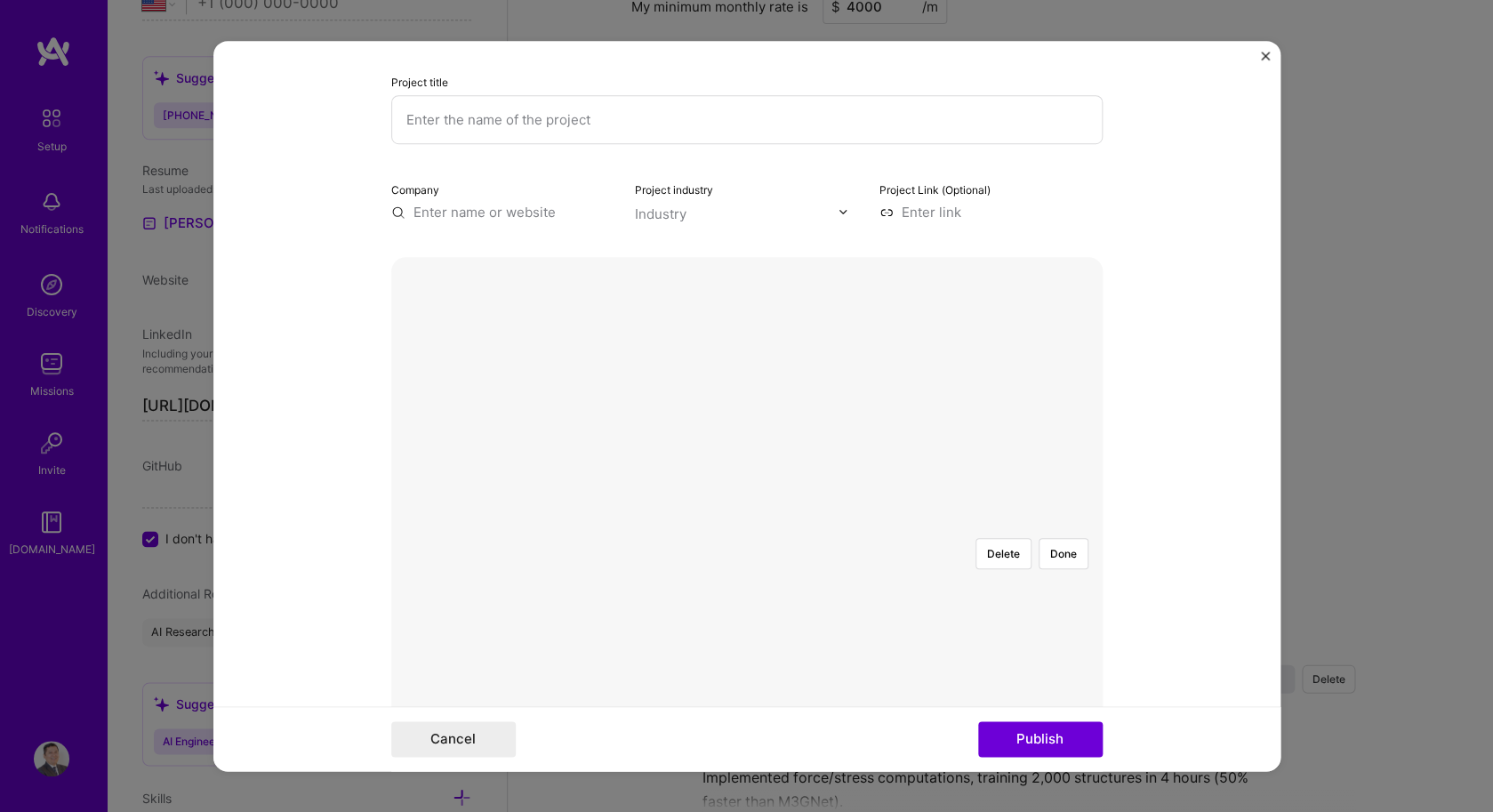
scroll to position [141, 0]
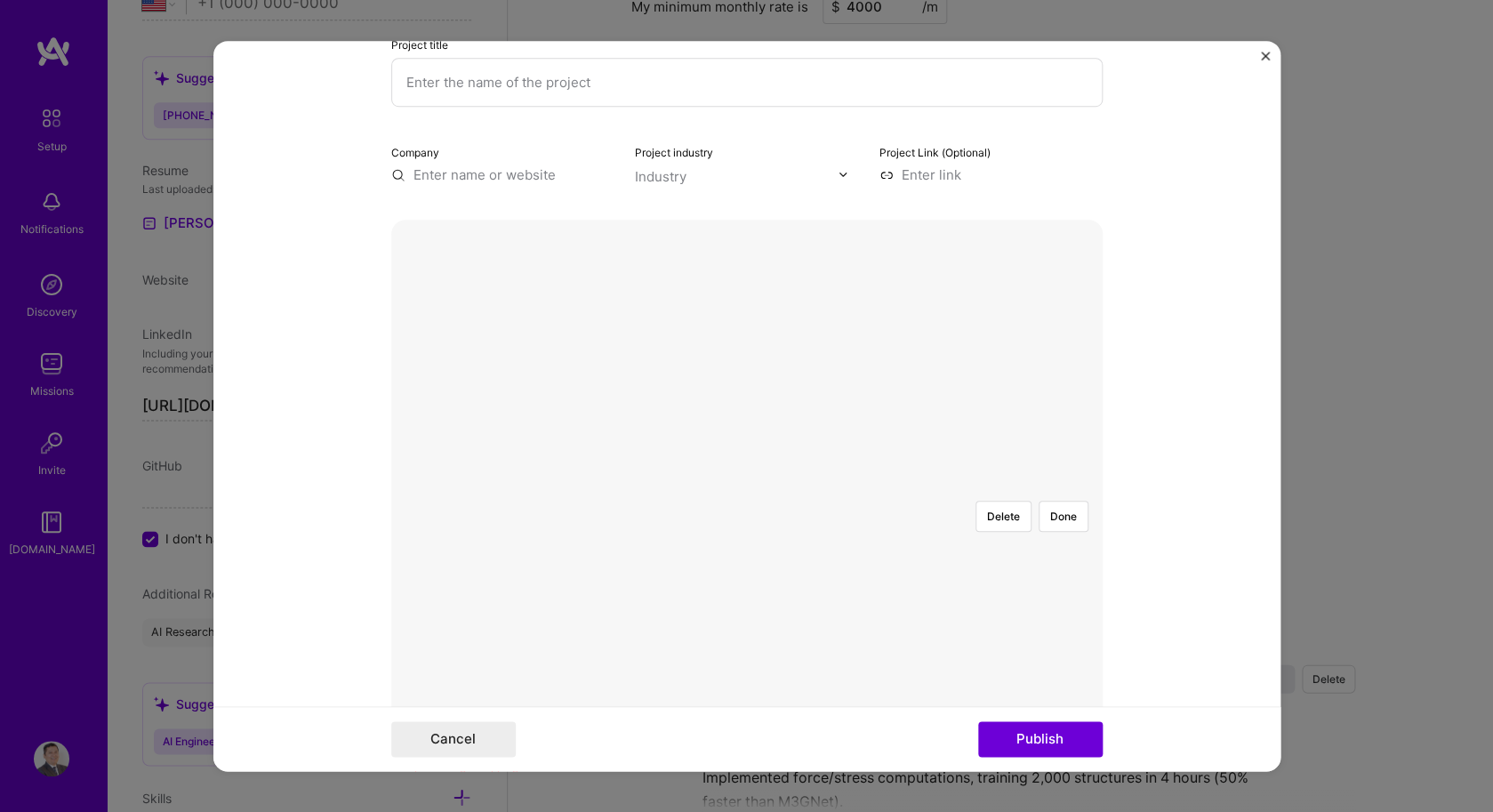
click at [825, 486] on div at bounding box center [1093, 688] width 537 height 404
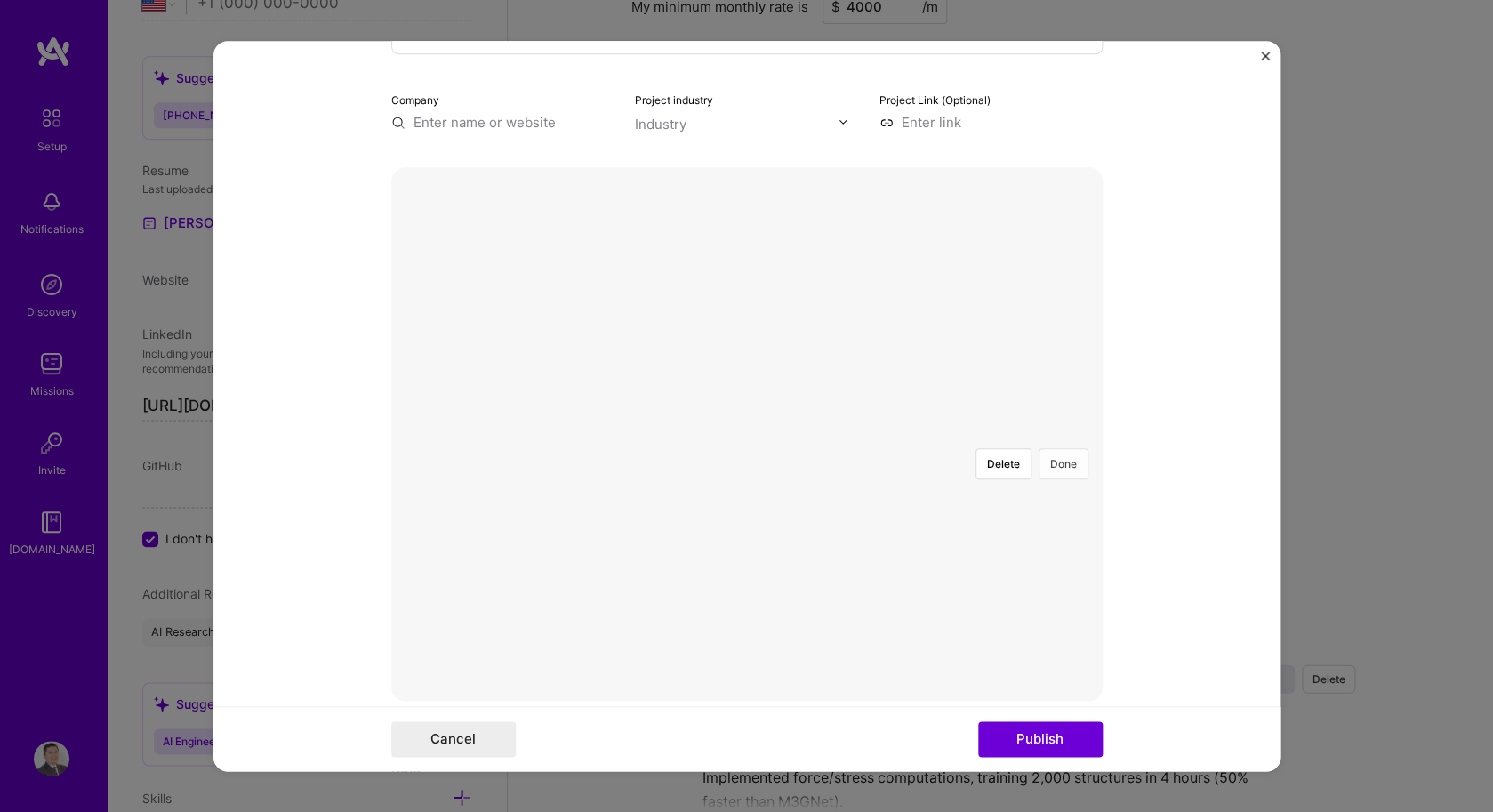
click at [1066, 448] on button "Done" at bounding box center [1063, 463] width 50 height 31
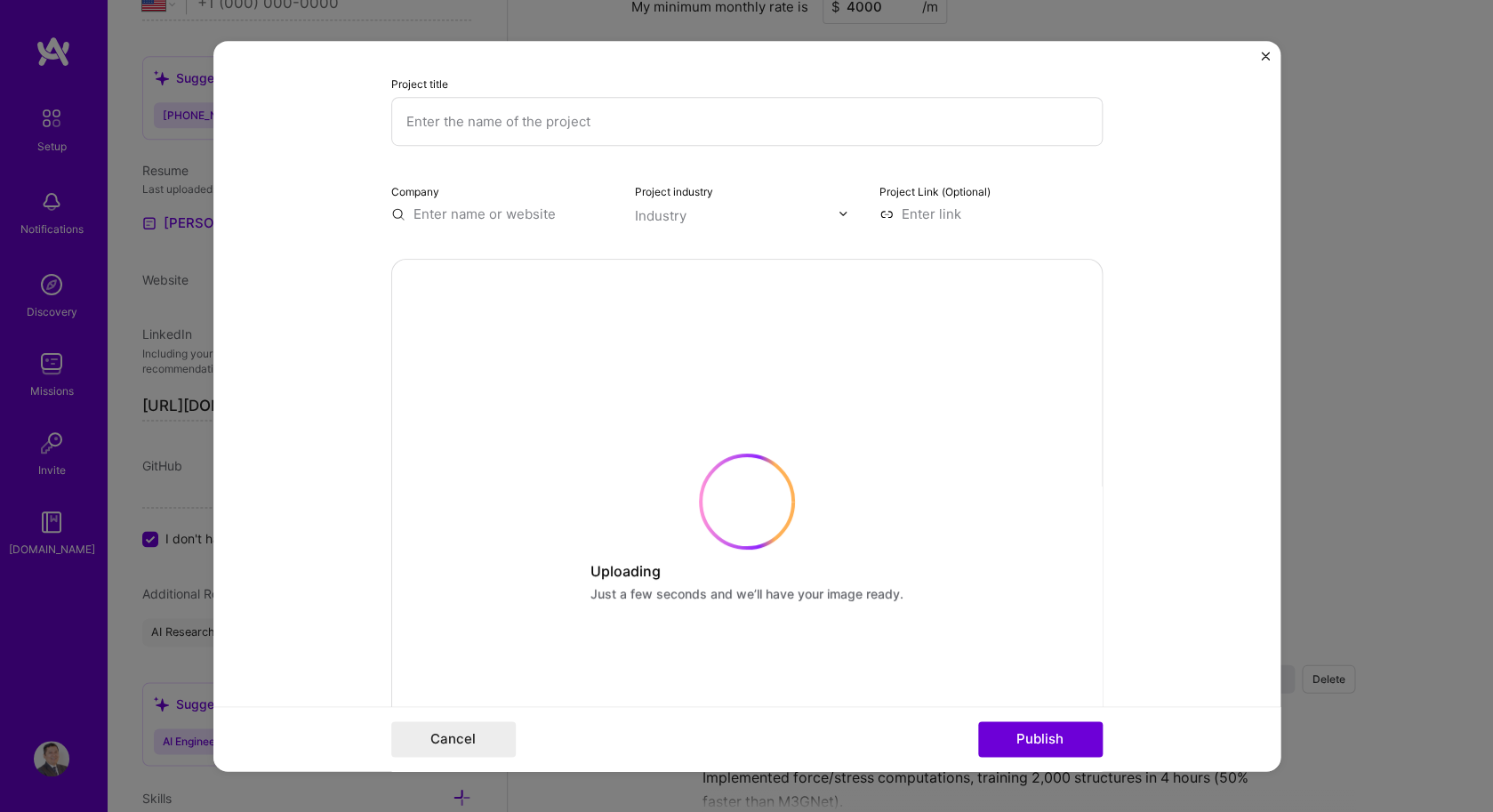
scroll to position [0, 0]
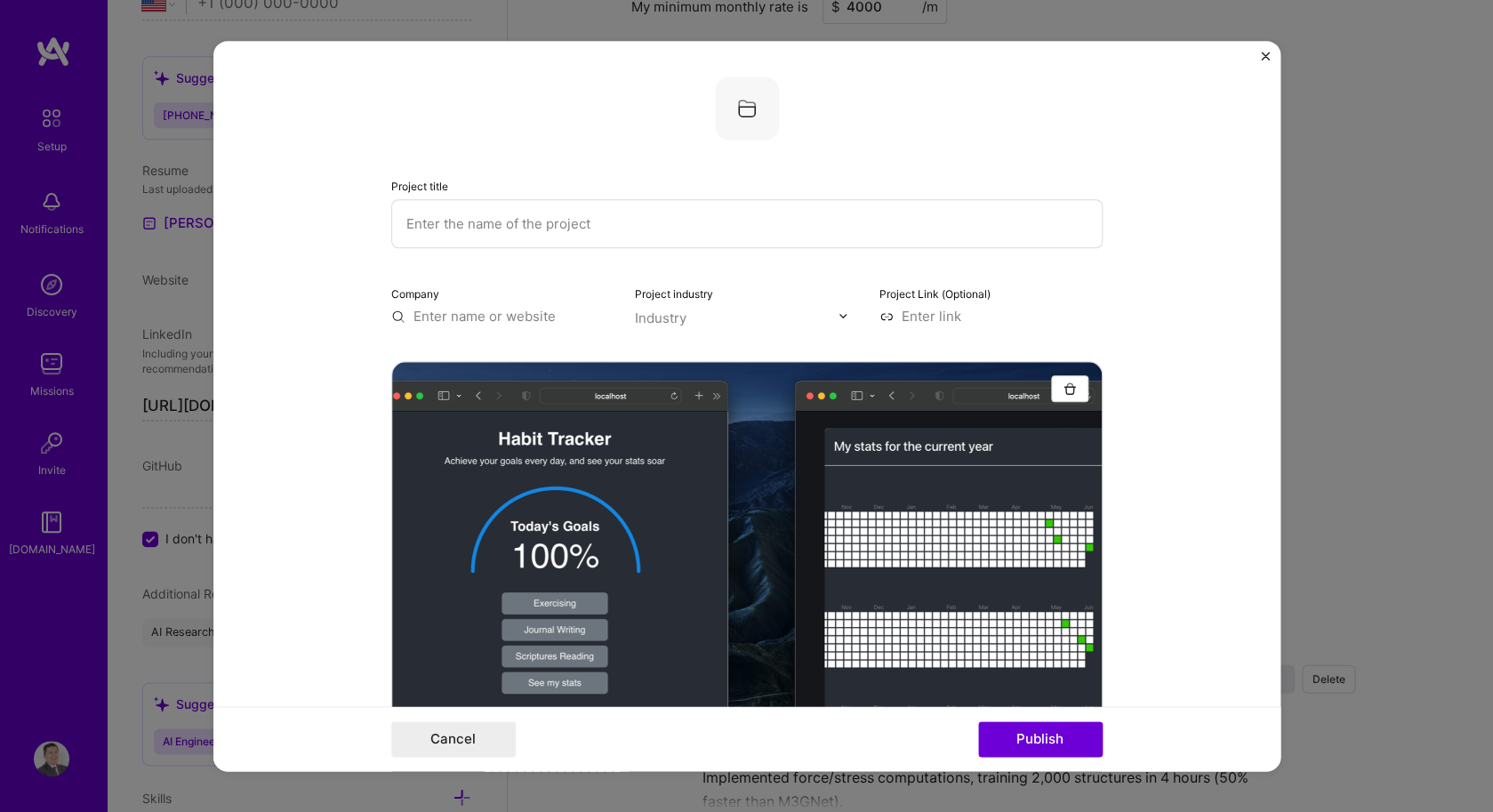
click at [522, 321] on input "text" at bounding box center [502, 316] width 223 height 19
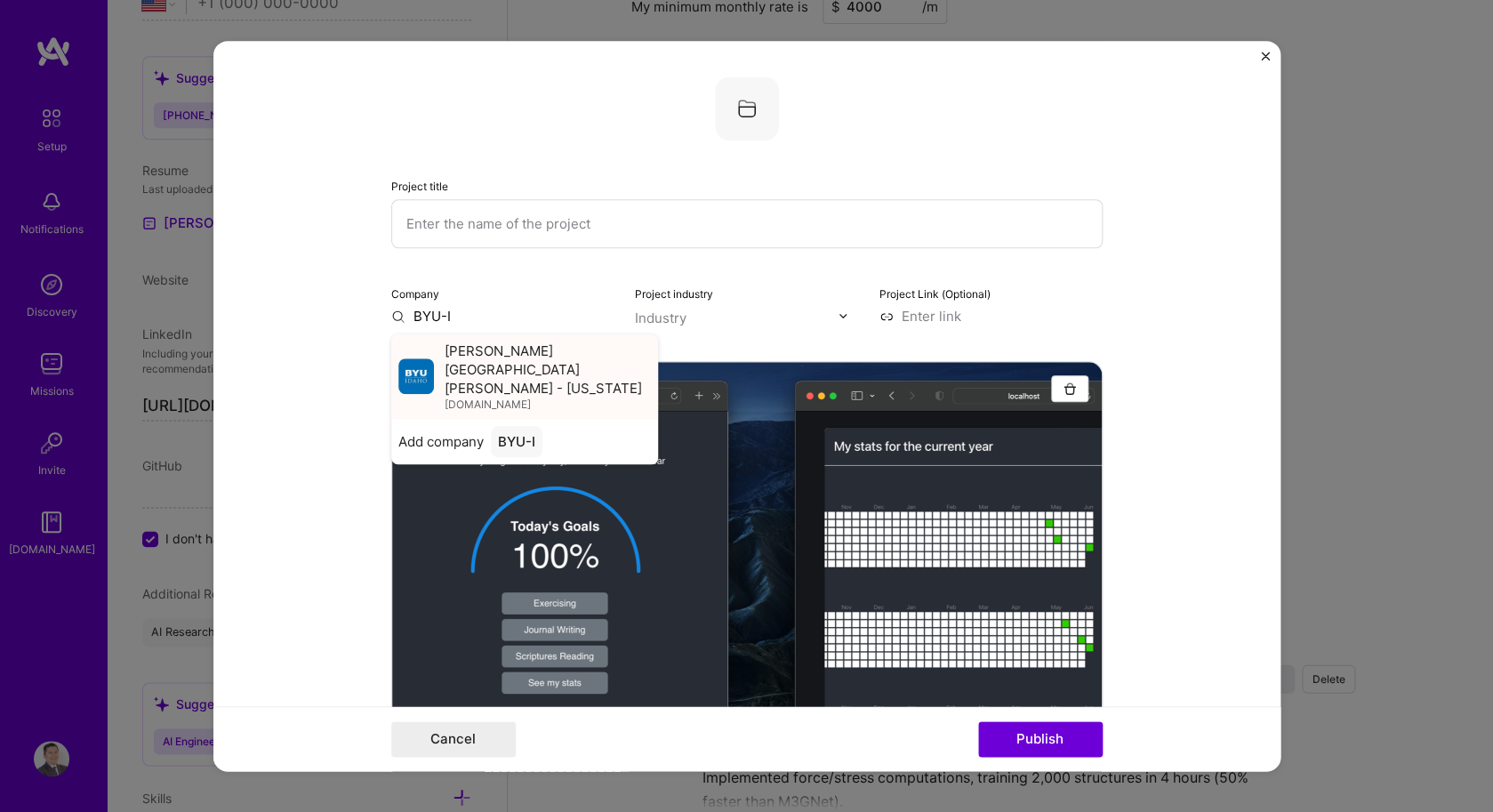
click at [509, 371] on span "[PERSON_NAME][GEOGRAPHIC_DATA][PERSON_NAME] - [US_STATE]" at bounding box center [548, 369] width 207 height 56
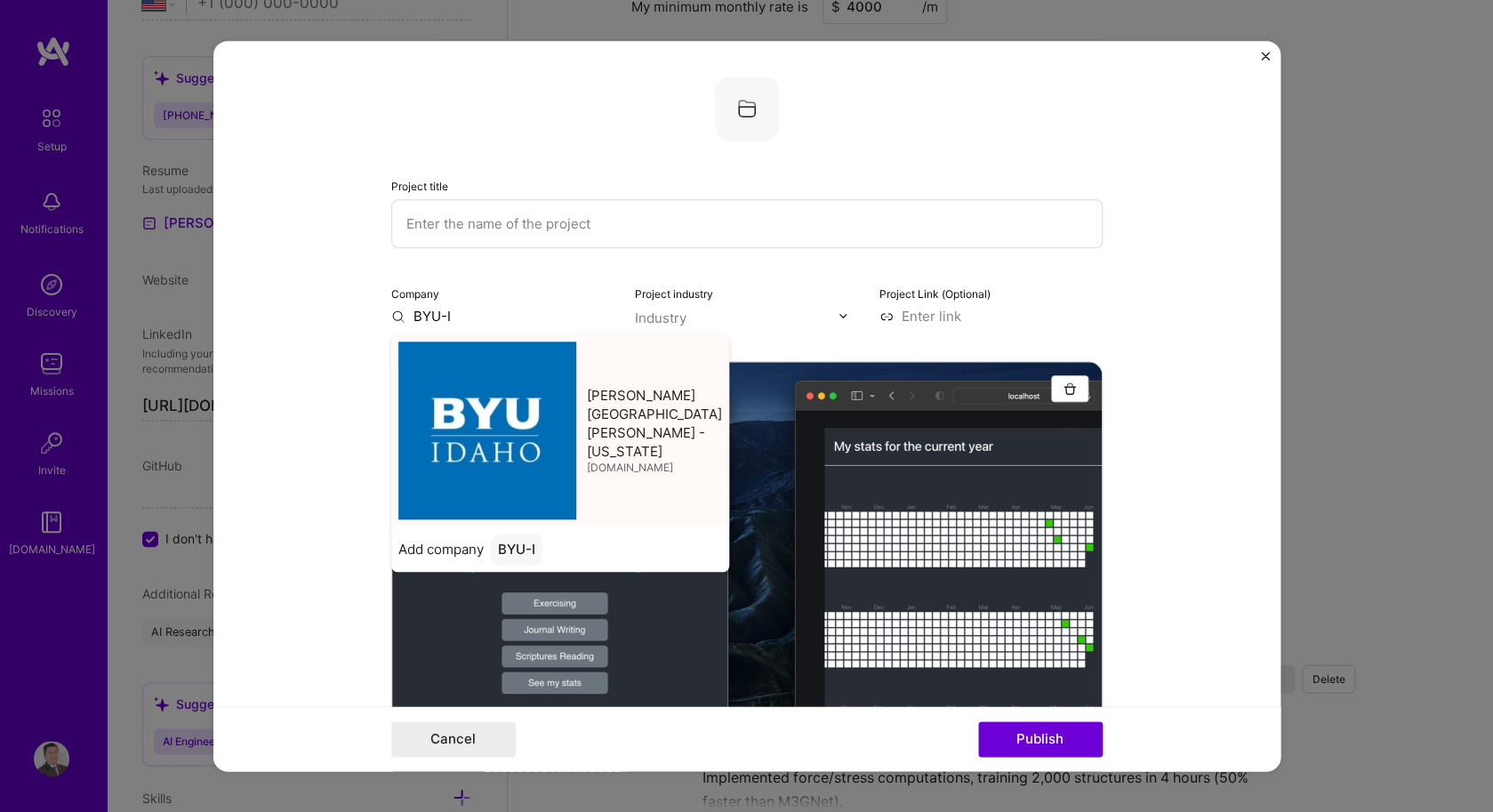
type input "[PERSON_NAME][GEOGRAPHIC_DATA][PERSON_NAME] - [US_STATE]"
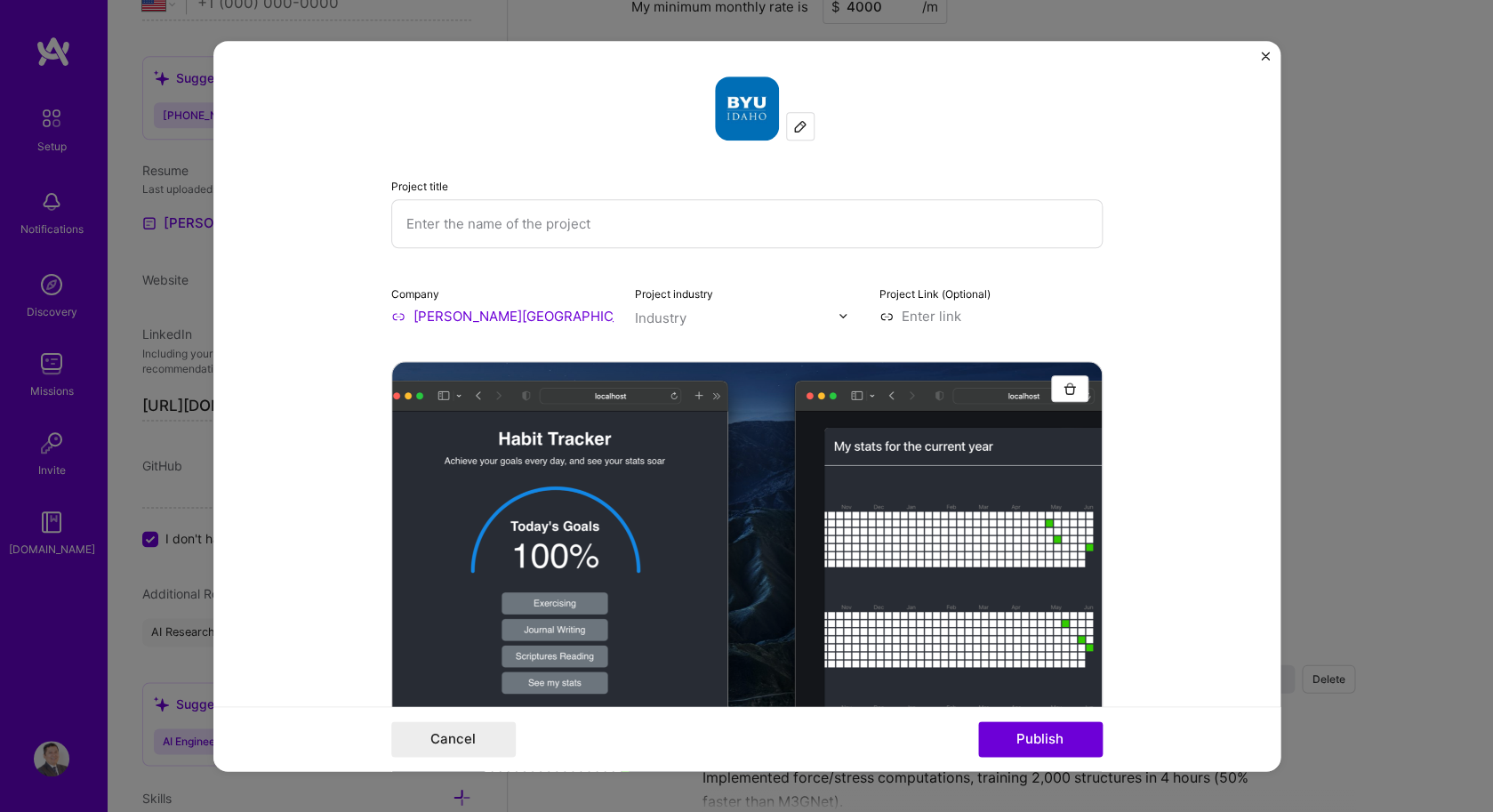
click at [732, 322] on input "text" at bounding box center [736, 318] width 203 height 19
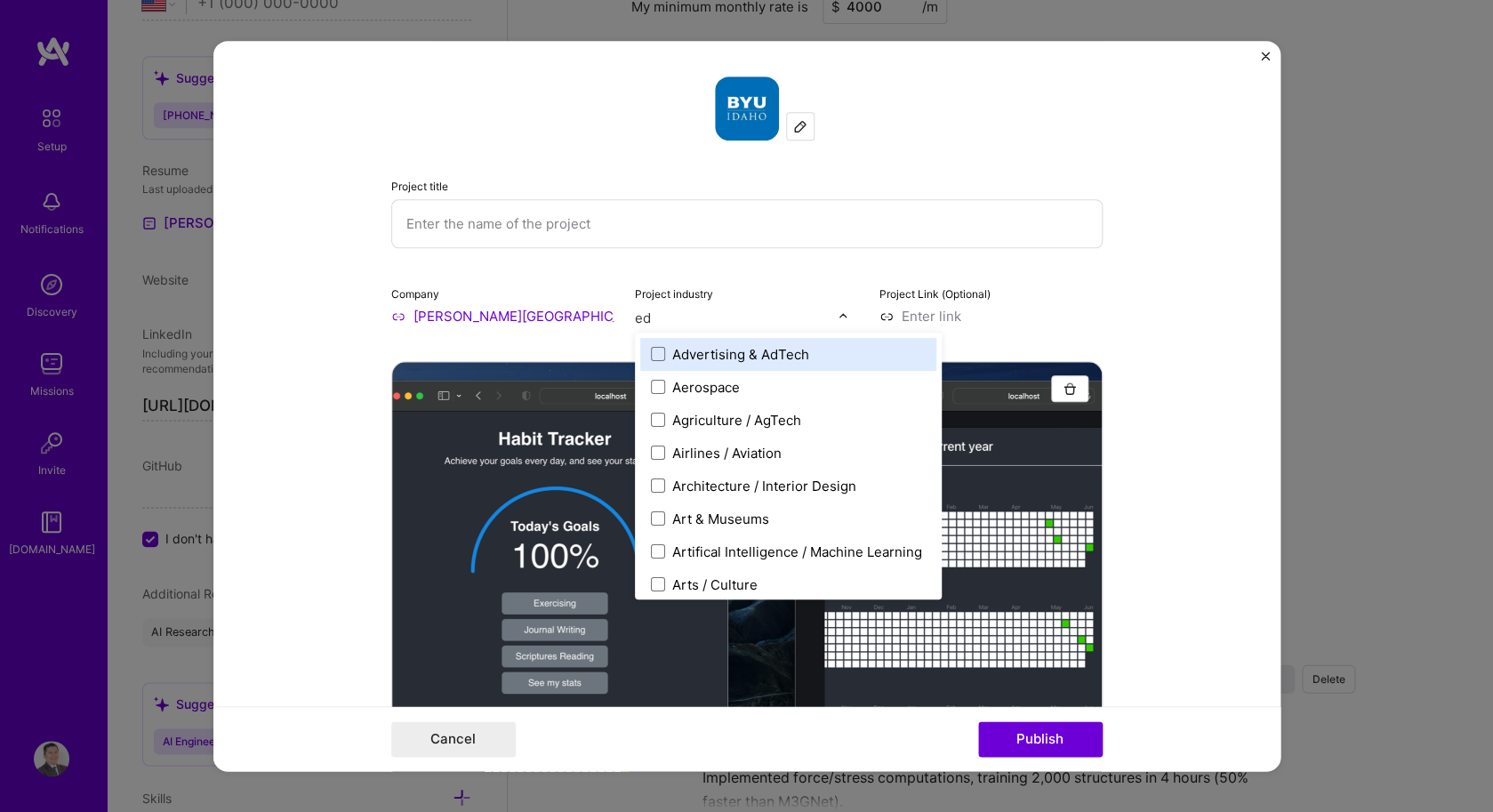
type input "edu"
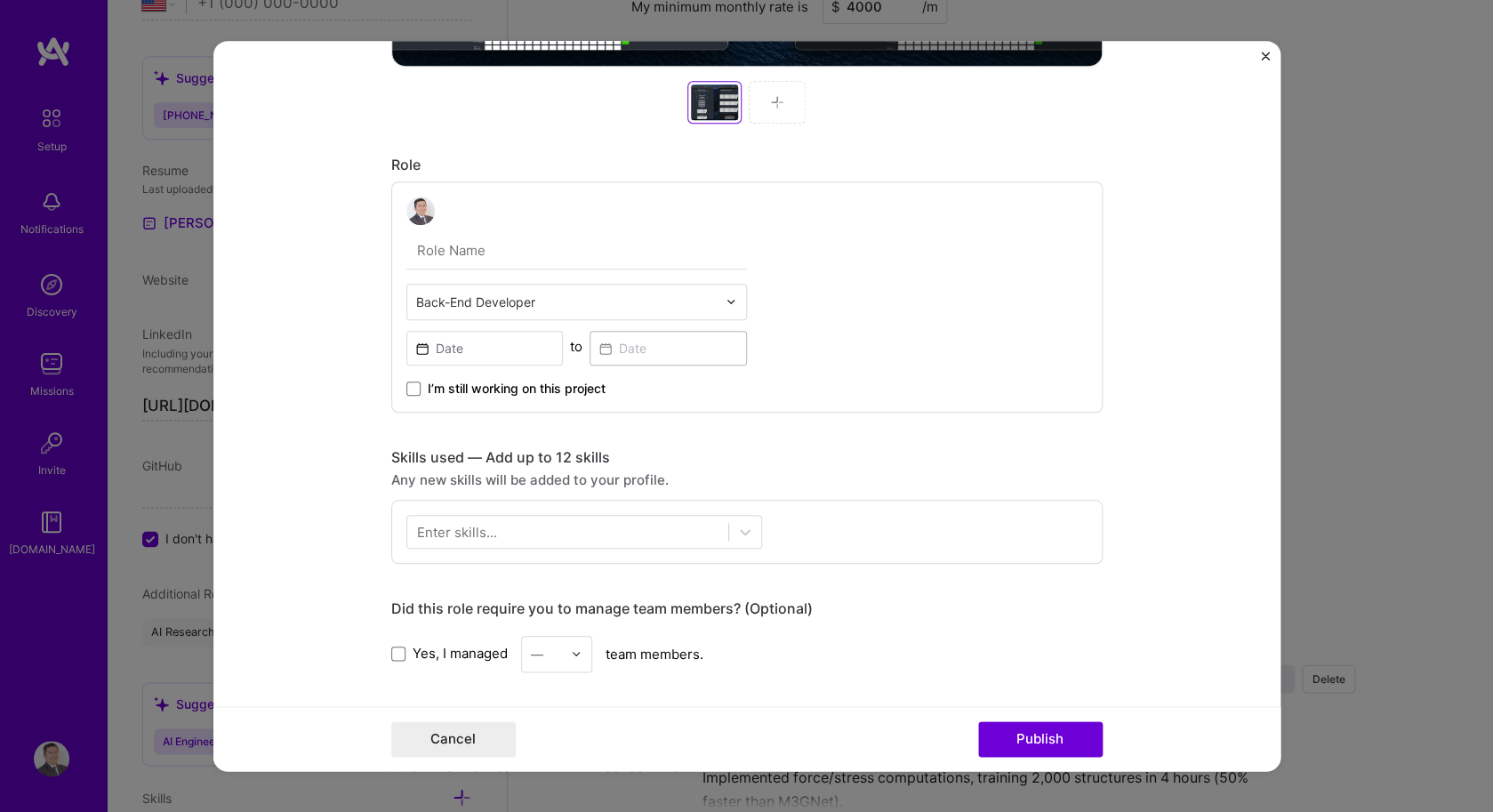
scroll to position [872, 0]
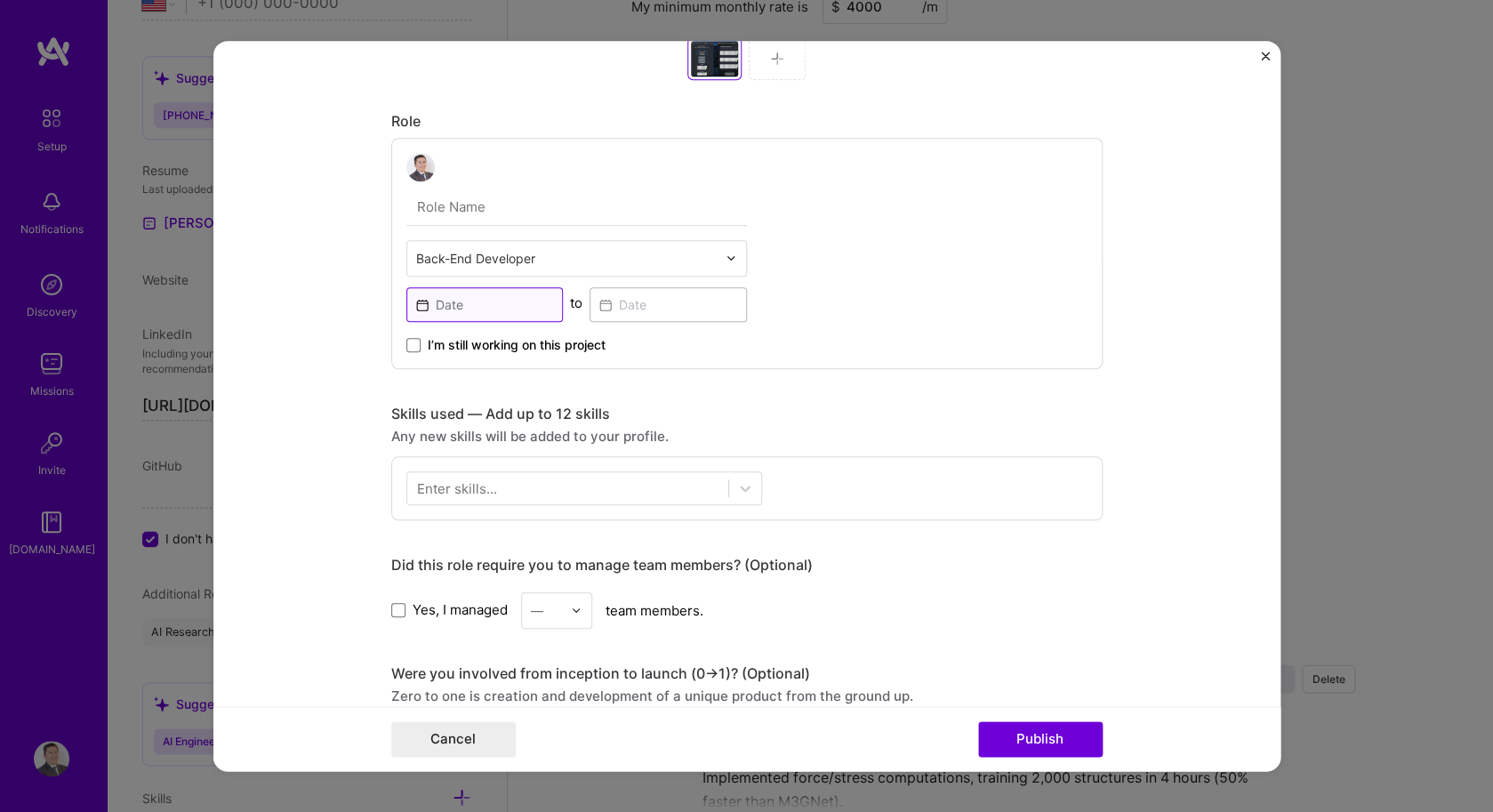
click at [493, 300] on input at bounding box center [485, 304] width 157 height 34
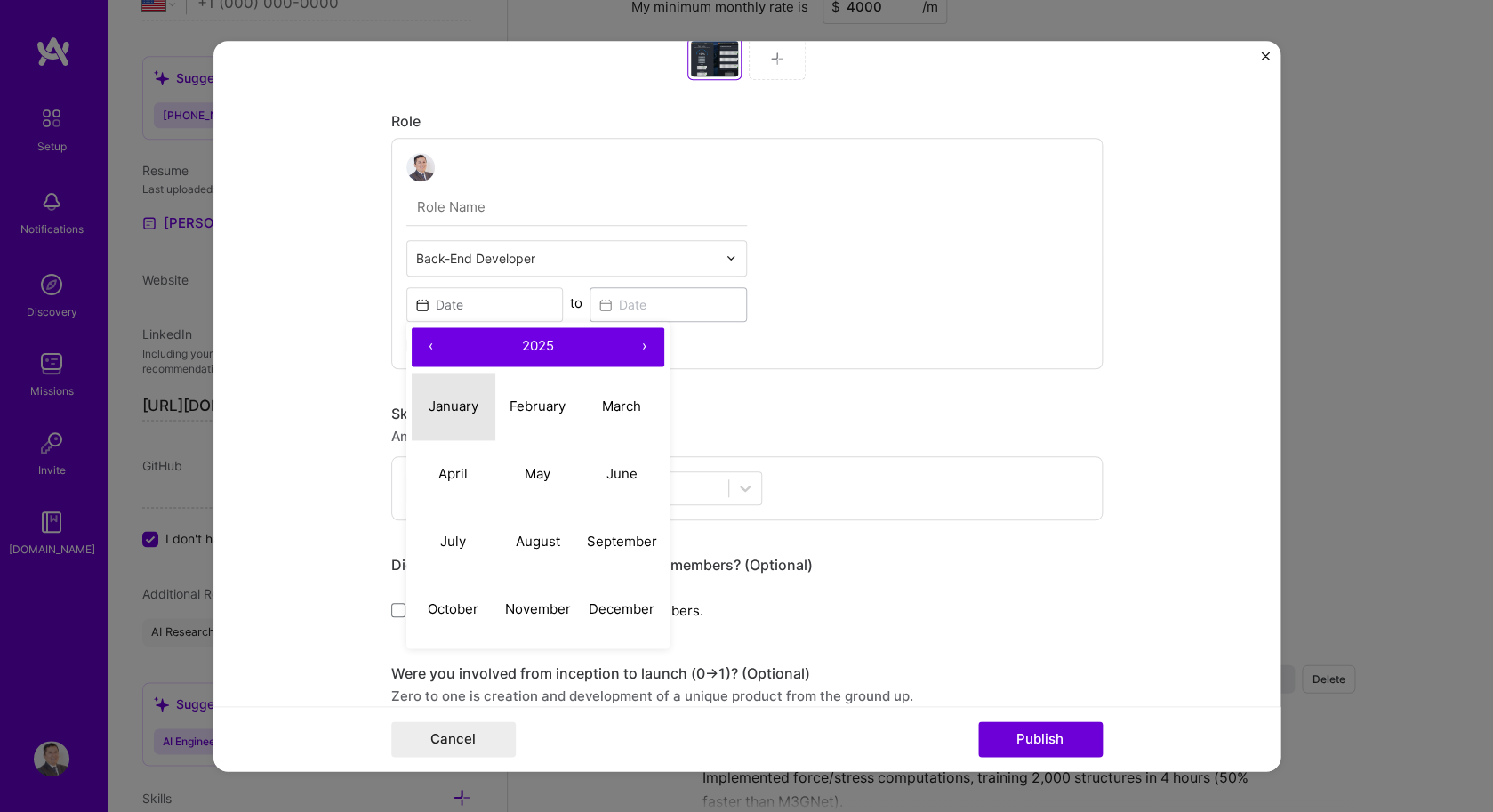
drag, startPoint x: 472, startPoint y: 406, endPoint x: 440, endPoint y: 343, distance: 70.7
click at [440, 343] on div "‹ 2025 › January February March April May June July August September October No…" at bounding box center [538, 486] width 263 height 327
click at [440, 343] on button "‹" at bounding box center [431, 347] width 39 height 39
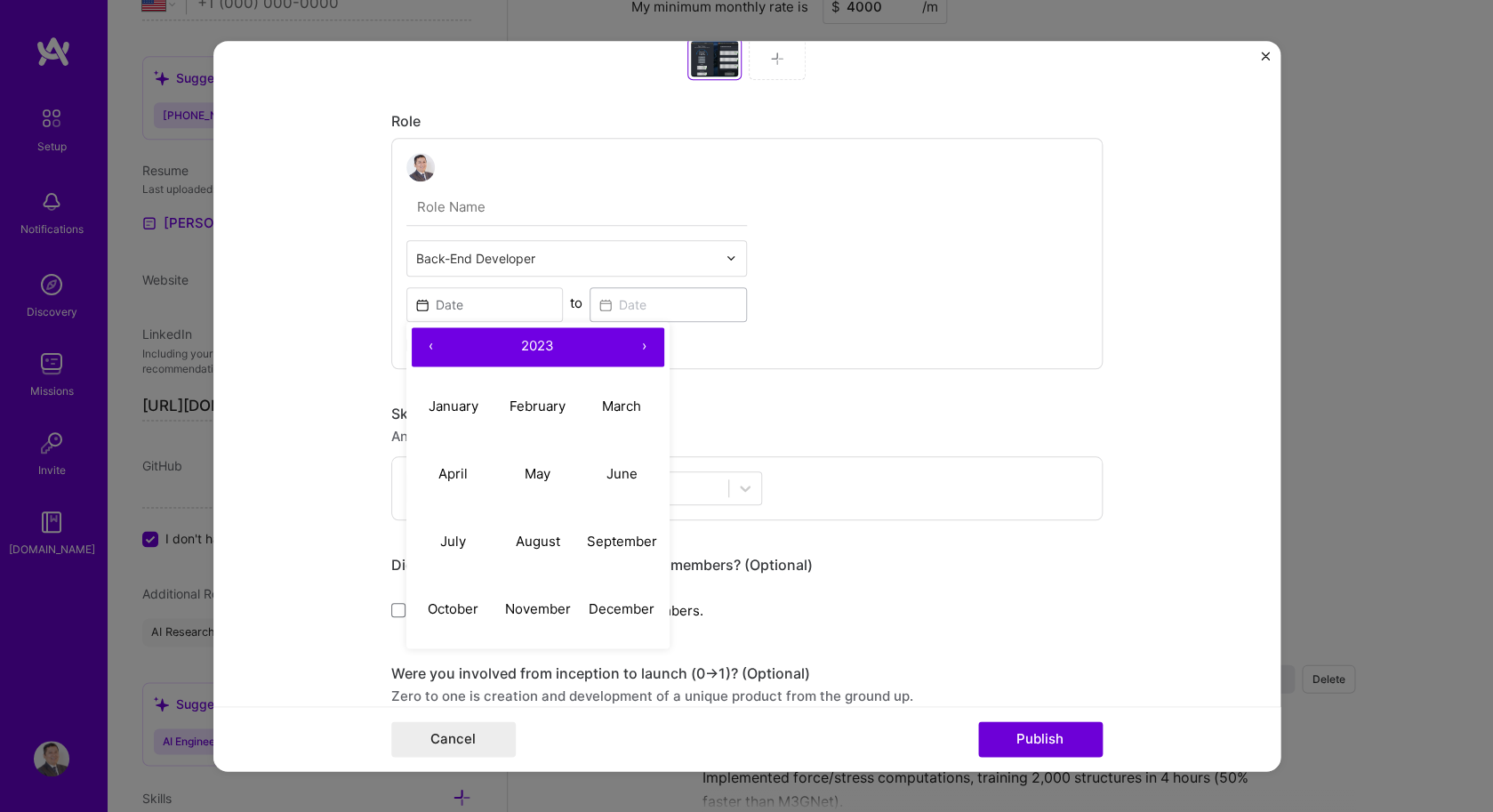
click at [440, 343] on button "‹" at bounding box center [431, 347] width 39 height 39
click at [448, 406] on abbr "January" at bounding box center [454, 406] width 50 height 17
type input "[DATE]"
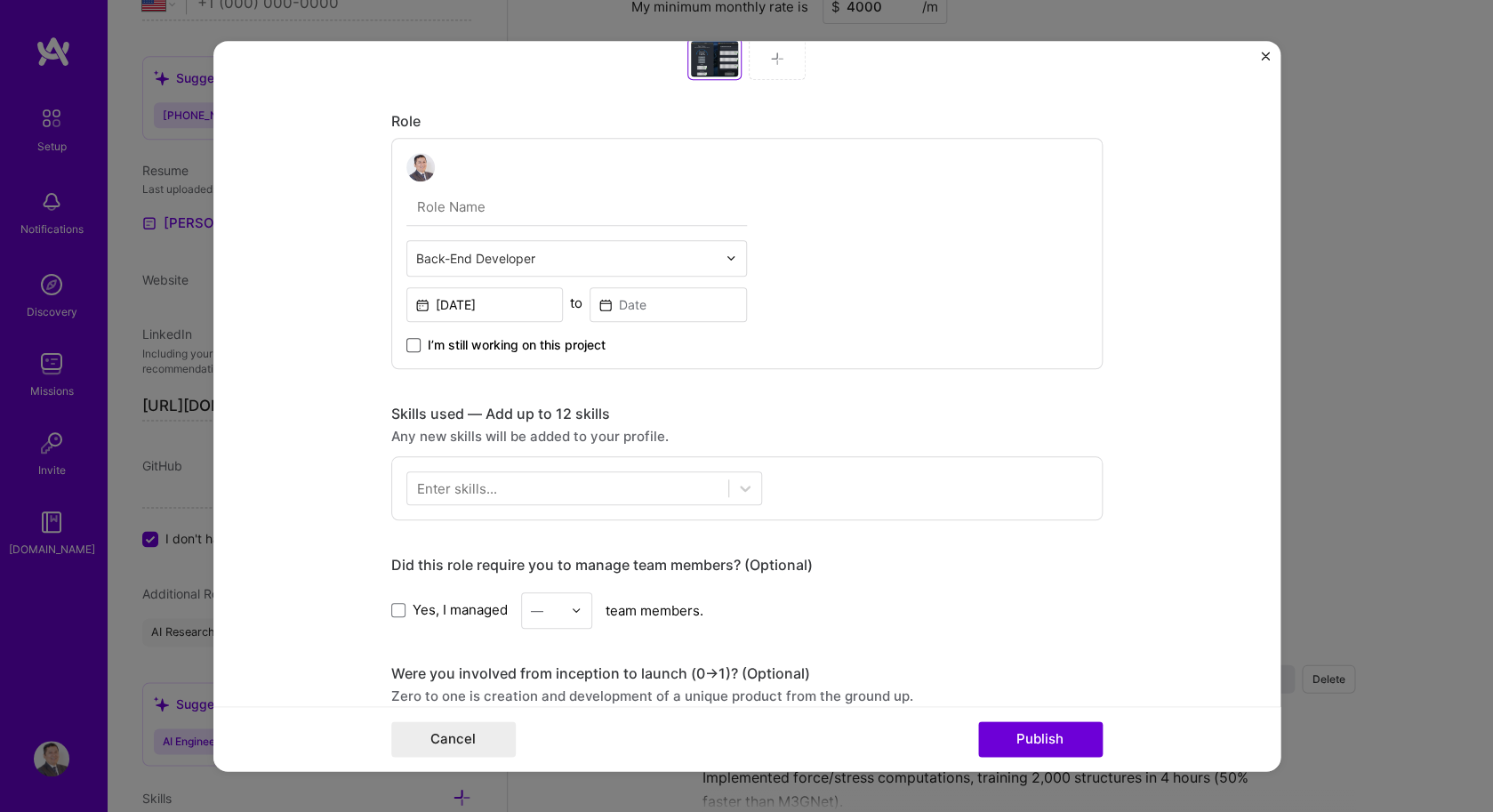
click at [407, 339] on span at bounding box center [413, 344] width 14 height 14
click at [0, 0] on input "I’m still working on this project" at bounding box center [0, 0] width 0 height 0
click at [415, 342] on icon at bounding box center [414, 345] width 9 height 7
click at [0, 0] on input "I’m still working on this project" at bounding box center [0, 0] width 0 height 0
click at [629, 311] on input at bounding box center [668, 304] width 157 height 34
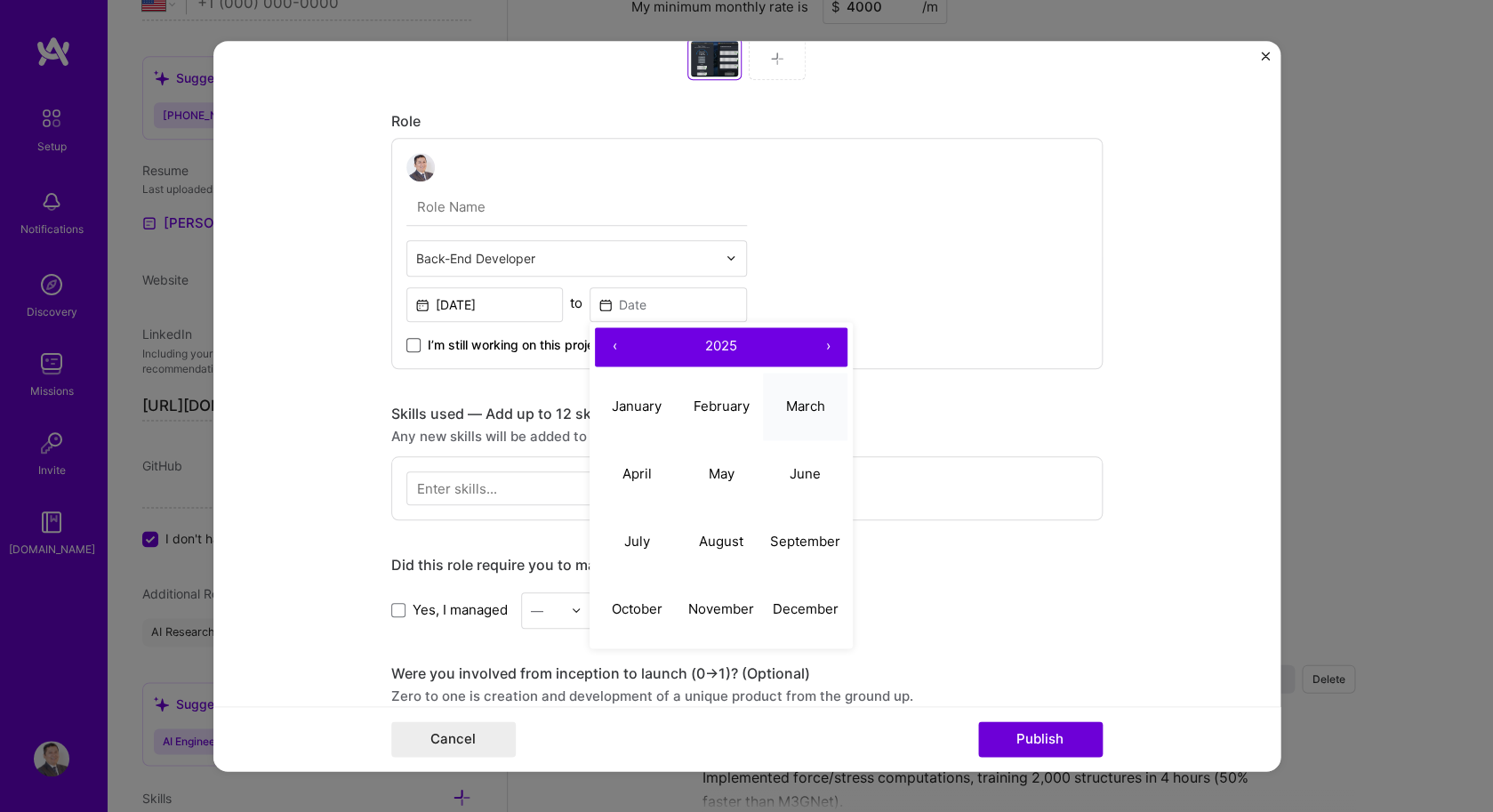
click at [810, 411] on abbr "March" at bounding box center [806, 406] width 39 height 17
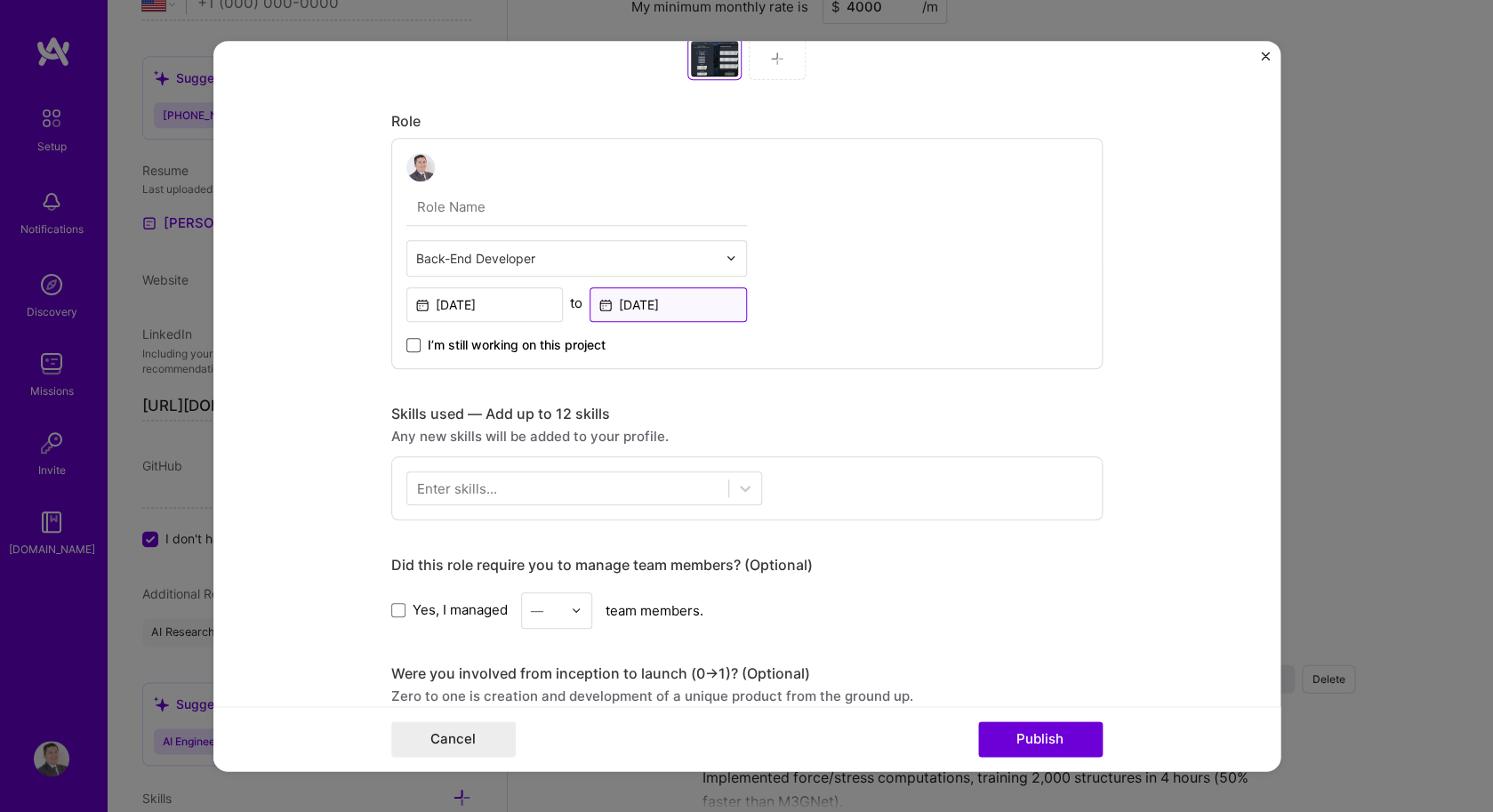
click at [640, 301] on input "[DATE]" at bounding box center [668, 304] width 157 height 34
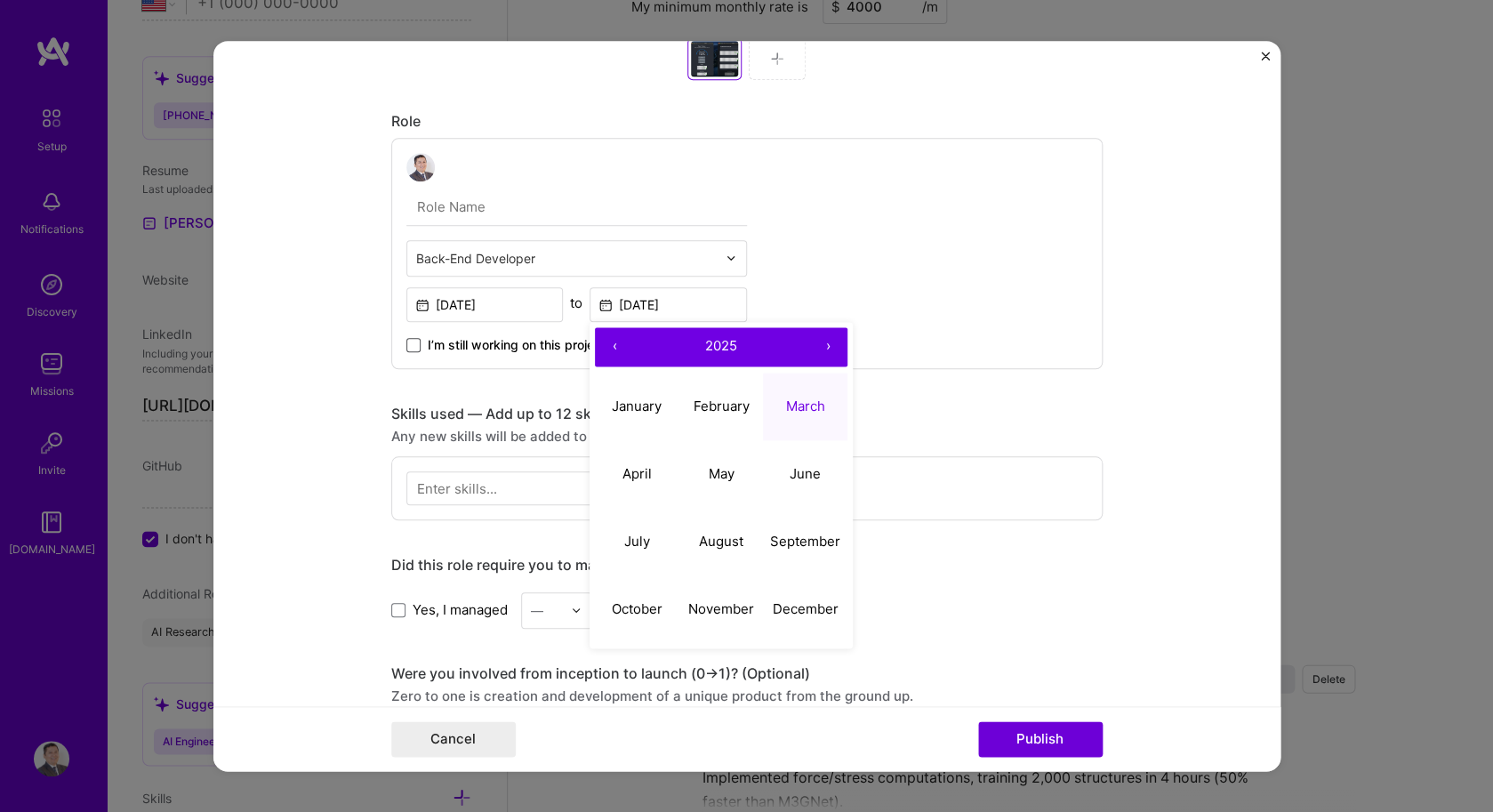
click at [622, 347] on button "‹" at bounding box center [614, 347] width 39 height 39
click at [640, 399] on abbr "January" at bounding box center [636, 406] width 50 height 17
type input "[DATE]"
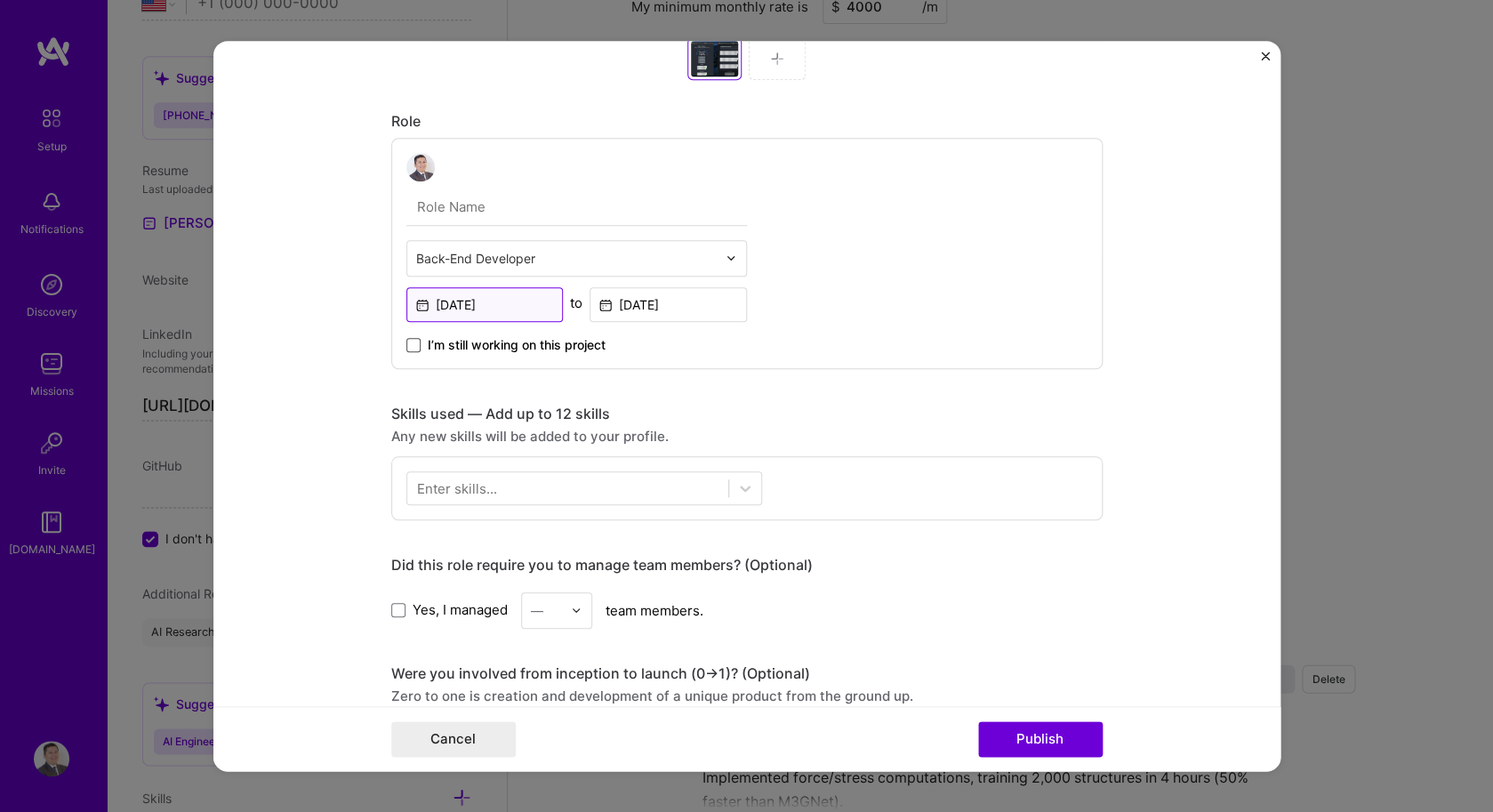
click at [528, 301] on input "[DATE]" at bounding box center [485, 304] width 157 height 34
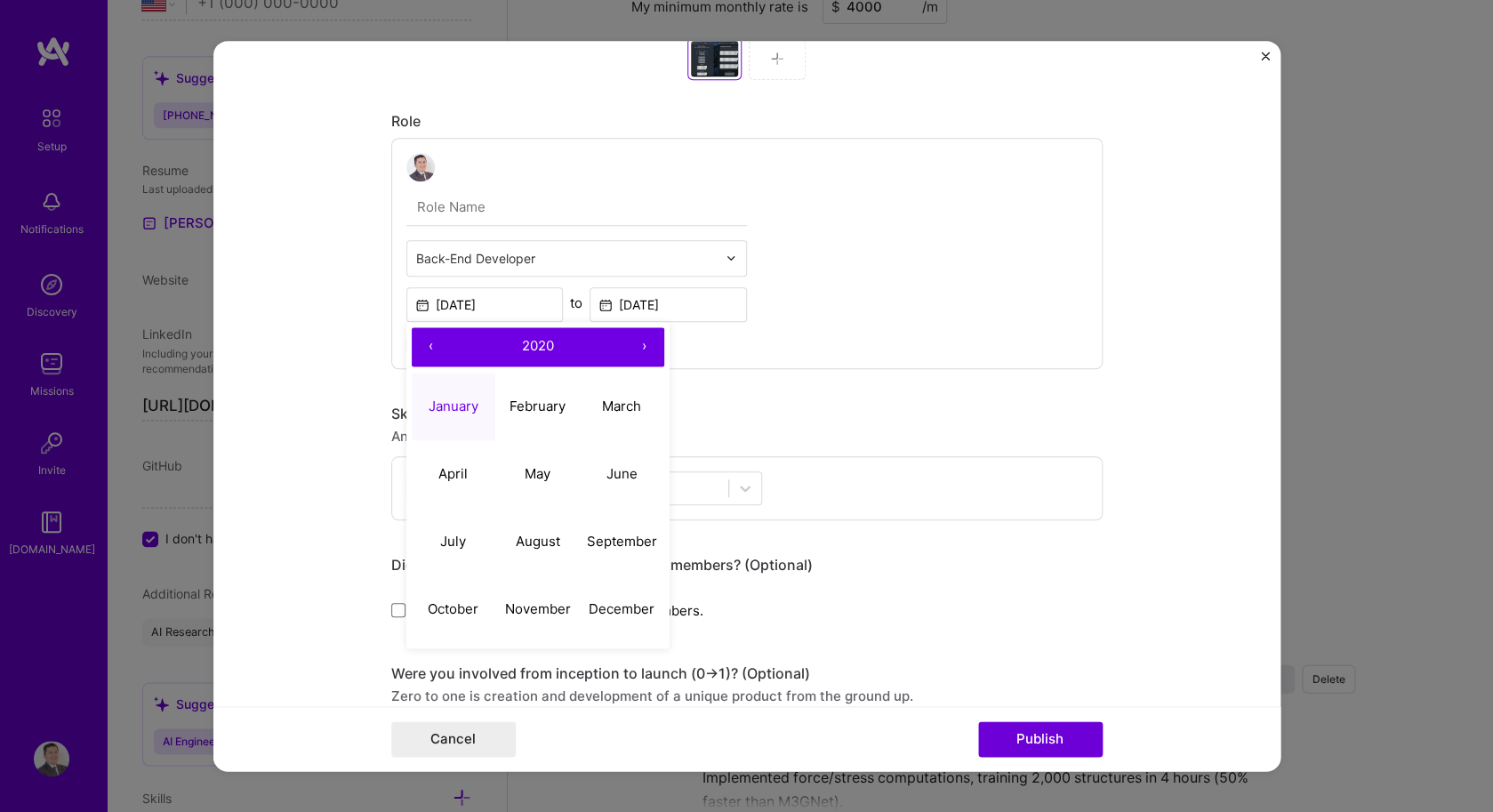
click at [633, 350] on button "›" at bounding box center [645, 347] width 39 height 39
click at [459, 405] on abbr "January" at bounding box center [454, 406] width 50 height 17
type input "[DATE]"
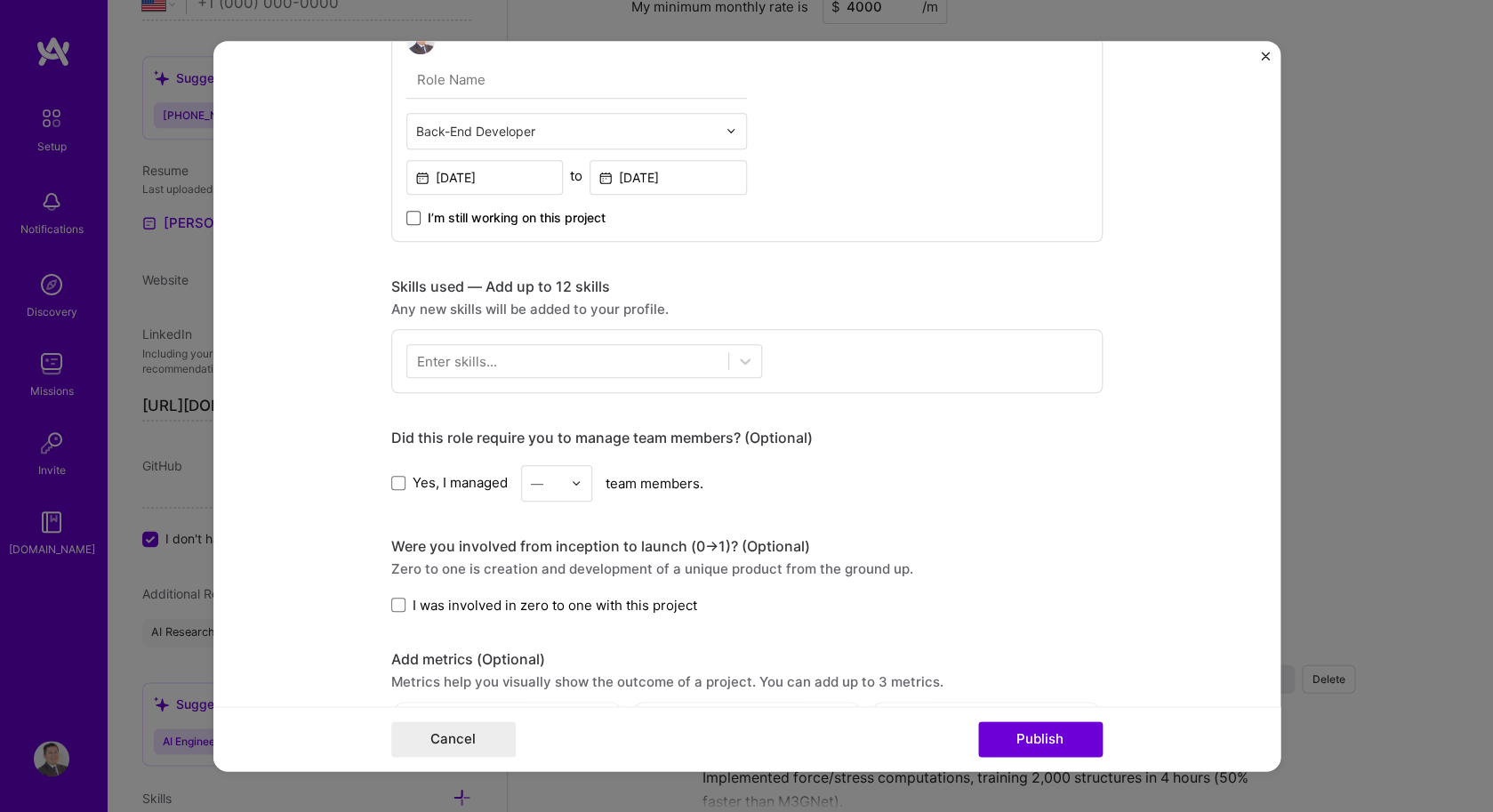
scroll to position [1026, 0]
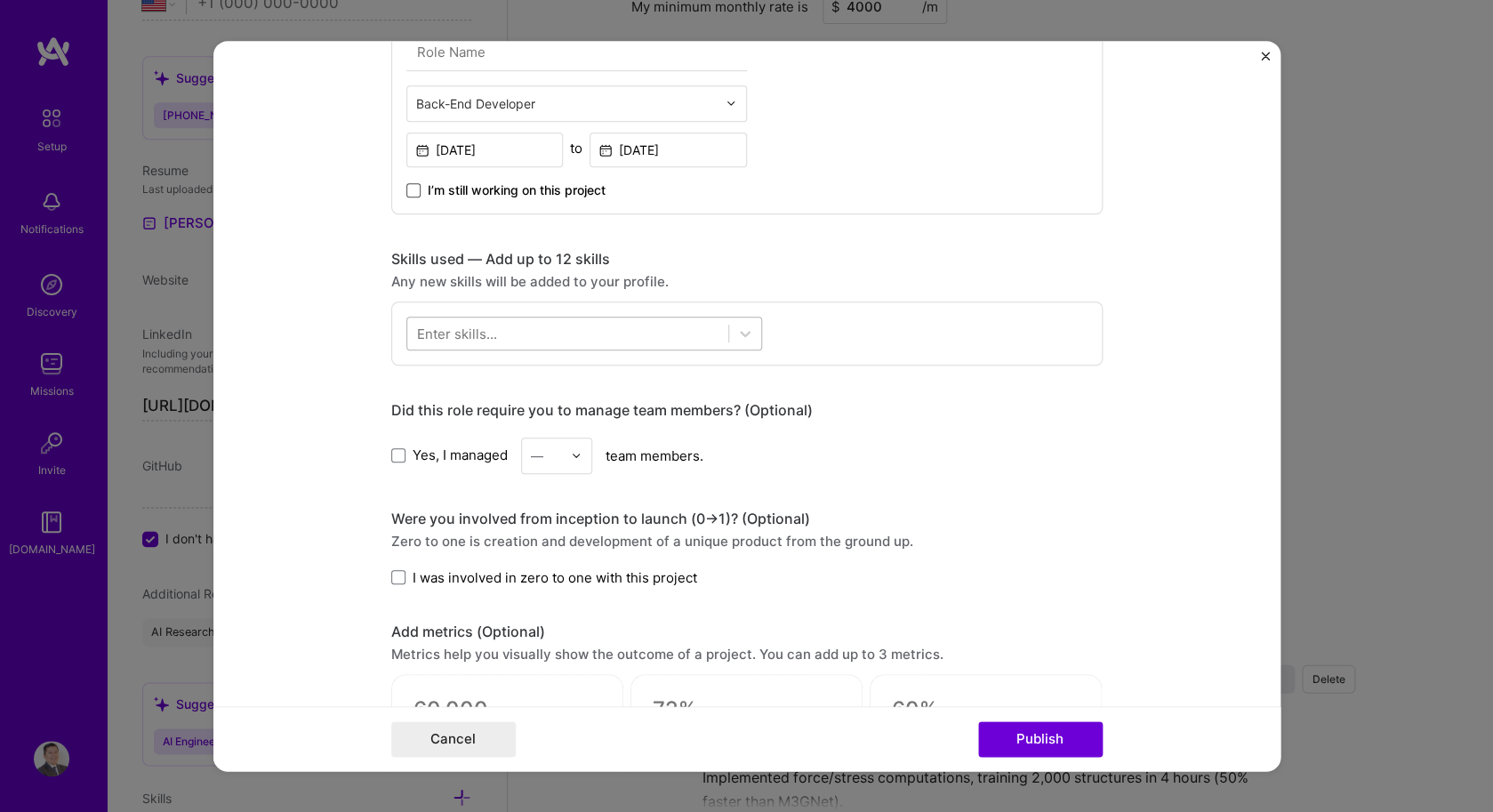
click at [670, 329] on div at bounding box center [567, 333] width 321 height 30
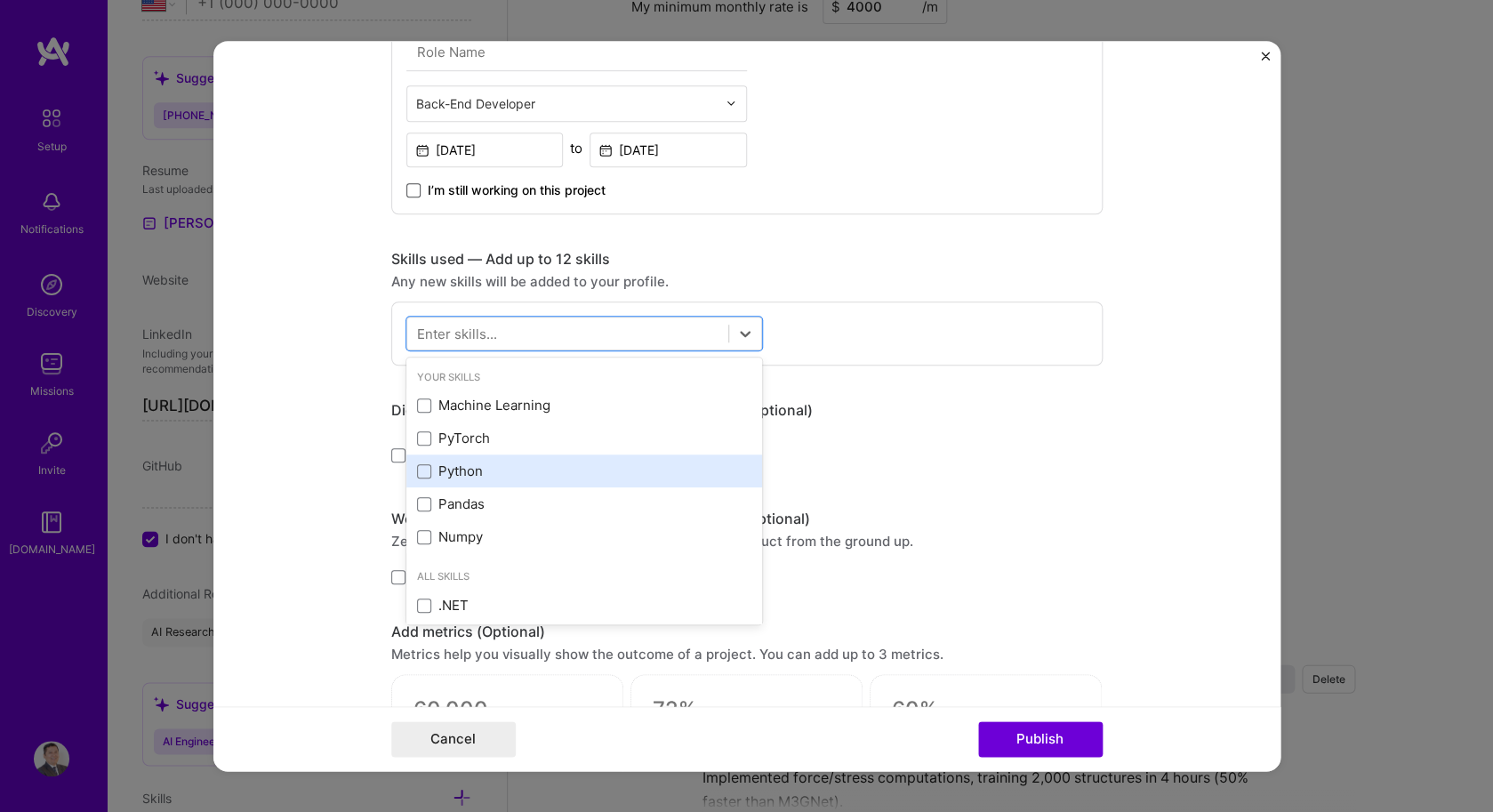
click at [550, 468] on div "Python" at bounding box center [583, 471] width 334 height 19
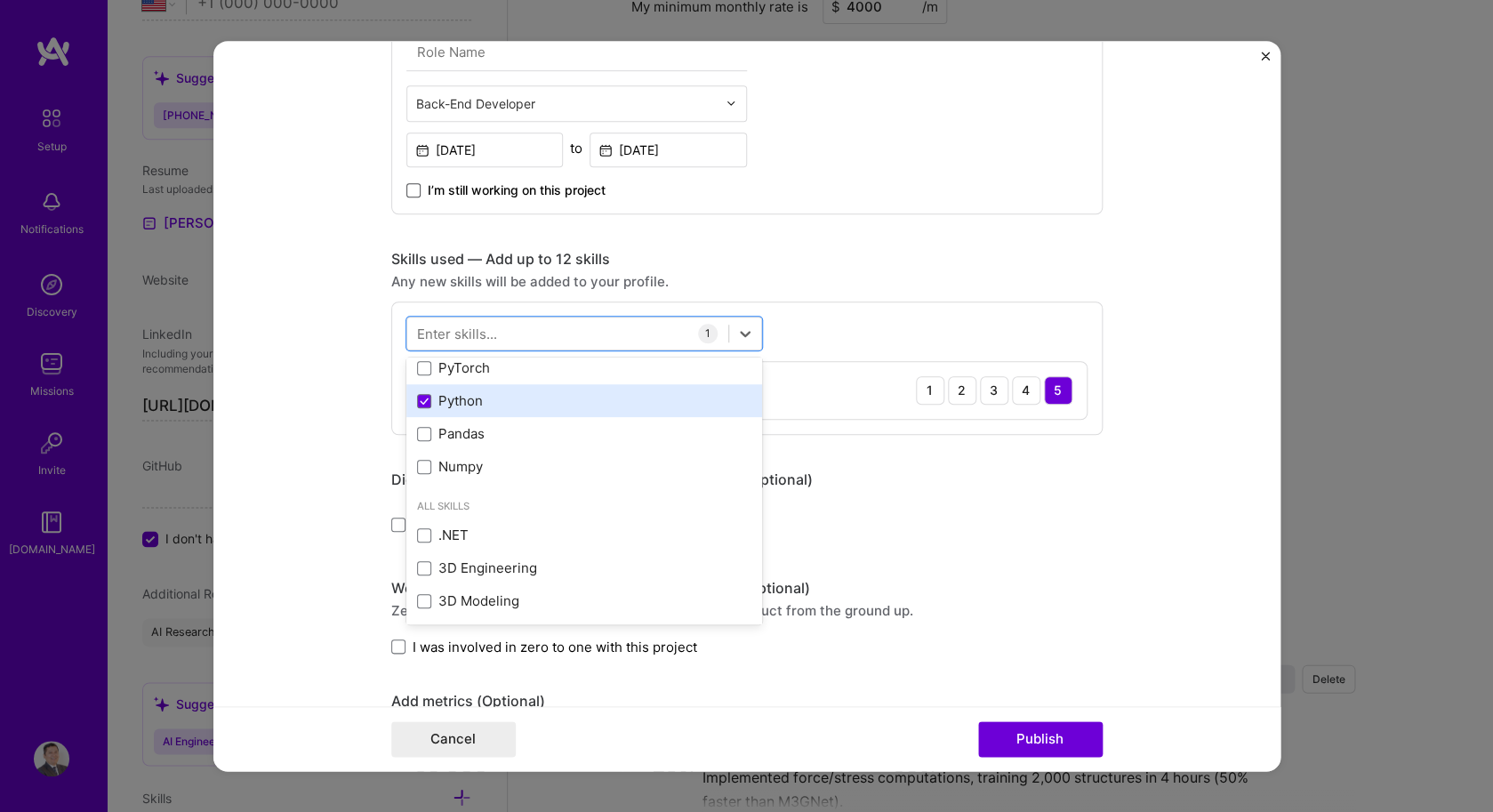
scroll to position [79, 0]
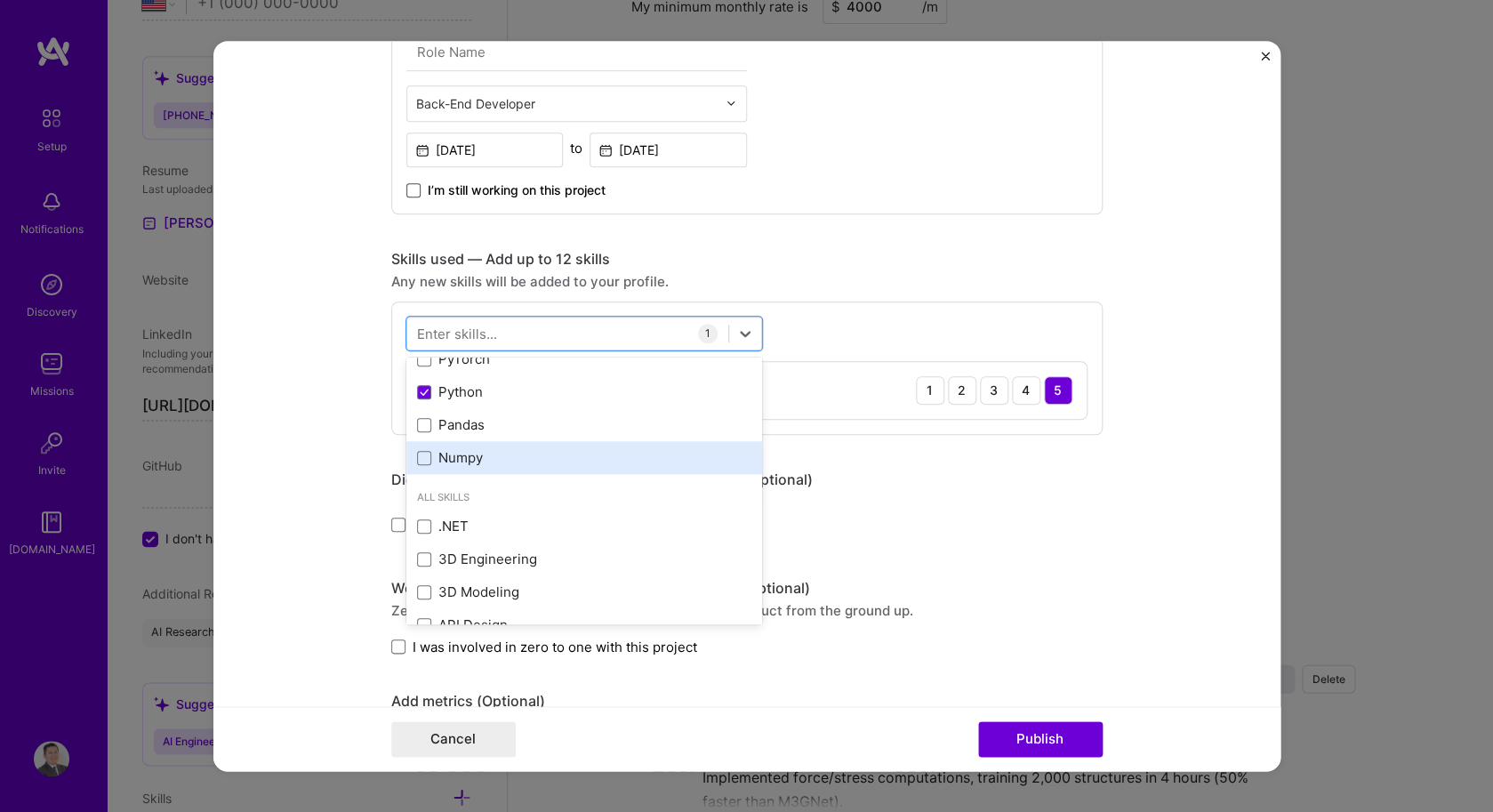
click at [550, 457] on div "Numpy" at bounding box center [583, 458] width 334 height 19
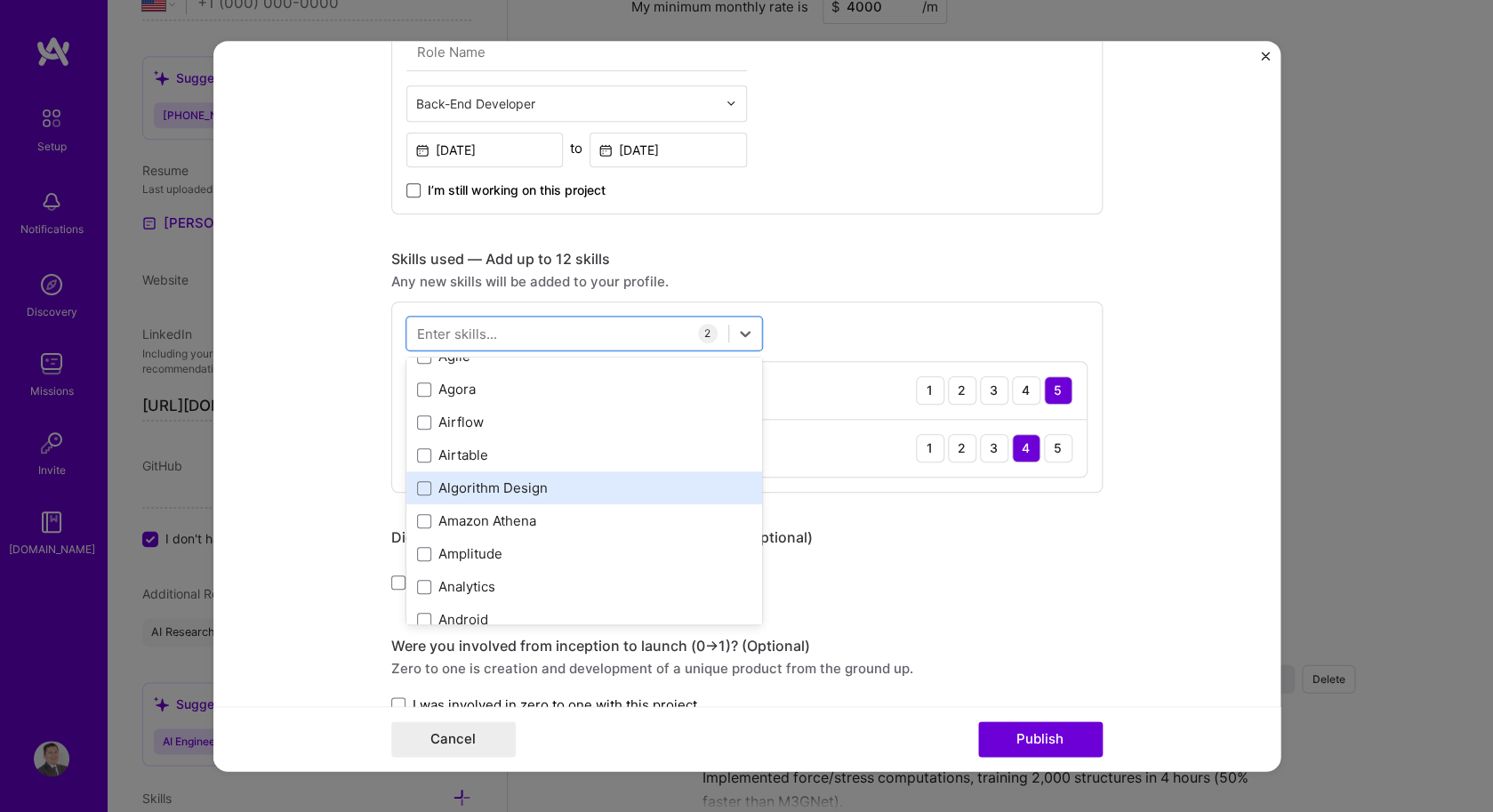
click at [543, 489] on div "Algorithm Design" at bounding box center [583, 487] width 334 height 19
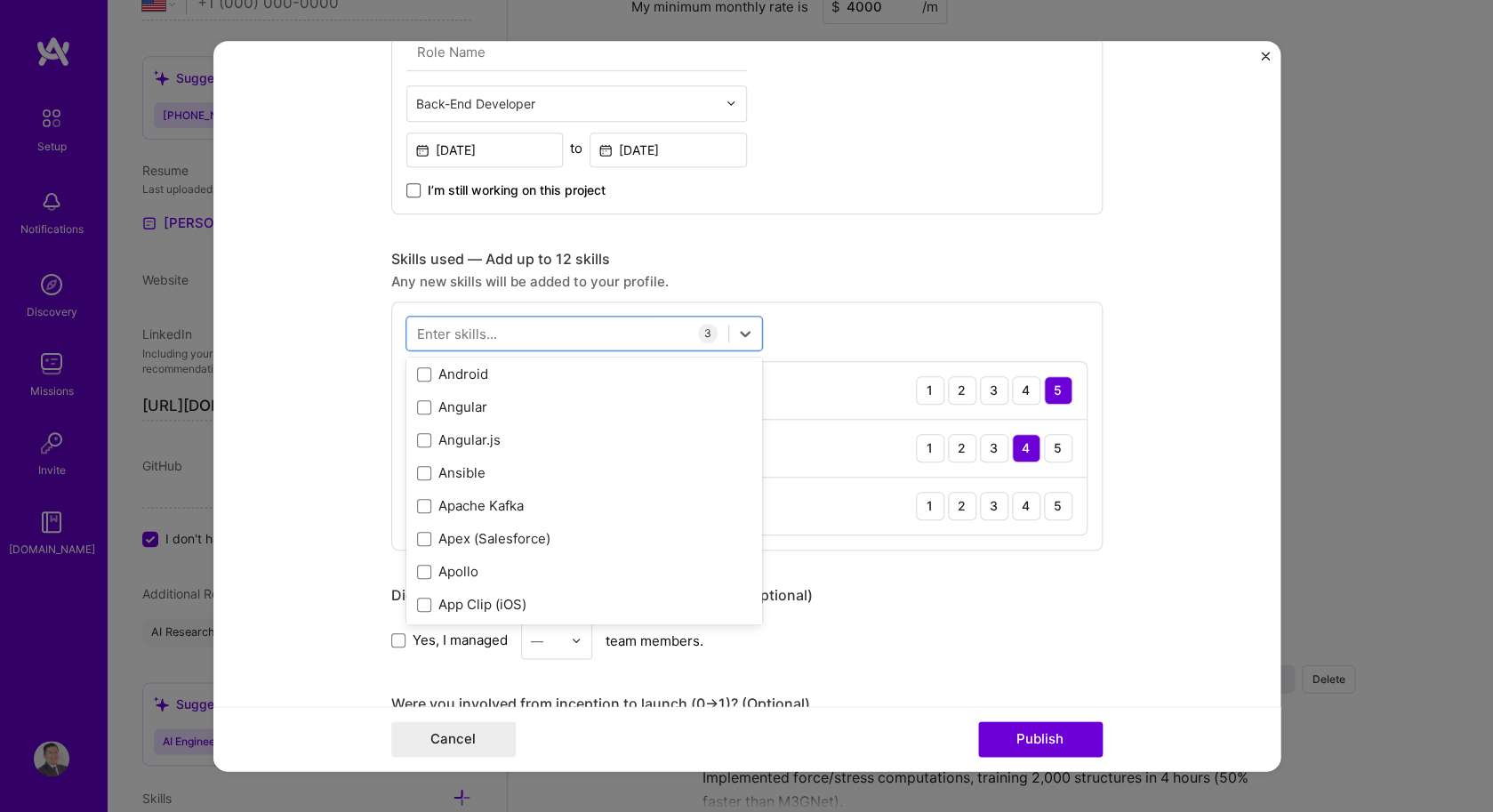
scroll to position [1178, 0]
click at [855, 233] on div "Project title Company [PERSON_NAME][GEOGRAPHIC_DATA][PERSON_NAME] - [US_STATE] …" at bounding box center [746, 220] width 712 height 2341
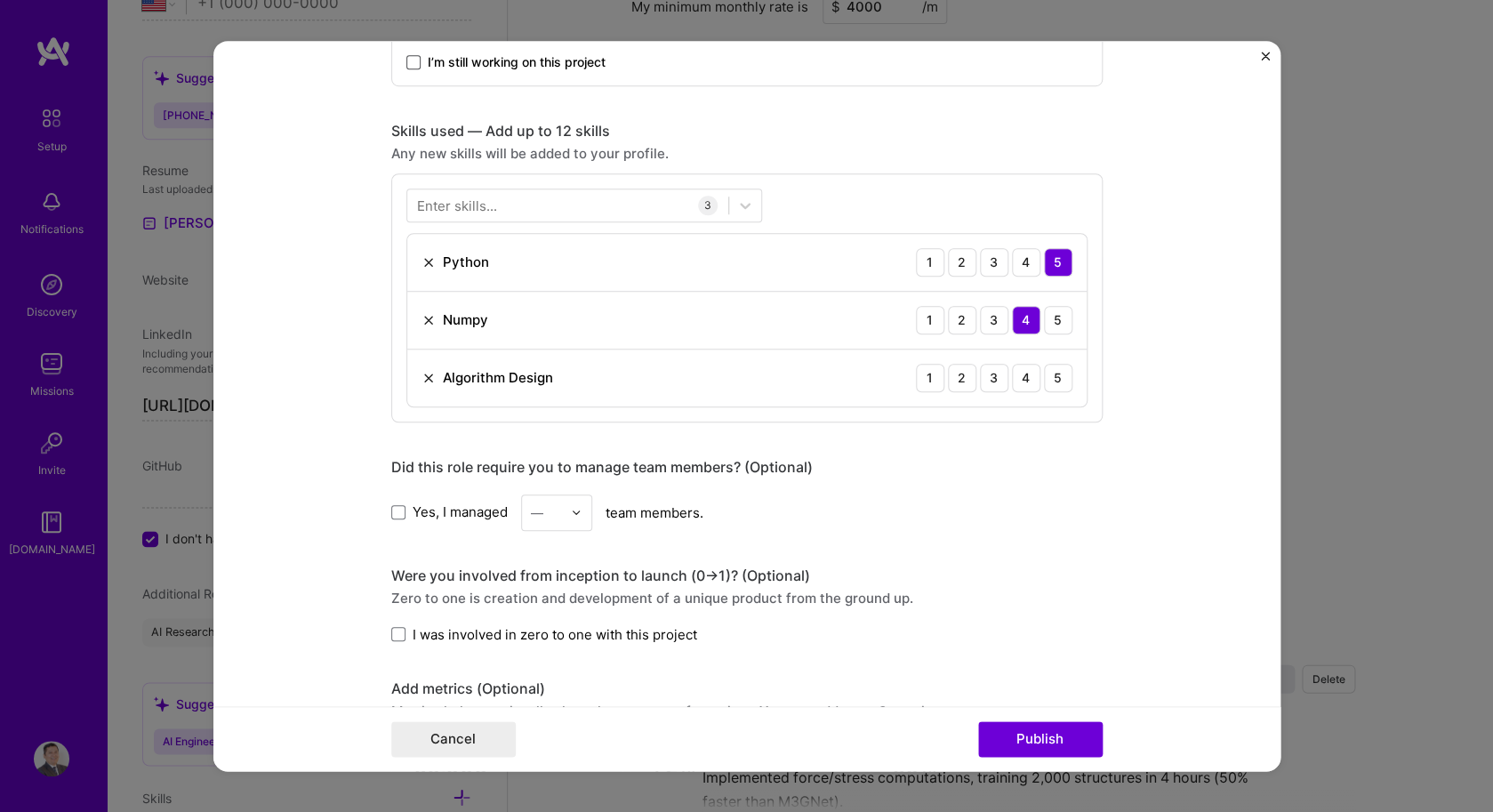
scroll to position [1271, 0]
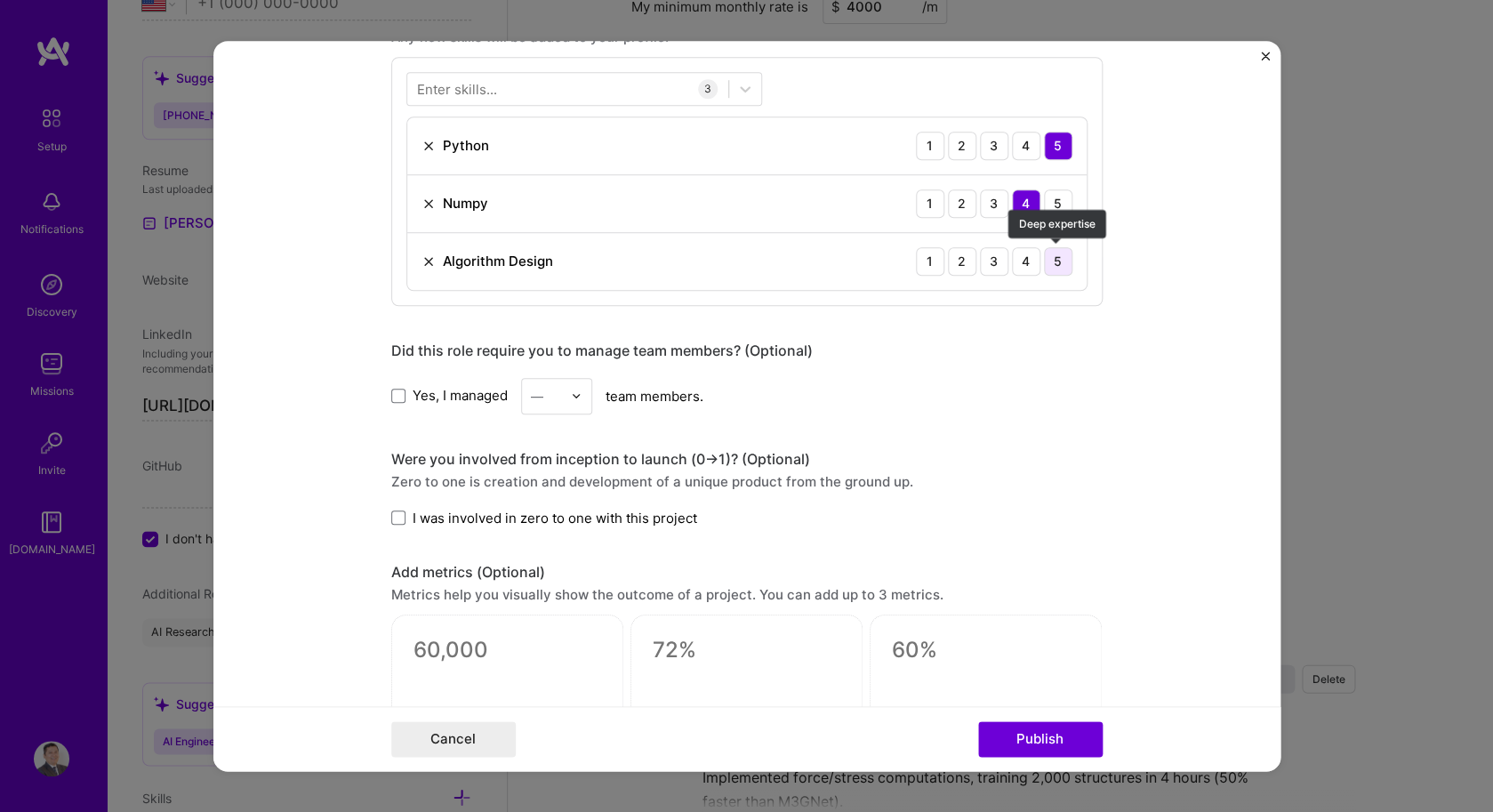
click at [1059, 269] on div "5" at bounding box center [1058, 261] width 29 height 29
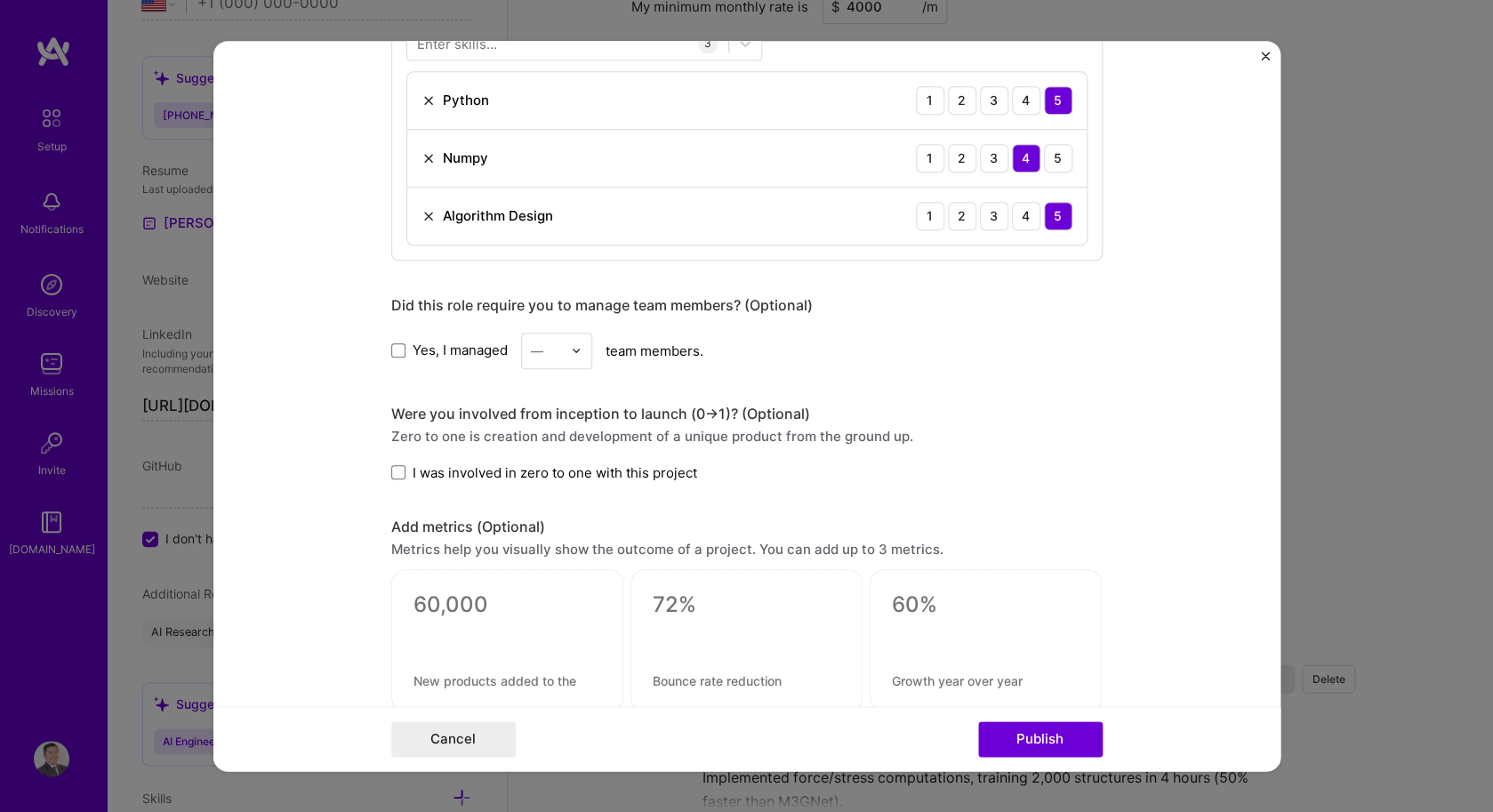
scroll to position [1316, 0]
click at [1059, 153] on div "5" at bounding box center [1058, 157] width 29 height 29
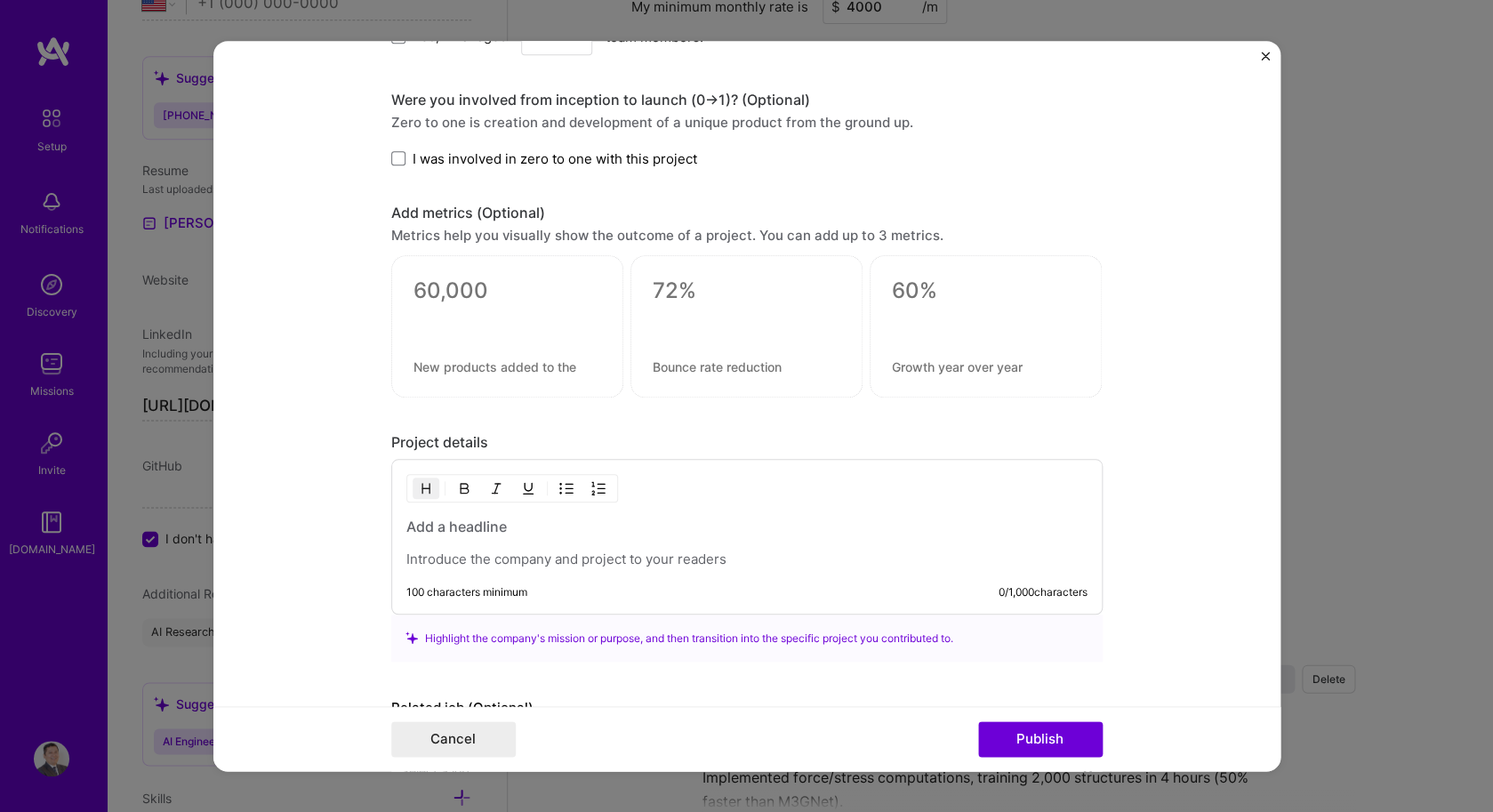
scroll to position [1745, 0]
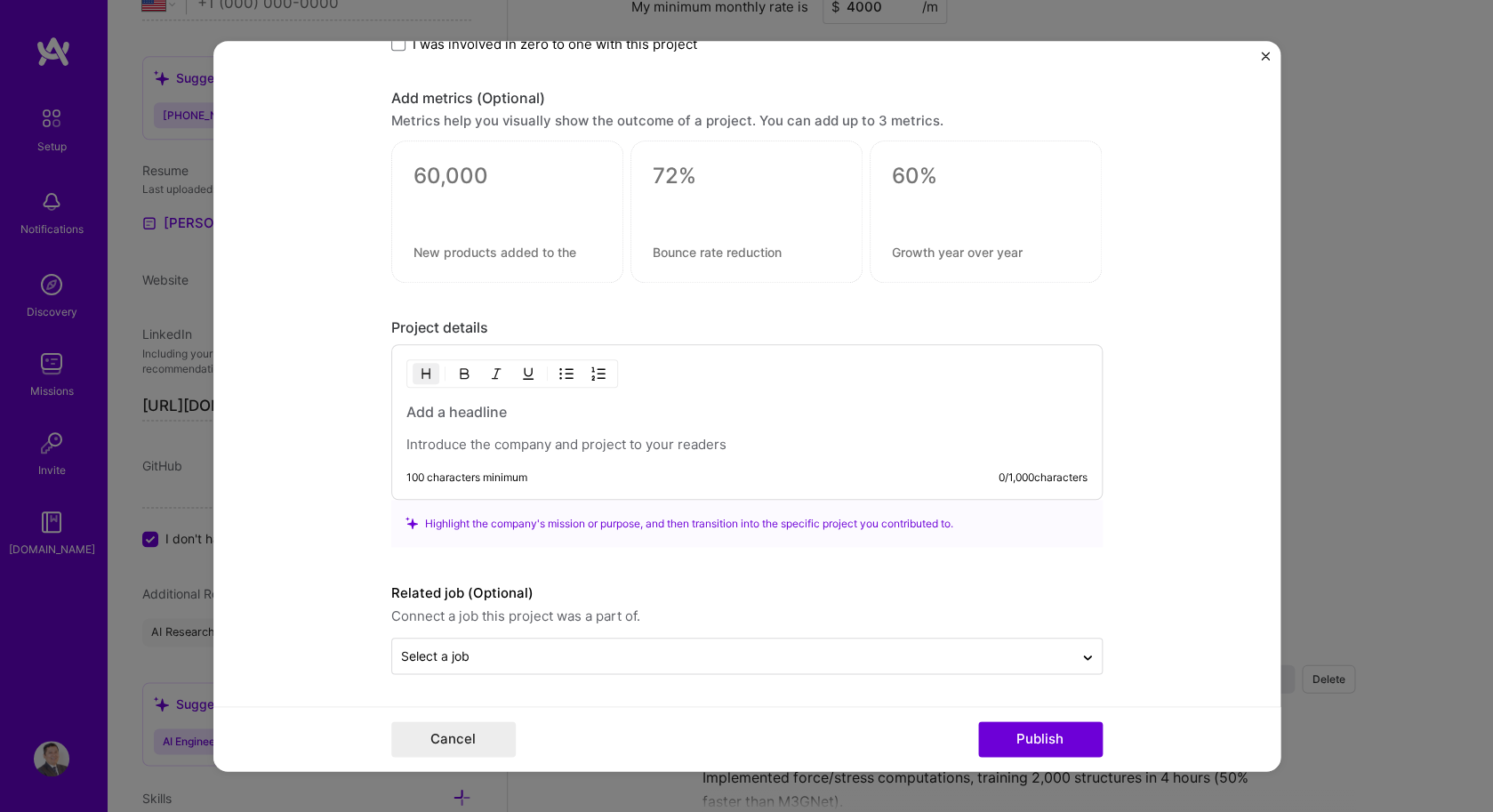
click at [712, 426] on div at bounding box center [747, 427] width 681 height 51
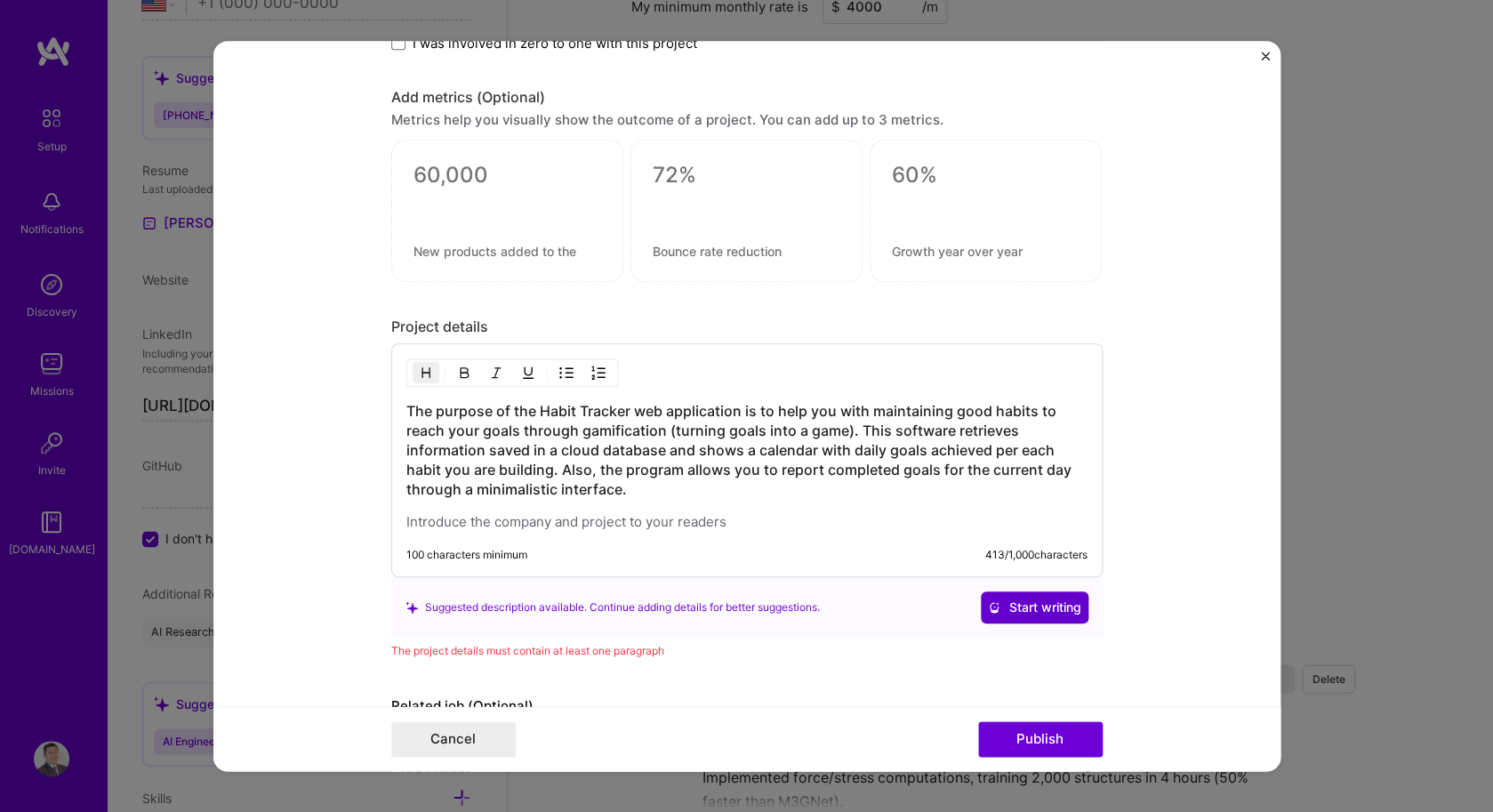
click at [1014, 600] on span "Start writing" at bounding box center [1034, 606] width 93 height 18
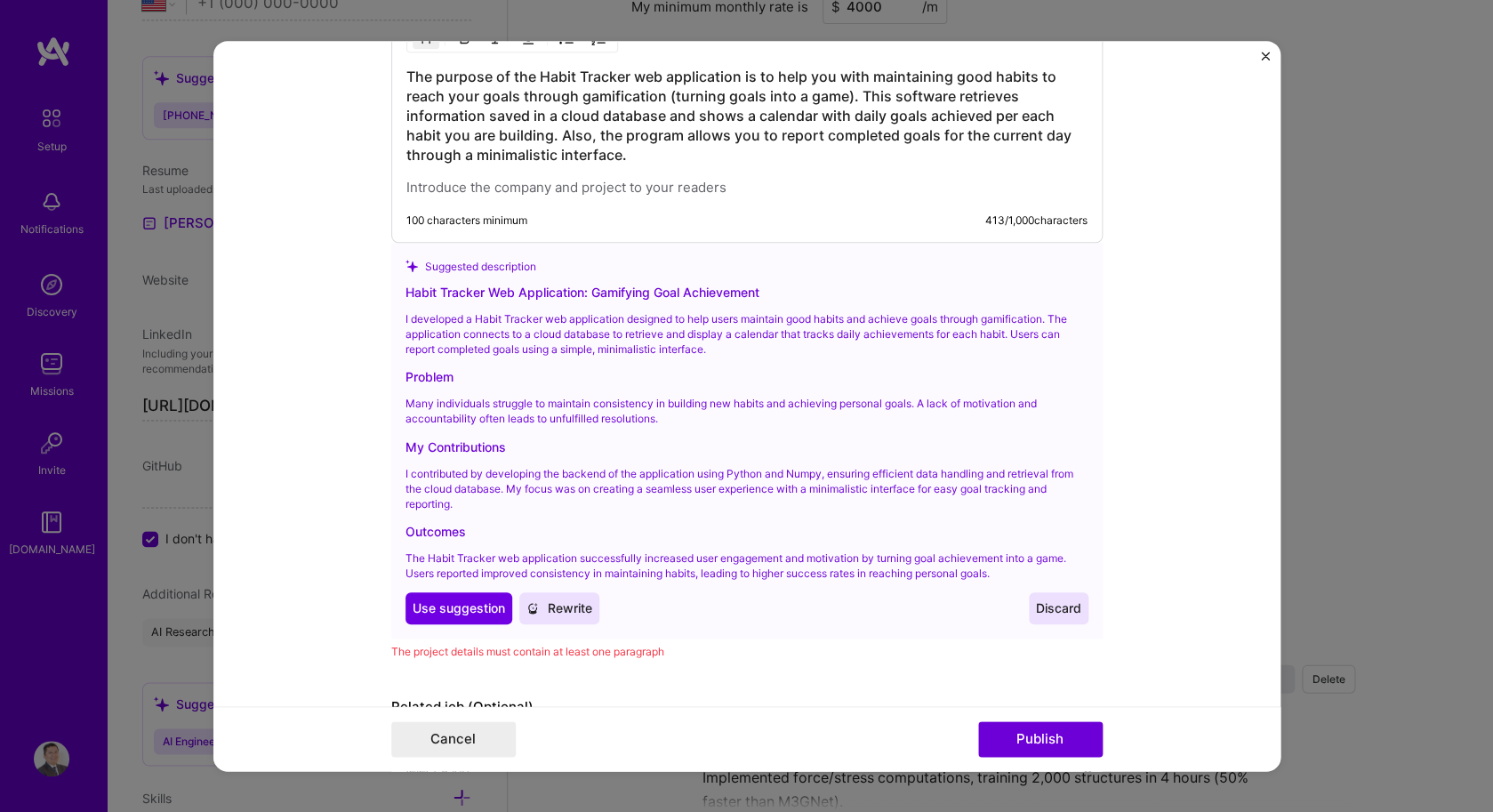
scroll to position [2166, 0]
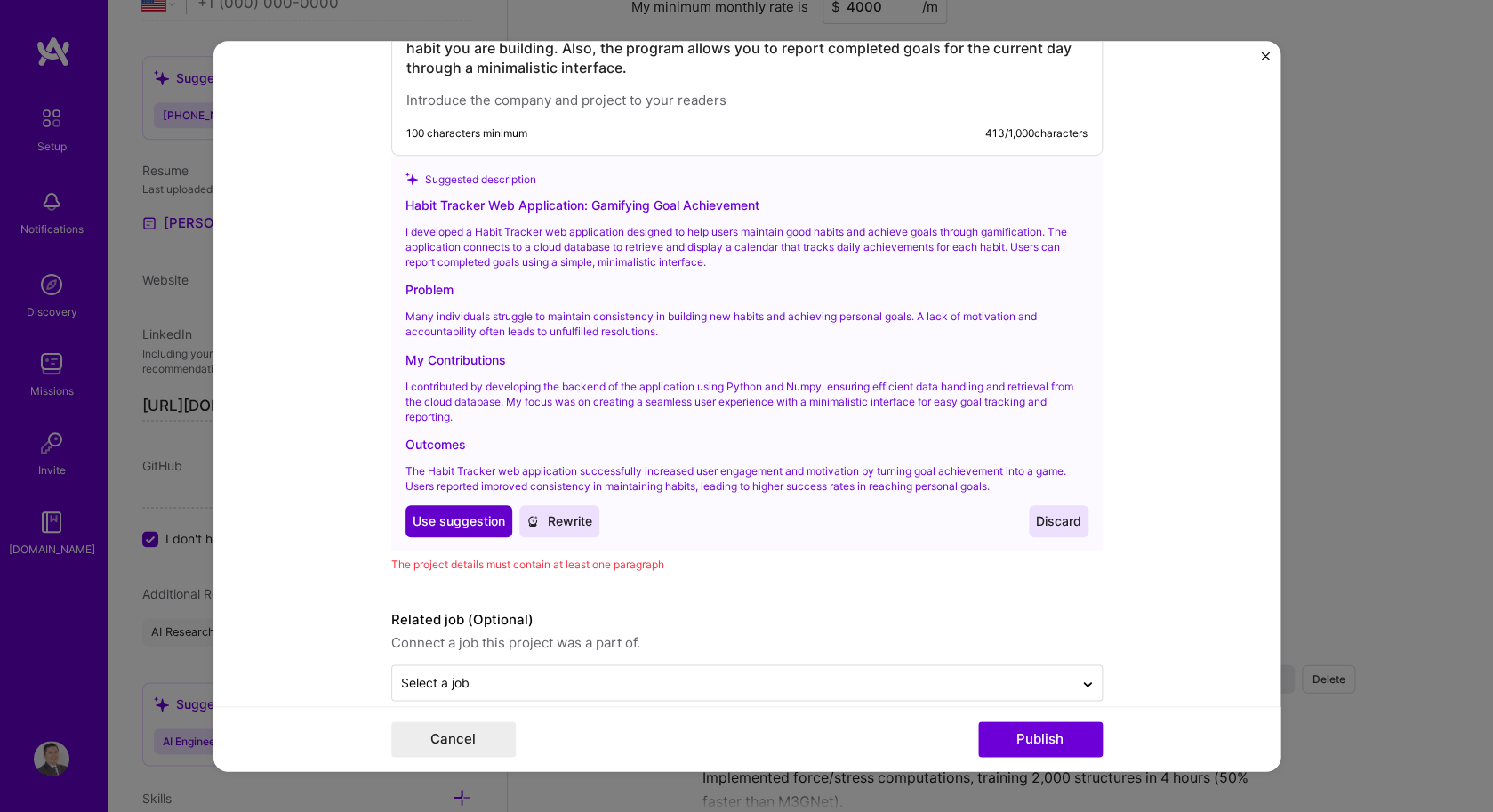
click at [476, 516] on span "Use suggestion" at bounding box center [458, 520] width 92 height 18
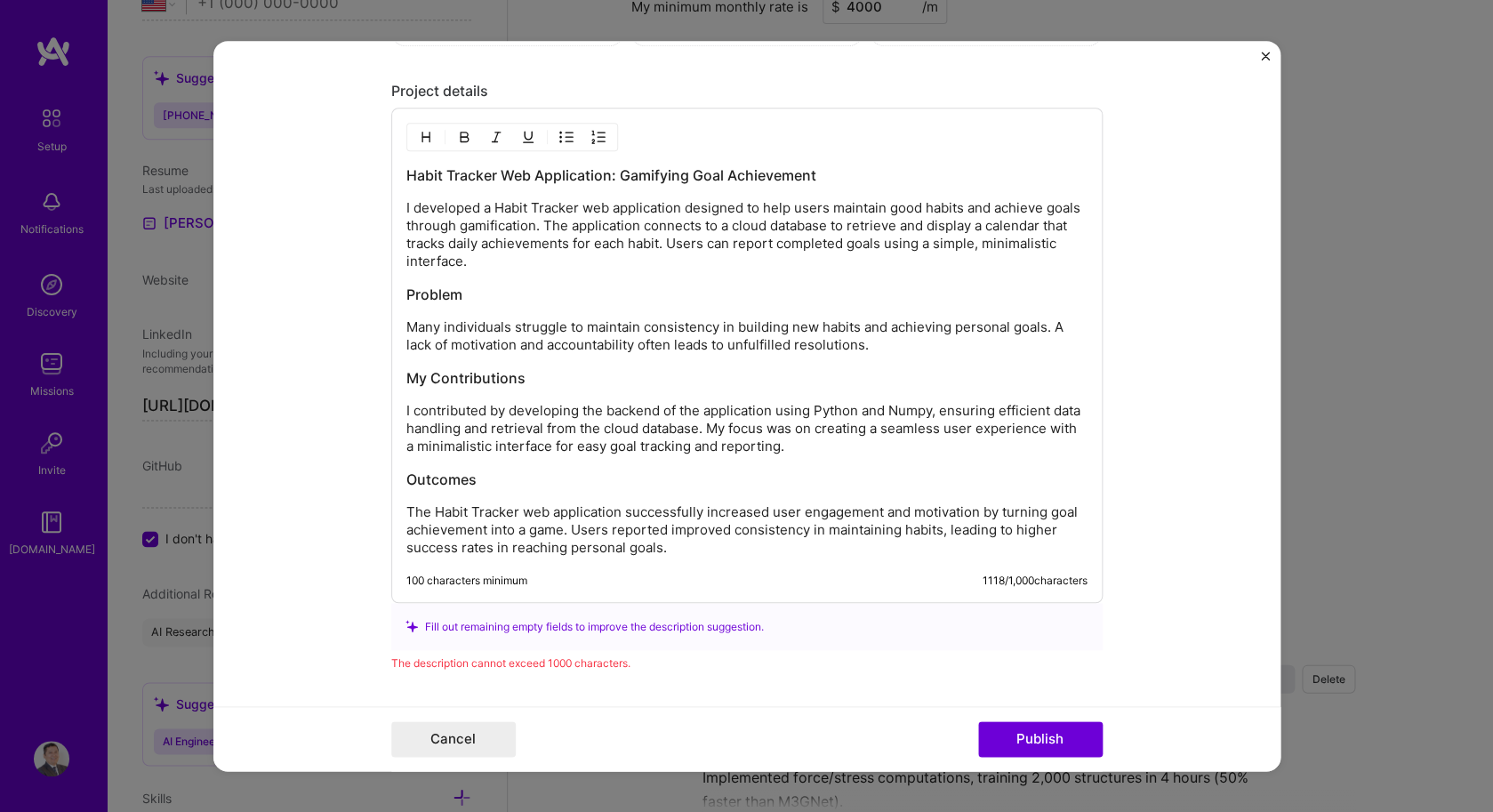
scroll to position [1961, 0]
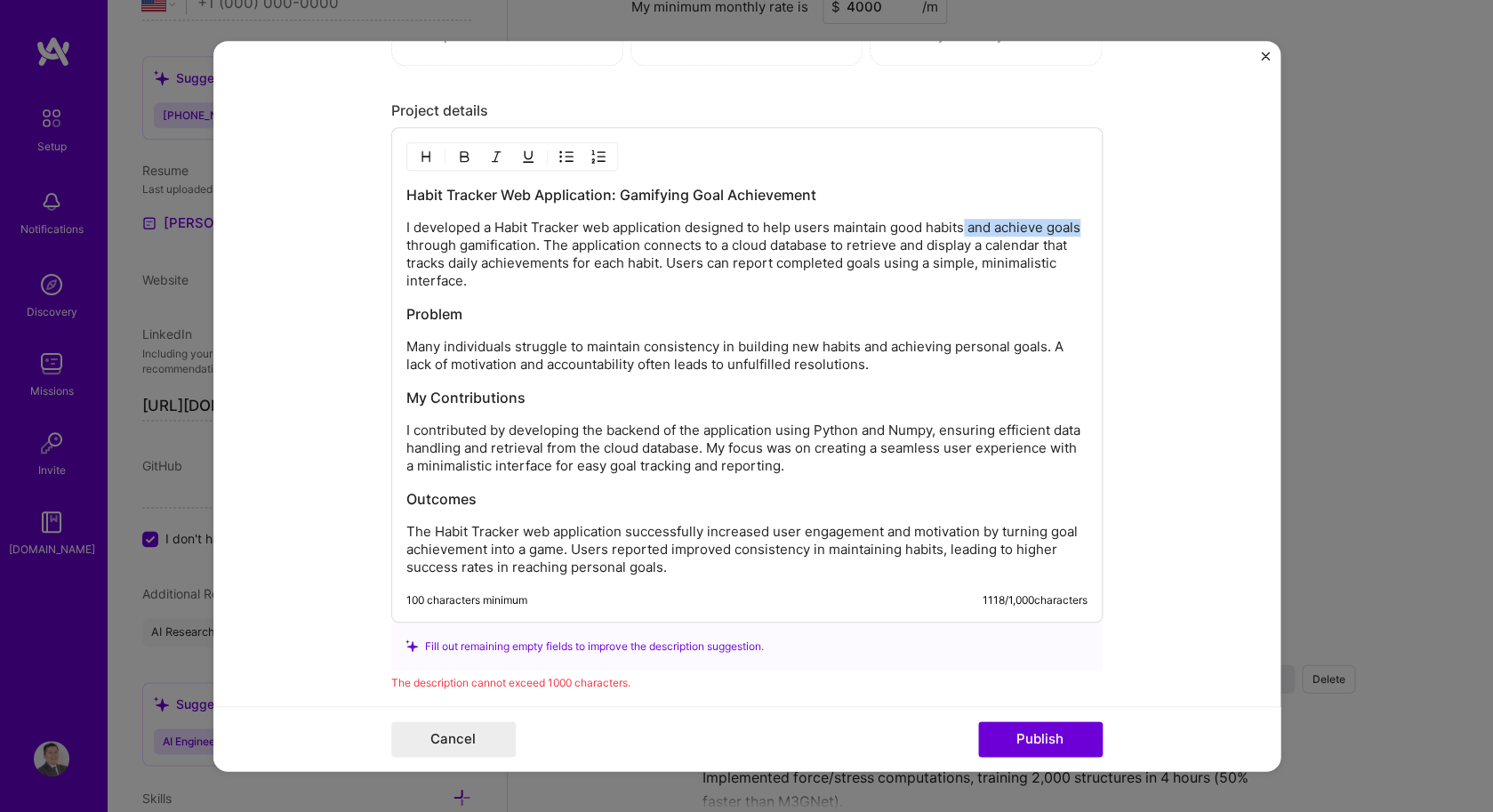
drag, startPoint x: 966, startPoint y: 230, endPoint x: 1083, endPoint y: 231, distance: 117.0
click at [1083, 231] on p "I developed a Habit Tracker web application designed to help users maintain goo…" at bounding box center [747, 254] width 681 height 71
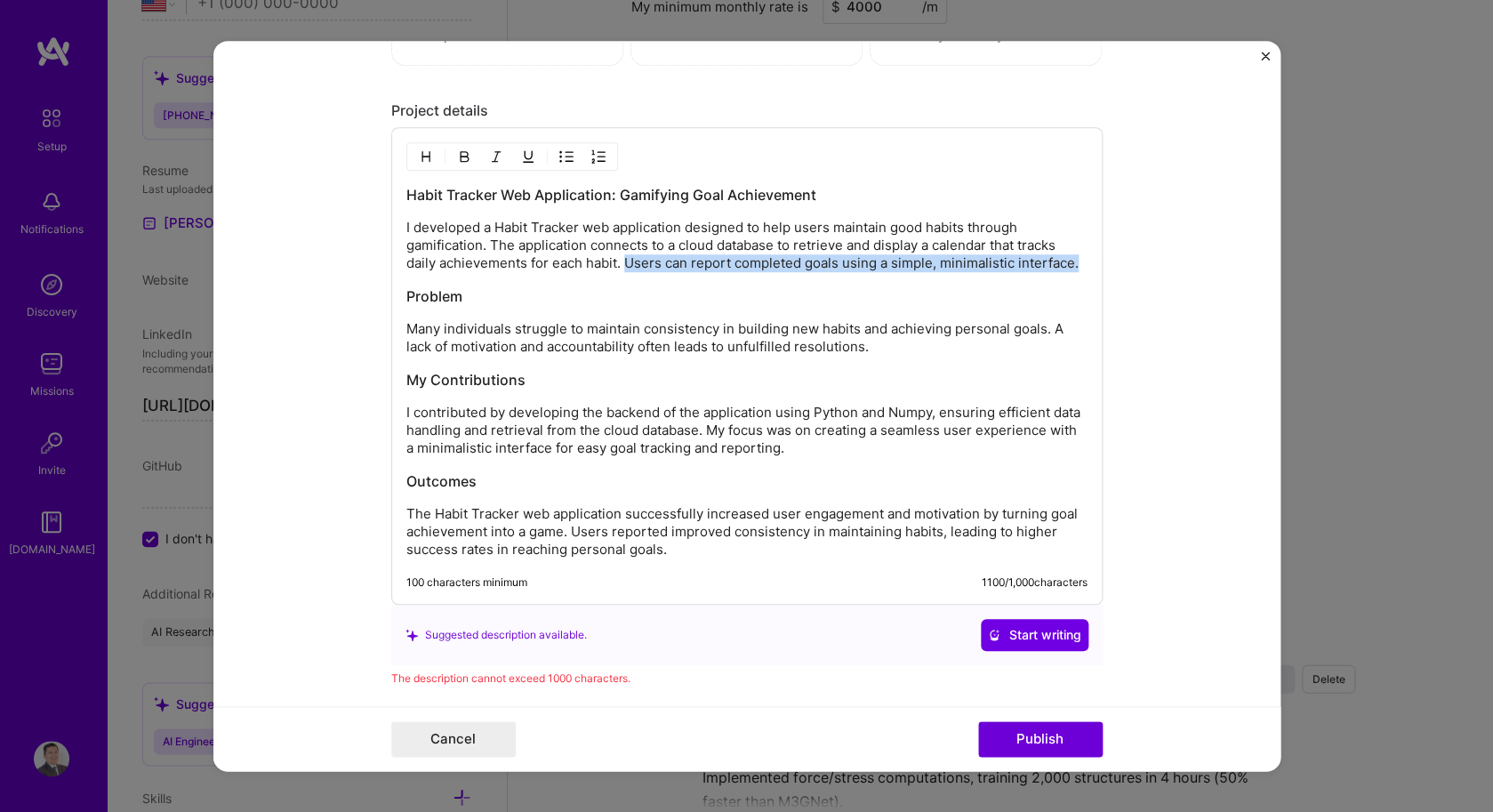
drag, startPoint x: 625, startPoint y: 264, endPoint x: 1112, endPoint y: 258, distance: 487.0
click at [1112, 259] on form "Project title Company [PERSON_NAME][GEOGRAPHIC_DATA][PERSON_NAME] - [US_STATE] …" at bounding box center [746, 406] width 1067 height 731
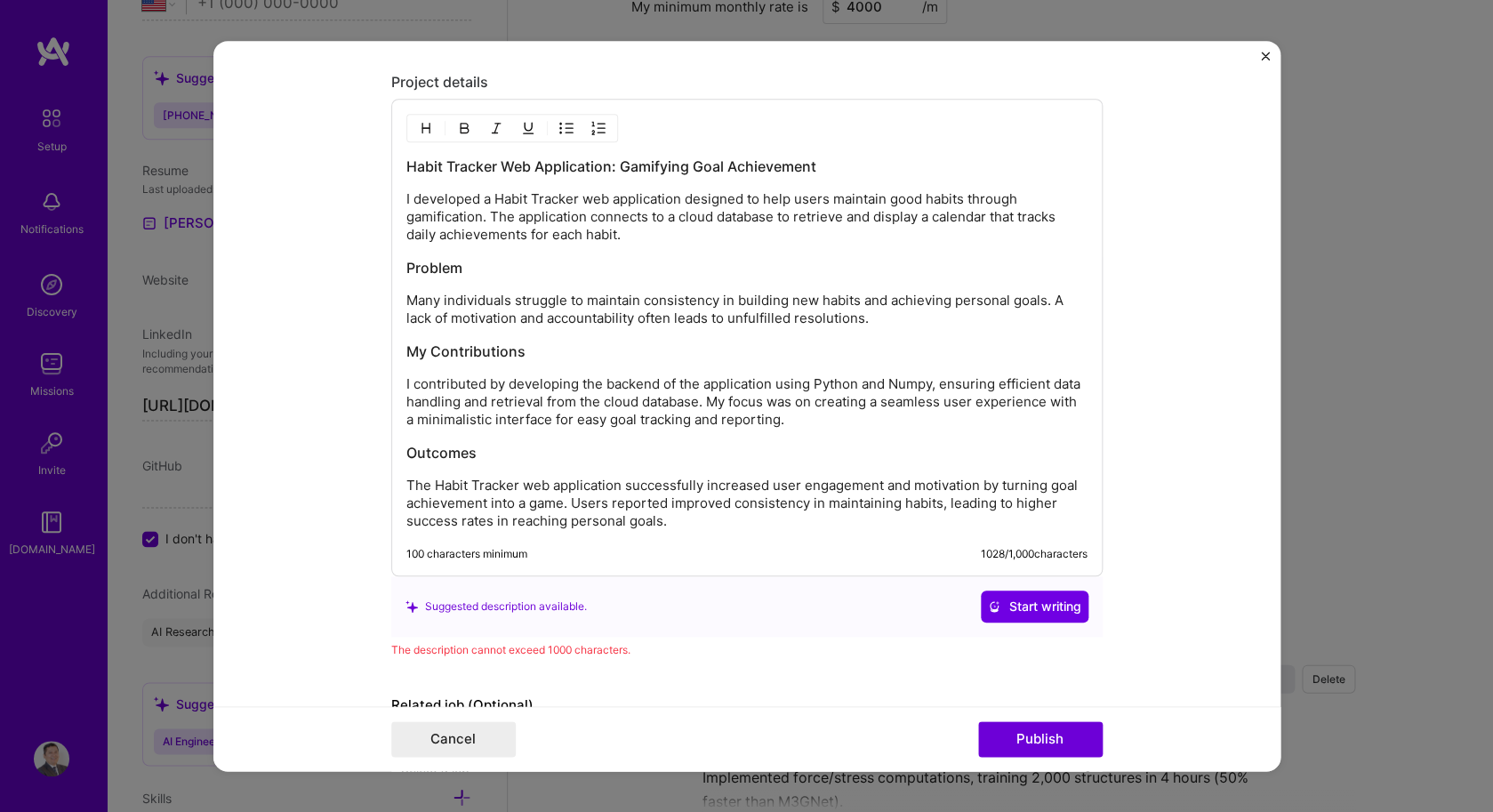
scroll to position [1994, 0]
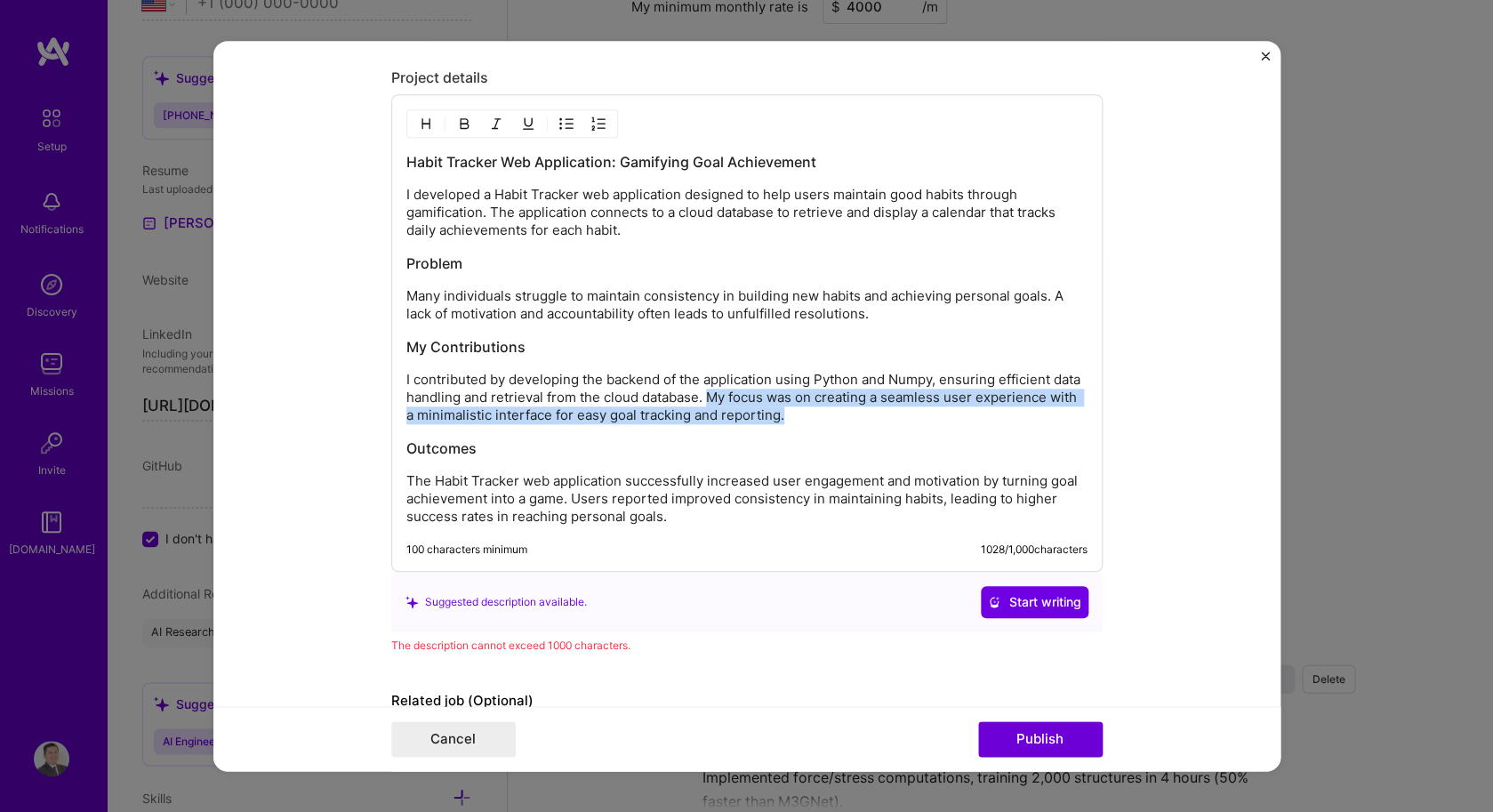
drag, startPoint x: 738, startPoint y: 403, endPoint x: 884, endPoint y: 412, distance: 146.3
click at [884, 412] on p "I contributed by developing the backend of the application using Python and Num…" at bounding box center [747, 397] width 681 height 53
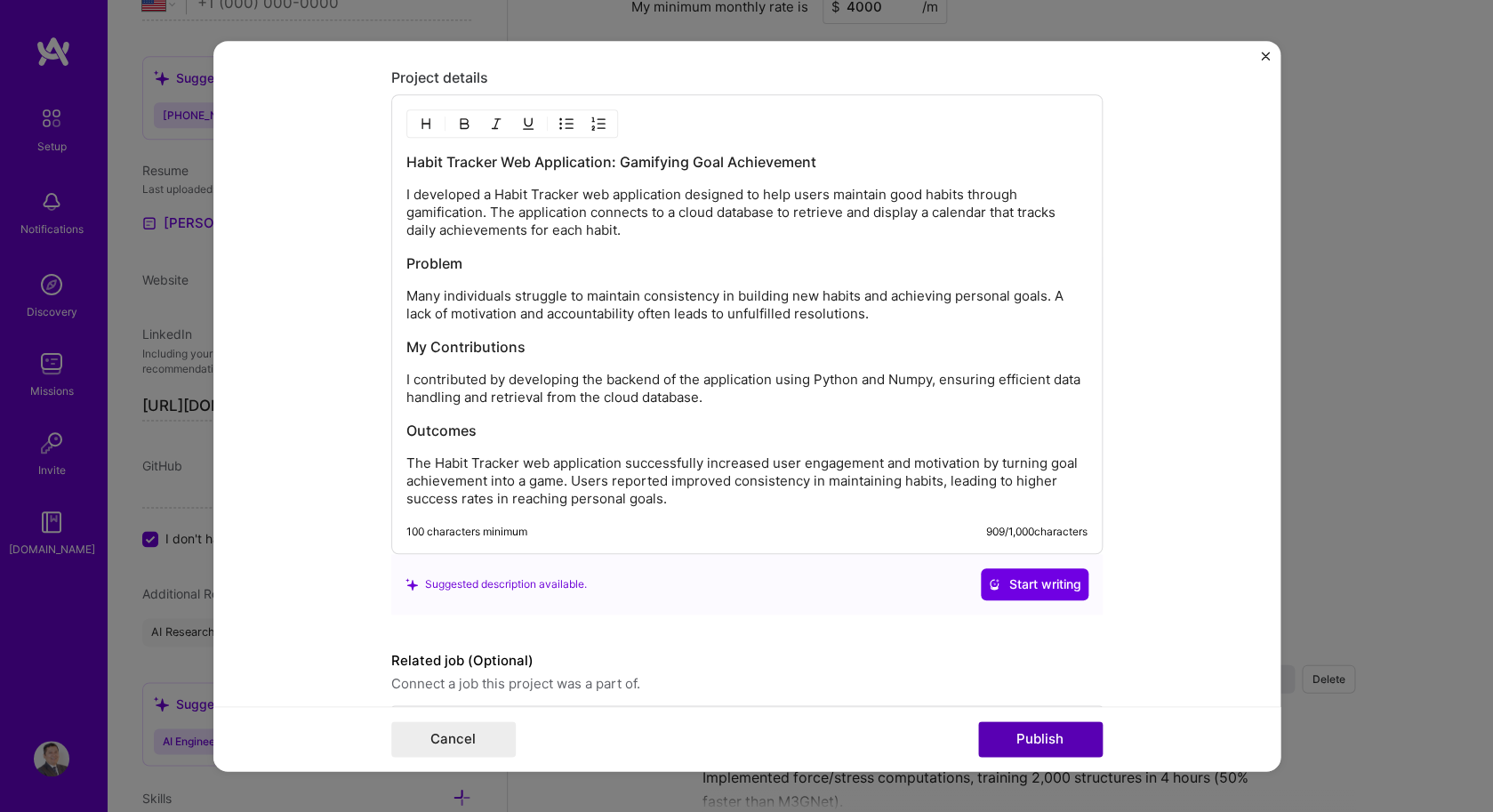
click at [1016, 731] on button "Publish" at bounding box center [1040, 739] width 125 height 35
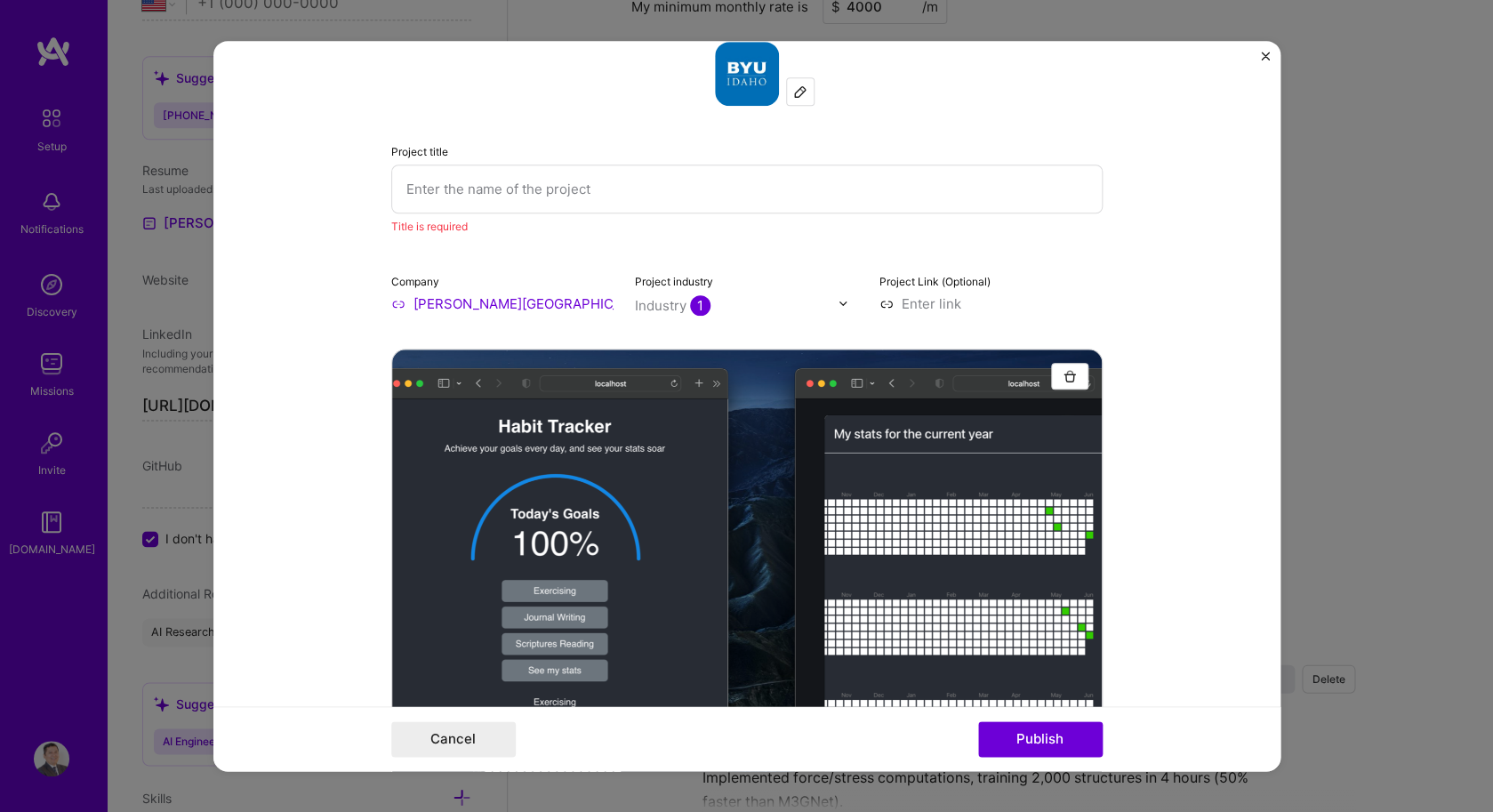
scroll to position [35, 0]
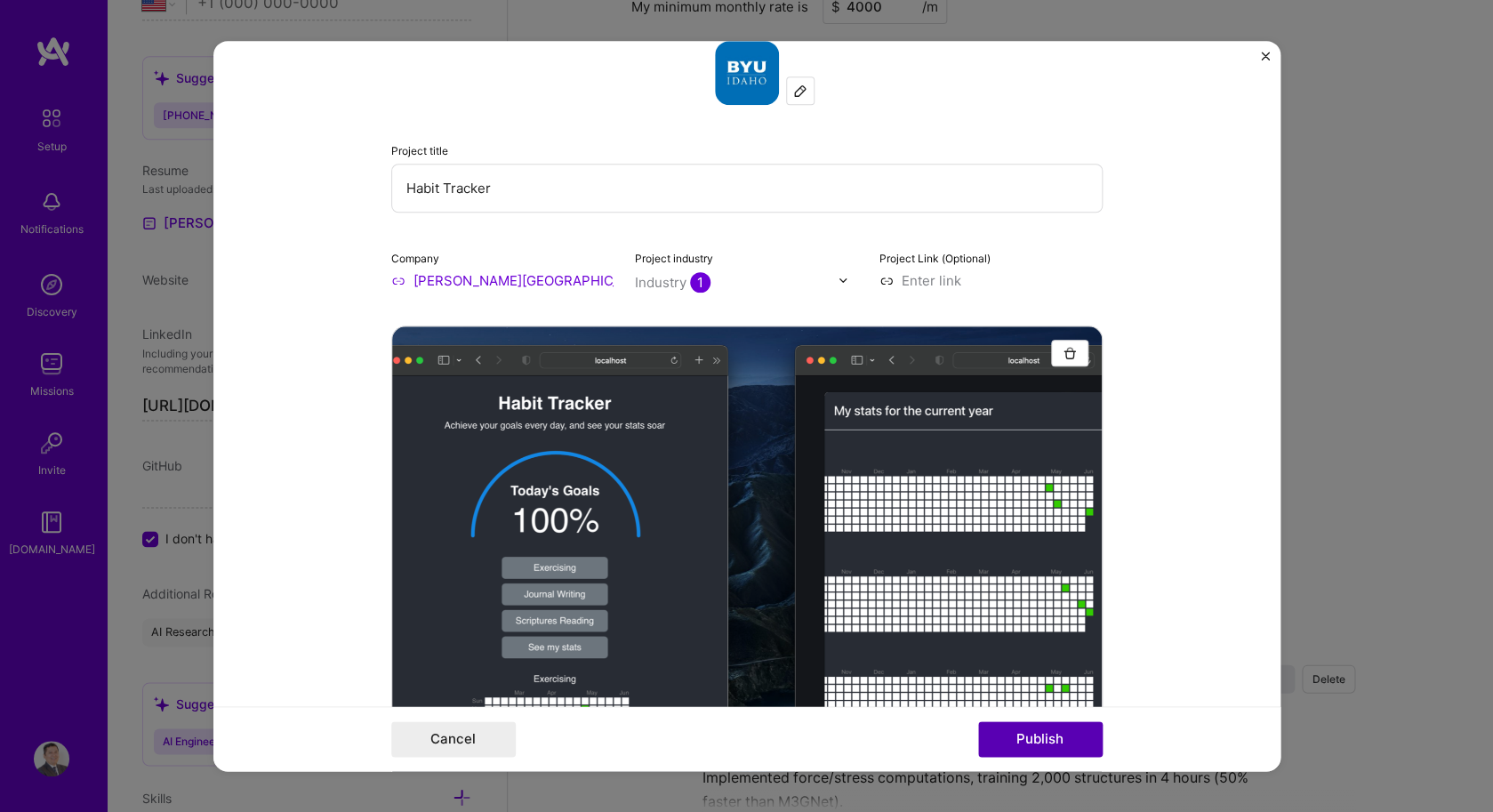
type input "Habit Tracker"
click at [1035, 743] on button "Publish" at bounding box center [1040, 739] width 125 height 35
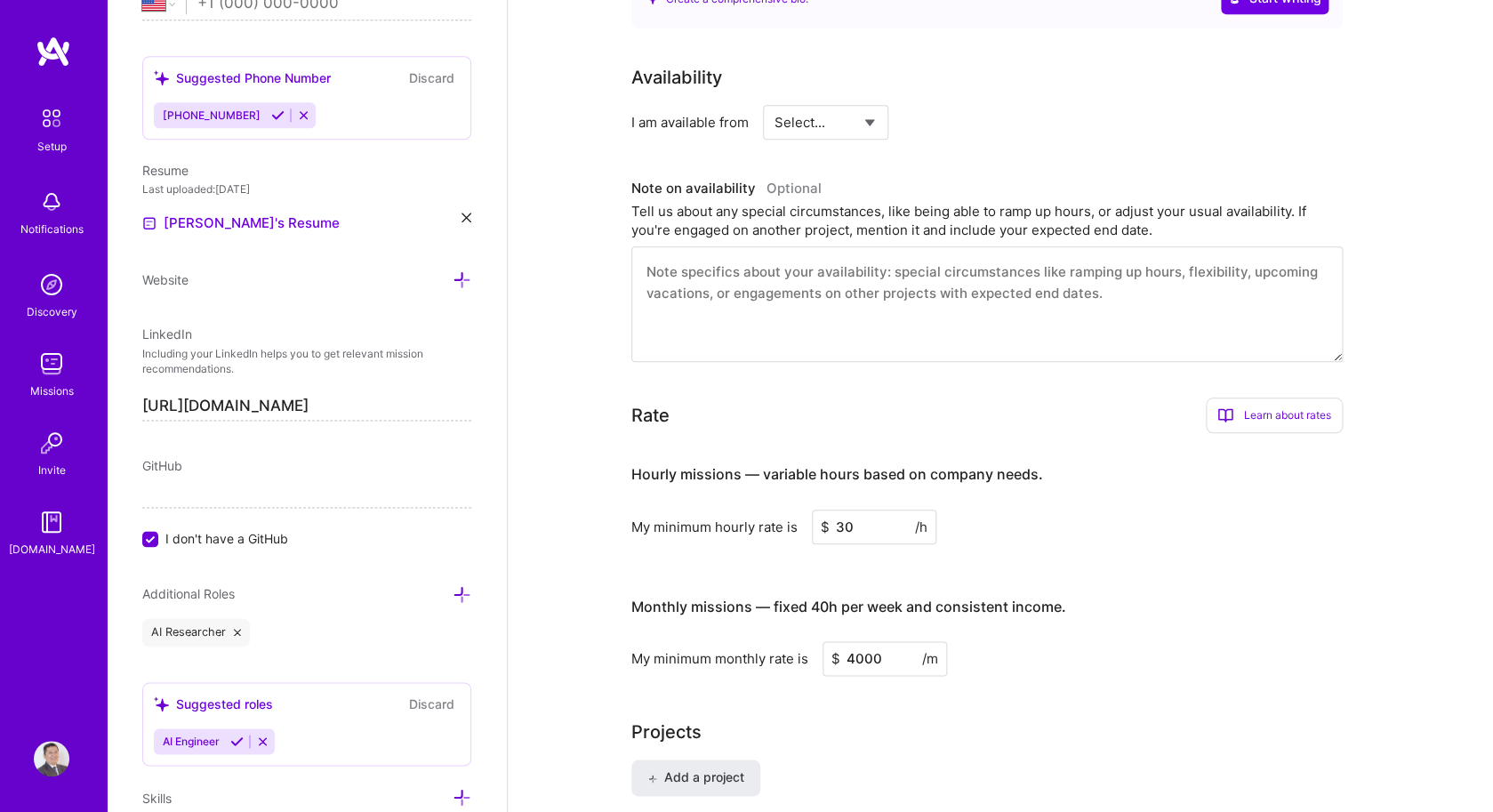
scroll to position [0, 0]
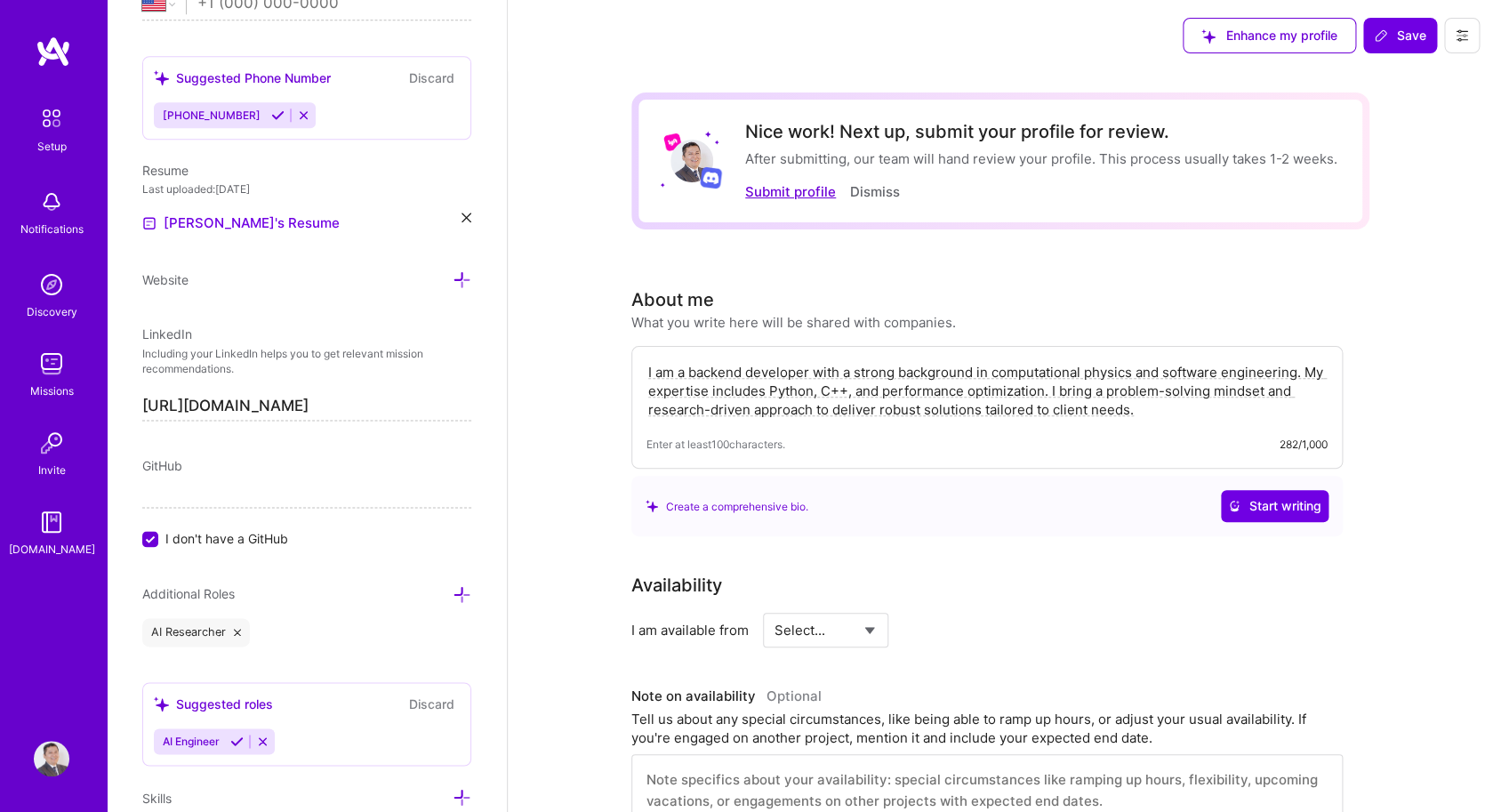
click at [804, 194] on button "Submit profile" at bounding box center [790, 192] width 90 height 19
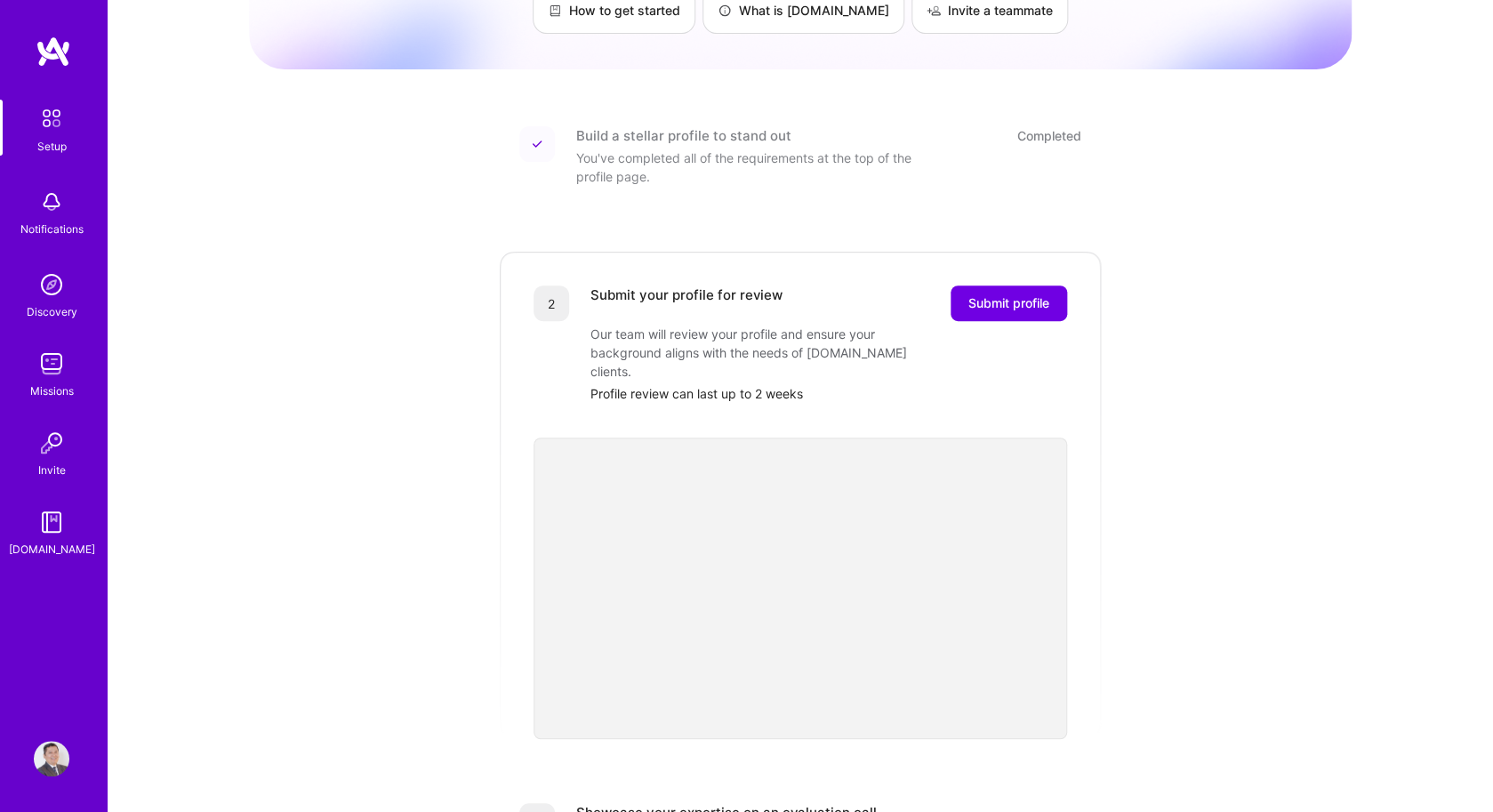
scroll to position [186, 0]
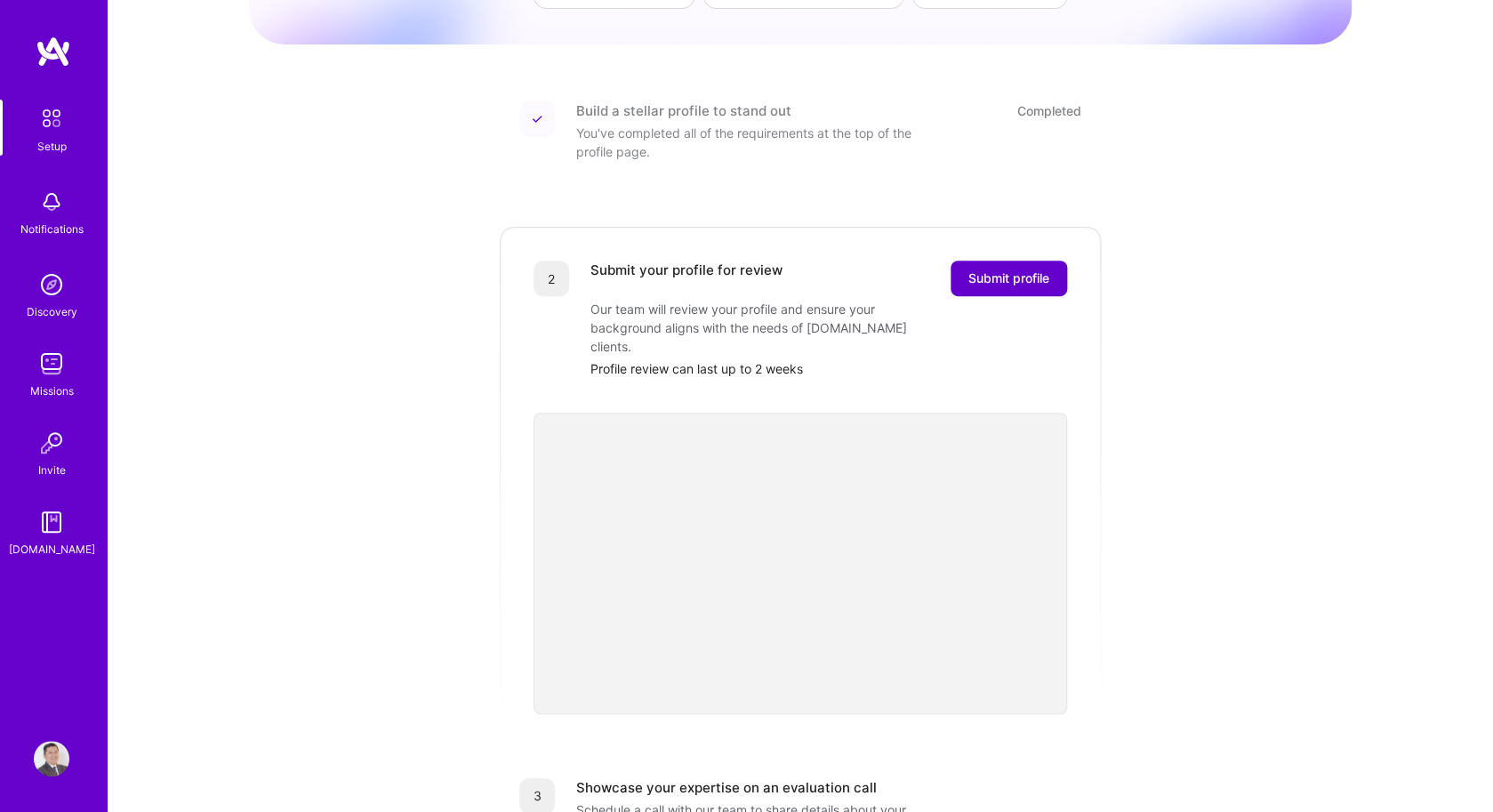
click at [988, 270] on span "Submit profile" at bounding box center [1008, 278] width 81 height 18
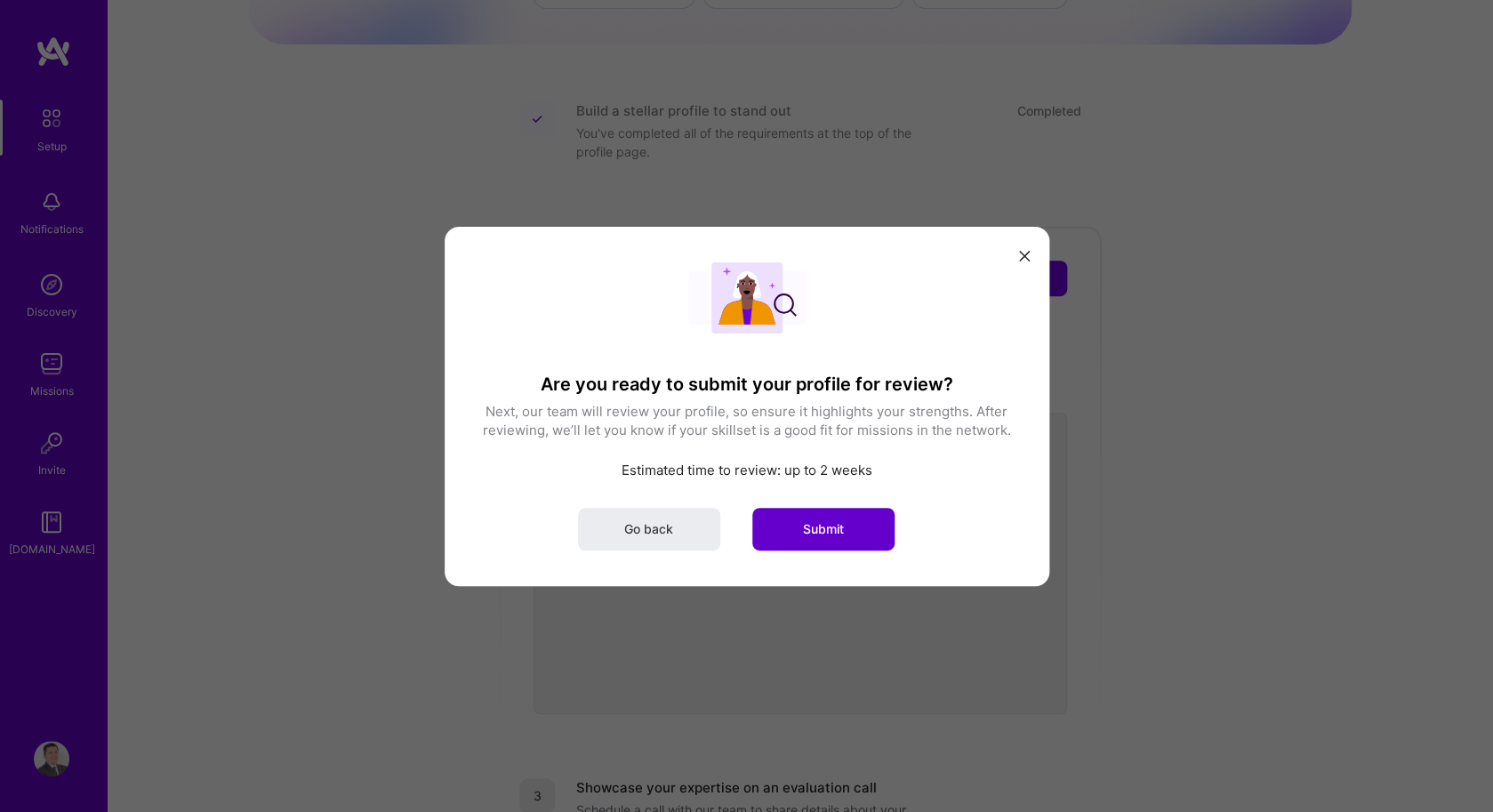
click at [820, 530] on span "Submit" at bounding box center [823, 527] width 41 height 18
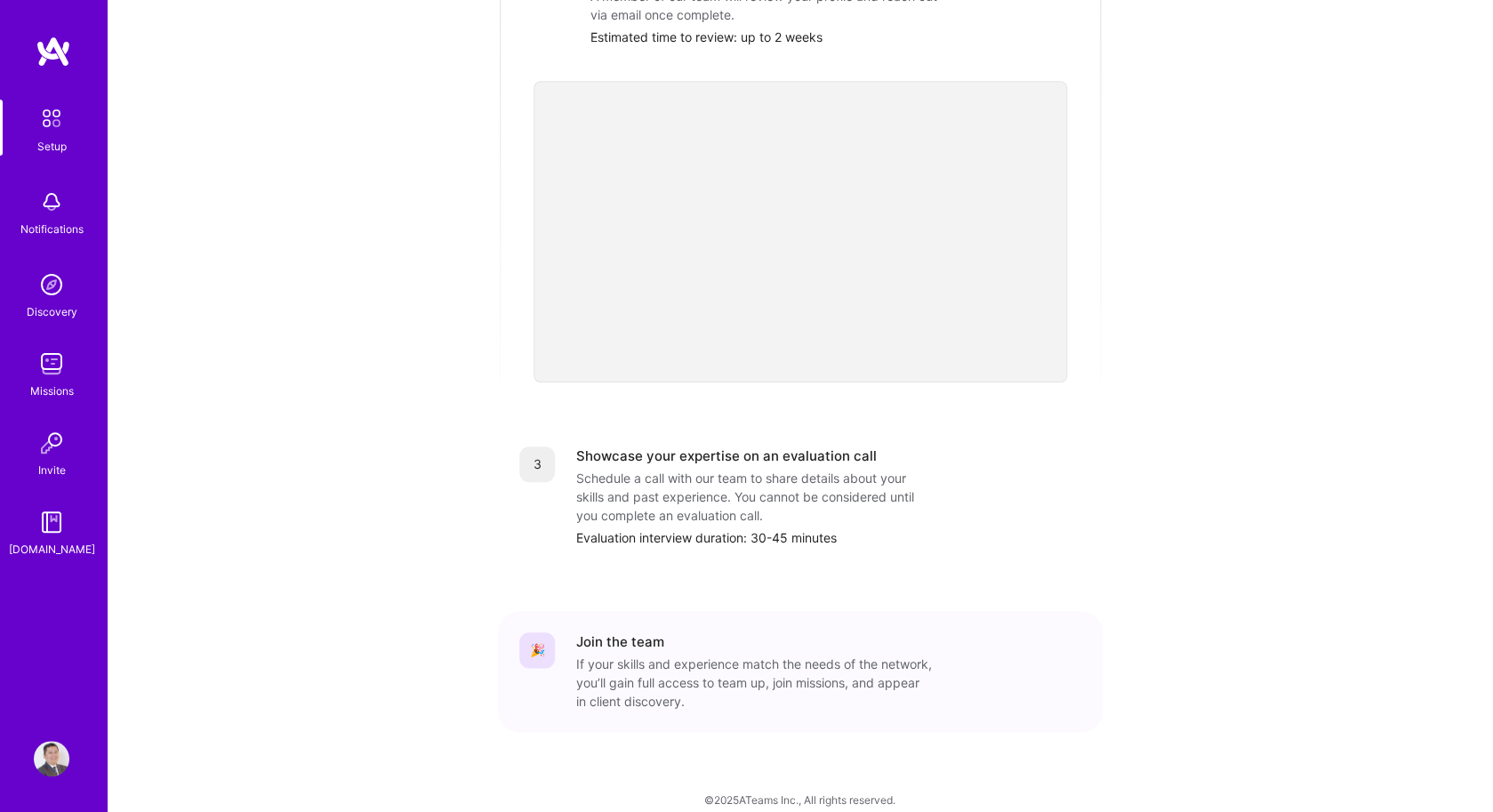
scroll to position [0, 0]
